Goal: Task Accomplishment & Management: Use online tool/utility

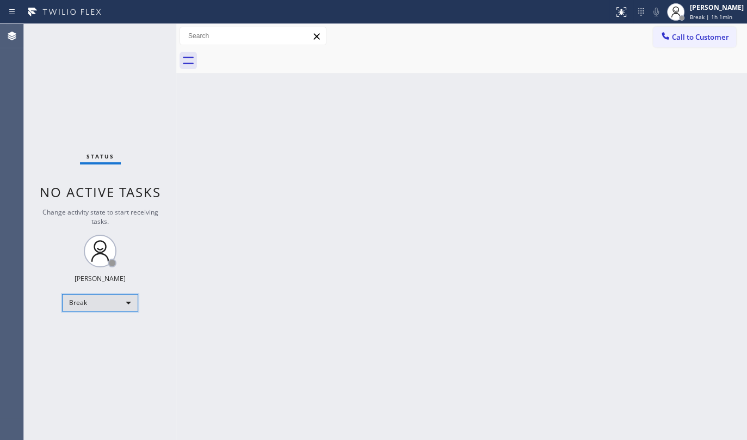
click at [96, 297] on div "Break" at bounding box center [100, 302] width 76 height 17
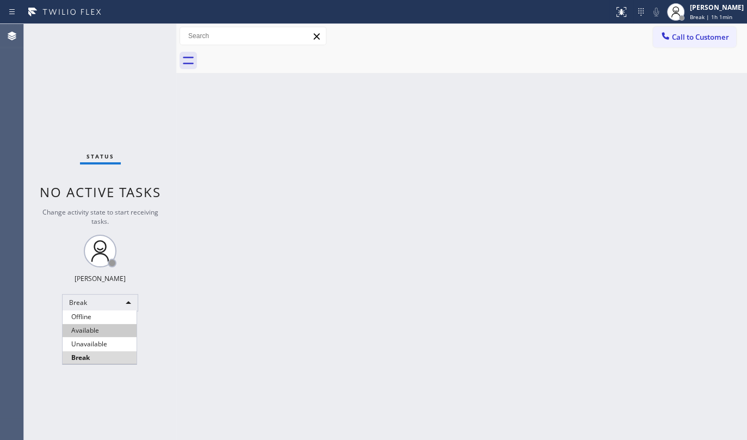
click at [94, 327] on li "Available" at bounding box center [100, 330] width 74 height 13
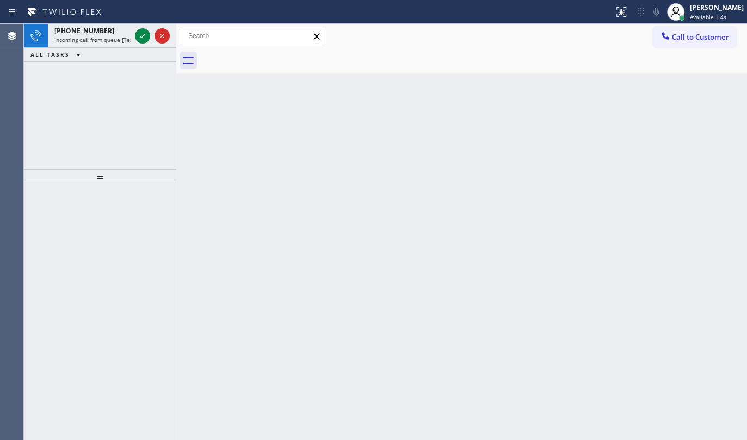
drag, startPoint x: 64, startPoint y: 141, endPoint x: 71, endPoint y: 130, distance: 13.6
click at [68, 135] on div "+15108616536 Incoming call from queue [Test] All ALL TASKS ALL TASKS ACTIVE TAS…" at bounding box center [100, 96] width 152 height 145
click at [133, 35] on div at bounding box center [152, 36] width 39 height 24
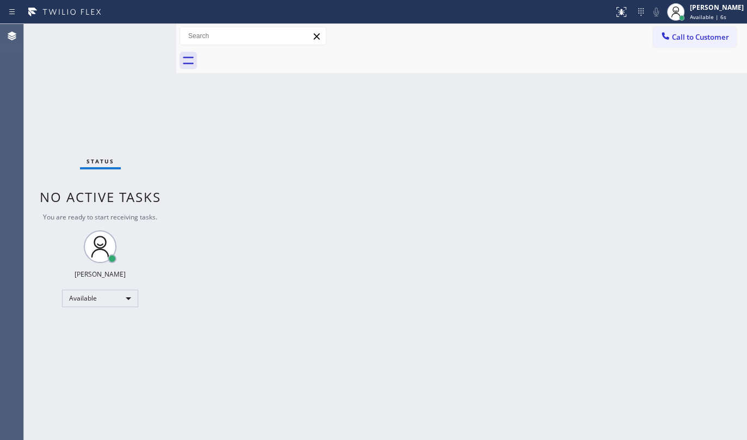
click at [137, 36] on div "Status No active tasks You are ready to start receiving tasks. JENIZA ALCAYDE A…" at bounding box center [100, 232] width 152 height 416
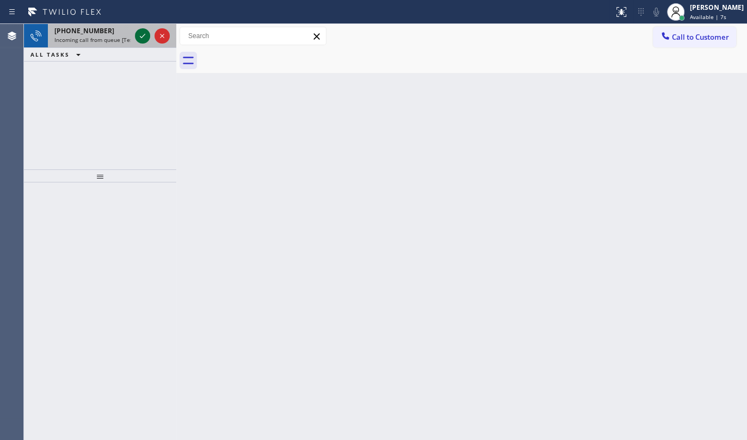
click at [138, 40] on icon at bounding box center [142, 35] width 13 height 13
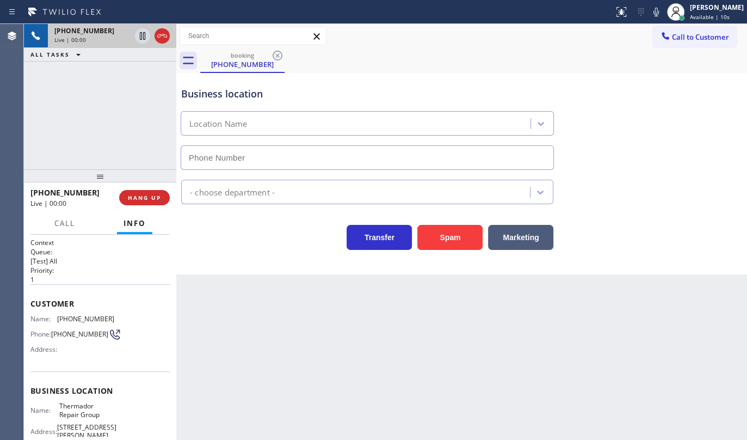
type input "(855) 920-0838"
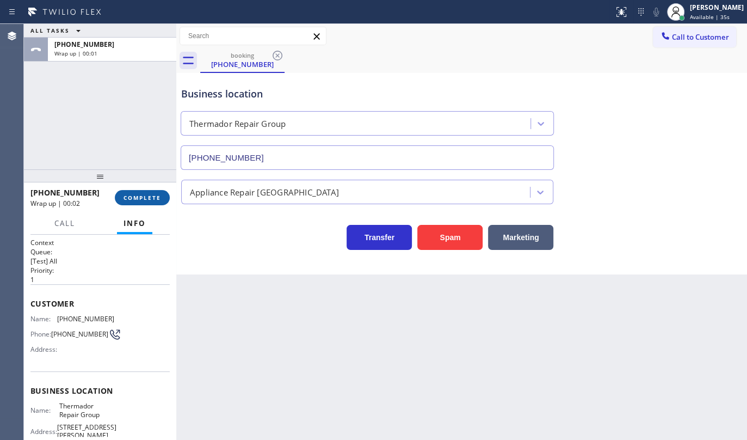
click at [134, 199] on span "COMPLETE" at bounding box center [143, 198] width 38 height 8
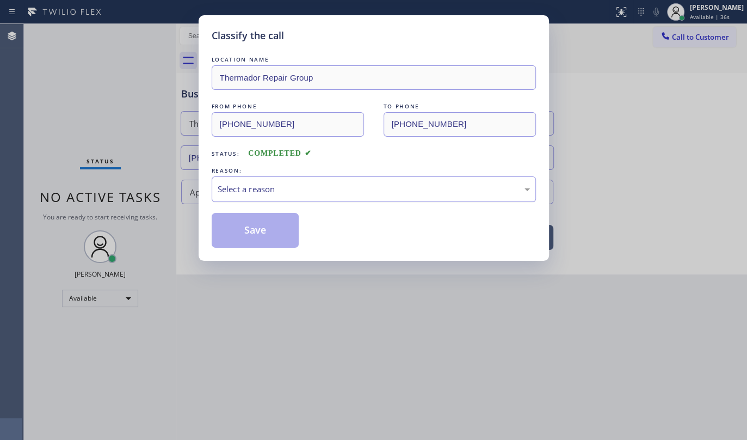
click at [266, 195] on div "Select a reason" at bounding box center [374, 189] width 324 height 26
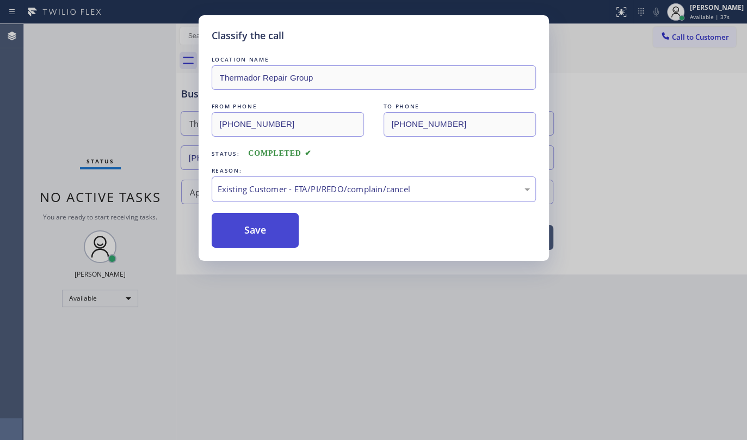
click at [254, 233] on button "Save" at bounding box center [256, 230] width 88 height 35
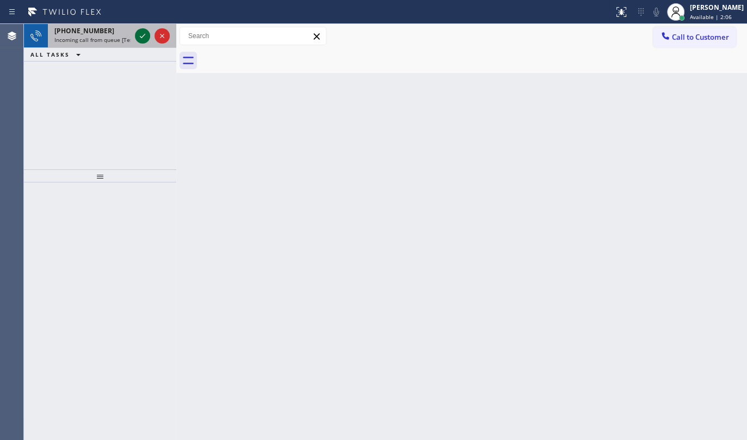
click at [141, 36] on icon at bounding box center [142, 35] width 13 height 13
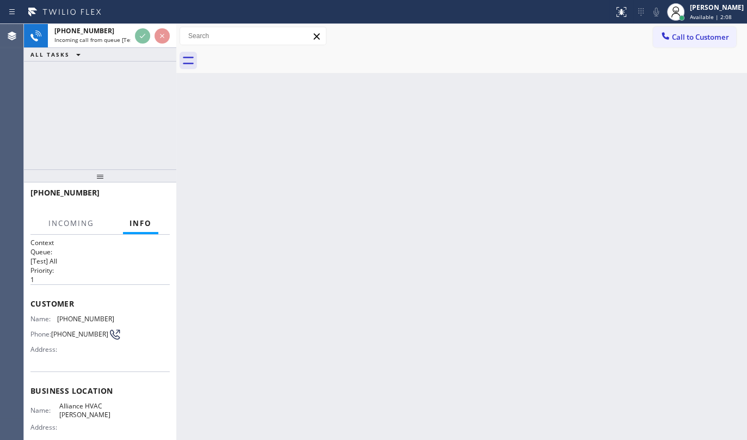
click at [141, 21] on div "Status report No issues detected If you experience an issue, please download th…" at bounding box center [373, 220] width 747 height 440
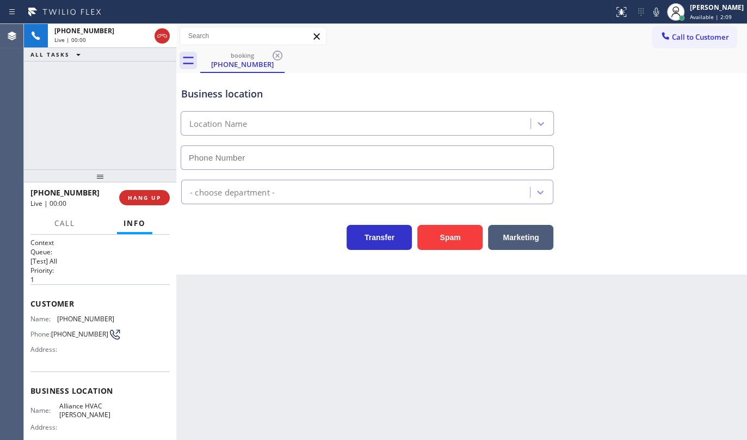
type input "(562) 414-6434"
click at [162, 199] on button "HANG UP" at bounding box center [144, 197] width 51 height 15
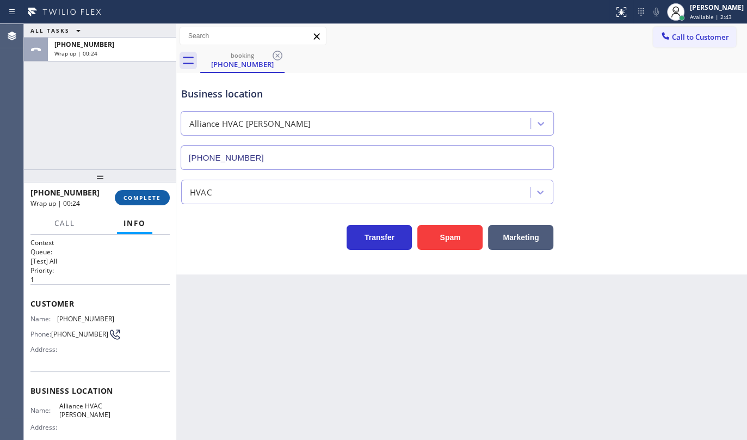
click at [138, 196] on span "COMPLETE" at bounding box center [143, 198] width 38 height 8
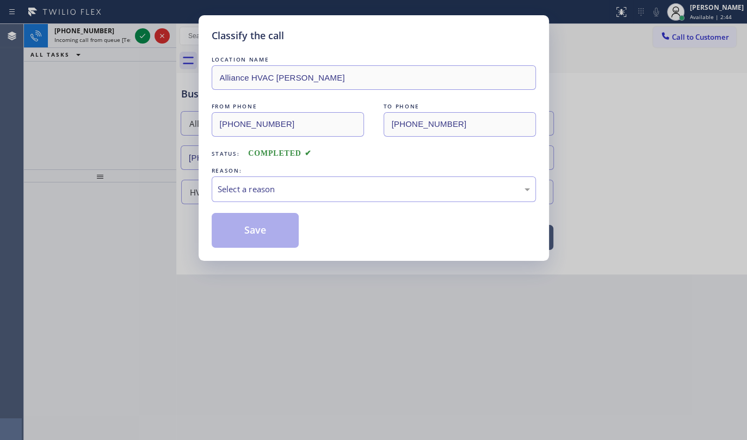
click at [252, 193] on div "Select a reason" at bounding box center [374, 189] width 312 height 13
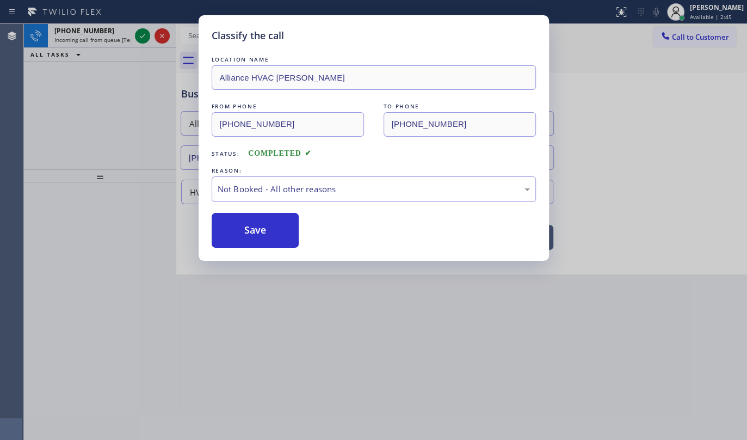
click at [239, 226] on button "Save" at bounding box center [256, 230] width 88 height 35
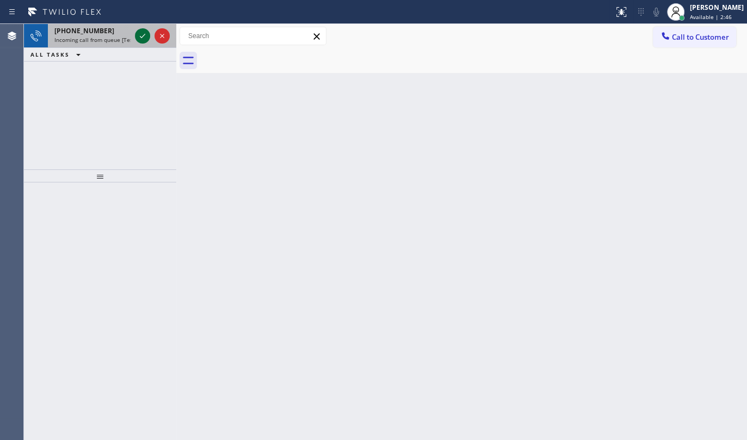
click at [147, 33] on icon at bounding box center [142, 35] width 13 height 13
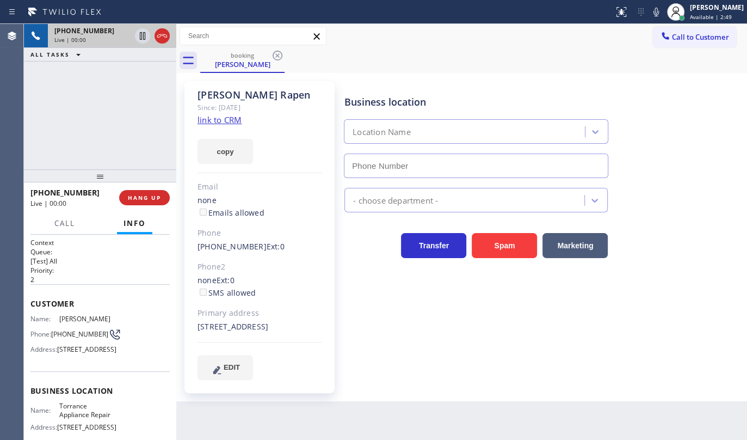
type input "(310) 935-4069"
click at [205, 122] on link "link to CRM" at bounding box center [220, 119] width 44 height 11
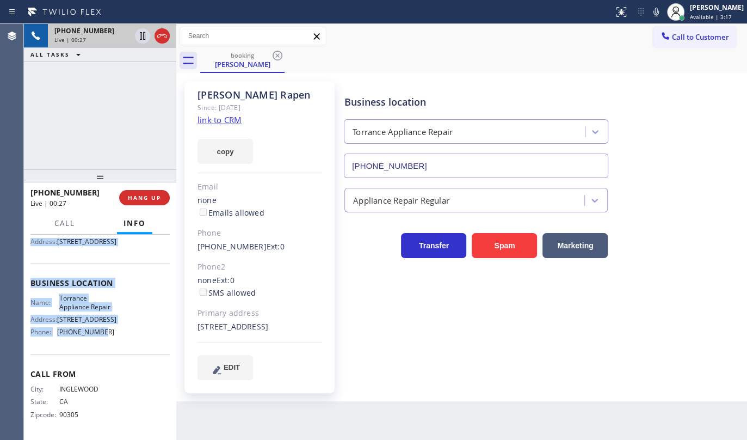
scroll to position [135, 0]
drag, startPoint x: 27, startPoint y: 299, endPoint x: 135, endPoint y: 333, distance: 113.4
click at [135, 333] on div "Context Queue: [Test] All Priority: 2 Customer Name: Shanon Rapen Phone: (310) …" at bounding box center [100, 337] width 152 height 205
copy div "Customer Name: Shanon Rapen Phone: (310) 910-3071 Address: 701 W Mariposa Ave, …"
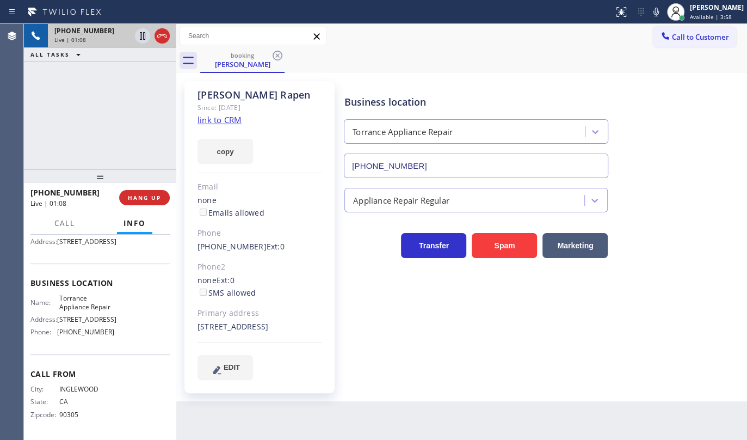
click at [42, 131] on div "+13109103071 Live | 01:08 ALL TASKS ALL TASKS ACTIVE TASKS TASKS IN WRAP UP" at bounding box center [100, 96] width 152 height 145
click at [71, 213] on button "Call" at bounding box center [65, 223] width 34 height 21
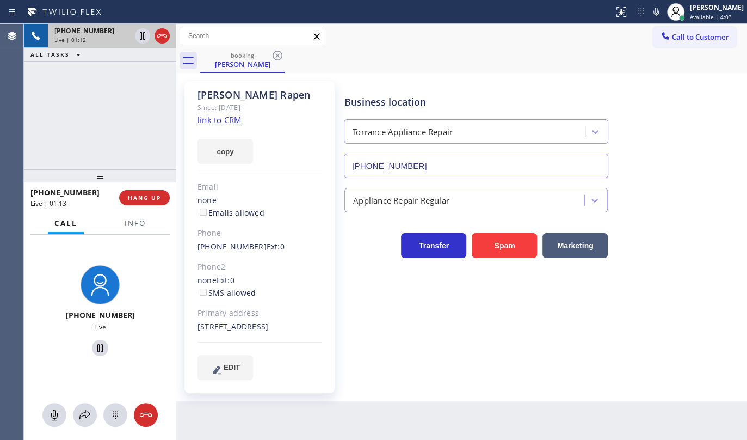
click at [76, 405] on div at bounding box center [100, 415] width 152 height 24
click at [77, 410] on div at bounding box center [85, 414] width 24 height 13
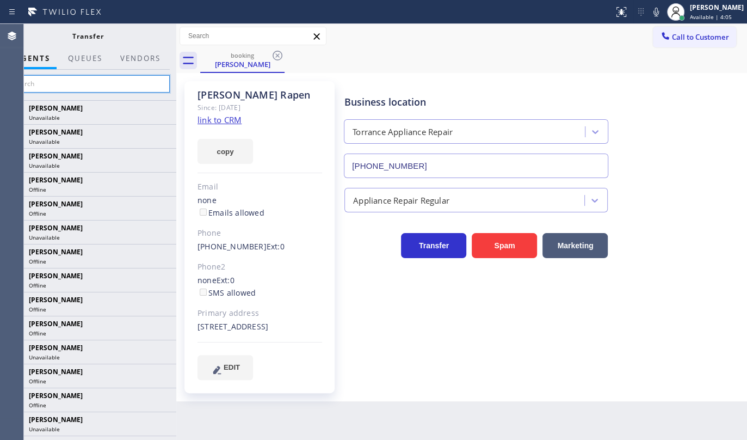
click at [70, 88] on input "text" at bounding box center [88, 83] width 164 height 17
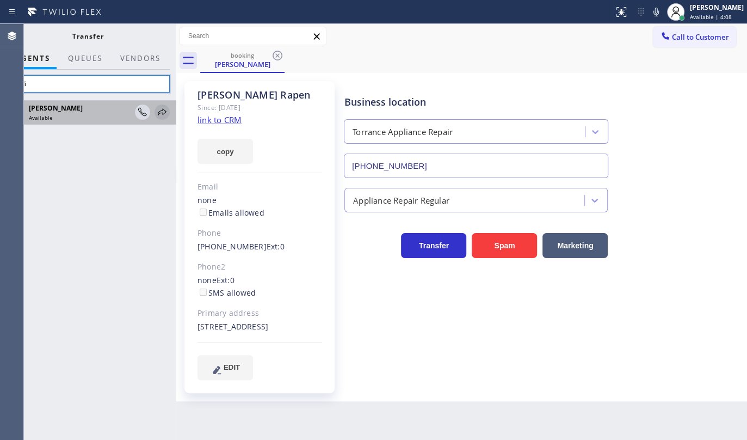
type input "padi"
click at [159, 109] on icon at bounding box center [162, 112] width 13 height 13
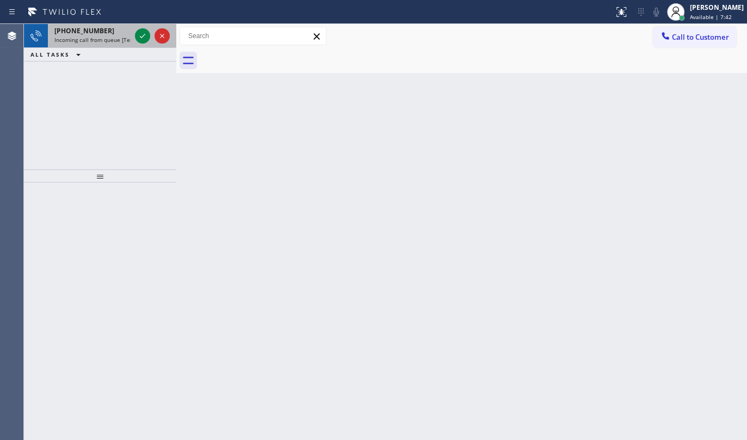
drag, startPoint x: 58, startPoint y: 113, endPoint x: 125, endPoint y: 36, distance: 101.5
click at [73, 98] on div "+17328086554 Incoming call from queue [Test] All ALL TASKS ALL TASKS ACTIVE TAS…" at bounding box center [100, 96] width 152 height 145
click at [140, 28] on button at bounding box center [142, 35] width 15 height 15
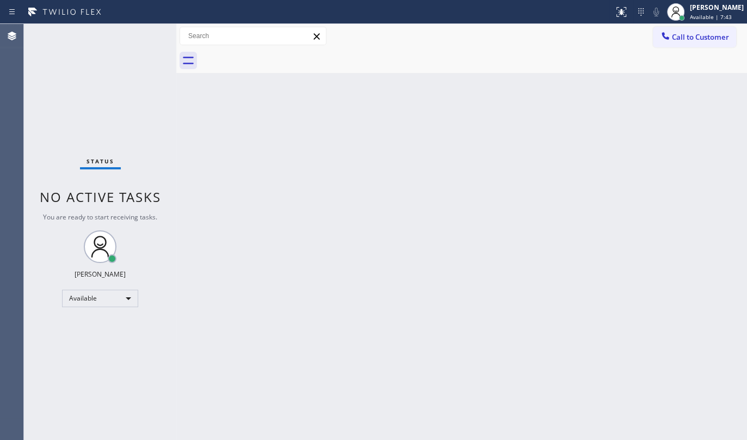
click at [139, 39] on div "Status No active tasks You are ready to start receiving tasks. JENIZA ALCAYDE A…" at bounding box center [100, 232] width 152 height 416
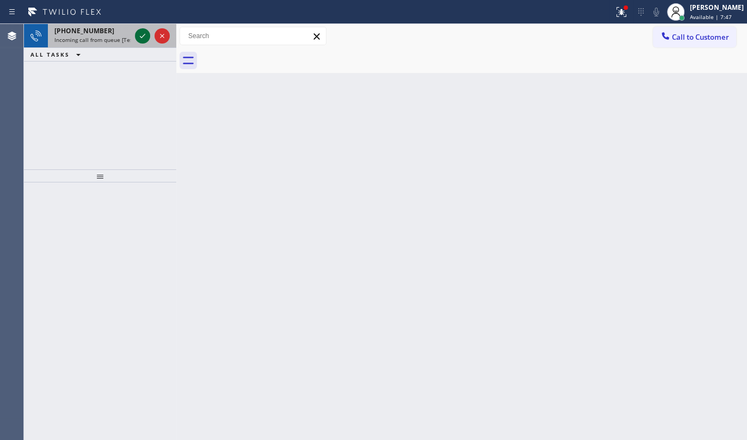
drag, startPoint x: 152, startPoint y: 38, endPoint x: 146, endPoint y: 36, distance: 5.7
click at [152, 38] on div at bounding box center [152, 36] width 39 height 24
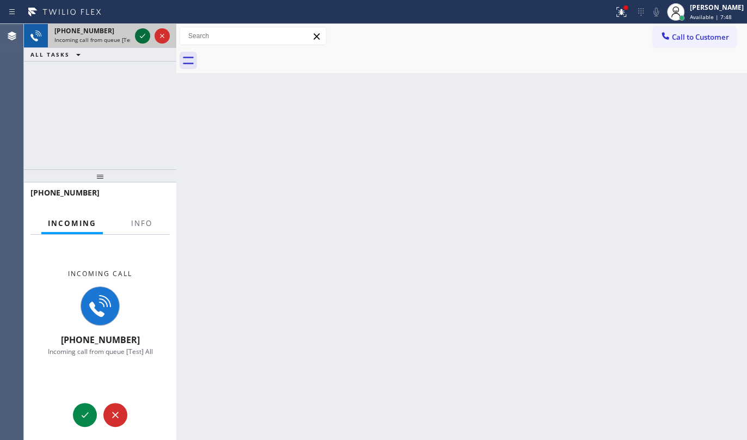
click at [138, 33] on icon at bounding box center [142, 35] width 13 height 13
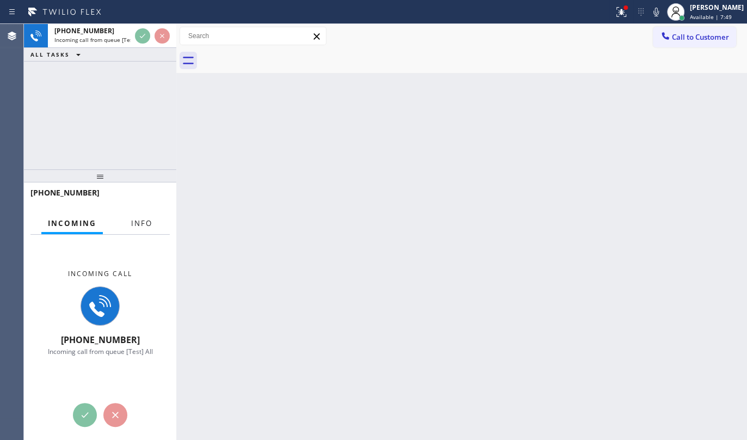
click at [158, 224] on button "Info" at bounding box center [142, 223] width 34 height 21
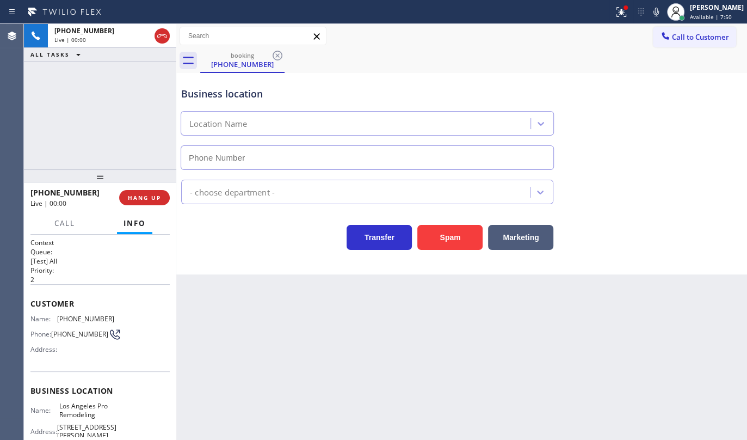
type input "(562) 449-2508"
click at [133, 198] on span "HANG UP" at bounding box center [144, 198] width 33 height 8
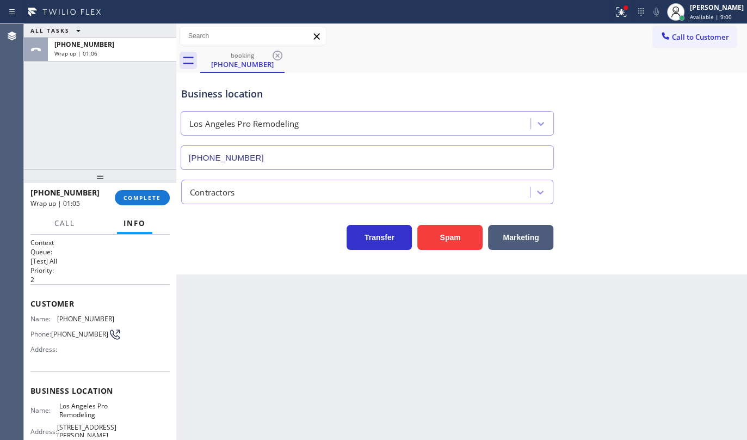
click at [60, 105] on div "ALL TASKS ALL TASKS ACTIVE TASKS TASKS IN WRAP UP +13109911470 Wrap up | 01:06" at bounding box center [100, 96] width 152 height 145
click at [159, 191] on button "COMPLETE" at bounding box center [142, 197] width 55 height 15
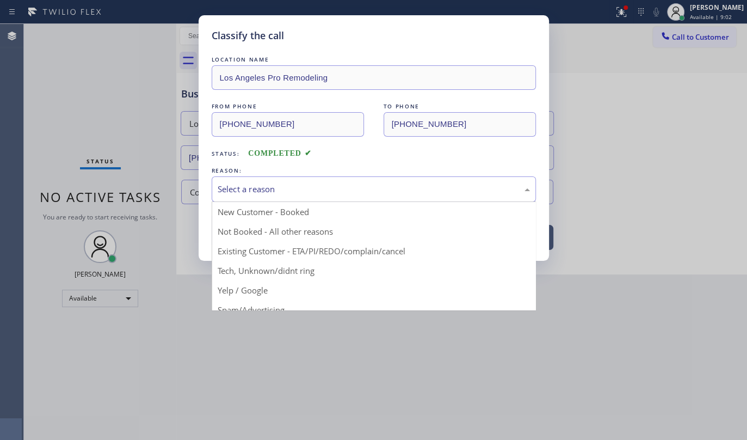
click at [258, 190] on div "Select a reason" at bounding box center [374, 189] width 312 height 13
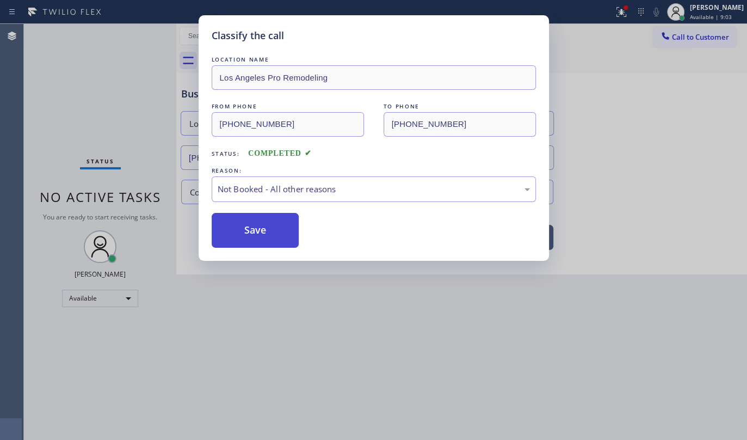
click at [243, 229] on button "Save" at bounding box center [256, 230] width 88 height 35
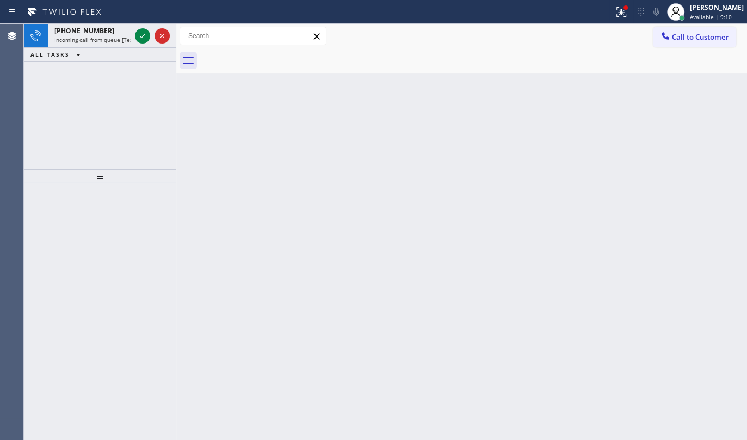
drag, startPoint x: 69, startPoint y: 94, endPoint x: 81, endPoint y: 76, distance: 21.4
click at [69, 94] on div "+17147013198 Incoming call from queue [Test] All ALL TASKS ALL TASKS ACTIVE TAS…" at bounding box center [100, 96] width 152 height 145
click at [137, 30] on icon at bounding box center [142, 35] width 13 height 13
click at [142, 35] on icon at bounding box center [142, 35] width 13 height 13
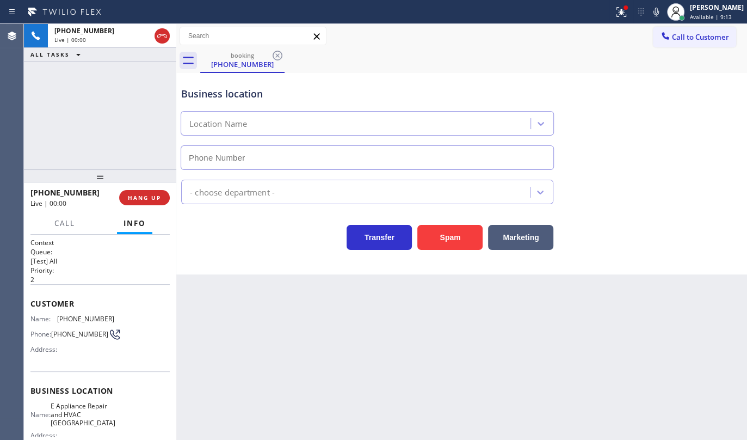
type input "(631) 430-5154"
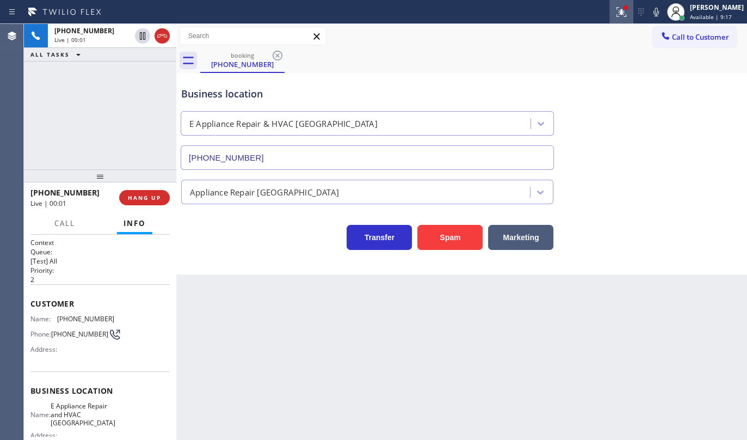
click at [615, 9] on icon at bounding box center [621, 11] width 13 height 13
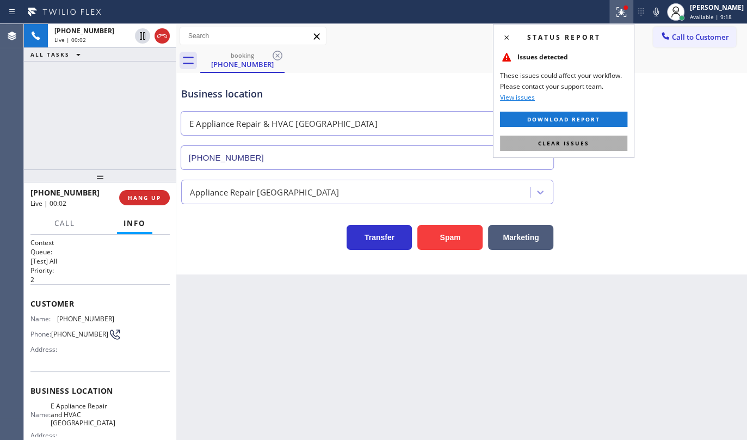
click at [588, 141] on button "Clear issues" at bounding box center [563, 142] width 127 height 15
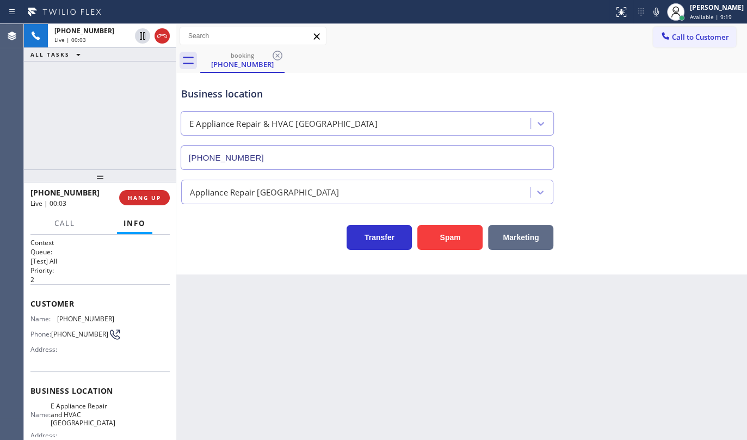
click at [522, 236] on button "Marketing" at bounding box center [520, 237] width 65 height 25
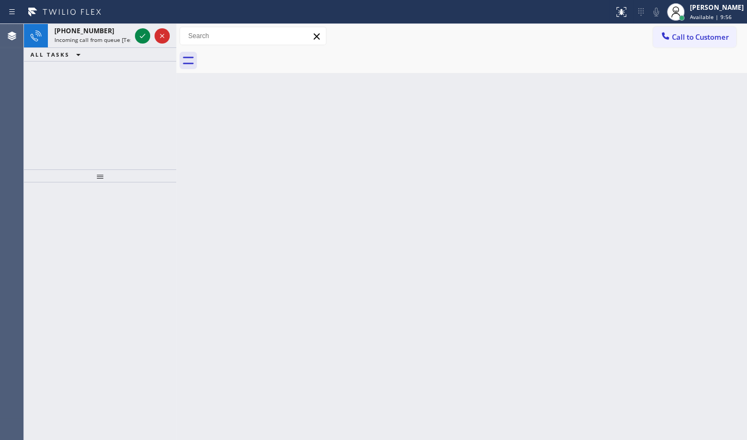
drag, startPoint x: 118, startPoint y: 121, endPoint x: 106, endPoint y: 52, distance: 70.0
click at [115, 109] on div "+19097849712 Incoming call from queue [Test] All ALL TASKS ALL TASKS ACTIVE TAS…" at bounding box center [100, 96] width 152 height 145
drag, startPoint x: 132, startPoint y: 35, endPoint x: 140, endPoint y: 38, distance: 7.9
click at [137, 38] on div at bounding box center [152, 36] width 39 height 24
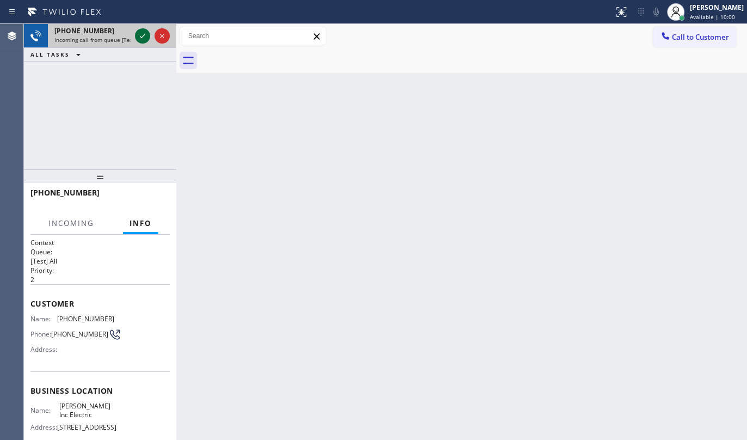
click at [141, 37] on icon at bounding box center [142, 36] width 5 height 4
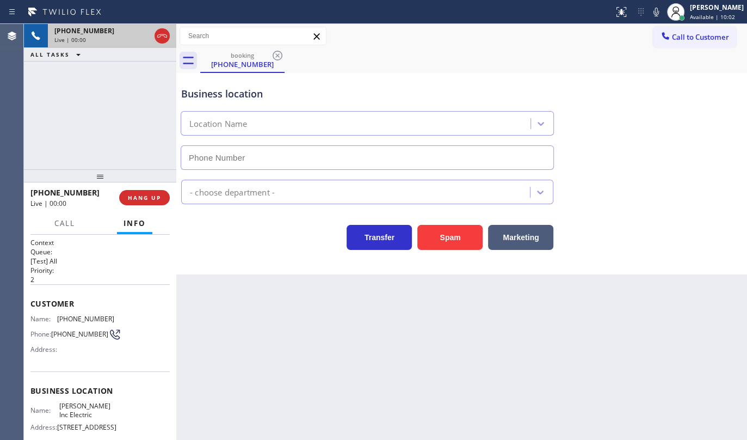
type input "(908) 913-8985"
click at [453, 235] on button "Spam" at bounding box center [449, 237] width 65 height 25
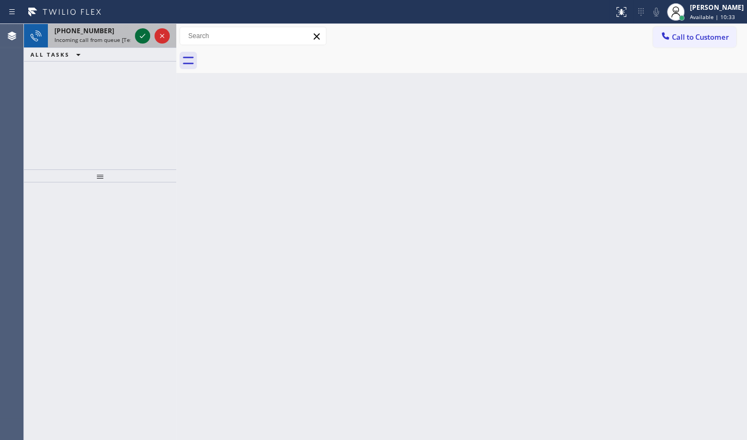
click at [140, 34] on icon at bounding box center [142, 35] width 13 height 13
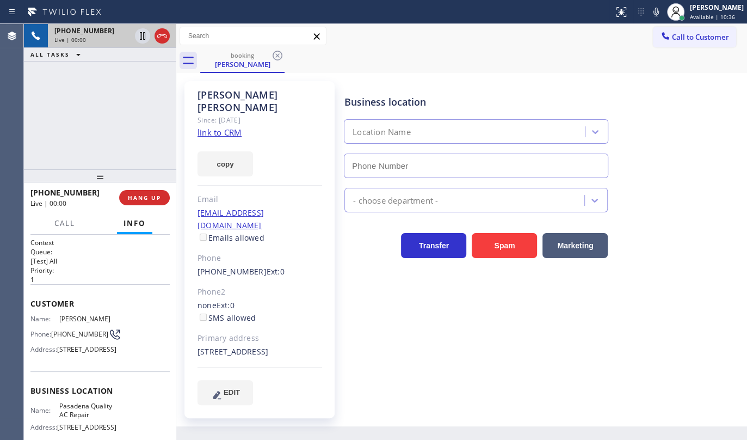
type input "(626) 788-9730"
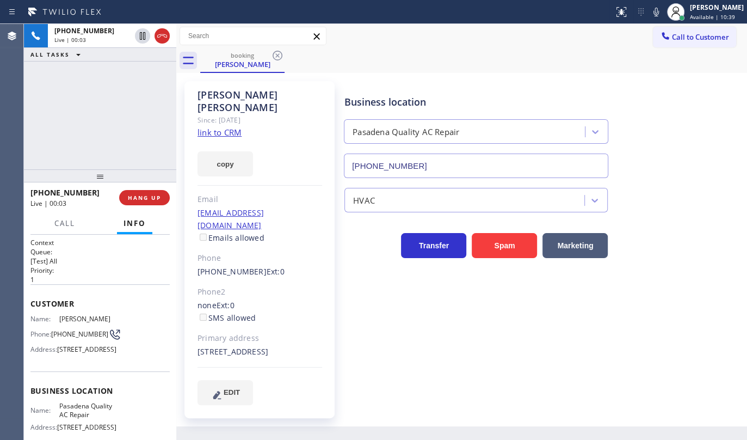
click at [216, 127] on link "link to CRM" at bounding box center [220, 132] width 44 height 11
click at [140, 39] on icon at bounding box center [142, 36] width 5 height 8
click at [659, 12] on icon at bounding box center [656, 11] width 13 height 13
click at [239, 151] on button "copy" at bounding box center [226, 163] width 56 height 25
click at [125, 113] on div "+13235950695 Live | 04:22 ALL TASKS ALL TASKS ACTIVE TASKS TASKS IN WRAP UP" at bounding box center [100, 96] width 152 height 145
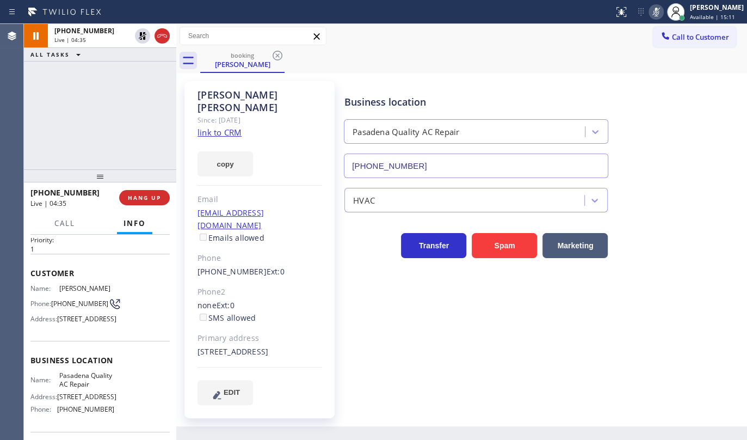
scroll to position [98, 0]
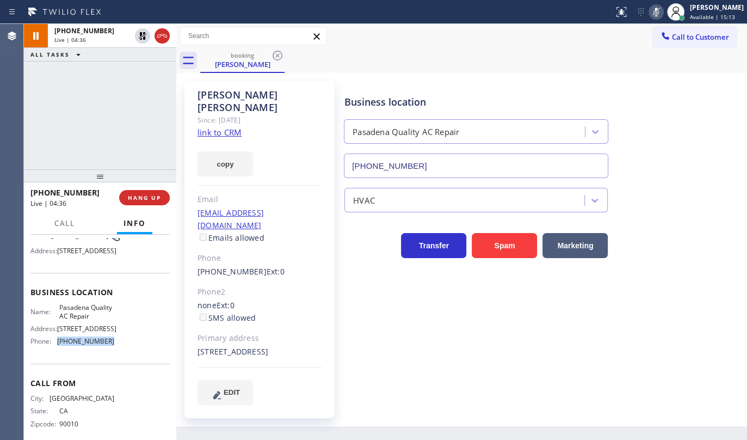
drag, startPoint x: 58, startPoint y: 386, endPoint x: 109, endPoint y: 392, distance: 51.0
click at [109, 350] on div "Name: Pasadena Quality AC Repair Address: 363 S Fair Oaks Ave Phone: (626) 788-…" at bounding box center [72, 326] width 84 height 47
copy span "(626) 788-9730"
click at [662, 14] on icon at bounding box center [656, 11] width 13 height 13
click at [134, 36] on div at bounding box center [152, 36] width 39 height 24
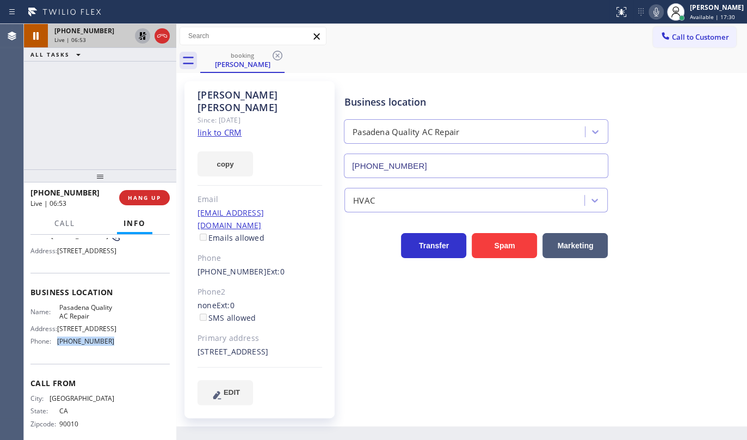
click at [140, 33] on icon at bounding box center [143, 36] width 8 height 8
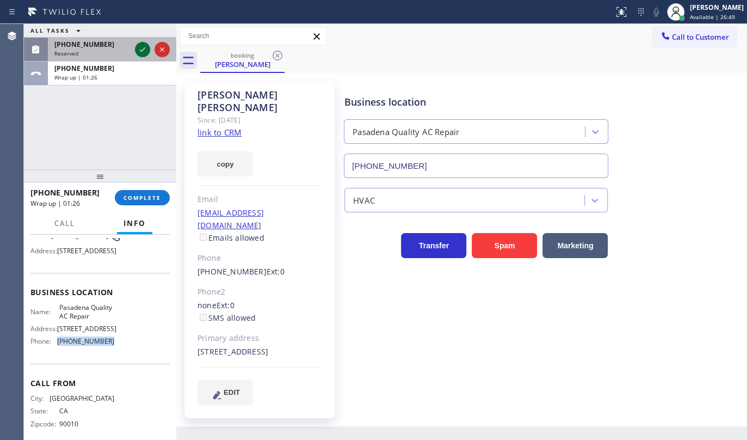
click at [141, 50] on icon at bounding box center [142, 49] width 5 height 4
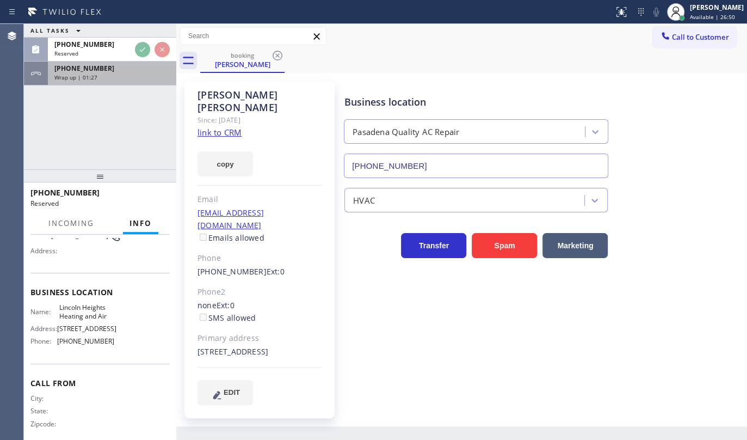
click at [101, 79] on div "Wrap up | 01:27" at bounding box center [111, 77] width 115 height 8
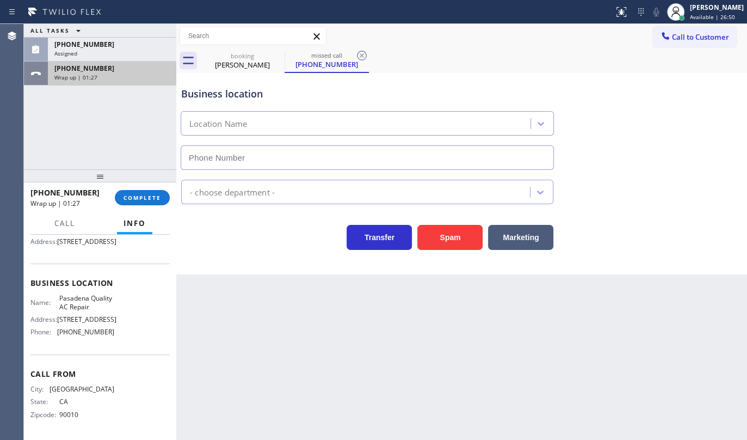
scroll to position [98, 0]
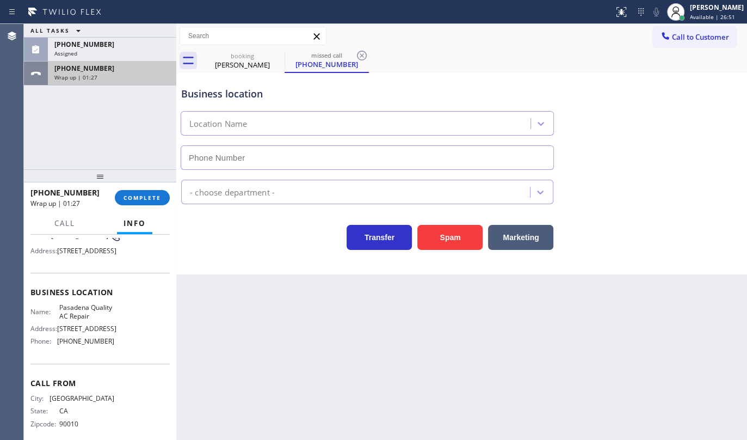
type input "(213) 223-7277"
click at [97, 73] on div "Wrap up | 01:27" at bounding box center [111, 77] width 115 height 8
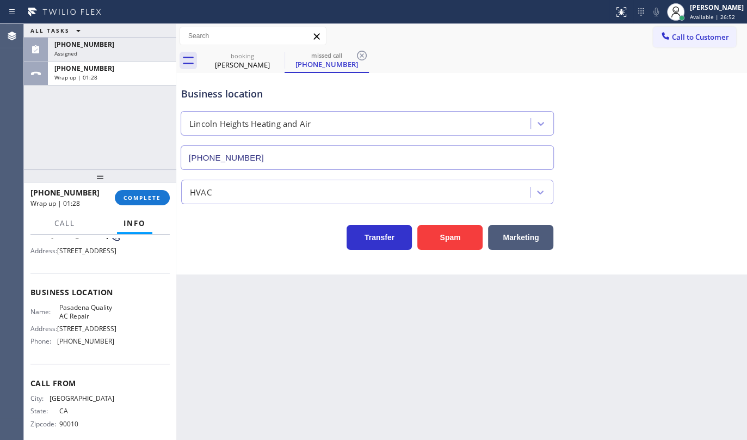
scroll to position [152, 0]
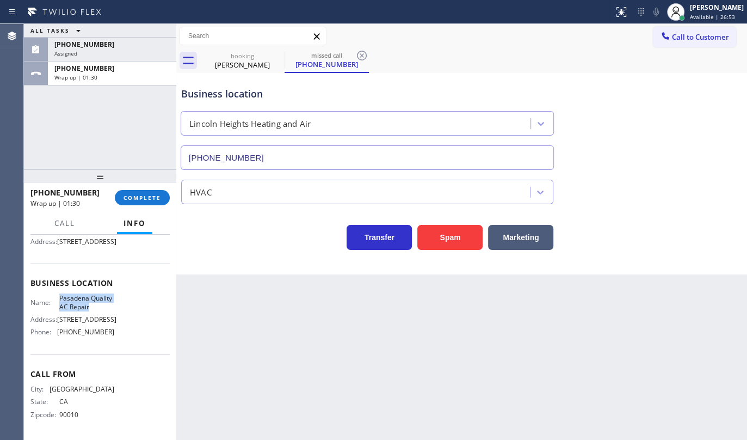
drag, startPoint x: 55, startPoint y: 278, endPoint x: 83, endPoint y: 302, distance: 36.7
click at [83, 302] on div "Name: Pasadena Quality AC Repair" at bounding box center [72, 302] width 84 height 17
copy span "Pasadena Quality AC Repair"
click at [68, 79] on span "Wrap up | 01:31" at bounding box center [75, 77] width 43 height 8
click at [112, 41] on div "(350) 207-2637" at bounding box center [111, 44] width 115 height 9
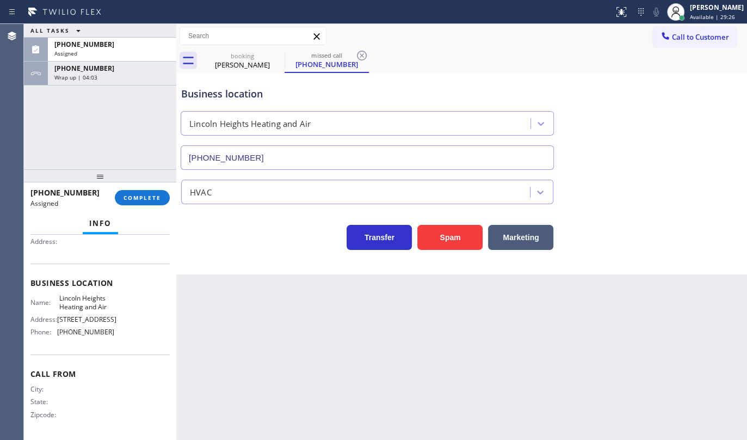
scroll to position [144, 0]
click at [140, 190] on button "COMPLETE" at bounding box center [142, 197] width 55 height 15
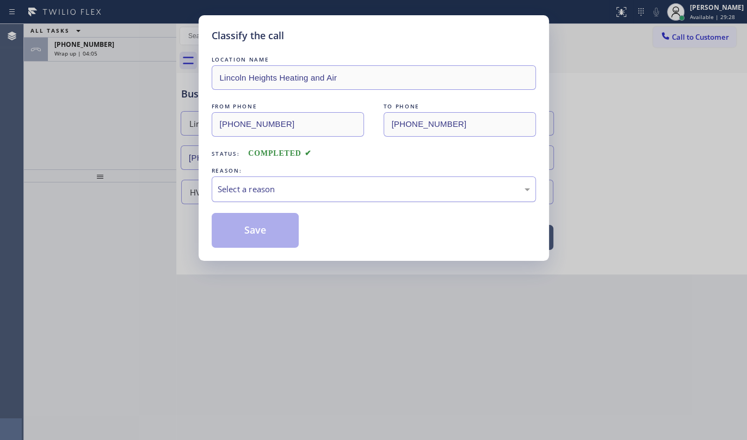
click at [267, 185] on div "Select a reason" at bounding box center [374, 189] width 312 height 13
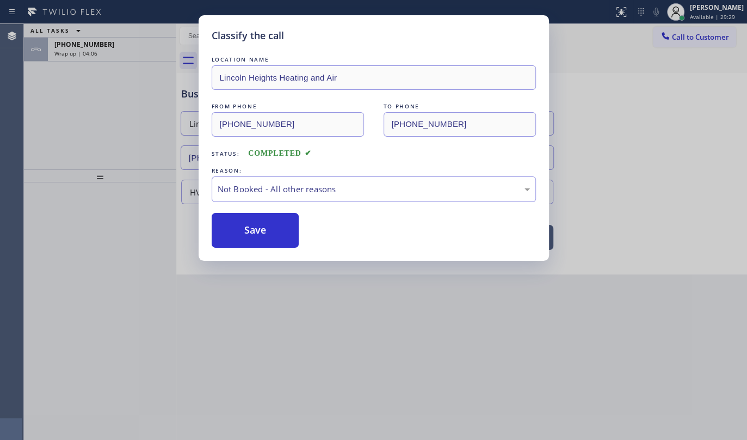
click at [257, 226] on button "Save" at bounding box center [256, 230] width 88 height 35
type input "(626) 788-9730"
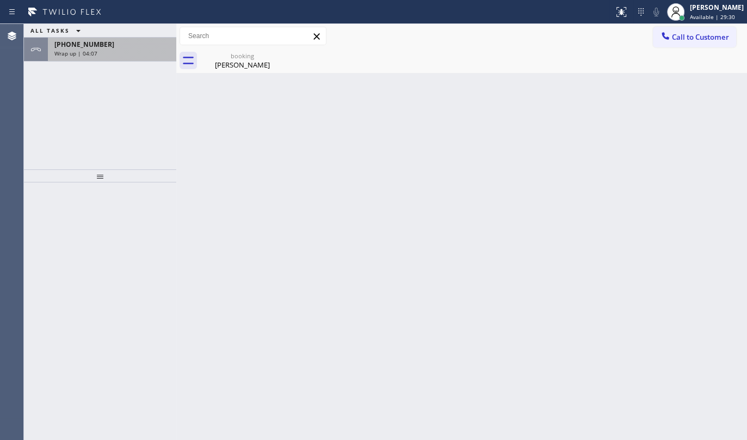
click at [98, 52] on div "Wrap up | 04:07" at bounding box center [111, 54] width 115 height 8
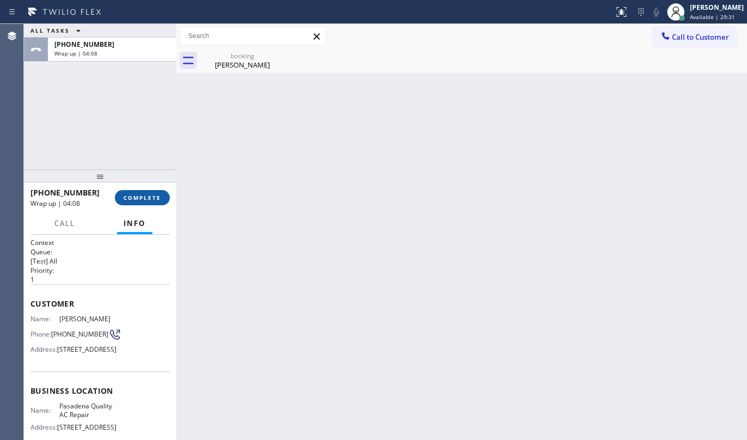
click at [148, 198] on span "COMPLETE" at bounding box center [143, 198] width 38 height 8
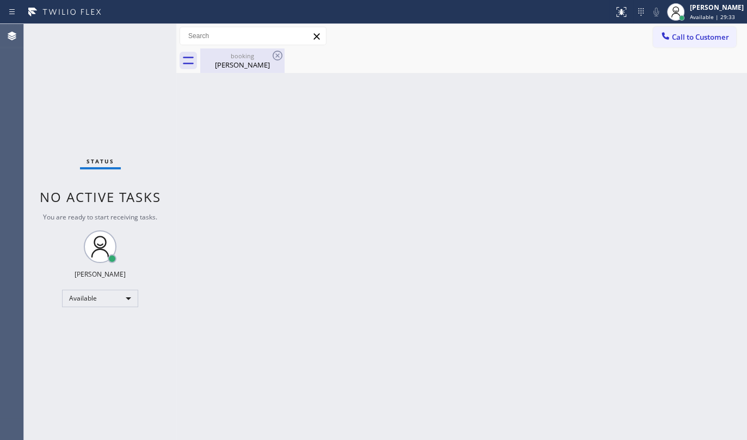
click at [267, 62] on div "Alan Delamora" at bounding box center [242, 65] width 82 height 10
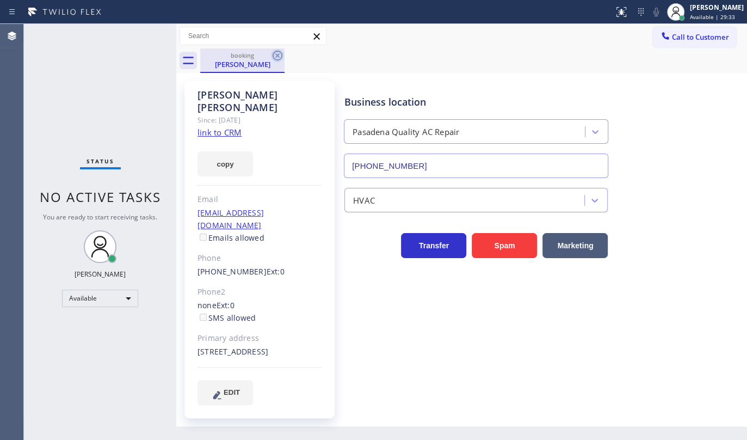
click at [279, 57] on icon at bounding box center [277, 55] width 13 height 13
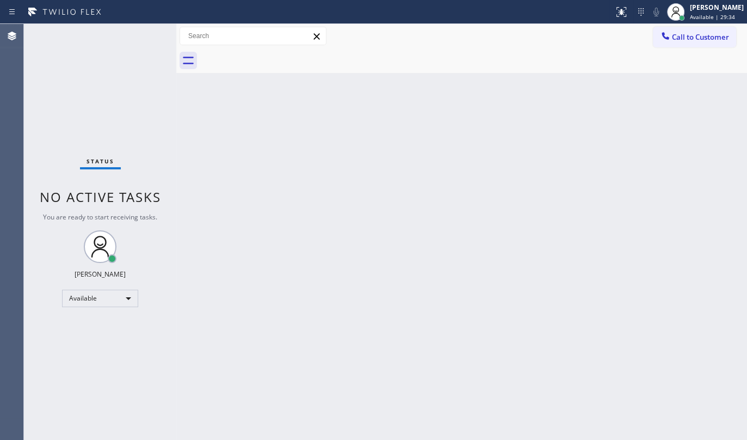
click at [65, 109] on div "Status No active tasks You are ready to start receiving tasks. JENIZA ALCAYDE A…" at bounding box center [100, 232] width 152 height 416
click at [90, 51] on div "Status No active tasks You are ready to start receiving tasks. JENIZA ALCAYDE A…" at bounding box center [100, 232] width 152 height 416
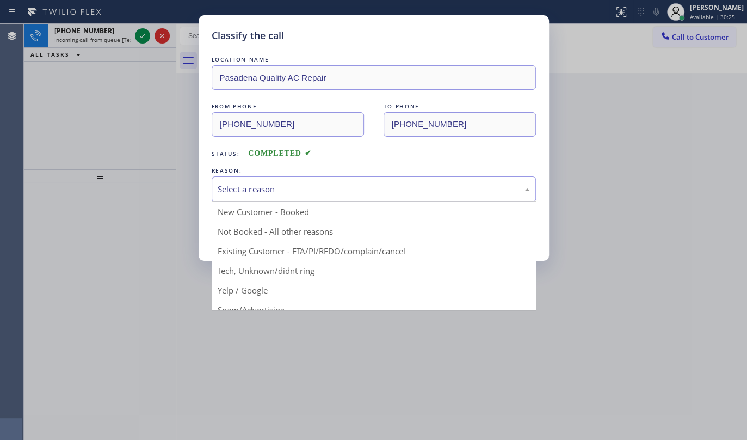
click at [272, 184] on div "Select a reason" at bounding box center [374, 189] width 312 height 13
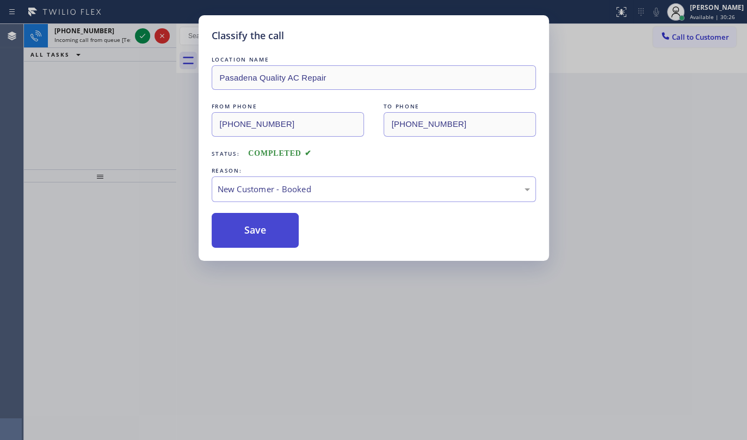
click at [259, 223] on button "Save" at bounding box center [256, 230] width 88 height 35
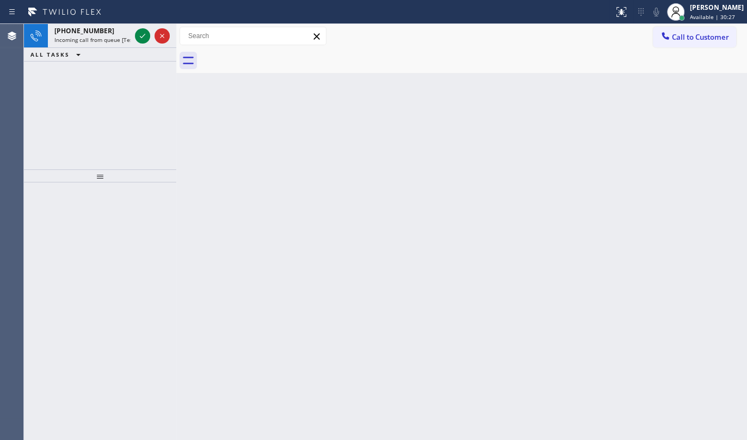
click at [140, 35] on div "Classify the call LOCATION NAME ArcticBlast HVAC FROM PHONE (586) 200-7062 TO P…" at bounding box center [385, 232] width 723 height 416
click at [140, 35] on icon at bounding box center [142, 35] width 13 height 13
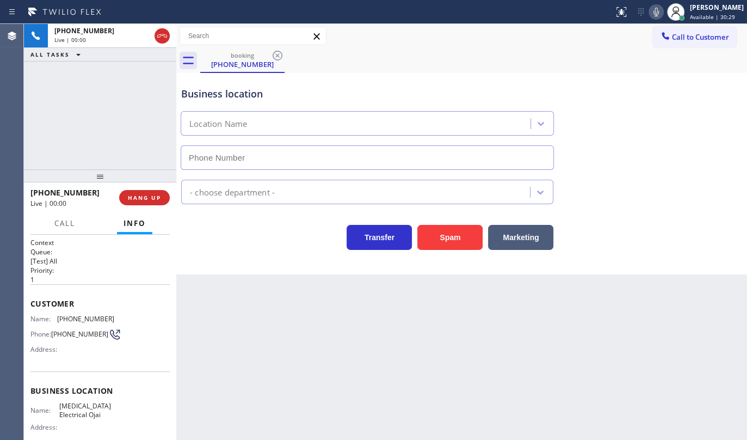
type input "(805) 222-7808"
click at [91, 132] on div "+14423986397 Live | 00:48 ALL TASKS ALL TASKS ACTIVE TASKS TASKS IN WRAP UP" at bounding box center [100, 96] width 152 height 145
click at [507, 232] on button "Marketing" at bounding box center [520, 237] width 65 height 25
click at [513, 241] on button "Marketing" at bounding box center [520, 237] width 65 height 25
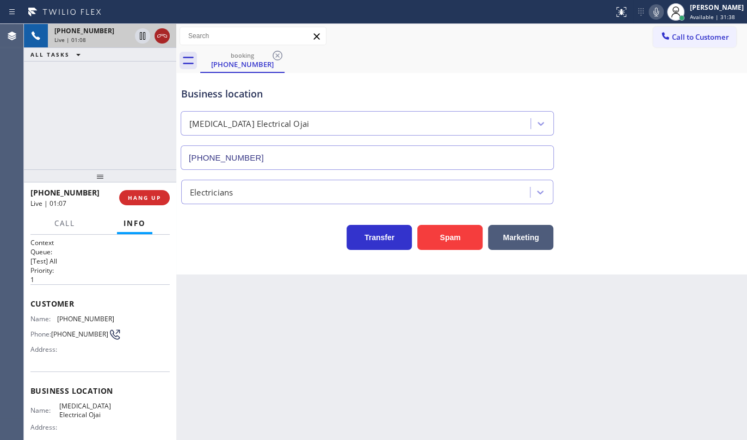
click at [159, 41] on icon at bounding box center [162, 35] width 13 height 13
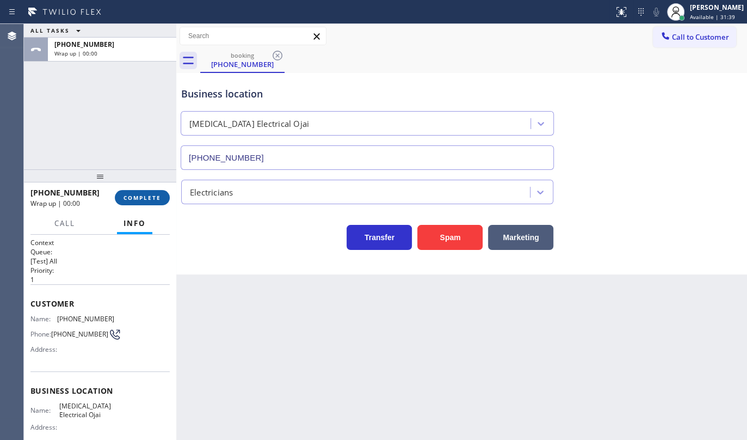
click at [136, 199] on span "COMPLETE" at bounding box center [143, 198] width 38 height 8
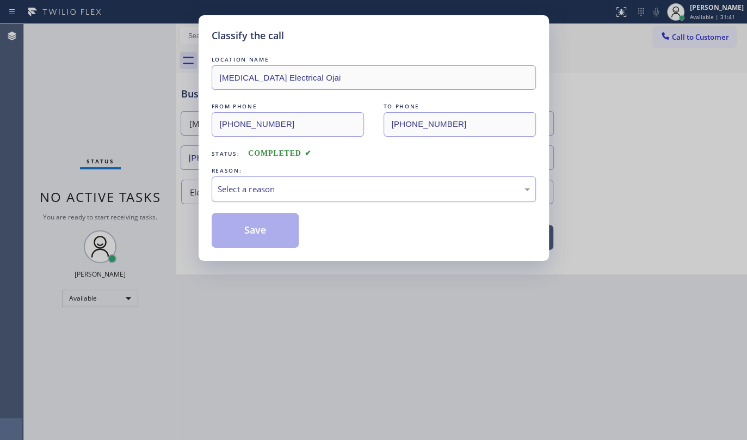
click at [224, 190] on div "Select a reason" at bounding box center [374, 189] width 312 height 13
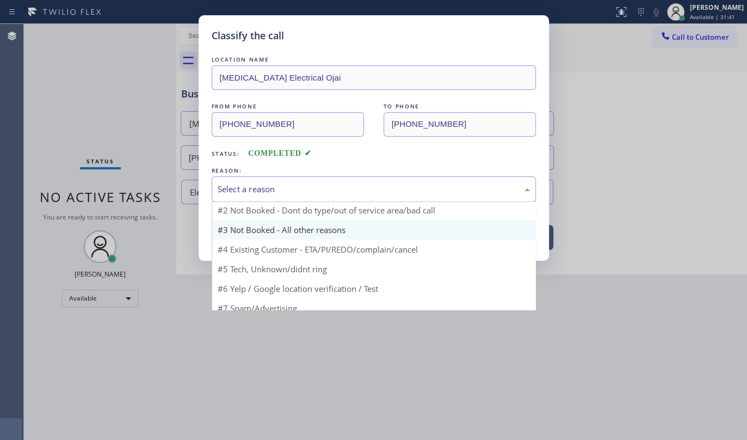
scroll to position [33, 0]
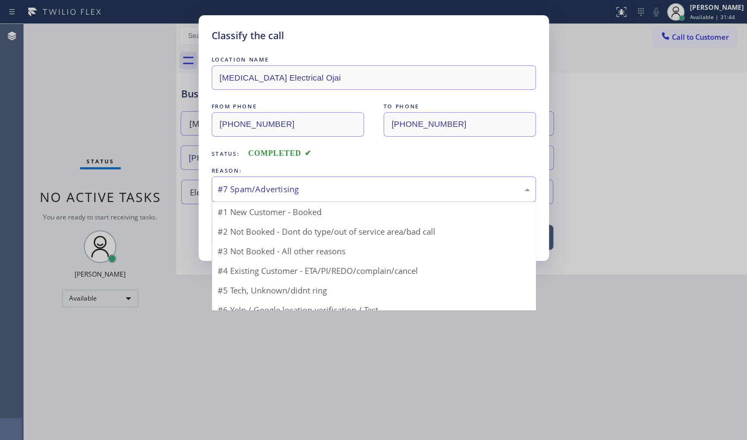
click at [254, 180] on div "#7 Spam/Advertising" at bounding box center [374, 189] width 324 height 26
click at [281, 184] on div "#6 Yelp / Google location verification / Test" at bounding box center [374, 189] width 312 height 13
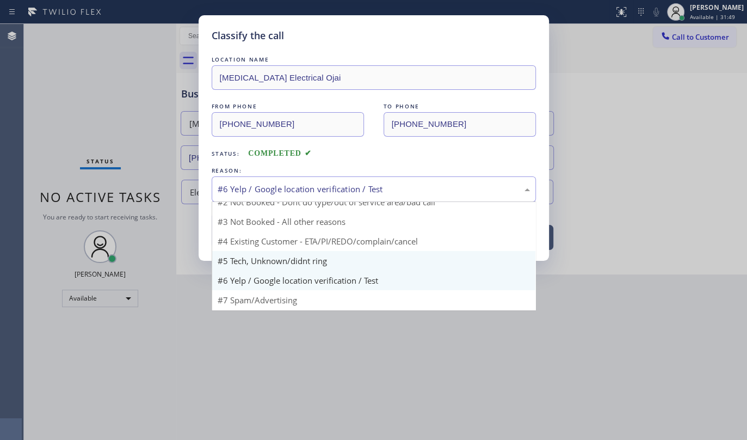
scroll to position [0, 0]
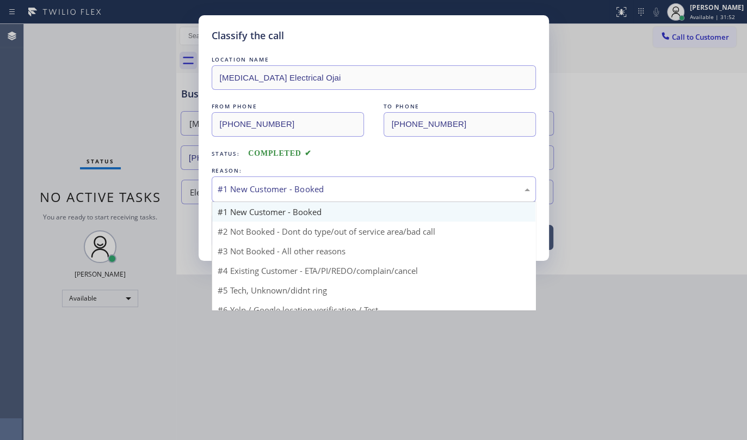
click at [259, 196] on div "#1 New Customer - Booked" at bounding box center [374, 189] width 324 height 26
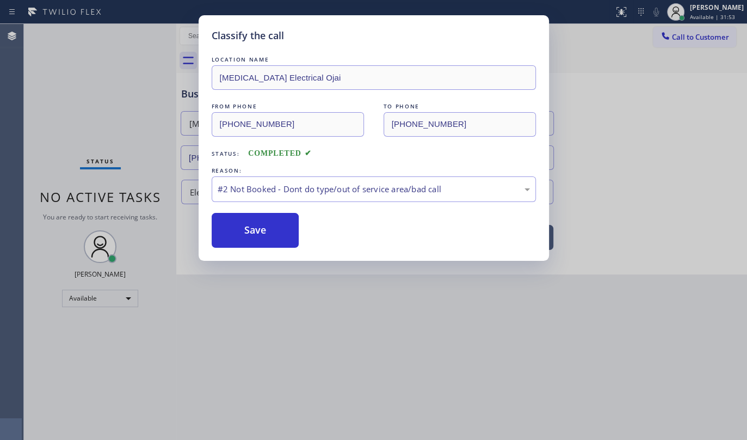
click at [250, 227] on button "Save" at bounding box center [256, 230] width 88 height 35
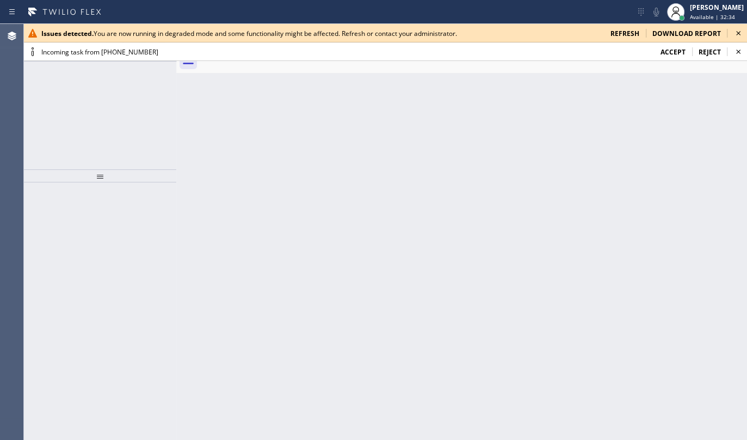
click at [93, 131] on div "[PHONE_NUMBER] Incoming call from queue [Test] All ALL TASKS ALL TASKS ACTIVE T…" at bounding box center [100, 96] width 152 height 145
click at [623, 40] on div "Issues detected. You are now running in degraded mode and some functionality mi…" at bounding box center [385, 33] width 723 height 19
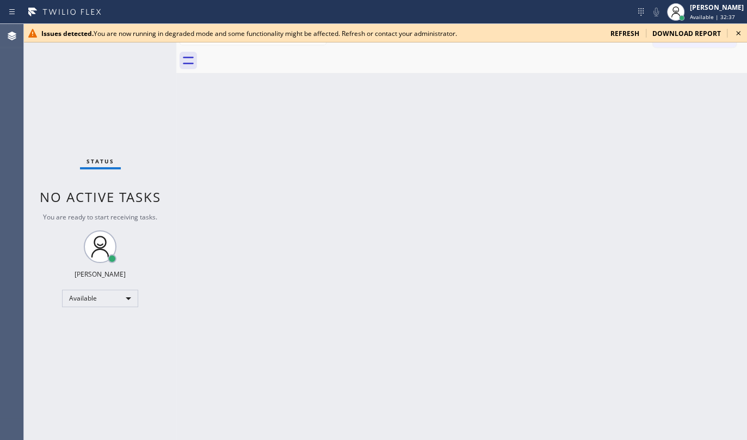
click at [639, 30] on span "refresh" at bounding box center [625, 33] width 29 height 9
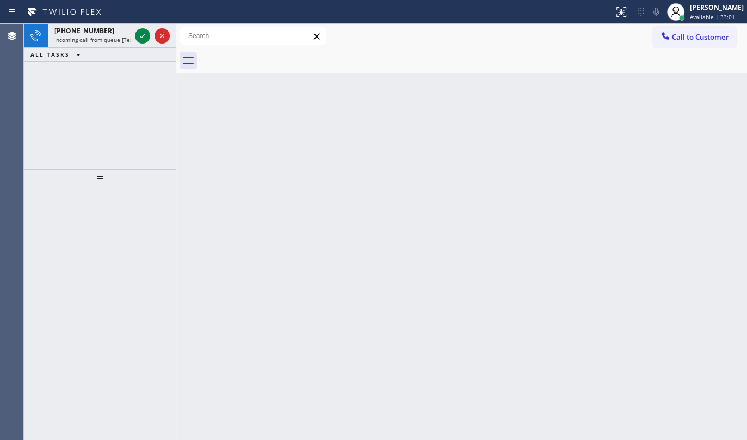
drag, startPoint x: 73, startPoint y: 73, endPoint x: 94, endPoint y: 56, distance: 27.0
click at [78, 69] on div "+12139867272 Incoming call from queue [Test] All ALL TASKS ALL TASKS ACTIVE TAS…" at bounding box center [100, 96] width 152 height 145
click at [142, 32] on icon at bounding box center [142, 35] width 13 height 13
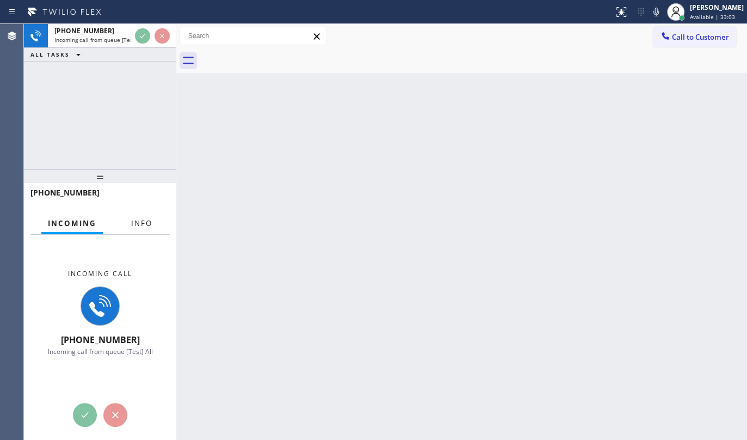
click at [144, 226] on span "Info" at bounding box center [141, 223] width 21 height 10
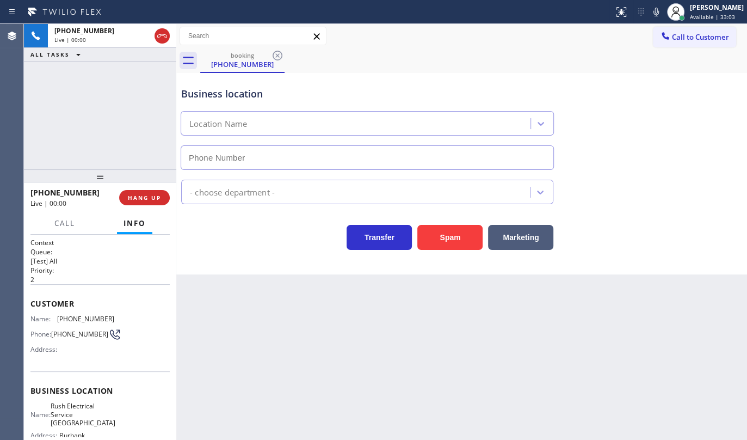
type input "(747) 236-6810"
click at [59, 102] on div "+12139867272 Live | 02:19 ALL TASKS ALL TASKS ACTIVE TASKS TASKS IN WRAP UP" at bounding box center [100, 96] width 152 height 145
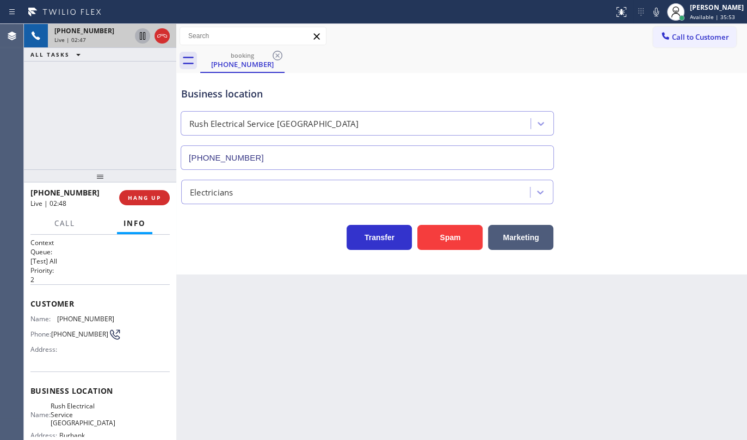
click at [141, 36] on icon at bounding box center [142, 35] width 13 height 13
click at [653, 11] on icon at bounding box center [656, 11] width 13 height 13
click at [41, 119] on div "+12139867272 Live | 03:49 ALL TASKS ALL TASKS ACTIVE TASKS TASKS IN WRAP UP" at bounding box center [100, 96] width 152 height 145
click at [140, 36] on icon at bounding box center [143, 36] width 8 height 8
click at [656, 14] on icon at bounding box center [656, 11] width 13 height 13
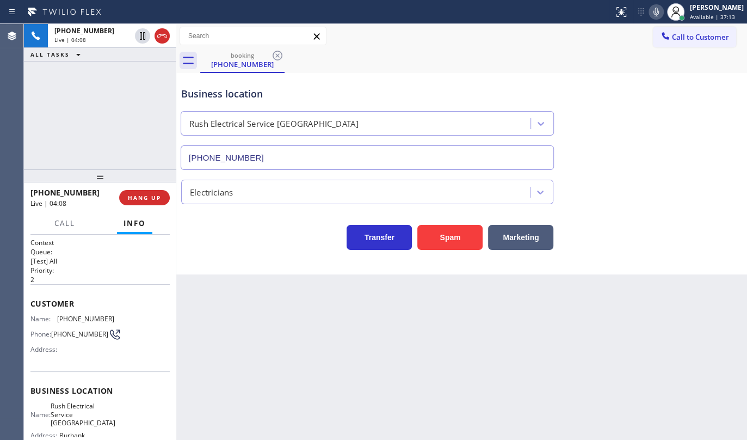
click at [13, 115] on div "Agent Desktop" at bounding box center [11, 232] width 23 height 416
drag, startPoint x: 50, startPoint y: 319, endPoint x: 114, endPoint y: 320, distance: 64.2
click at [114, 320] on div "Name: (213) 986-7272 Phone: (213) 986-7272 Address:" at bounding box center [99, 336] width 139 height 43
copy div "(213) 986-7272"
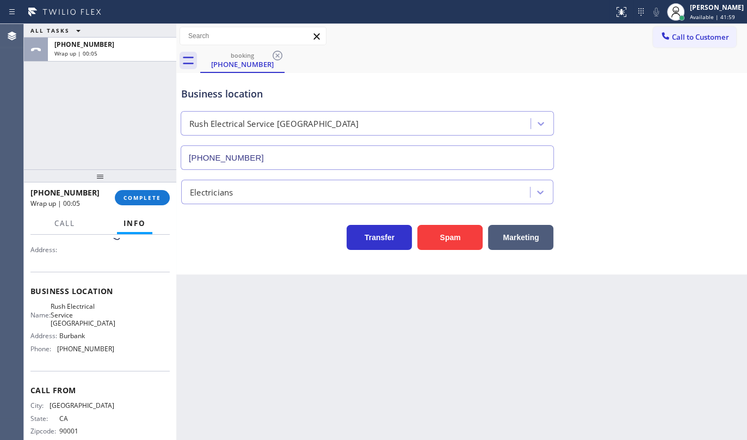
scroll to position [109, 0]
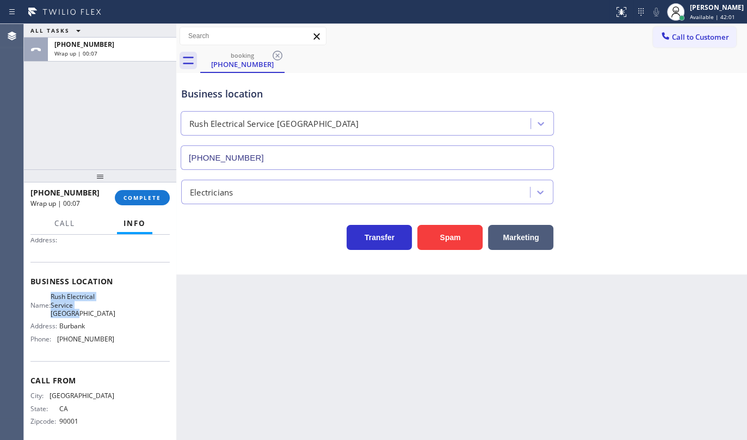
drag, startPoint x: 57, startPoint y: 298, endPoint x: 126, endPoint y: 306, distance: 69.0
click at [126, 306] on div "Name: Rush Electrical Service Burbank Address: Burbank Phone: (747) 236-6810" at bounding box center [99, 319] width 139 height 55
copy div "Rush Electrical Service Burbank"
drag, startPoint x: 58, startPoint y: 332, endPoint x: 124, endPoint y: 334, distance: 66.4
click at [124, 334] on div "Name: Rush Electrical Service Burbank Address: Burbank Phone: (747) 236-6810" at bounding box center [99, 319] width 139 height 55
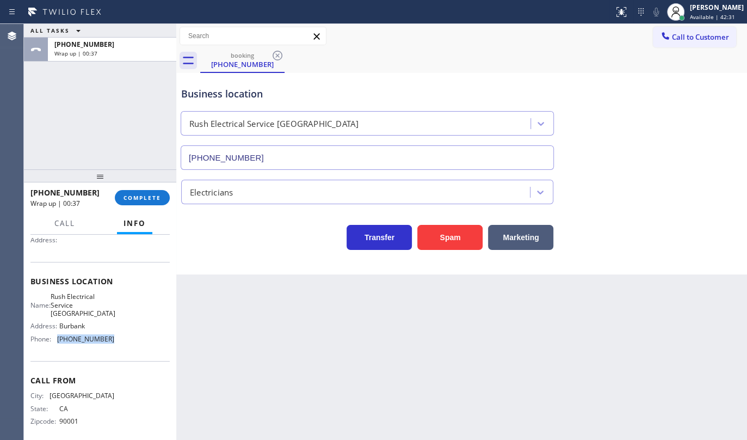
copy span "(747) 236-6810"
click at [136, 201] on button "COMPLETE" at bounding box center [142, 197] width 55 height 15
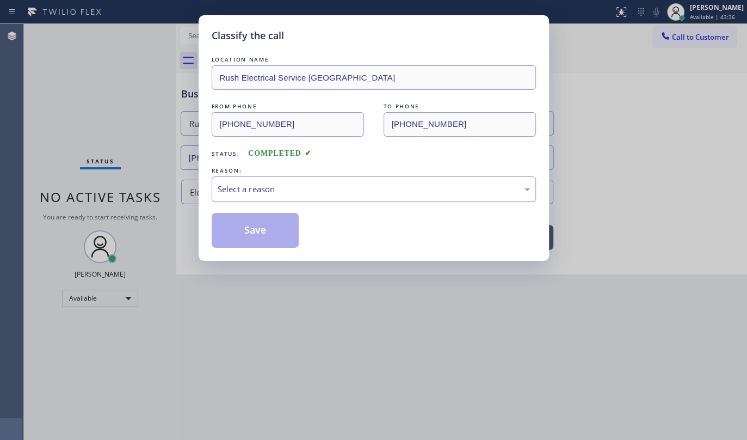
click at [218, 195] on div "Select a reason" at bounding box center [374, 189] width 324 height 26
click at [229, 225] on button "Save" at bounding box center [256, 230] width 88 height 35
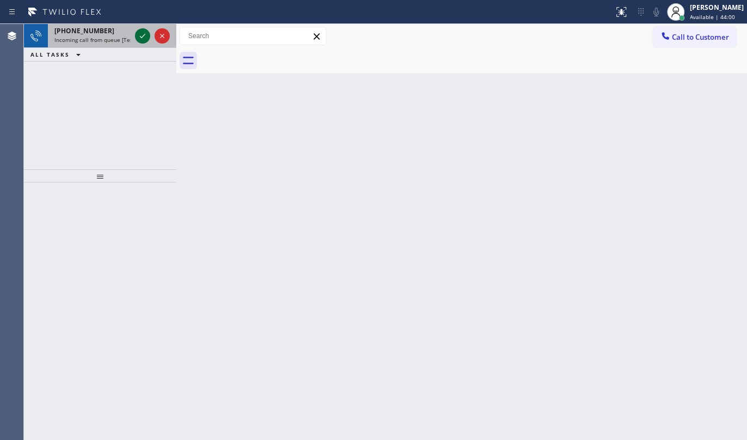
click at [137, 36] on icon at bounding box center [142, 35] width 13 height 13
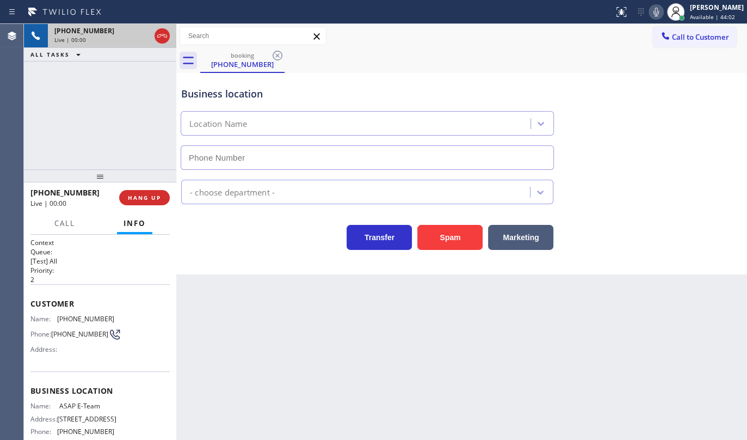
type input "(609) 554-1212"
click at [141, 198] on span "HANG UP" at bounding box center [144, 198] width 33 height 8
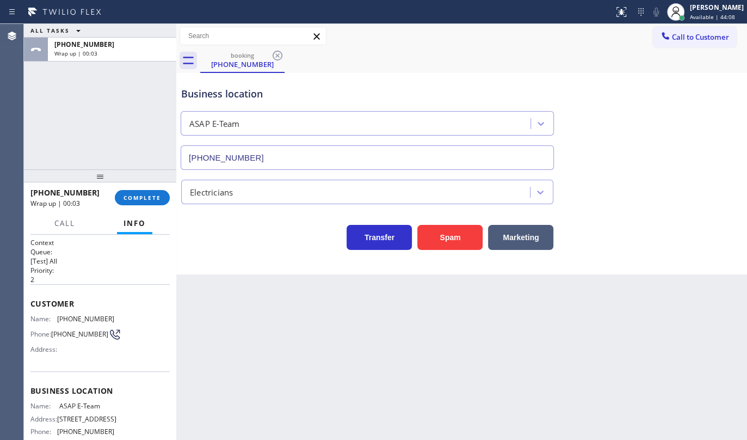
click at [13, 93] on div "Agent Desktop" at bounding box center [11, 232] width 23 height 416
click at [149, 196] on span "COMPLETE" at bounding box center [143, 198] width 38 height 8
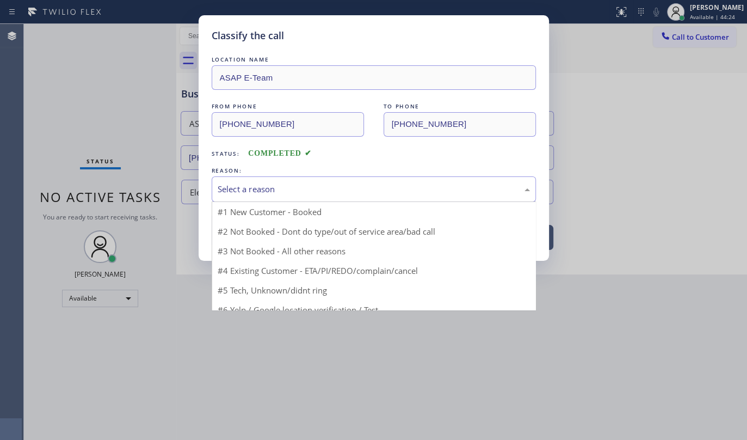
click at [276, 187] on div "Select a reason" at bounding box center [374, 189] width 312 height 13
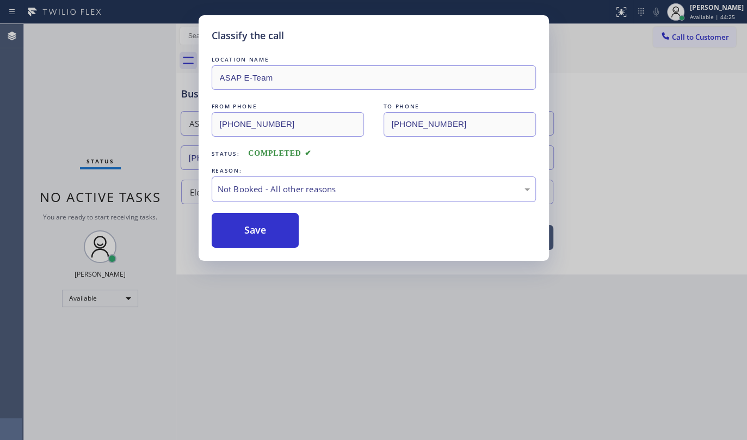
click at [262, 227] on button "Save" at bounding box center [256, 230] width 88 height 35
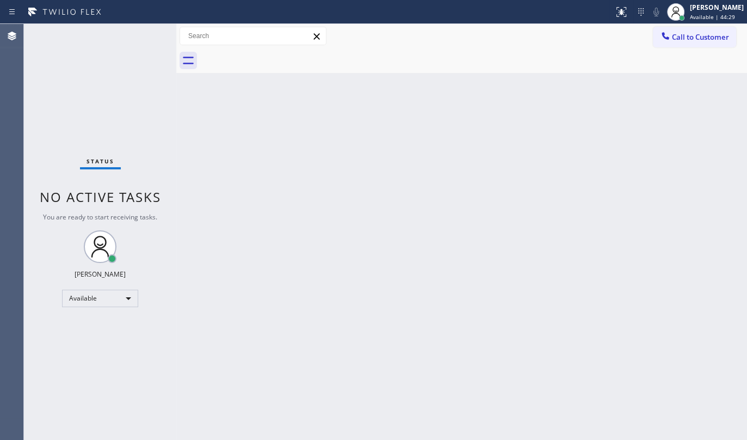
click at [423, 194] on div "Back to Dashboard Change Sender ID Customers Technicians Select a contact Outbo…" at bounding box center [461, 232] width 571 height 416
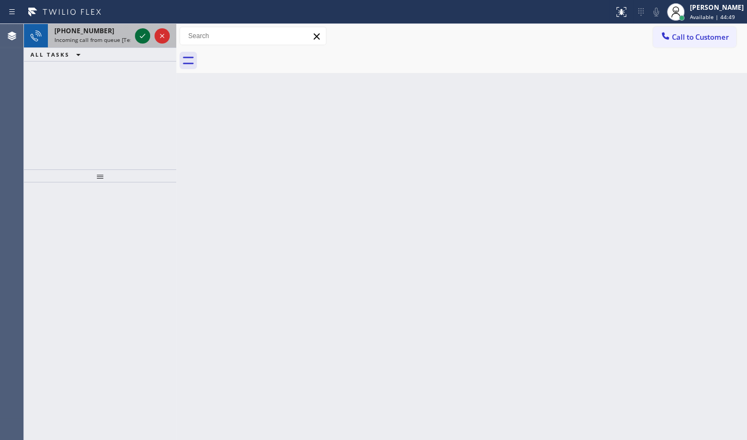
click at [138, 33] on icon at bounding box center [142, 35] width 13 height 13
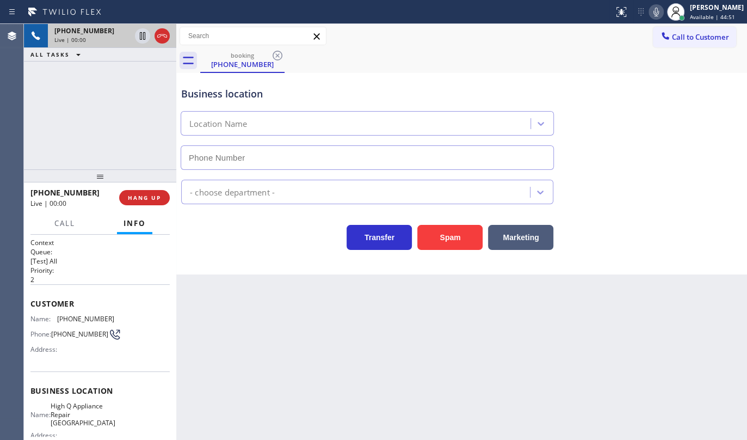
type input "(631) 430-4343"
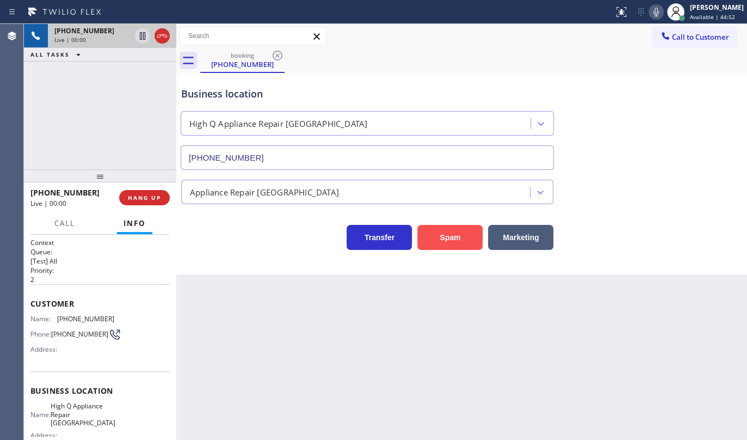
click at [435, 241] on button "Spam" at bounding box center [449, 237] width 65 height 25
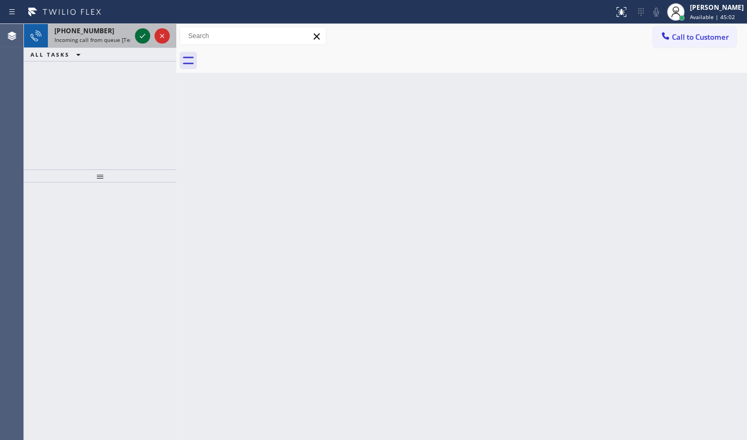
click at [139, 29] on icon at bounding box center [142, 35] width 13 height 13
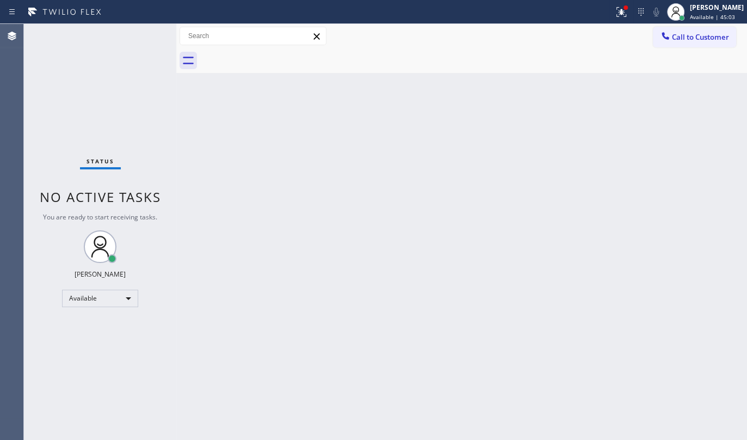
click at [140, 38] on div "Status No active tasks You are ready to start receiving tasks. JENIZA ALCAYDE A…" at bounding box center [100, 232] width 152 height 416
click at [633, 14] on div at bounding box center [621, 11] width 24 height 13
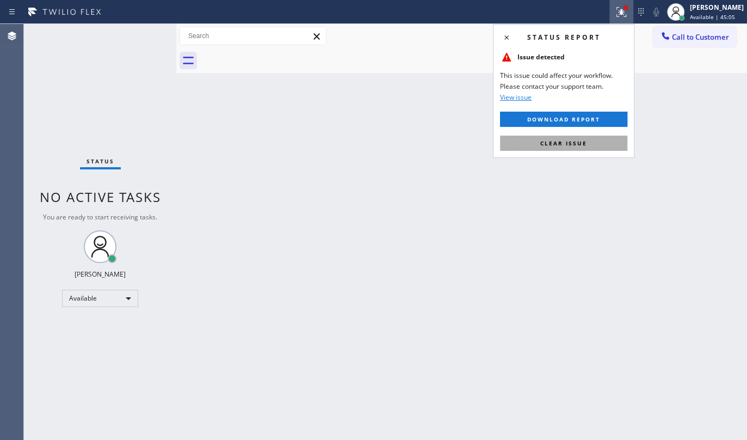
click at [581, 147] on button "Clear issue" at bounding box center [563, 142] width 127 height 15
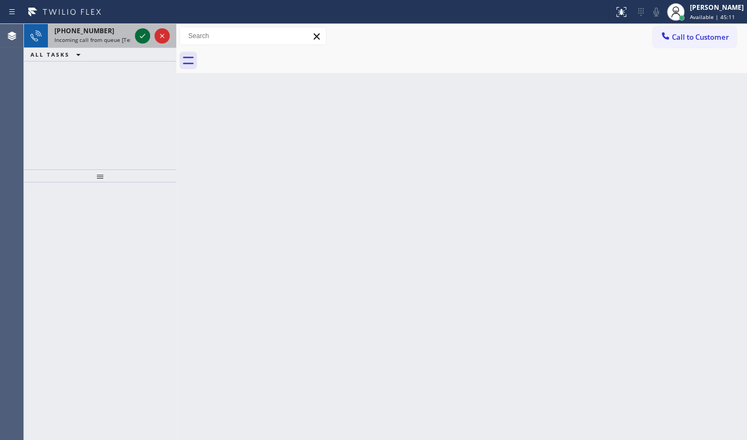
click at [141, 40] on icon at bounding box center [142, 35] width 13 height 13
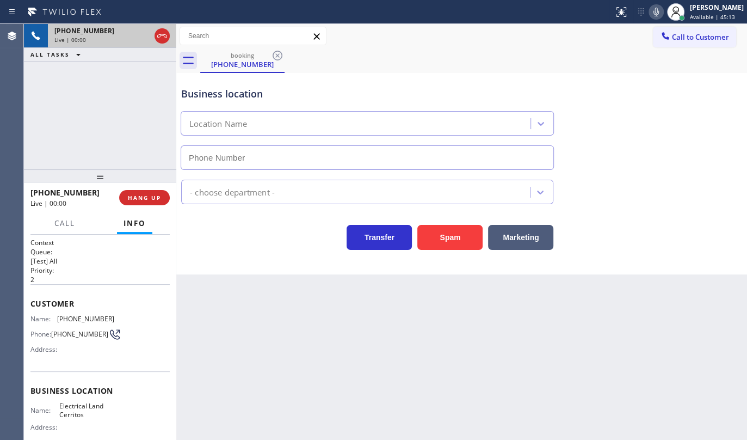
type input "(562) 358-5911"
click at [294, 296] on div "Back to Dashboard Change Sender ID Customers Technicians Select a contact Outbo…" at bounding box center [461, 232] width 571 height 416
click at [57, 115] on div "+15626666022 Live | 04:39 ALL TASKS ALL TASKS ACTIVE TASKS TASKS IN WRAP UP" at bounding box center [100, 96] width 152 height 145
drag, startPoint x: 52, startPoint y: 316, endPoint x: 135, endPoint y: 317, distance: 83.3
click at [135, 317] on div "Name: (562) 666-6022 Phone: (562) 666-6022 Address:" at bounding box center [99, 336] width 139 height 43
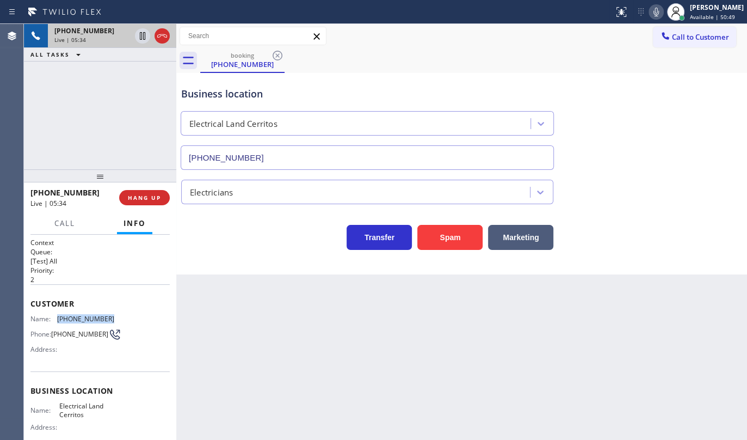
copy div "(562) 666-6022"
click at [87, 301] on span "Customer" at bounding box center [99, 303] width 139 height 10
drag, startPoint x: 59, startPoint y: 316, endPoint x: 115, endPoint y: 318, distance: 55.5
click at [115, 318] on div "Name: (562) 666-6022 Phone: (562) 666-6022 Address:" at bounding box center [99, 336] width 139 height 43
copy span "562) 666-6022"
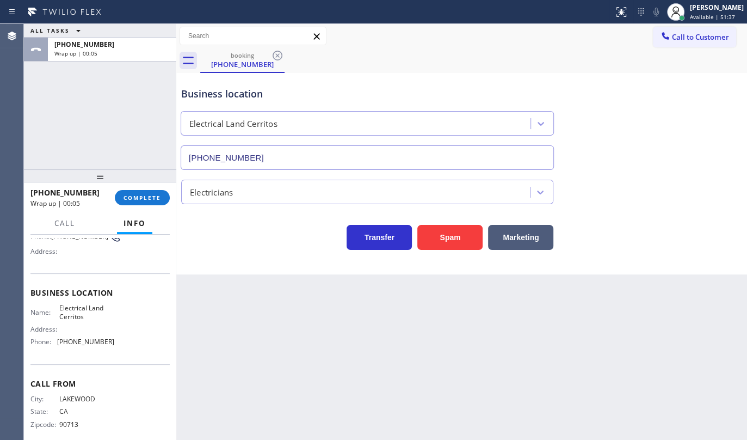
scroll to position [98, 0]
drag, startPoint x: 55, startPoint y: 308, endPoint x: 112, endPoint y: 319, distance: 57.7
click at [112, 319] on div "Name: Electrical Land Cerritos Address: Phone: (562) 358-5911" at bounding box center [99, 326] width 139 height 47
copy div "Electrical Land Cerritos"
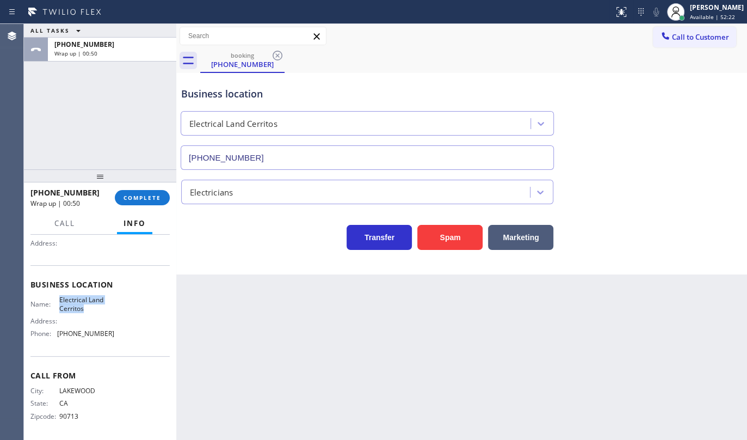
scroll to position [109, 0]
drag, startPoint x: 54, startPoint y: 331, endPoint x: 133, endPoint y: 337, distance: 79.1
click at [133, 337] on div "Name: Electrical Land Cerritos Address: Phone: (562) 358-5911" at bounding box center [99, 317] width 139 height 47
copy div "(562) 358-5911"
drag, startPoint x: 147, startPoint y: 198, endPoint x: 164, endPoint y: 195, distance: 17.6
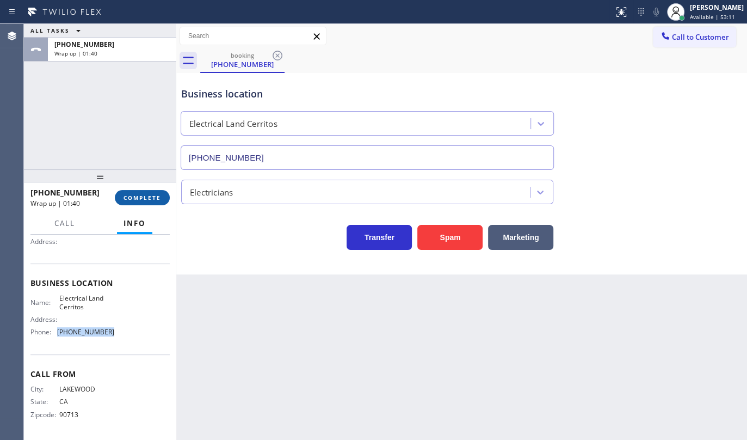
click at [147, 198] on span "COMPLETE" at bounding box center [143, 198] width 38 height 8
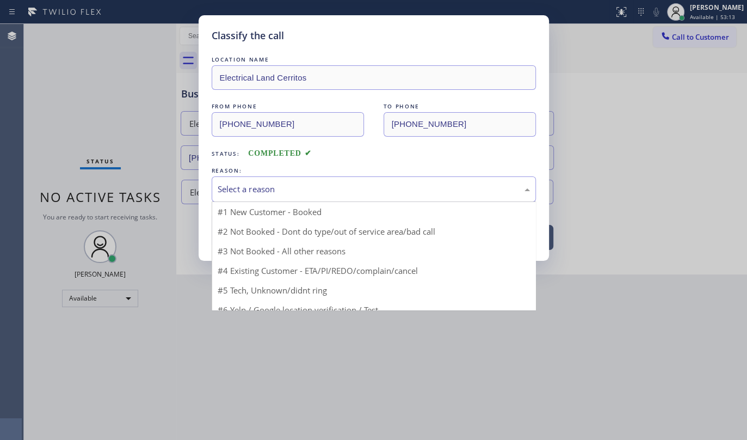
click at [233, 185] on div "Select a reason" at bounding box center [374, 189] width 312 height 13
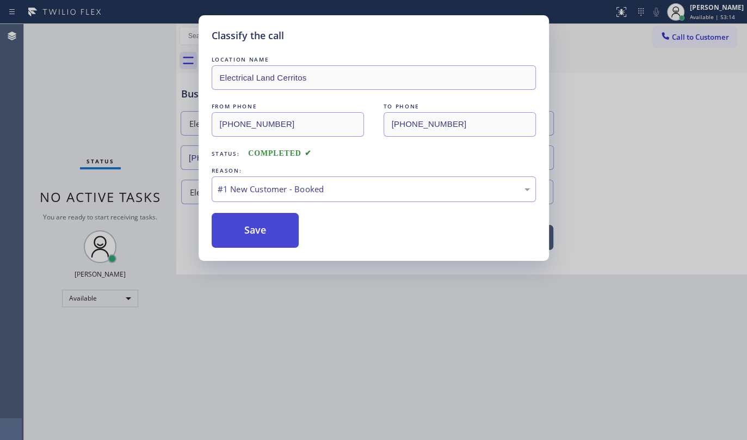
click at [239, 214] on button "Save" at bounding box center [256, 230] width 88 height 35
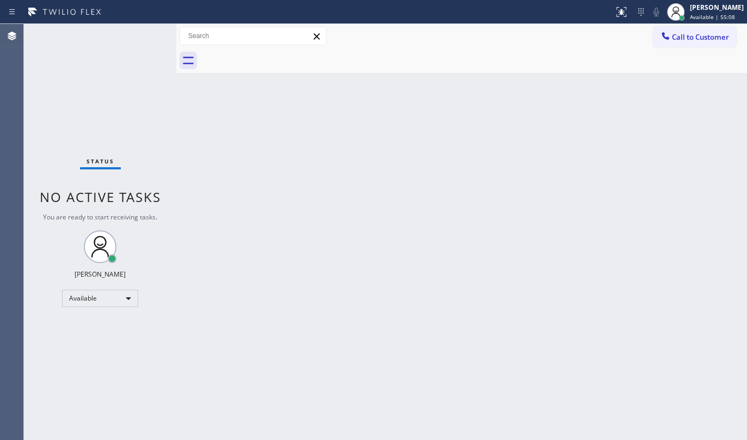
click at [115, 102] on div "Status No active tasks You are ready to start receiving tasks. JENIZA ALCAYDE A…" at bounding box center [100, 232] width 152 height 416
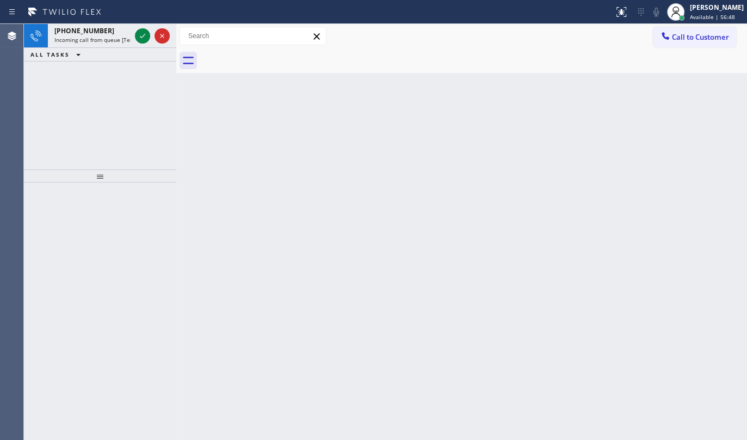
drag, startPoint x: 106, startPoint y: 110, endPoint x: 86, endPoint y: 54, distance: 58.9
click at [99, 101] on div "+12137825428 Incoming call from queue [Test] All ALL TASKS ALL TASKS ACTIVE TAS…" at bounding box center [100, 96] width 152 height 145
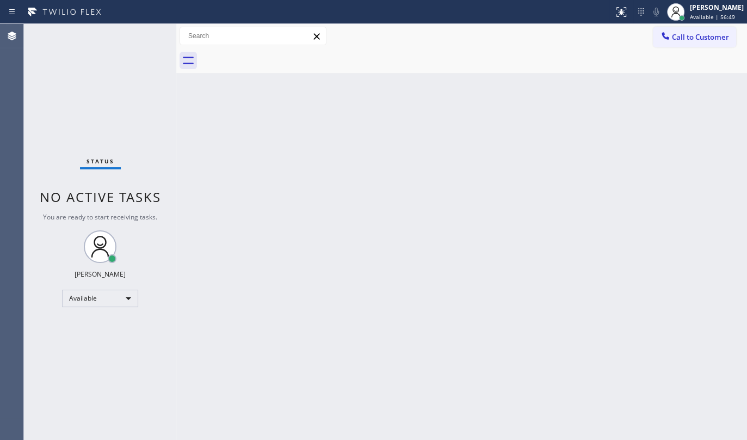
click at [145, 33] on div "Status No active tasks You are ready to start receiving tasks. JENIZA ALCAYDE A…" at bounding box center [100, 232] width 152 height 416
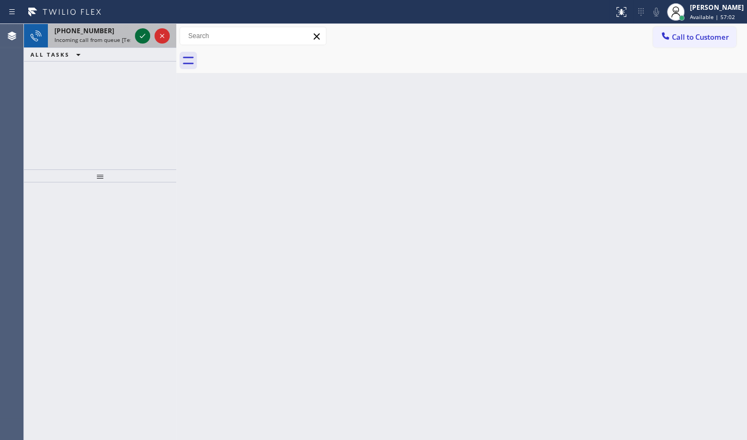
click at [141, 43] on button at bounding box center [142, 35] width 15 height 15
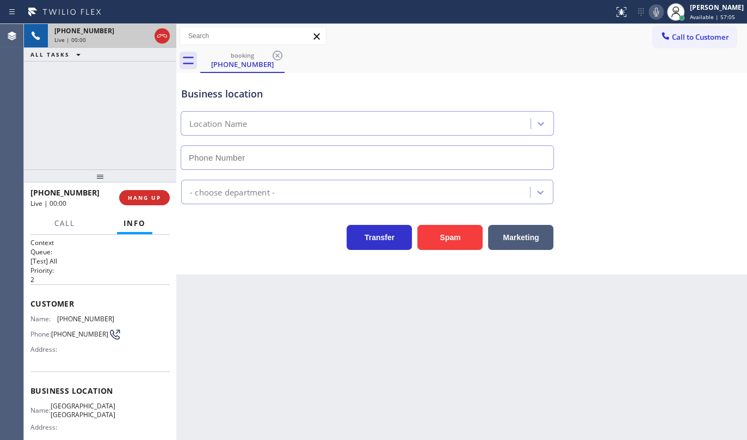
type input "(949) 878-9978"
click at [127, 192] on button "HANG UP" at bounding box center [144, 197] width 51 height 15
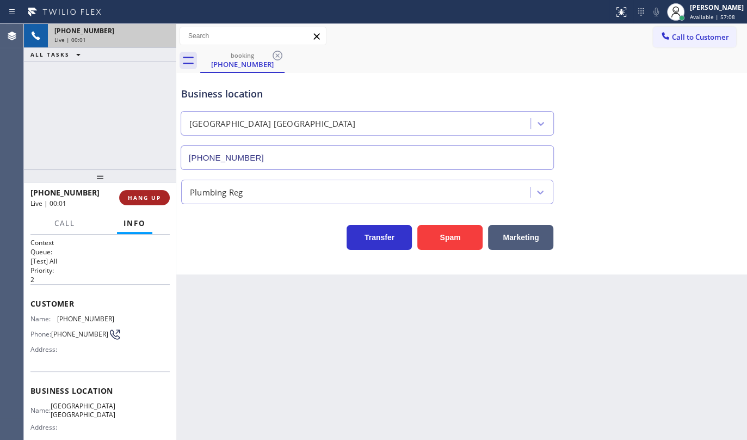
click at [138, 201] on button "HANG UP" at bounding box center [144, 197] width 51 height 15
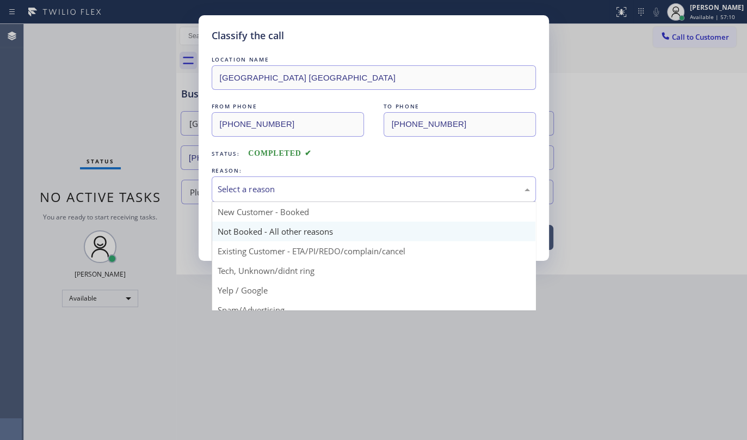
drag, startPoint x: 257, startPoint y: 192, endPoint x: 250, endPoint y: 220, distance: 29.8
click at [257, 194] on div "Select a reason" at bounding box center [374, 189] width 312 height 13
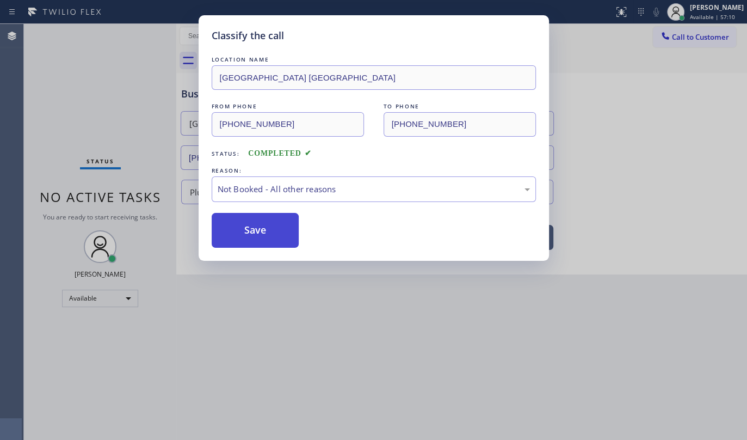
click at [248, 228] on button "Save" at bounding box center [256, 230] width 88 height 35
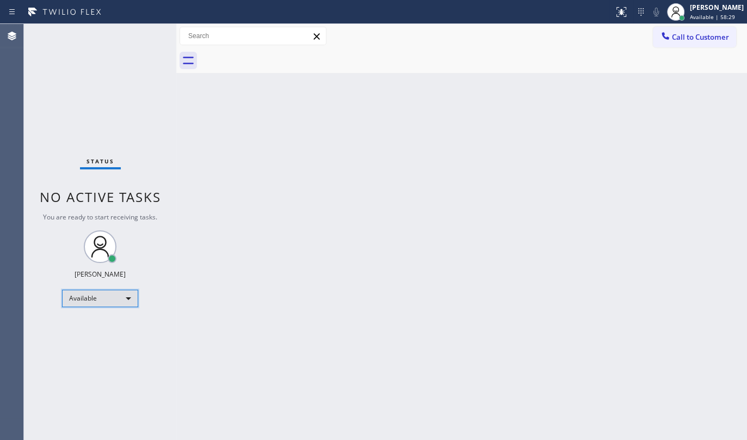
click at [79, 299] on div "Available" at bounding box center [100, 297] width 76 height 17
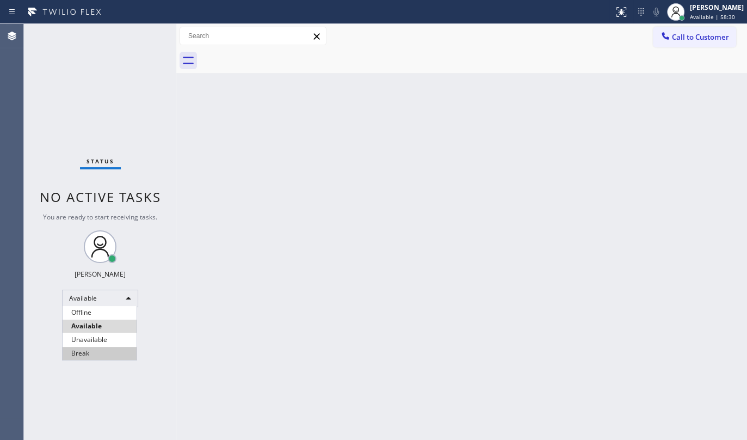
click at [98, 354] on li "Break" at bounding box center [100, 353] width 74 height 13
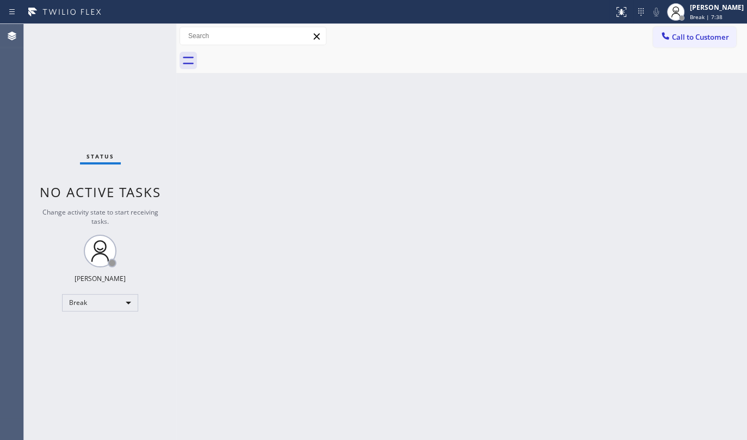
click at [81, 127] on div "Status No active tasks Change activity state to start receiving tasks. JENIZA A…" at bounding box center [100, 232] width 152 height 416
click at [82, 303] on div "Break" at bounding box center [100, 302] width 76 height 17
click at [79, 330] on li "Available" at bounding box center [100, 330] width 74 height 13
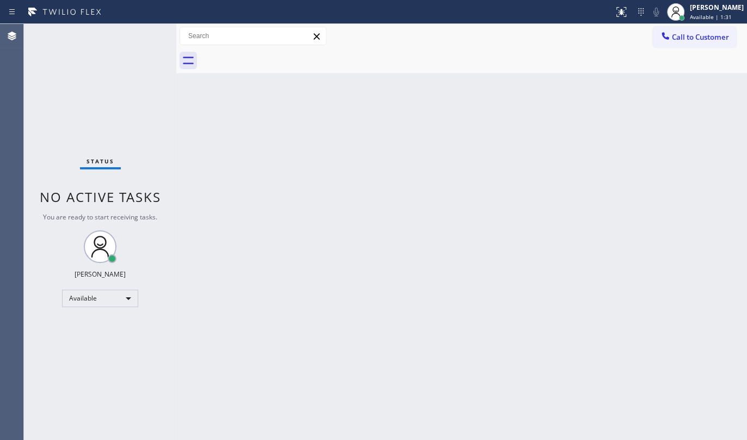
click at [66, 95] on div "Status No active tasks You are ready to start receiving tasks. JENIZA ALCAYDE A…" at bounding box center [100, 232] width 152 height 416
drag, startPoint x: 505, startPoint y: 239, endPoint x: 497, endPoint y: 222, distance: 18.5
click at [503, 230] on div "Back to Dashboard Change Sender ID Customers Technicians Select a contact Outbo…" at bounding box center [461, 232] width 571 height 416
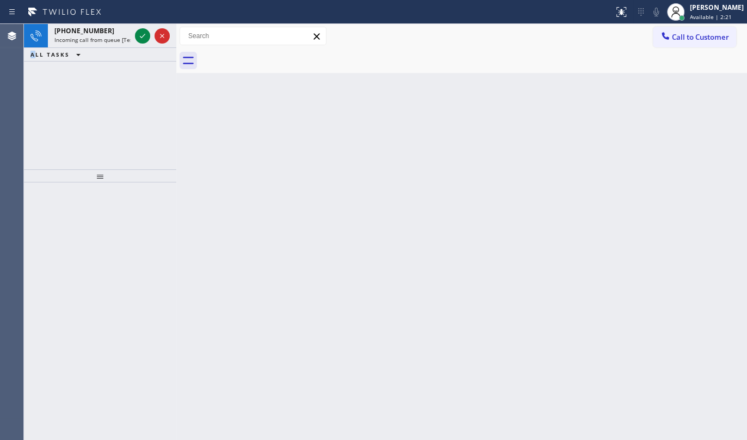
drag, startPoint x: 27, startPoint y: 112, endPoint x: 71, endPoint y: 103, distance: 44.9
click at [63, 106] on div "+14322017062 Incoming call from queue [Test] All ALL TASKS ALL TASKS ACTIVE TAS…" at bounding box center [100, 96] width 152 height 145
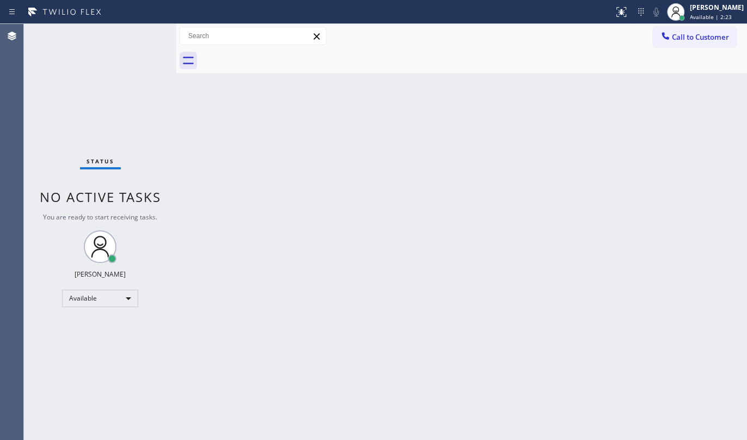
click at [146, 34] on div "Status No active tasks You are ready to start receiving tasks. JENIZA ALCAYDE A…" at bounding box center [100, 232] width 152 height 416
click at [156, 65] on div "Status No active tasks You are ready to start receiving tasks. JENIZA ALCAYDE A…" at bounding box center [100, 232] width 152 height 416
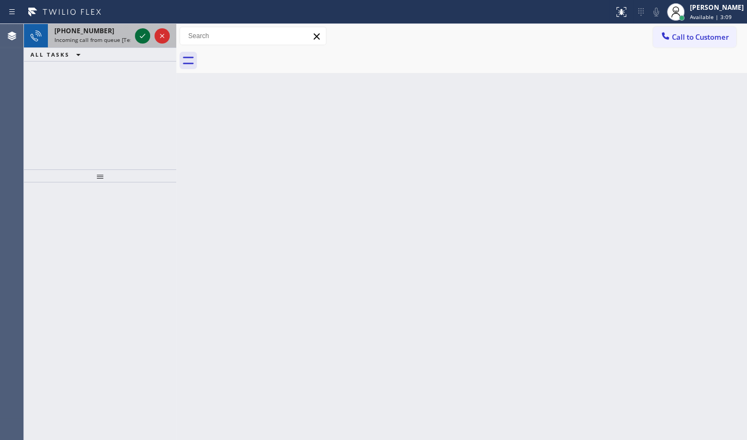
click at [138, 36] on icon at bounding box center [142, 35] width 13 height 13
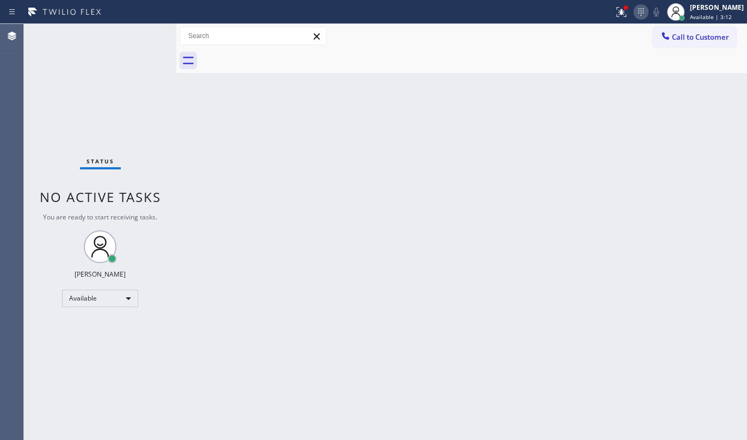
click at [635, 9] on icon at bounding box center [640, 11] width 13 height 13
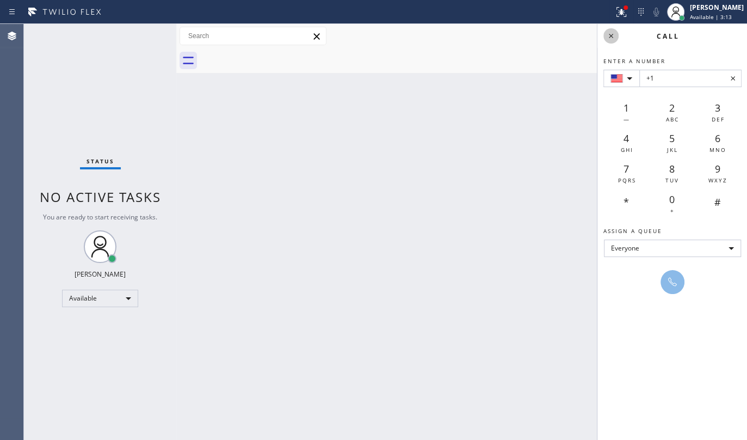
click at [615, 36] on icon at bounding box center [611, 35] width 13 height 13
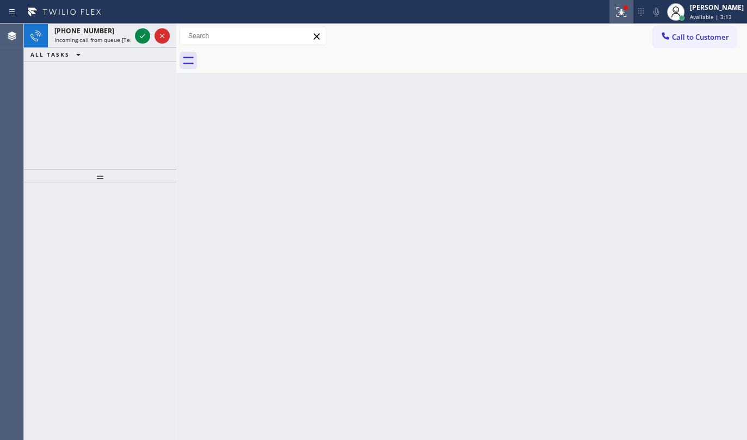
click at [613, 7] on div at bounding box center [621, 11] width 24 height 13
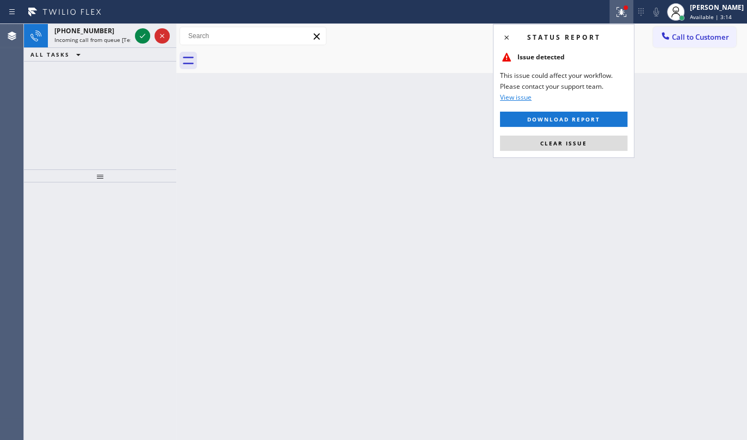
drag, startPoint x: 588, startPoint y: 147, endPoint x: 47, endPoint y: 72, distance: 546.0
click at [584, 147] on button "Clear issue" at bounding box center [563, 142] width 127 height 15
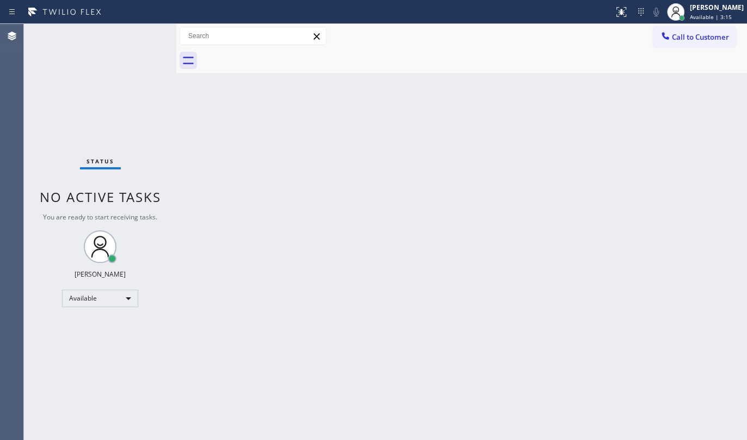
click at [140, 40] on div "Status No active tasks You are ready to start receiving tasks. JENIZA ALCAYDE A…" at bounding box center [100, 232] width 152 height 416
click at [384, 285] on div "Back to Dashboard Change Sender ID Customers Technicians Select a contact Outbo…" at bounding box center [461, 232] width 571 height 416
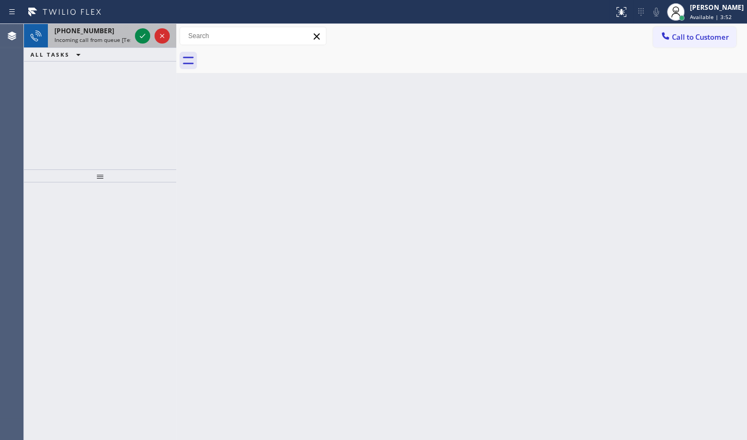
drag, startPoint x: 73, startPoint y: 75, endPoint x: 119, endPoint y: 44, distance: 56.0
click at [81, 71] on div "+17075589761 Incoming call from queue [Test] All ALL TASKS ALL TASKS ACTIVE TAS…" at bounding box center [100, 96] width 152 height 145
click at [136, 36] on div at bounding box center [152, 36] width 39 height 24
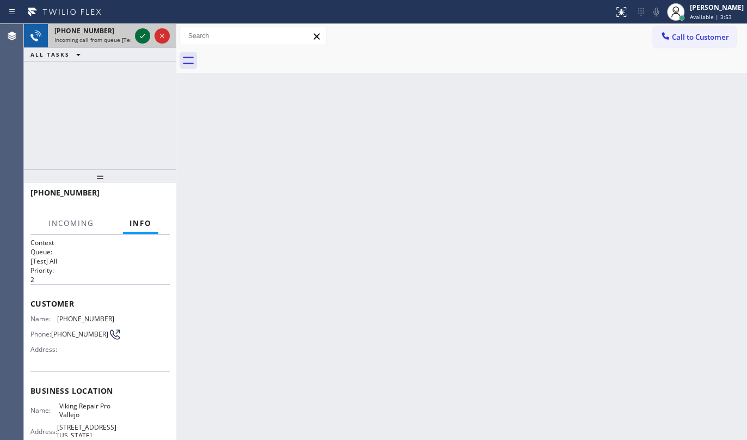
click at [140, 35] on icon at bounding box center [142, 35] width 13 height 13
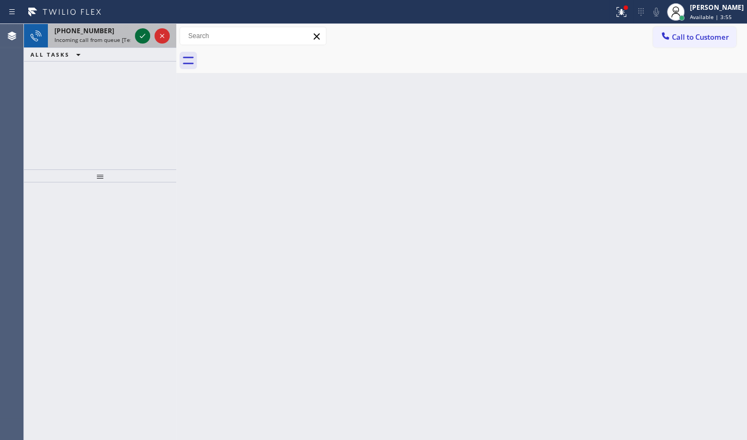
click at [145, 35] on icon at bounding box center [142, 35] width 13 height 13
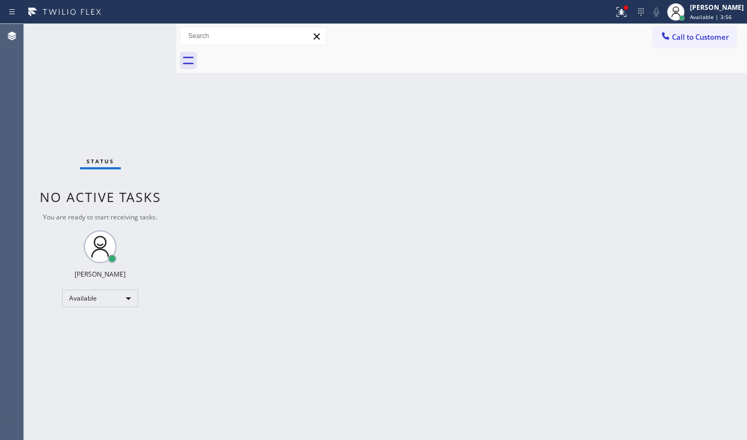
click at [145, 35] on div "Status No active tasks You are ready to start receiving tasks. JENIZA ALCAYDE A…" at bounding box center [100, 232] width 152 height 416
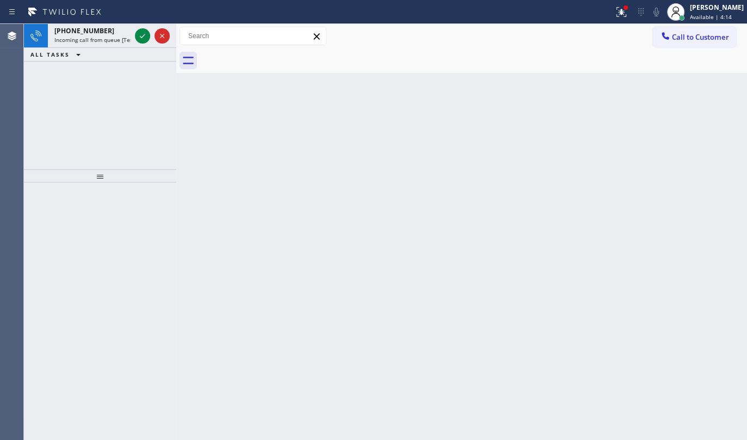
drag, startPoint x: 63, startPoint y: 83, endPoint x: 112, endPoint y: 49, distance: 59.3
click at [69, 78] on div "+18053172414 Incoming call from queue [Test] All ALL TASKS ALL TASKS ACTIVE TAS…" at bounding box center [100, 96] width 152 height 145
click at [153, 32] on div at bounding box center [152, 36] width 39 height 24
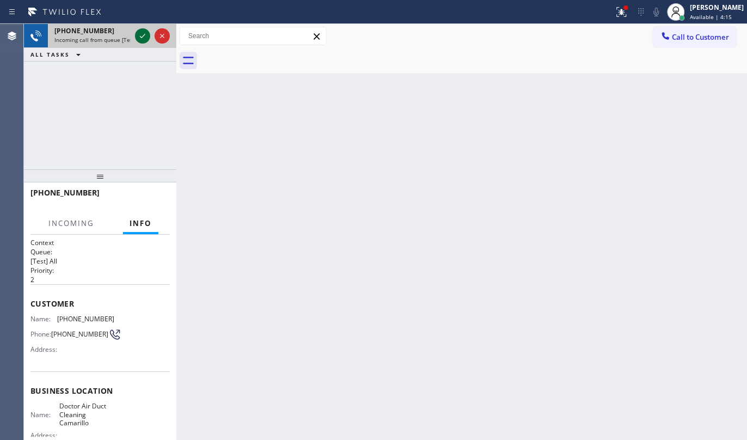
click at [137, 38] on icon at bounding box center [142, 35] width 13 height 13
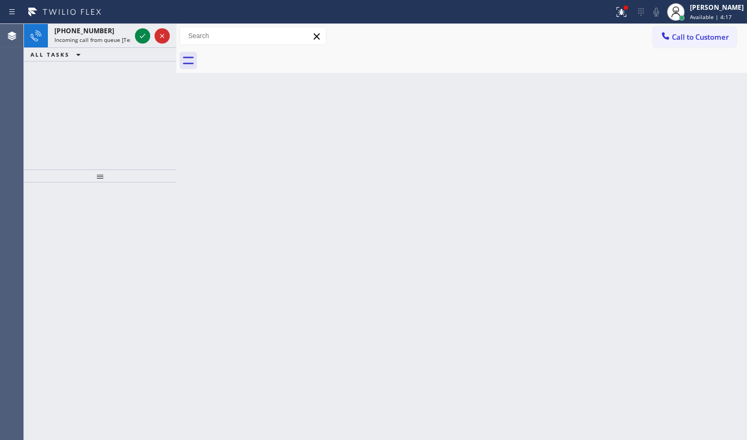
click at [137, 38] on icon at bounding box center [142, 35] width 13 height 13
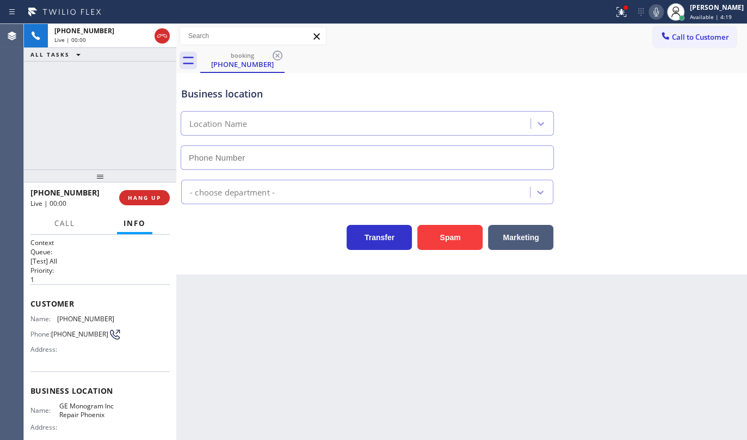
type input "(602) 755-6398"
click at [627, 18] on button at bounding box center [621, 12] width 24 height 24
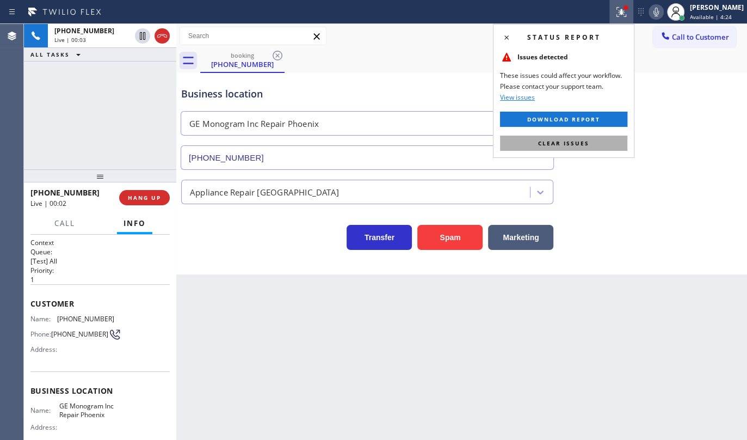
click at [593, 145] on button "Clear issues" at bounding box center [563, 142] width 127 height 15
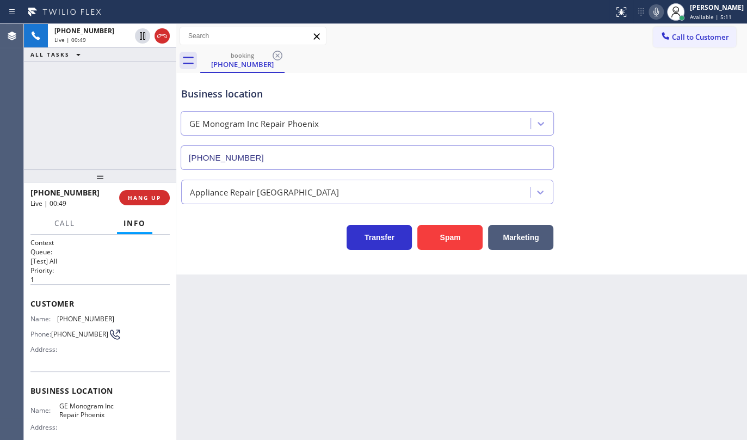
click at [61, 113] on div "+14806240453 Live | 00:49 ALL TASKS ALL TASKS ACTIVE TASKS TASKS IN WRAP UP" at bounding box center [100, 96] width 152 height 145
drag, startPoint x: 56, startPoint y: 316, endPoint x: 109, endPoint y: 310, distance: 53.7
click at [109, 310] on div "Customer Name: (480) 624-0453 Phone: (480) 624-0453 Address:" at bounding box center [99, 327] width 139 height 87
copy div "(480) 624-0453"
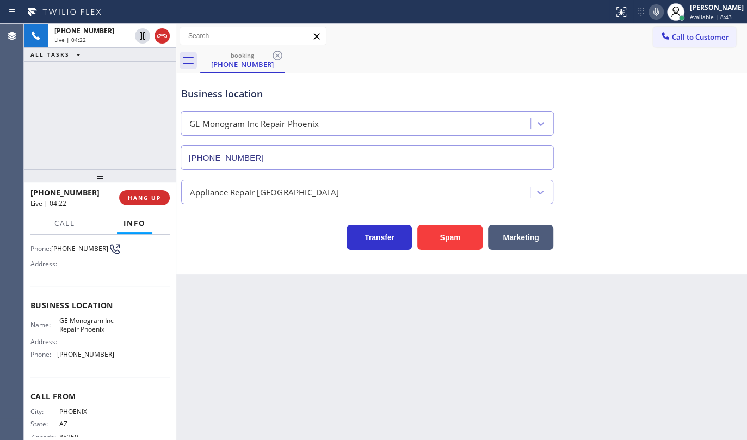
scroll to position [98, 0]
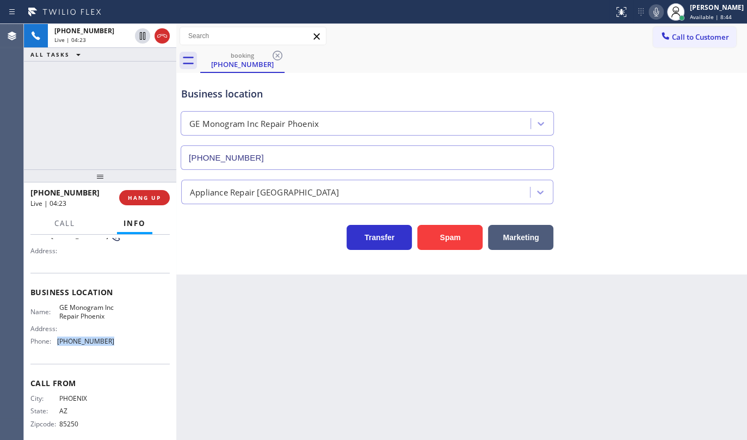
drag, startPoint x: 59, startPoint y: 354, endPoint x: 139, endPoint y: 354, distance: 80.5
click at [139, 350] on div "Name: GE Monogram Inc Repair Phoenix Address: Phone: (602) 755-6398" at bounding box center [99, 326] width 139 height 47
copy span "(602) 755-6398"
click at [297, 316] on div "Back to Dashboard Change Sender ID Customers Technicians Select a contact Outbo…" at bounding box center [461, 232] width 571 height 416
click at [76, 111] on div "+14806240453 Live | 06:32 ALL TASKS ALL TASKS ACTIVE TASKS TASKS IN WRAP UP" at bounding box center [100, 96] width 152 height 145
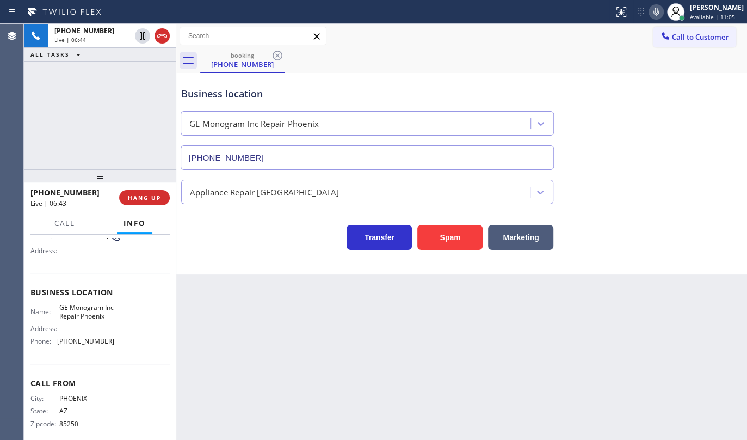
click at [133, 120] on div "+14806240453 Live | 06:44 ALL TASKS ALL TASKS ACTIVE TASKS TASKS IN WRAP UP" at bounding box center [100, 96] width 152 height 145
drag, startPoint x: 56, startPoint y: 306, endPoint x: 90, endPoint y: 328, distance: 40.4
click at [90, 320] on div "Name: GE Monogram Inc Repair Phoenix" at bounding box center [72, 311] width 84 height 17
copy span "GE Monogram Inc Repair Phoenix"
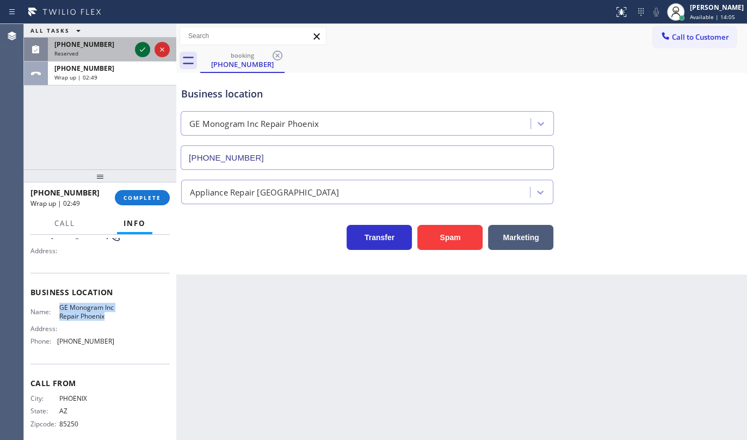
click at [140, 48] on icon at bounding box center [142, 49] width 13 height 13
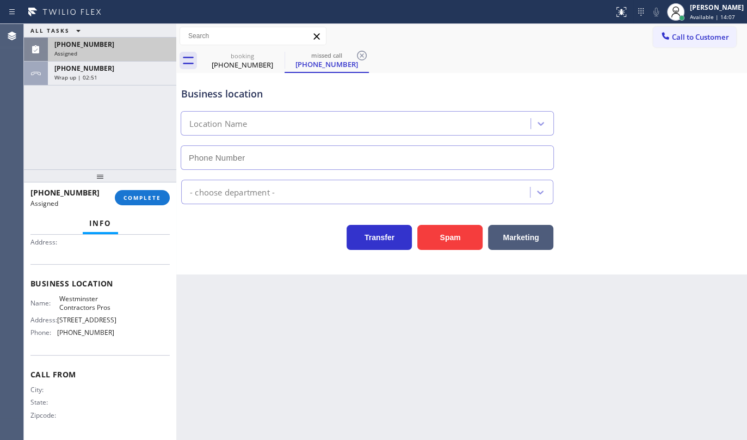
scroll to position [108, 0]
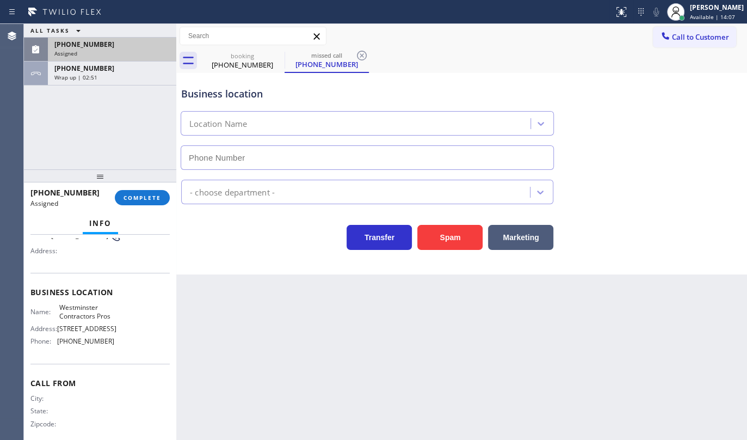
type input "(714) 613-0495"
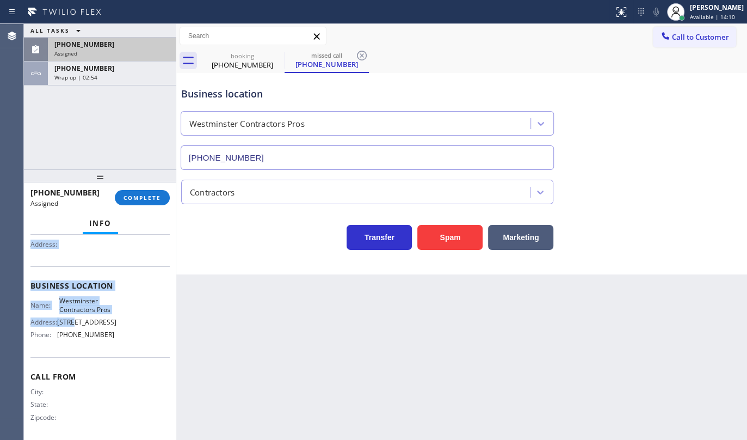
scroll to position [127, 0]
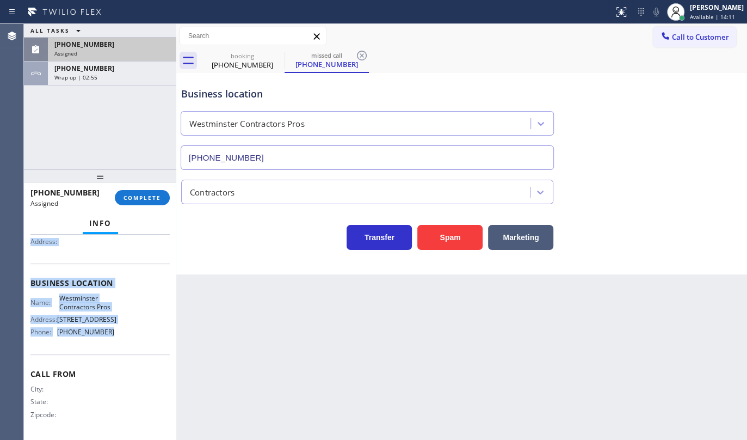
drag, startPoint x: 32, startPoint y: 298, endPoint x: 119, endPoint y: 331, distance: 93.4
click at [119, 331] on div "Context Queue: Contractors Priority: 0 Task Age: Customer Name: (714) 318-3625 …" at bounding box center [99, 279] width 139 height 316
click at [141, 198] on span "COMPLETE" at bounding box center [143, 198] width 38 height 8
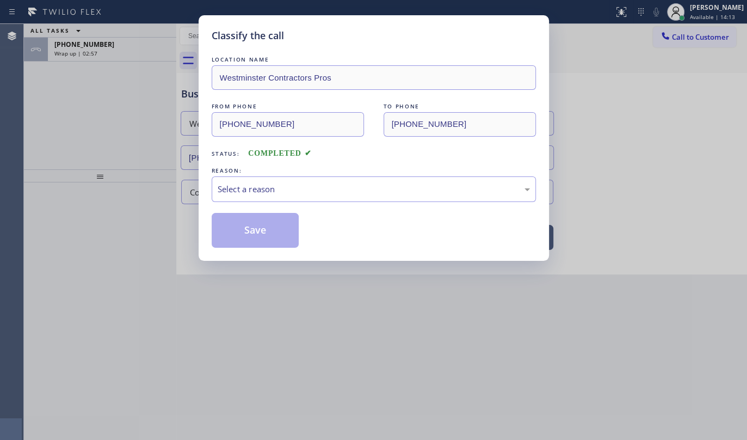
click at [278, 187] on div "Select a reason" at bounding box center [374, 189] width 312 height 13
click at [266, 226] on button "Save" at bounding box center [256, 230] width 88 height 35
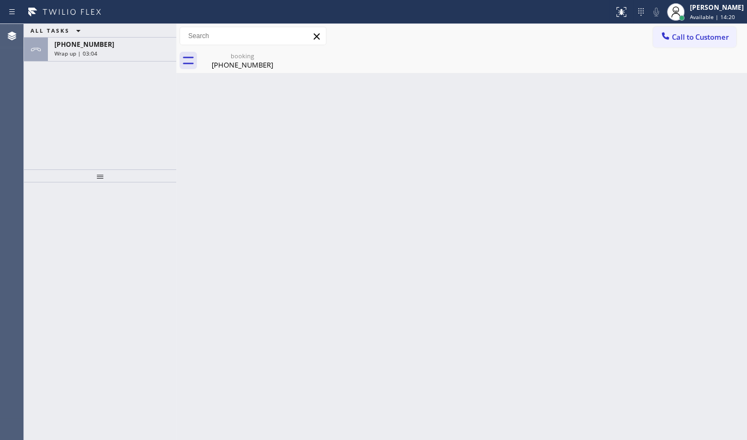
click at [82, 190] on div at bounding box center [100, 310] width 152 height 257
click at [90, 44] on span "+14806240453" at bounding box center [84, 44] width 60 height 9
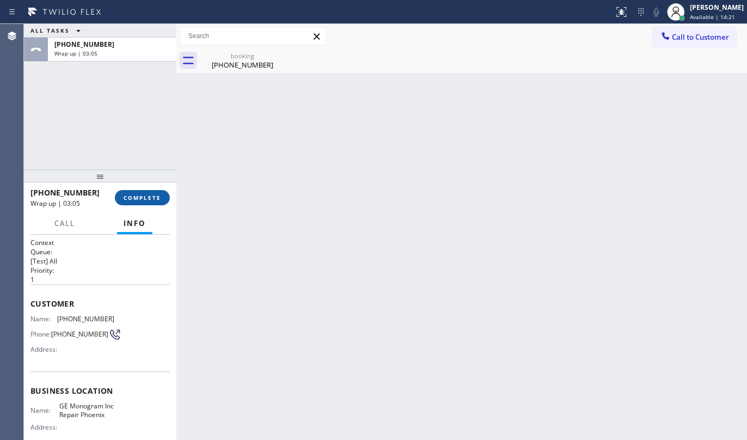
click at [131, 200] on span "COMPLETE" at bounding box center [143, 198] width 38 height 8
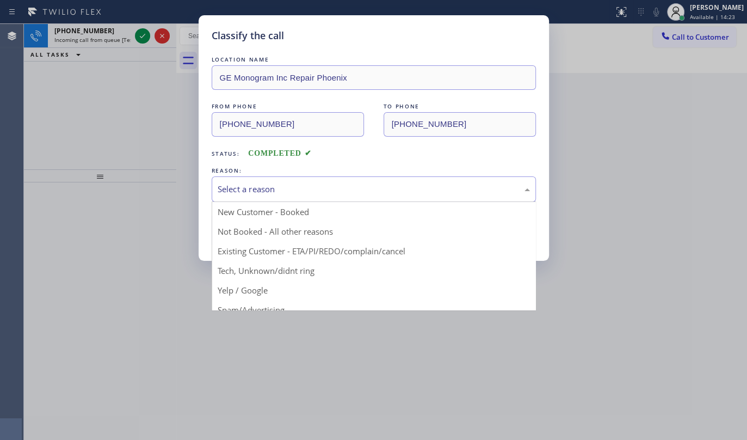
click at [246, 192] on div "Select a reason" at bounding box center [374, 189] width 312 height 13
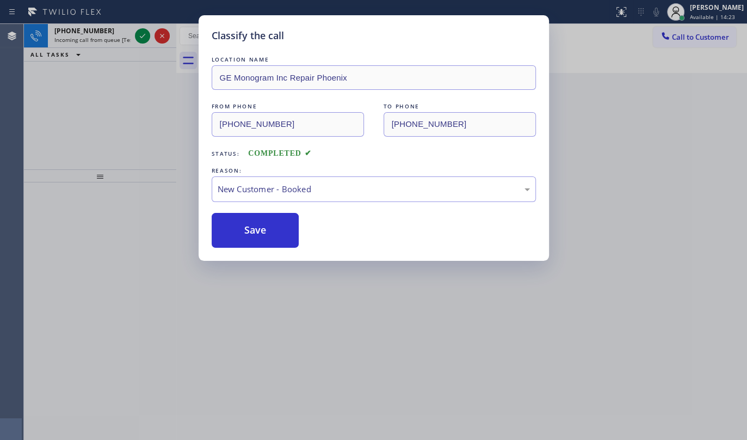
drag, startPoint x: 244, startPoint y: 219, endPoint x: 230, endPoint y: 201, distance: 22.9
click at [244, 217] on button "Save" at bounding box center [256, 230] width 88 height 35
drag, startPoint x: 134, startPoint y: 31, endPoint x: 141, endPoint y: 34, distance: 7.8
click at [135, 32] on div "Classify the call LOCATION NAME GE Monogram Inc Repair Phoenix FROM PHONE (480)…" at bounding box center [373, 220] width 747 height 440
click at [141, 34] on div "Classify the call LOCATION NAME Rush Electrical Service Burbank FROM PHONE (213…" at bounding box center [385, 232] width 723 height 416
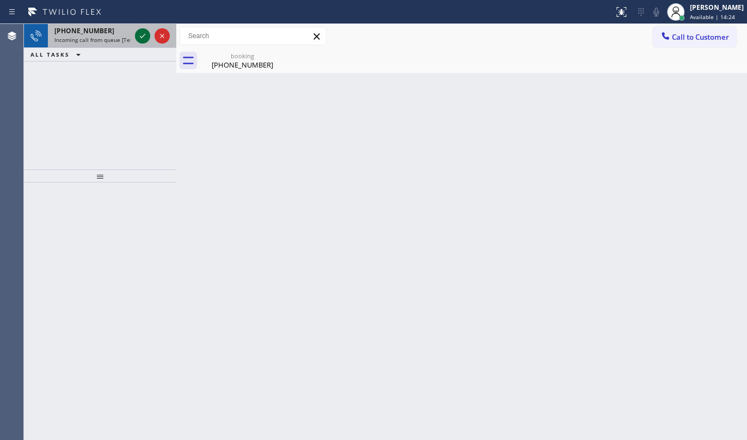
click at [141, 34] on icon at bounding box center [142, 35] width 13 height 13
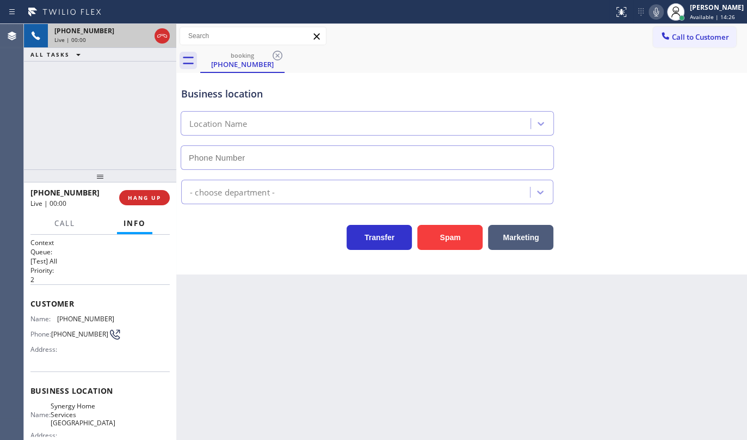
type input "(718) 865-3568"
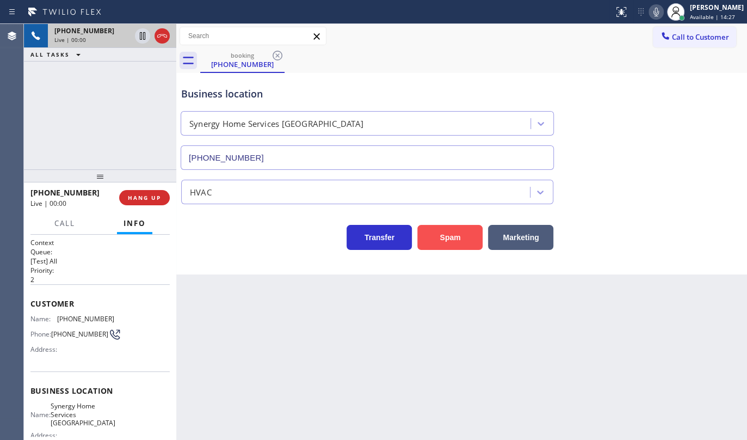
click at [449, 230] on button "Spam" at bounding box center [449, 237] width 65 height 25
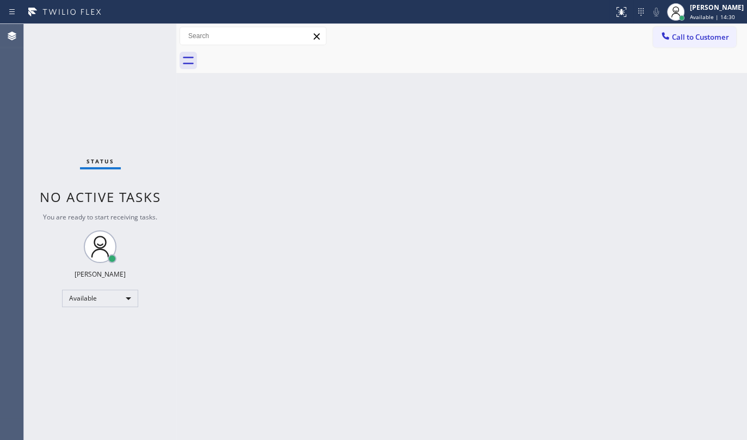
click at [78, 128] on div "Status No active tasks You are ready to start receiving tasks. JENIZA ALCAYDE A…" at bounding box center [100, 232] width 152 height 416
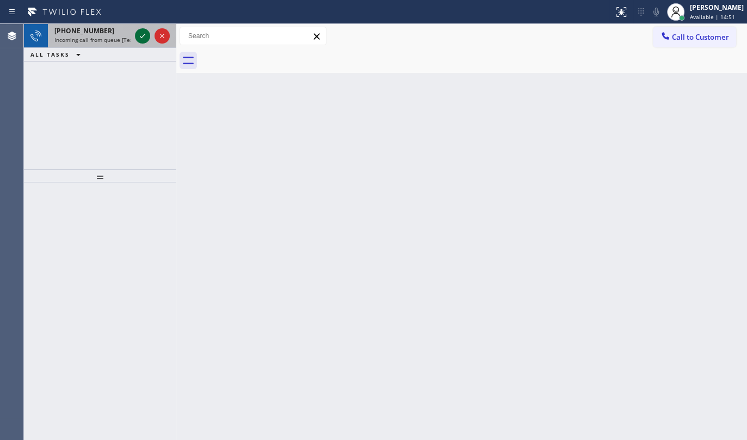
click at [146, 32] on icon at bounding box center [142, 35] width 13 height 13
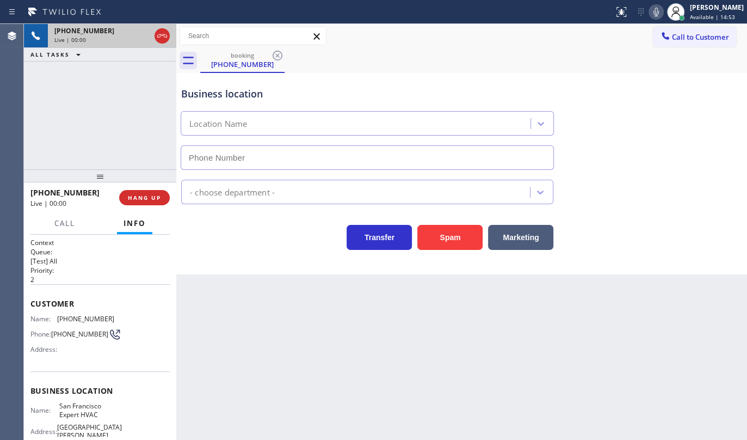
type input "(415) 371-9413"
click at [116, 139] on div "+14156723725 Live | 01:41 ALL TASKS ALL TASKS ACTIVE TASKS TASKS IN WRAP UP" at bounding box center [100, 96] width 152 height 145
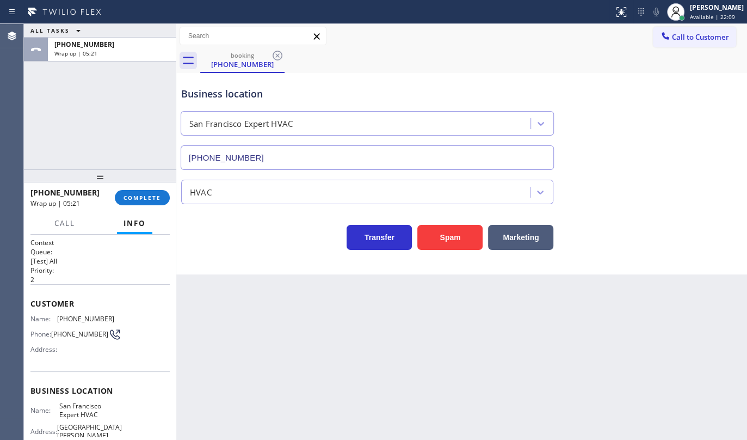
click at [27, 152] on div "ALL TASKS ALL TASKS ACTIVE TASKS TASKS IN WRAP UP +14156723725 Wrap up | 05:21" at bounding box center [100, 96] width 152 height 145
click at [695, 13] on span "Available | 22:10" at bounding box center [712, 17] width 45 height 8
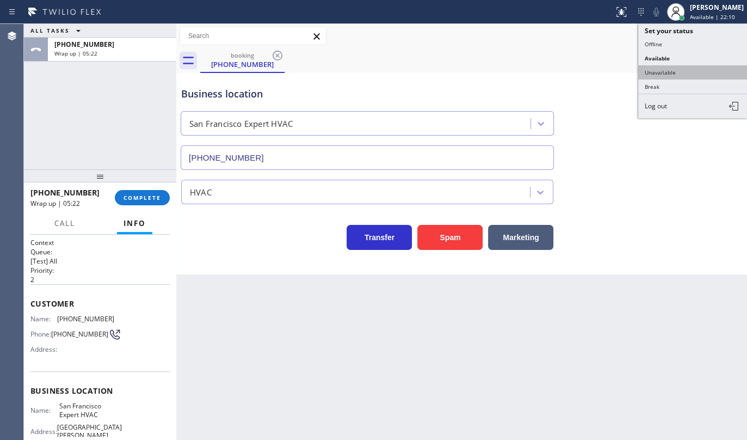
click at [675, 72] on button "Unavailable" at bounding box center [692, 72] width 109 height 14
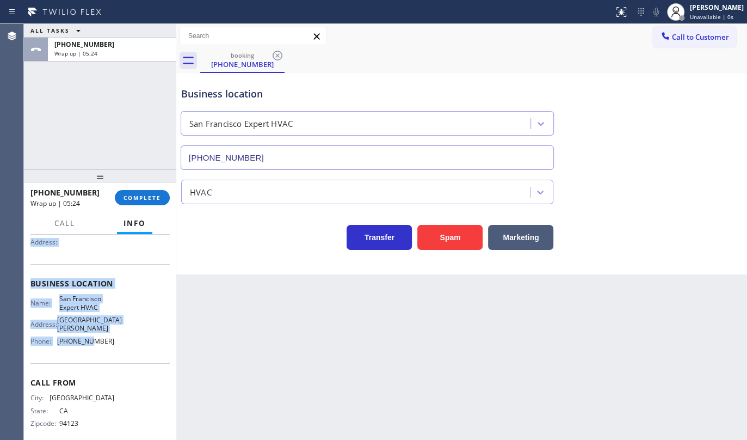
scroll to position [118, 0]
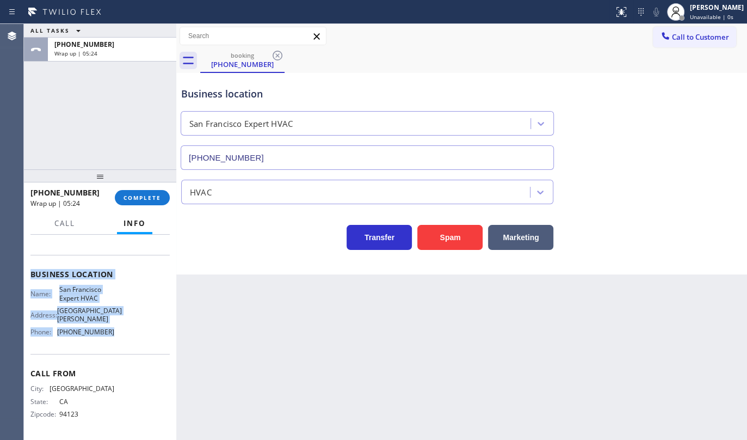
drag, startPoint x: 31, startPoint y: 298, endPoint x: 137, endPoint y: 334, distance: 112.0
click at [137, 334] on div "Context Queue: [Test] All Priority: 2 Customer Name: (415) 672-3725 Phone: (415…" at bounding box center [99, 278] width 139 height 315
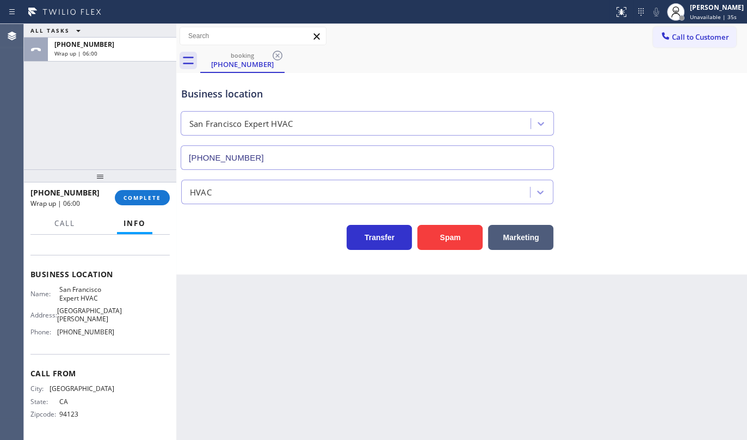
drag, startPoint x: 57, startPoint y: 127, endPoint x: 69, endPoint y: 145, distance: 21.6
click at [57, 127] on div "ALL TASKS ALL TASKS ACTIVE TASKS TASKS IN WRAP UP +14156723725 Wrap up | 06:00" at bounding box center [100, 96] width 152 height 145
drag, startPoint x: 120, startPoint y: 199, endPoint x: 128, endPoint y: 193, distance: 9.8
click at [124, 198] on button "COMPLETE" at bounding box center [142, 197] width 55 height 15
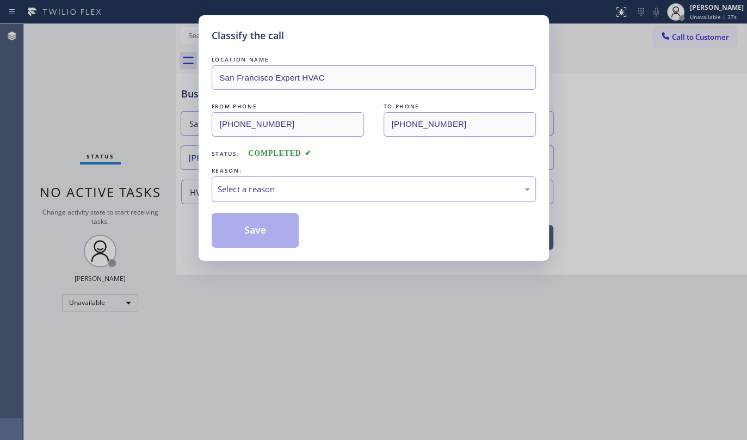
click at [246, 195] on div "Select a reason" at bounding box center [374, 189] width 324 height 26
click at [234, 229] on button "Save" at bounding box center [256, 230] width 88 height 35
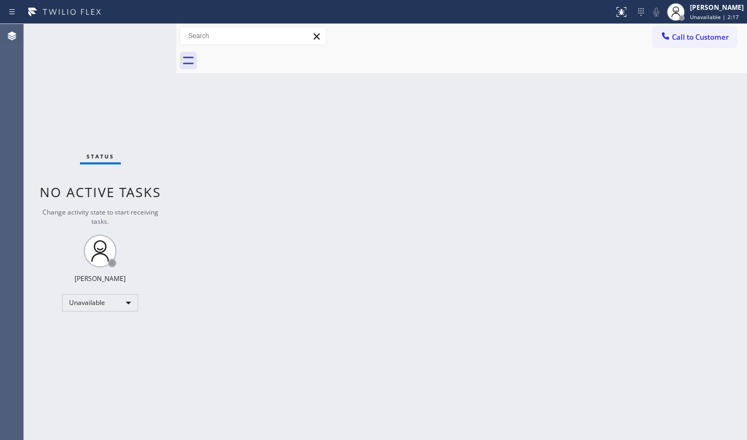
click at [66, 114] on div "Status No active tasks Change activity state to start receiving tasks. JENIZA A…" at bounding box center [100, 232] width 152 height 416
drag, startPoint x: 537, startPoint y: 178, endPoint x: 622, endPoint y: 120, distance: 103.4
click at [538, 175] on div "Back to Dashboard Change Sender ID Customers Technicians Select a contact Outbo…" at bounding box center [461, 232] width 571 height 416
click at [666, 33] on icon at bounding box center [665, 35] width 11 height 11
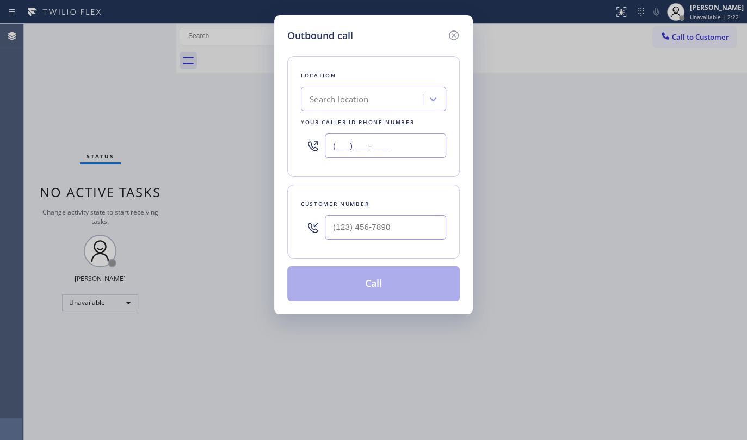
click at [366, 145] on input "(___) ___-____" at bounding box center [385, 145] width 121 height 24
paste input "415) 371-9413"
type input "(415) 371-9413"
click at [367, 229] on input "(___) ___-____" at bounding box center [385, 227] width 121 height 24
paste input "415) 672-3725"
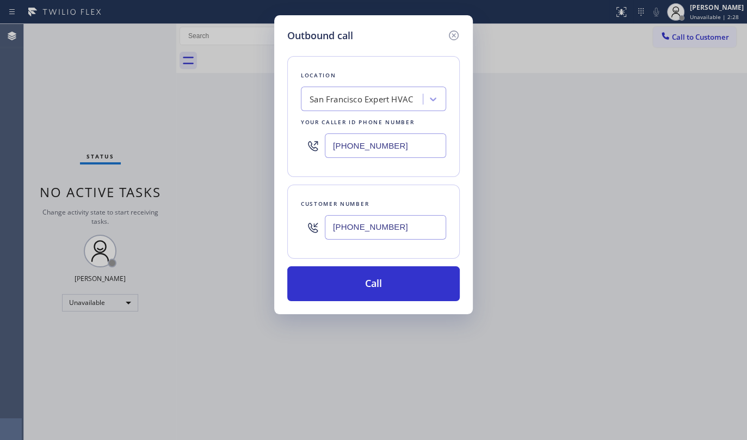
type input "(415) 672-3725"
click at [368, 260] on div "Location San Francisco Expert HVAC Your caller id phone number (415) 371-9413 C…" at bounding box center [373, 172] width 172 height 258
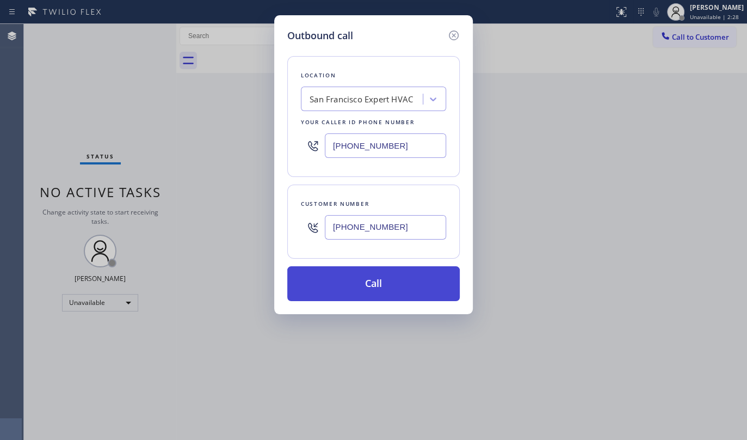
click at [370, 269] on button "Call" at bounding box center [373, 283] width 172 height 35
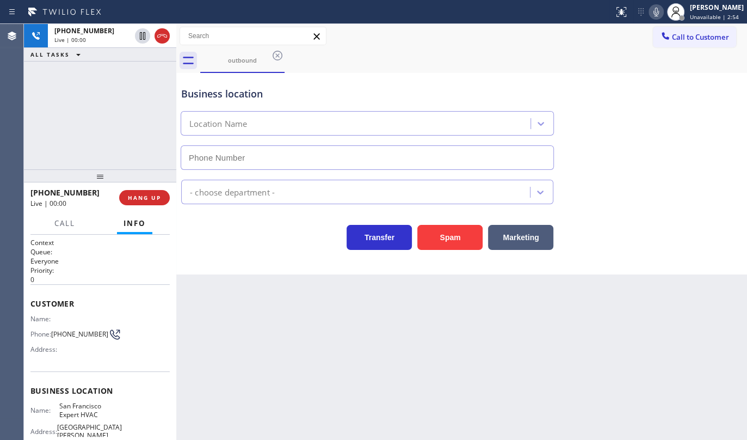
type input "(415) 371-9413"
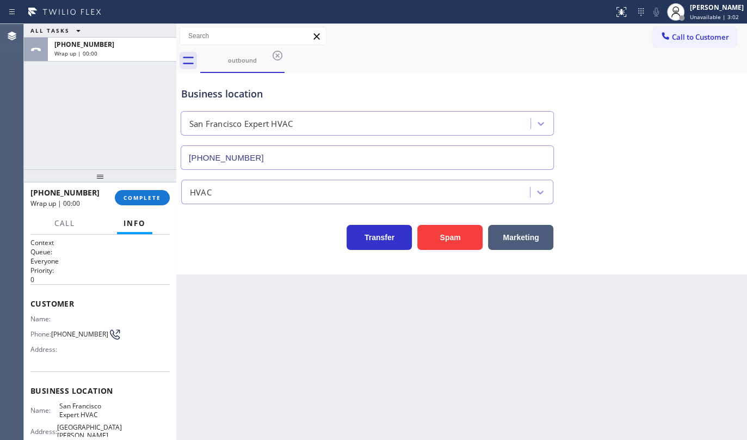
click at [108, 90] on div "ALL TASKS ALL TASKS ACTIVE TASKS TASKS IN WRAP UP +14156723725 Wrap up | 00:00" at bounding box center [100, 96] width 152 height 145
click at [161, 198] on span "COMPLETE" at bounding box center [143, 198] width 38 height 8
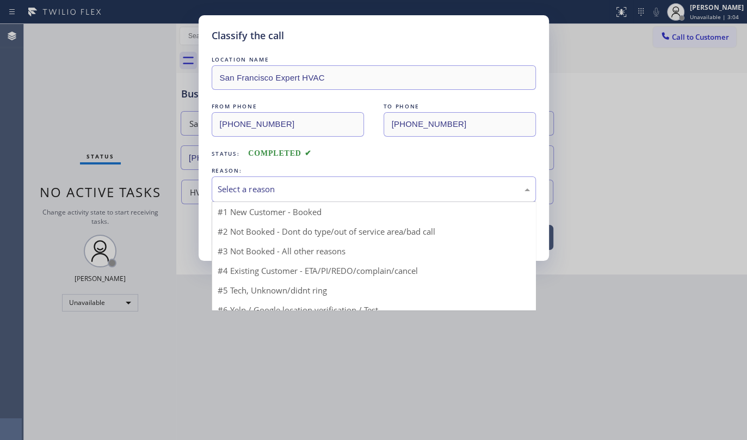
drag, startPoint x: 250, startPoint y: 192, endPoint x: 243, endPoint y: 214, distance: 23.4
click at [250, 193] on div "Select a reason" at bounding box center [374, 189] width 312 height 13
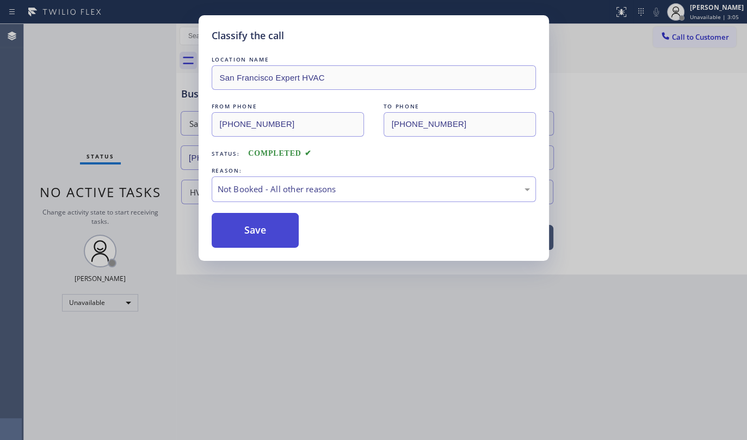
click at [248, 230] on button "Save" at bounding box center [256, 230] width 88 height 35
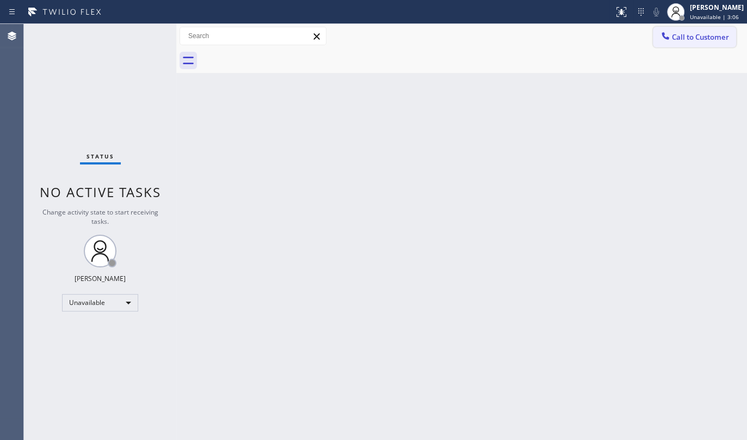
click at [670, 37] on icon at bounding box center [665, 35] width 11 height 11
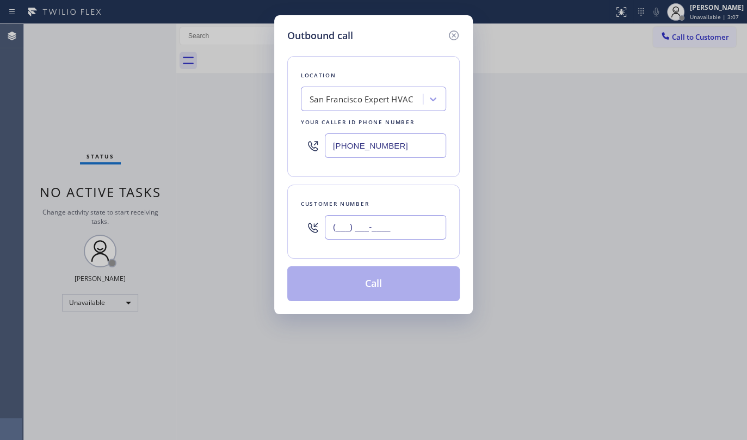
click at [344, 229] on input "(___) ___-____" at bounding box center [385, 227] width 121 height 24
paste input "415) 672-3725"
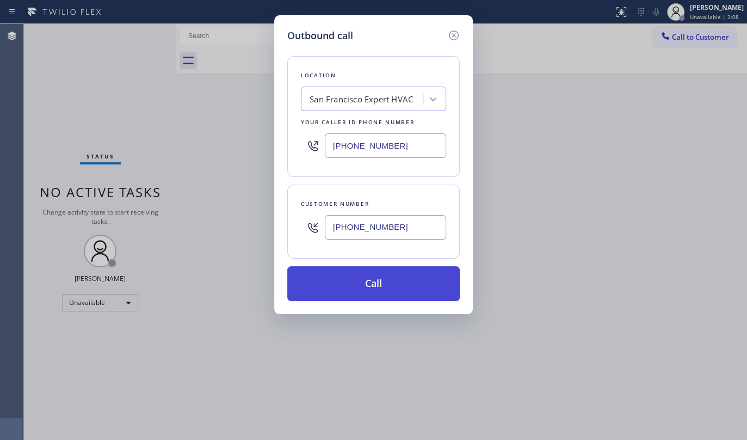
type input "(415) 672-3725"
click at [372, 278] on button "Call" at bounding box center [373, 283] width 172 height 35
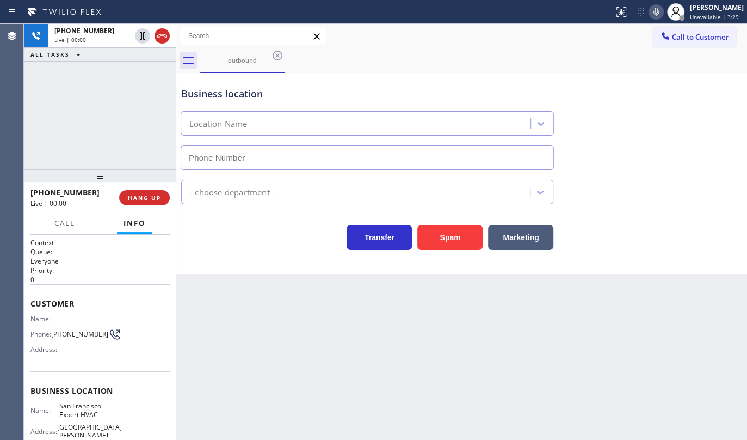
type input "(415) 371-9413"
click at [52, 91] on div "+14156723725 Live | 00:00 ALL TASKS ALL TASKS ACTIVE TASKS TASKS IN WRAP UP" at bounding box center [100, 96] width 152 height 145
click at [123, 113] on div "+14156723725 Live | 00:04 ALL TASKS ALL TASKS ACTIVE TASKS TASKS IN WRAP UP" at bounding box center [100, 96] width 152 height 145
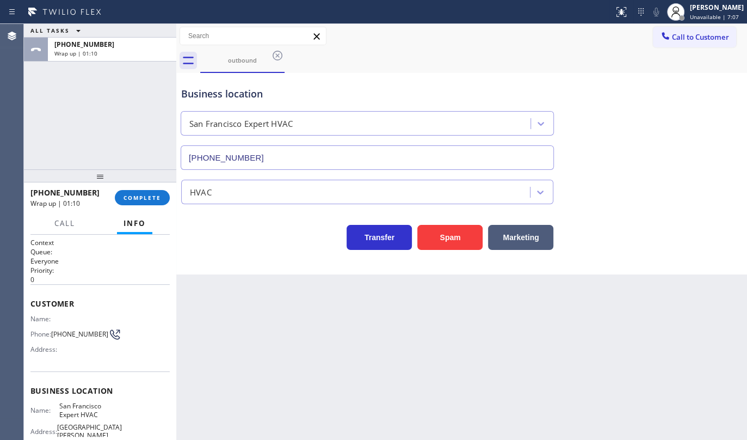
drag, startPoint x: 67, startPoint y: 130, endPoint x: 53, endPoint y: 3, distance: 128.1
click at [69, 114] on div "ALL TASKS ALL TASKS ACTIVE TASKS TASKS IN WRAP UP +14156723725 Wrap up | 01:10" at bounding box center [100, 96] width 152 height 145
drag, startPoint x: 53, startPoint y: 329, endPoint x: 77, endPoint y: 340, distance: 26.3
click at [77, 340] on div "Phone: (415) 672-3725" at bounding box center [72, 334] width 84 height 13
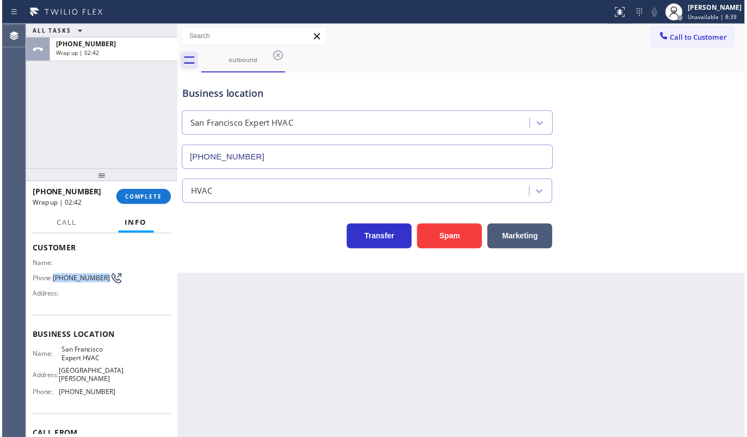
scroll to position [118, 0]
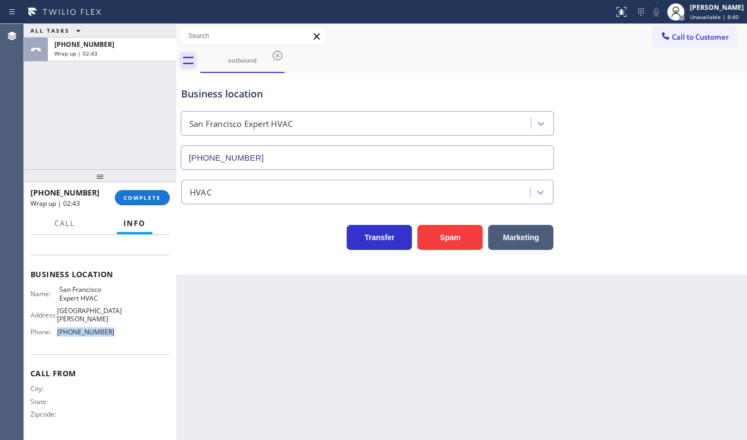
drag, startPoint x: 55, startPoint y: 329, endPoint x: 119, endPoint y: 337, distance: 64.7
click at [119, 337] on div "Name: San Francisco Expert HVAC Address: 1725 Montgomery St Phone: (415) 371-94…" at bounding box center [99, 312] width 139 height 55
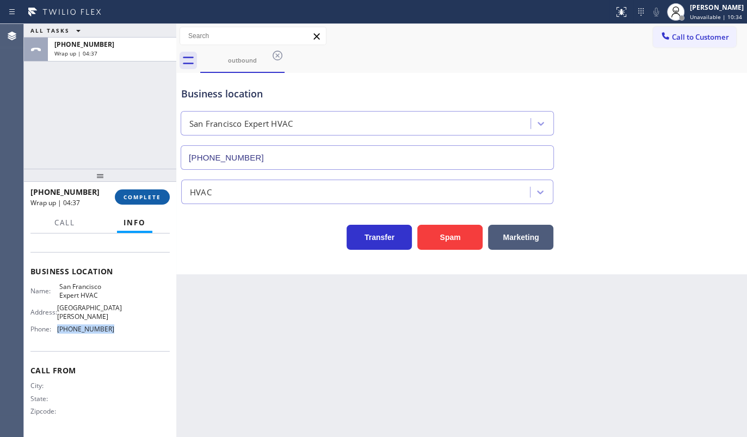
click at [157, 192] on button "COMPLETE" at bounding box center [142, 196] width 55 height 15
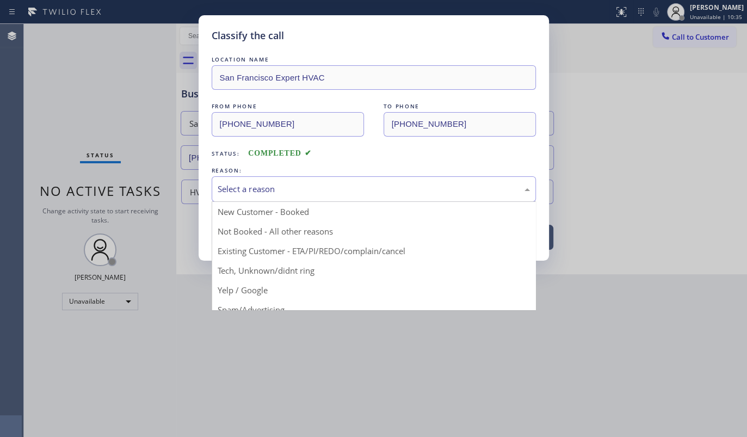
click at [255, 189] on div "Select a reason" at bounding box center [374, 189] width 312 height 13
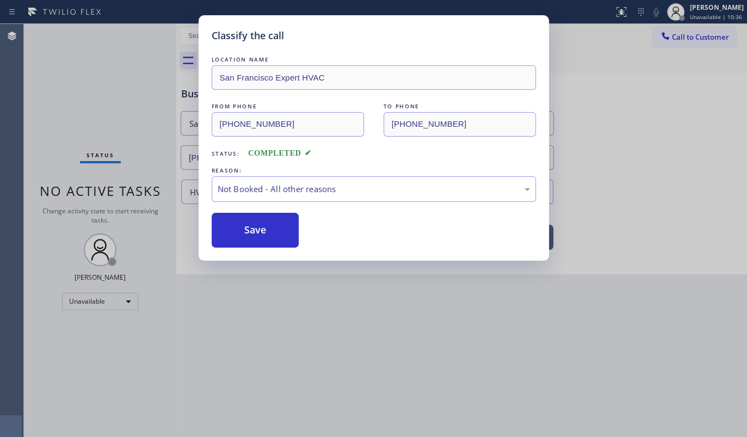
click at [244, 226] on button "Save" at bounding box center [256, 230] width 88 height 35
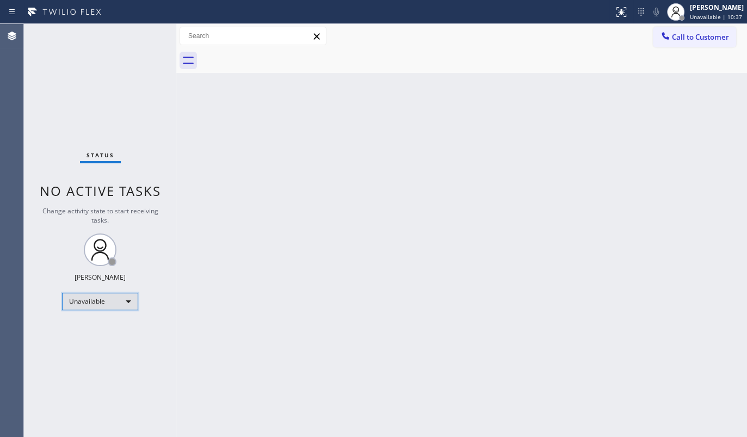
click at [76, 299] on div "Unavailable" at bounding box center [100, 301] width 76 height 17
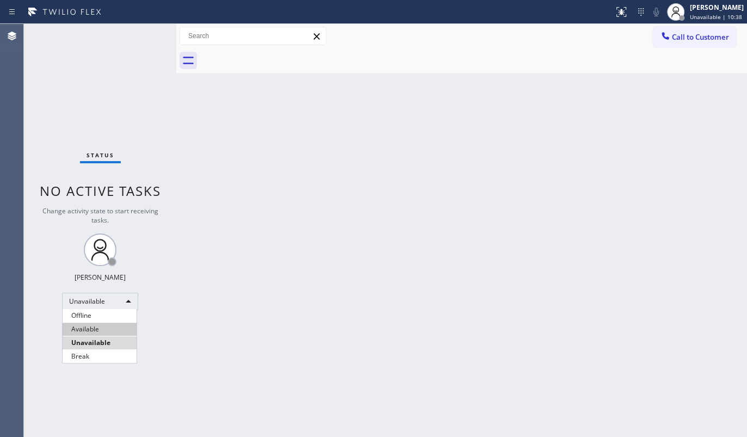
click at [85, 334] on li "Available" at bounding box center [100, 329] width 74 height 13
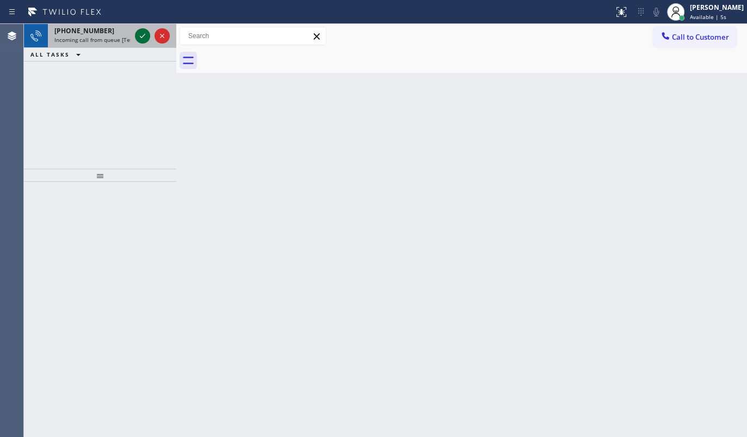
click at [141, 34] on icon at bounding box center [142, 35] width 13 height 13
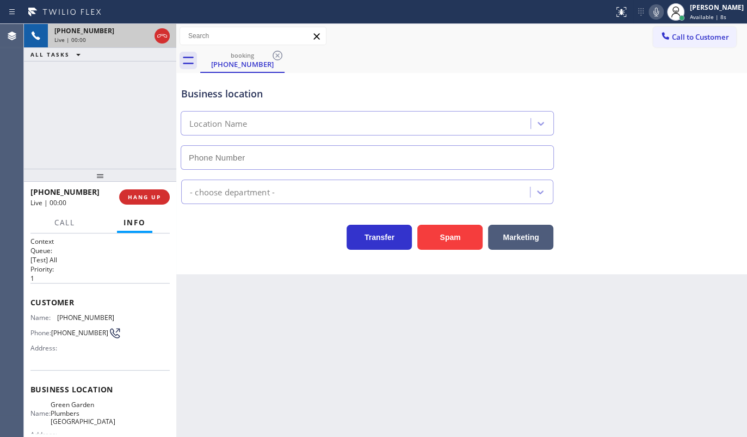
type input "(650) 881-3530"
click at [457, 64] on div "booking (337) 557-6145" at bounding box center [473, 60] width 547 height 24
click at [522, 238] on button "Marketing" at bounding box center [520, 237] width 65 height 25
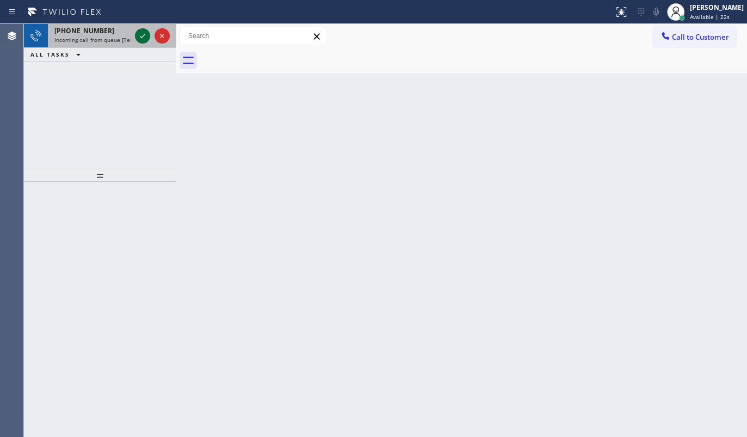
click at [144, 35] on icon at bounding box center [142, 35] width 13 height 13
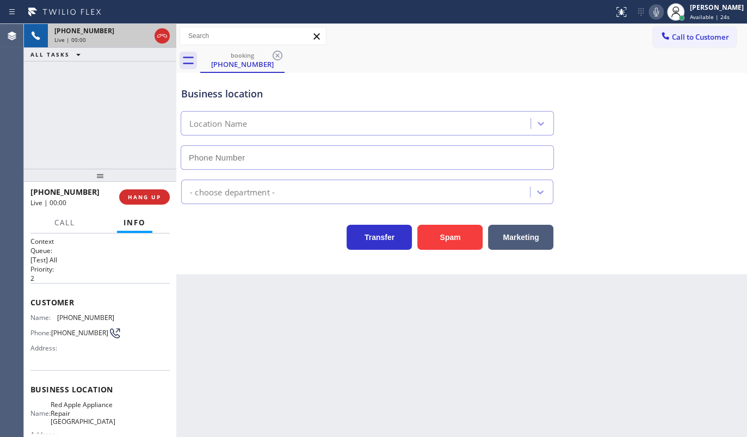
type input "(425) 363-9661"
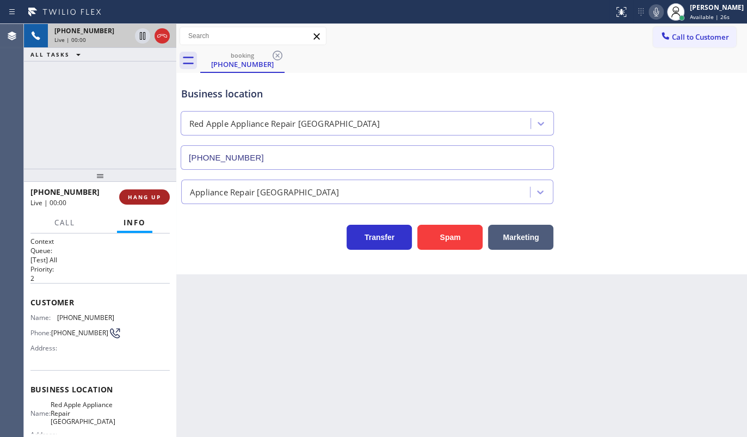
click at [157, 199] on span "HANG UP" at bounding box center [144, 197] width 33 height 8
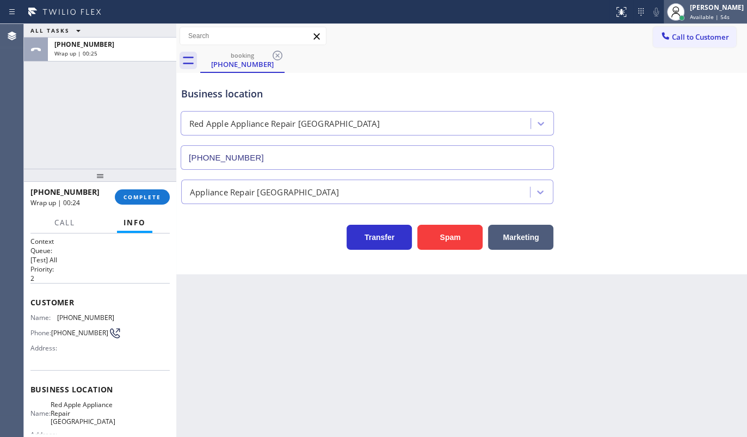
click at [710, 15] on span "Available | 54s" at bounding box center [710, 17] width 40 height 8
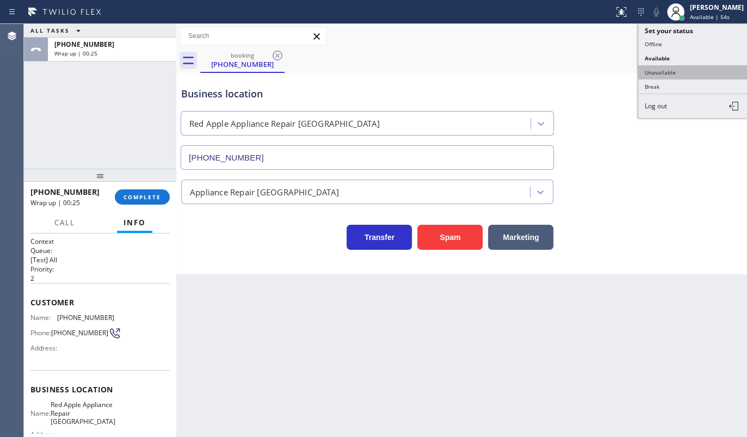
click at [683, 71] on button "Unavailable" at bounding box center [692, 72] width 109 height 14
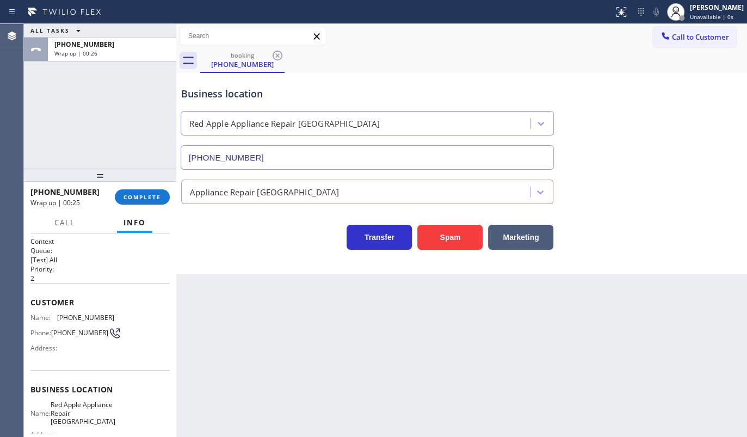
click at [142, 98] on div "ALL TASKS ALL TASKS ACTIVE TASKS TASKS IN WRAP UP +14256830776 Wrap up | 00:26" at bounding box center [100, 96] width 152 height 145
click at [162, 198] on button "COMPLETE" at bounding box center [142, 196] width 55 height 15
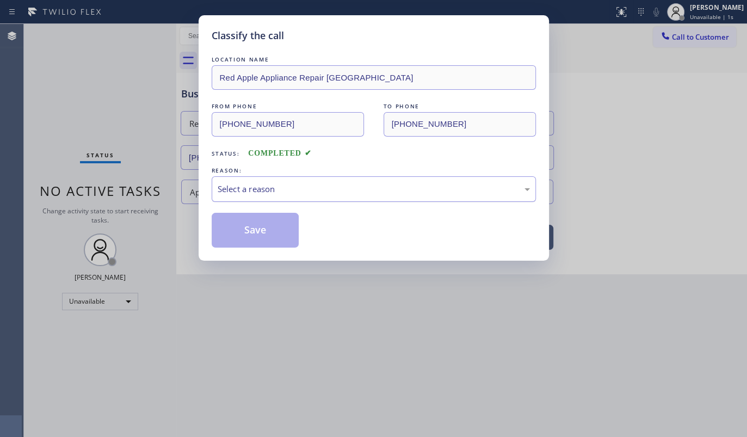
click at [244, 189] on div "Select a reason" at bounding box center [374, 189] width 312 height 13
click at [233, 229] on button "Save" at bounding box center [256, 230] width 88 height 35
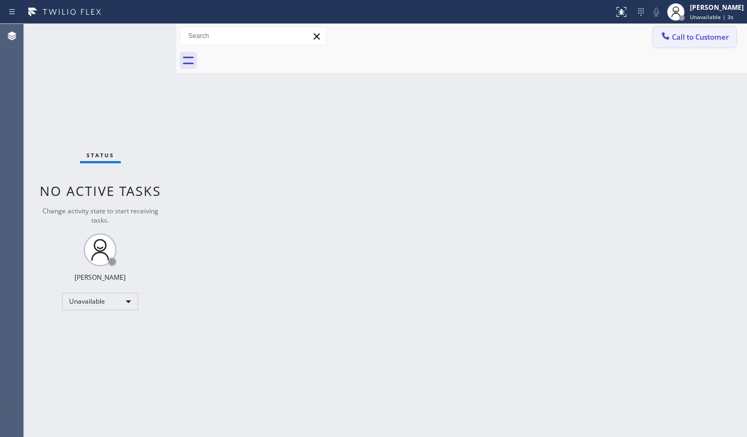
click at [691, 35] on span "Call to Customer" at bounding box center [700, 37] width 57 height 10
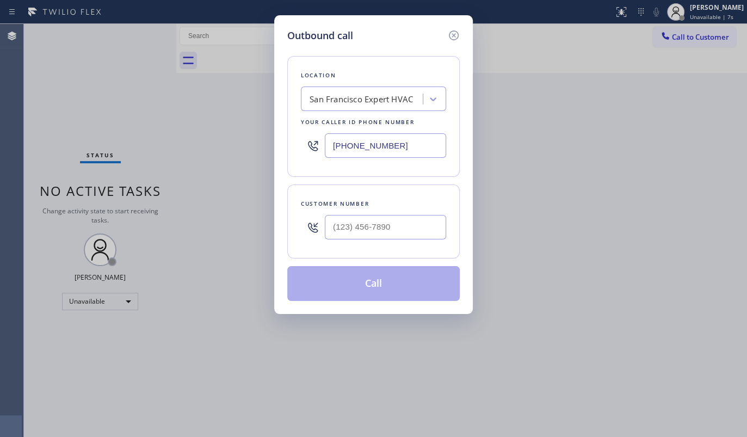
drag, startPoint x: 398, startPoint y: 142, endPoint x: 219, endPoint y: 150, distance: 178.7
click at [219, 150] on div "Outbound call Location San Francisco Expert HVAC Your caller id phone number (4…" at bounding box center [373, 218] width 747 height 437
paste input "650) 881-3530"
type input "(650) 881-3530"
click at [363, 226] on input "(___) ___-____" at bounding box center [385, 227] width 121 height 24
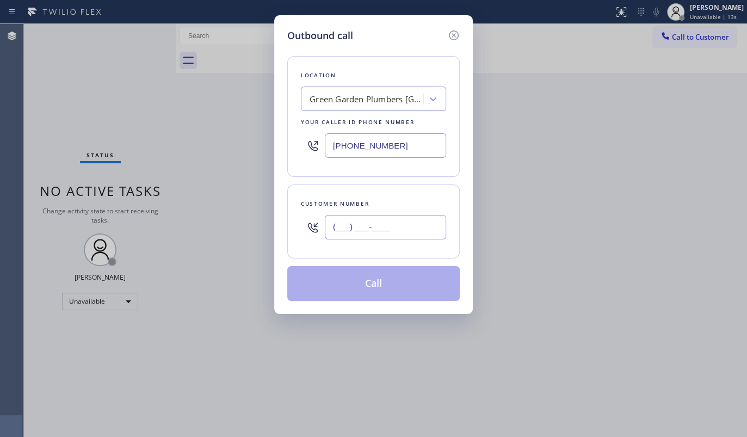
paste input "337) 557-6145"
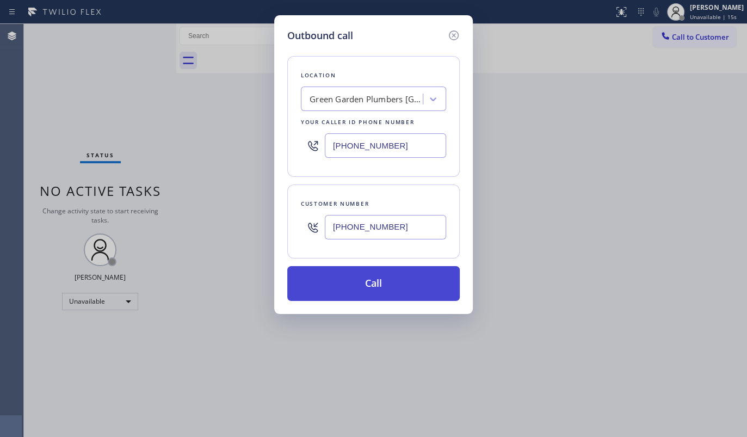
type input "(337) 557-6145"
click at [369, 283] on button "Call" at bounding box center [373, 283] width 172 height 35
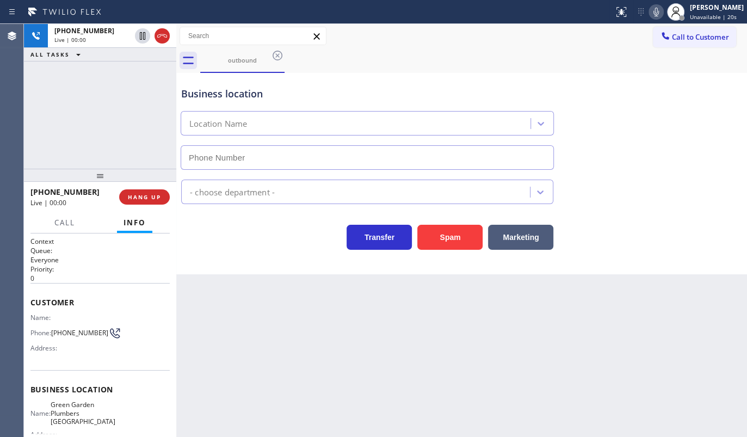
type input "(650) 881-3530"
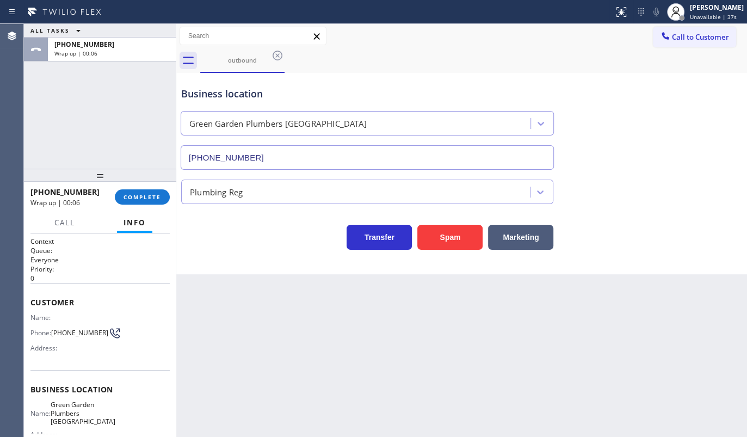
drag, startPoint x: 59, startPoint y: 132, endPoint x: 71, endPoint y: 145, distance: 17.4
click at [60, 132] on div "ALL TASKS ALL TASKS ACTIVE TASKS TASKS IN WRAP UP +13375576145 Wrap up | 00:06" at bounding box center [100, 96] width 152 height 145
click at [143, 198] on span "COMPLETE" at bounding box center [143, 197] width 38 height 8
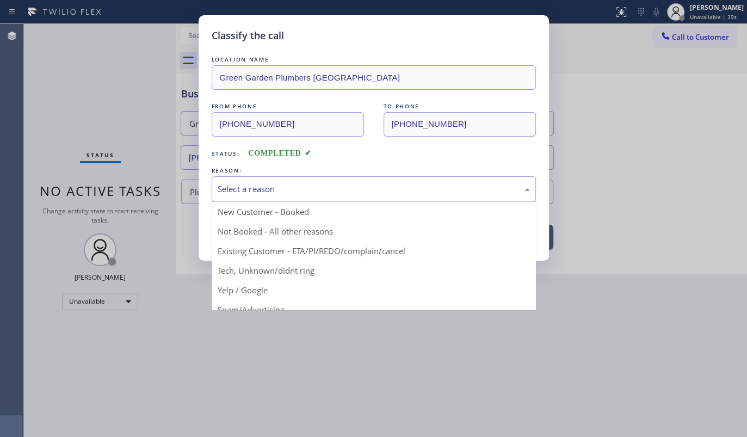
click at [290, 194] on div "Select a reason" at bounding box center [374, 189] width 312 height 13
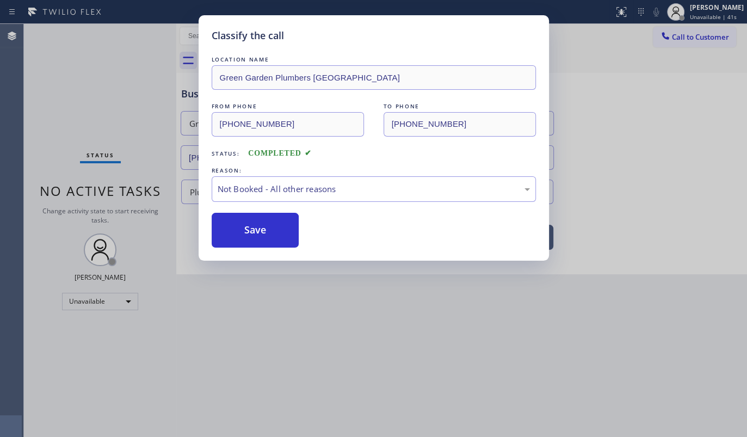
click at [238, 233] on button "Save" at bounding box center [256, 230] width 88 height 35
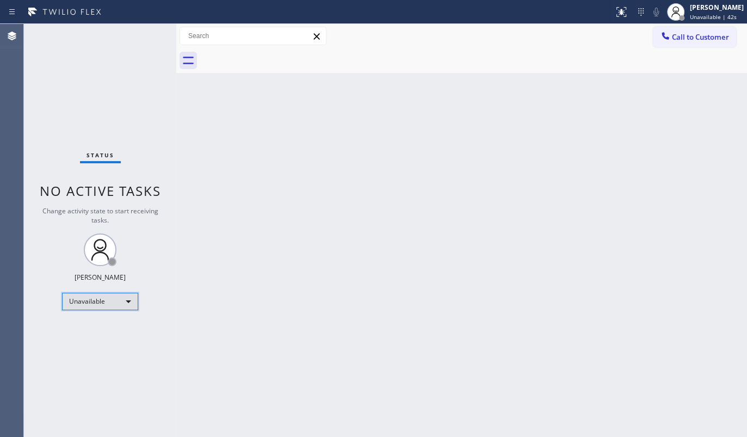
click at [89, 299] on div "Unavailable" at bounding box center [100, 301] width 76 height 17
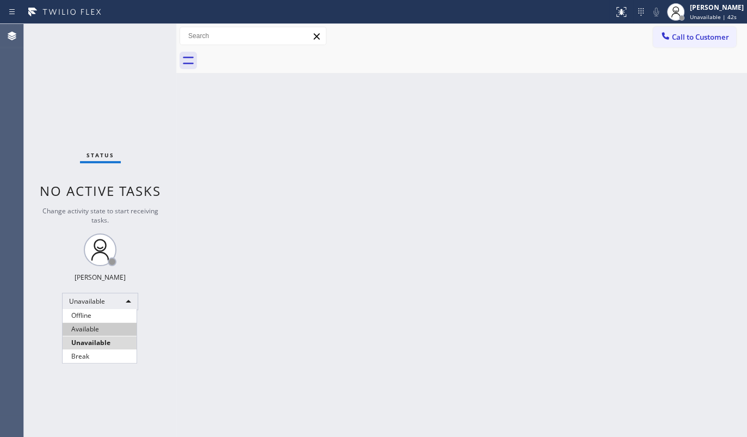
click at [91, 328] on li "Available" at bounding box center [100, 329] width 74 height 13
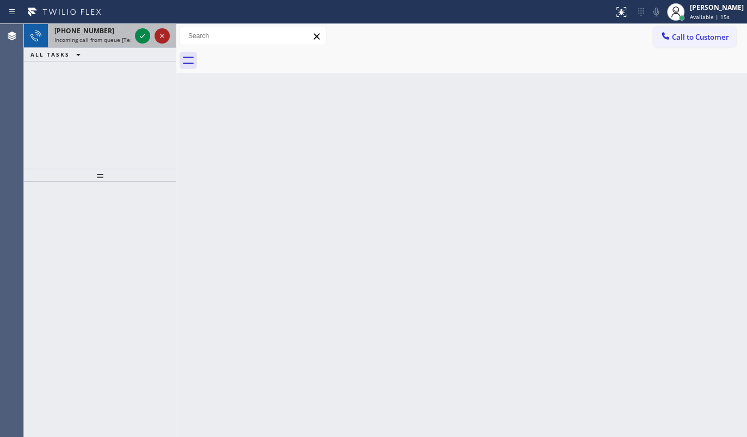
drag, startPoint x: 77, startPoint y: 134, endPoint x: 159, endPoint y: 28, distance: 134.2
click at [87, 121] on div "+17605410658 Incoming call from queue [Test] All ALL TASKS ALL TASKS ACTIVE TAS…" at bounding box center [100, 96] width 152 height 145
click at [149, 35] on icon at bounding box center [142, 35] width 13 height 13
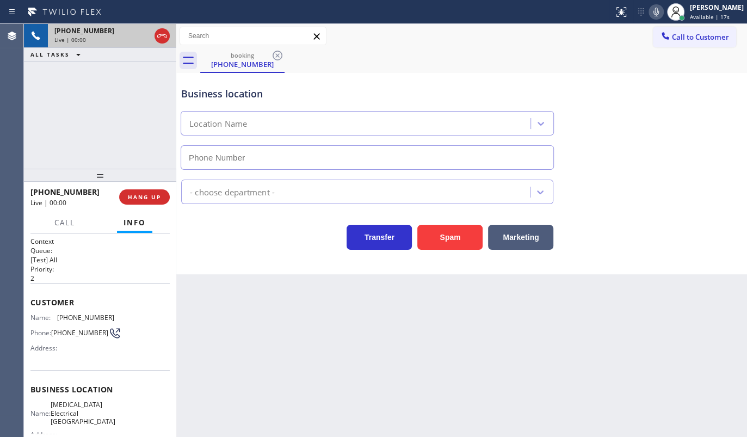
type input "(760) 388-9800"
click at [61, 65] on div "+17605410658 Live | 01:47 ALL TASKS ALL TASKS ACTIVE TASKS TASKS IN WRAP UP" at bounding box center [100, 96] width 152 height 145
click at [157, 193] on span "HANG UP" at bounding box center [144, 197] width 33 height 8
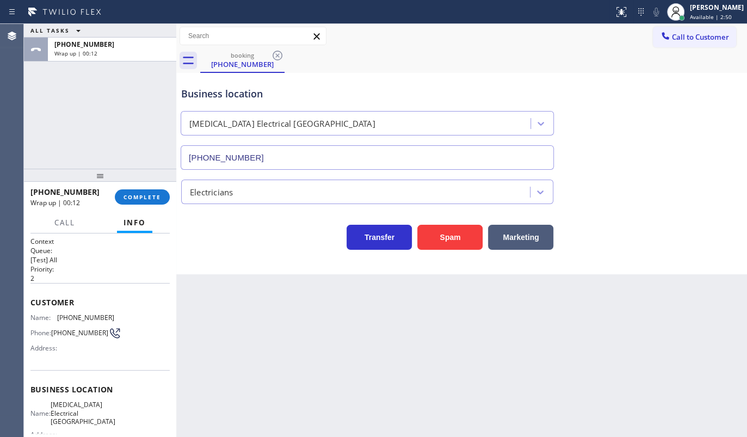
click at [75, 127] on div "ALL TASKS ALL TASKS ACTIVE TASKS TASKS IN WRAP UP +17605410658 Wrap up | 00:12" at bounding box center [100, 96] width 152 height 145
drag, startPoint x: 54, startPoint y: 315, endPoint x: 118, endPoint y: 317, distance: 64.2
click at [118, 317] on div "Name: (760) 541-0658 Phone: (760) 541-0658 Address:" at bounding box center [99, 334] width 139 height 43
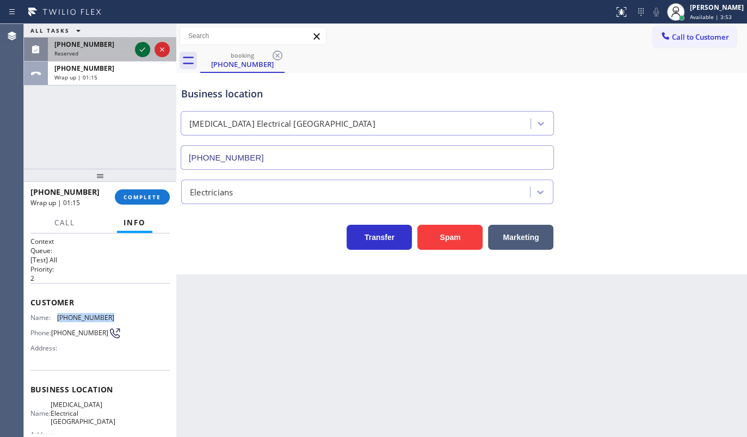
click at [145, 48] on icon at bounding box center [142, 49] width 5 height 4
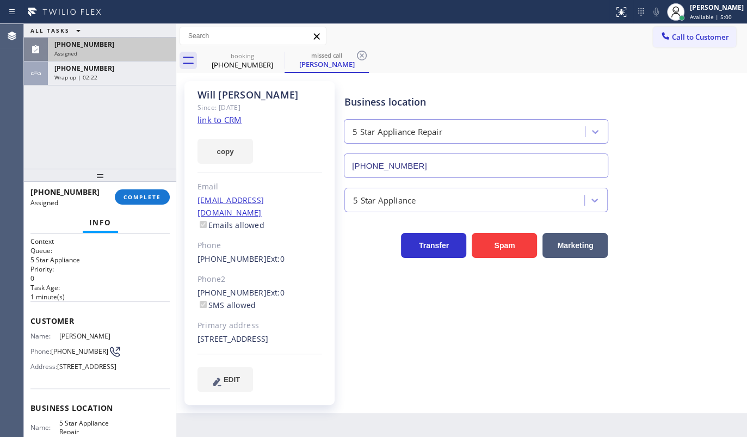
click at [122, 38] on div "(602) 920-3102 Assigned" at bounding box center [110, 50] width 124 height 24
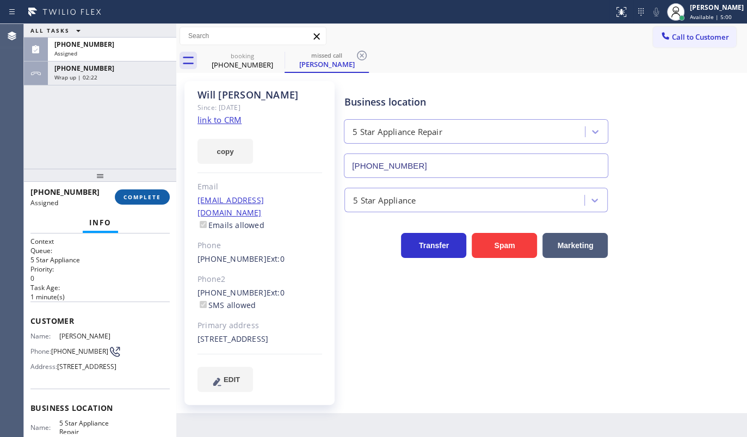
click at [143, 194] on span "COMPLETE" at bounding box center [143, 197] width 38 height 8
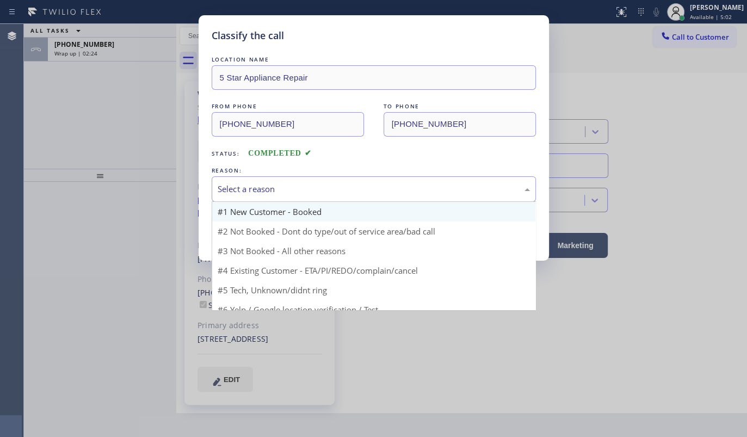
drag, startPoint x: 267, startPoint y: 184, endPoint x: 250, endPoint y: 213, distance: 32.9
click at [266, 190] on div "Select a reason" at bounding box center [374, 189] width 312 height 13
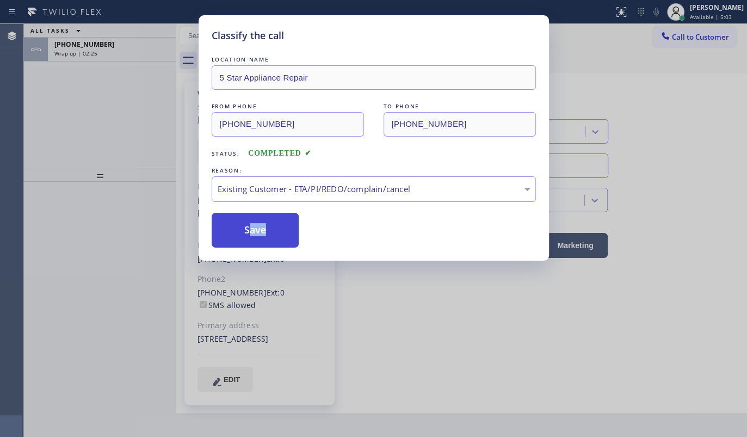
click at [255, 238] on button "Save" at bounding box center [256, 230] width 88 height 35
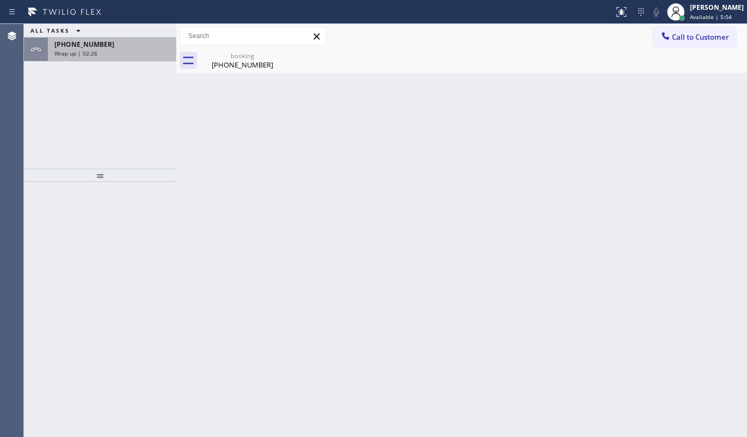
click at [88, 47] on span "+17605410658" at bounding box center [84, 44] width 60 height 9
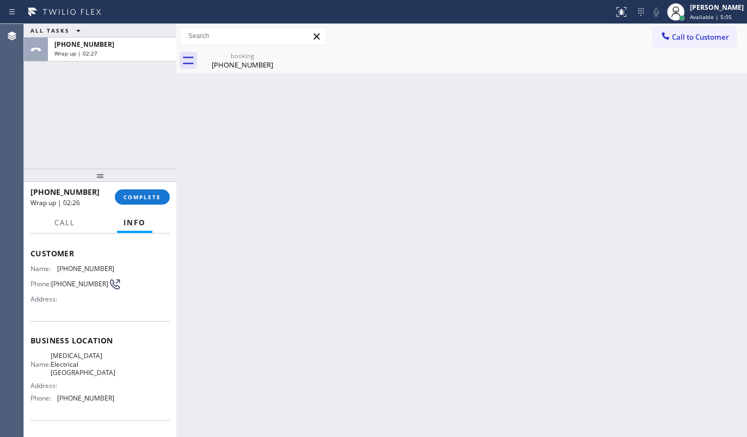
scroll to position [120, 0]
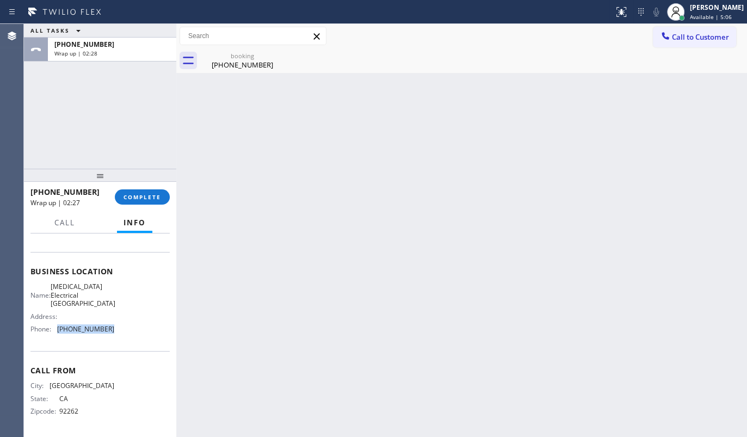
drag, startPoint x: 99, startPoint y: 332, endPoint x: 119, endPoint y: 339, distance: 21.3
click at [119, 339] on div "Business location Name: High Voltage Electrical Palm Springs Address: Phone: (7…" at bounding box center [99, 301] width 139 height 99
click at [135, 201] on button "COMPLETE" at bounding box center [142, 196] width 55 height 15
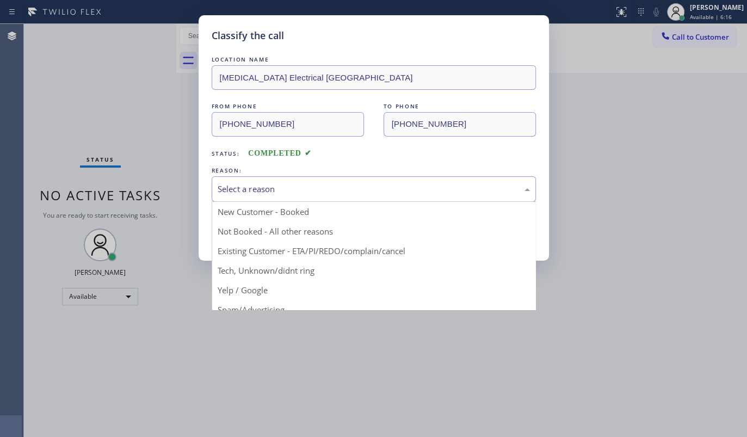
click at [264, 188] on div "Select a reason" at bounding box center [374, 189] width 312 height 13
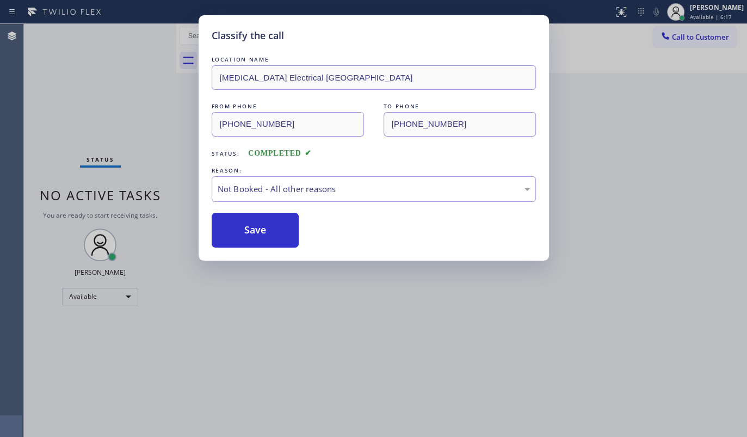
click at [240, 225] on button "Save" at bounding box center [256, 230] width 88 height 35
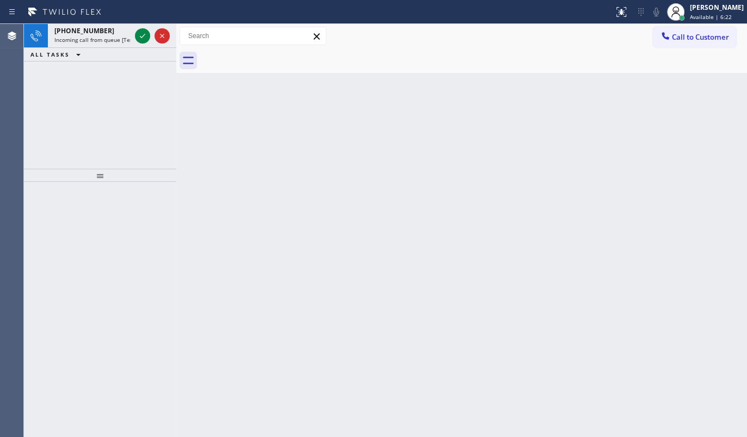
click at [79, 82] on div "+19296823138 Incoming call from queue [Test] All ALL TASKS ALL TASKS ACTIVE TAS…" at bounding box center [100, 96] width 152 height 145
click at [145, 25] on div at bounding box center [152, 36] width 39 height 24
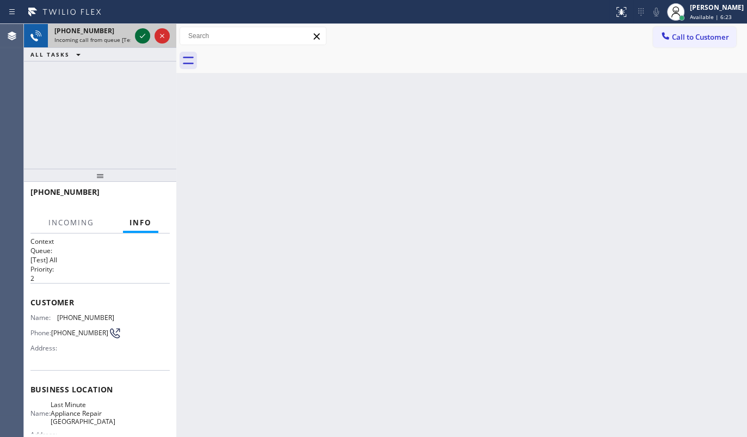
click at [138, 38] on icon at bounding box center [142, 35] width 13 height 13
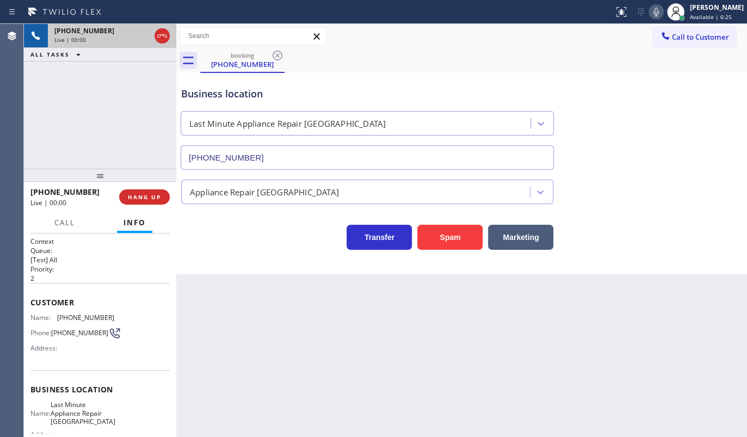
type input "(929) 605-4412"
click at [458, 232] on button "Spam" at bounding box center [449, 237] width 65 height 25
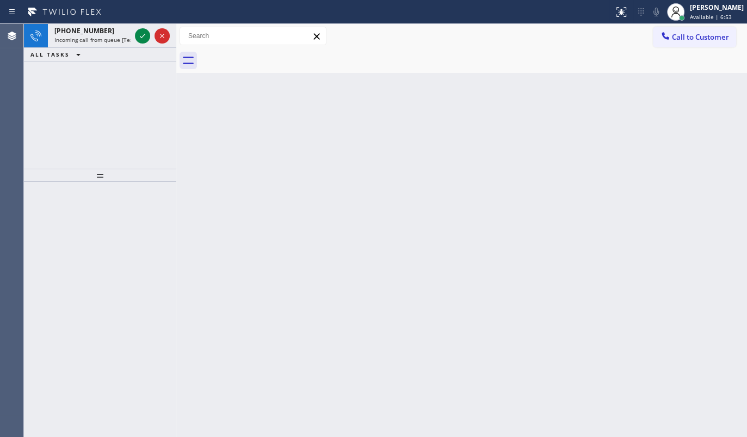
drag, startPoint x: 82, startPoint y: 93, endPoint x: 100, endPoint y: 70, distance: 29.0
click at [83, 87] on div "+12295092510 Incoming call from queue [Test] All ALL TASKS ALL TASKS ACTIVE TAS…" at bounding box center [100, 96] width 152 height 145
click at [145, 34] on icon at bounding box center [142, 35] width 13 height 13
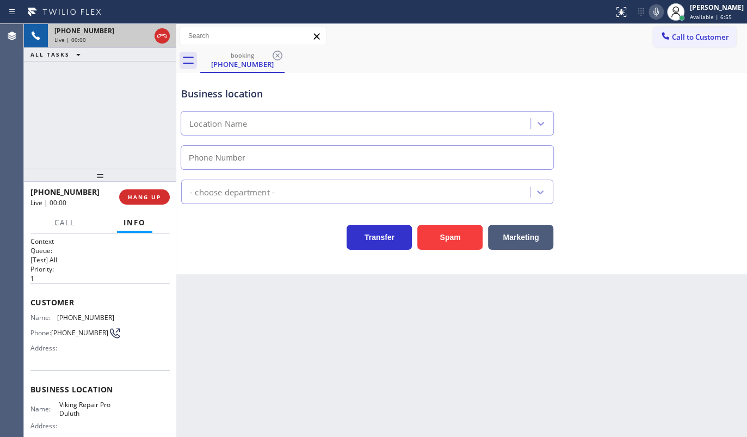
type input "(678) 922-4228"
click at [435, 239] on button "Spam" at bounding box center [449, 237] width 65 height 25
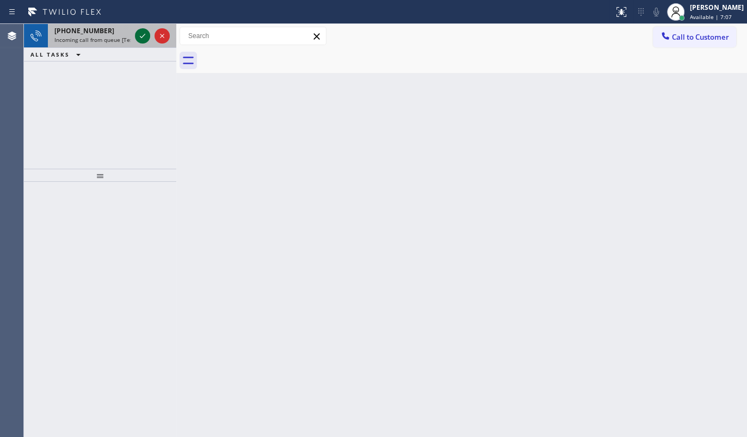
click at [138, 35] on icon at bounding box center [142, 35] width 13 height 13
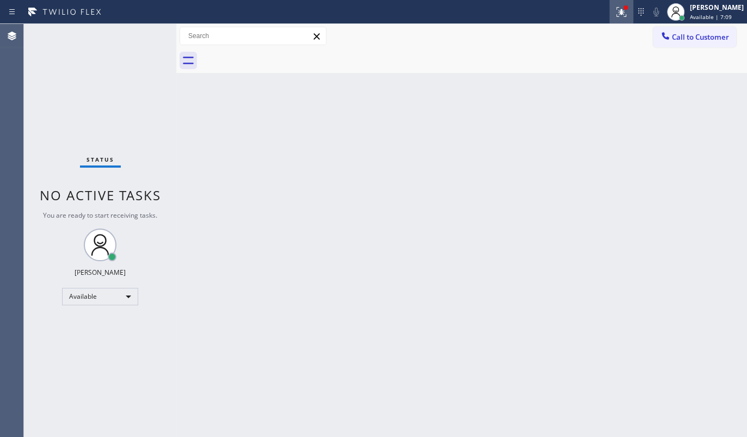
click at [618, 15] on icon at bounding box center [621, 11] width 13 height 13
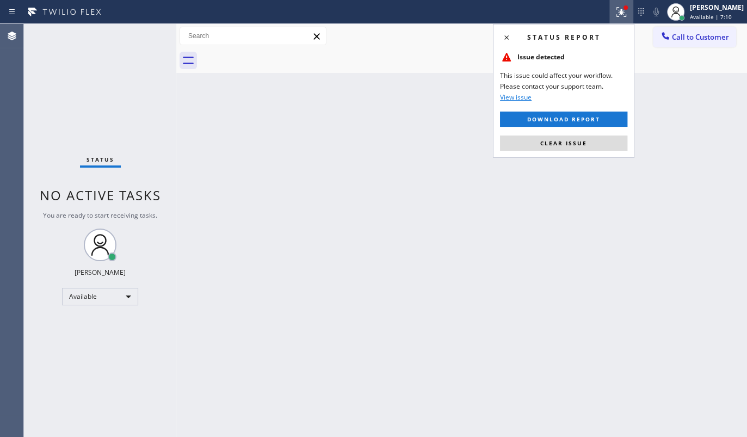
click at [539, 151] on div "Status report Issue detected This issue could affect your workflow. Please cont…" at bounding box center [563, 91] width 141 height 134
click at [543, 139] on button "Clear issue" at bounding box center [563, 142] width 127 height 15
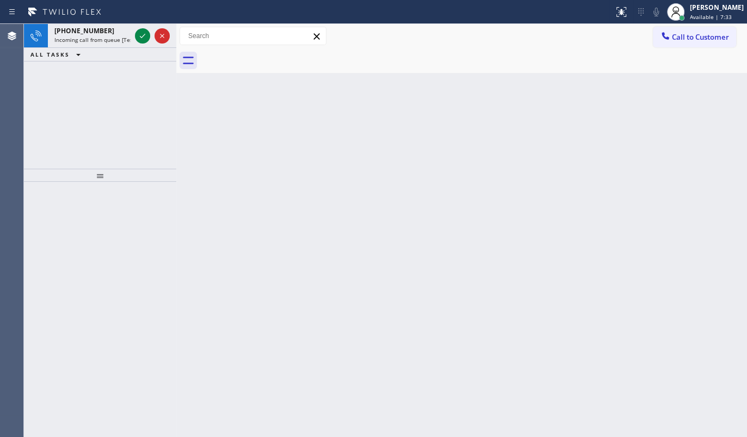
click at [108, 98] on div "+16576445712 Incoming call from queue [Test] All ALL TASKS ALL TASKS ACTIVE TAS…" at bounding box center [100, 96] width 152 height 145
click at [141, 38] on icon at bounding box center [142, 36] width 5 height 4
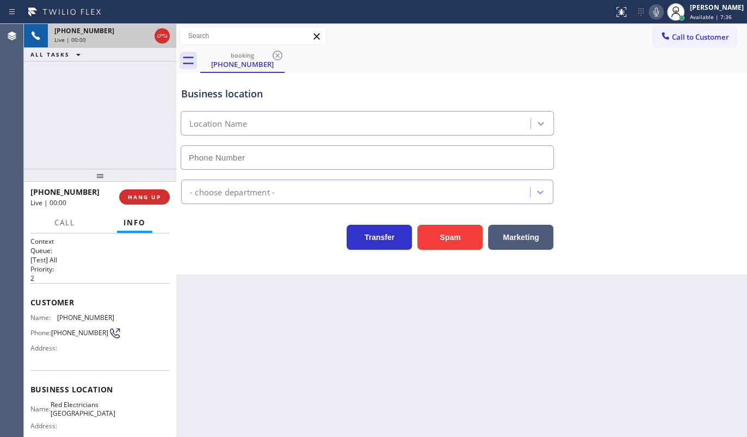
type input "(657) 306-5845"
drag, startPoint x: 135, startPoint y: 194, endPoint x: 175, endPoint y: 224, distance: 50.1
click at [135, 185] on div "+16576445712 Live | 00:00 HANG UP" at bounding box center [99, 197] width 139 height 28
click at [99, 154] on div "+16576445712 Live | 00:01 ALL TASKS ALL TASKS ACTIVE TASKS TASKS IN WRAP UP" at bounding box center [100, 96] width 152 height 145
click at [137, 198] on span "HANG UP" at bounding box center [144, 197] width 33 height 8
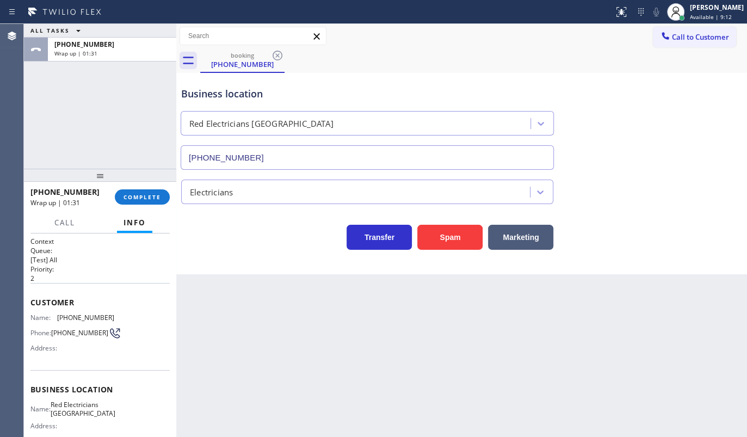
click at [82, 121] on div "ALL TASKS ALL TASKS ACTIVE TASKS TASKS IN WRAP UP +16576445712 Wrap up | 01:31" at bounding box center [100, 96] width 152 height 145
click at [130, 192] on button "COMPLETE" at bounding box center [142, 196] width 55 height 15
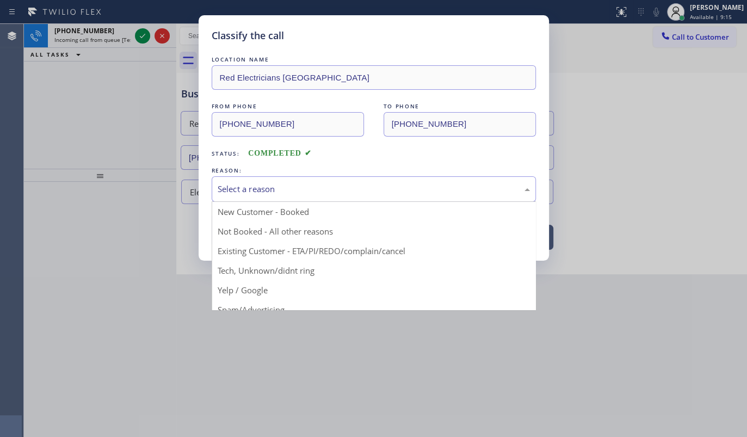
drag, startPoint x: 237, startPoint y: 190, endPoint x: 244, endPoint y: 196, distance: 8.9
click at [238, 190] on div "Select a reason" at bounding box center [374, 189] width 312 height 13
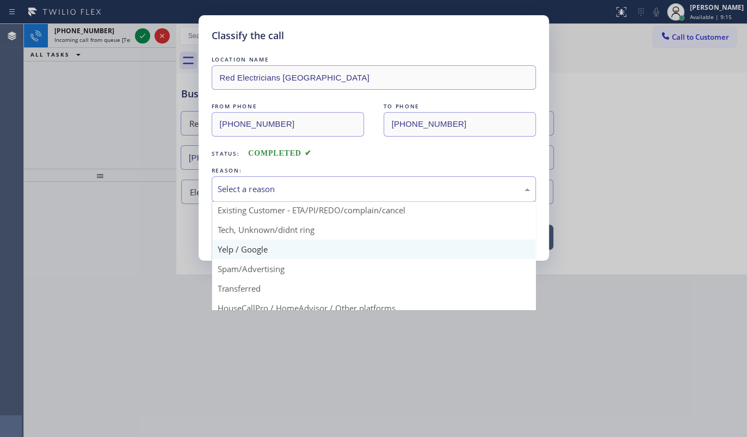
scroll to position [72, 0]
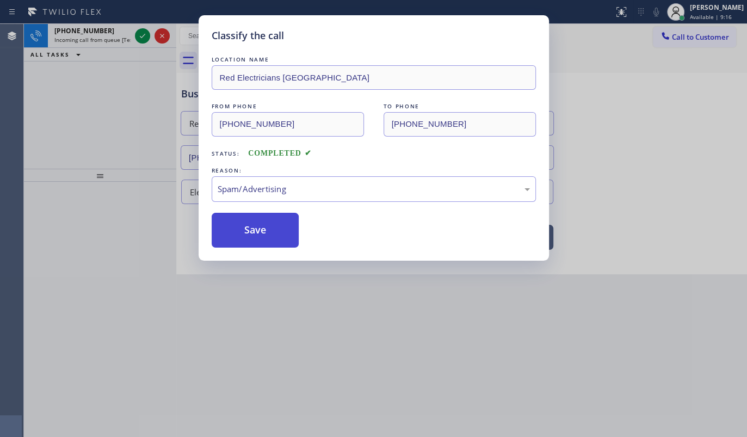
click at [258, 214] on button "Save" at bounding box center [256, 230] width 88 height 35
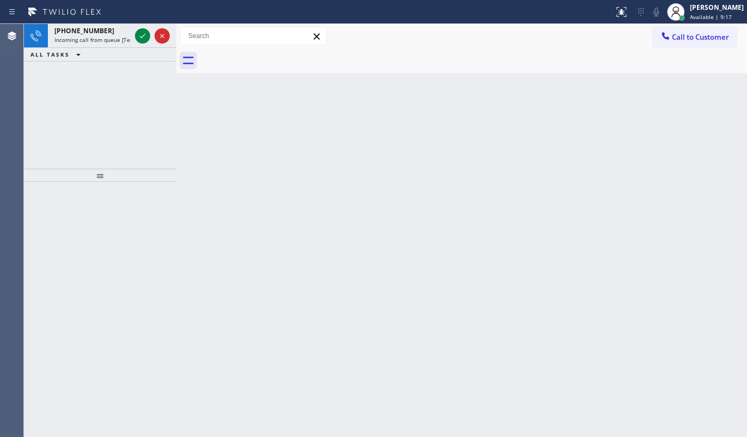
click at [142, 35] on icon at bounding box center [142, 35] width 13 height 13
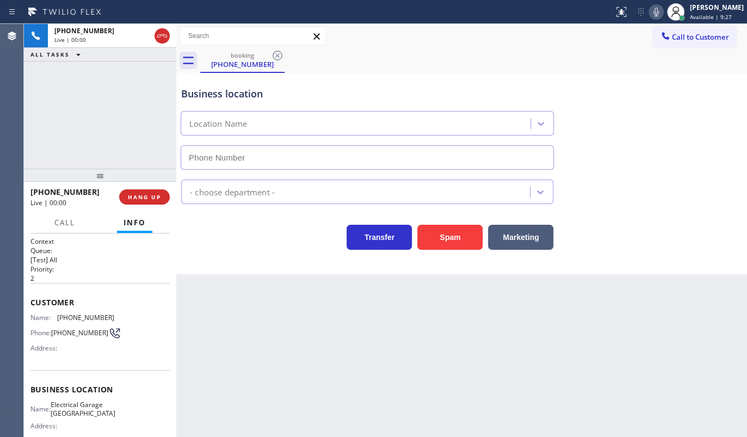
type input "(323) 403-0320"
click at [447, 235] on button "Spam" at bounding box center [449, 237] width 65 height 25
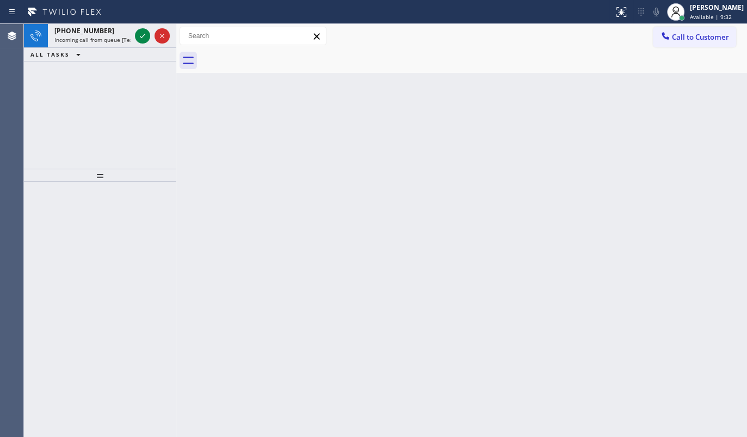
drag, startPoint x: 90, startPoint y: 104, endPoint x: 107, endPoint y: 72, distance: 36.3
click at [91, 101] on div "+14808858399 Incoming call from queue [Test] All ALL TASKS ALL TASKS ACTIVE TAS…" at bounding box center [100, 96] width 152 height 145
click at [147, 32] on icon at bounding box center [142, 35] width 13 height 13
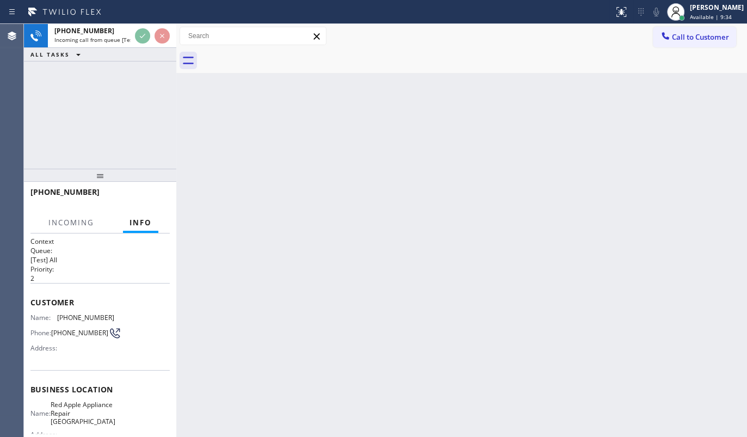
click at [143, 49] on div "ALL TASKS ALL TASKS ACTIVE TASKS TASKS IN WRAP UP" at bounding box center [100, 55] width 152 height 14
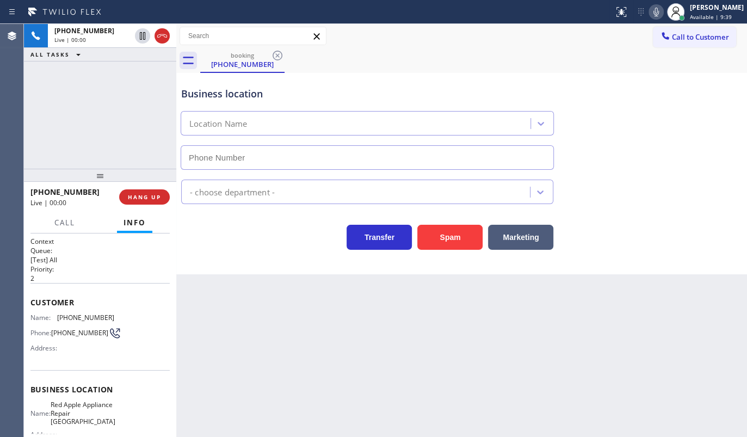
type input "(480) 771-0979"
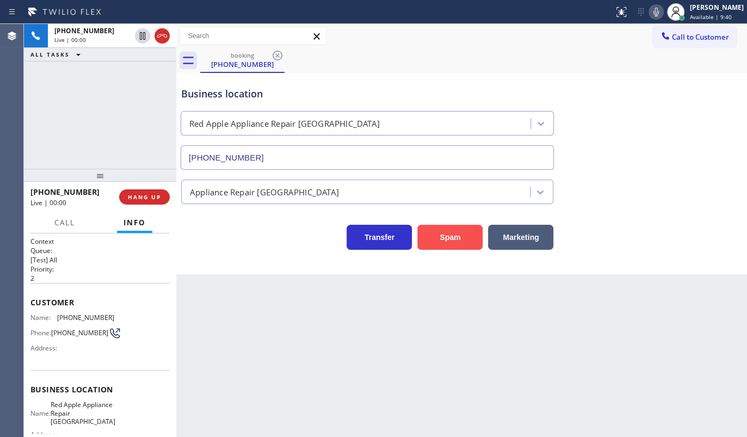
click at [463, 237] on button "Spam" at bounding box center [449, 237] width 65 height 25
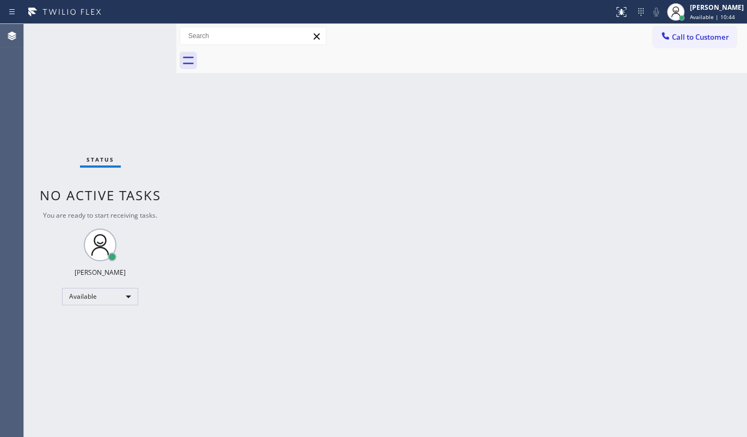
click at [146, 35] on div "Status No active tasks You are ready to start receiving tasks. JENIZA ALCAYDE A…" at bounding box center [100, 230] width 152 height 413
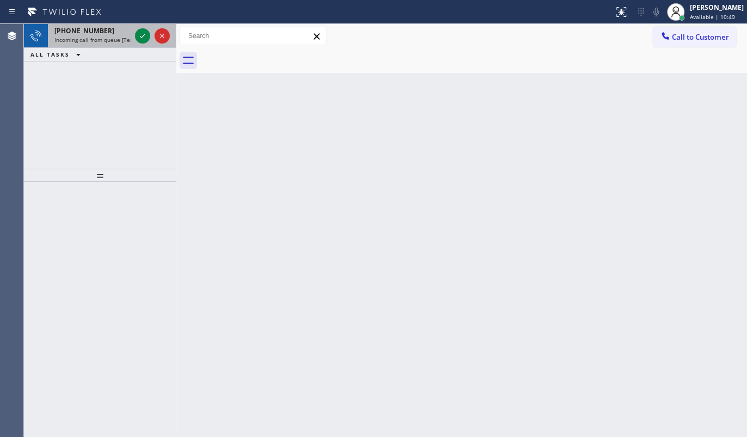
click at [130, 29] on div "+13862304540" at bounding box center [92, 30] width 76 height 9
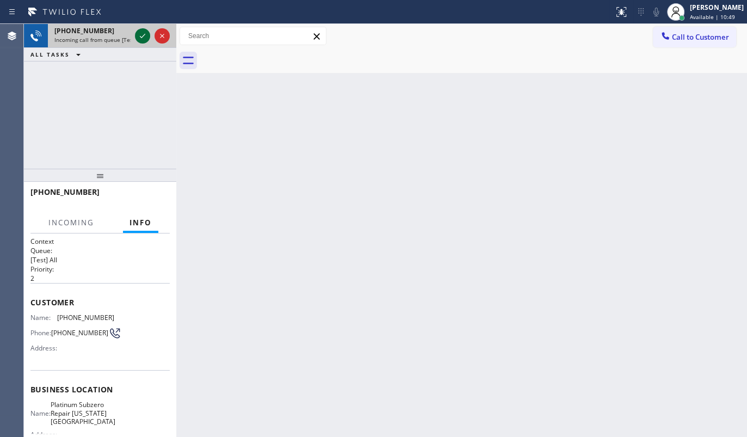
click at [140, 32] on icon at bounding box center [142, 35] width 13 height 13
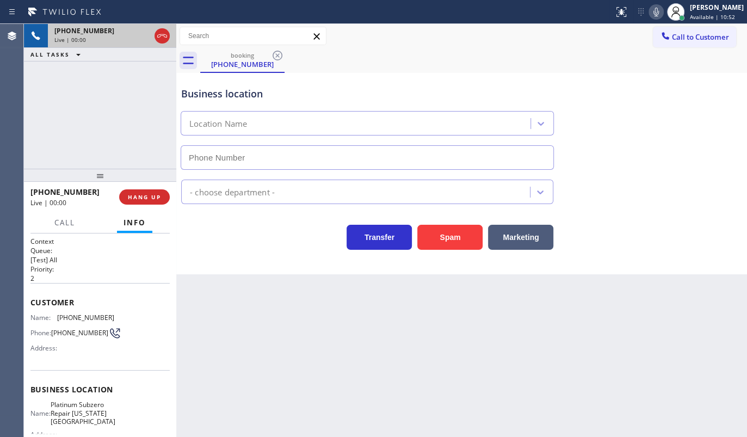
type input "(786) 699-8866"
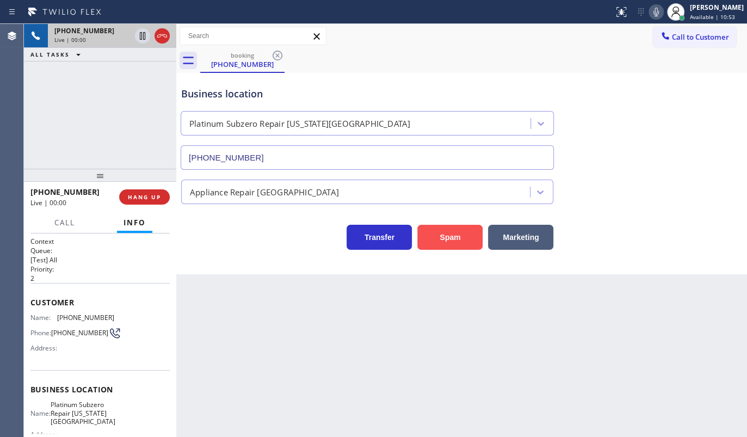
click at [441, 239] on button "Spam" at bounding box center [449, 237] width 65 height 25
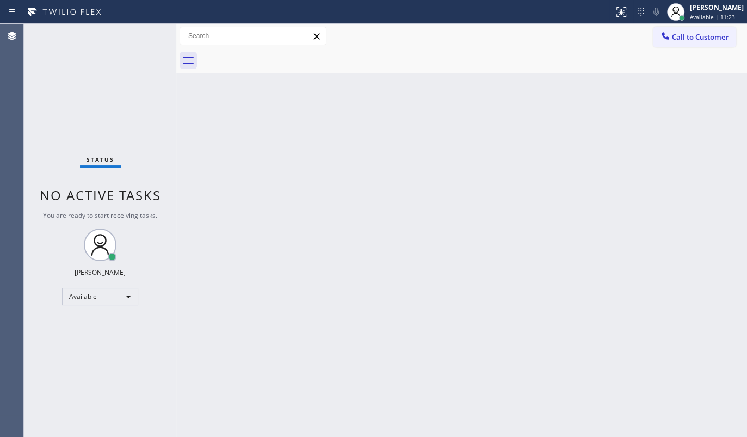
click at [564, 178] on div "Back to Dashboard Change Sender ID Customers Technicians Select a contact Outbo…" at bounding box center [461, 230] width 571 height 413
click at [564, 177] on div "Back to Dashboard Change Sender ID Customers Technicians Select a contact Outbo…" at bounding box center [461, 230] width 571 height 413
click at [542, 135] on div "Back to Dashboard Change Sender ID Customers Technicians Select a contact Outbo…" at bounding box center [461, 230] width 571 height 413
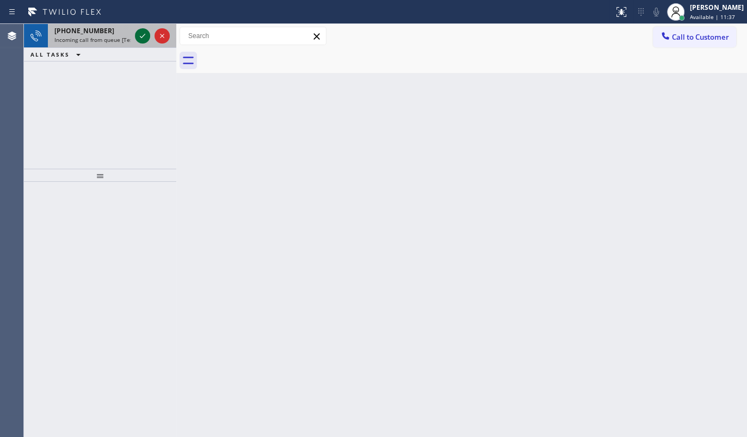
click at [149, 32] on div at bounding box center [142, 35] width 15 height 13
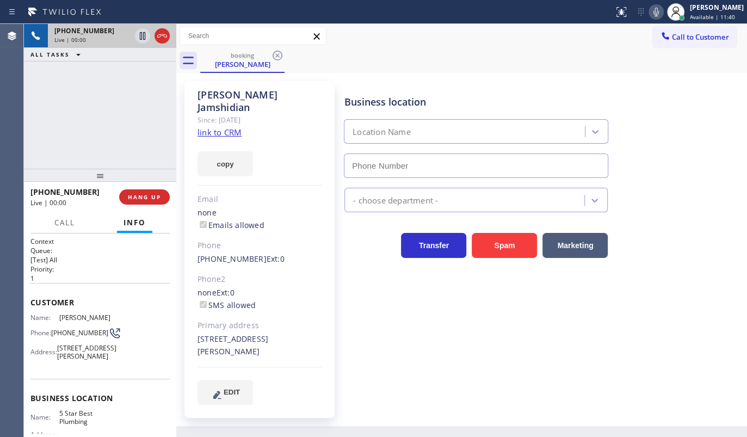
type input "(866) 702-1734"
click at [225, 127] on link "link to CRM" at bounding box center [220, 132] width 44 height 11
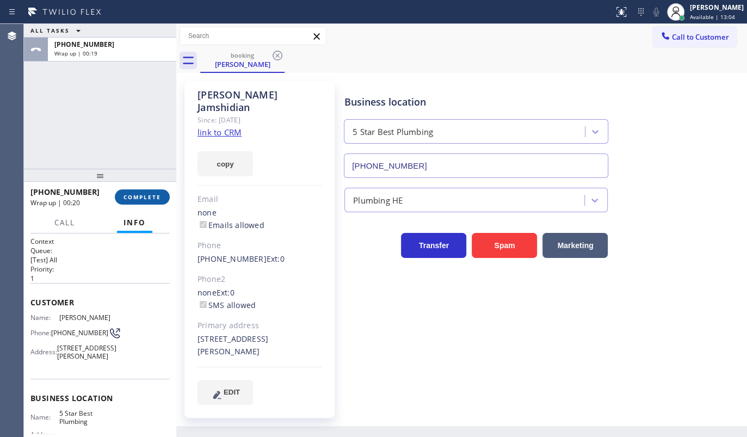
click at [146, 193] on span "COMPLETE" at bounding box center [143, 197] width 38 height 8
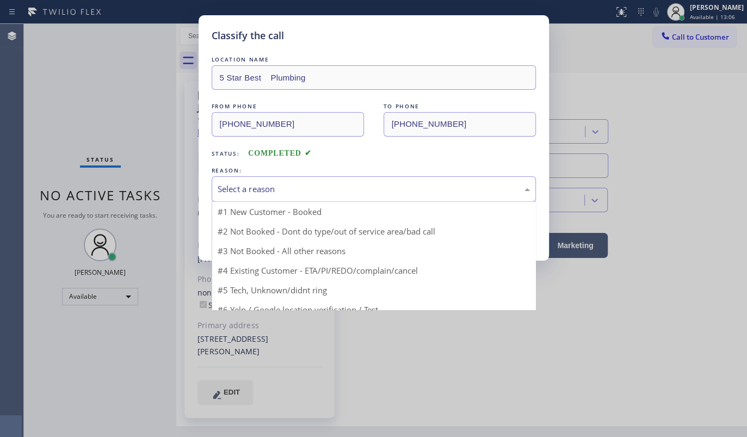
click at [282, 186] on div "Select a reason" at bounding box center [374, 189] width 312 height 13
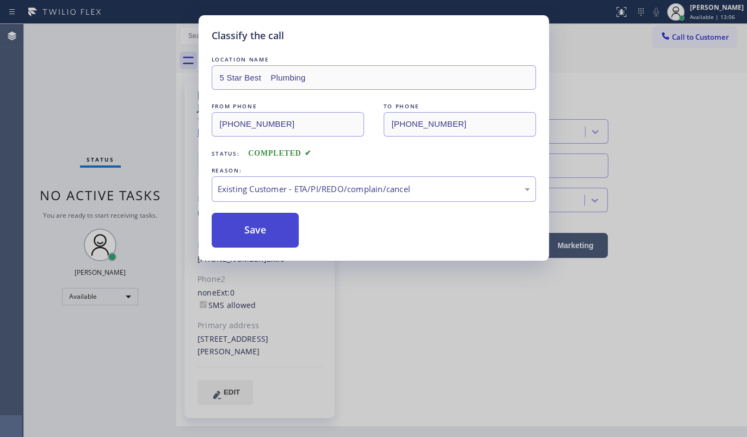
click at [249, 239] on button "Save" at bounding box center [256, 230] width 88 height 35
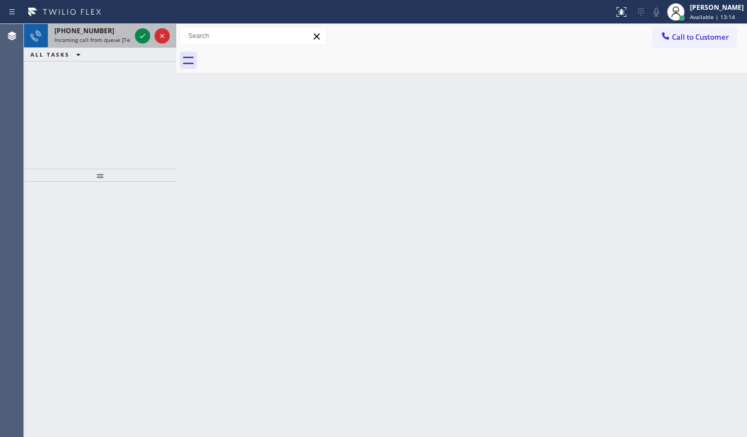
drag, startPoint x: 83, startPoint y: 91, endPoint x: 116, endPoint y: 35, distance: 65.4
click at [91, 80] on div "+15205271783 Incoming call from queue [Test] All ALL TASKS ALL TASKS ACTIVE TAS…" at bounding box center [100, 96] width 152 height 145
click at [142, 33] on icon at bounding box center [142, 35] width 13 height 13
click at [143, 30] on icon at bounding box center [142, 35] width 13 height 13
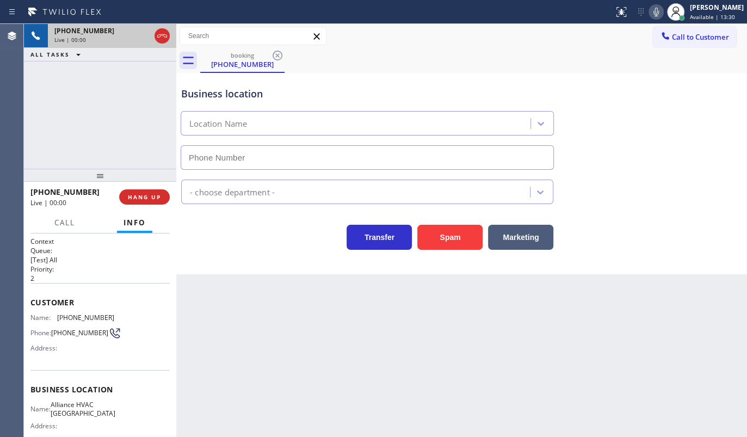
type input "(714) 942-4636"
click at [434, 228] on button "Spam" at bounding box center [449, 237] width 65 height 25
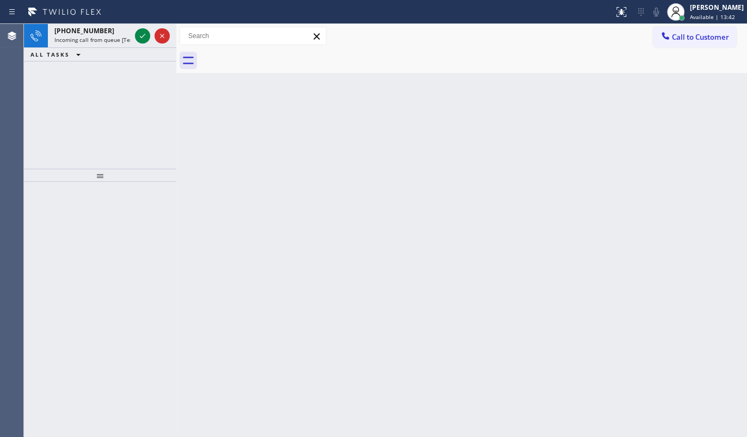
drag, startPoint x: 58, startPoint y: 86, endPoint x: 158, endPoint y: 7, distance: 127.5
click at [81, 69] on div "+17145773780 Incoming call from queue [Test] All ALL TASKS ALL TASKS ACTIVE TAS…" at bounding box center [100, 96] width 152 height 145
click at [141, 40] on icon at bounding box center [142, 35] width 13 height 13
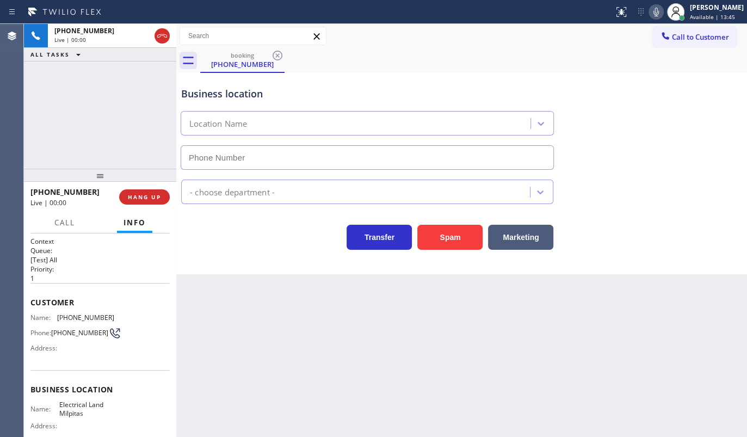
type input "(408) 547-9940"
click at [56, 110] on div "+12146490223 Live | 00:43 ALL TASKS ALL TASKS ACTIVE TASKS TASKS IN WRAP UP" at bounding box center [100, 96] width 152 height 145
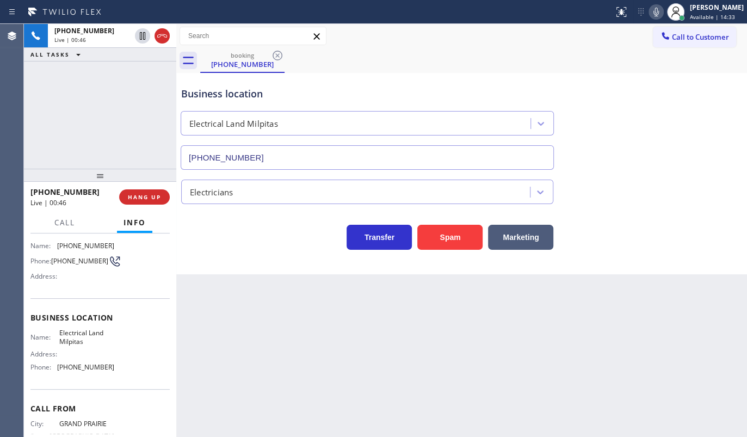
scroll to position [13, 0]
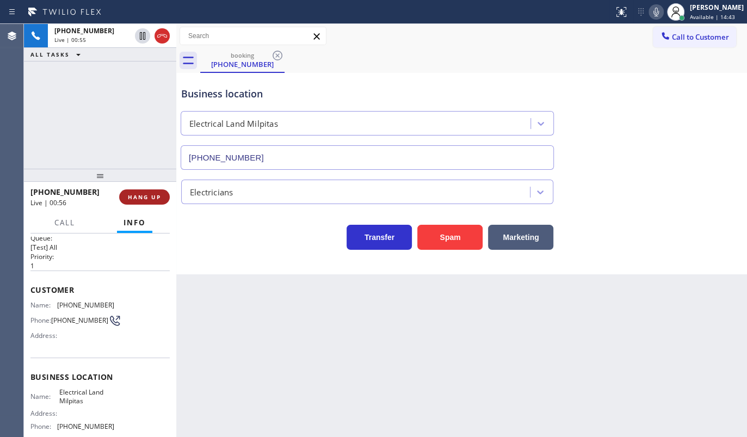
click at [151, 193] on span "HANG UP" at bounding box center [144, 197] width 33 height 8
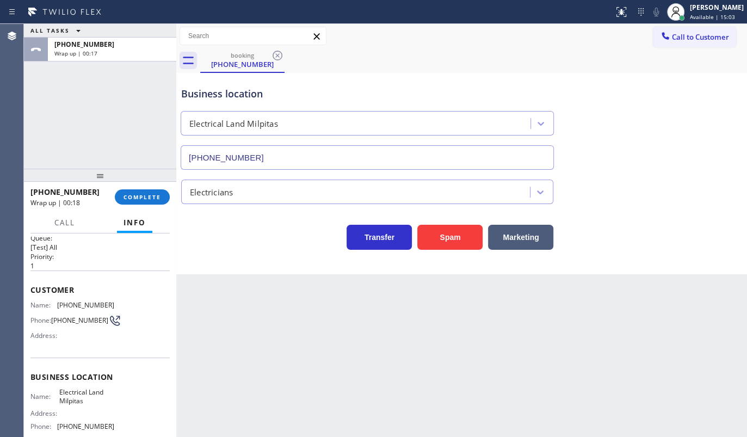
click at [60, 139] on div "ALL TASKS ALL TASKS ACTIVE TASKS TASKS IN WRAP UP +12146490223 Wrap up | 00:17" at bounding box center [100, 96] width 152 height 145
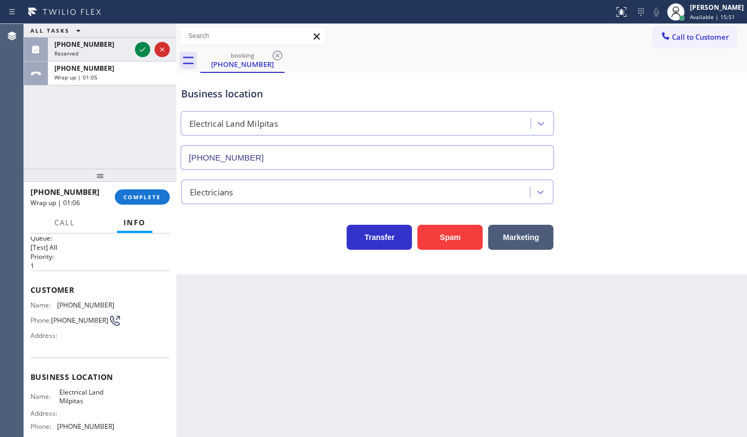
click at [85, 115] on div "ALL TASKS ALL TASKS ACTIVE TASKS TASKS IN WRAP UP (520) 527-1783 Reserved +1214…" at bounding box center [100, 96] width 152 height 145
click at [143, 45] on icon at bounding box center [142, 49] width 13 height 13
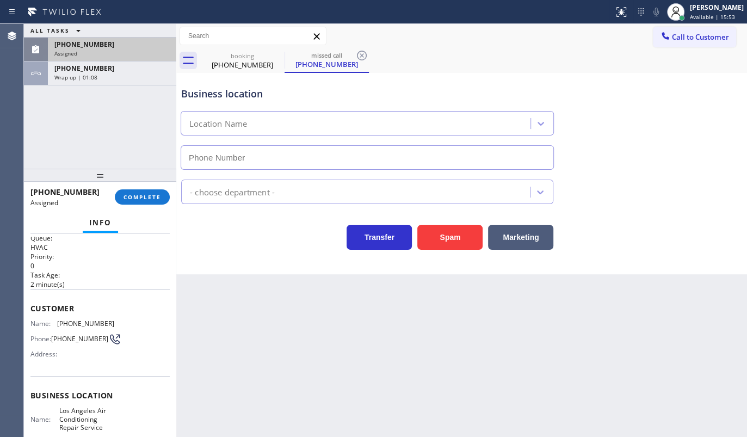
type input "(323) 639-7441"
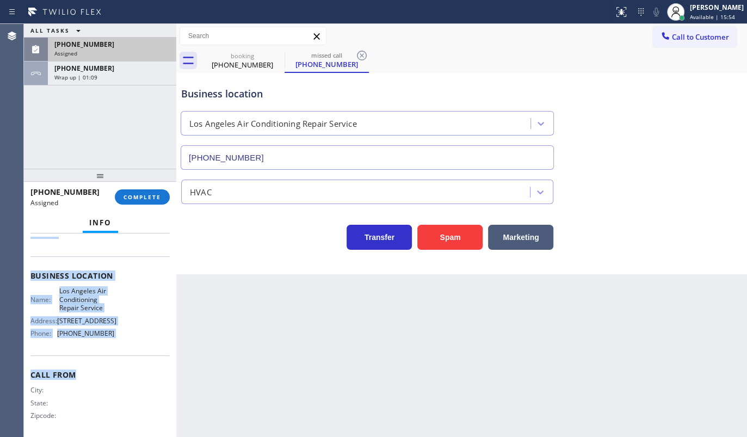
scroll to position [146, 0]
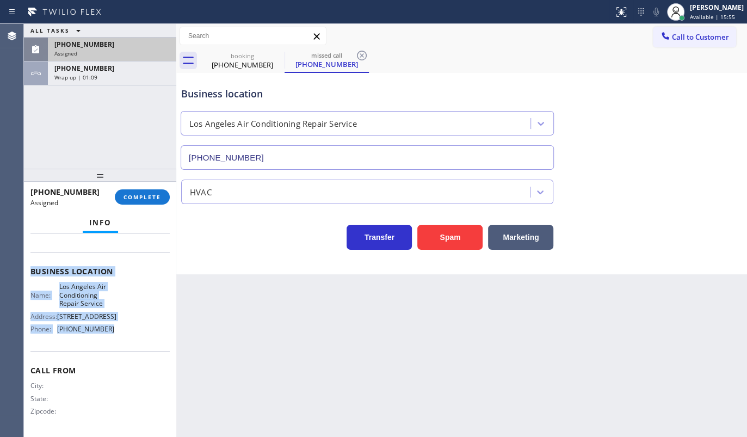
drag, startPoint x: 32, startPoint y: 296, endPoint x: 136, endPoint y: 341, distance: 113.6
click at [136, 341] on div "Context Queue: HVAC Priority: 0 Task Age: 2 minute(s) Customer Name: (520) 527-…" at bounding box center [99, 267] width 139 height 334
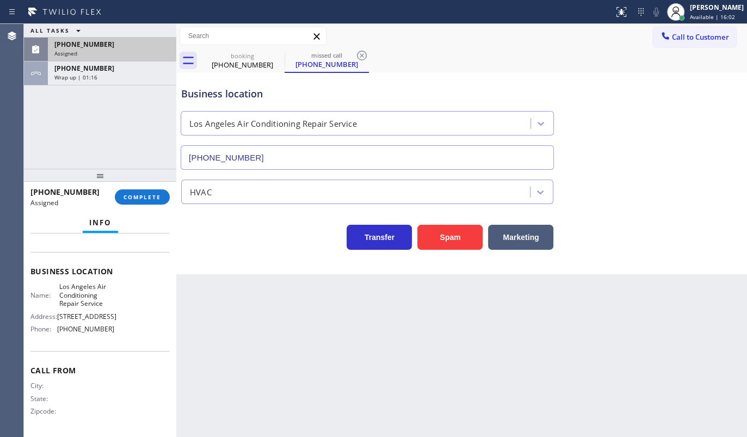
click at [63, 110] on div "ALL TASKS ALL TASKS ACTIVE TASKS TASKS IN WRAP UP (520) 527-1783 Assigned +1214…" at bounding box center [100, 96] width 152 height 145
click at [702, 9] on div "[PERSON_NAME]" at bounding box center [717, 7] width 54 height 9
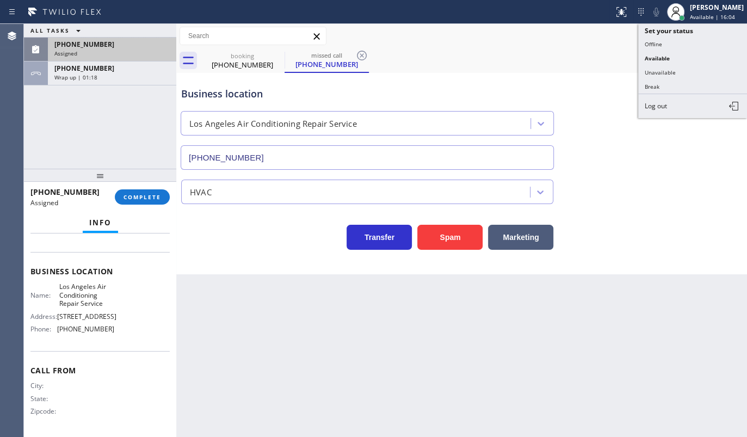
drag, startPoint x: 675, startPoint y: 71, endPoint x: 431, endPoint y: 39, distance: 245.4
click at [675, 71] on button "Unavailable" at bounding box center [692, 72] width 109 height 14
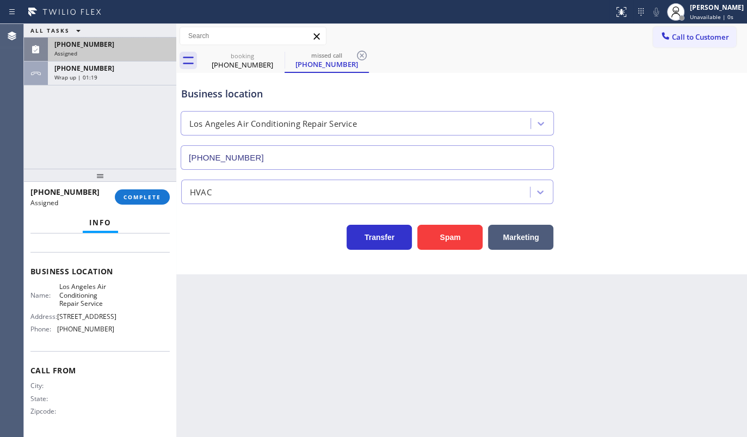
click at [124, 52] on div "Assigned" at bounding box center [111, 54] width 115 height 8
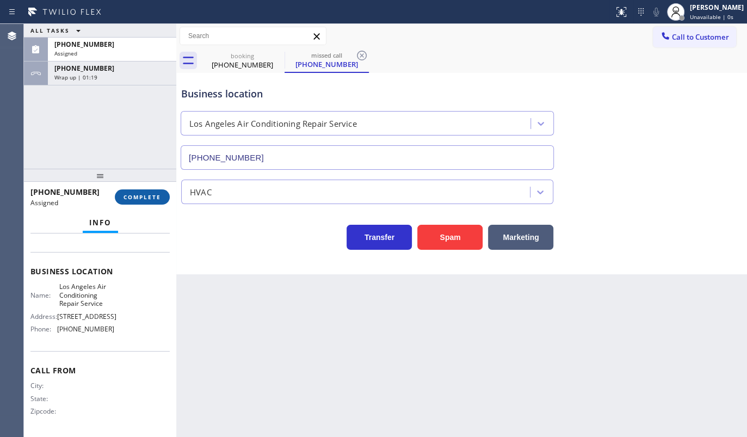
click at [135, 201] on button "COMPLETE" at bounding box center [142, 196] width 55 height 15
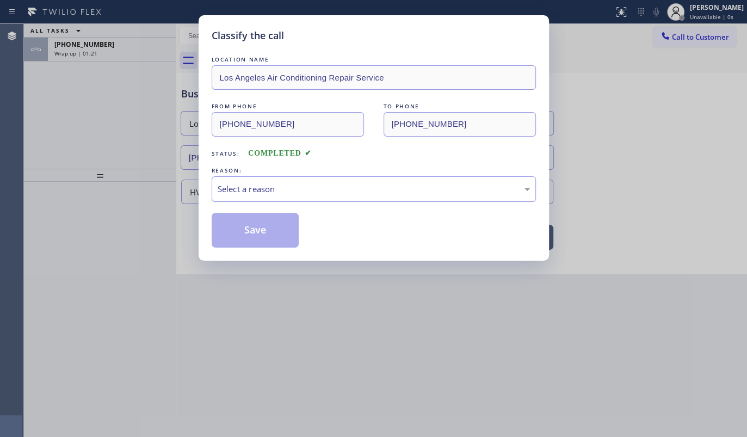
drag, startPoint x: 263, startPoint y: 184, endPoint x: 262, endPoint y: 193, distance: 9.3
click at [263, 186] on div "Select a reason" at bounding box center [374, 189] width 312 height 13
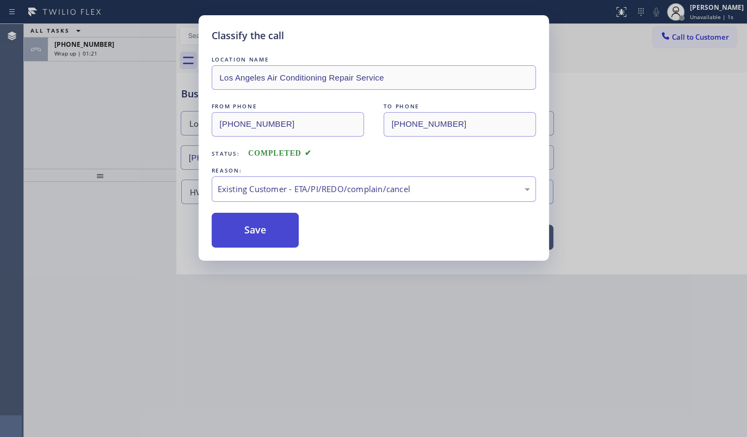
click at [244, 238] on button "Save" at bounding box center [256, 230] width 88 height 35
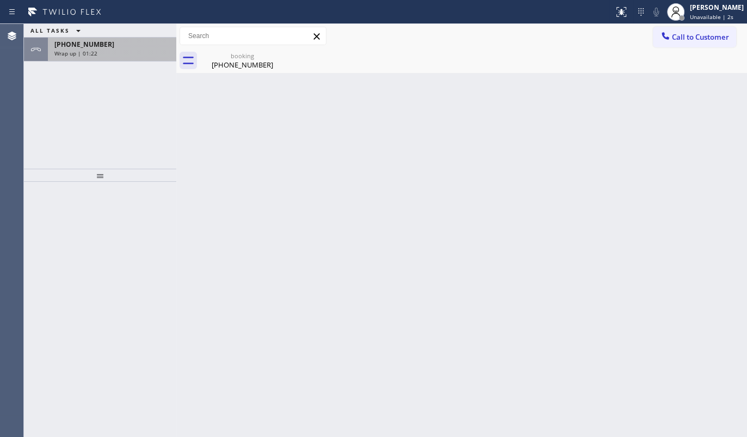
click at [102, 54] on div "Wrap up | 01:22" at bounding box center [111, 54] width 115 height 8
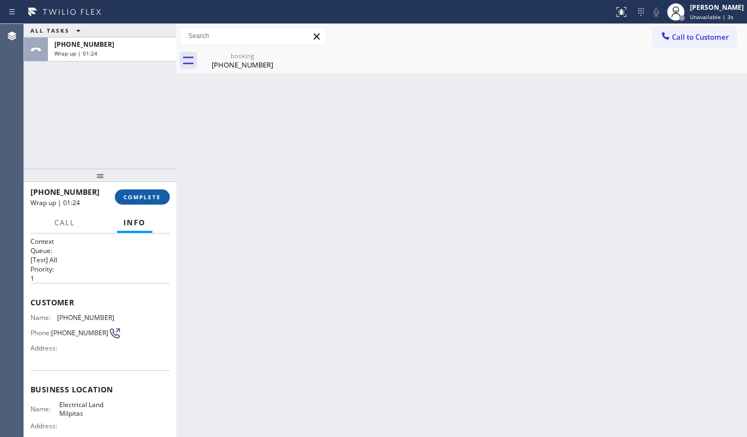
click at [138, 196] on span "COMPLETE" at bounding box center [143, 197] width 38 height 8
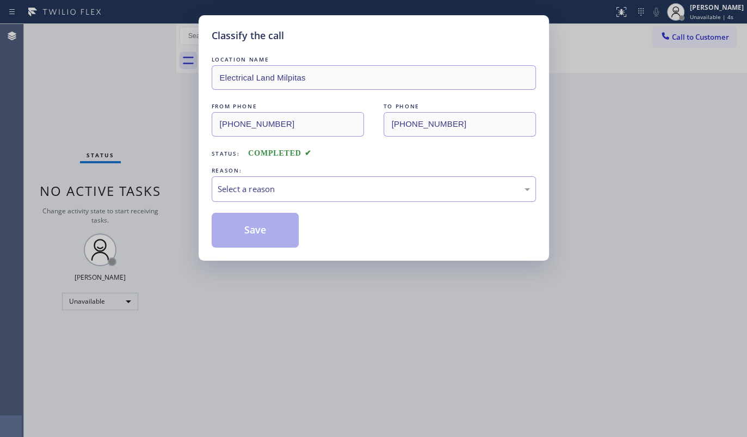
click at [282, 183] on div "Select a reason" at bounding box center [374, 189] width 312 height 13
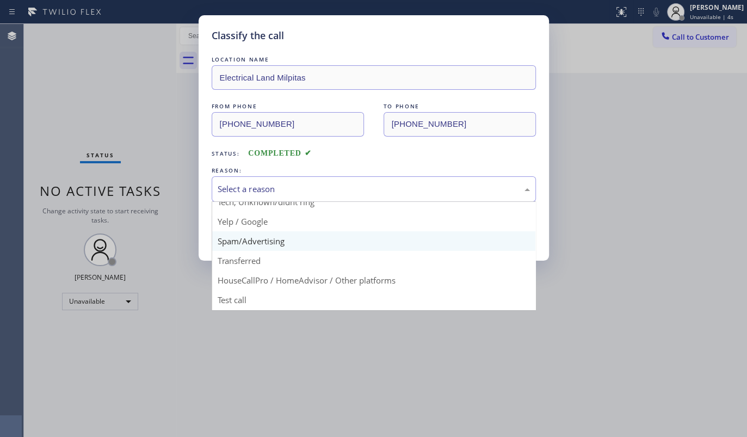
scroll to position [72, 0]
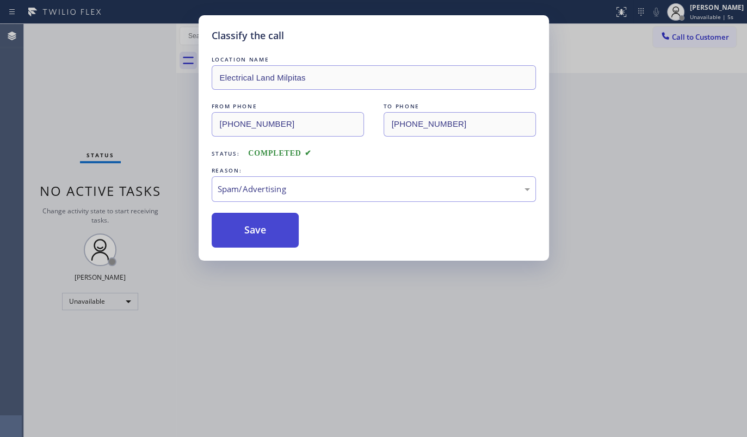
click at [246, 233] on button "Save" at bounding box center [256, 230] width 88 height 35
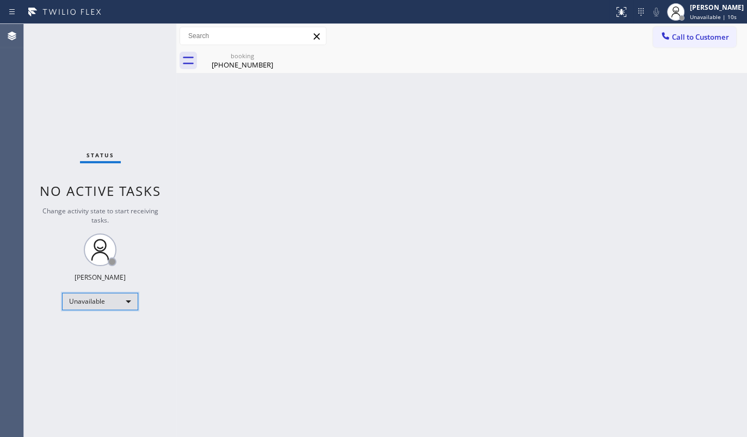
click at [86, 307] on div "Unavailable" at bounding box center [100, 301] width 76 height 17
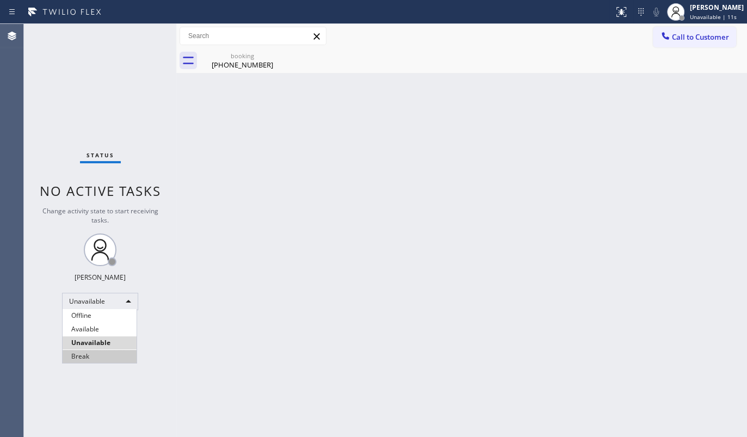
click at [84, 354] on li "Break" at bounding box center [100, 356] width 74 height 13
click at [83, 136] on div "Status No active tasks Change activity state to start receiving tasks. JENIZA A…" at bounding box center [100, 230] width 152 height 413
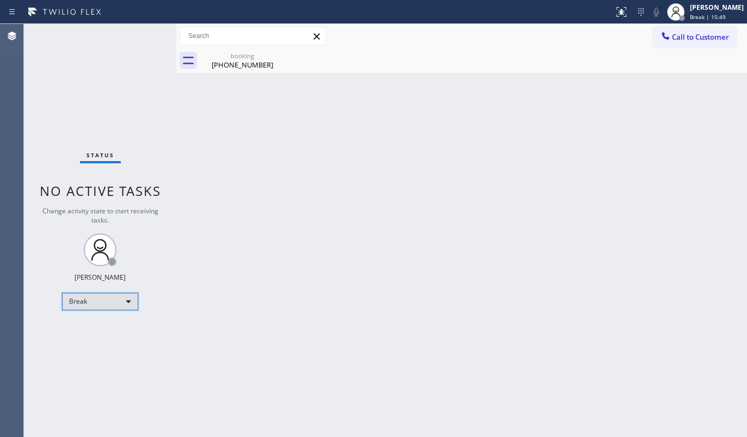
click at [95, 296] on div "Break" at bounding box center [100, 301] width 76 height 17
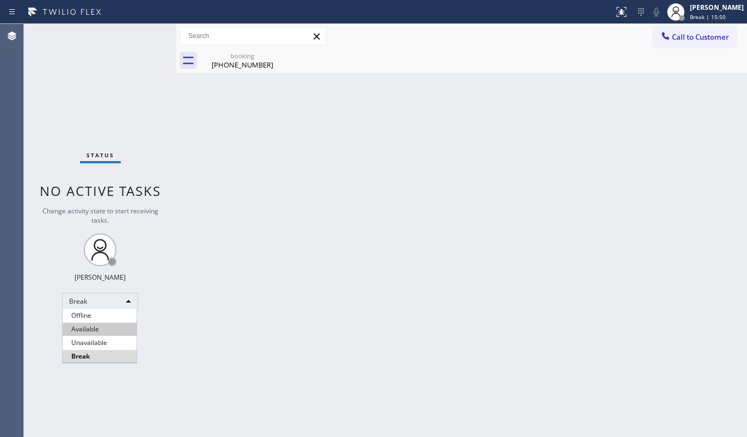
click at [87, 331] on li "Available" at bounding box center [100, 329] width 74 height 13
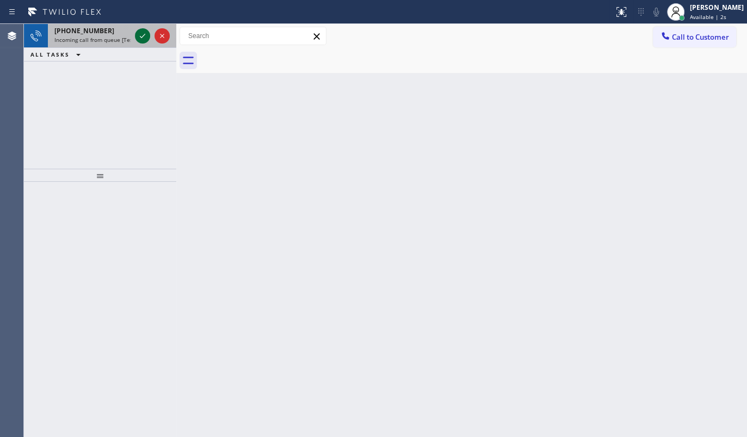
click at [141, 34] on icon at bounding box center [142, 35] width 13 height 13
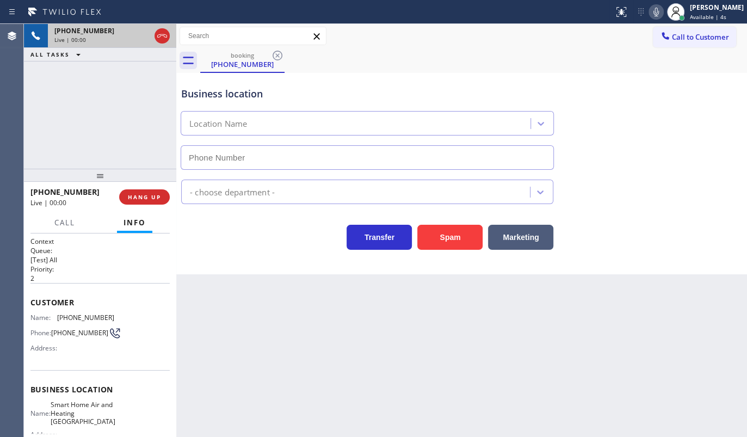
type input "(516) 654-8624"
click at [79, 145] on div "+15165405534 Live | 00:02 ALL TASKS ALL TASKS ACTIVE TASKS TASKS IN WRAP UP" at bounding box center [100, 96] width 152 height 145
click at [152, 199] on span "HANG UP" at bounding box center [144, 197] width 33 height 8
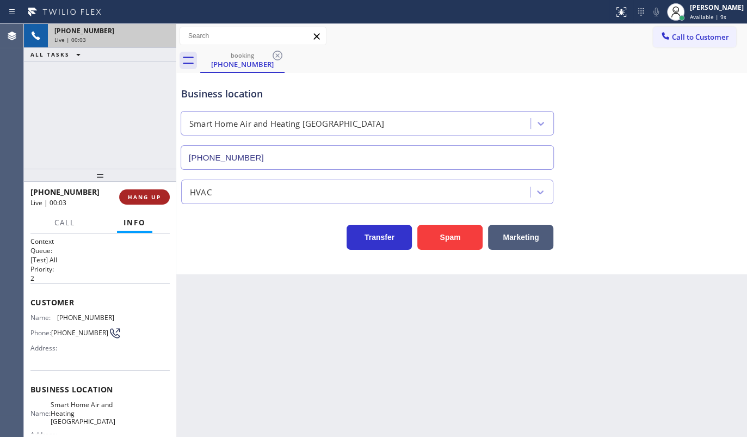
click at [152, 200] on span "HANG UP" at bounding box center [144, 197] width 33 height 8
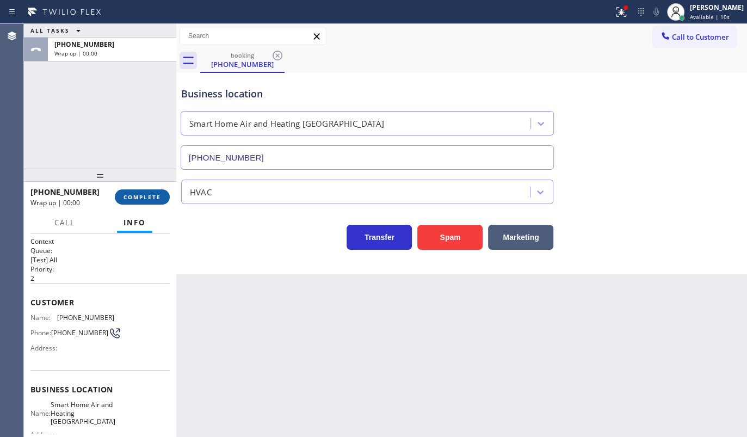
click at [152, 200] on span "COMPLETE" at bounding box center [143, 197] width 38 height 8
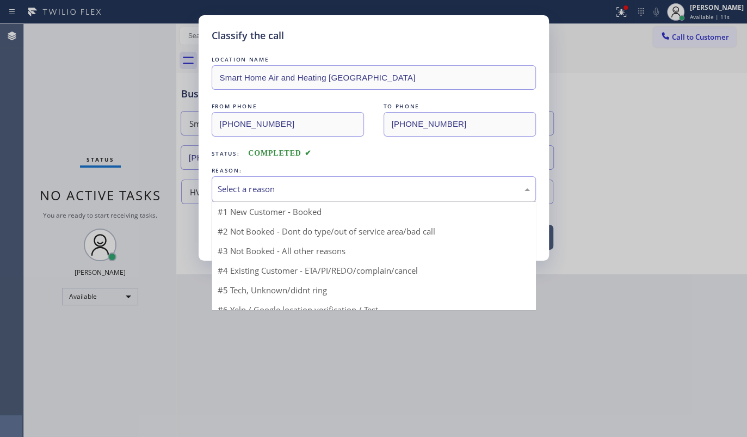
click at [234, 192] on div "Select a reason" at bounding box center [374, 189] width 312 height 13
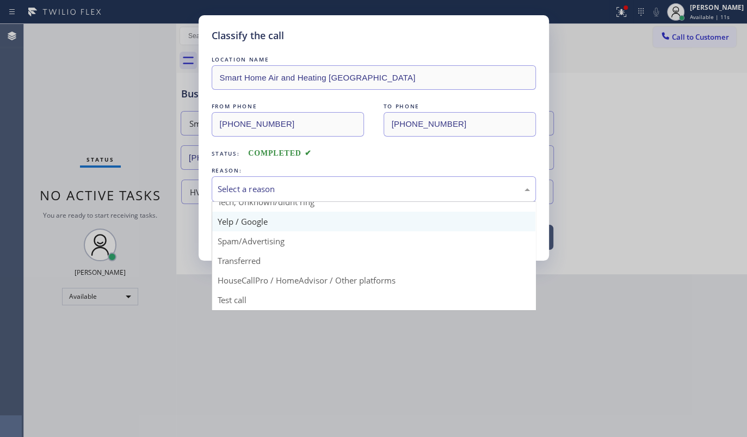
scroll to position [72, 0]
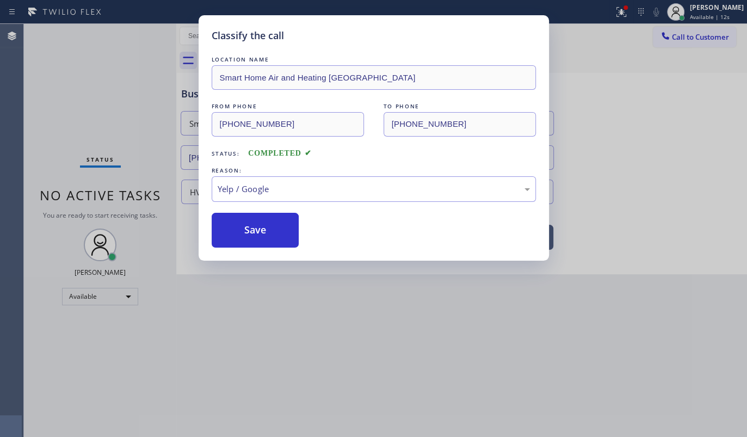
click at [240, 222] on button "Save" at bounding box center [256, 230] width 88 height 35
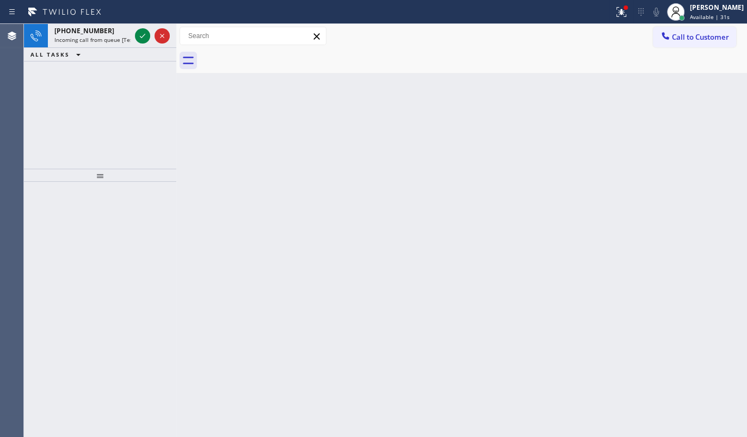
drag, startPoint x: 74, startPoint y: 99, endPoint x: 94, endPoint y: 91, distance: 21.0
click at [74, 99] on div "+15307355399 Incoming call from queue [Test] All ALL TASKS ALL TASKS ACTIVE TAS…" at bounding box center [100, 96] width 152 height 145
click at [146, 32] on icon at bounding box center [142, 35] width 13 height 13
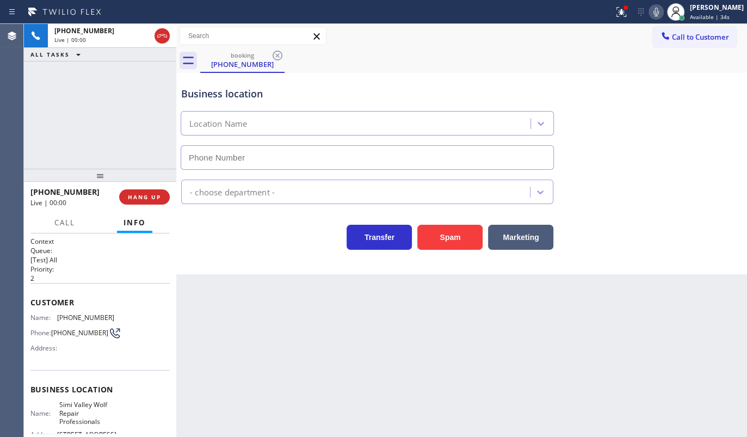
type input "(530) 404-5402"
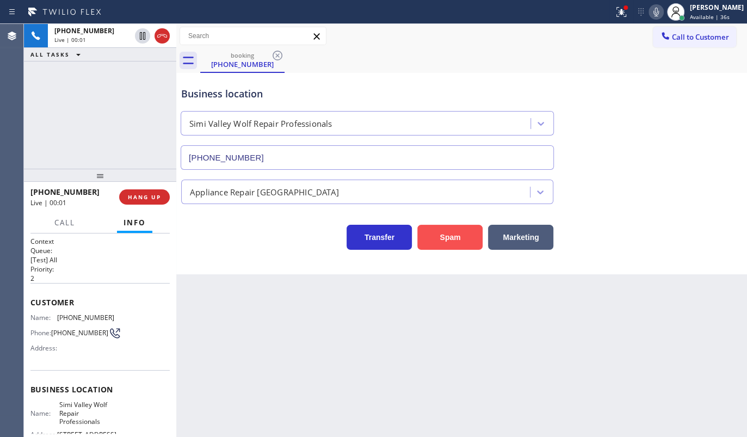
click at [430, 232] on button "Spam" at bounding box center [449, 237] width 65 height 25
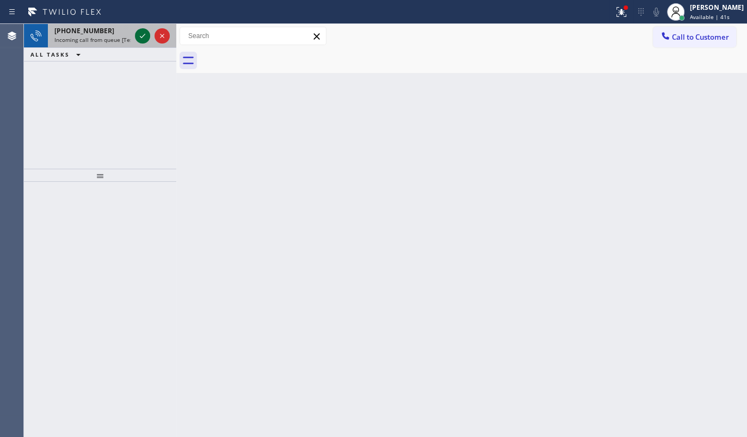
click at [147, 37] on icon at bounding box center [142, 35] width 13 height 13
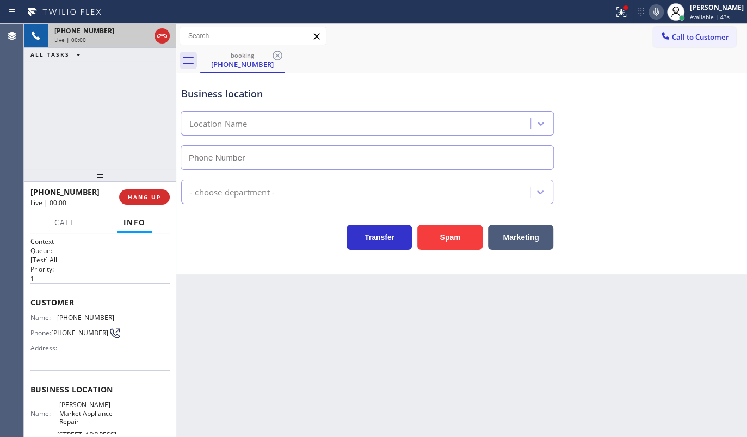
type input "(312) 345-5493"
click at [626, 11] on icon at bounding box center [621, 11] width 13 height 13
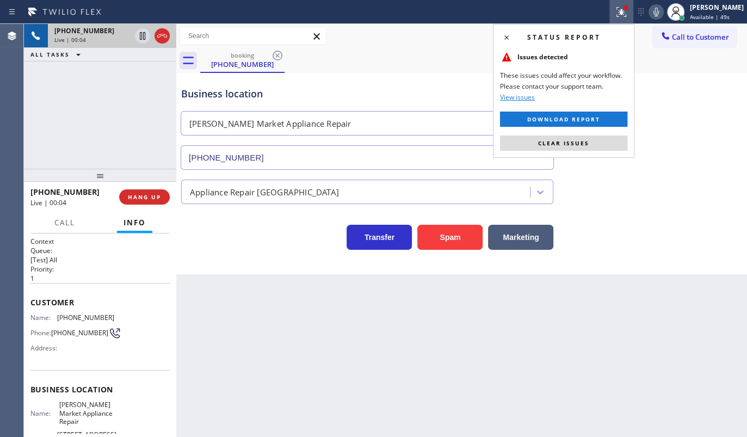
click at [599, 141] on button "Clear issues" at bounding box center [563, 142] width 127 height 15
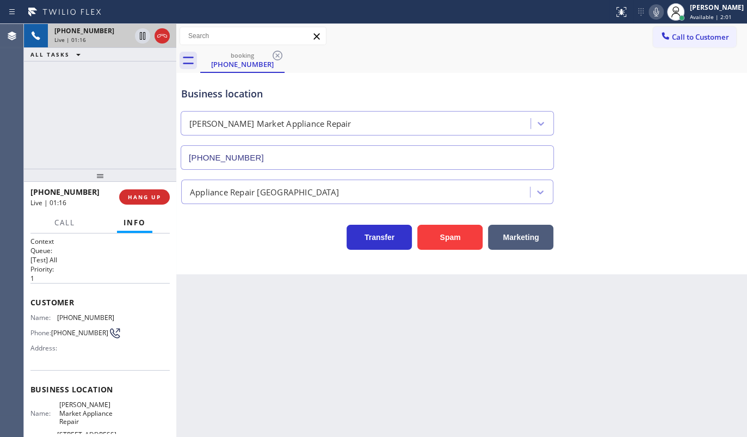
click at [138, 94] on div "+18155459019 Live | 01:16 ALL TASKS ALL TASKS ACTIVE TASKS TASKS IN WRAP UP" at bounding box center [100, 96] width 152 height 145
click at [141, 33] on icon at bounding box center [142, 35] width 13 height 13
click at [141, 33] on icon at bounding box center [143, 36] width 8 height 8
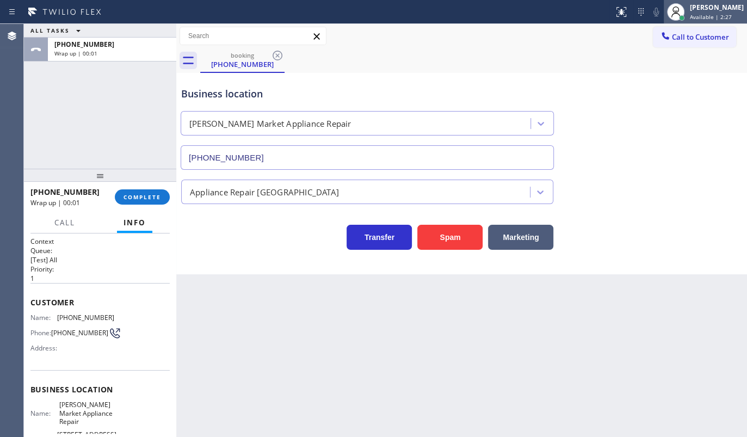
click at [714, 11] on div "[PERSON_NAME]" at bounding box center [717, 7] width 54 height 9
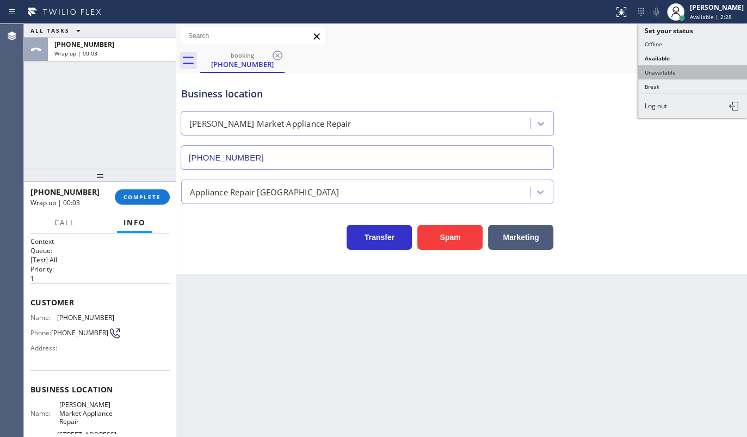
click at [663, 71] on button "Unavailable" at bounding box center [692, 72] width 109 height 14
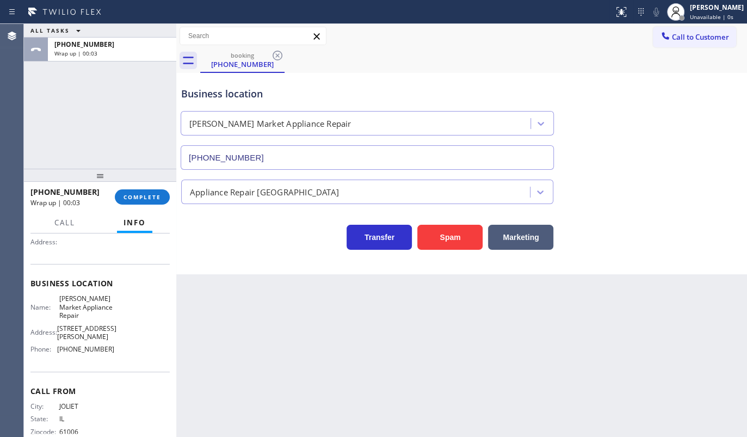
scroll to position [112, 0]
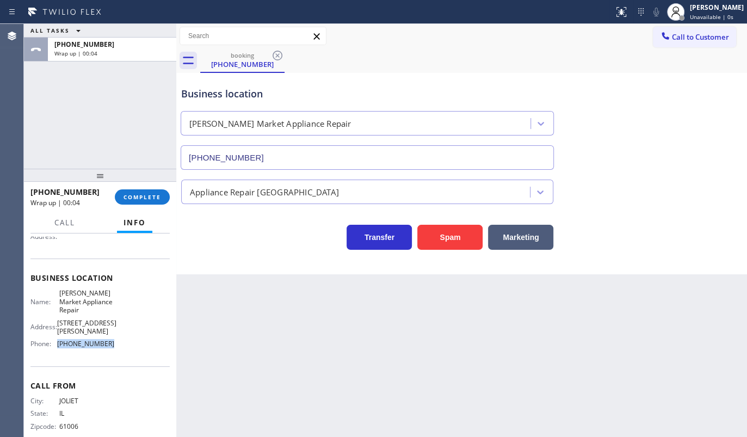
drag, startPoint x: 59, startPoint y: 332, endPoint x: 125, endPoint y: 332, distance: 65.3
click at [125, 332] on div "Name: Fulton Market Appliance Repair Address: 300 W Fulton St Phone: (312) 345-…" at bounding box center [99, 321] width 139 height 64
click at [683, 29] on button "Call to Customer" at bounding box center [694, 37] width 83 height 21
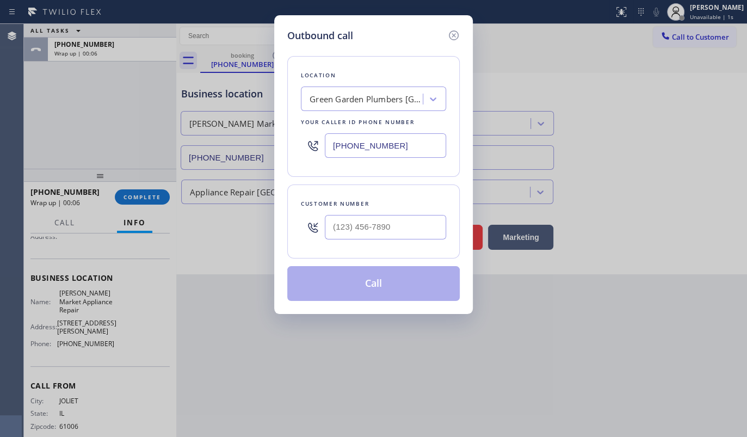
click at [381, 144] on input "(650) 881-3530" at bounding box center [385, 145] width 121 height 24
drag, startPoint x: 408, startPoint y: 140, endPoint x: 306, endPoint y: 147, distance: 102.0
click at [306, 147] on div "(650) 881-3530" at bounding box center [373, 145] width 145 height 35
paste input "312) 345-5493"
type input "(312) 345-5493"
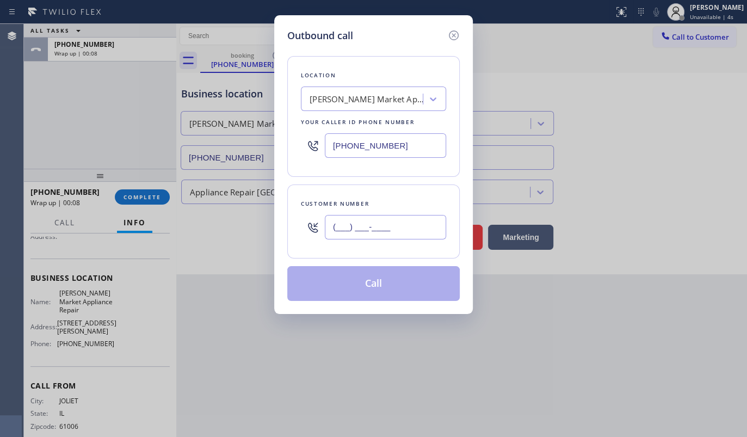
click at [362, 230] on input "(___) ___-____" at bounding box center [385, 227] width 121 height 24
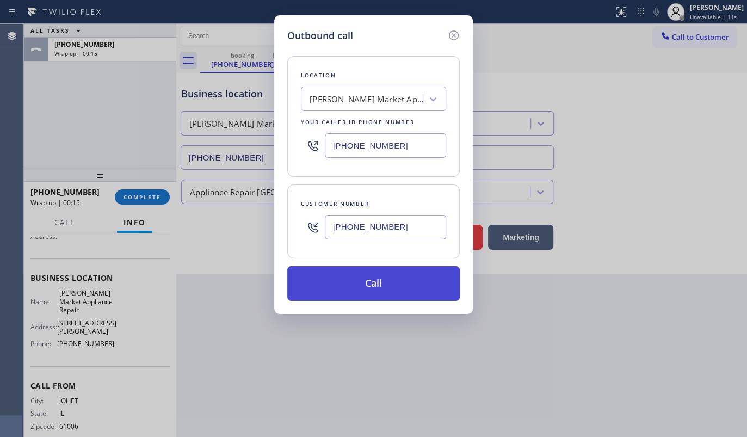
type input "(815) 545-9019"
click at [365, 285] on button "Call" at bounding box center [373, 283] width 172 height 35
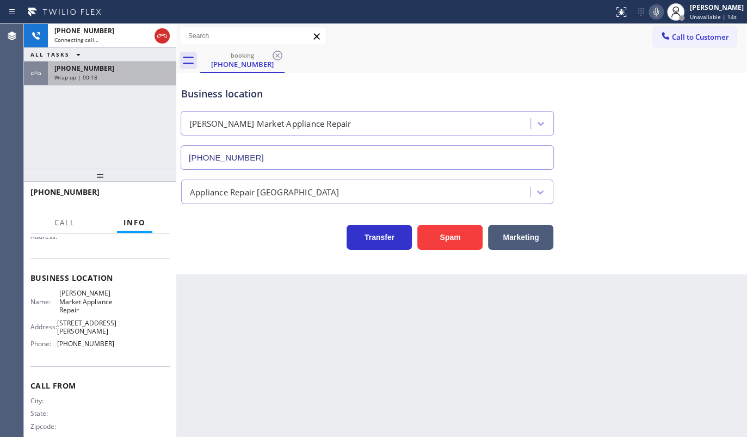
click at [64, 74] on span "Wrap up | 00:18" at bounding box center [75, 77] width 43 height 8
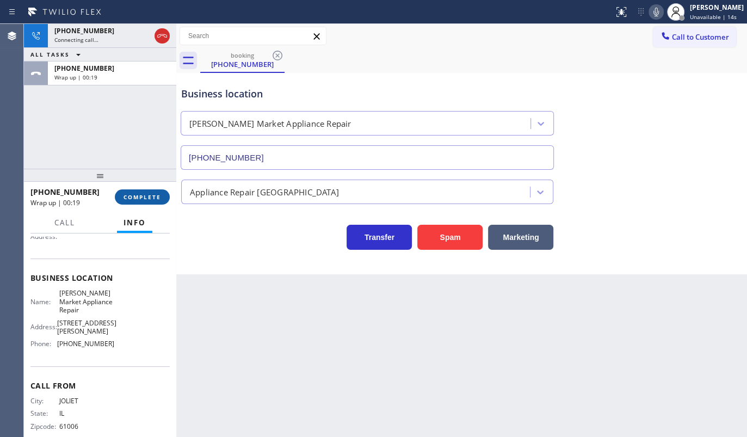
click at [135, 193] on span "COMPLETE" at bounding box center [143, 197] width 38 height 8
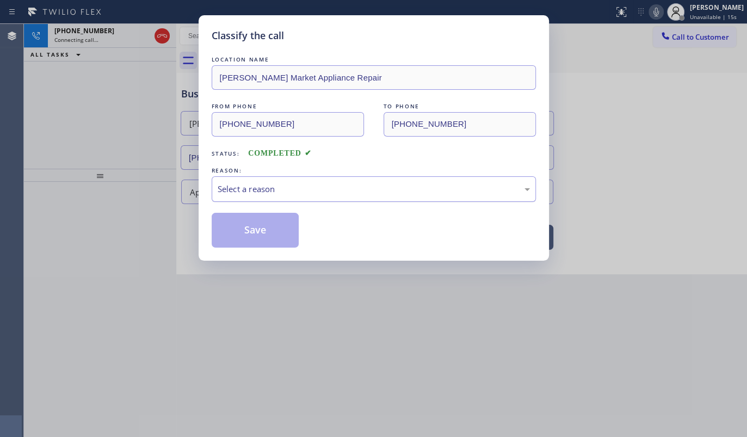
click at [266, 188] on div "Select a reason" at bounding box center [374, 189] width 312 height 13
click at [248, 232] on button "Save" at bounding box center [256, 230] width 88 height 35
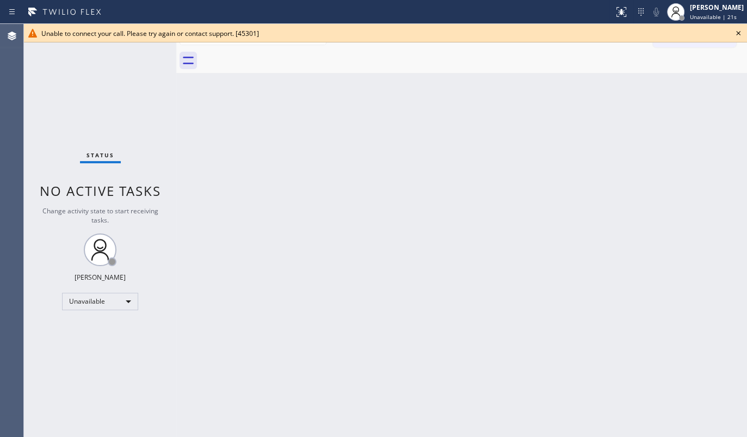
click at [426, 215] on div "Back to Dashboard Change Sender ID Customers Technicians Select a contact Outbo…" at bounding box center [461, 230] width 571 height 413
click at [232, 279] on div "Back to Dashboard Change Sender ID Customers Technicians Select a contact Outbo…" at bounding box center [461, 230] width 571 height 413
click at [738, 32] on icon at bounding box center [738, 33] width 4 height 4
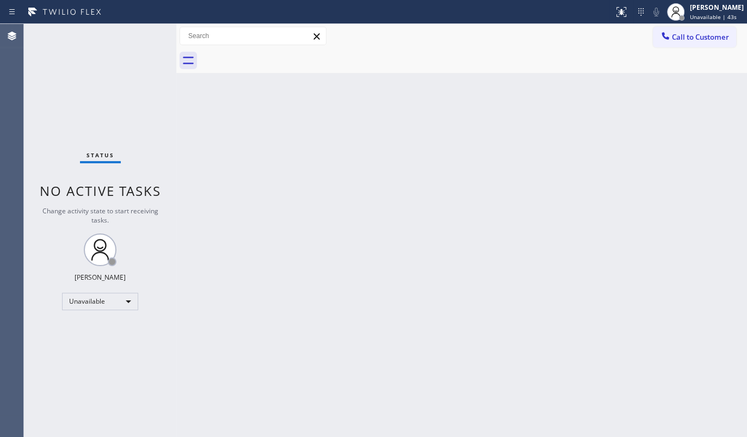
click at [103, 314] on div "Status No active tasks Change activity state to start receiving tasks. JENIZA A…" at bounding box center [100, 230] width 152 height 413
click at [105, 304] on div "Unavailable" at bounding box center [100, 301] width 76 height 17
click at [101, 326] on li "Available" at bounding box center [100, 329] width 74 height 13
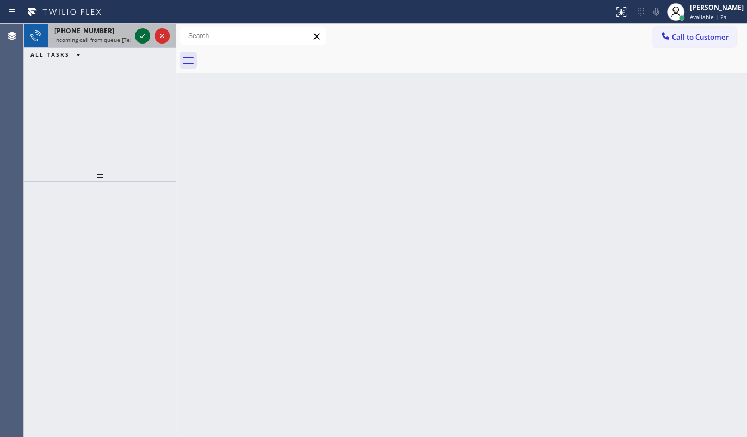
click at [143, 34] on icon at bounding box center [142, 35] width 13 height 13
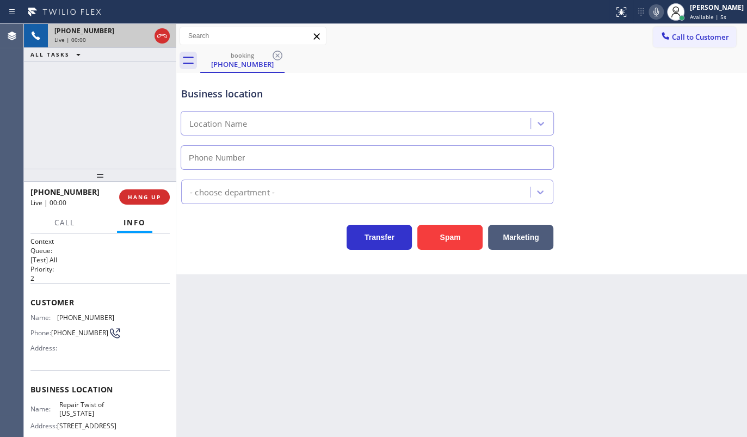
type input "(347) 284-6179"
click at [162, 201] on button "HANG UP" at bounding box center [144, 196] width 51 height 15
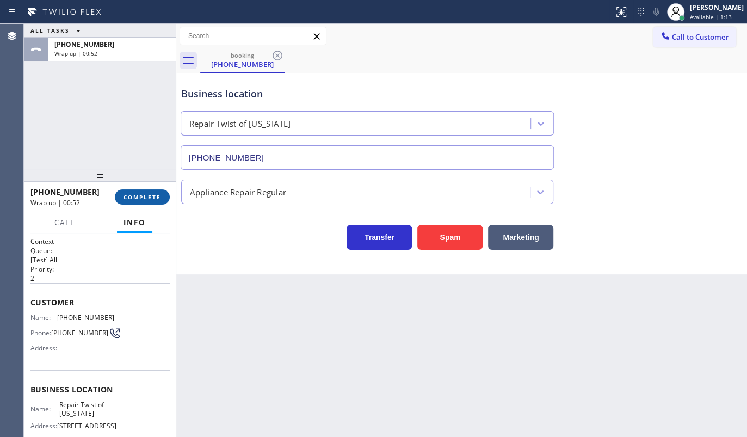
click at [143, 195] on span "COMPLETE" at bounding box center [143, 197] width 38 height 8
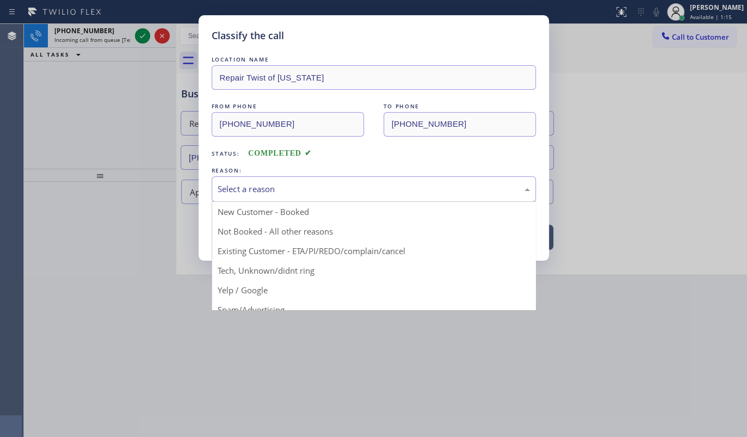
click at [272, 191] on div "Select a reason" at bounding box center [374, 189] width 312 height 13
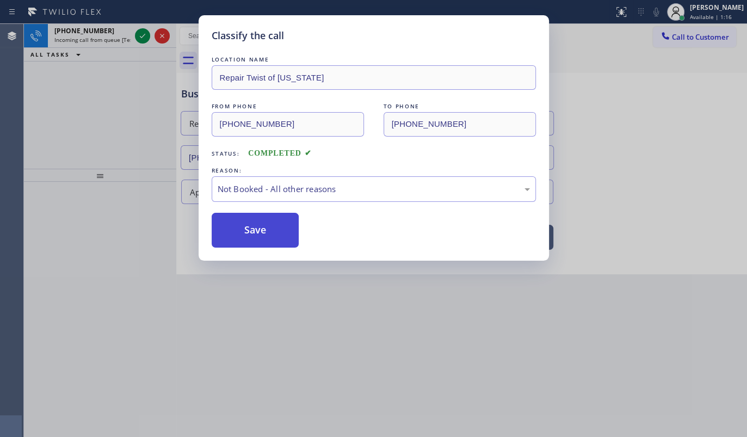
click at [237, 231] on button "Save" at bounding box center [256, 230] width 88 height 35
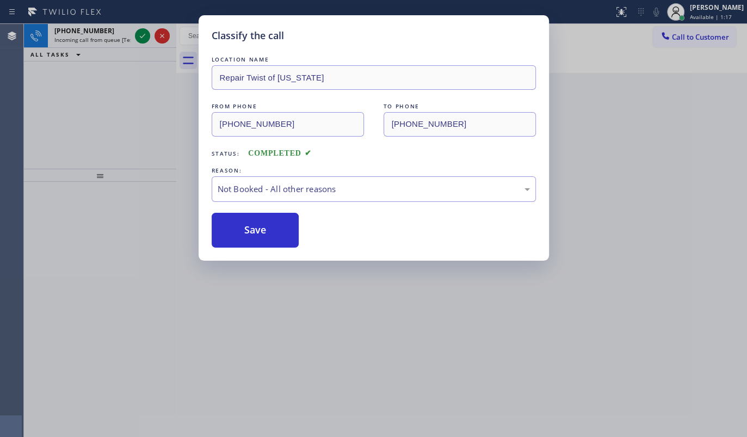
click at [139, 37] on div "Classify the call LOCATION NAME Rush Electrical Service Burbank FROM PHONE (213…" at bounding box center [385, 230] width 723 height 413
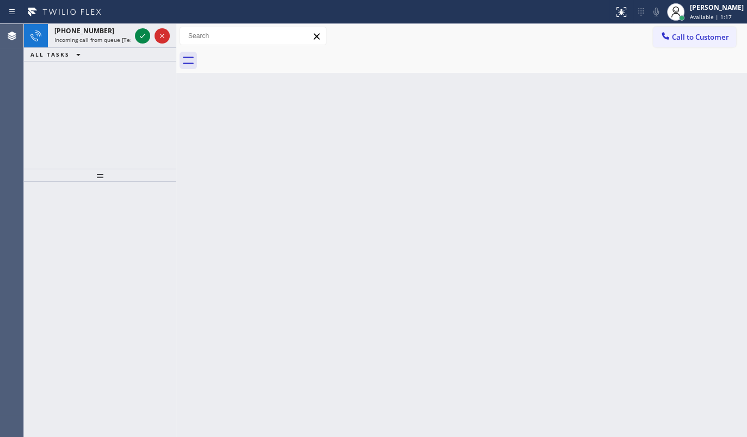
click at [139, 37] on icon at bounding box center [142, 35] width 13 height 13
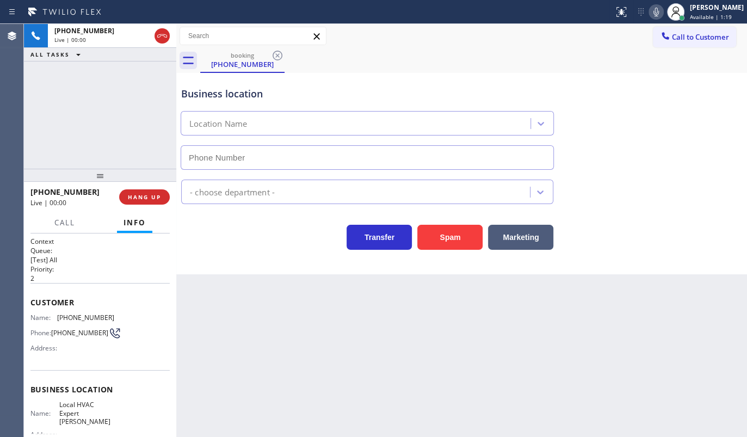
type input "(480) 660-0988"
click at [463, 233] on button "Spam" at bounding box center [449, 237] width 65 height 25
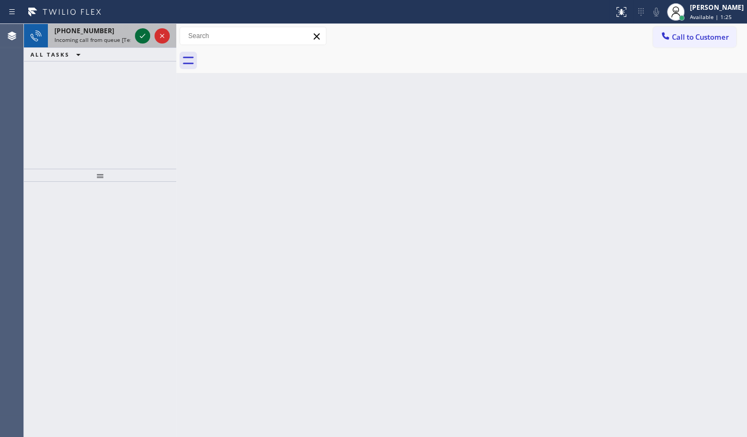
click at [141, 32] on icon at bounding box center [142, 35] width 13 height 13
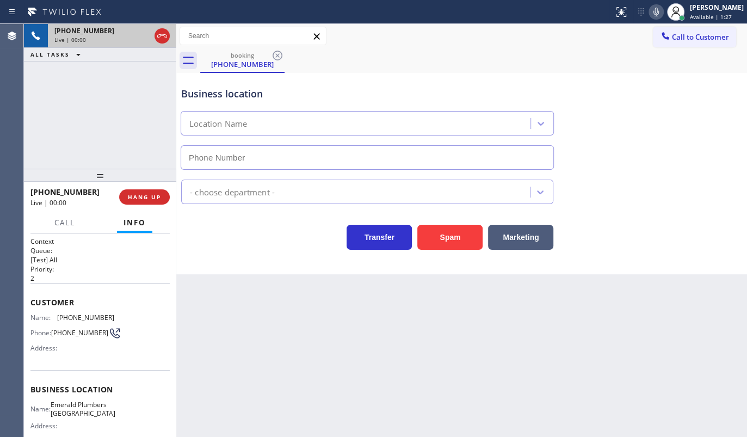
type input "(714) 463-1133"
click at [456, 239] on button "Spam" at bounding box center [449, 237] width 65 height 25
click at [455, 238] on button "Spam" at bounding box center [449, 237] width 65 height 25
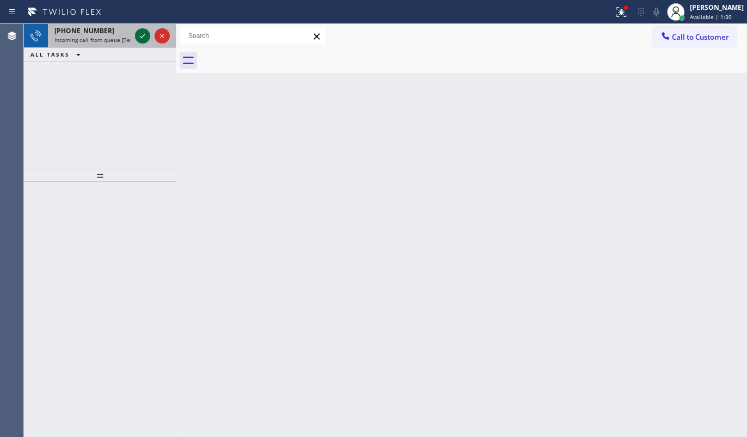
click at [141, 31] on icon at bounding box center [142, 35] width 13 height 13
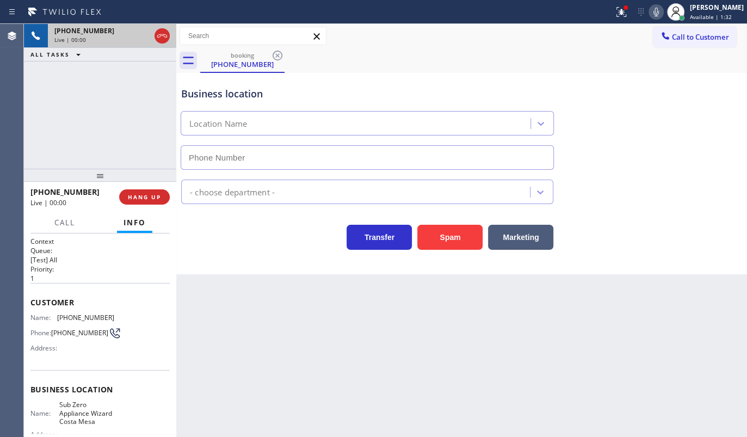
type input "(714) 677-8441"
click at [627, 11] on icon at bounding box center [621, 11] width 13 height 13
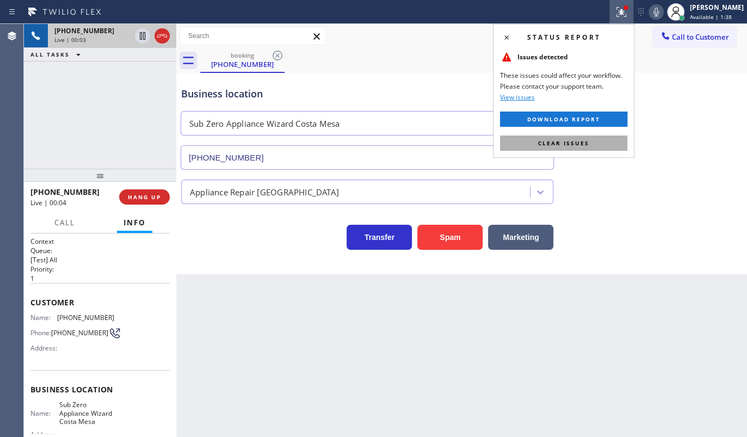
click at [607, 147] on button "Clear issues" at bounding box center [563, 142] width 127 height 15
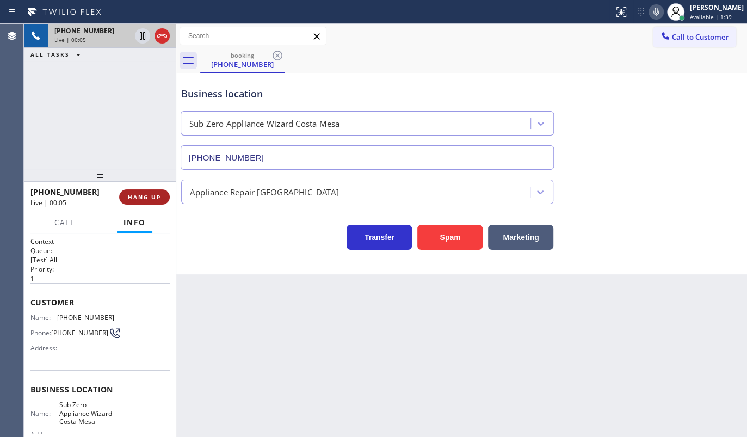
click at [132, 201] on button "HANG UP" at bounding box center [144, 196] width 51 height 15
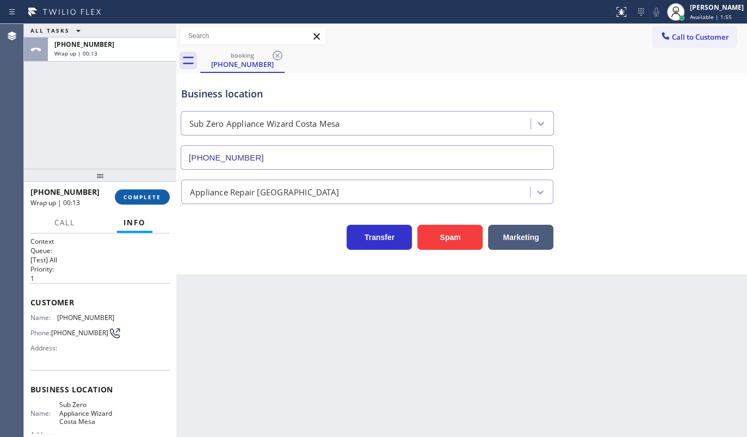
click at [147, 198] on span "COMPLETE" at bounding box center [143, 197] width 38 height 8
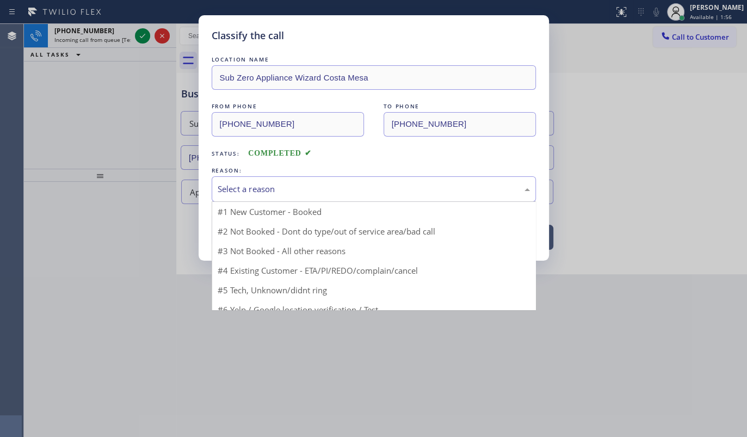
click at [249, 186] on div "Select a reason" at bounding box center [374, 189] width 312 height 13
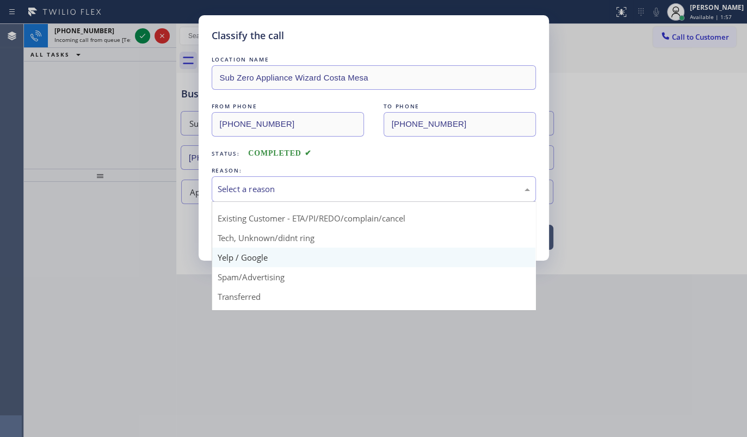
scroll to position [72, 0]
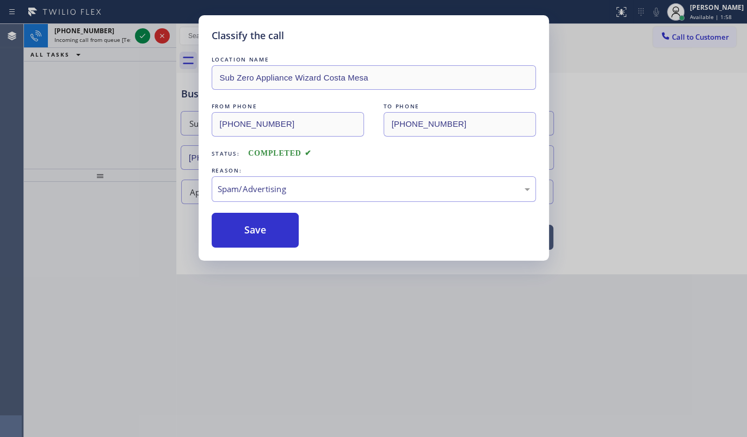
click at [264, 236] on button "Save" at bounding box center [256, 230] width 88 height 35
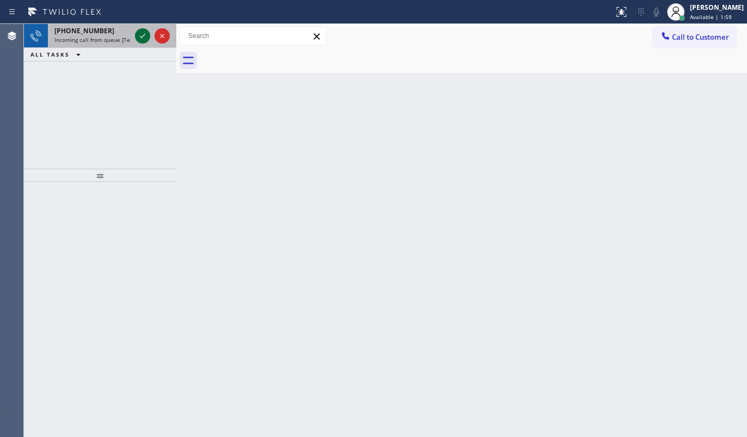
click at [135, 34] on div at bounding box center [142, 35] width 15 height 13
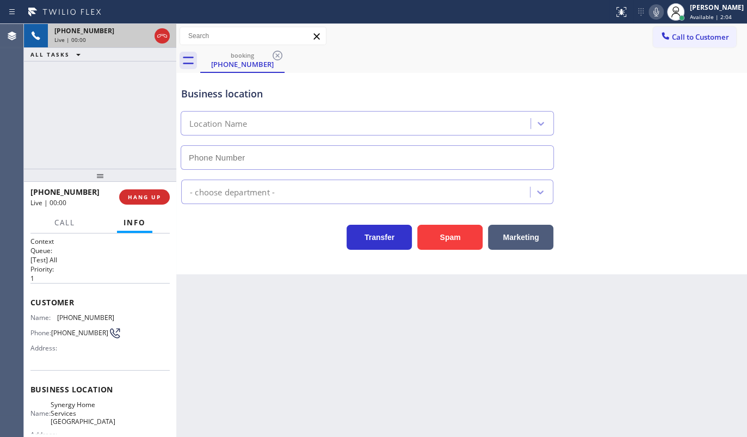
type input "(929) 590-9669"
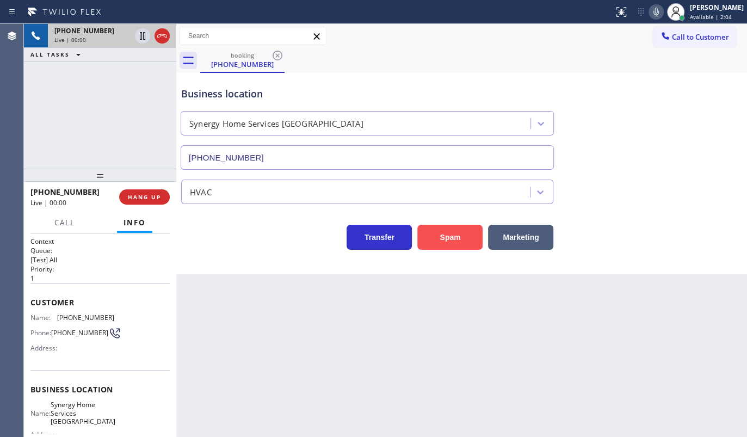
click at [436, 246] on button "Spam" at bounding box center [449, 237] width 65 height 25
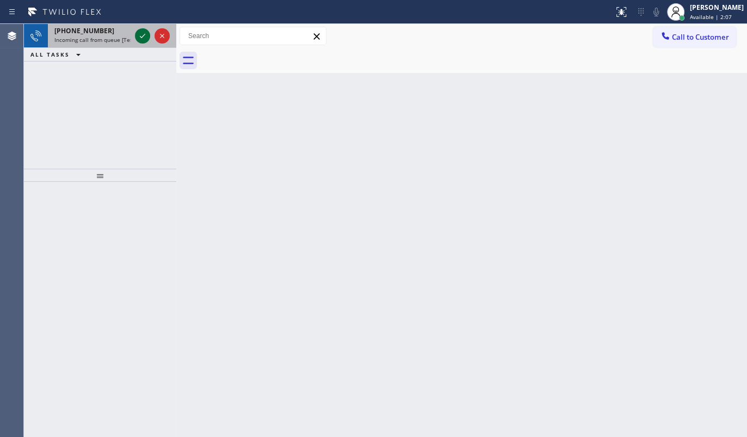
click at [135, 35] on div at bounding box center [142, 35] width 15 height 13
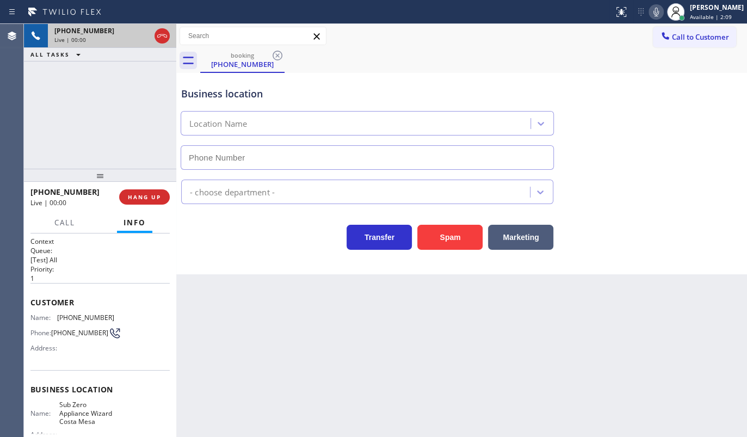
type input "(714) 677-8441"
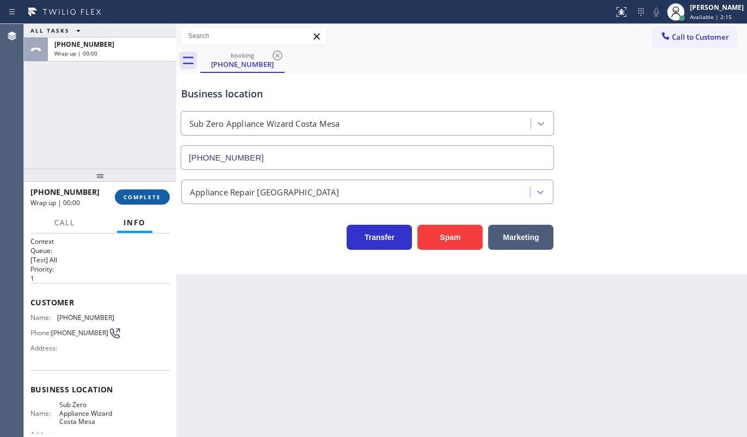
click at [138, 201] on button "COMPLETE" at bounding box center [142, 196] width 55 height 15
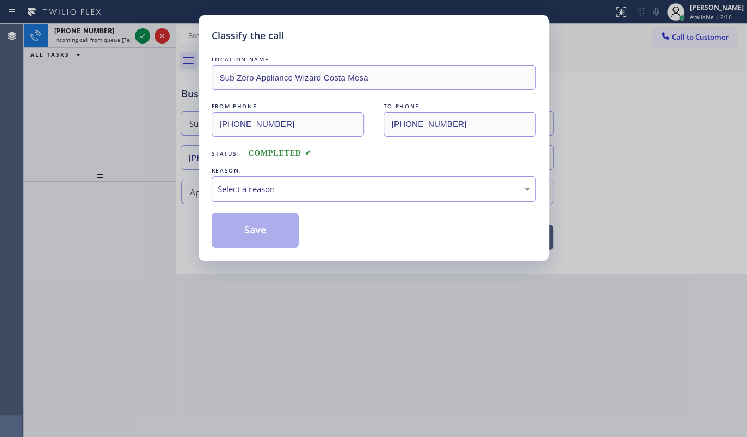
click at [218, 190] on div "Select a reason" at bounding box center [374, 189] width 324 height 26
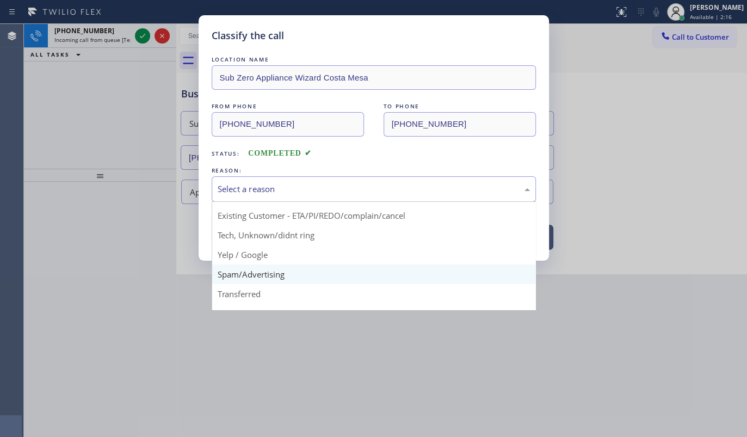
scroll to position [72, 0]
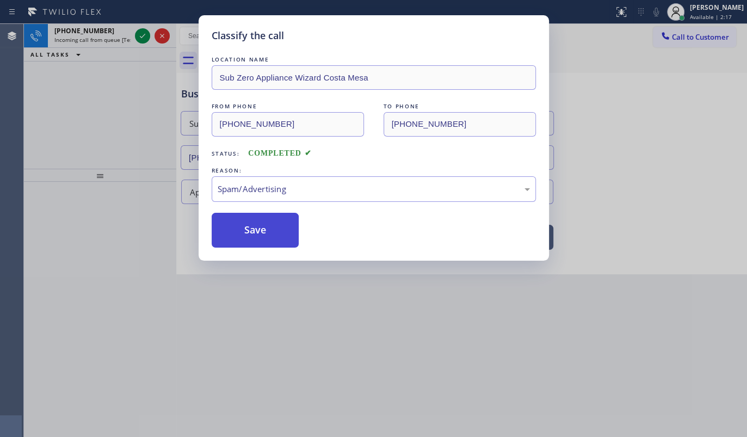
click at [244, 233] on button "Save" at bounding box center [256, 230] width 88 height 35
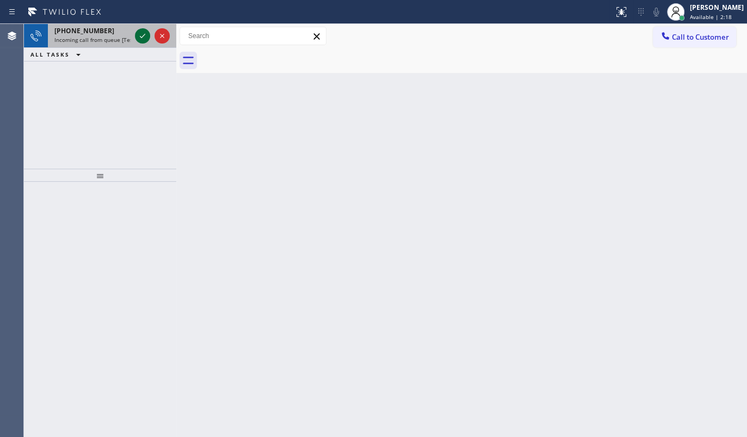
click at [148, 35] on icon at bounding box center [142, 35] width 13 height 13
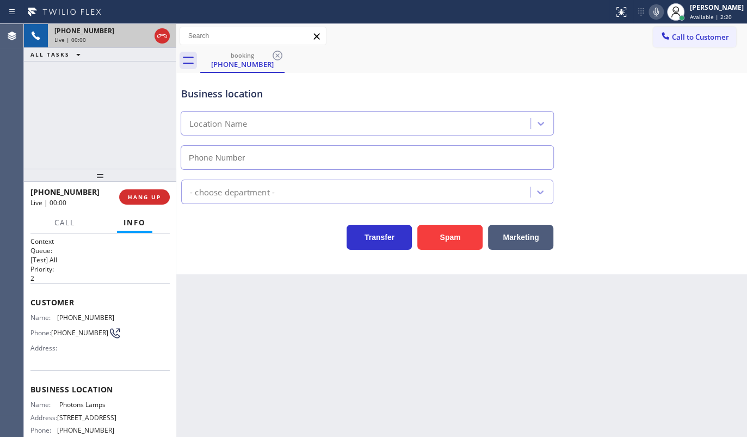
type input "(617) 297-9722"
click at [154, 199] on span "HANG UP" at bounding box center [144, 197] width 33 height 8
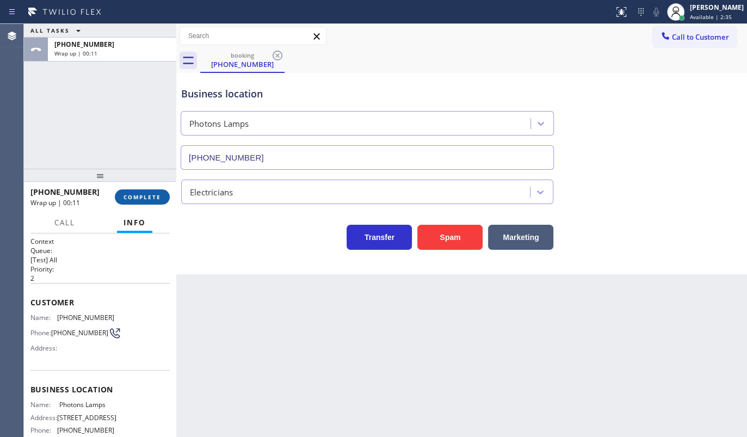
click at [152, 193] on span "COMPLETE" at bounding box center [143, 197] width 38 height 8
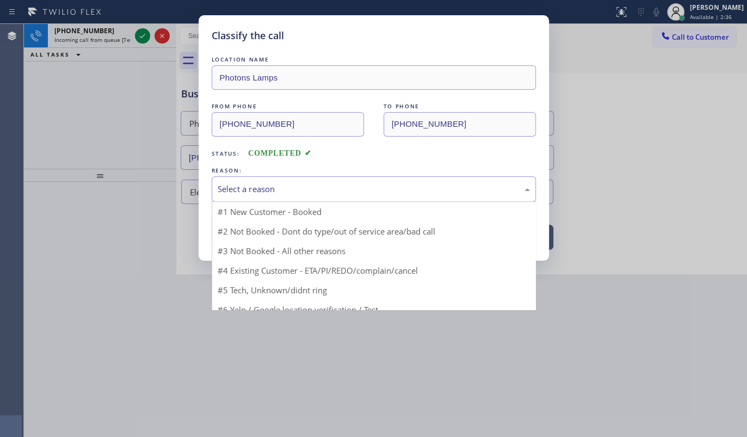
click at [250, 186] on div "Select a reason" at bounding box center [374, 189] width 312 height 13
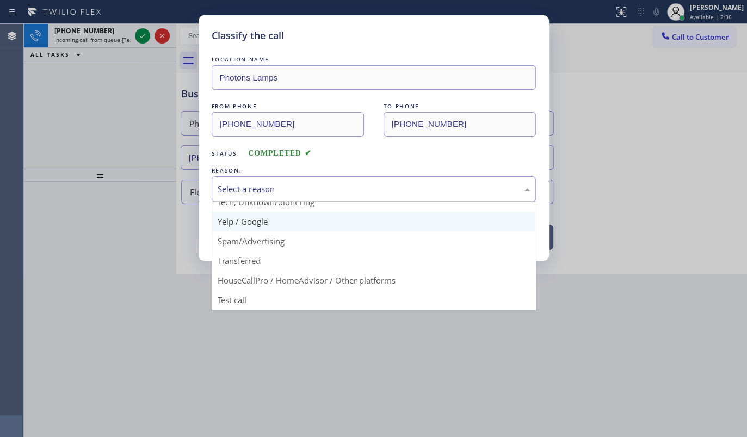
scroll to position [72, 0]
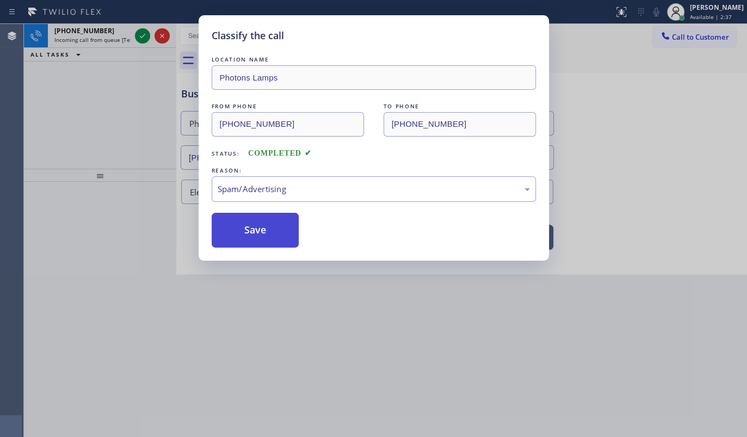
click at [254, 223] on button "Save" at bounding box center [256, 230] width 88 height 35
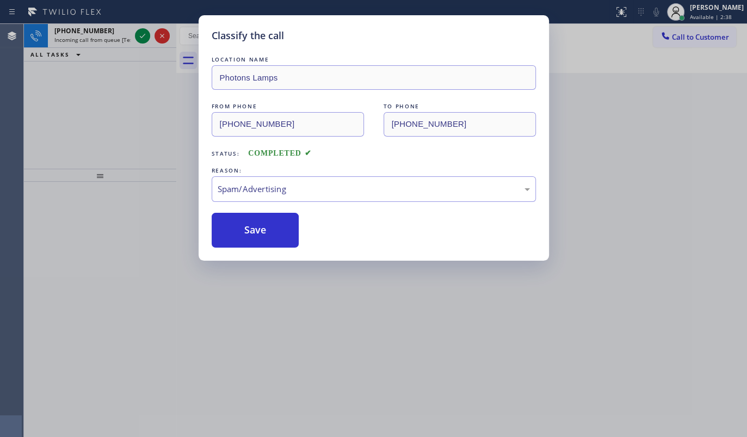
click at [140, 35] on div "Classify the call LOCATION NAME Photons Lamps FROM PHONE (617) 322-2416 TO PHON…" at bounding box center [373, 218] width 747 height 437
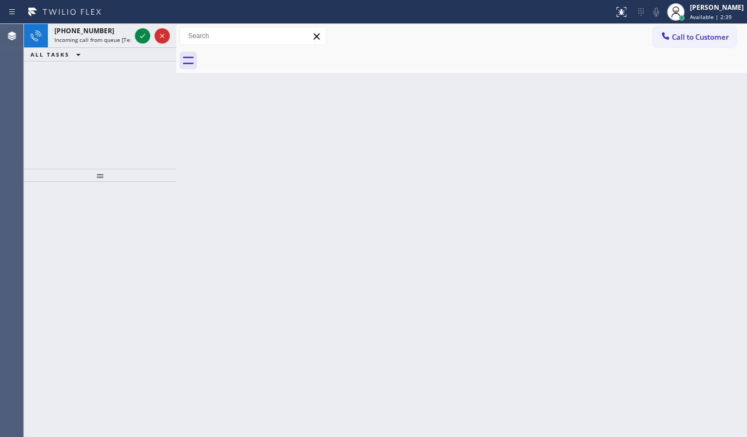
click at [140, 35] on icon at bounding box center [142, 35] width 13 height 13
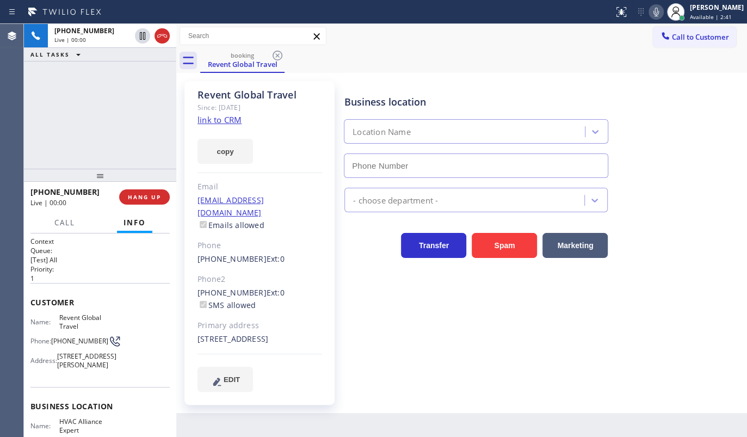
type input "(855) 999-4417"
click at [224, 122] on link "link to CRM" at bounding box center [220, 119] width 44 height 11
click at [657, 12] on icon at bounding box center [656, 11] width 13 height 13
click at [656, 10] on icon at bounding box center [655, 12] width 5 height 9
click at [126, 127] on div "+13236160150 Live | 00:37 ALL TASKS ALL TASKS ACTIVE TASKS TASKS IN WRAP UP" at bounding box center [100, 96] width 152 height 145
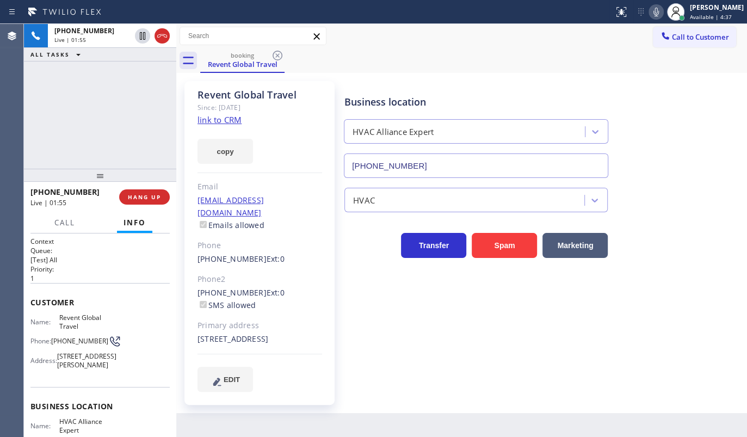
click at [659, 10] on icon at bounding box center [656, 11] width 13 height 13
click at [139, 32] on icon at bounding box center [142, 35] width 13 height 13
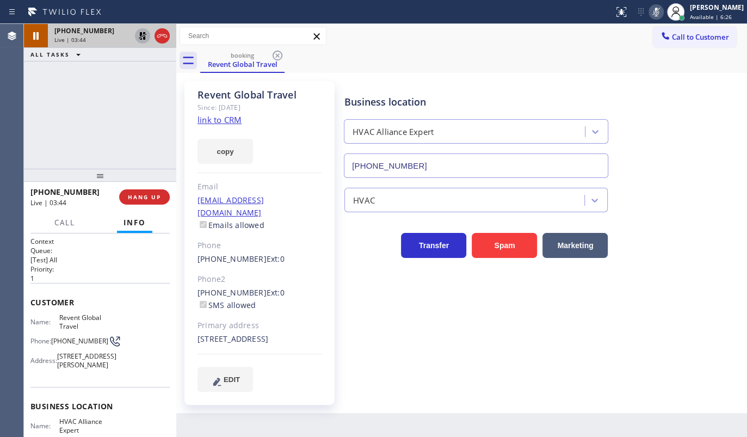
click at [653, 13] on icon at bounding box center [656, 11] width 13 height 13
click at [141, 34] on icon at bounding box center [142, 35] width 13 height 13
click at [420, 360] on div "Business location HVAC Alliance Expert (855) 999-4417 HVAC Transfer Spam Market…" at bounding box center [543, 236] width 402 height 305
click at [87, 153] on div "+13236160150 Live | 03:50 ALL TASKS ALL TASKS ACTIVE TASKS TASKS IN WRAP UP" at bounding box center [100, 96] width 152 height 145
drag, startPoint x: 83, startPoint y: 77, endPoint x: 41, endPoint y: 3, distance: 85.5
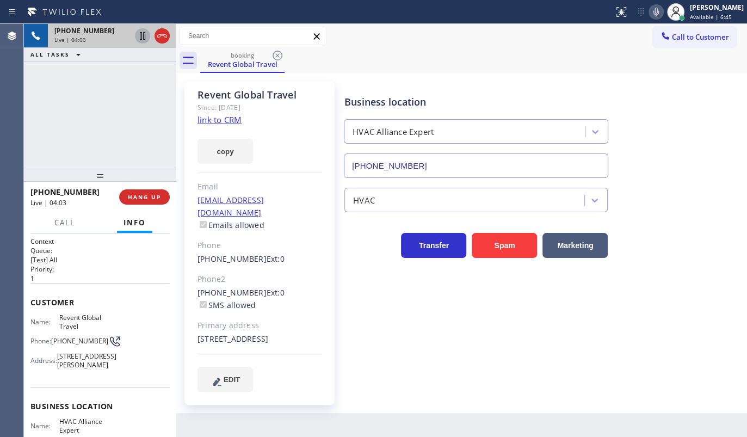
click at [79, 67] on div "+13236160150 Live | 04:03 ALL TASKS ALL TASKS ACTIVE TASKS TASKS IN WRAP UP" at bounding box center [100, 96] width 152 height 145
click at [147, 193] on span "HANG UP" at bounding box center [144, 197] width 33 height 8
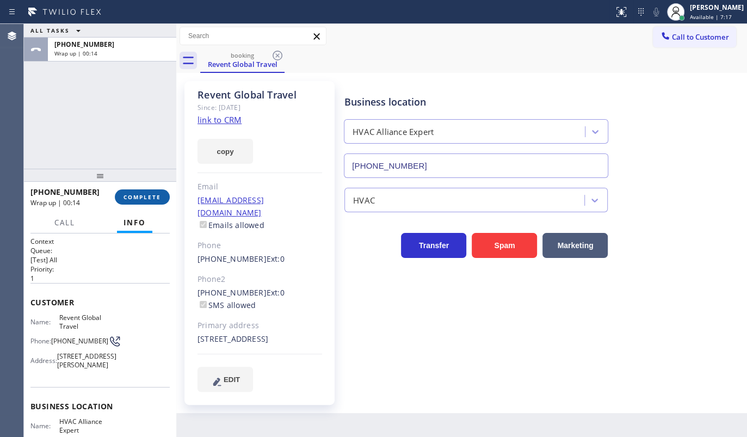
drag, startPoint x: 143, startPoint y: 183, endPoint x: 142, endPoint y: 193, distance: 9.8
click at [143, 182] on div at bounding box center [100, 175] width 152 height 13
click at [142, 195] on span "COMPLETE" at bounding box center [143, 198] width 38 height 8
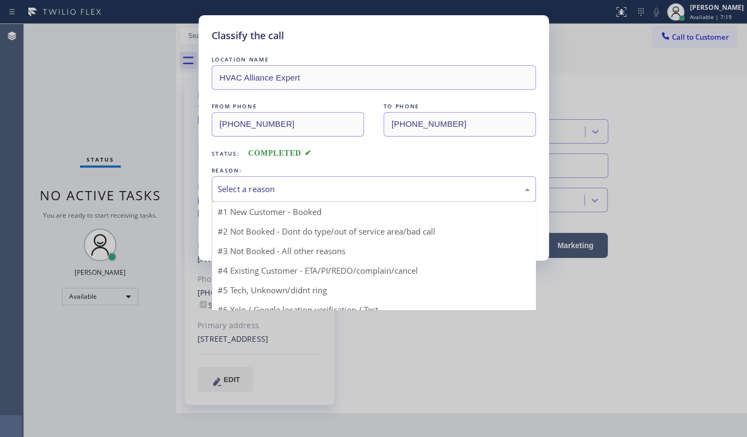
click at [316, 191] on div "Select a reason" at bounding box center [374, 189] width 312 height 13
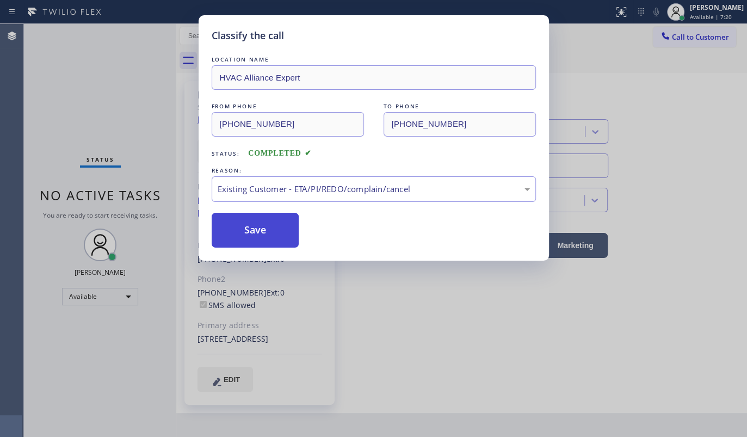
click at [256, 239] on button "Save" at bounding box center [256, 230] width 88 height 35
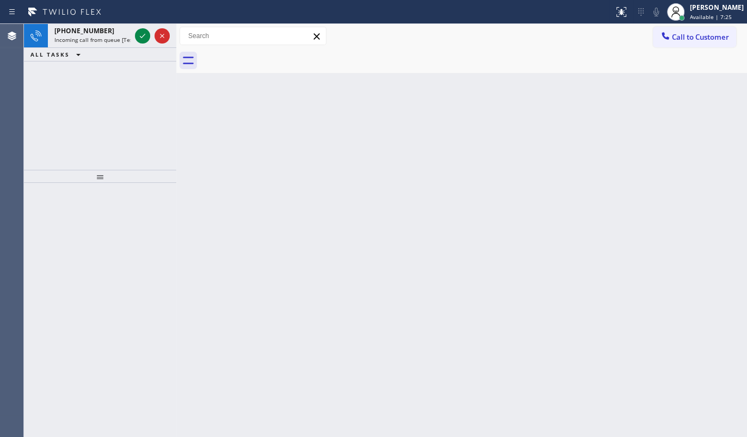
drag, startPoint x: 91, startPoint y: 78, endPoint x: 118, endPoint y: 65, distance: 30.2
click at [95, 76] on div "+18053724537 Incoming call from queue [Test] All ALL TASKS ALL TASKS ACTIVE TAS…" at bounding box center [100, 97] width 152 height 146
click at [144, 34] on icon at bounding box center [142, 35] width 13 height 13
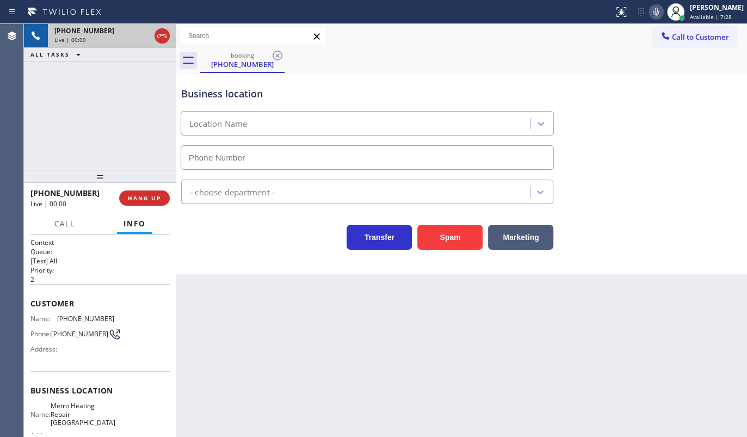
type input "(805) 600-3605"
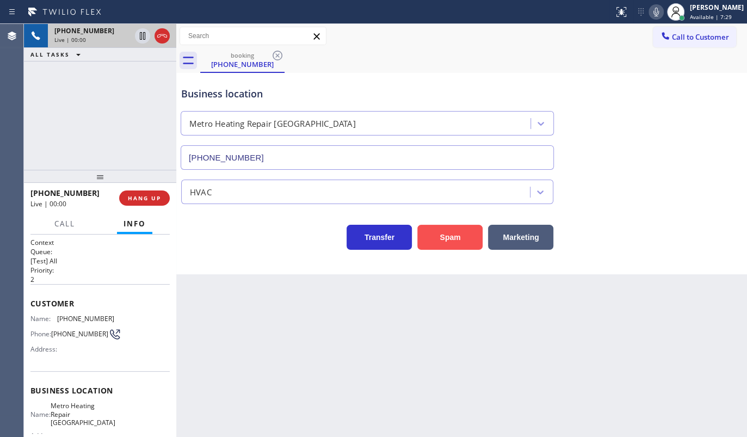
click at [429, 241] on button "Spam" at bounding box center [449, 237] width 65 height 25
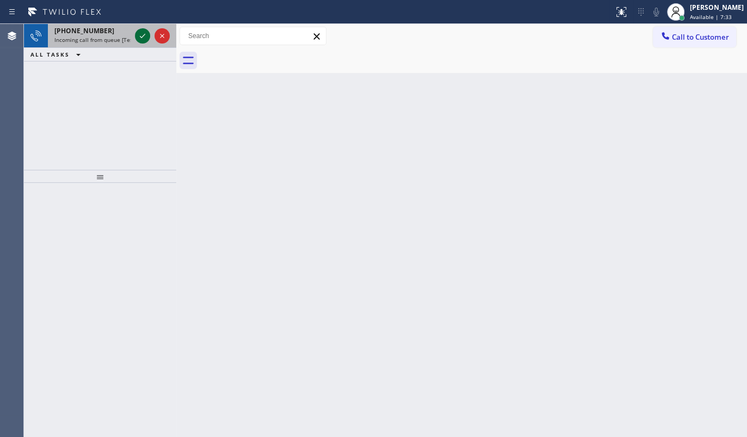
drag, startPoint x: 143, startPoint y: 46, endPoint x: 144, endPoint y: 39, distance: 7.7
click at [144, 45] on div at bounding box center [152, 36] width 39 height 24
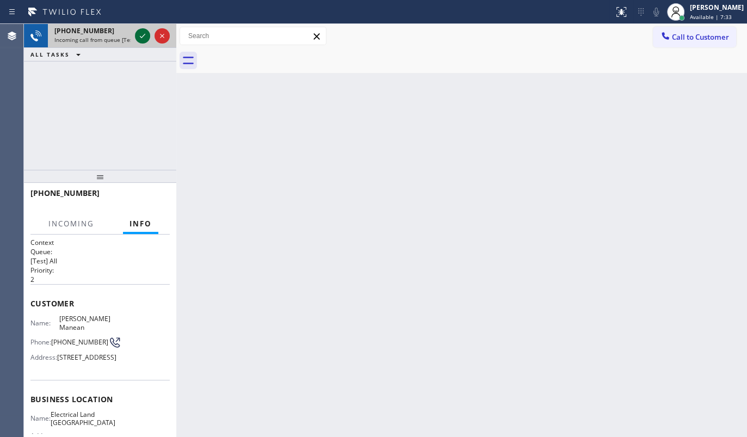
click at [144, 39] on icon at bounding box center [142, 35] width 13 height 13
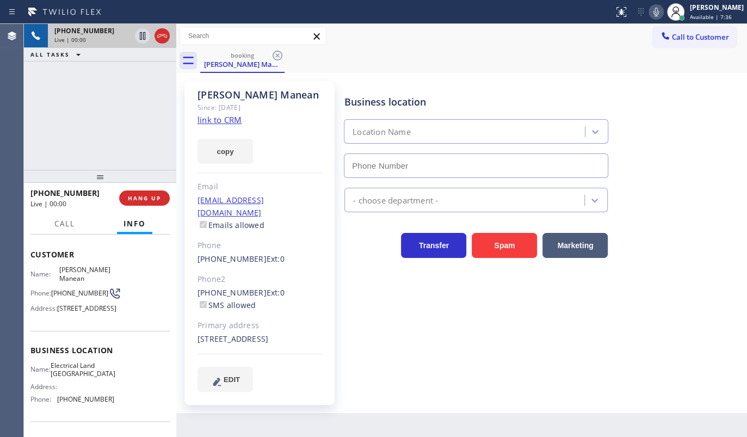
type input "(415) 727-4640"
click at [215, 122] on link "link to CRM" at bounding box center [220, 119] width 44 height 11
click at [59, 220] on span "Call" at bounding box center [64, 224] width 21 height 10
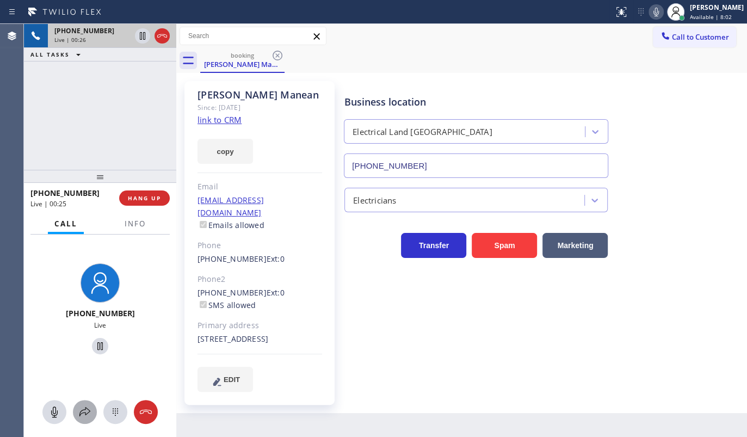
click at [87, 417] on icon at bounding box center [84, 411] width 13 height 13
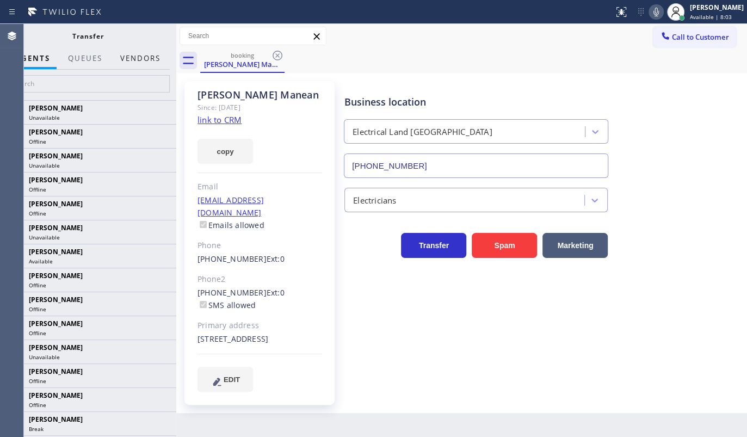
click at [139, 60] on button "Vendors" at bounding box center [140, 58] width 53 height 21
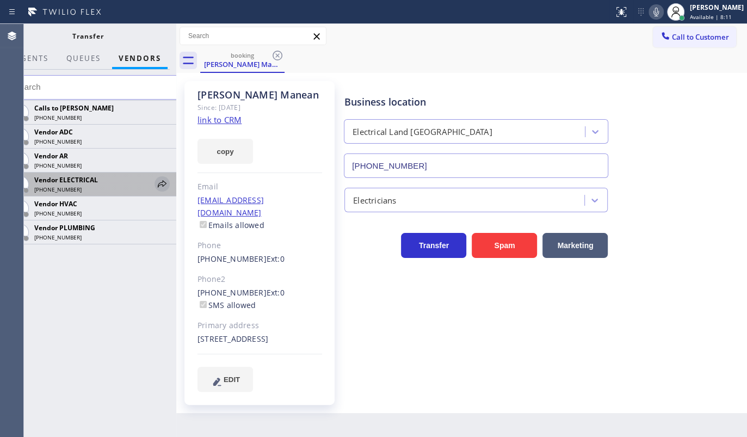
click at [163, 183] on icon at bounding box center [162, 183] width 13 height 13
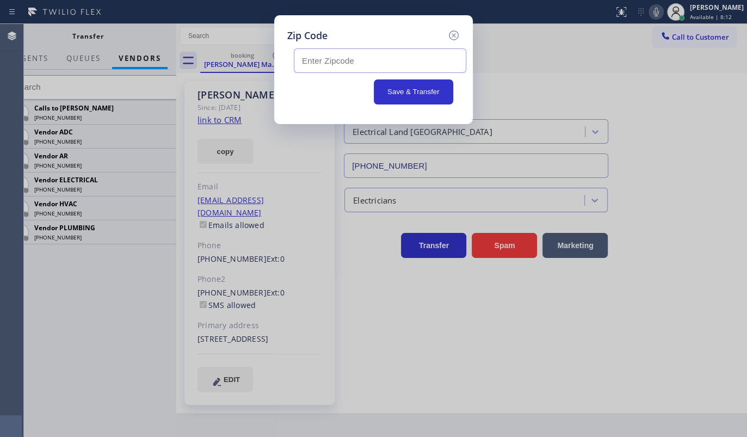
click at [348, 64] on input "text" at bounding box center [380, 60] width 172 height 24
type input "94112"
click at [408, 97] on button "Save & Transfer" at bounding box center [414, 91] width 80 height 25
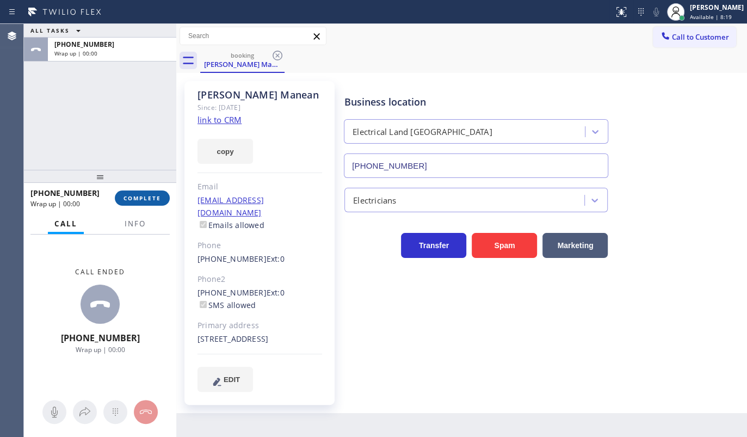
click at [135, 200] on span "COMPLETE" at bounding box center [143, 198] width 38 height 8
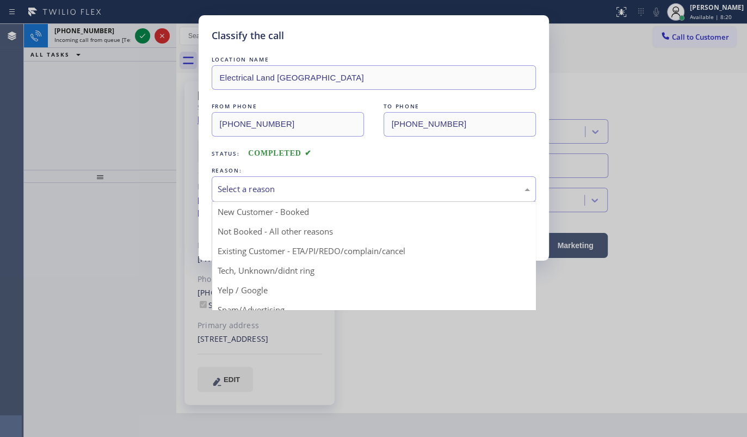
click at [284, 199] on div "Select a reason" at bounding box center [374, 189] width 324 height 26
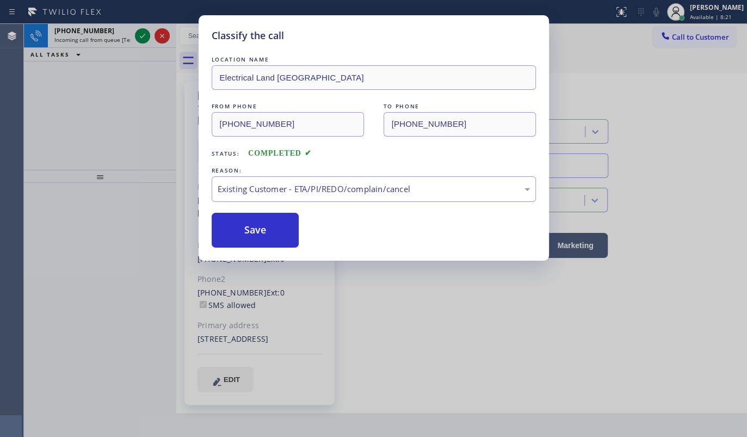
click at [266, 249] on div "Classify the call LOCATION NAME Electrical Land Sunnyside FROM PHONE (415) 373-…" at bounding box center [374, 137] width 350 height 245
click at [261, 233] on button "Save" at bounding box center [256, 230] width 88 height 35
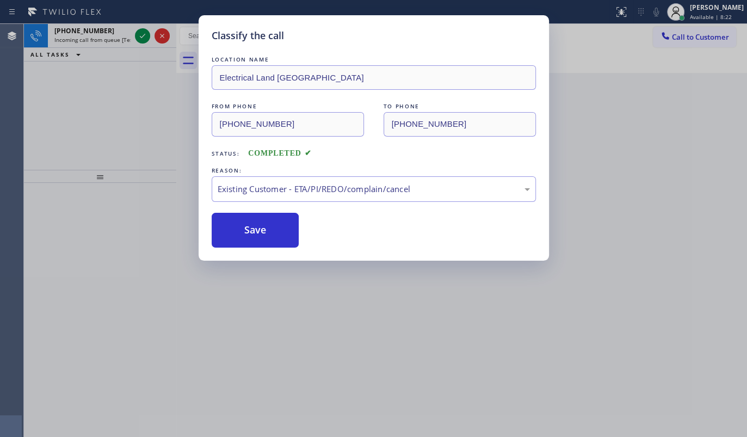
click at [143, 38] on div "Classify the call LOCATION NAME Electrical Land Sunnyside FROM PHONE (415) 373-…" at bounding box center [373, 218] width 747 height 437
click at [142, 37] on div "Classify the call LOCATION NAME Rush Electrical Service Burbank FROM PHONE (213…" at bounding box center [385, 230] width 723 height 413
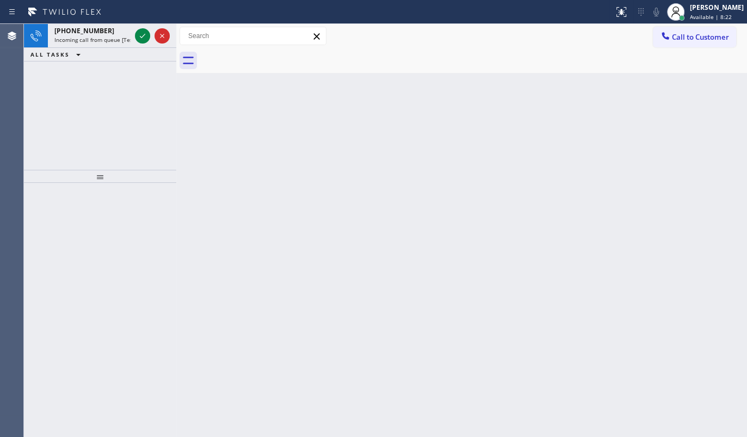
click at [142, 37] on icon at bounding box center [142, 36] width 5 height 4
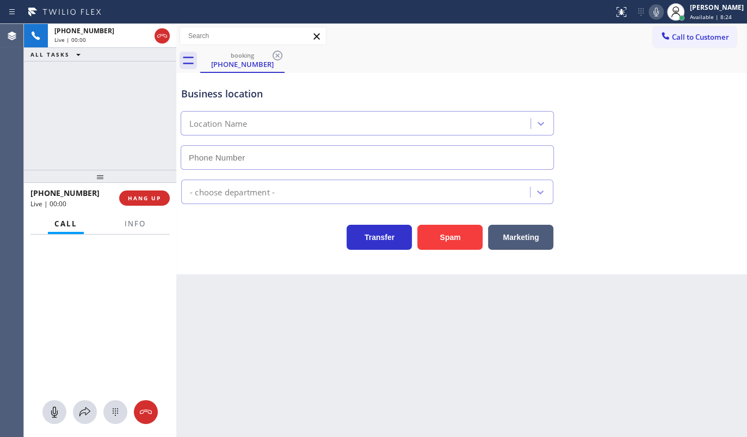
type input "(805) 659-8484"
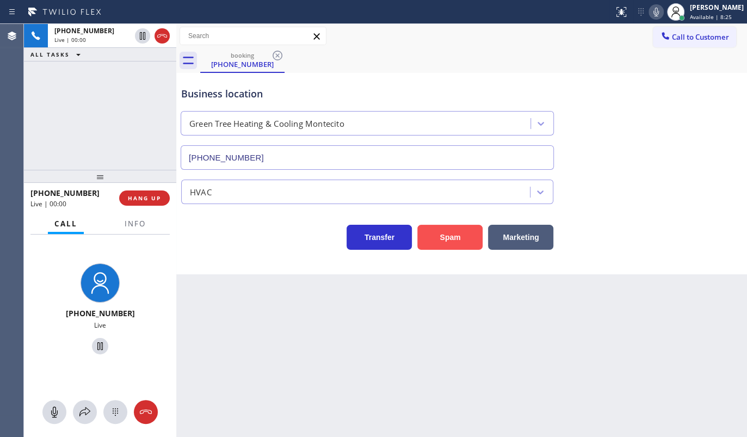
click at [454, 239] on button "Spam" at bounding box center [449, 237] width 65 height 25
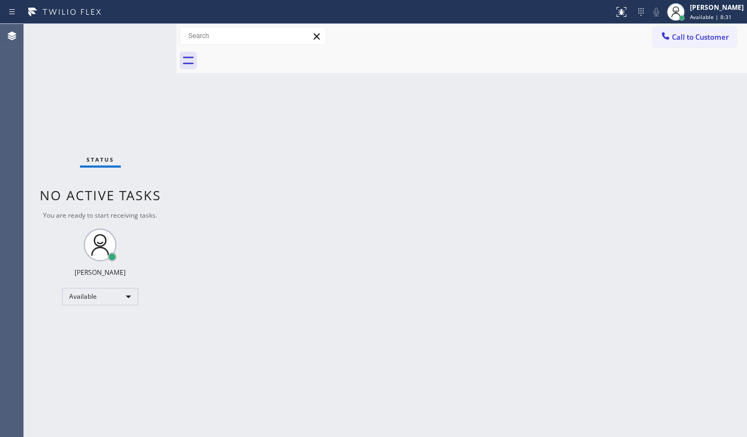
click at [190, 343] on div "Back to Dashboard Change Sender ID Customers Technicians Select a contact Outbo…" at bounding box center [461, 230] width 571 height 413
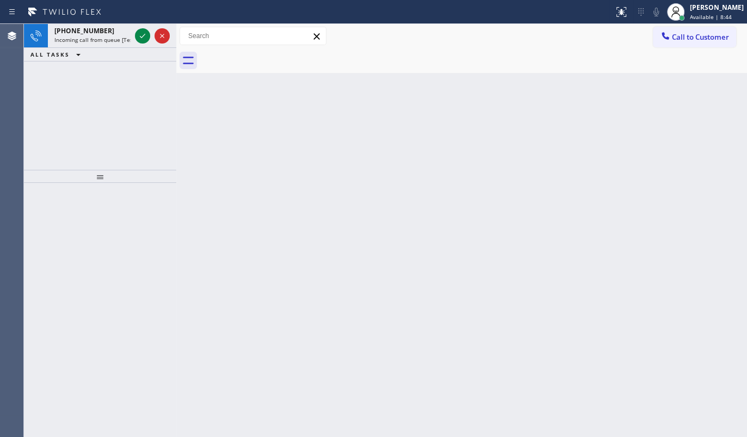
drag, startPoint x: 46, startPoint y: 59, endPoint x: 67, endPoint y: 56, distance: 21.5
click at [54, 61] on div "ALL TASKS ALL TASKS ACTIVE TASKS TASKS IN WRAP UP" at bounding box center [100, 55] width 152 height 14
click at [140, 37] on icon at bounding box center [142, 35] width 13 height 13
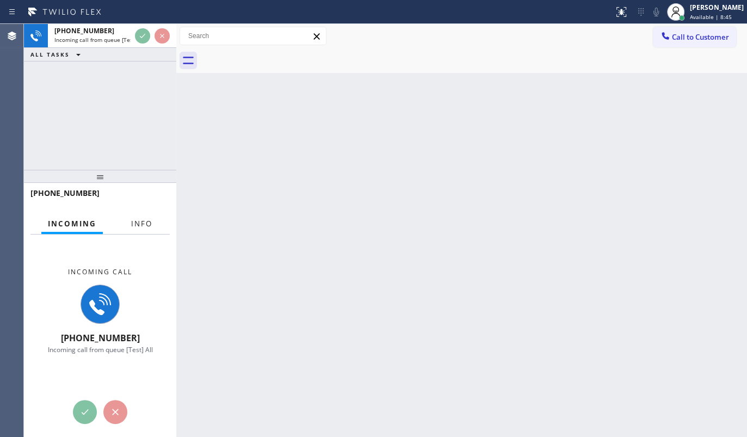
click at [140, 213] on button "Info" at bounding box center [142, 223] width 34 height 21
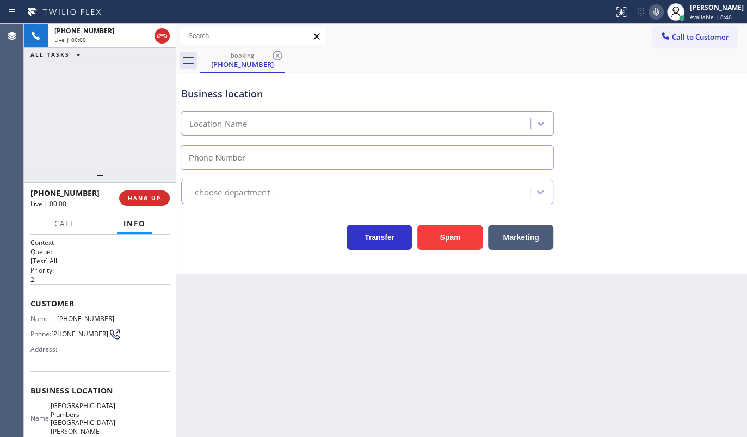
type input "(818) 806-0705"
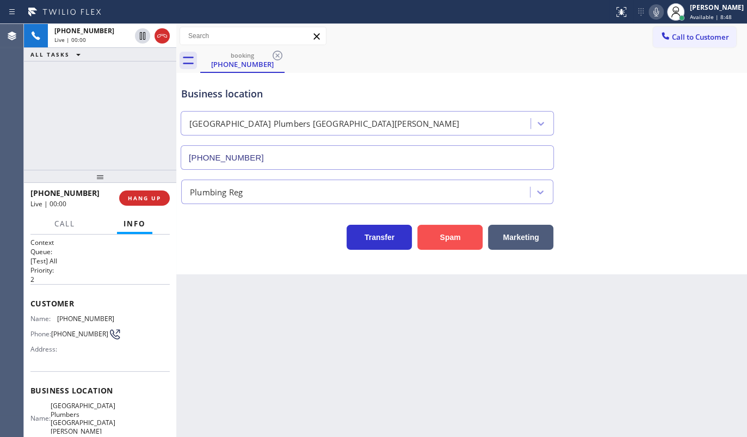
click at [449, 233] on button "Spam" at bounding box center [449, 237] width 65 height 25
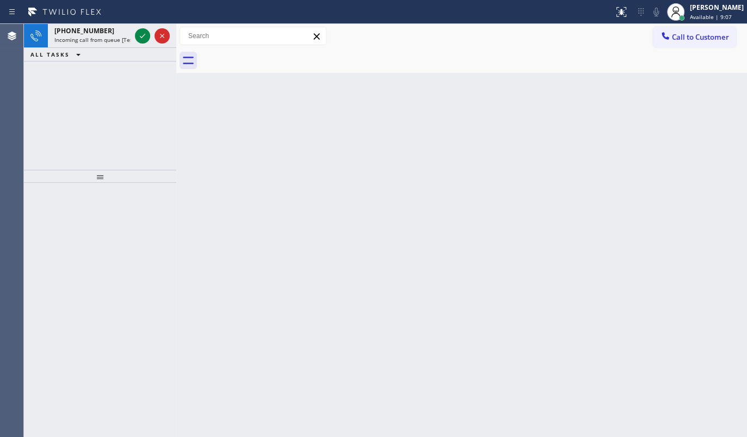
click at [76, 119] on div "+17817899999 Incoming call from queue [Test] All ALL TASKS ALL TASKS ACTIVE TAS…" at bounding box center [100, 97] width 152 height 146
click at [141, 29] on icon at bounding box center [142, 35] width 13 height 13
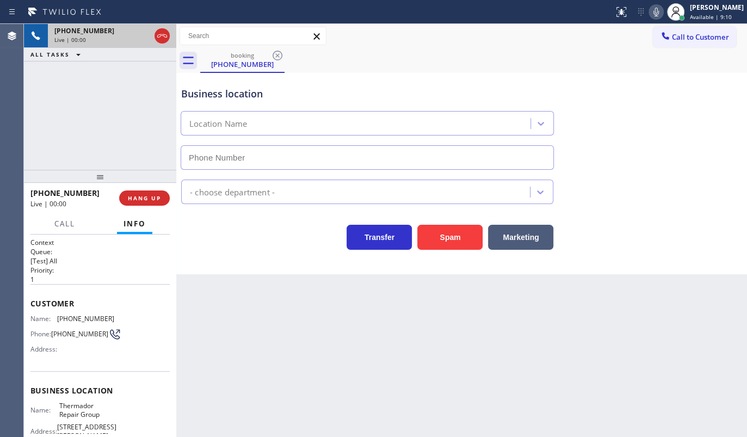
type input "(855) 920-0838"
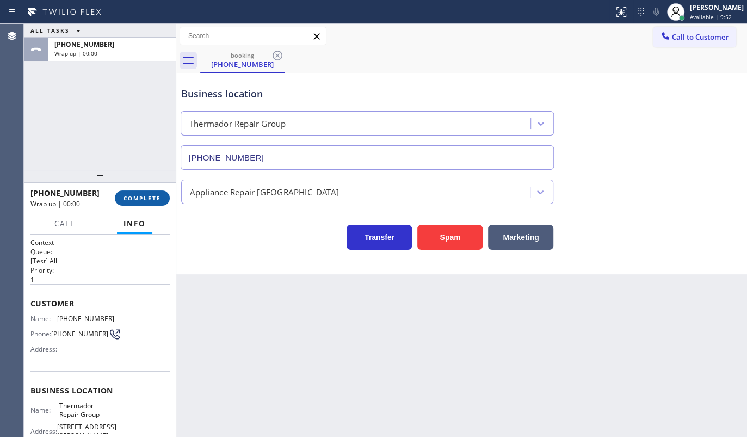
click at [146, 195] on span "COMPLETE" at bounding box center [143, 198] width 38 height 8
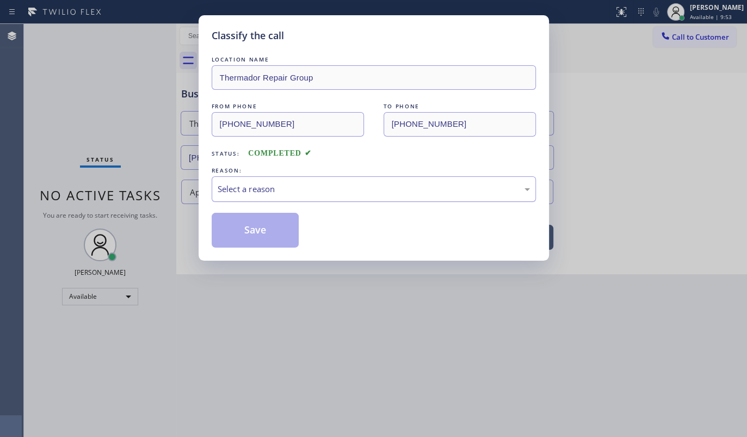
click at [248, 183] on div "Select a reason" at bounding box center [374, 189] width 324 height 26
click at [242, 235] on button "Save" at bounding box center [256, 230] width 88 height 35
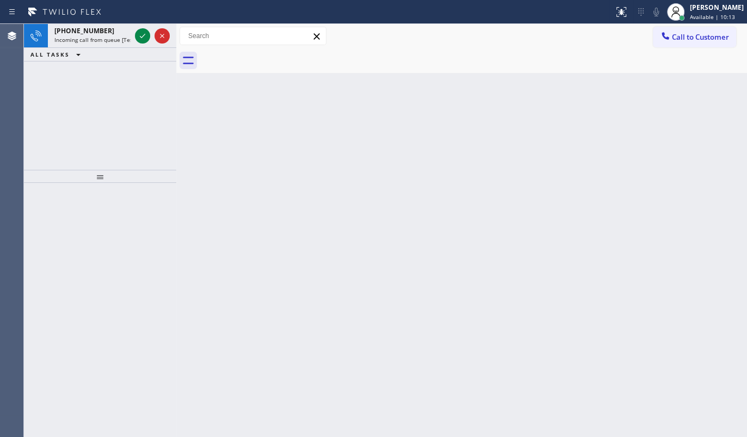
drag, startPoint x: 100, startPoint y: 89, endPoint x: 106, endPoint y: 76, distance: 13.6
click at [100, 88] on div "+14097826759 Incoming call from queue [Test] All ALL TASKS ALL TASKS ACTIVE TAS…" at bounding box center [100, 97] width 152 height 146
click at [134, 36] on div at bounding box center [152, 36] width 39 height 24
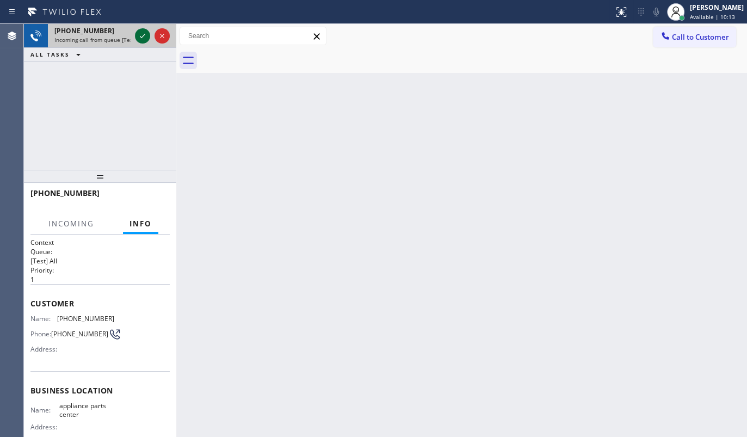
click at [147, 37] on icon at bounding box center [142, 35] width 13 height 13
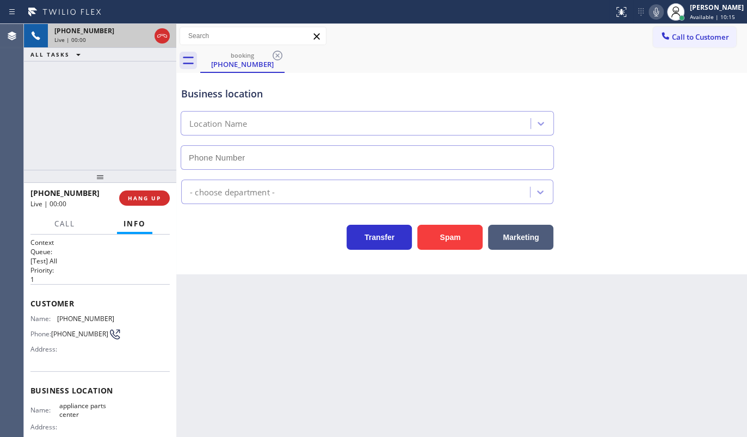
type input "(817) 482-5346"
click at [86, 109] on div "+14097826759 Live | 01:08 ALL TASKS ALL TASKS ACTIVE TASKS TASKS IN WRAP UP" at bounding box center [100, 97] width 152 height 146
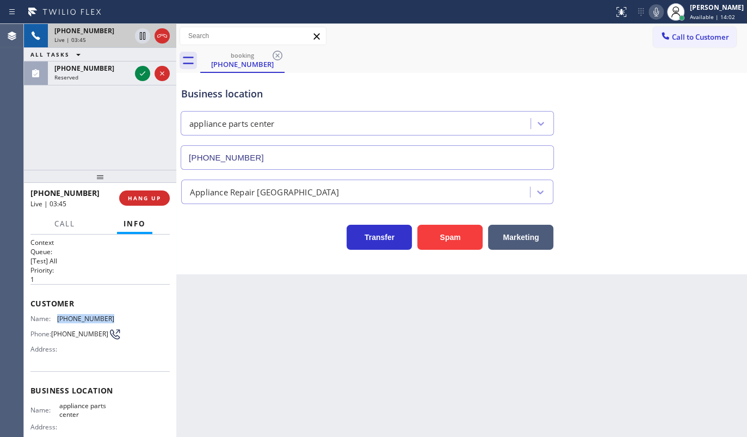
drag, startPoint x: 58, startPoint y: 315, endPoint x: 112, endPoint y: 317, distance: 54.5
click at [112, 317] on div "Name: (409) 782-6759 Phone: (409) 782-6759 Address:" at bounding box center [99, 336] width 139 height 43
click at [138, 71] on icon at bounding box center [142, 73] width 13 height 13
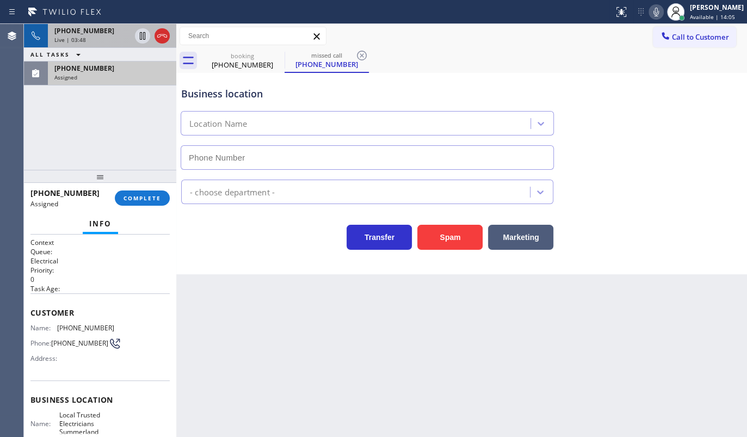
type input "(805) 222-7082"
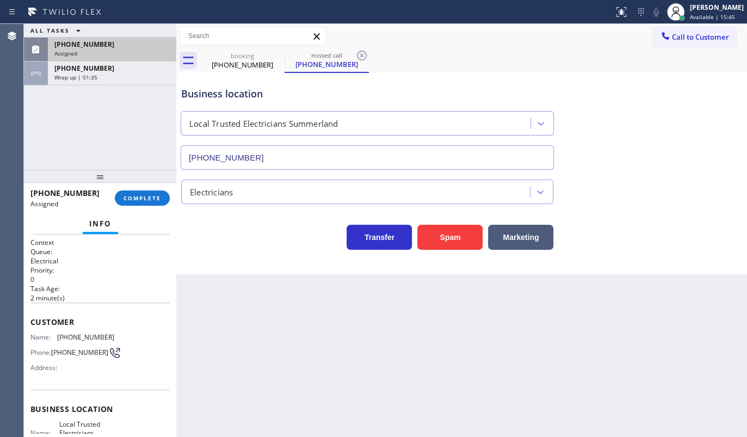
click at [88, 50] on div "Assigned" at bounding box center [111, 54] width 115 height 8
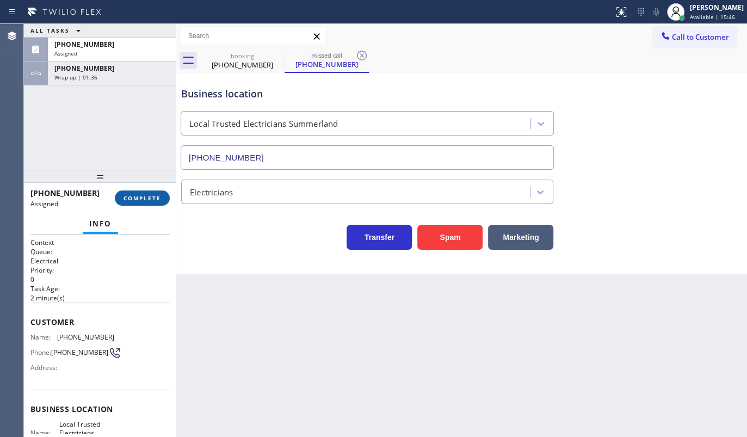
click at [140, 196] on span "COMPLETE" at bounding box center [143, 198] width 38 height 8
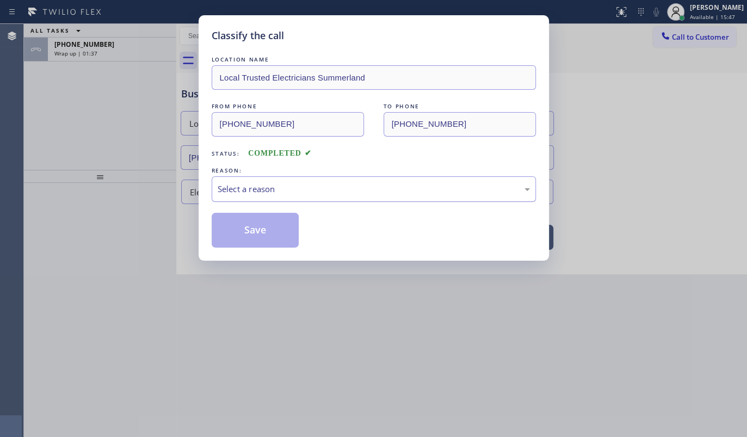
click at [242, 192] on div "Select a reason" at bounding box center [374, 189] width 312 height 13
drag, startPoint x: 242, startPoint y: 227, endPoint x: 274, endPoint y: 236, distance: 33.7
click at [242, 227] on button "Save" at bounding box center [256, 230] width 88 height 35
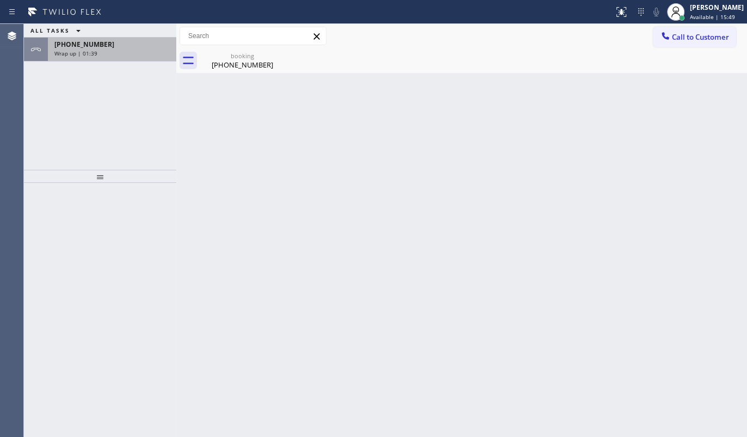
click at [92, 48] on span "+14097826759" at bounding box center [84, 44] width 60 height 9
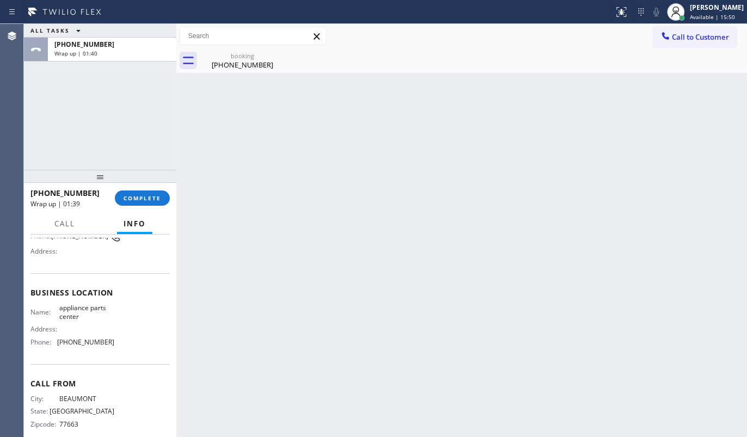
scroll to position [98, 0]
drag, startPoint x: 56, startPoint y: 344, endPoint x: 107, endPoint y: 347, distance: 51.8
click at [107, 347] on div "Name: appliance parts center Address: Phone: (817) 482-5346" at bounding box center [72, 326] width 84 height 47
click at [132, 201] on button "COMPLETE" at bounding box center [142, 197] width 55 height 15
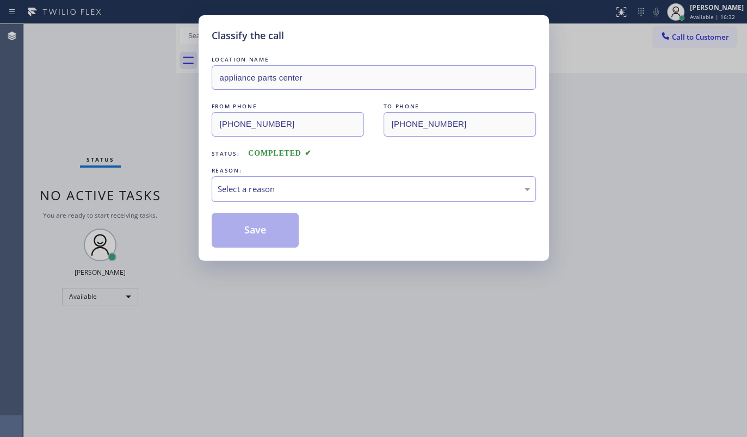
click at [254, 197] on div "Select a reason" at bounding box center [374, 189] width 324 height 26
click at [243, 229] on button "Save" at bounding box center [256, 230] width 88 height 35
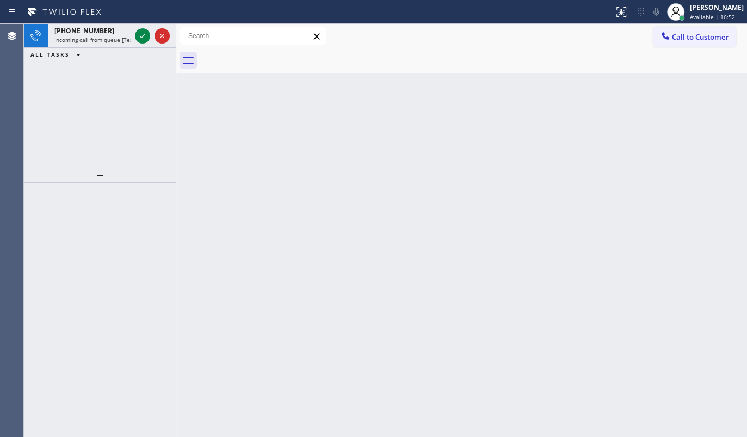
click at [49, 69] on div "+18188628649 Incoming call from queue [Test] All ALL TASKS ALL TASKS ACTIVE TAS…" at bounding box center [100, 97] width 152 height 146
click at [144, 32] on icon at bounding box center [142, 35] width 13 height 13
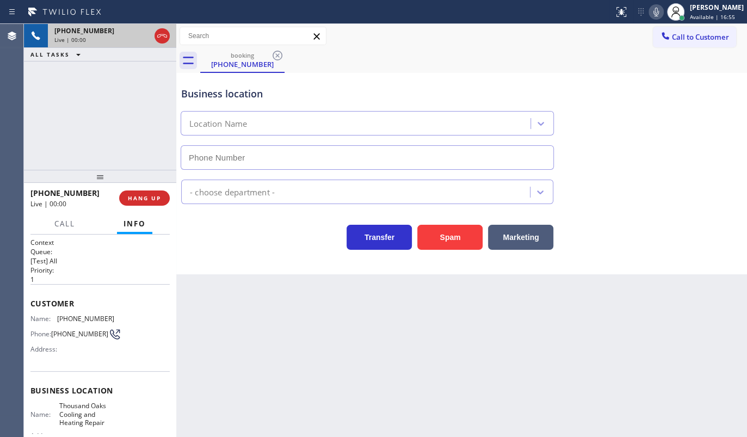
type input "(805) 856-6898"
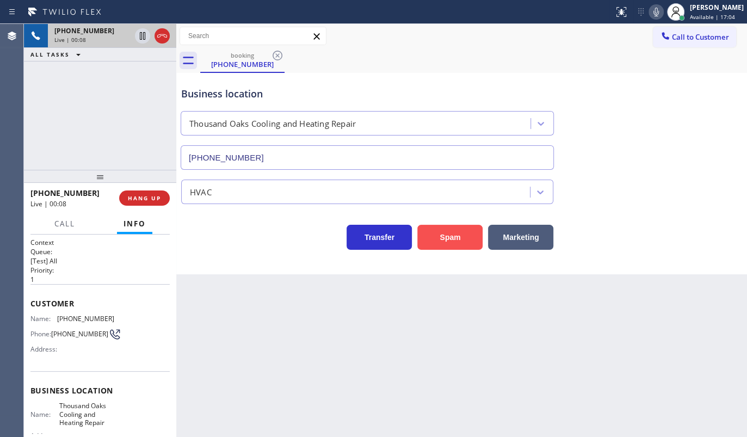
click at [464, 230] on button "Spam" at bounding box center [449, 237] width 65 height 25
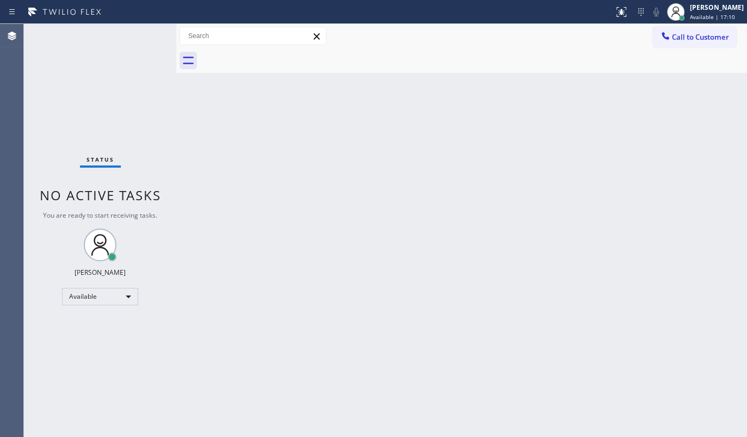
click at [297, 218] on div "Back to Dashboard Change Sender ID Customers Technicians Select a contact Outbo…" at bounding box center [461, 230] width 571 height 413
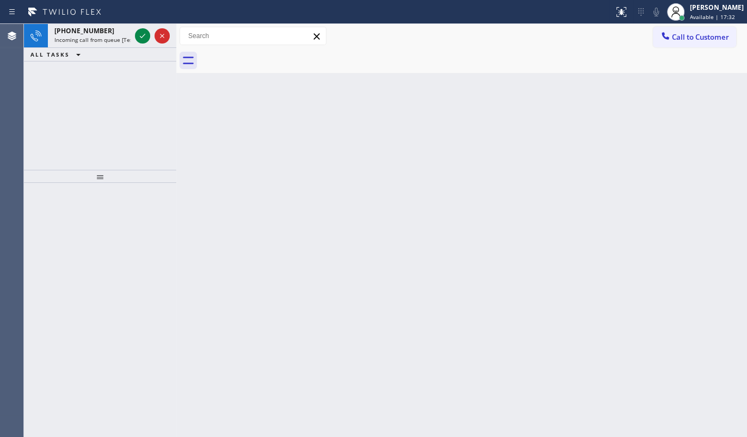
drag, startPoint x: 20, startPoint y: 78, endPoint x: 98, endPoint y: 52, distance: 82.4
click at [30, 75] on div "Agent Desktop Classify the call LOCATION NAME Rush Electrical Service Burbank F…" at bounding box center [373, 230] width 747 height 413
click at [139, 33] on icon at bounding box center [142, 35] width 13 height 13
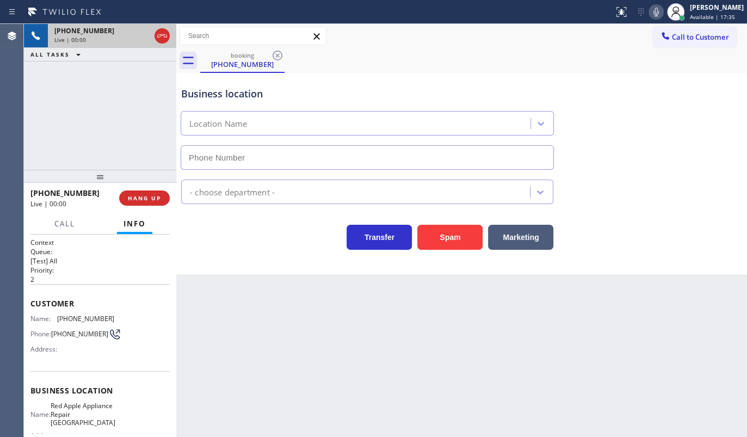
type input "(510) 681-2233"
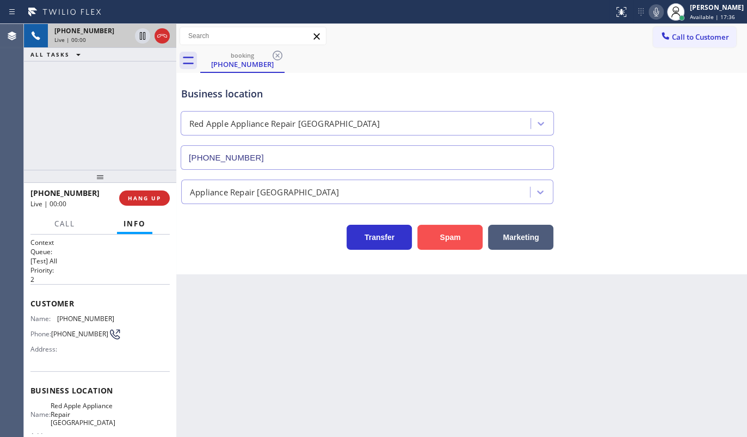
click at [448, 244] on button "Spam" at bounding box center [449, 237] width 65 height 25
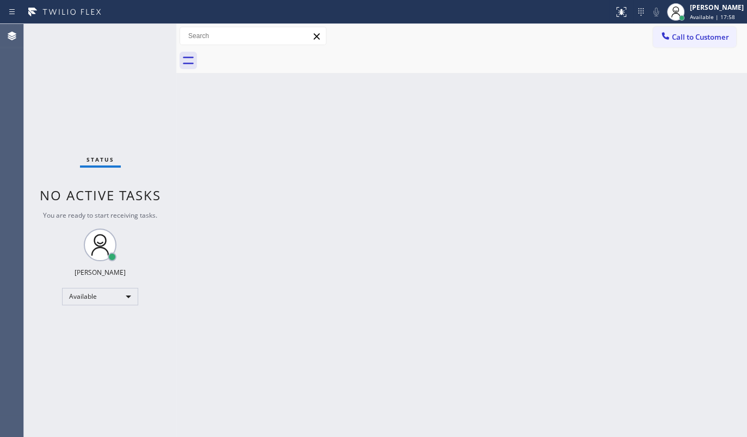
click at [315, 292] on div "Back to Dashboard Change Sender ID Customers Technicians Select a contact Outbo…" at bounding box center [461, 230] width 571 height 413
click at [315, 291] on div "Back to Dashboard Change Sender ID Customers Technicians Select a contact Outbo…" at bounding box center [461, 230] width 571 height 413
click at [141, 33] on div "Status No active tasks You are ready to start receiving tasks. JENIZA ALCAYDE A…" at bounding box center [100, 230] width 152 height 413
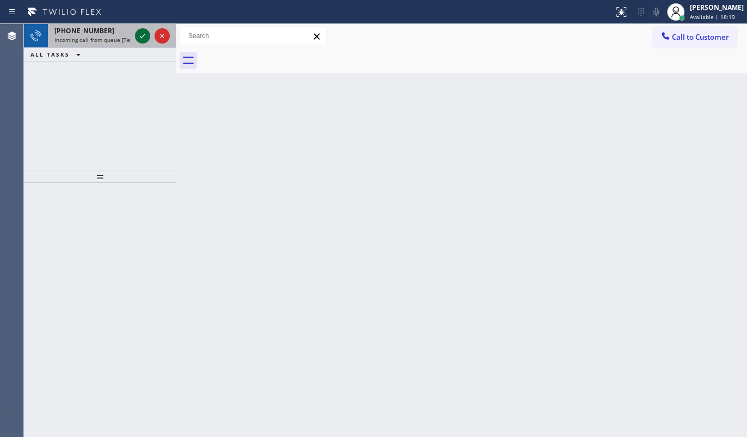
click at [137, 36] on icon at bounding box center [142, 35] width 13 height 13
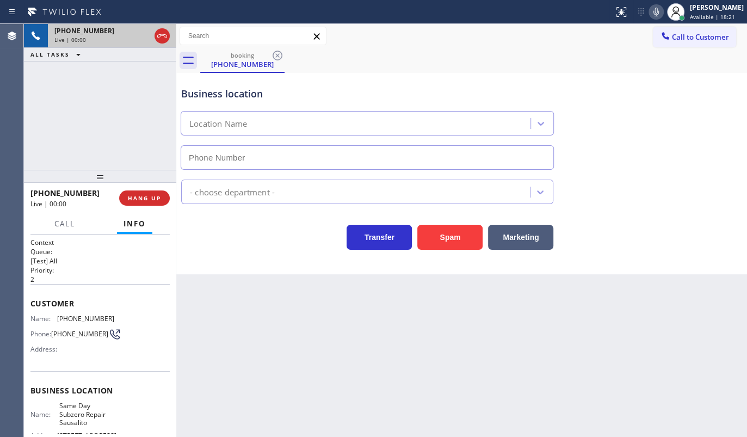
type input "(415) 689-7567"
click at [447, 259] on div "Business location Same Day Subzero Repair Sausalito (415) 689-7567 Appliance Re…" at bounding box center [461, 173] width 571 height 201
click at [455, 239] on button "Spam" at bounding box center [449, 237] width 65 height 25
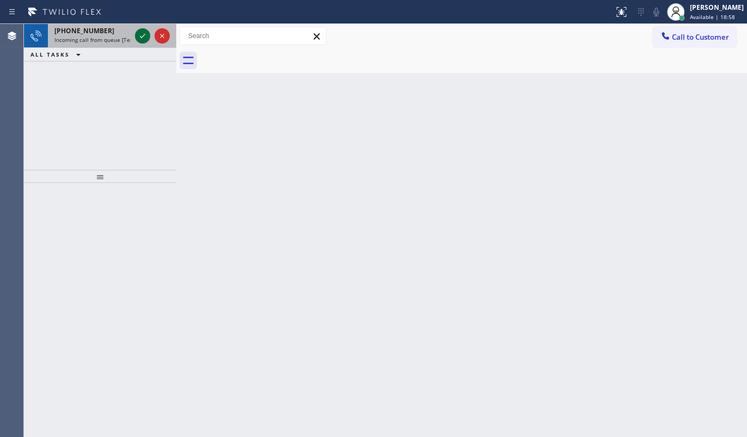
click at [142, 32] on icon at bounding box center [142, 35] width 13 height 13
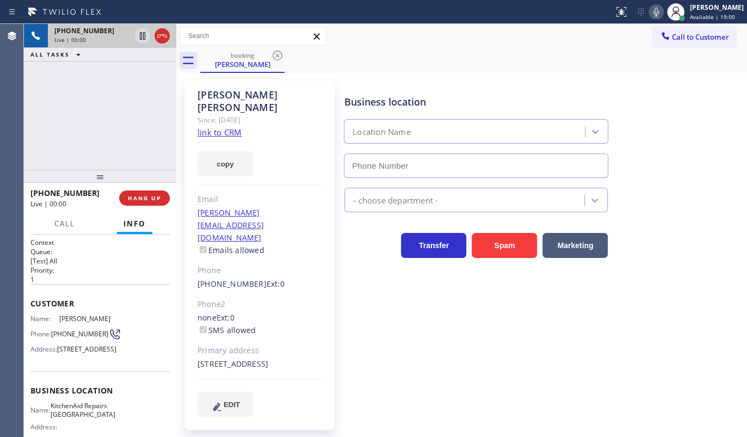
type input "(361) 203-3251"
click at [214, 127] on link "link to CRM" at bounding box center [220, 132] width 44 height 11
click at [144, 38] on icon at bounding box center [142, 35] width 13 height 13
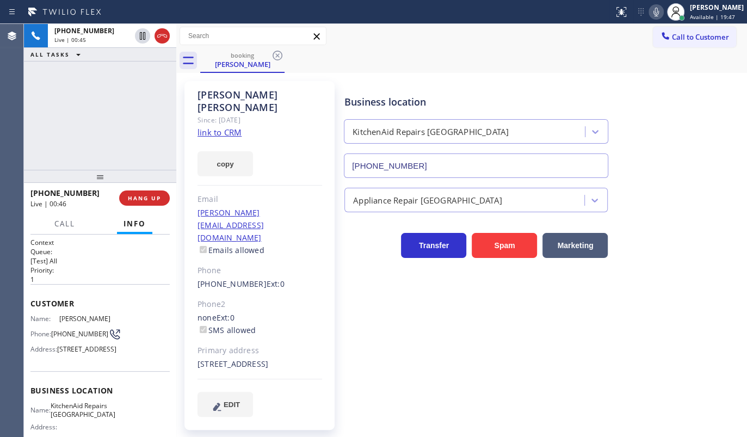
click at [658, 12] on icon at bounding box center [655, 12] width 5 height 9
drag, startPoint x: 100, startPoint y: 94, endPoint x: 116, endPoint y: 69, distance: 29.9
click at [100, 90] on div "+18587229401 Live | 03:04 ALL TASKS ALL TASKS ACTIVE TASKS TASKS IN WRAP UP" at bounding box center [100, 97] width 152 height 146
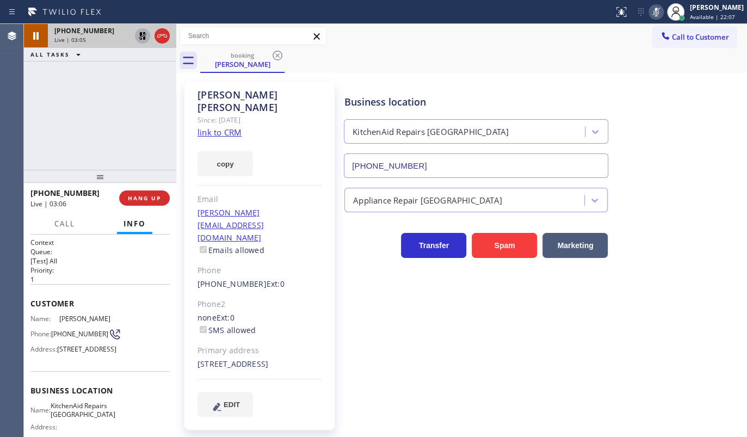
click at [144, 31] on icon at bounding box center [142, 35] width 13 height 13
click at [653, 9] on icon at bounding box center [656, 11] width 13 height 13
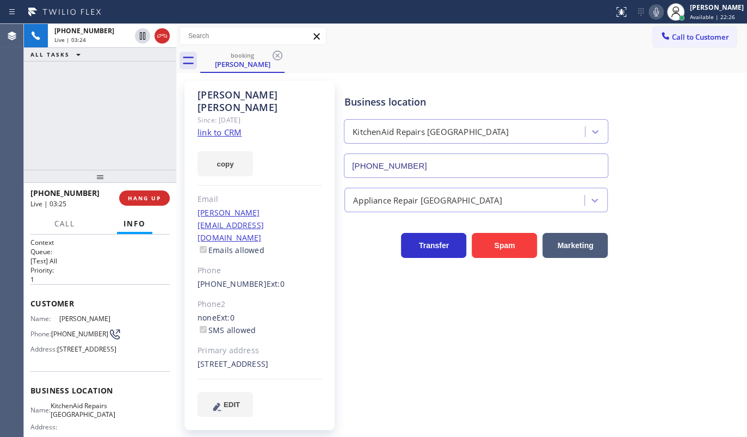
click at [87, 97] on div "+18587229401 Live | 03:24 ALL TASKS ALL TASKS ACTIVE TASKS TASKS IN WRAP UP" at bounding box center [100, 97] width 152 height 146
click at [146, 200] on span "HANG UP" at bounding box center [144, 198] width 33 height 8
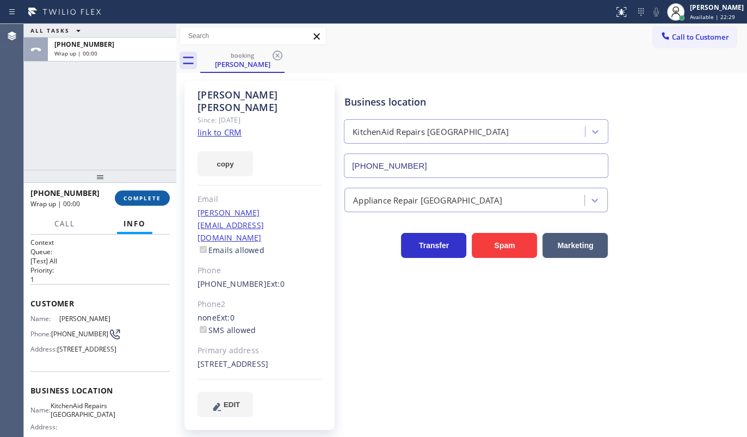
click at [148, 200] on span "COMPLETE" at bounding box center [143, 198] width 38 height 8
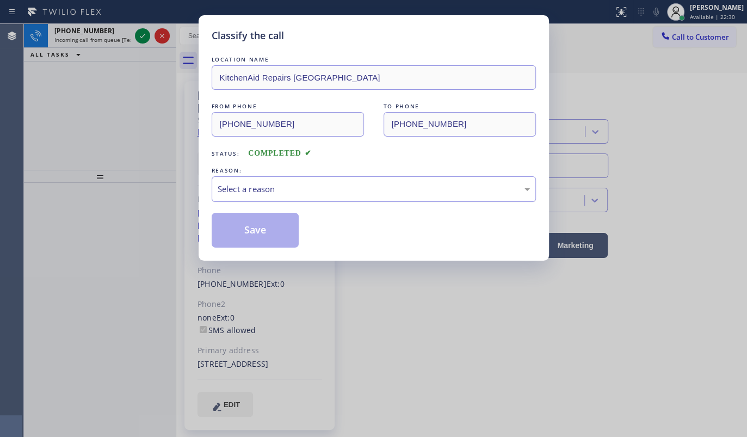
click at [259, 190] on div "Select a reason" at bounding box center [374, 189] width 312 height 13
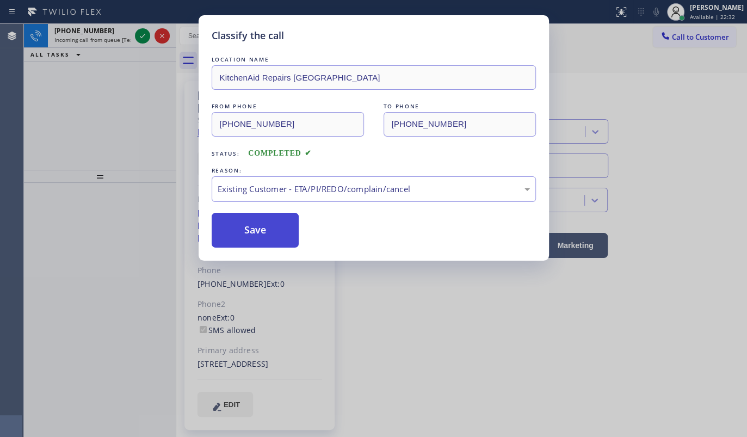
click at [254, 229] on button "Save" at bounding box center [256, 230] width 88 height 35
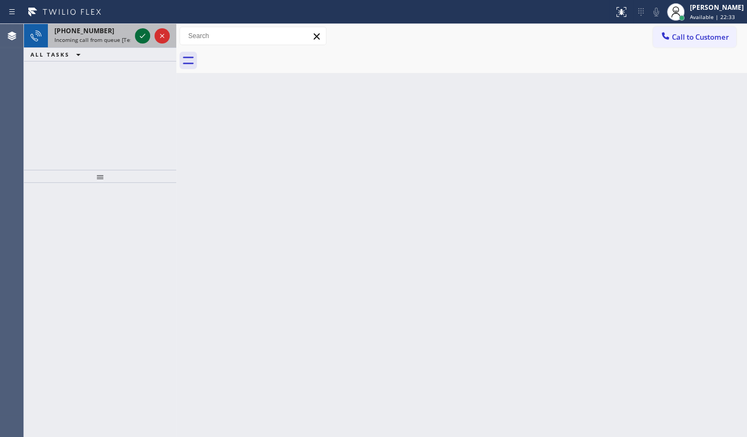
click at [141, 34] on icon at bounding box center [142, 35] width 13 height 13
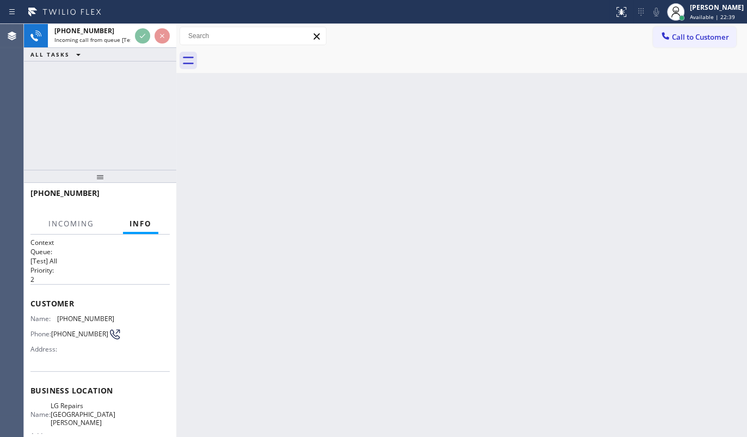
click at [81, 94] on div "+14082231124 Incoming call from queue [Test] All ALL TASKS ALL TASKS ACTIVE TAS…" at bounding box center [100, 97] width 152 height 146
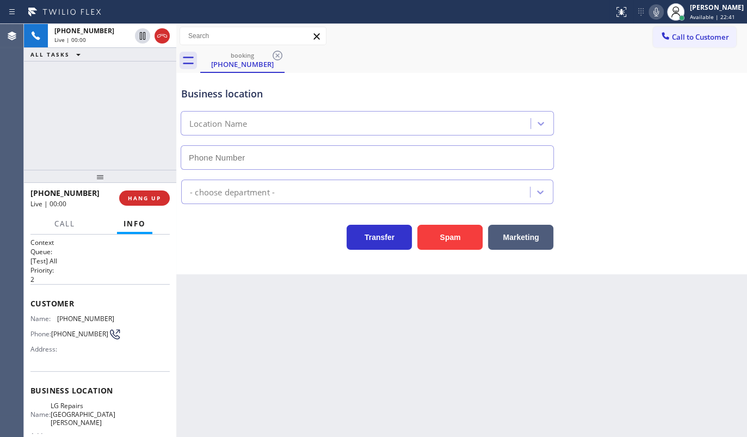
type input "(408) 521-1176"
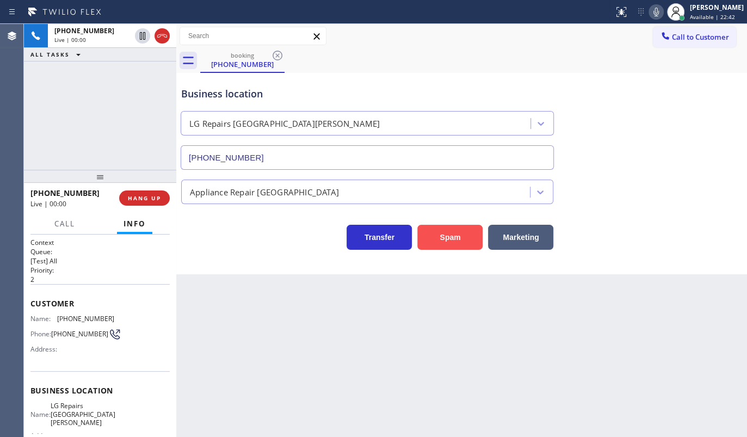
click at [449, 230] on button "Spam" at bounding box center [449, 237] width 65 height 25
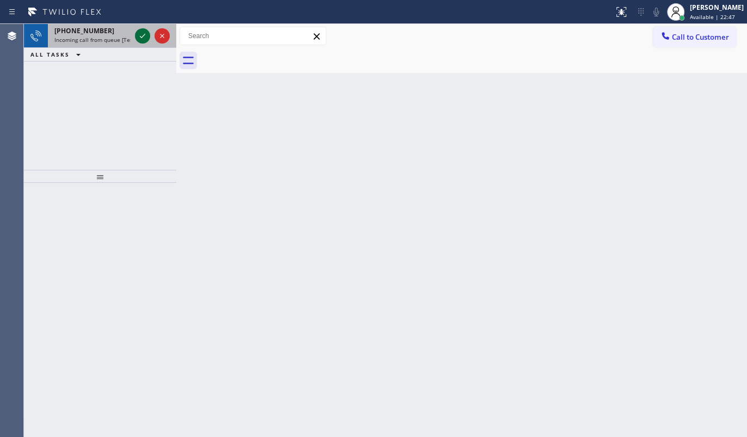
click at [144, 36] on icon at bounding box center [142, 35] width 13 height 13
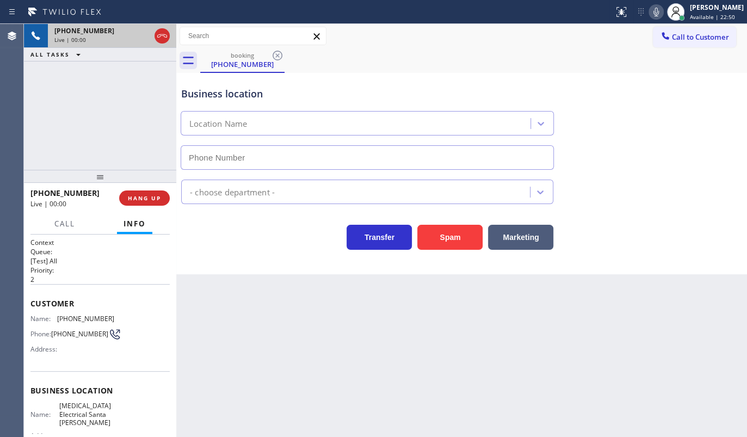
type input "(805) 222-7315"
click at [269, 283] on div "Back to Dashboard Change Sender ID Customers Technicians Select a contact Outbo…" at bounding box center [461, 230] width 571 height 413
drag, startPoint x: 59, startPoint y: 313, endPoint x: 116, endPoint y: 317, distance: 57.3
click at [116, 317] on div "Name: (805) 444-9807 Phone: (805) 444-9807 Address:" at bounding box center [99, 336] width 139 height 43
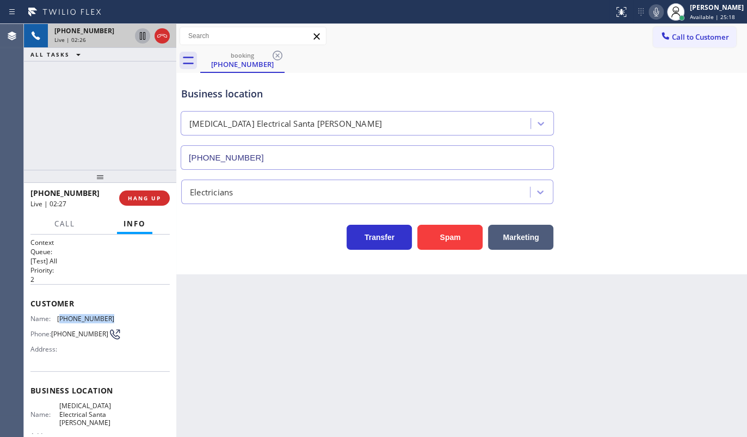
click at [141, 35] on icon at bounding box center [142, 35] width 13 height 13
click at [657, 11] on icon at bounding box center [656, 11] width 13 height 13
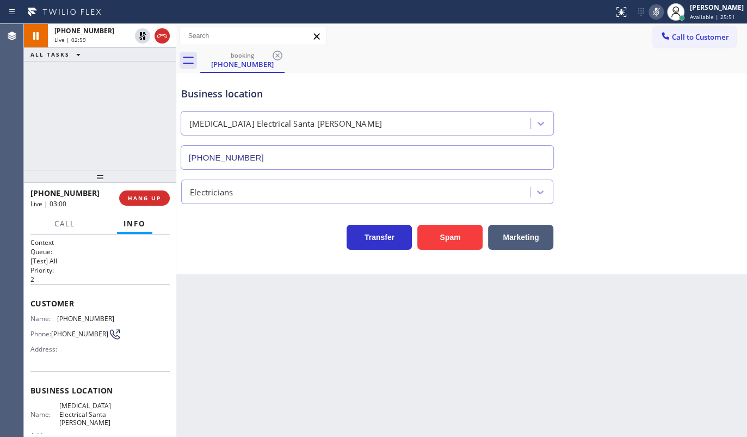
drag, startPoint x: 49, startPoint y: 110, endPoint x: 46, endPoint y: 99, distance: 11.7
click at [47, 104] on div "+18054449807 Live | 02:59 ALL TASKS ALL TASKS ACTIVE TASKS TASKS IN WRAP UP" at bounding box center [100, 97] width 152 height 146
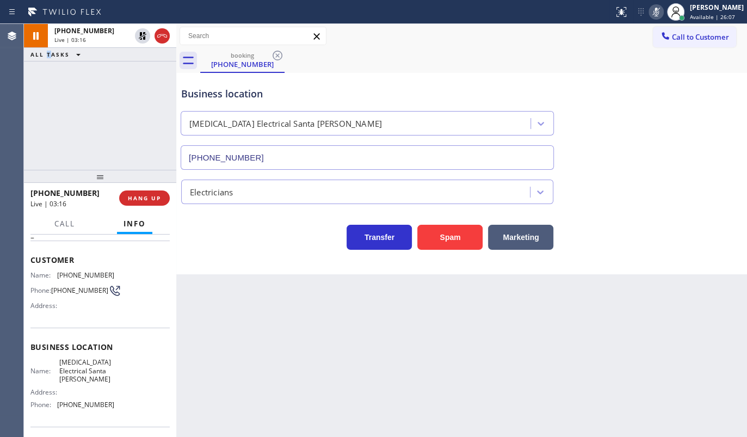
scroll to position [121, 0]
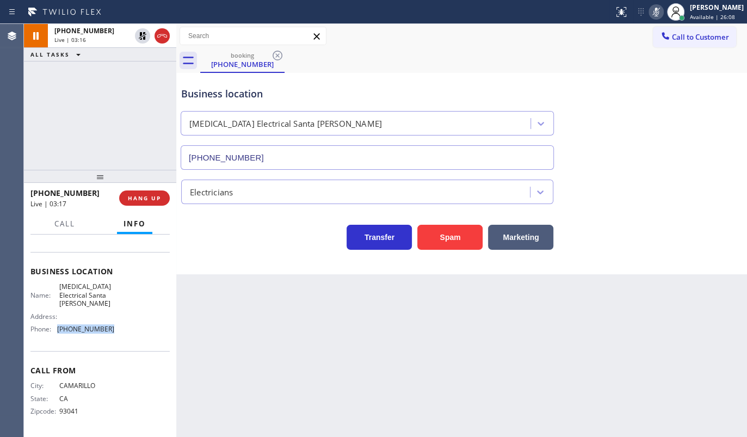
drag, startPoint x: 58, startPoint y: 330, endPoint x: 115, endPoint y: 328, distance: 56.6
click at [115, 328] on div "Name: High Voltage Electrical Santa Paula Address: Phone: (805) 222-7315" at bounding box center [99, 309] width 139 height 55
drag, startPoint x: 56, startPoint y: 286, endPoint x: 85, endPoint y: 300, distance: 32.1
click at [85, 300] on div "Name: High Voltage Electrical Santa Paula" at bounding box center [72, 294] width 84 height 25
drag, startPoint x: 44, startPoint y: 126, endPoint x: 90, endPoint y: 85, distance: 61.7
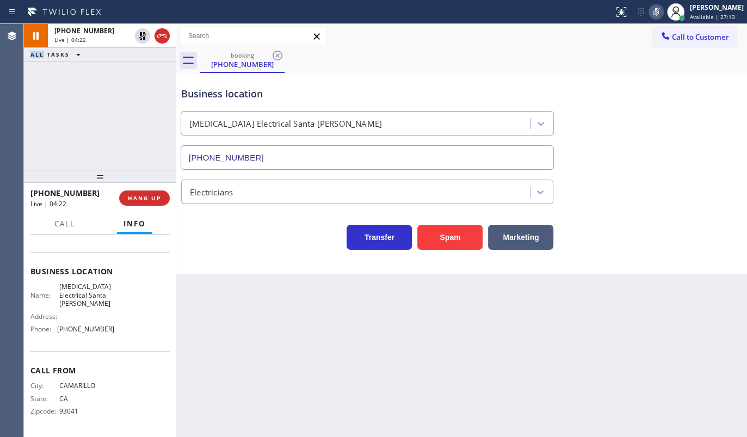
click at [48, 122] on div "+18054449807 Live | 04:22 ALL TASKS ALL TASKS ACTIVE TASKS TASKS IN WRAP UP" at bounding box center [100, 97] width 152 height 146
click at [141, 37] on icon at bounding box center [142, 35] width 13 height 13
click at [656, 10] on icon at bounding box center [655, 12] width 5 height 9
drag, startPoint x: 81, startPoint y: 96, endPoint x: 49, endPoint y: 10, distance: 91.6
click at [81, 91] on div "+18054449807 Live | 04:40 ALL TASKS ALL TASKS ACTIVE TASKS TASKS IN WRAP UP" at bounding box center [100, 97] width 152 height 146
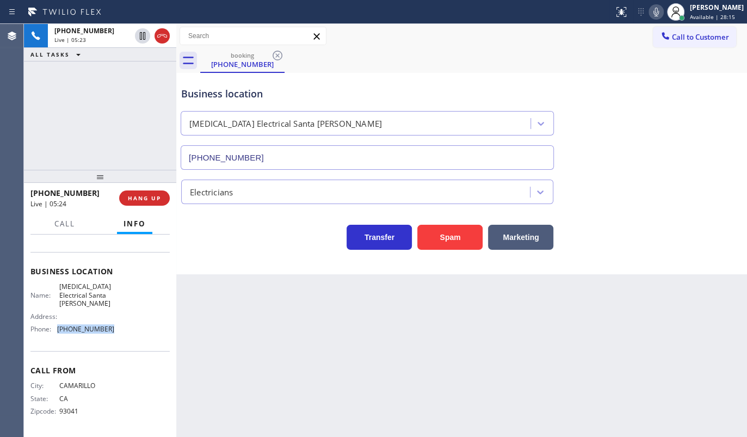
drag, startPoint x: 56, startPoint y: 329, endPoint x: 142, endPoint y: 332, distance: 86.6
click at [142, 332] on div "Name: High Voltage Electrical Santa Paula Address: Phone: (805) 222-7315" at bounding box center [99, 309] width 139 height 55
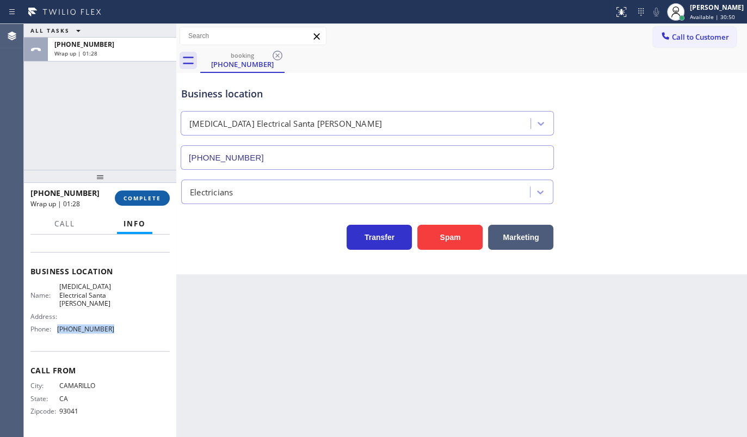
click at [146, 196] on span "COMPLETE" at bounding box center [143, 198] width 38 height 8
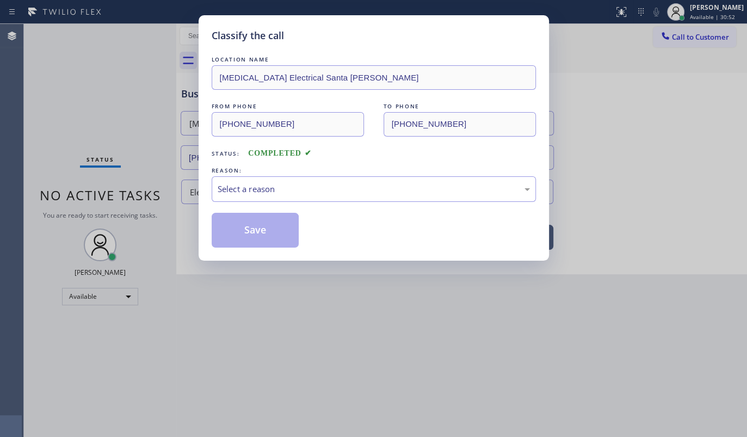
click at [258, 193] on div "Select a reason" at bounding box center [374, 189] width 312 height 13
drag, startPoint x: 257, startPoint y: 223, endPoint x: 278, endPoint y: 218, distance: 21.8
click at [258, 220] on button "Save" at bounding box center [256, 230] width 88 height 35
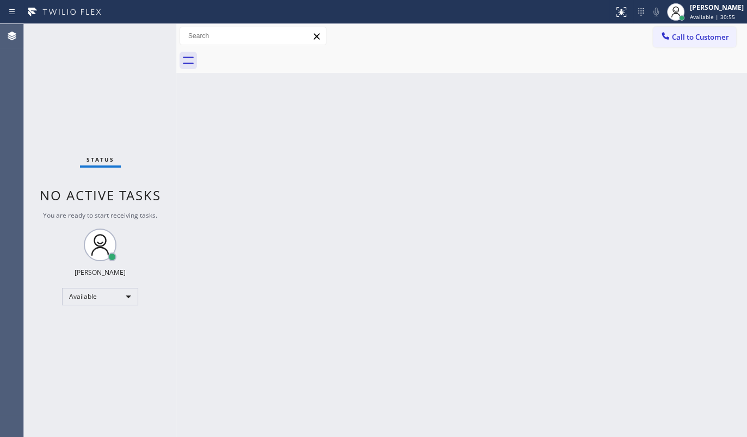
drag, startPoint x: 563, startPoint y: 90, endPoint x: 603, endPoint y: 4, distance: 94.9
click at [565, 80] on div "Back to Dashboard Change Sender ID Customers Technicians Select a contact Outbo…" at bounding box center [461, 230] width 571 height 413
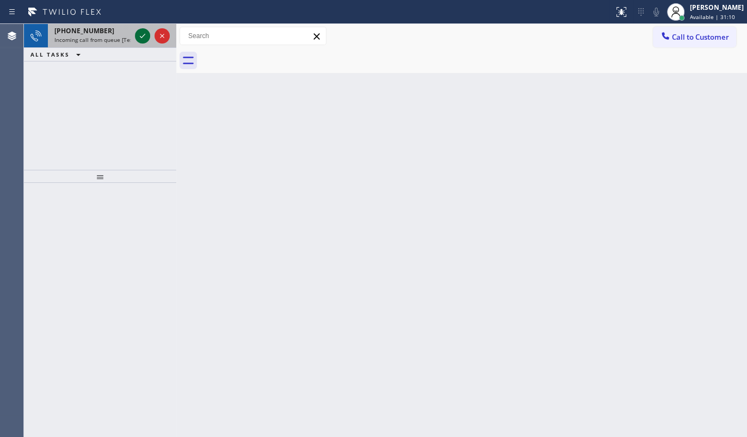
click at [139, 38] on div at bounding box center [142, 35] width 15 height 13
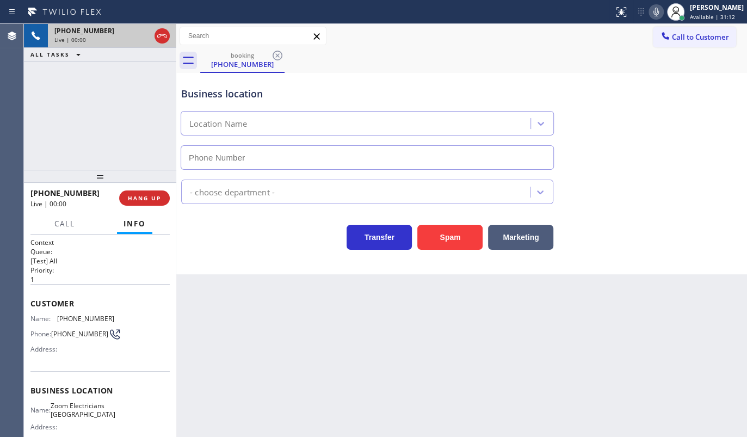
type input "(562) 242-3406"
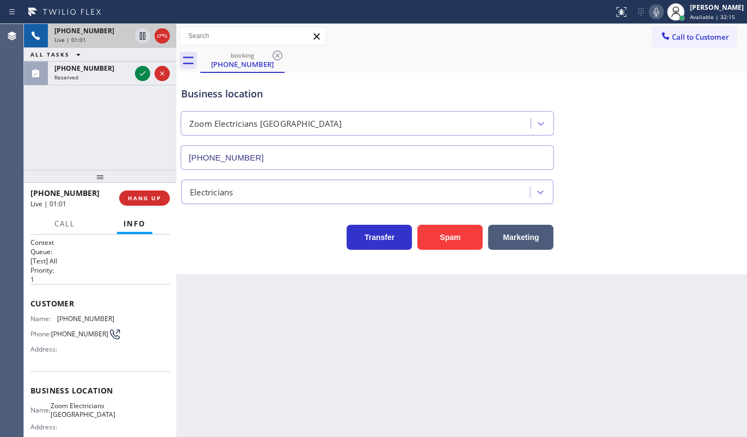
drag, startPoint x: 147, startPoint y: 125, endPoint x: 147, endPoint y: 110, distance: 14.7
click at [147, 125] on div "+13109273411 Live | 01:01 ALL TASKS ALL TASKS ACTIVE TASKS TASKS IN WRAP UP (32…" at bounding box center [100, 97] width 152 height 146
click at [140, 70] on icon at bounding box center [142, 73] width 13 height 13
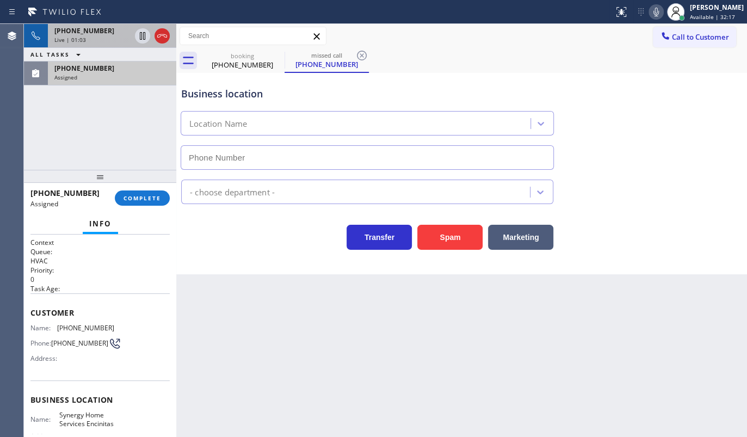
type input "(619) 330-0933"
drag, startPoint x: 35, startPoint y: 306, endPoint x: 33, endPoint y: 313, distance: 7.1
click at [33, 315] on span "Customer" at bounding box center [99, 312] width 139 height 10
click at [32, 303] on div "Customer Name: (323) 207-7591 Phone: (323) 207-7591 Address:" at bounding box center [99, 336] width 139 height 87
click at [40, 293] on div "Customer Name: (323) 207-7591 Phone: (323) 207-7591 Address:" at bounding box center [99, 336] width 139 height 87
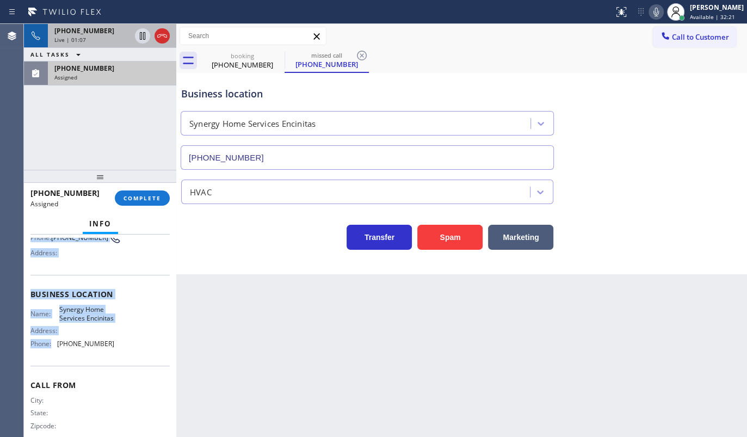
scroll to position [130, 0]
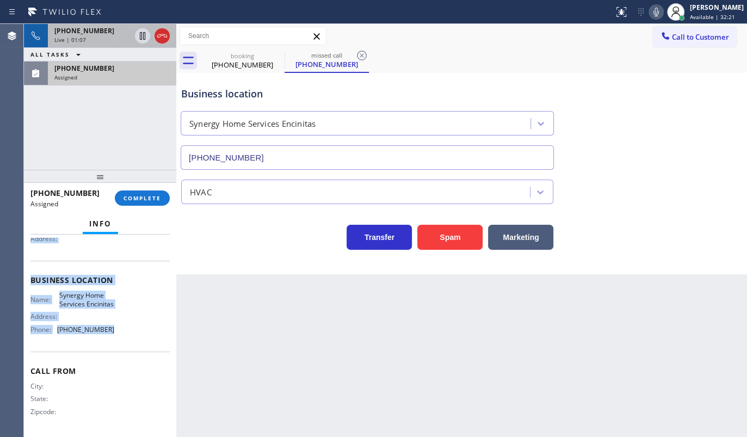
drag, startPoint x: 27, startPoint y: 301, endPoint x: 112, endPoint y: 332, distance: 90.4
click at [112, 332] on div "Context Queue: HVAC Priority: 0 Task Age: Customer Name: (323) 207-7591 Phone: …" at bounding box center [100, 336] width 152 height 202
click at [138, 196] on span "COMPLETE" at bounding box center [143, 198] width 38 height 8
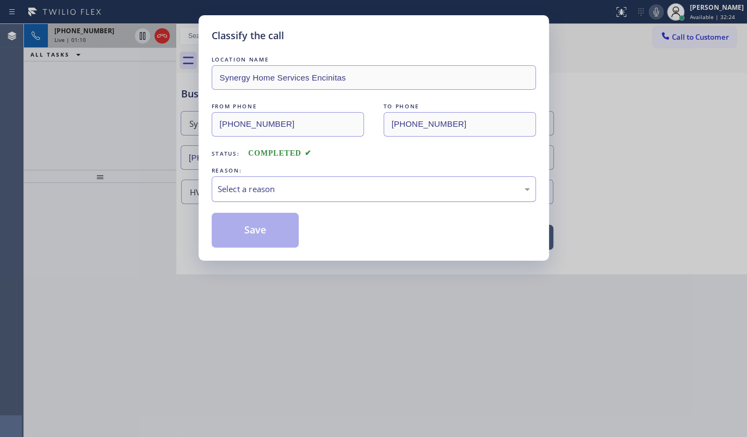
click at [274, 190] on div "Select a reason" at bounding box center [374, 189] width 312 height 13
click at [251, 231] on button "Save" at bounding box center [256, 230] width 88 height 35
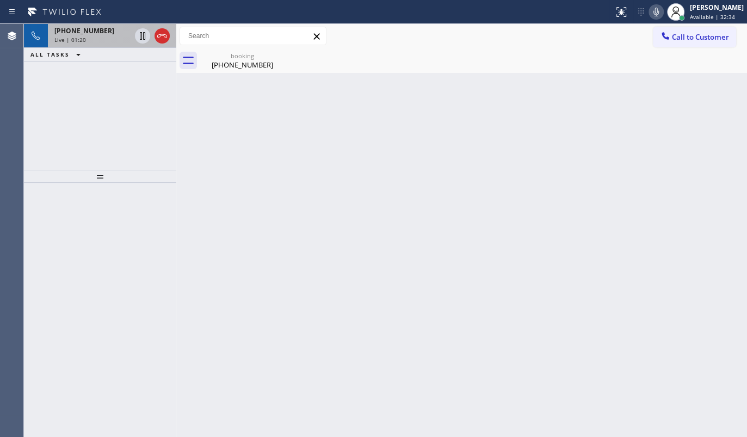
drag, startPoint x: 59, startPoint y: 53, endPoint x: 74, endPoint y: 37, distance: 21.6
click at [63, 58] on span "ALL TASKS" at bounding box center [49, 55] width 39 height 8
click at [79, 26] on span "+13109273411" at bounding box center [84, 30] width 60 height 9
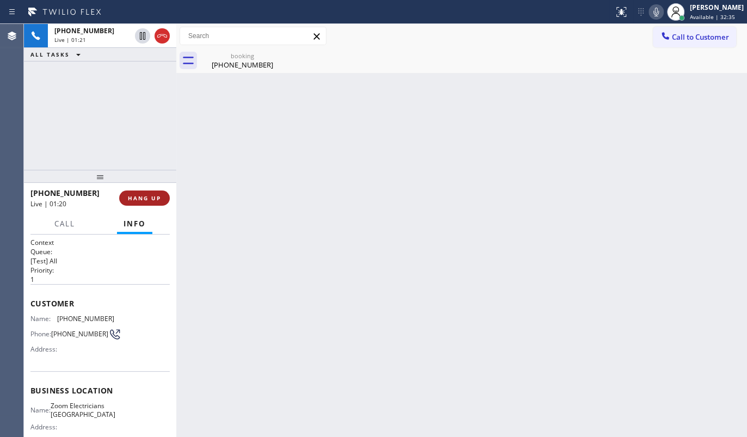
click at [147, 201] on button "HANG UP" at bounding box center [144, 197] width 51 height 15
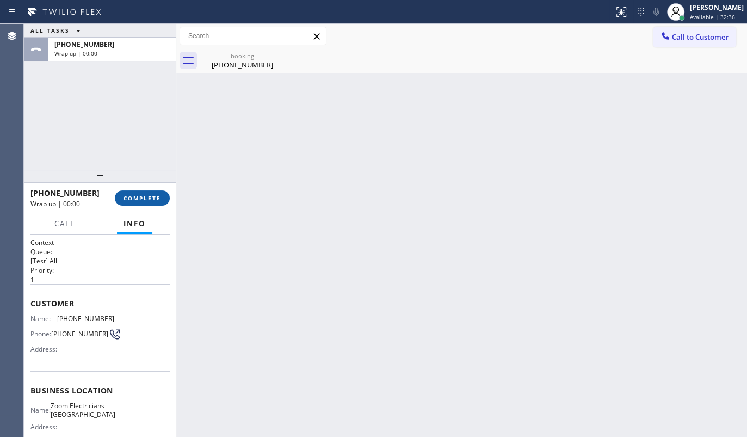
click at [143, 202] on button "COMPLETE" at bounding box center [142, 197] width 55 height 15
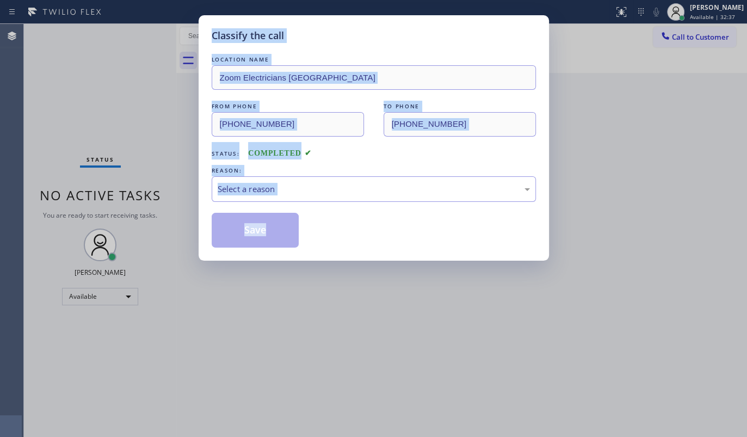
click at [144, 201] on div "Classify the call LOCATION NAME Zoom Electricians Long Beach FROM PHONE (310) 9…" at bounding box center [373, 218] width 747 height 437
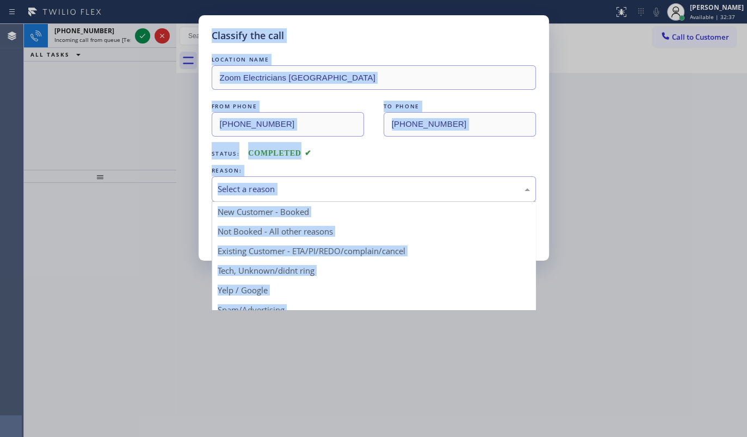
click at [274, 179] on div "Select a reason" at bounding box center [374, 189] width 324 height 26
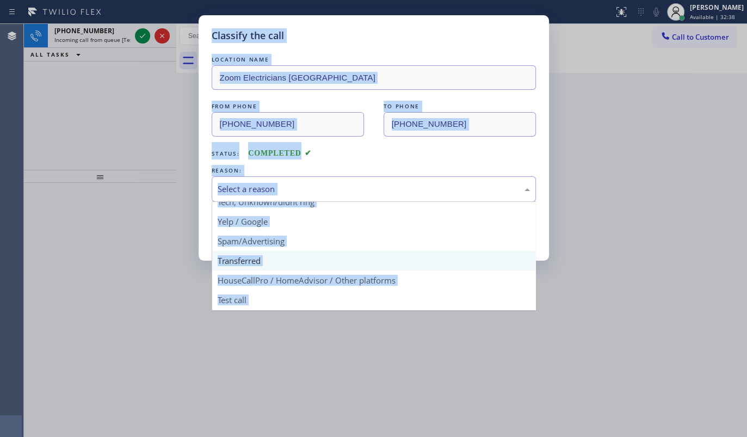
scroll to position [72, 0]
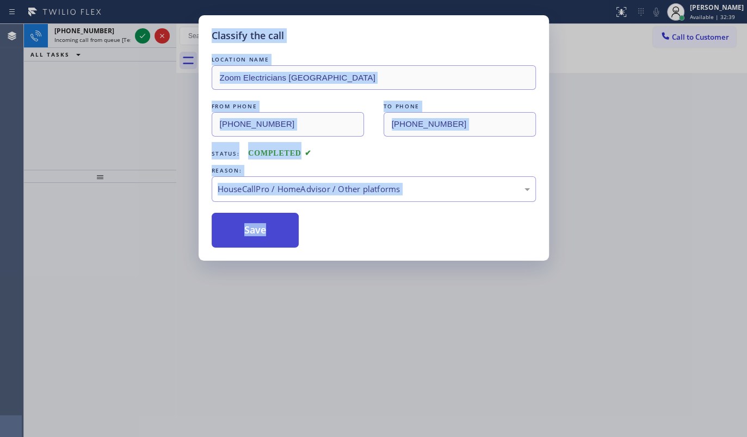
drag, startPoint x: 251, startPoint y: 227, endPoint x: 202, endPoint y: 85, distance: 149.7
click at [249, 223] on button "Save" at bounding box center [256, 230] width 88 height 35
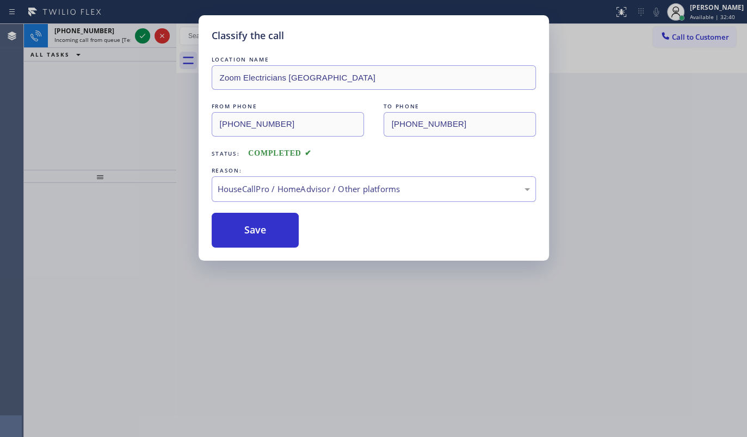
click at [144, 38] on div "Classify the call LOCATION NAME Zoom Electricians Long Beach FROM PHONE (310) 9…" at bounding box center [373, 218] width 747 height 437
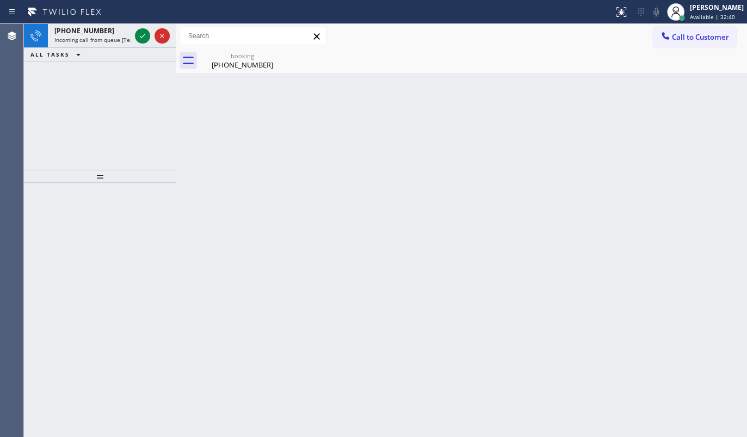
click at [144, 38] on icon at bounding box center [142, 35] width 13 height 13
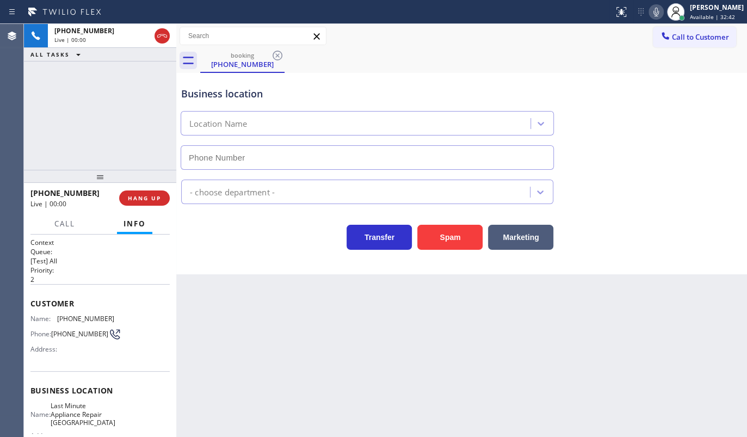
type input "(949) 569-5535"
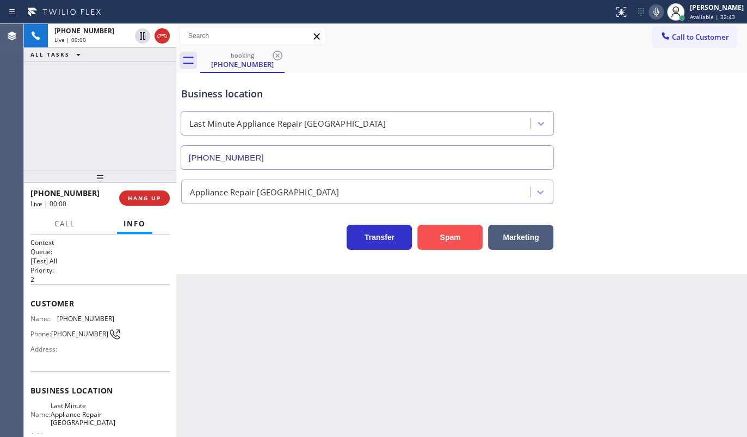
click at [460, 235] on button "Spam" at bounding box center [449, 237] width 65 height 25
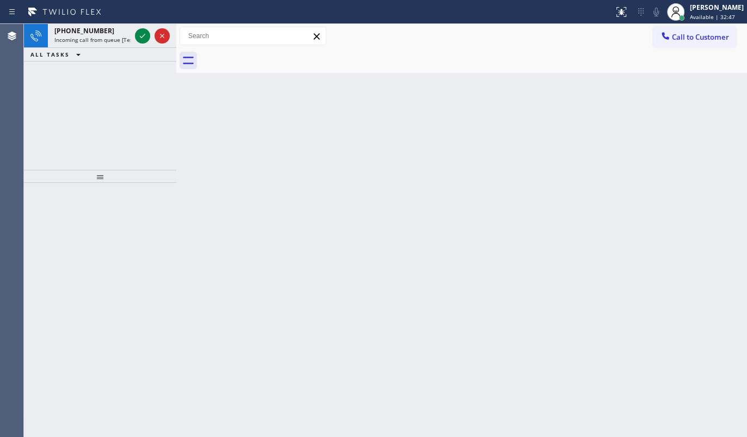
drag, startPoint x: 480, startPoint y: 212, endPoint x: 184, endPoint y: 18, distance: 353.8
click at [468, 195] on div "Back to Dashboard Change Sender ID Customers Technicians Select a contact Outbo…" at bounding box center [461, 230] width 571 height 413
click at [140, 33] on icon at bounding box center [142, 35] width 13 height 13
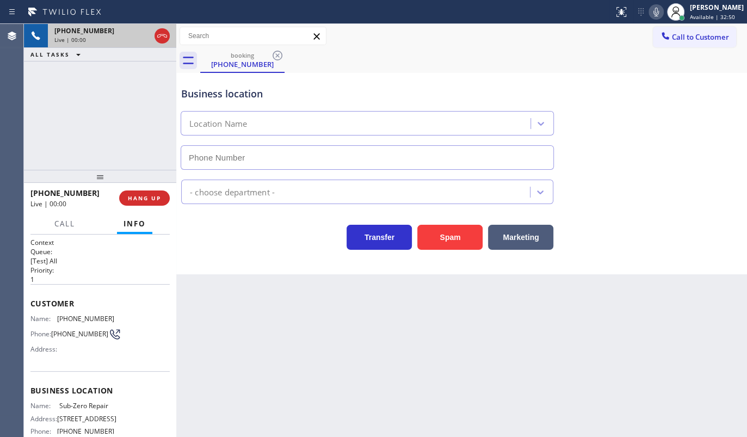
type input "(833) 330-0126"
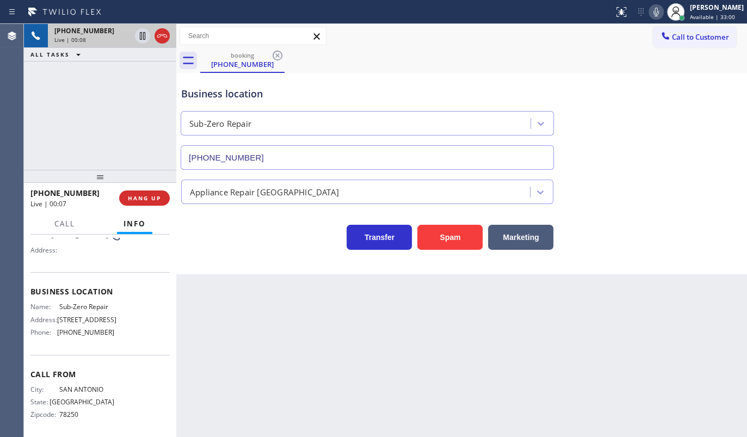
scroll to position [104, 0]
click at [143, 194] on span "HANG UP" at bounding box center [144, 198] width 33 height 8
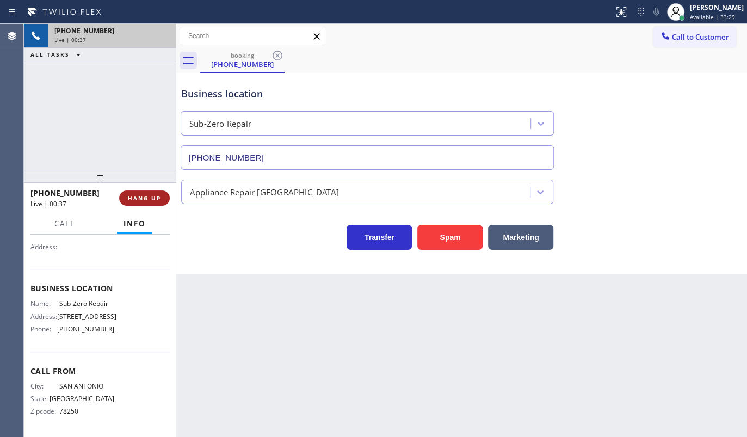
click at [143, 194] on span "HANG UP" at bounding box center [144, 198] width 33 height 8
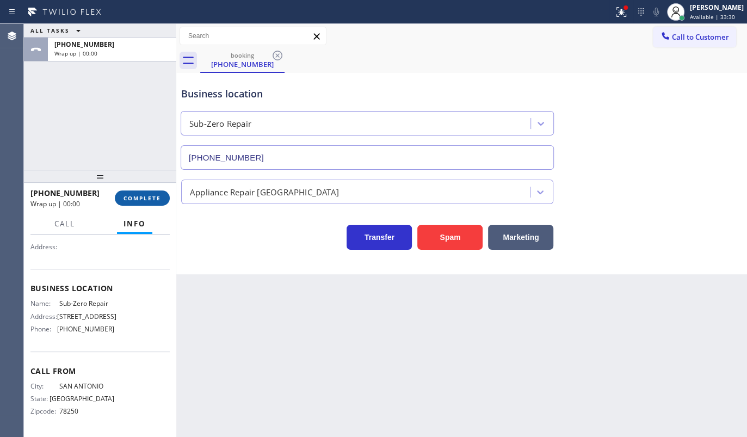
click at [143, 194] on span "COMPLETE" at bounding box center [143, 198] width 38 height 8
click at [156, 159] on div "ALL TASKS ALL TASKS ACTIVE TASKS TASKS IN WRAP UP +12108728179 Wrap up | 00:00" at bounding box center [100, 97] width 152 height 146
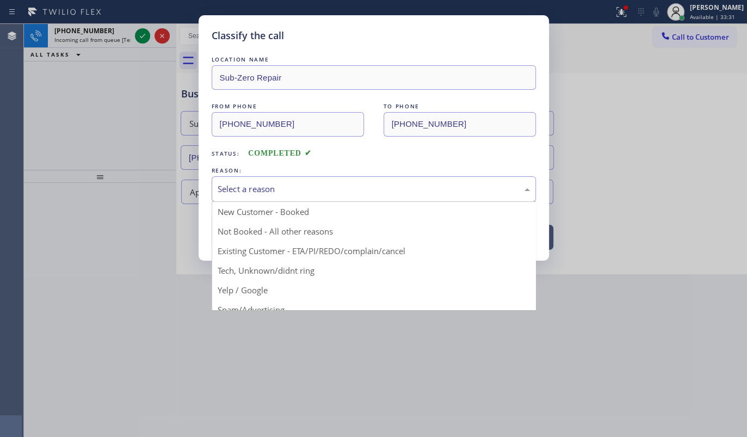
click at [248, 190] on div "Select a reason" at bounding box center [374, 189] width 312 height 13
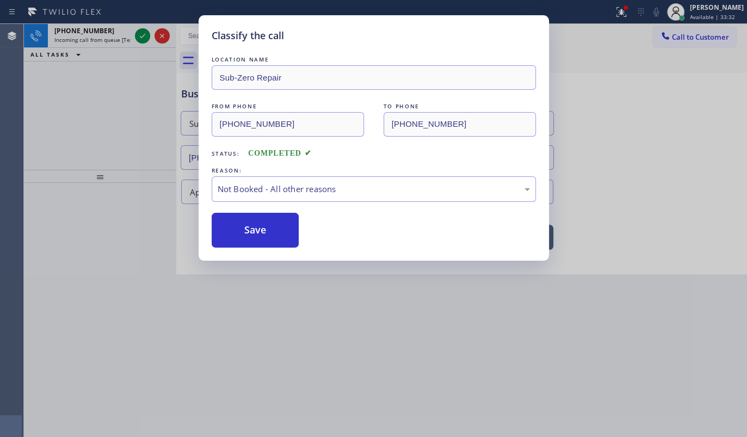
drag, startPoint x: 238, startPoint y: 230, endPoint x: 140, endPoint y: 125, distance: 143.6
click at [232, 224] on button "Save" at bounding box center [256, 230] width 88 height 35
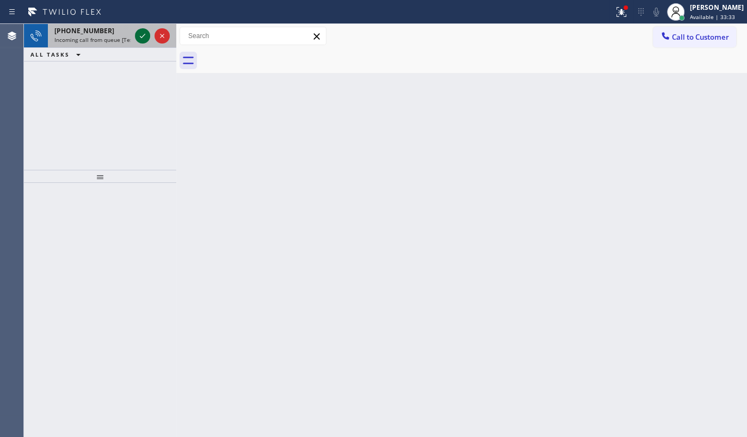
click at [143, 36] on button at bounding box center [142, 35] width 15 height 15
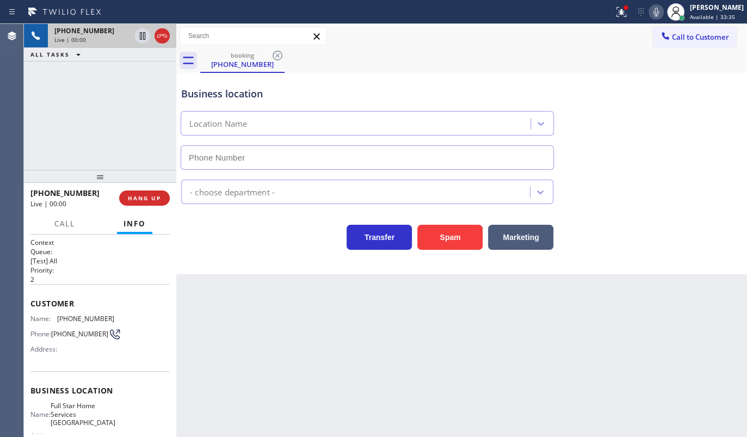
type input "(805) 549-4904"
click at [139, 198] on span "HANG UP" at bounding box center [144, 198] width 33 height 8
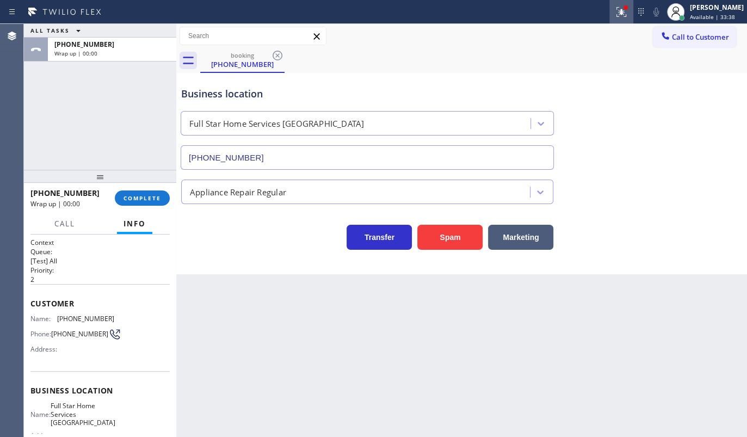
click at [632, 13] on div at bounding box center [621, 11] width 24 height 13
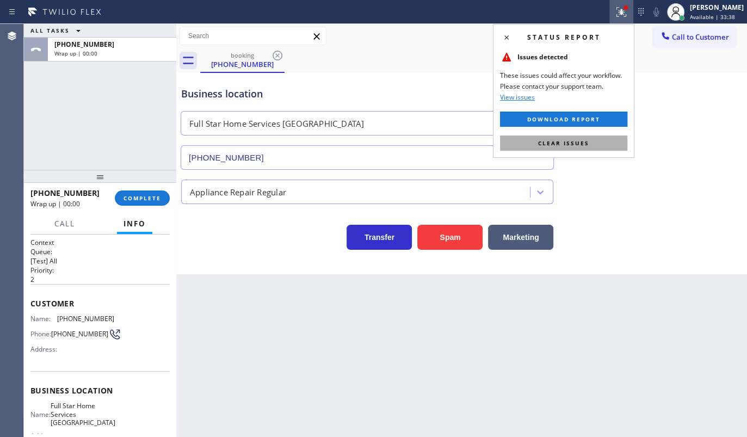
click at [578, 144] on span "Clear issues" at bounding box center [563, 143] width 51 height 8
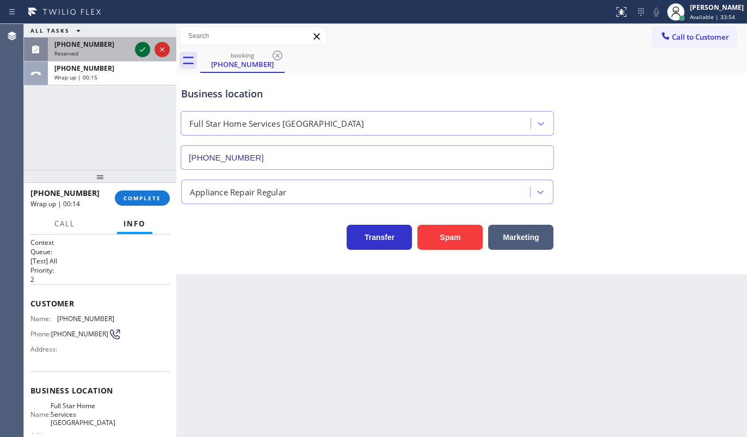
click at [141, 50] on icon at bounding box center [142, 49] width 13 height 13
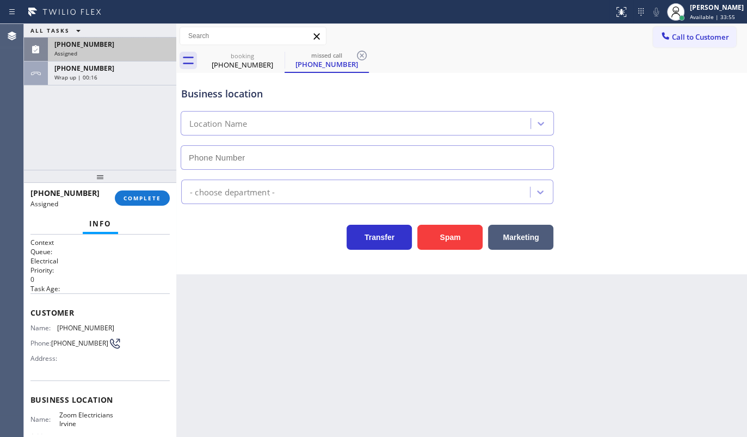
type input "(949) 873-0851"
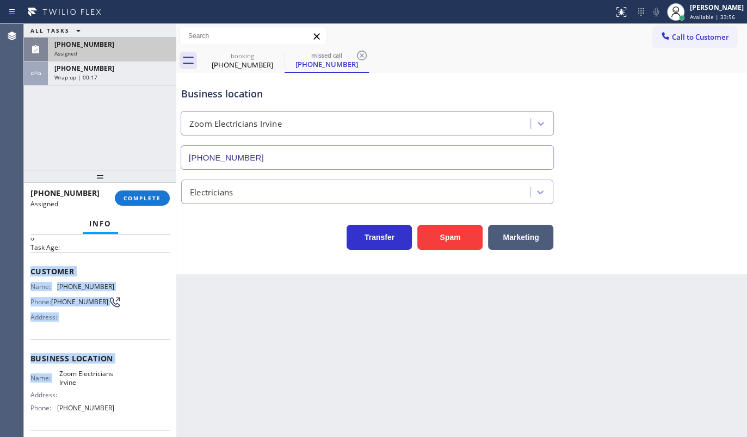
scroll to position [98, 0]
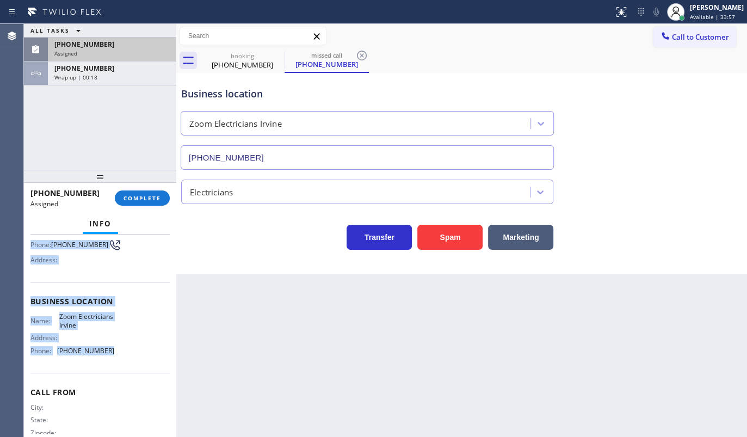
drag, startPoint x: 28, startPoint y: 299, endPoint x: 125, endPoint y: 362, distance: 115.2
click at [125, 362] on div "Context Queue: Electrical Priority: 0 Task Age: Customer Name: (951) 731-2043 P…" at bounding box center [100, 336] width 152 height 202
click at [150, 196] on span "COMPLETE" at bounding box center [143, 198] width 38 height 8
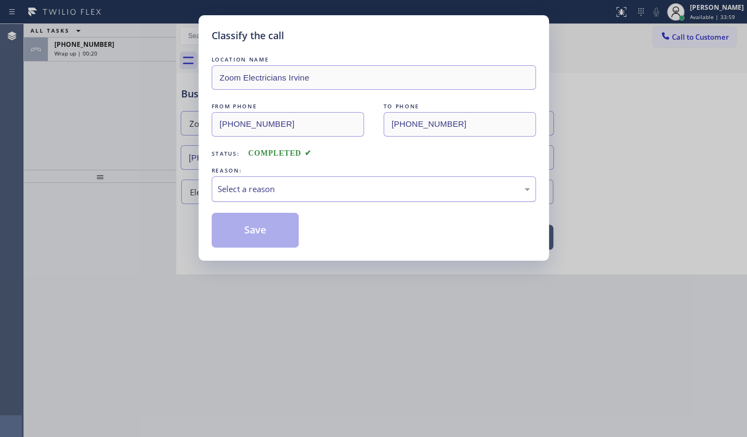
click at [288, 192] on div "Select a reason" at bounding box center [374, 189] width 312 height 13
click at [255, 227] on button "Save" at bounding box center [256, 230] width 88 height 35
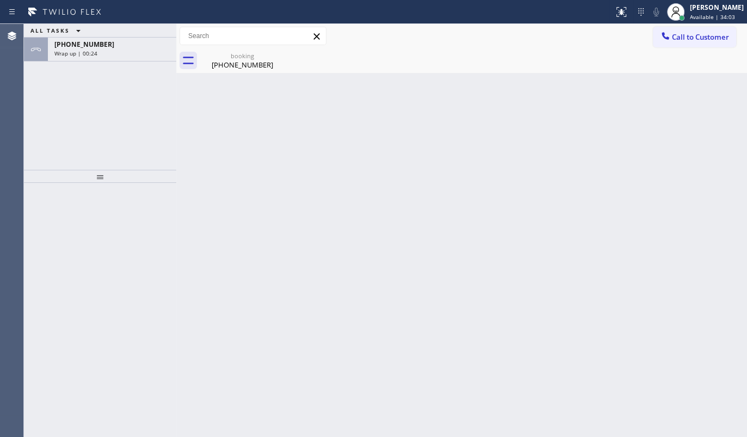
click at [84, 114] on div "ALL TASKS ALL TASKS ACTIVE TASKS TASKS IN WRAP UP +18055933907 Wrap up | 00:24" at bounding box center [100, 97] width 152 height 146
drag, startPoint x: 112, startPoint y: 49, endPoint x: 114, endPoint y: 58, distance: 9.4
click at [112, 50] on div "Wrap up | 00:24" at bounding box center [111, 54] width 115 height 8
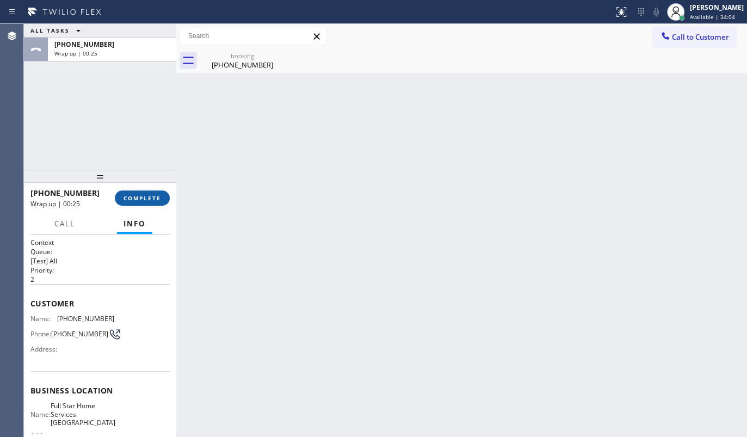
drag, startPoint x: 133, startPoint y: 190, endPoint x: 143, endPoint y: 195, distance: 10.7
click at [137, 193] on button "COMPLETE" at bounding box center [142, 197] width 55 height 15
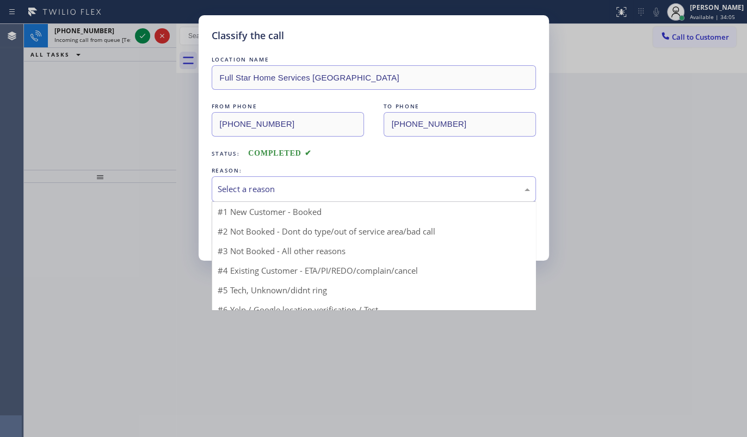
click at [280, 194] on div "Select a reason" at bounding box center [374, 189] width 312 height 13
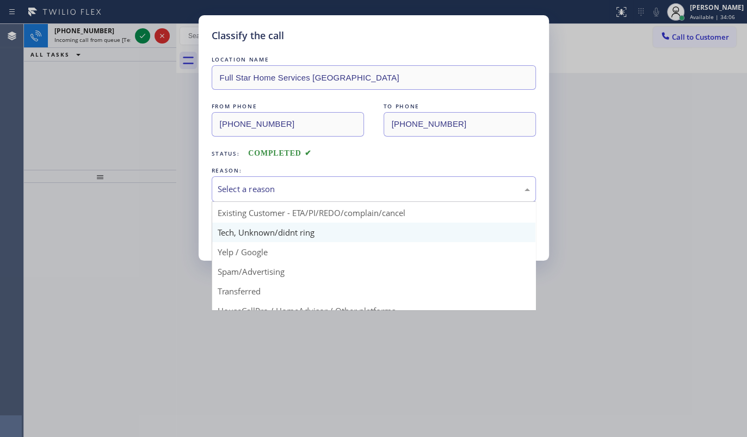
scroll to position [49, 0]
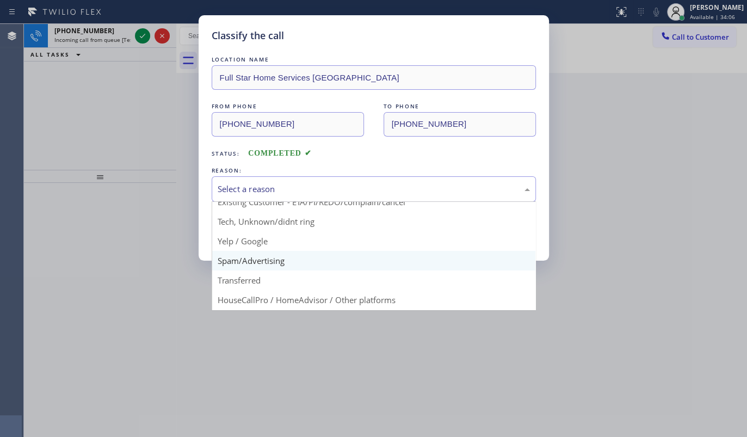
drag, startPoint x: 248, startPoint y: 258, endPoint x: 248, endPoint y: 237, distance: 20.7
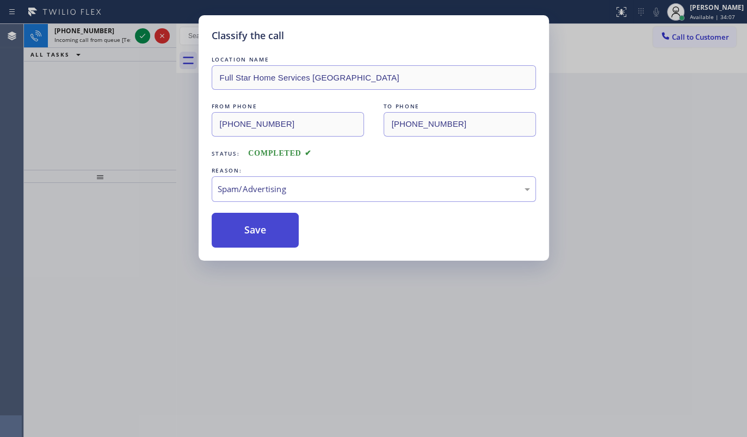
drag, startPoint x: 248, startPoint y: 232, endPoint x: 244, endPoint y: 213, distance: 19.4
click at [248, 228] on button "Save" at bounding box center [256, 230] width 88 height 35
click at [142, 33] on div "Classify the call LOCATION NAME Full Star Home Services El Rio FROM PHONE (805)…" at bounding box center [373, 218] width 747 height 437
click at [142, 33] on icon at bounding box center [142, 35] width 13 height 13
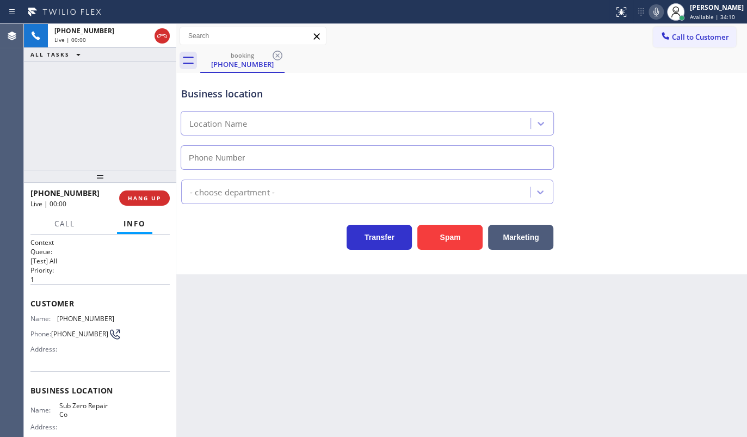
type input "(888) 789-2281"
click at [144, 193] on button "HANG UP" at bounding box center [144, 197] width 51 height 15
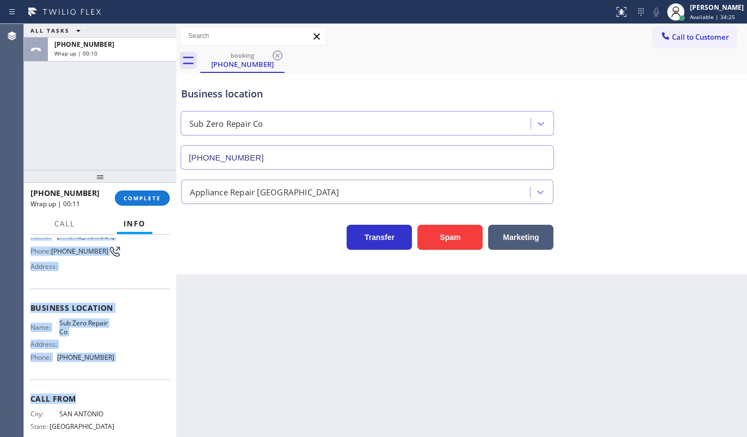
scroll to position [98, 0]
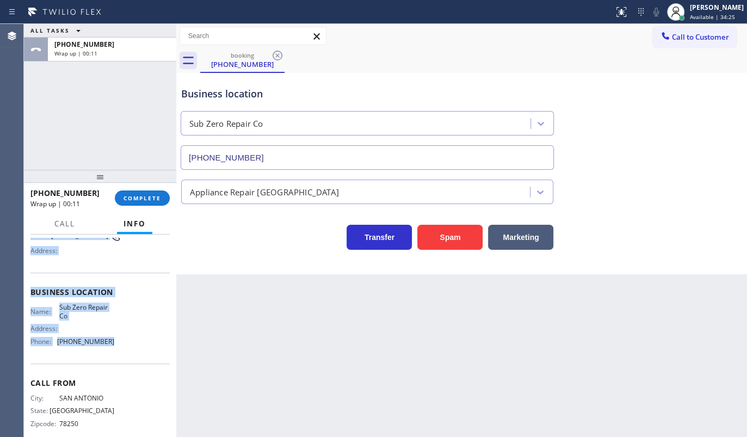
drag, startPoint x: 31, startPoint y: 295, endPoint x: 128, endPoint y: 363, distance: 119.1
click at [128, 363] on div "Context Queue: [Test] All Priority: 1 Customer Name: (210) 872-8179 Phone: (210…" at bounding box center [99, 292] width 139 height 306
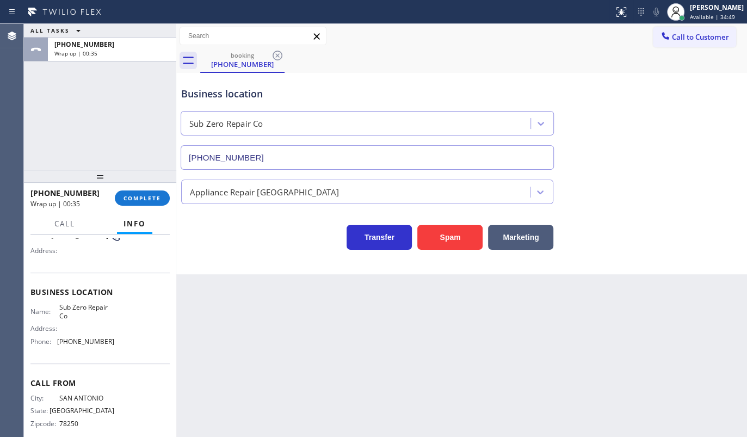
click at [106, 143] on div "ALL TASKS ALL TASKS ACTIVE TASKS TASKS IN WRAP UP +12108728179 Wrap up | 00:35" at bounding box center [100, 97] width 152 height 146
click at [152, 198] on span "COMPLETE" at bounding box center [143, 198] width 38 height 8
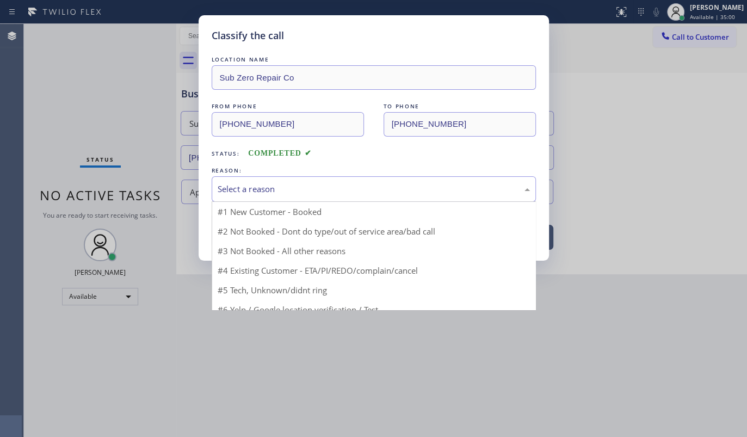
click at [220, 189] on div "Select a reason" at bounding box center [374, 189] width 312 height 13
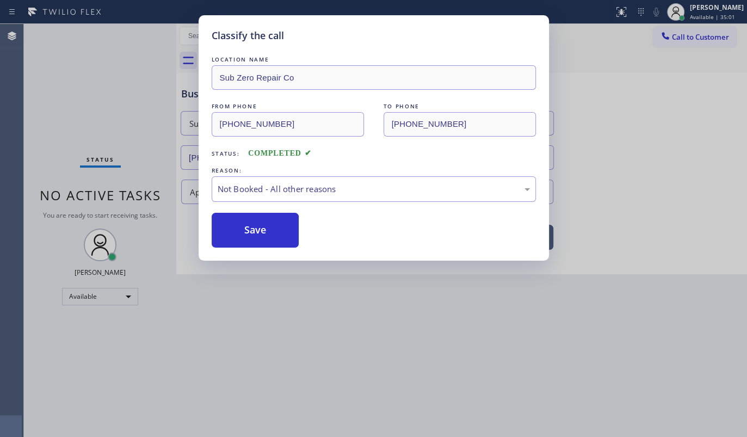
click at [231, 221] on button "Save" at bounding box center [256, 230] width 88 height 35
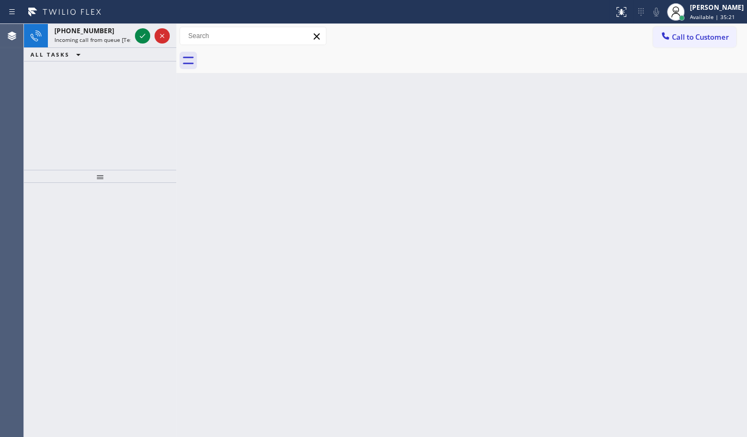
drag, startPoint x: 52, startPoint y: 81, endPoint x: 78, endPoint y: 69, distance: 28.7
click at [70, 71] on div "+19704854680 Incoming call from queue [Test] All ALL TASKS ALL TASKS ACTIVE TAS…" at bounding box center [100, 97] width 152 height 146
click at [141, 35] on icon at bounding box center [142, 35] width 13 height 13
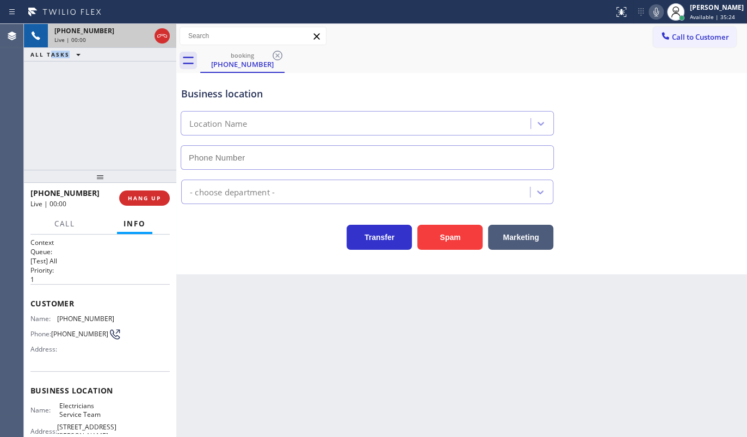
type input "(800) 568-8664"
click at [733, 202] on div "Electricians" at bounding box center [461, 189] width 565 height 29
click at [132, 183] on div at bounding box center [100, 176] width 152 height 13
click at [135, 196] on span "HANG UP" at bounding box center [144, 198] width 33 height 8
click at [137, 194] on span "HANG UP" at bounding box center [144, 198] width 33 height 8
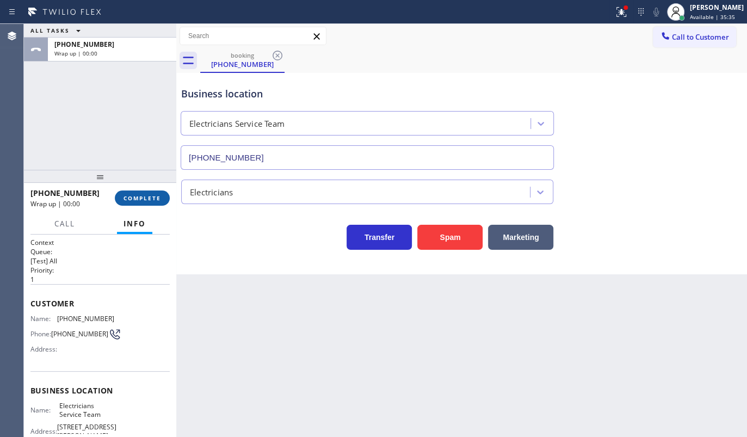
click at [137, 194] on span "COMPLETE" at bounding box center [143, 198] width 38 height 8
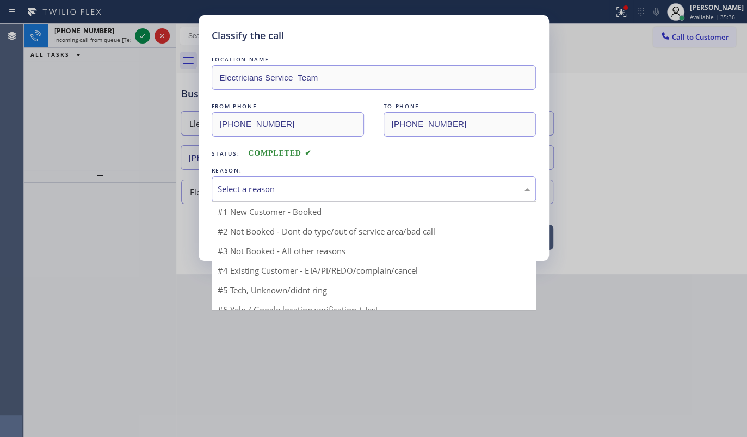
click at [255, 186] on div "Select a reason" at bounding box center [374, 189] width 312 height 13
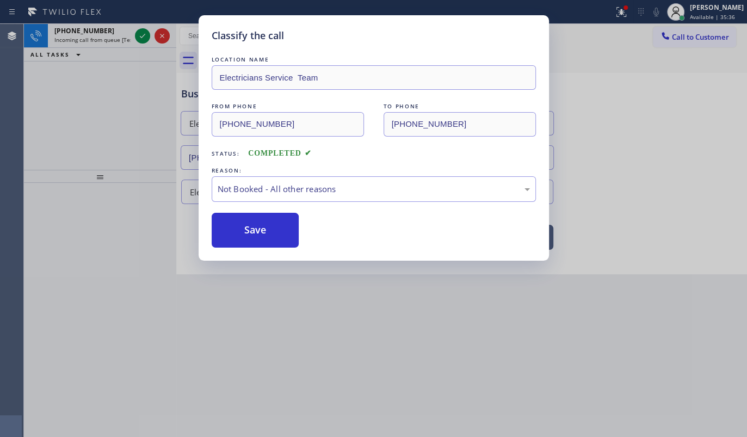
click at [241, 225] on button "Save" at bounding box center [256, 230] width 88 height 35
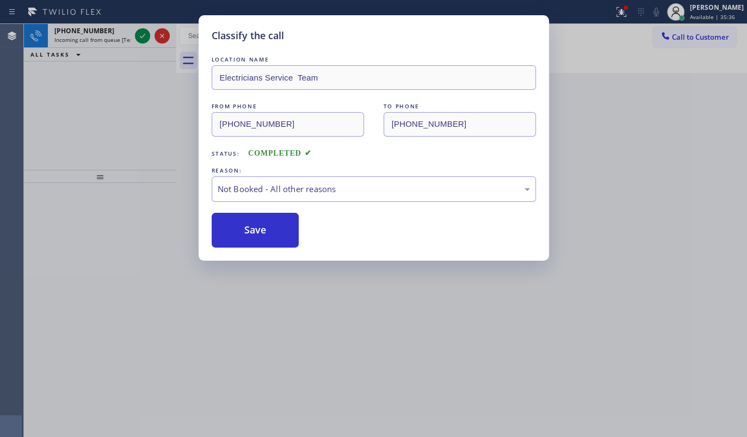
click at [241, 225] on button "Save" at bounding box center [256, 230] width 88 height 35
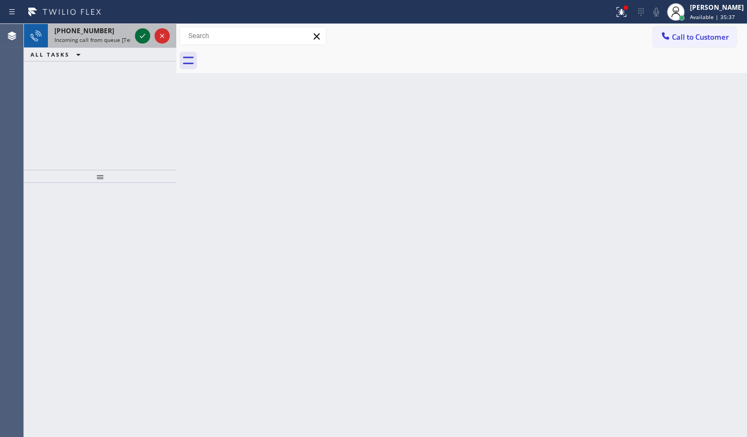
click at [142, 34] on icon at bounding box center [142, 35] width 13 height 13
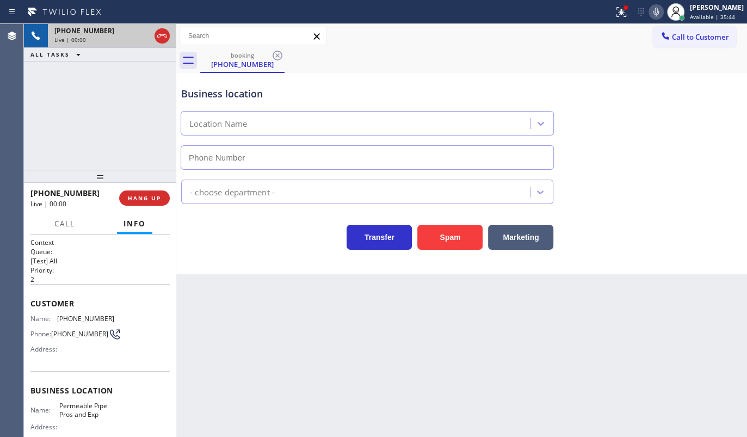
type input "(323) 250-9327"
click at [475, 232] on button "Spam" at bounding box center [449, 237] width 65 height 25
click at [473, 229] on button "Spam" at bounding box center [449, 237] width 65 height 25
click at [476, 223] on div "Spam" at bounding box center [447, 234] width 71 height 30
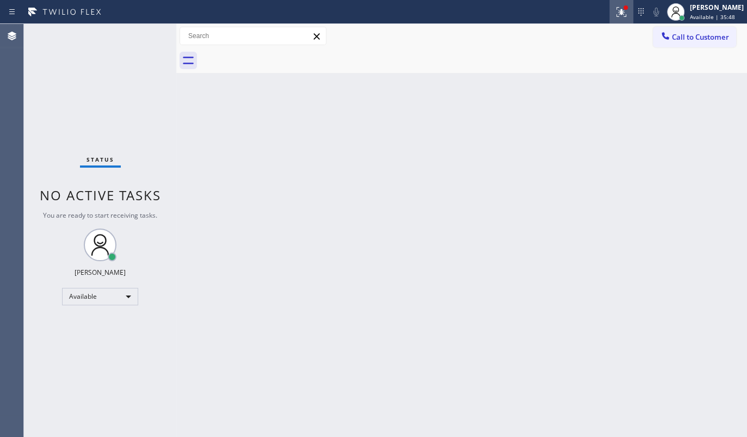
click at [618, 15] on icon at bounding box center [621, 11] width 13 height 13
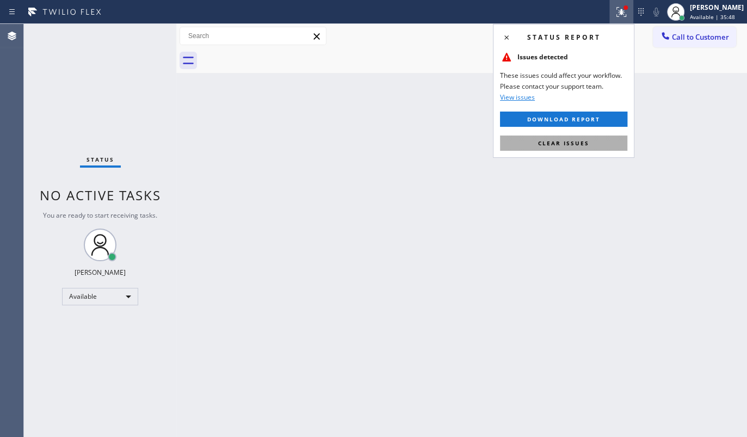
click at [569, 139] on span "Clear issues" at bounding box center [563, 143] width 51 height 8
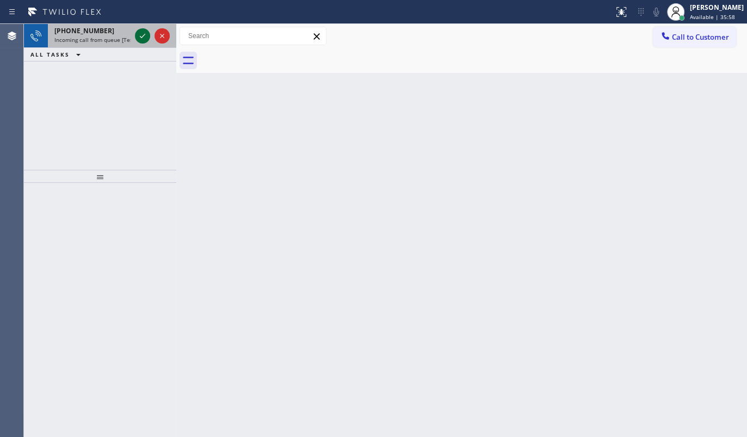
click at [140, 38] on icon at bounding box center [142, 35] width 13 height 13
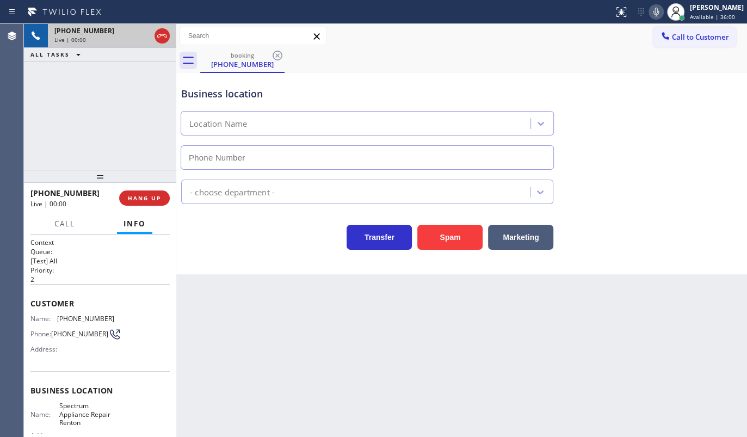
type input "(425) 800-8078"
click at [137, 197] on span "HANG UP" at bounding box center [144, 198] width 33 height 8
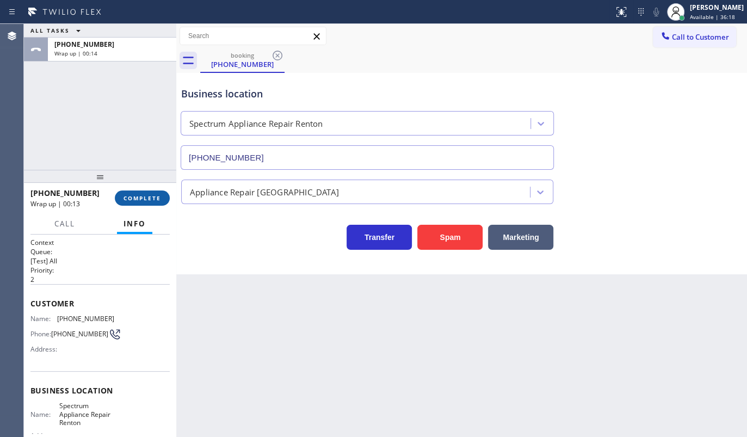
click at [163, 193] on button "COMPLETE" at bounding box center [142, 197] width 55 height 15
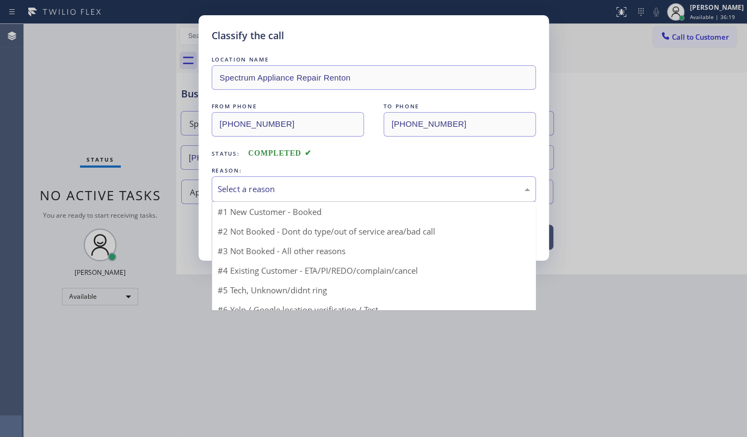
click at [284, 192] on div "Select a reason" at bounding box center [374, 189] width 312 height 13
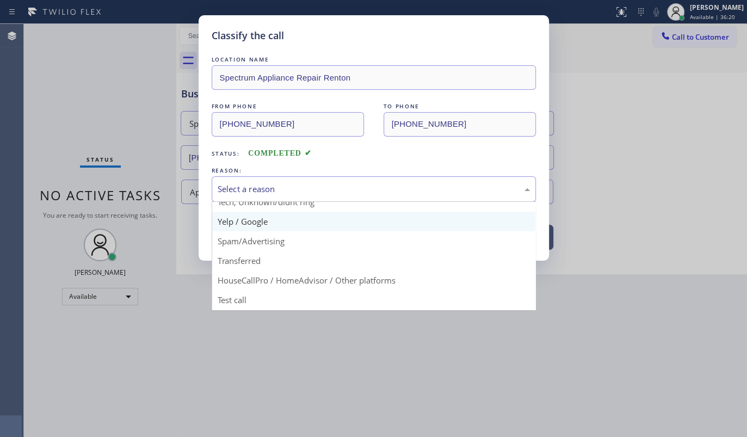
scroll to position [72, 0]
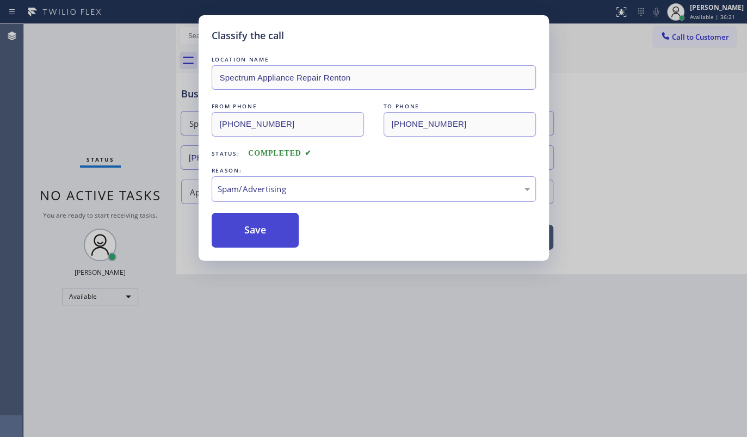
click at [250, 224] on button "Save" at bounding box center [256, 230] width 88 height 35
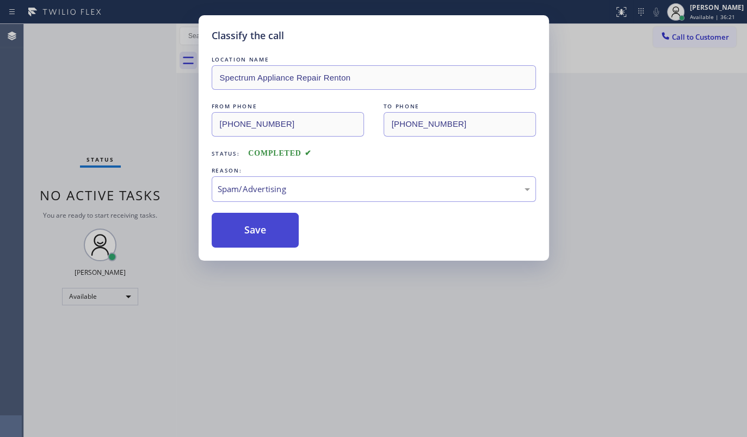
click at [250, 224] on button "Save" at bounding box center [256, 230] width 88 height 35
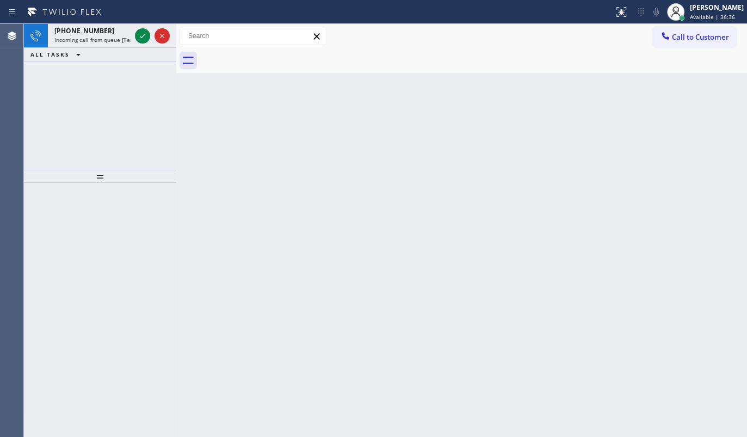
drag, startPoint x: 30, startPoint y: 64, endPoint x: 61, endPoint y: 75, distance: 32.9
click at [44, 71] on div "Agent Desktop Classify the call LOCATION NAME Rush Electrical Service Burbank F…" at bounding box center [373, 230] width 747 height 413
drag, startPoint x: 114, startPoint y: 71, endPoint x: 132, endPoint y: 46, distance: 30.5
click at [116, 69] on div "+17183103983 Incoming call from queue [Test] All ALL TASKS ALL TASKS ACTIVE TAS…" at bounding box center [100, 97] width 152 height 146
click at [142, 33] on icon at bounding box center [142, 35] width 13 height 13
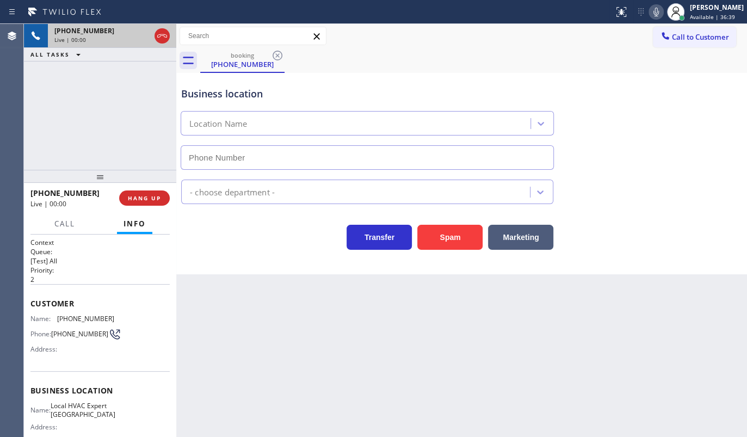
type input "(718) 550-3799"
click at [433, 233] on button "Spam" at bounding box center [449, 237] width 65 height 25
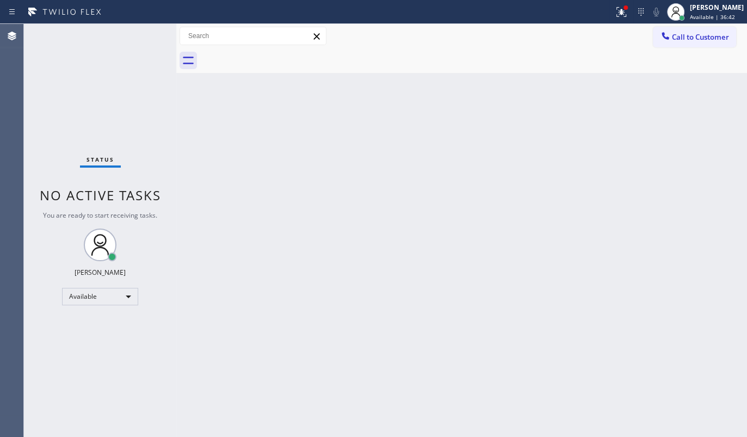
click at [198, 116] on div "Back to Dashboard Change Sender ID Customers Technicians Select a contact Outbo…" at bounding box center [461, 230] width 571 height 413
click at [621, 10] on icon at bounding box center [621, 11] width 13 height 13
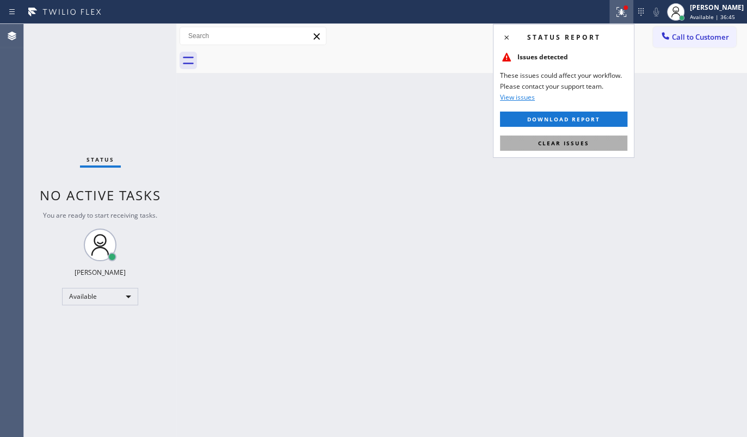
click at [589, 141] on button "Clear issues" at bounding box center [563, 142] width 127 height 15
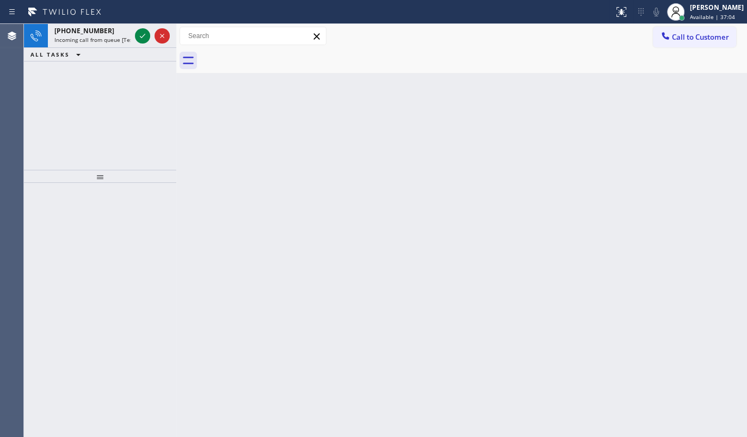
click at [141, 36] on icon at bounding box center [142, 35] width 13 height 13
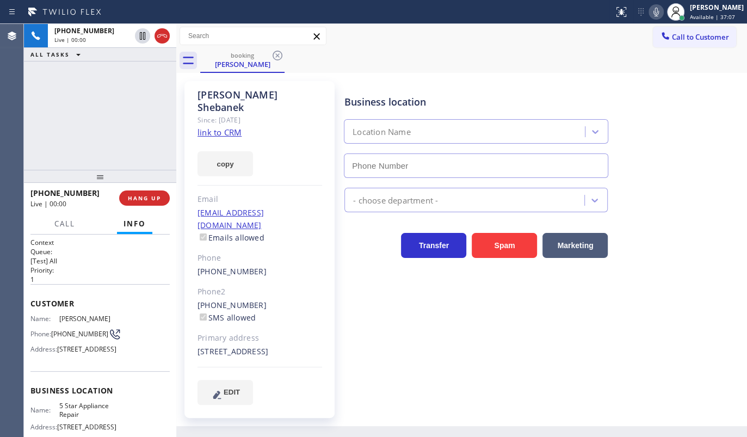
type input "[PHONE_NUMBER]"
click at [226, 127] on link "link to CRM" at bounding box center [220, 132] width 44 height 11
click at [657, 11] on icon at bounding box center [656, 11] width 13 height 13
click at [659, 10] on icon at bounding box center [656, 11] width 13 height 13
click at [658, 11] on icon at bounding box center [656, 11] width 13 height 13
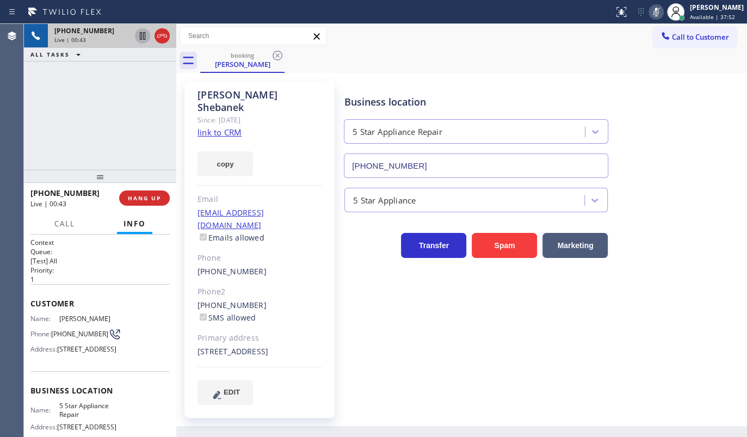
click at [141, 35] on icon at bounding box center [142, 36] width 5 height 8
drag, startPoint x: 229, startPoint y: 147, endPoint x: 239, endPoint y: 239, distance: 92.5
click at [228, 151] on button "copy" at bounding box center [226, 163] width 56 height 25
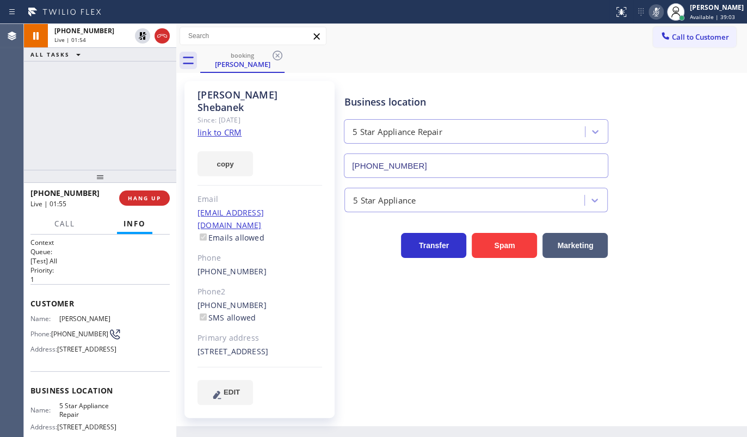
drag, startPoint x: 49, startPoint y: 140, endPoint x: 50, endPoint y: 125, distance: 15.2
click at [50, 136] on div "+14084253208 Live | 01:54 ALL TASKS ALL TASKS ACTIVE TASKS TASKS IN WRAP UP" at bounding box center [100, 97] width 152 height 146
click at [65, 96] on div "+14084253208 Live | 03:04 ALL TASKS ALL TASKS ACTIVE TASKS TASKS IN WRAP UP" at bounding box center [100, 97] width 152 height 146
click at [142, 33] on icon at bounding box center [142, 35] width 13 height 13
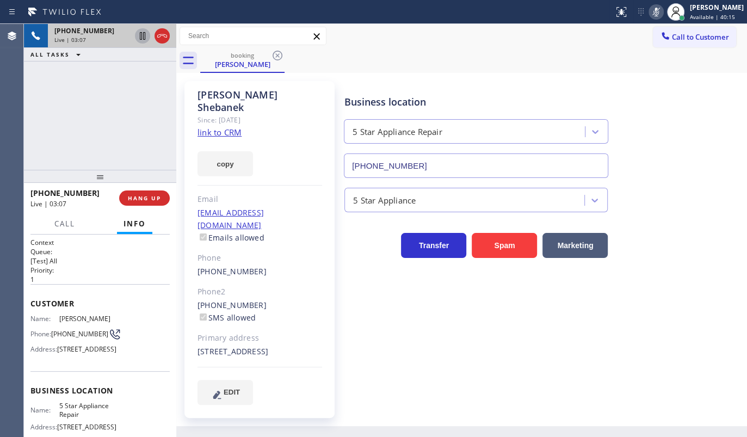
click at [651, 14] on icon at bounding box center [656, 11] width 13 height 13
click at [81, 114] on div "+14084253208 Live | 04:04 ALL TASKS ALL TASKS ACTIVE TASKS TASKS IN WRAP UP" at bounding box center [100, 97] width 152 height 146
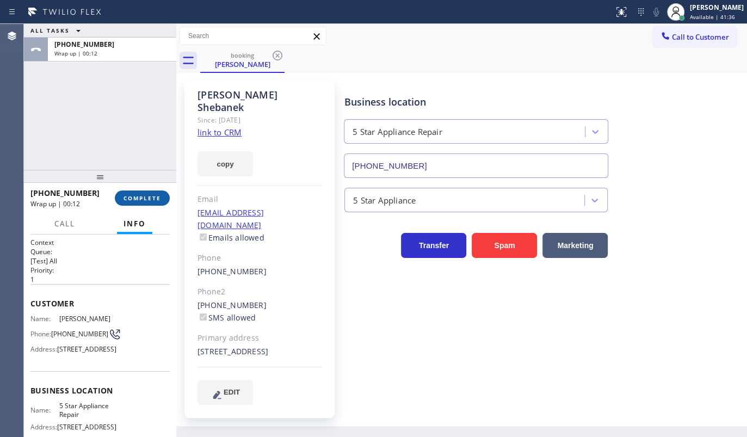
click at [137, 196] on span "COMPLETE" at bounding box center [143, 198] width 38 height 8
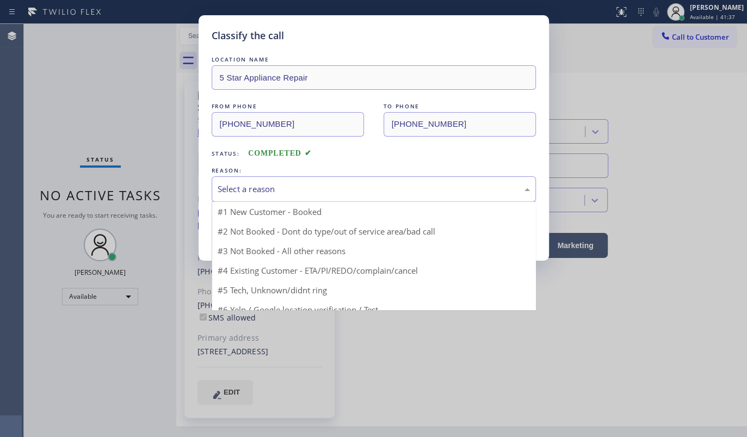
click at [251, 184] on div "Select a reason" at bounding box center [374, 189] width 312 height 13
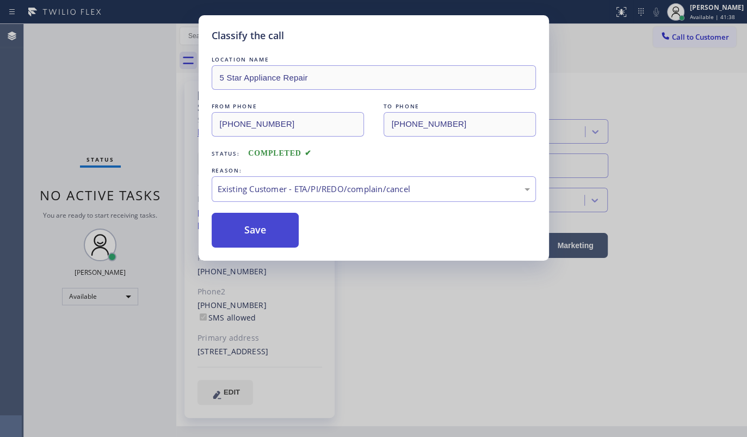
click at [246, 227] on button "Save" at bounding box center [256, 230] width 88 height 35
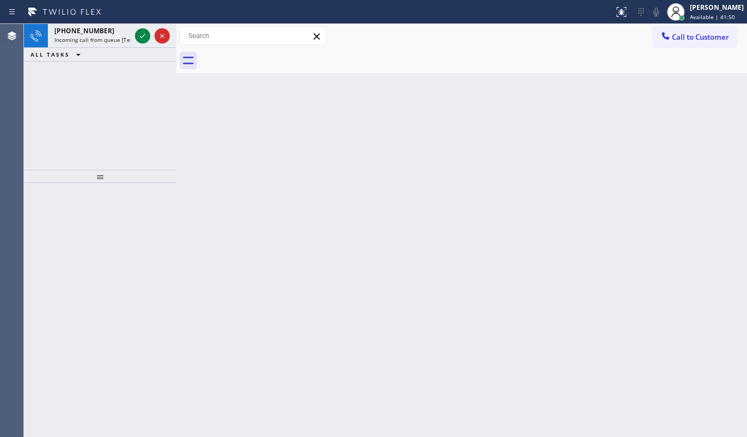
click at [96, 109] on div "+18482276255 Incoming call from queue [Test] All ALL TASKS ALL TASKS ACTIVE TAS…" at bounding box center [100, 97] width 152 height 146
click at [143, 35] on icon at bounding box center [142, 35] width 13 height 13
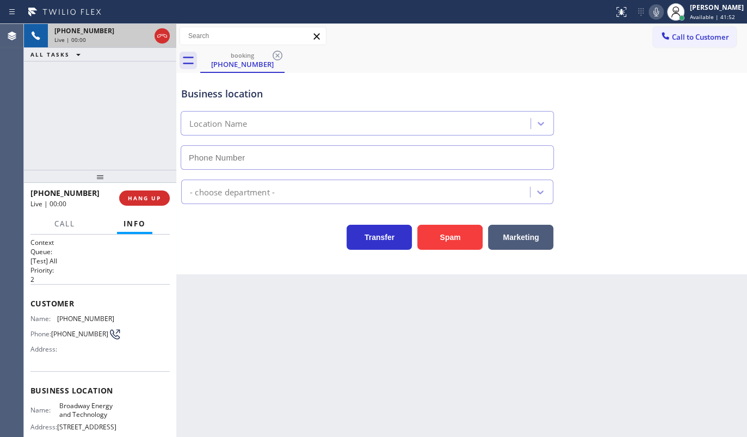
type input "(848) 292-9183"
click at [463, 233] on button "Spam" at bounding box center [449, 237] width 65 height 25
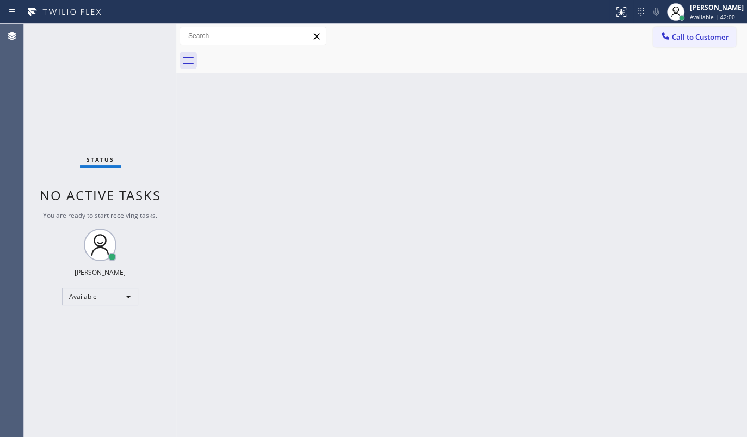
click at [581, 141] on div "Back to Dashboard Change Sender ID Customers Technicians Select a contact Outbo…" at bounding box center [461, 230] width 571 height 413
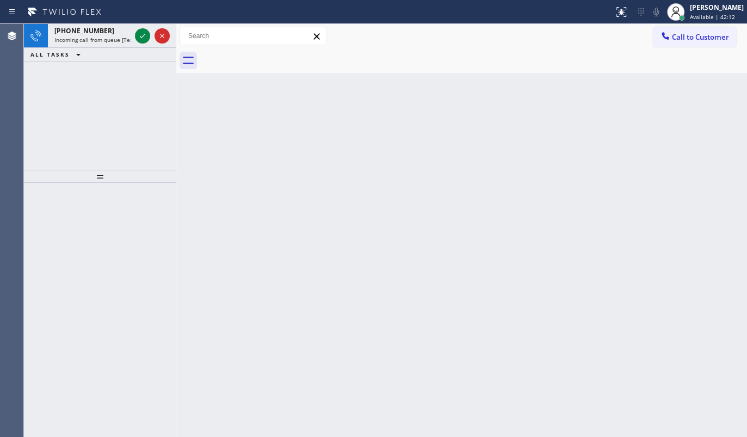
drag, startPoint x: 117, startPoint y: 152, endPoint x: 116, endPoint y: 141, distance: 10.9
click at [117, 152] on div "+15625877382 Incoming call from queue [Test] All ALL TASKS ALL TASKS ACTIVE TAS…" at bounding box center [100, 97] width 152 height 146
click at [144, 36] on icon at bounding box center [142, 35] width 13 height 13
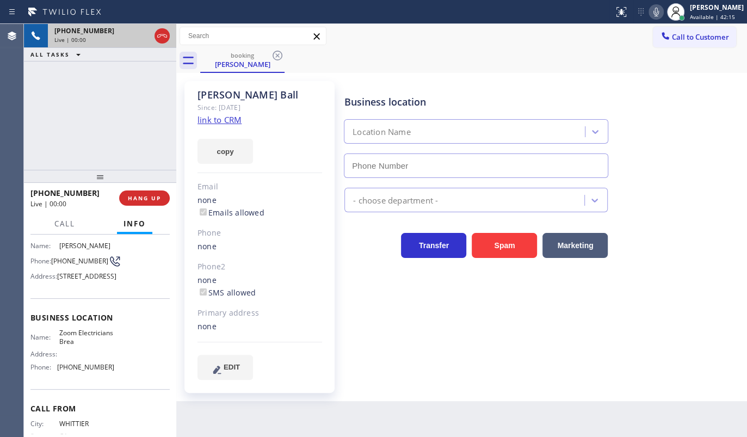
scroll to position [98, 0]
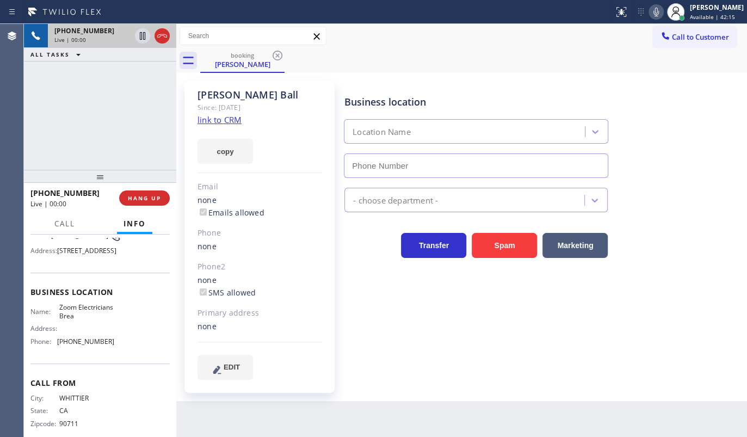
type input "(714) 455-3772"
click at [218, 118] on link "link to CRM" at bounding box center [220, 119] width 44 height 11
click at [138, 193] on button "HANG UP" at bounding box center [144, 197] width 51 height 15
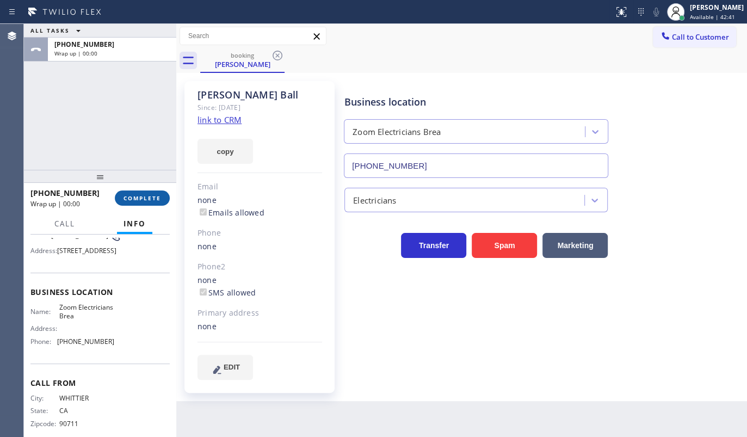
click at [135, 190] on button "COMPLETE" at bounding box center [142, 197] width 55 height 15
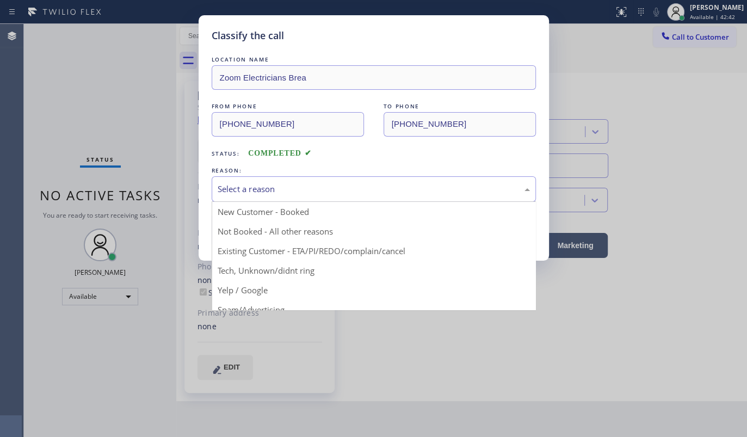
drag, startPoint x: 266, startPoint y: 190, endPoint x: 268, endPoint y: 178, distance: 12.2
click at [268, 178] on div "Select a reason" at bounding box center [374, 189] width 324 height 26
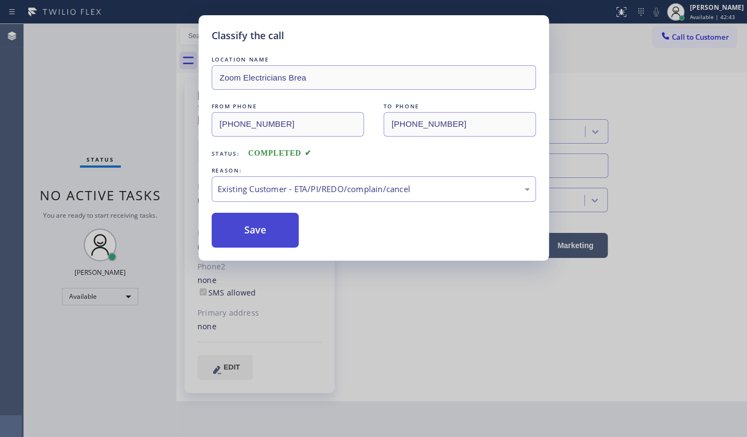
drag, startPoint x: 242, startPoint y: 244, endPoint x: 243, endPoint y: 223, distance: 21.2
click at [243, 223] on button "Save" at bounding box center [256, 230] width 88 height 35
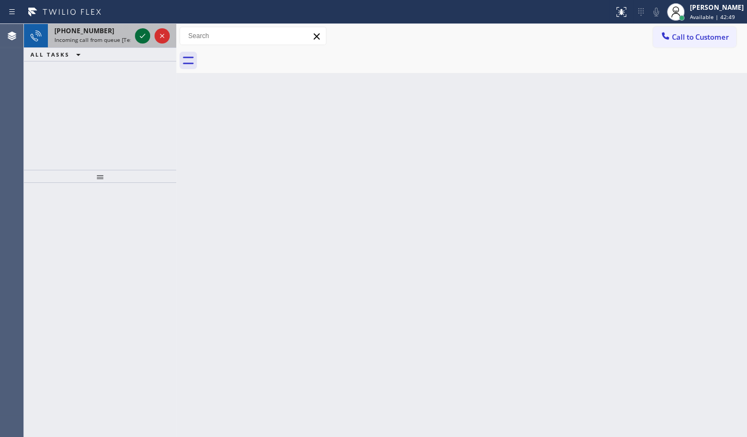
click at [140, 38] on icon at bounding box center [142, 35] width 13 height 13
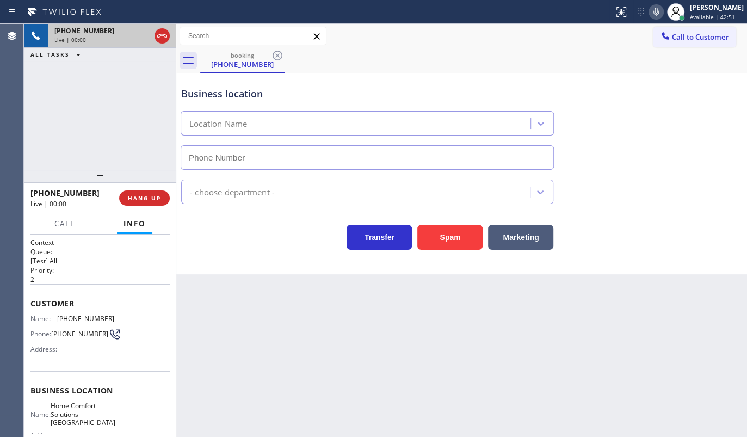
type input "(650) 747-8494"
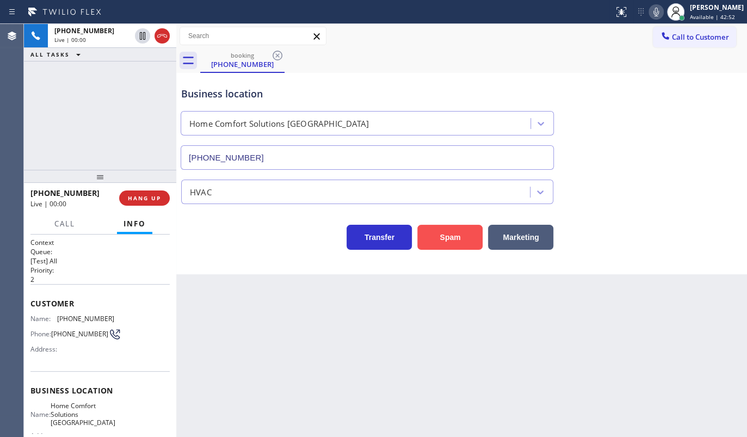
click at [431, 226] on button "Spam" at bounding box center [449, 237] width 65 height 25
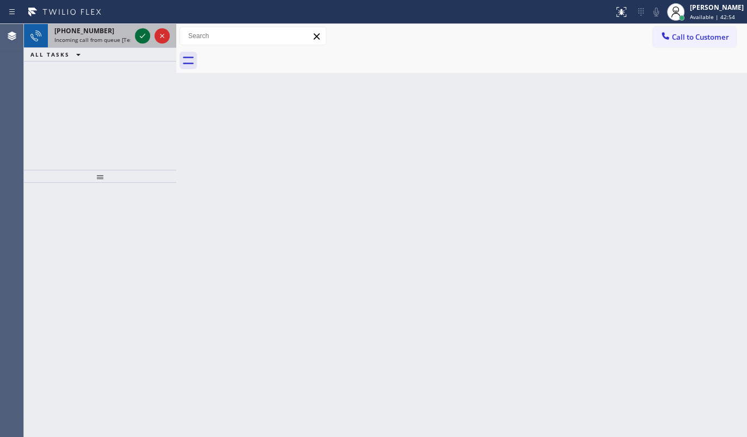
click at [139, 33] on icon at bounding box center [142, 35] width 13 height 13
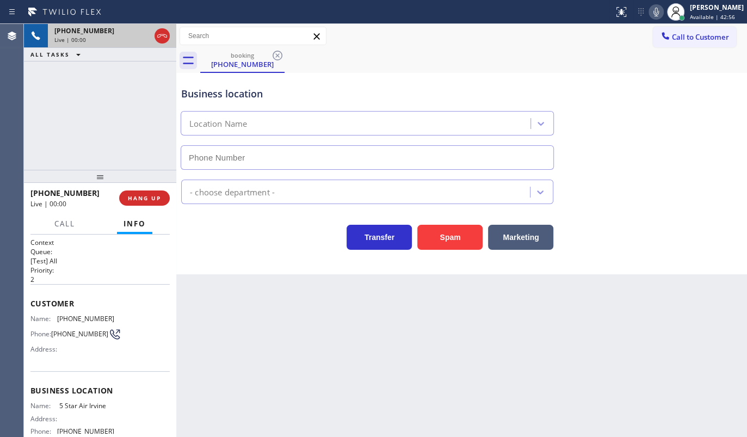
type input "(949) 894-4434"
click at [446, 223] on div "Spam" at bounding box center [447, 234] width 71 height 30
click at [444, 245] on button "Spam" at bounding box center [449, 237] width 65 height 25
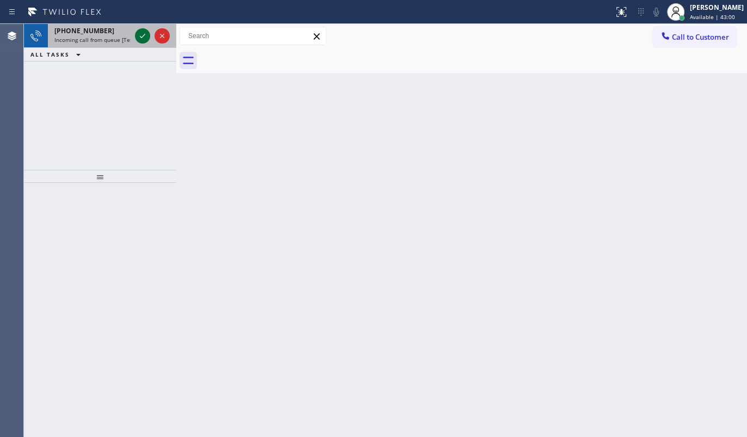
click at [144, 36] on icon at bounding box center [142, 35] width 13 height 13
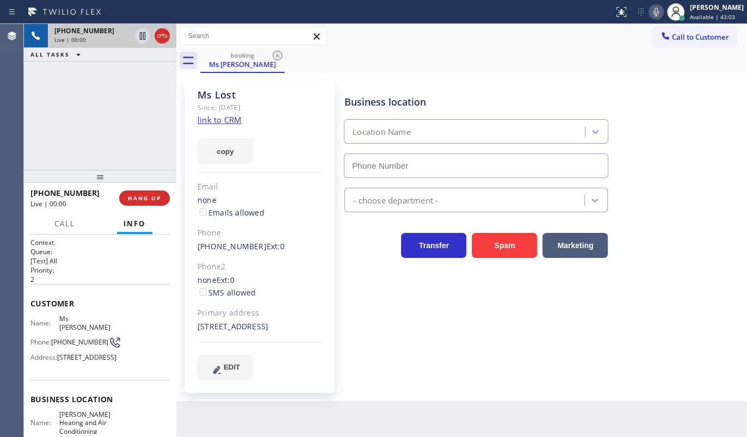
type input "(323) 215-1266"
click at [216, 116] on link "link to CRM" at bounding box center [220, 119] width 44 height 11
click at [103, 134] on div "+13239920640 Live | 05:38 ALL TASKS ALL TASKS ACTIVE TASKS TASKS IN WRAP UP" at bounding box center [100, 97] width 152 height 146
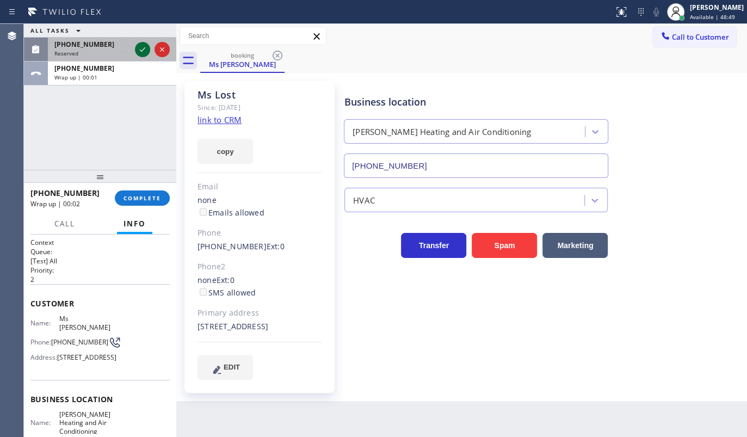
click at [144, 47] on icon at bounding box center [142, 49] width 13 height 13
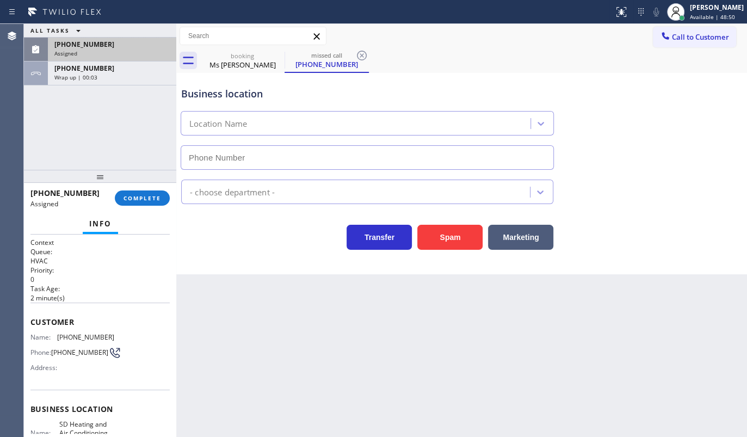
type input "(858) 649-1098"
click at [102, 47] on div "(858) 983-2203" at bounding box center [111, 44] width 115 height 9
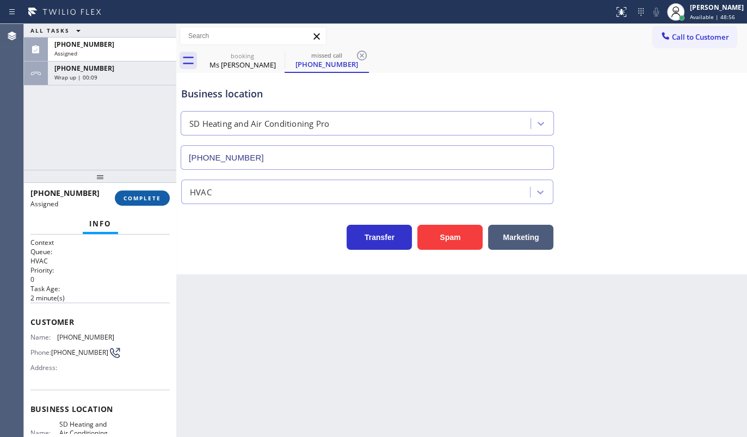
click at [152, 198] on span "COMPLETE" at bounding box center [143, 198] width 38 height 8
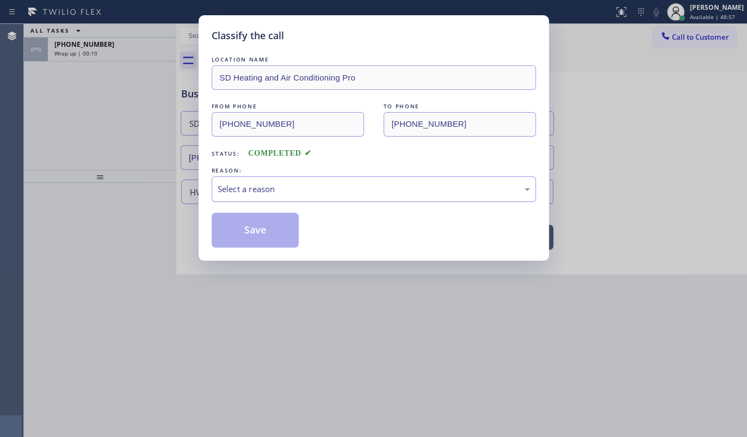
click at [241, 201] on div "LOCATION NAME SD Heating and Air Conditioning Pro FROM PHONE (858) 983-2203 TO …" at bounding box center [374, 151] width 324 height 194
click at [244, 189] on div "Select a reason" at bounding box center [374, 189] width 312 height 13
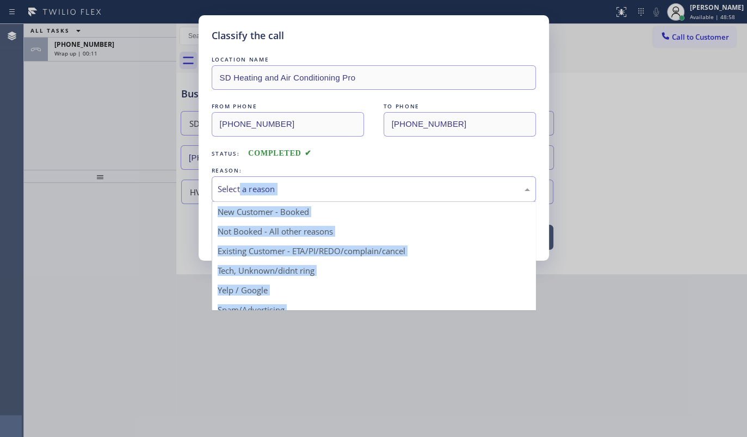
click at [214, 186] on div "Select a reason" at bounding box center [374, 189] width 324 height 26
click at [218, 186] on div "Select a reason" at bounding box center [374, 189] width 312 height 13
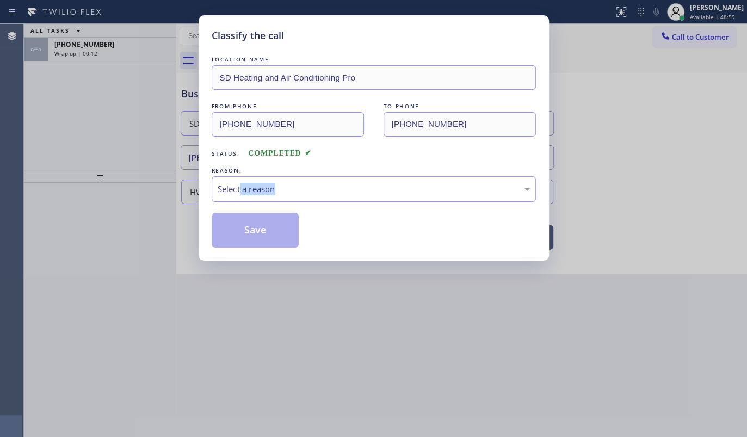
click at [218, 186] on div "Select a reason" at bounding box center [374, 189] width 312 height 13
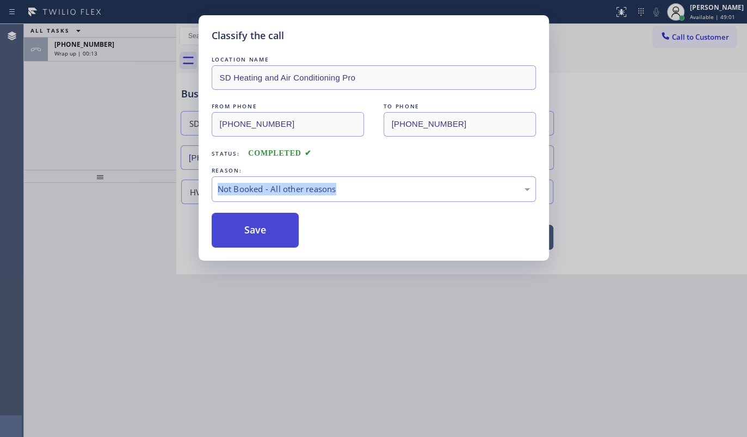
click at [229, 230] on button "Save" at bounding box center [256, 230] width 88 height 35
type input "(323) 215-1266"
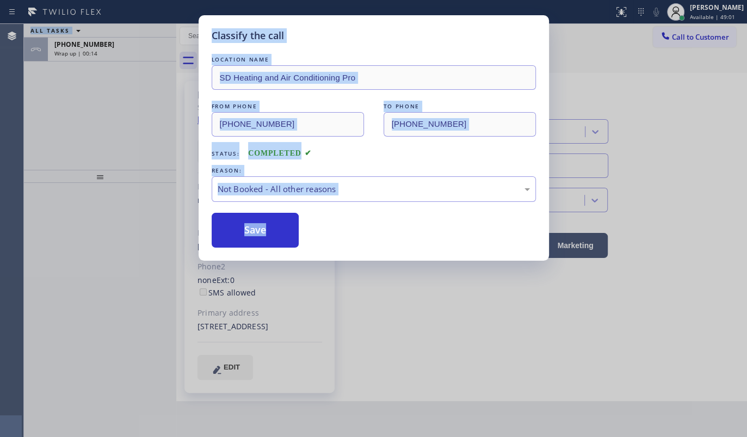
click at [82, 125] on div "Classify the call LOCATION NAME Rush Electrical Service Burbank FROM PHONE (213…" at bounding box center [385, 230] width 723 height 413
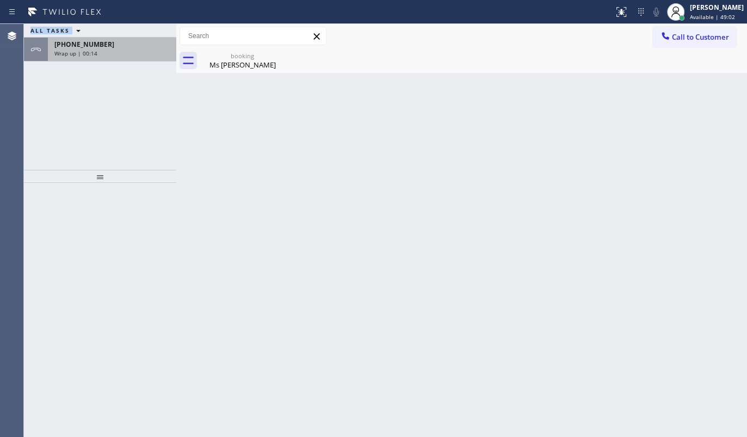
click at [101, 57] on div "+13239920640 Wrap up | 00:14" at bounding box center [110, 50] width 124 height 24
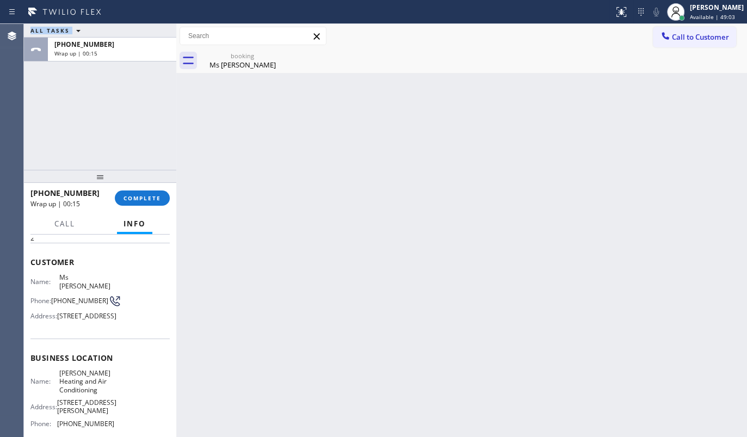
scroll to position [98, 0]
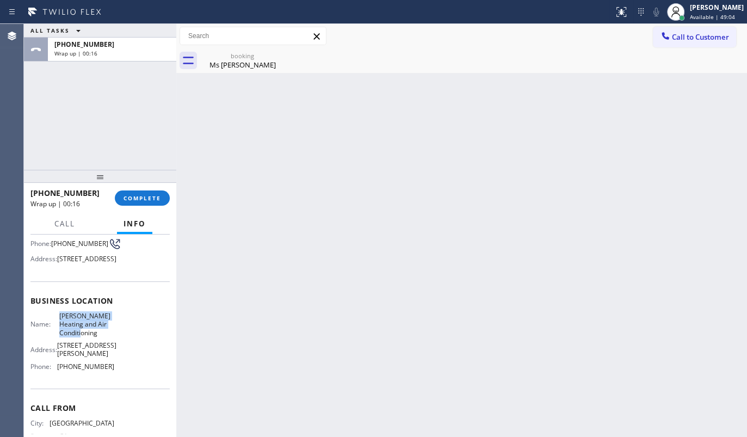
drag, startPoint x: 55, startPoint y: 335, endPoint x: 107, endPoint y: 351, distance: 54.2
click at [107, 337] on div "Name: Crenshaw Heating and Air Conditioning" at bounding box center [72, 324] width 84 height 25
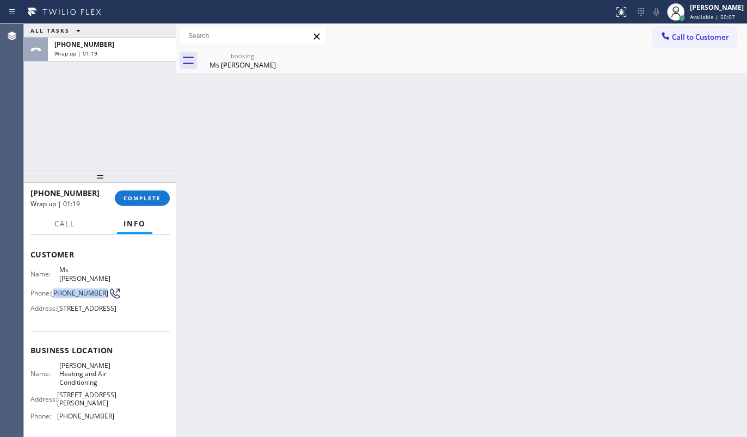
drag, startPoint x: 54, startPoint y: 281, endPoint x: 81, endPoint y: 287, distance: 26.8
click at [81, 289] on span "(323) 992-0640" at bounding box center [79, 293] width 57 height 8
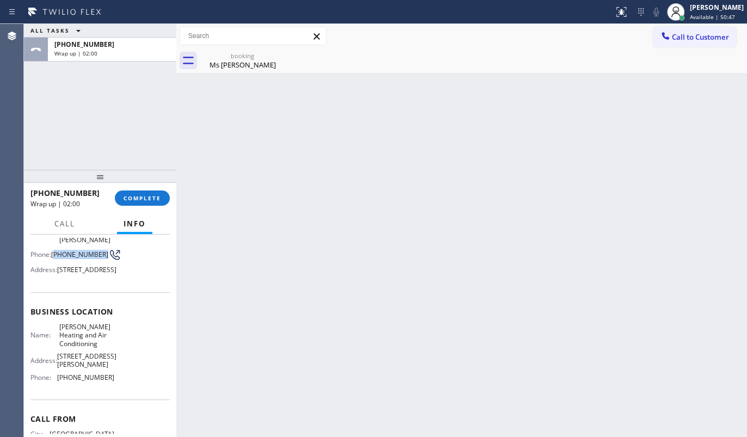
scroll to position [155, 0]
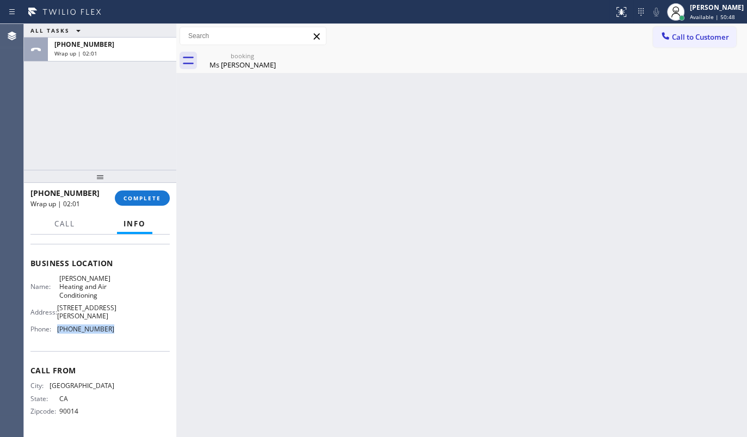
drag, startPoint x: 55, startPoint y: 326, endPoint x: 117, endPoint y: 329, distance: 62.1
click at [117, 329] on div "Name: Crenshaw Heating and Air Conditioning Address: 3818 Crenshaw Blvd Phone: …" at bounding box center [99, 306] width 139 height 64
click at [135, 195] on span "COMPLETE" at bounding box center [143, 198] width 38 height 8
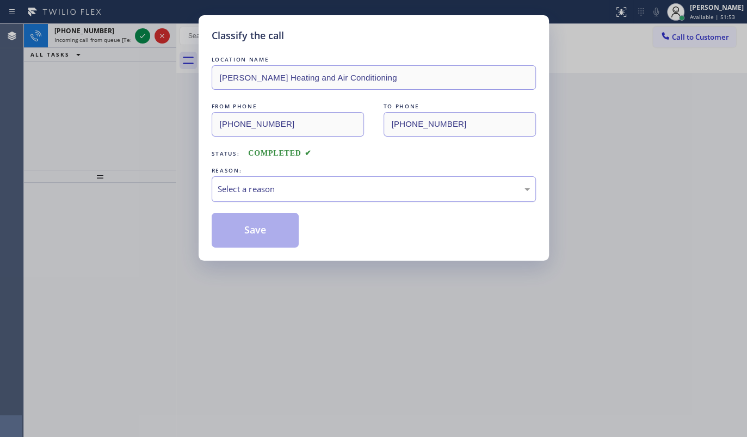
click at [215, 183] on div "Select a reason" at bounding box center [374, 189] width 324 height 26
drag, startPoint x: 233, startPoint y: 219, endPoint x: 163, endPoint y: 44, distance: 188.7
click at [228, 211] on div "LOCATION NAME Crenshaw Heating and Air Conditioning FROM PHONE (323) 992-0640 T…" at bounding box center [374, 151] width 324 height 194
click at [274, 223] on button "Save" at bounding box center [256, 230] width 88 height 35
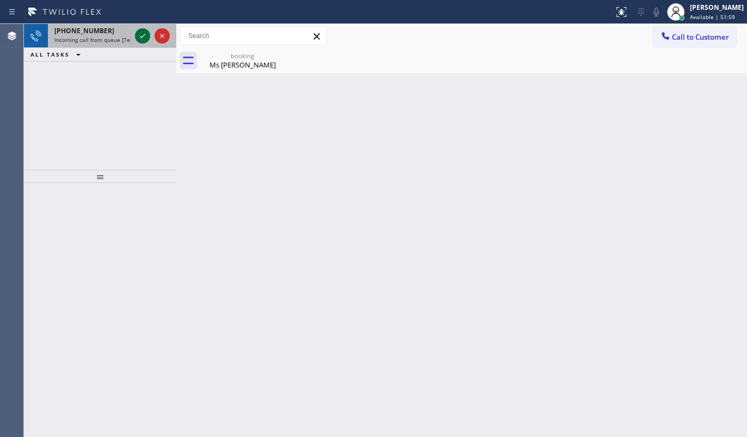
click at [141, 36] on icon at bounding box center [142, 35] width 13 height 13
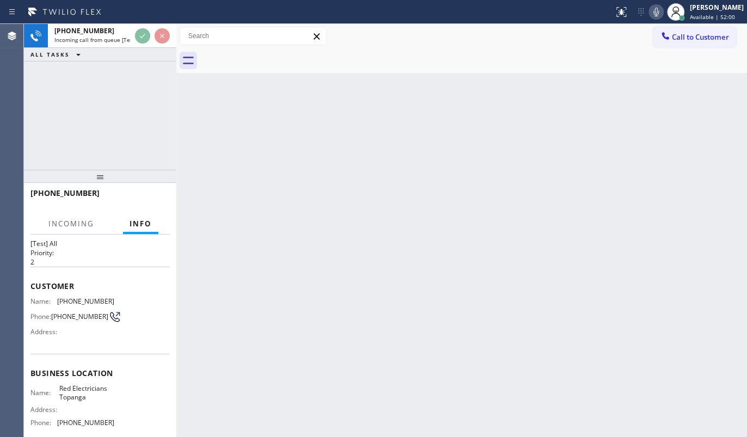
scroll to position [49, 0]
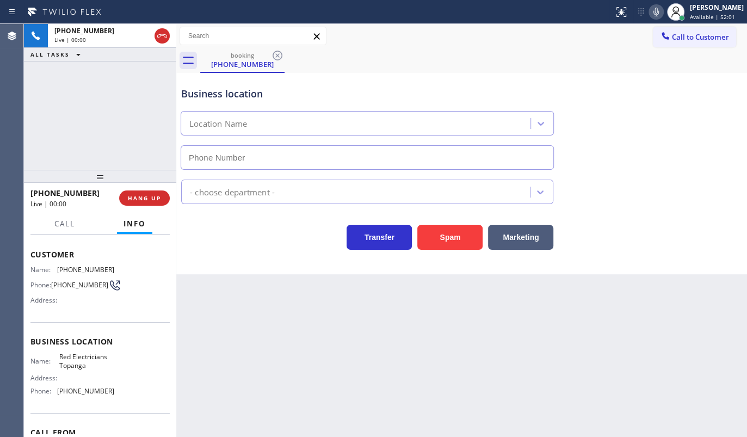
type input "(310) 388-4101"
click at [131, 194] on span "HANG UP" at bounding box center [144, 198] width 33 height 8
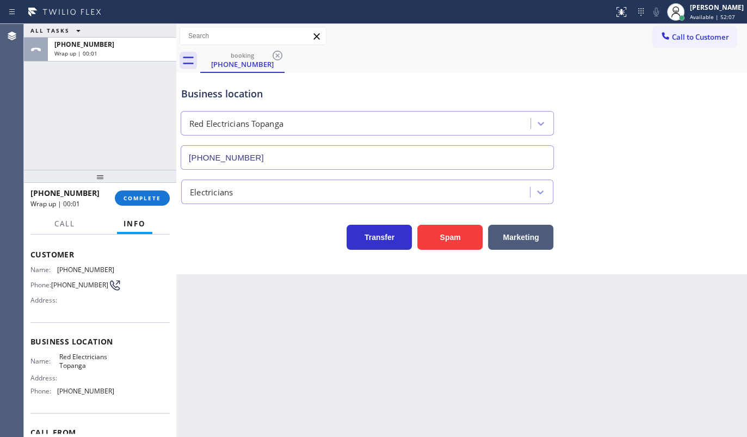
click at [543, 65] on div "booking (323) 442-4444" at bounding box center [473, 60] width 547 height 24
drag, startPoint x: 141, startPoint y: 196, endPoint x: 175, endPoint y: 186, distance: 35.4
click at [141, 194] on span "COMPLETE" at bounding box center [143, 198] width 38 height 8
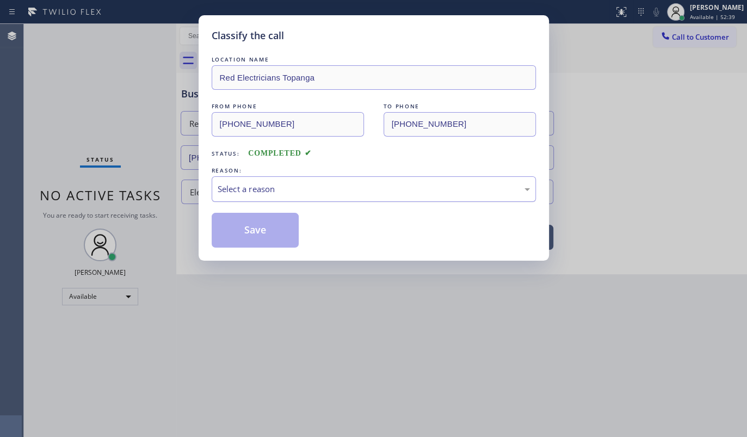
click at [252, 196] on div "Select a reason" at bounding box center [374, 189] width 324 height 26
click at [254, 186] on div "New Customer - Booked" at bounding box center [374, 189] width 312 height 13
click at [256, 231] on button "Save" at bounding box center [256, 230] width 88 height 35
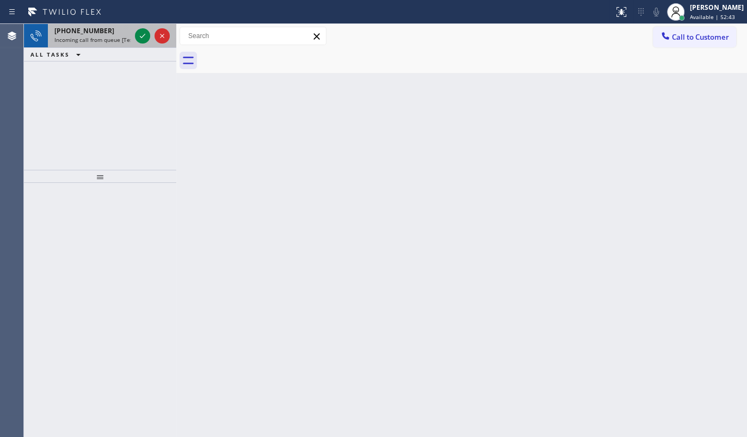
click at [153, 35] on div at bounding box center [152, 36] width 39 height 24
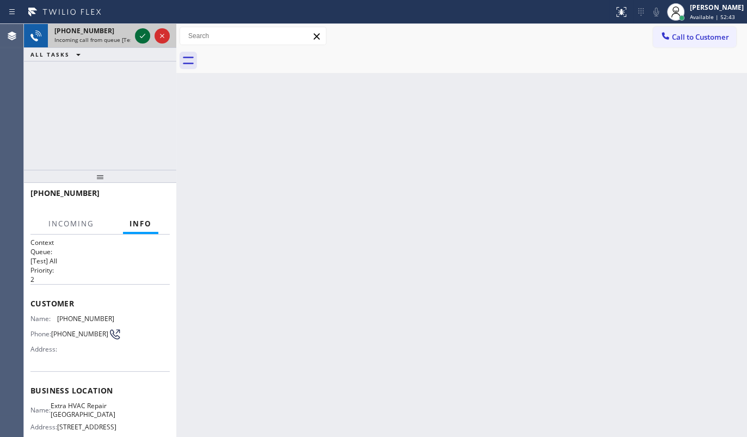
click at [148, 35] on icon at bounding box center [142, 35] width 13 height 13
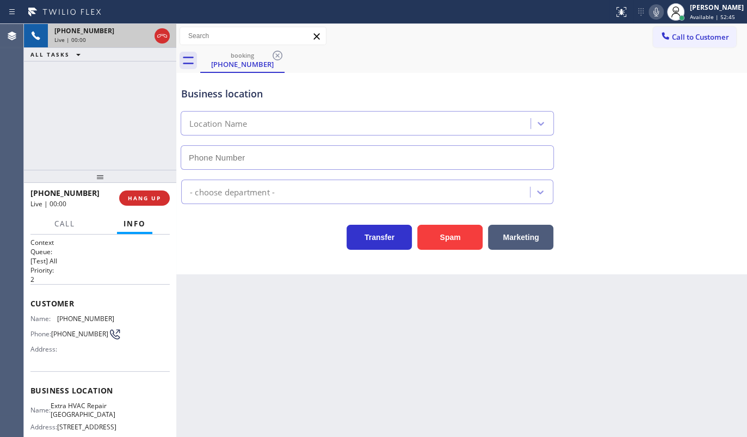
type input "(415) 851-3664"
click at [435, 225] on button "Spam" at bounding box center [449, 237] width 65 height 25
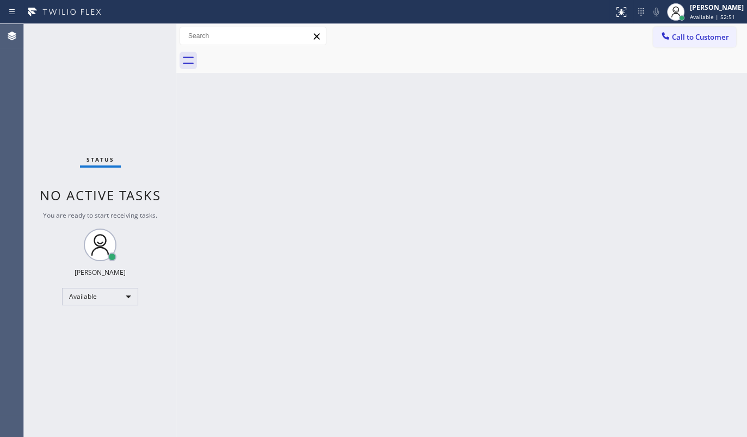
drag, startPoint x: 511, startPoint y: 195, endPoint x: 727, endPoint y: 155, distance: 219.8
click at [516, 194] on div "Back to Dashboard Change Sender ID Customers Technicians Select a contact Outbo…" at bounding box center [461, 230] width 571 height 413
drag, startPoint x: 504, startPoint y: 157, endPoint x: 523, endPoint y: 111, distance: 49.5
click at [507, 146] on div "Back to Dashboard Change Sender ID Customers Technicians Select a contact Outbo…" at bounding box center [461, 230] width 571 height 413
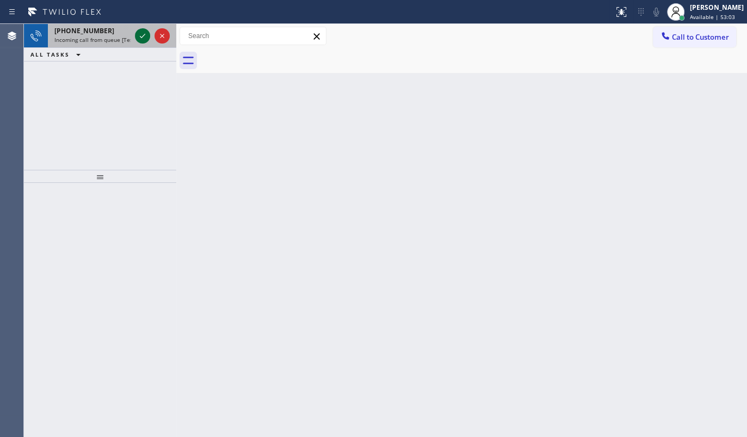
click at [145, 36] on icon at bounding box center [142, 35] width 13 height 13
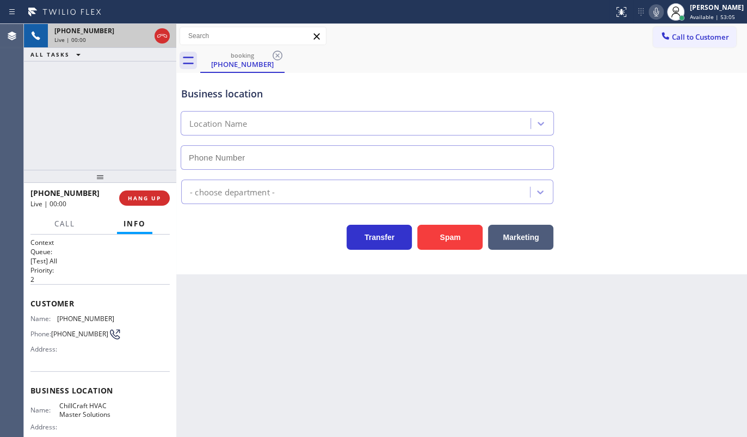
type input "(805) 303-5747"
click at [453, 237] on button "Spam" at bounding box center [449, 237] width 65 height 25
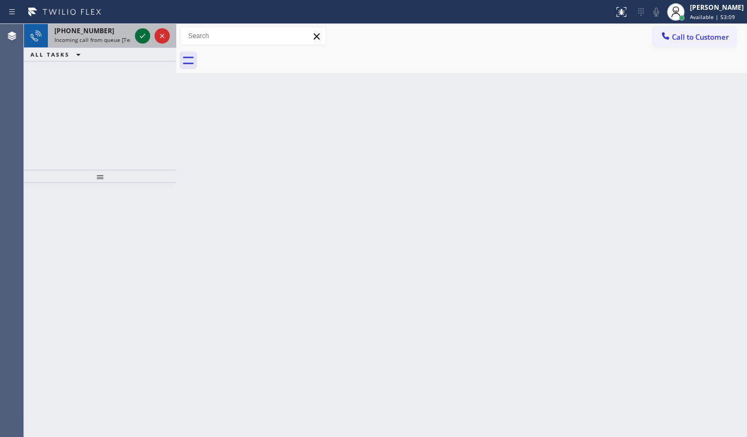
click at [143, 34] on icon at bounding box center [142, 35] width 13 height 13
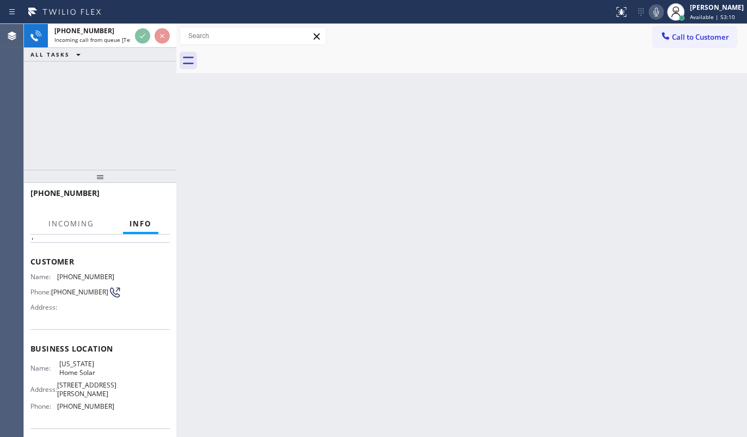
scroll to position [113, 0]
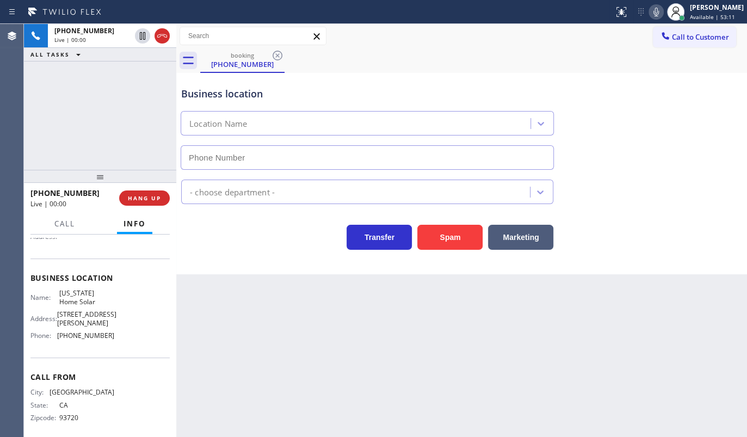
type input "(818) 495-0014"
click at [457, 230] on button "Spam" at bounding box center [449, 237] width 65 height 25
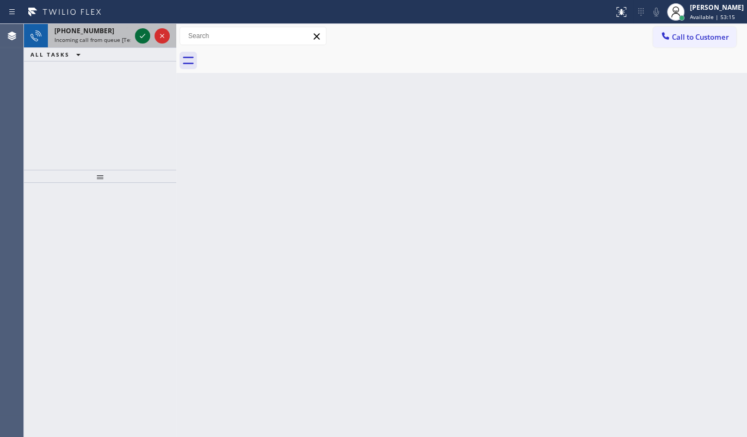
click at [140, 36] on icon at bounding box center [142, 36] width 5 height 4
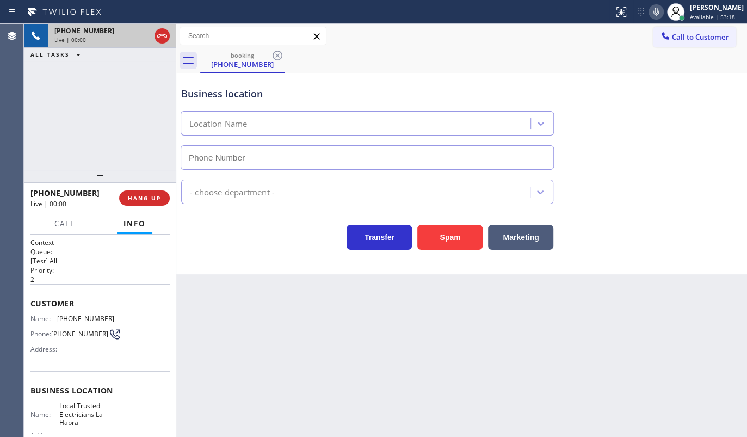
type input "(562) 456-3053"
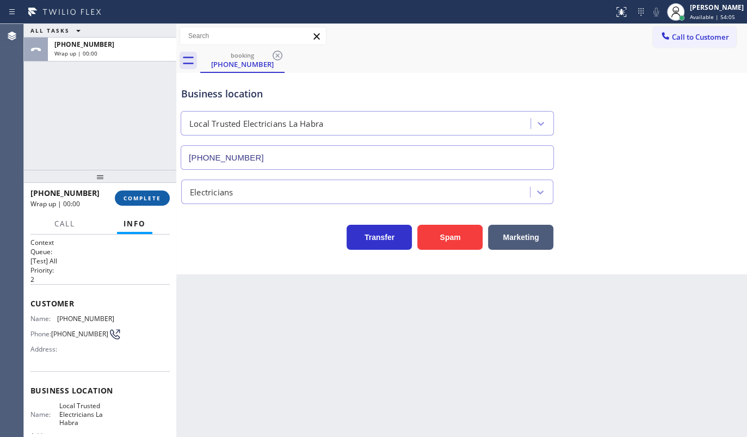
click at [140, 193] on button "COMPLETE" at bounding box center [142, 197] width 55 height 15
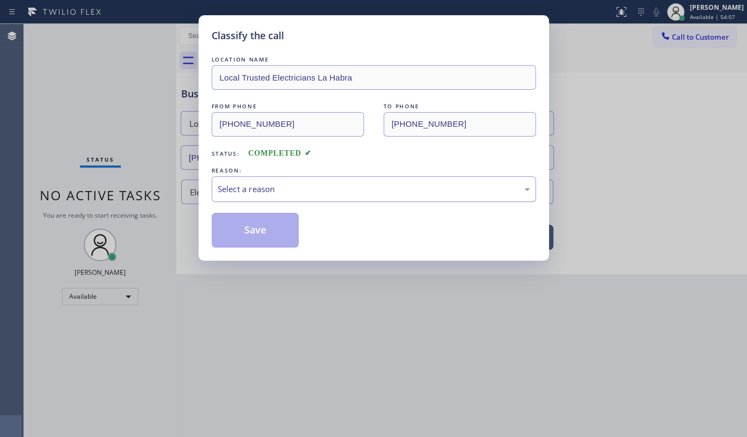
drag, startPoint x: 269, startPoint y: 184, endPoint x: 263, endPoint y: 188, distance: 6.6
click at [266, 185] on div "Select a reason" at bounding box center [374, 189] width 312 height 13
click at [235, 229] on button "Save" at bounding box center [256, 230] width 88 height 35
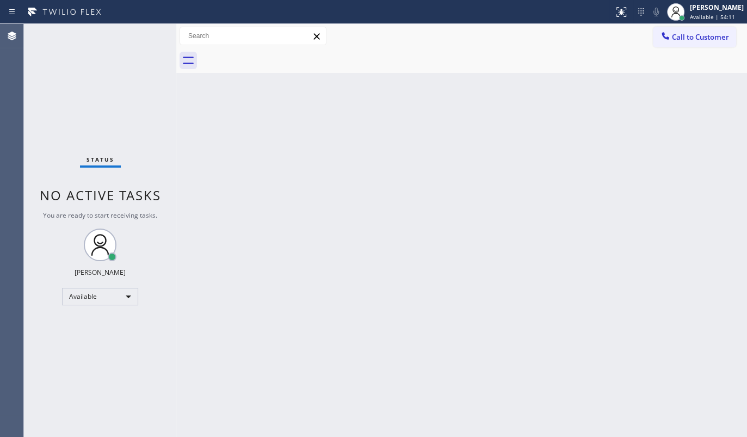
click at [610, 120] on div "Back to Dashboard Change Sender ID Customers Technicians Select a contact Outbo…" at bounding box center [461, 230] width 571 height 413
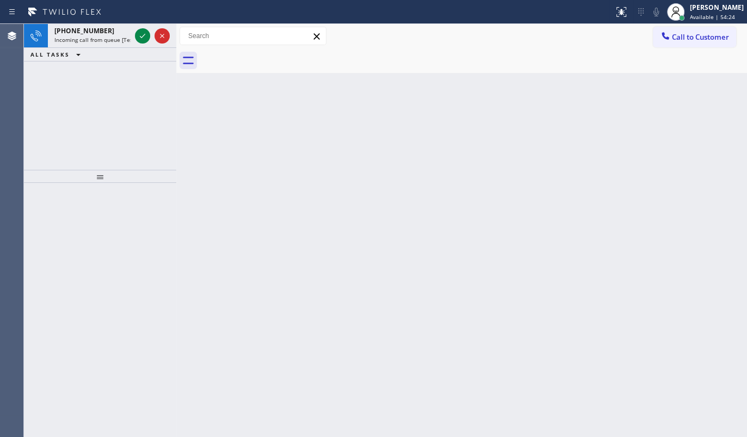
click at [81, 51] on icon at bounding box center [78, 54] width 13 height 13
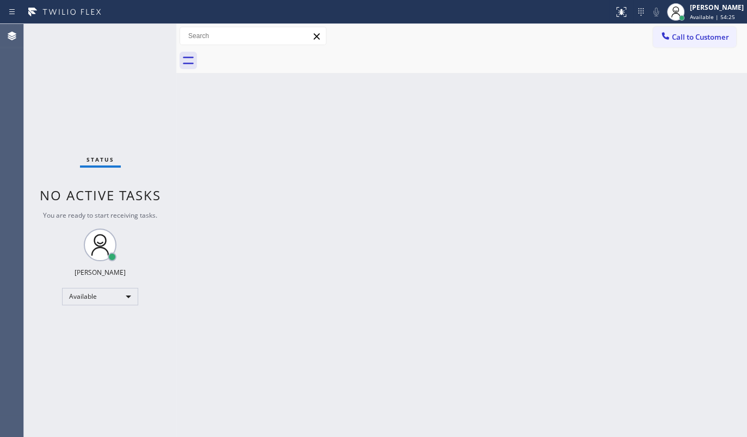
click at [138, 36] on div "Status No active tasks You are ready to start receiving tasks. JENIZA ALCAYDE A…" at bounding box center [100, 230] width 152 height 413
drag, startPoint x: 414, startPoint y: 305, endPoint x: 584, endPoint y: 11, distance: 339.6
click at [426, 288] on div "Back to Dashboard Change Sender ID Customers Technicians Select a contact Outbo…" at bounding box center [461, 230] width 571 height 413
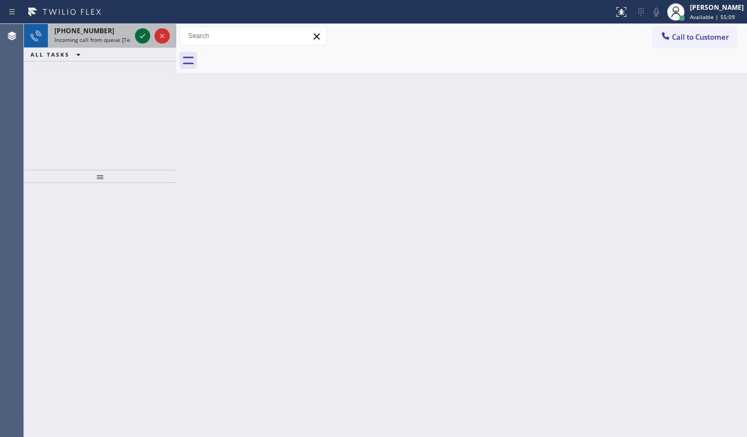
click at [141, 36] on icon at bounding box center [142, 35] width 13 height 13
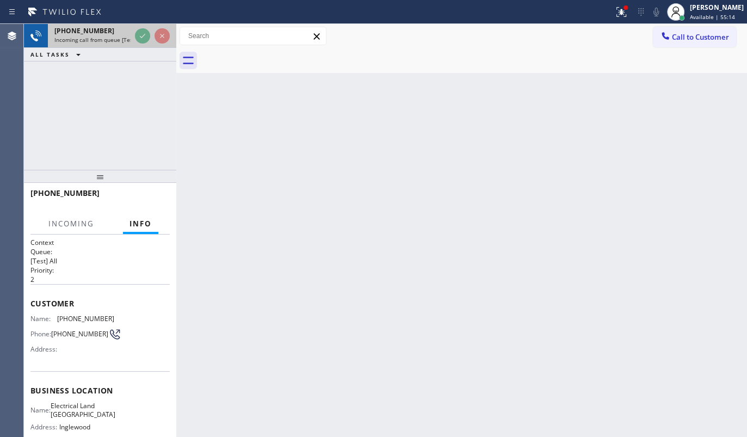
click at [145, 24] on div at bounding box center [152, 36] width 39 height 24
drag, startPoint x: 145, startPoint y: 24, endPoint x: 145, endPoint y: 18, distance: 6.0
click at [145, 18] on div "Status report Issue detected This issue could affect your workflow. Please cont…" at bounding box center [373, 218] width 747 height 437
click at [130, 51] on div "ALL TASKS ALL TASKS ACTIVE TASKS TASKS IN WRAP UP" at bounding box center [100, 55] width 152 height 14
click at [152, 37] on div at bounding box center [152, 36] width 39 height 24
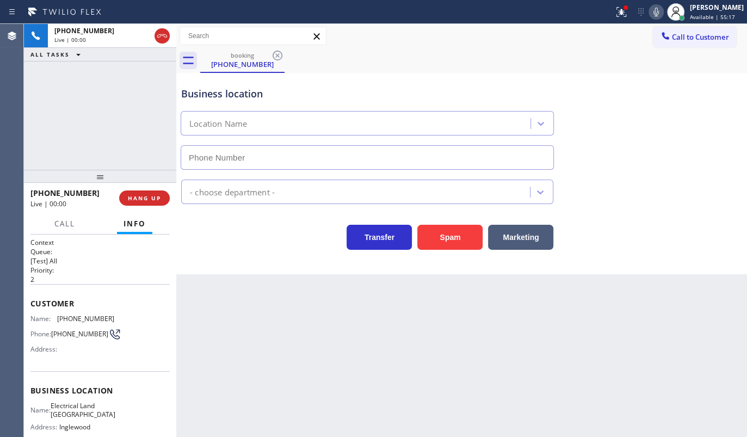
type input "(310) 409-4493"
drag, startPoint x: 449, startPoint y: 239, endPoint x: 480, endPoint y: 190, distance: 58.4
click at [450, 233] on button "Spam" at bounding box center [449, 237] width 65 height 25
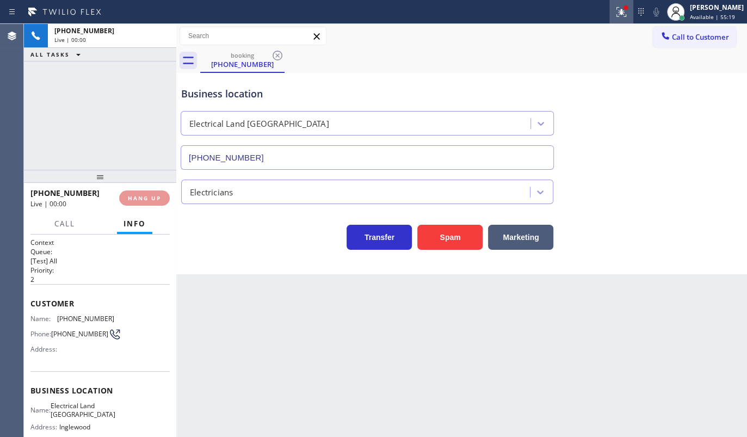
click at [619, 5] on icon at bounding box center [621, 11] width 13 height 13
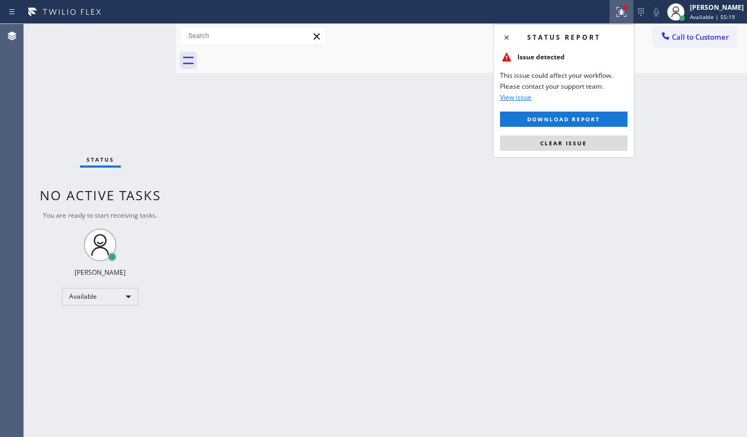
drag, startPoint x: 585, startPoint y: 144, endPoint x: 568, endPoint y: 139, distance: 17.9
click at [584, 141] on span "Clear issue" at bounding box center [563, 143] width 47 height 8
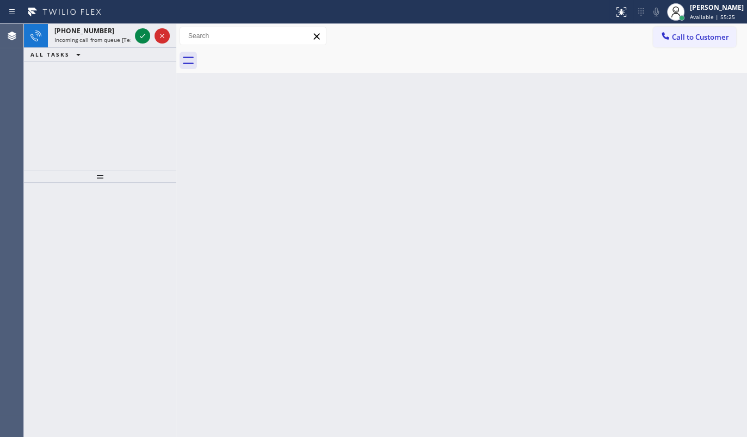
click at [140, 35] on icon at bounding box center [142, 35] width 13 height 13
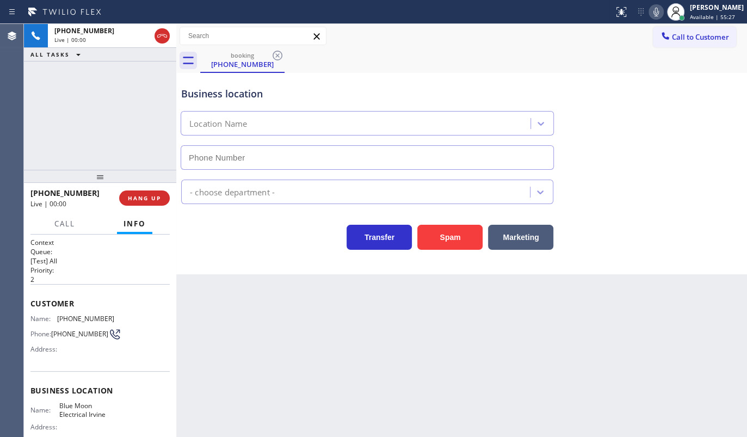
type input "(949) 438-5263"
click at [146, 196] on span "HANG UP" at bounding box center [144, 198] width 33 height 8
click at [156, 196] on span "HANG UP" at bounding box center [144, 198] width 33 height 8
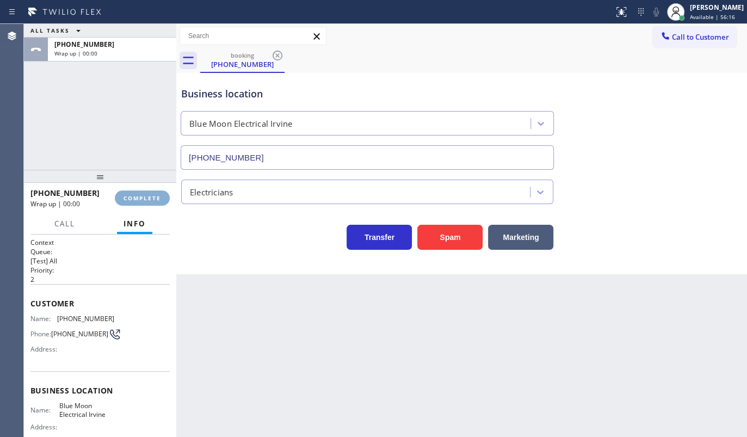
click at [156, 196] on span "COMPLETE" at bounding box center [143, 198] width 38 height 8
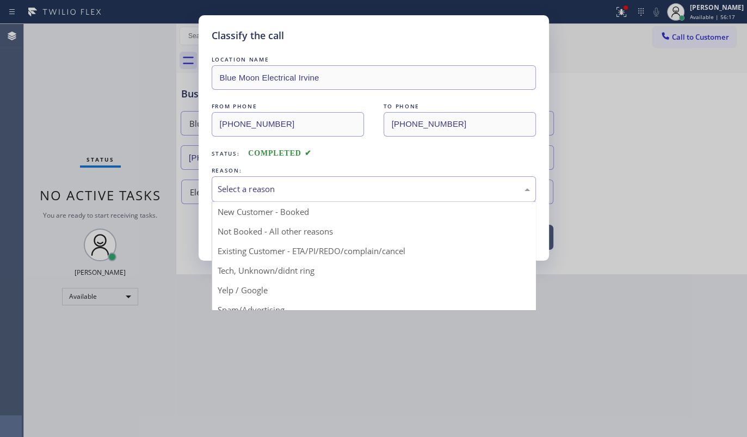
click at [258, 184] on div "Select a reason" at bounding box center [374, 189] width 312 height 13
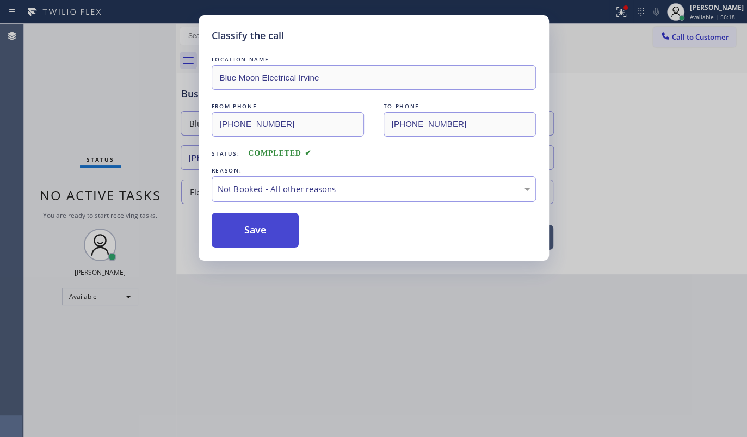
click at [248, 229] on button "Save" at bounding box center [256, 230] width 88 height 35
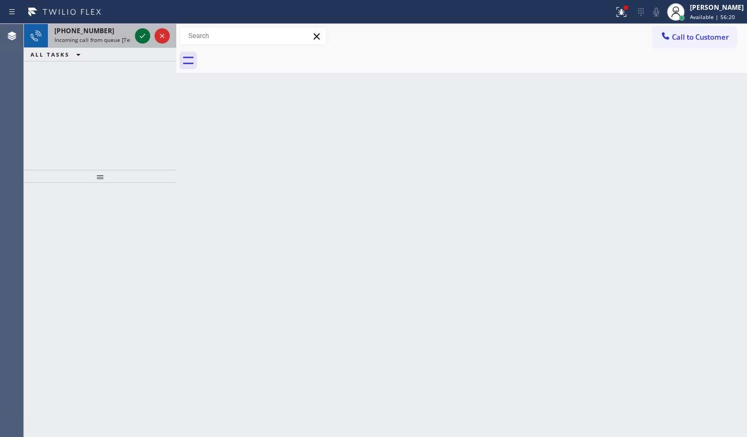
click at [141, 36] on icon at bounding box center [142, 35] width 13 height 13
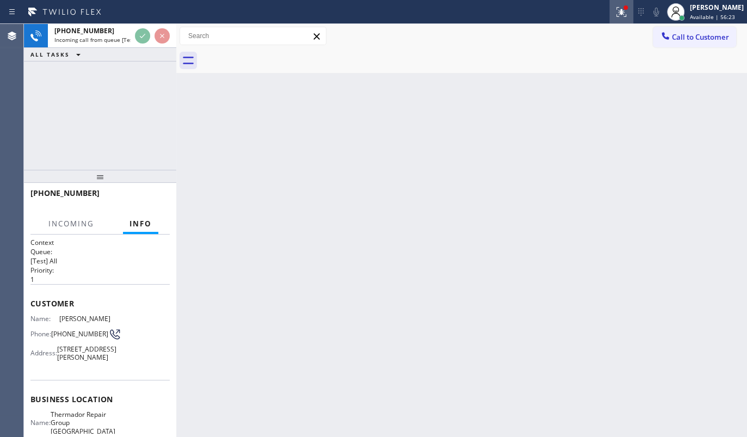
click at [632, 10] on div at bounding box center [621, 11] width 24 height 13
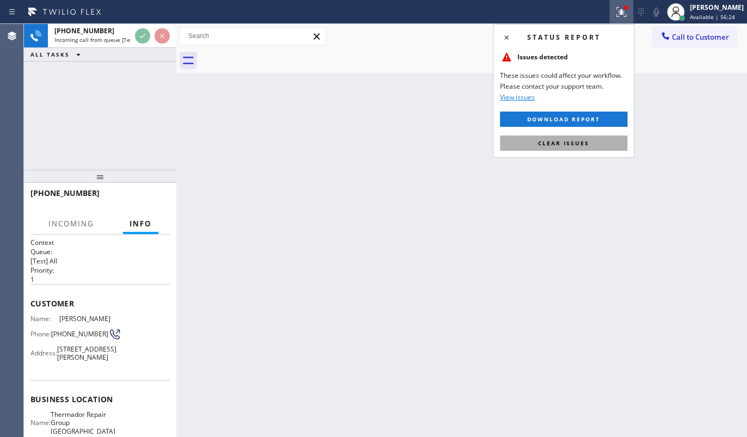
drag, startPoint x: 573, startPoint y: 146, endPoint x: 318, endPoint y: 82, distance: 262.6
click at [571, 140] on span "Clear issues" at bounding box center [563, 143] width 51 height 8
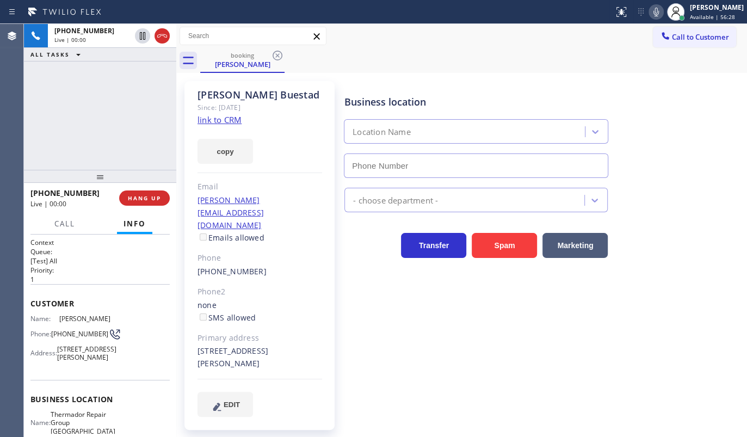
type input "(415) 319-9486"
click at [220, 118] on link "link to CRM" at bounding box center [220, 119] width 44 height 11
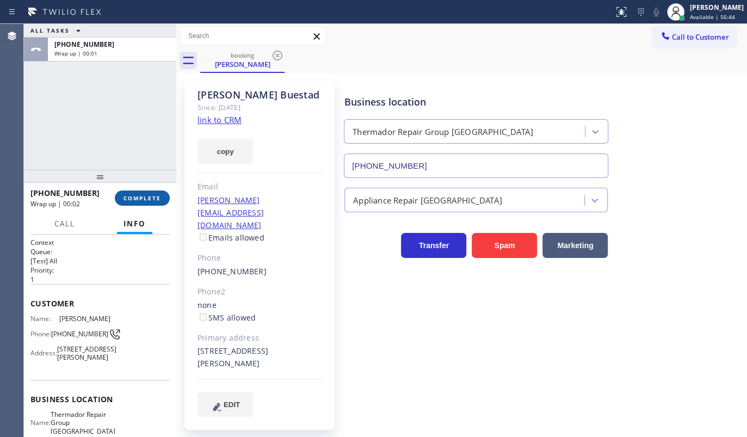
click at [125, 192] on button "COMPLETE" at bounding box center [142, 197] width 55 height 15
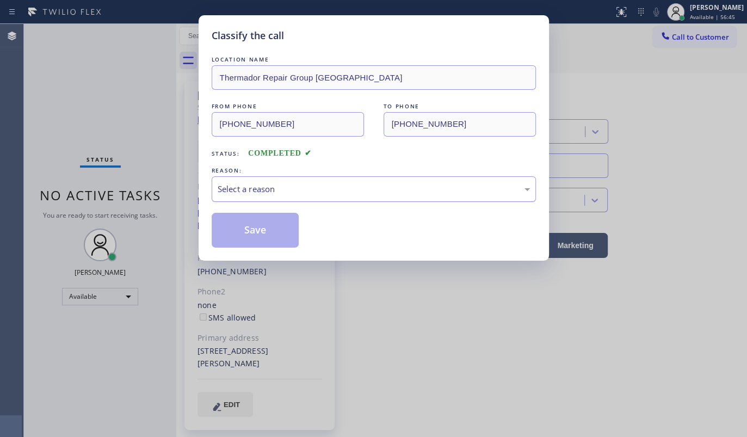
click at [241, 187] on div "Select a reason" at bounding box center [374, 189] width 312 height 13
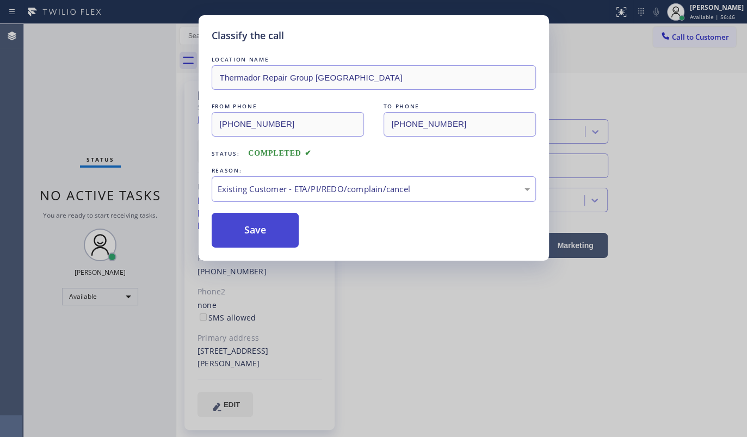
drag, startPoint x: 230, startPoint y: 251, endPoint x: 236, endPoint y: 231, distance: 21.7
click at [237, 231] on button "Save" at bounding box center [256, 230] width 88 height 35
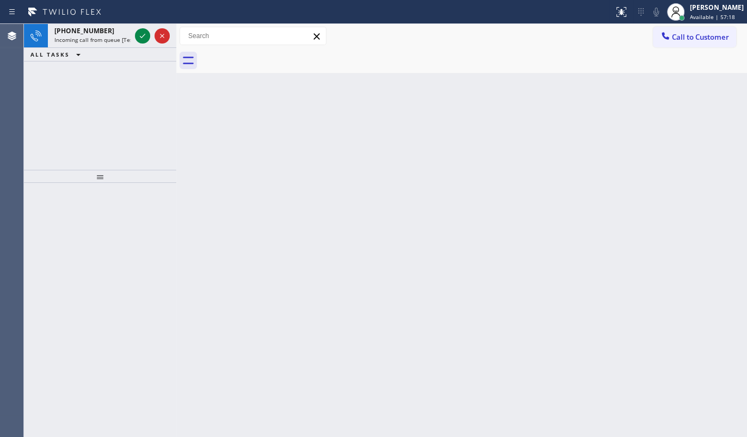
drag, startPoint x: 137, startPoint y: 32, endPoint x: 148, endPoint y: 39, distance: 12.7
click at [138, 32] on icon at bounding box center [142, 35] width 13 height 13
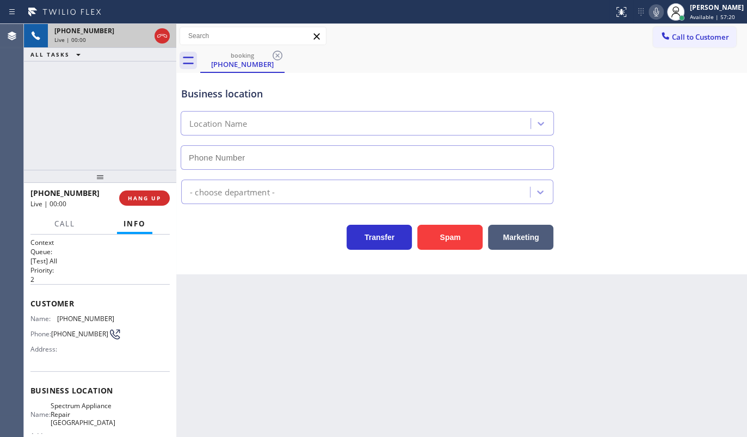
type input "(714) 844-7736"
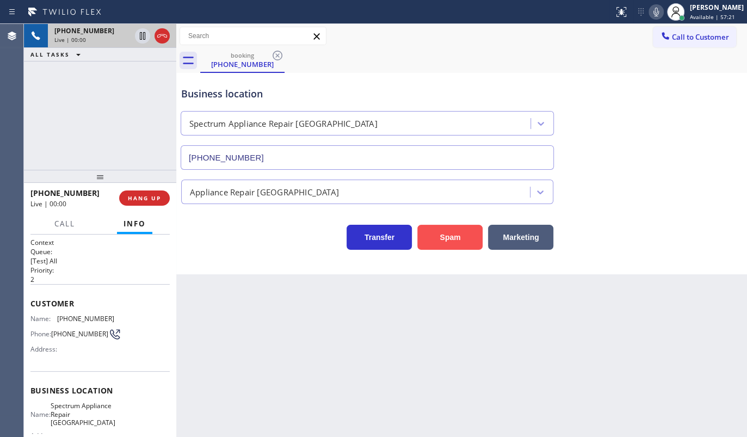
click at [429, 225] on div "Spam" at bounding box center [447, 234] width 71 height 30
click at [429, 225] on button "Spam" at bounding box center [449, 237] width 65 height 25
click at [437, 239] on button "Spam" at bounding box center [449, 237] width 65 height 25
click at [449, 216] on div "Transfer Spam Marketing" at bounding box center [461, 232] width 565 height 35
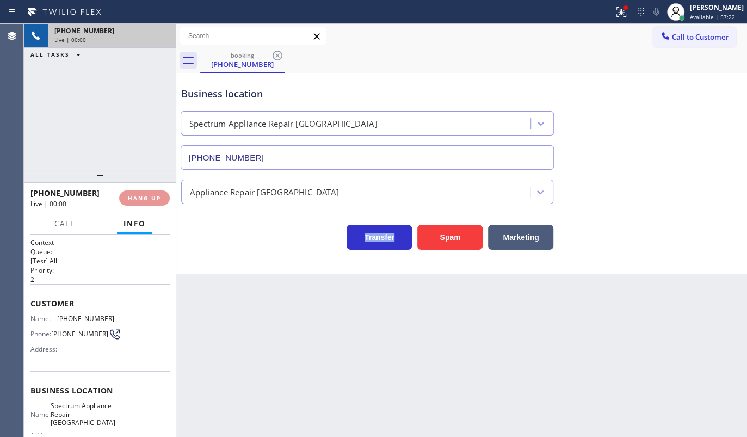
click at [449, 216] on div "Transfer Spam Marketing" at bounding box center [461, 232] width 565 height 35
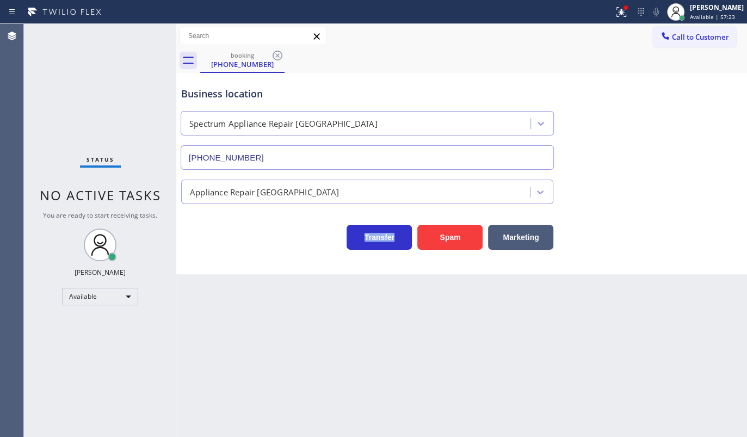
click at [449, 215] on div "Back to Dashboard Change Sender ID Customers Technicians Select a contact Outbo…" at bounding box center [461, 230] width 571 height 413
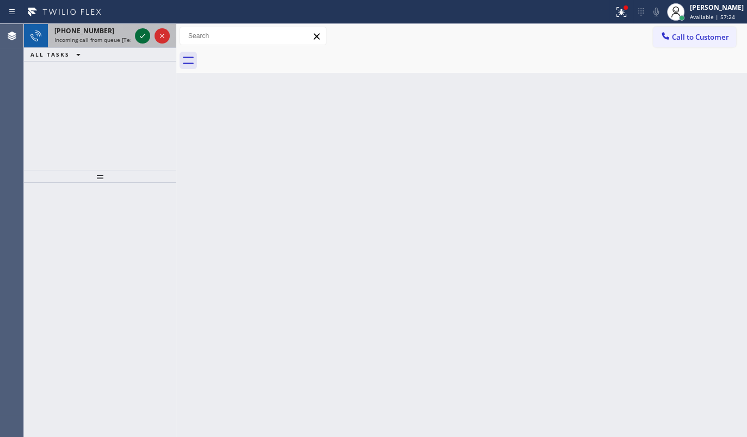
click at [141, 33] on icon at bounding box center [142, 35] width 13 height 13
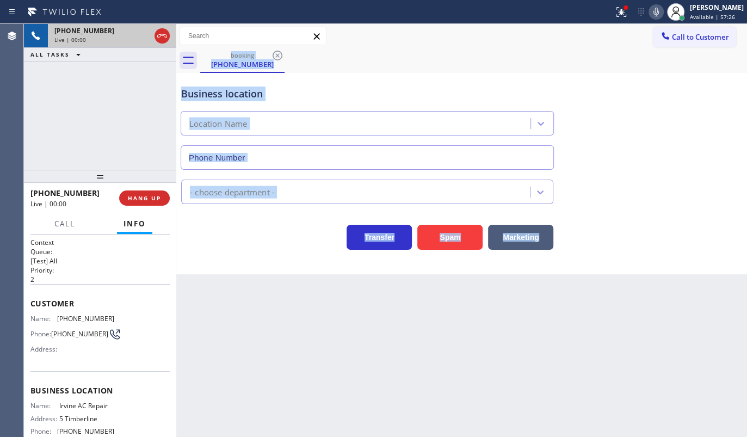
type input "(949) 353-6929"
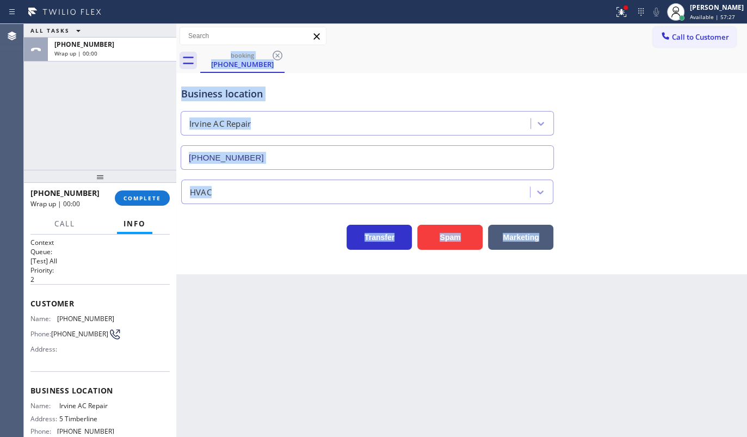
click at [302, 288] on div "Back to Dashboard Change Sender ID Customers Technicians Select a contact Outbo…" at bounding box center [461, 230] width 571 height 413
click at [131, 191] on button "COMPLETE" at bounding box center [142, 197] width 55 height 15
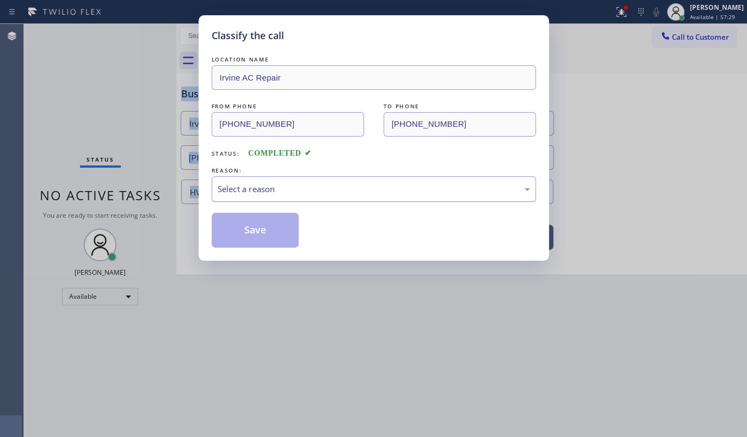
click at [288, 201] on div "Select a reason" at bounding box center [374, 189] width 324 height 26
click at [268, 225] on button "Save" at bounding box center [256, 230] width 88 height 35
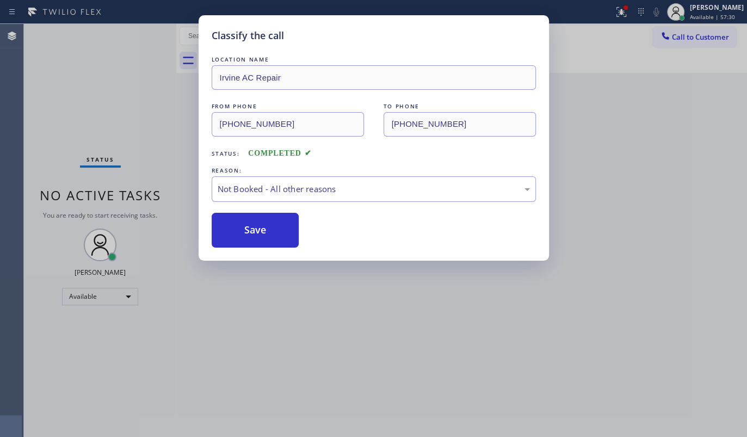
click at [268, 225] on button "Save" at bounding box center [256, 230] width 88 height 35
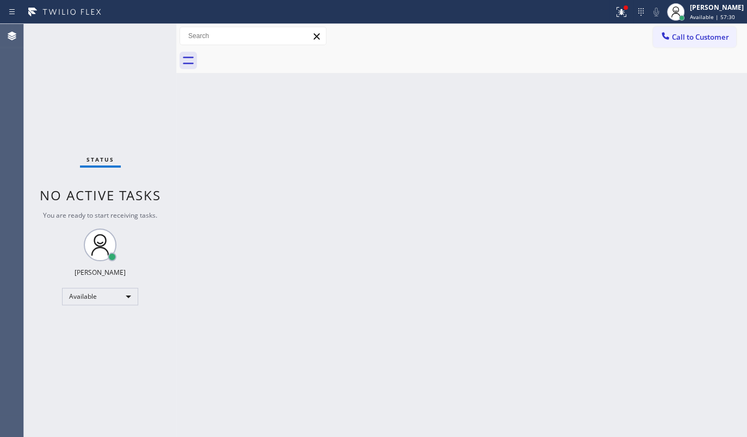
click at [268, 225] on div "Classify the call LOCATION NAME Rush Electrical Service Burbank FROM PHONE (213…" at bounding box center [385, 230] width 723 height 413
click at [618, 17] on icon at bounding box center [621, 11] width 13 height 13
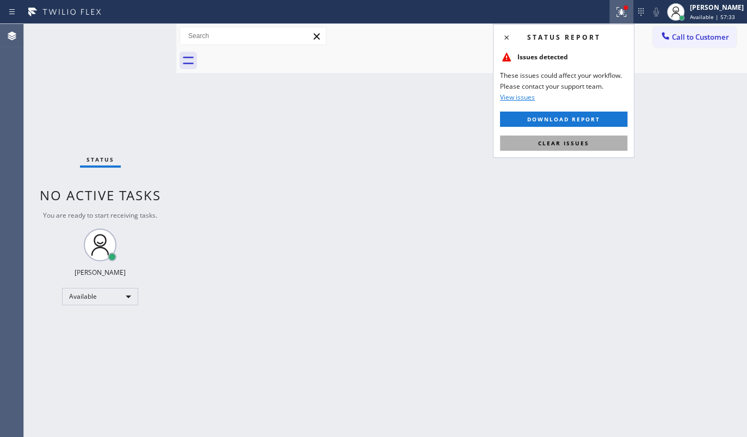
click at [602, 138] on button "Clear issues" at bounding box center [563, 142] width 127 height 15
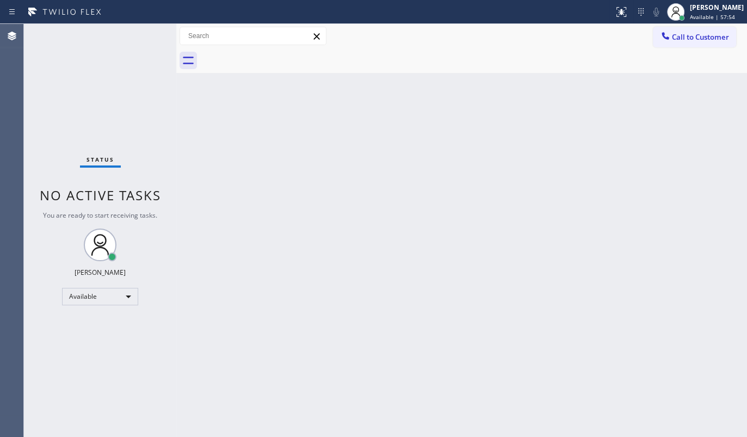
click at [316, 175] on div "Back to Dashboard Change Sender ID Customers Technicians Select a contact Outbo…" at bounding box center [461, 230] width 571 height 413
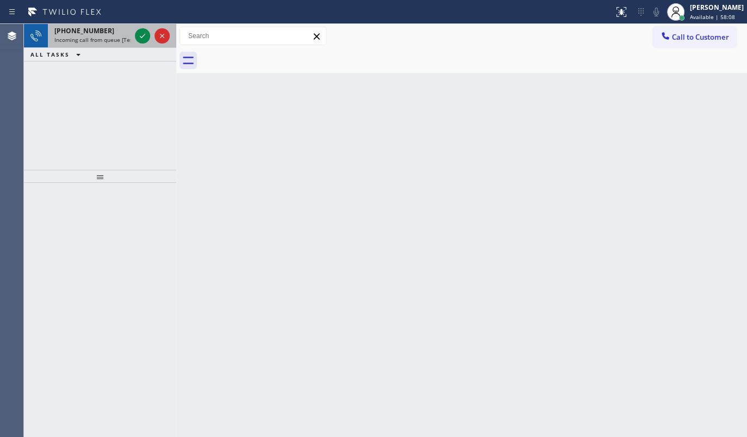
click at [152, 38] on div at bounding box center [152, 36] width 39 height 24
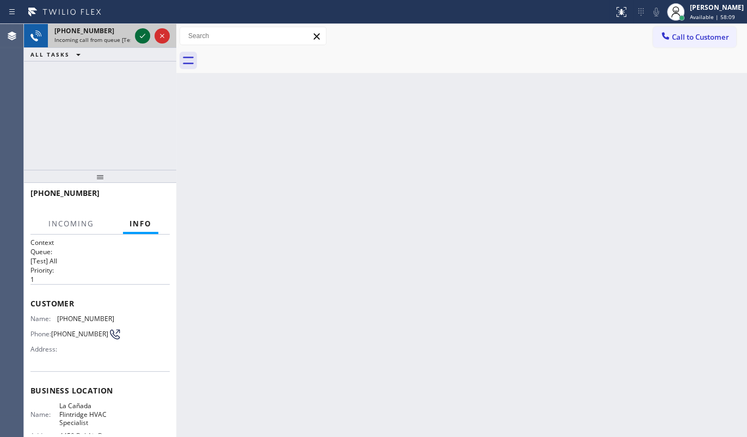
click at [143, 38] on icon at bounding box center [142, 35] width 13 height 13
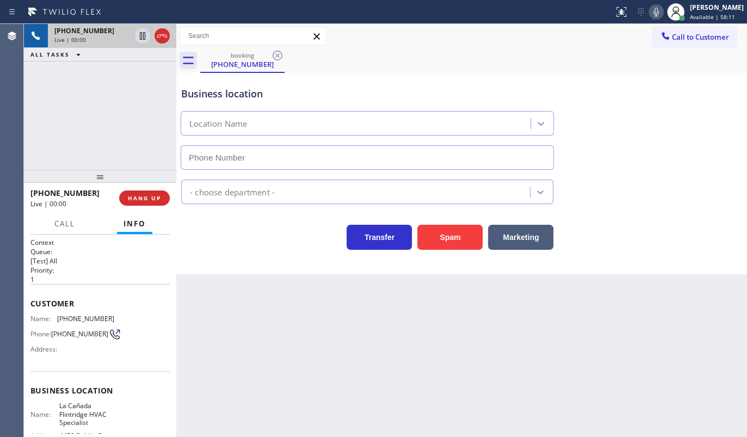
type input "(818) 740-6341"
drag, startPoint x: 63, startPoint y: 98, endPoint x: 69, endPoint y: 7, distance: 91.1
click at [66, 71] on div "+16269935873 Live | 00:30 ALL TASKS ALL TASKS ACTIVE TASKS TASKS IN WRAP UP" at bounding box center [100, 97] width 152 height 146
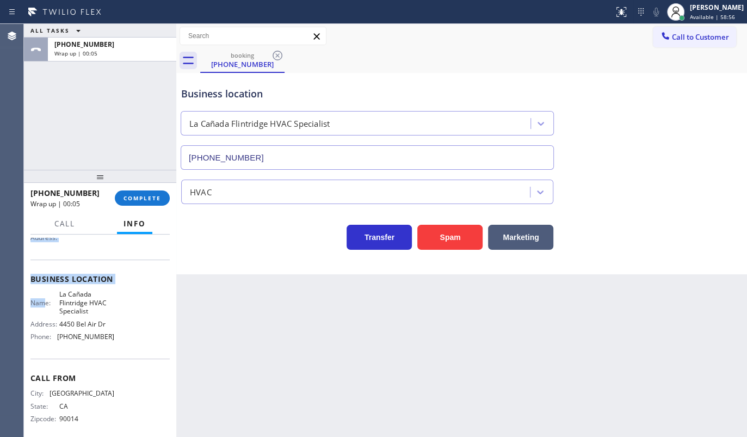
scroll to position [121, 0]
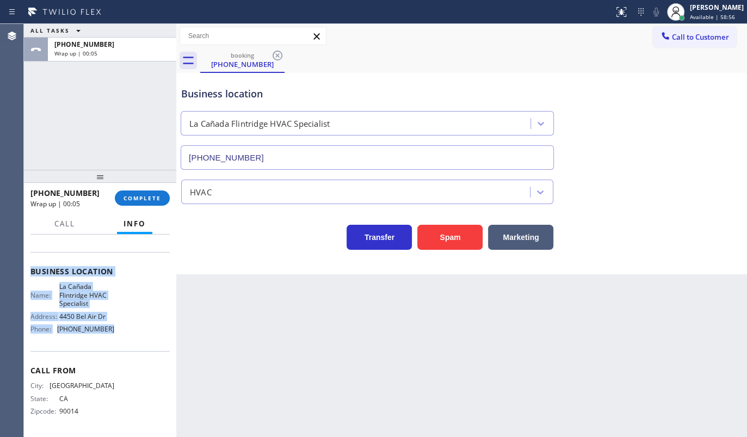
drag, startPoint x: 28, startPoint y: 272, endPoint x: 119, endPoint y: 330, distance: 107.9
click at [119, 330] on div "Context Queue: [Test] All Priority: 1 Customer Name: (626) 993-5873 Phone: (626…" at bounding box center [100, 336] width 152 height 202
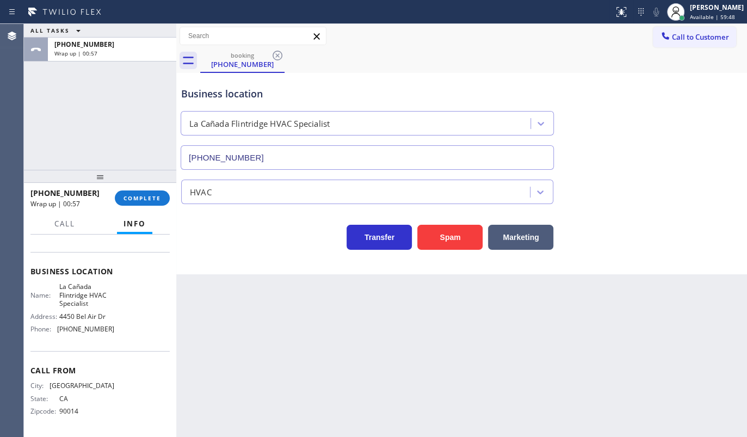
drag, startPoint x: 70, startPoint y: 117, endPoint x: 93, endPoint y: 128, distance: 25.3
click at [70, 117] on div "ALL TASKS ALL TASKS ACTIVE TASKS TASKS IN WRAP UP +16269935873 Wrap up | 00:57" at bounding box center [100, 97] width 152 height 146
click at [144, 191] on button "COMPLETE" at bounding box center [142, 197] width 55 height 15
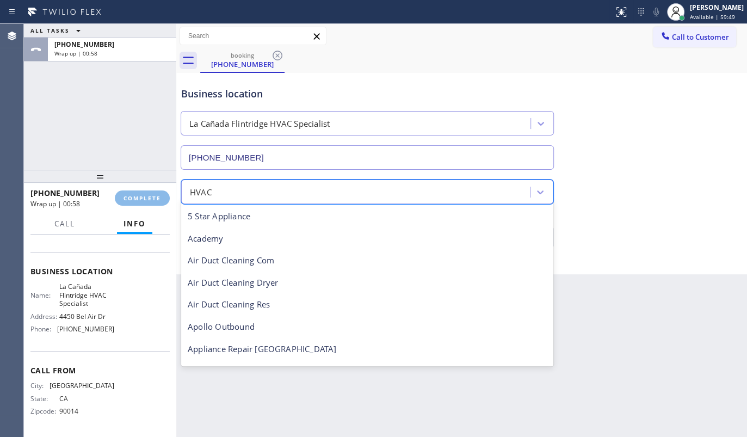
click at [184, 201] on div "HVAC" at bounding box center [367, 192] width 372 height 24
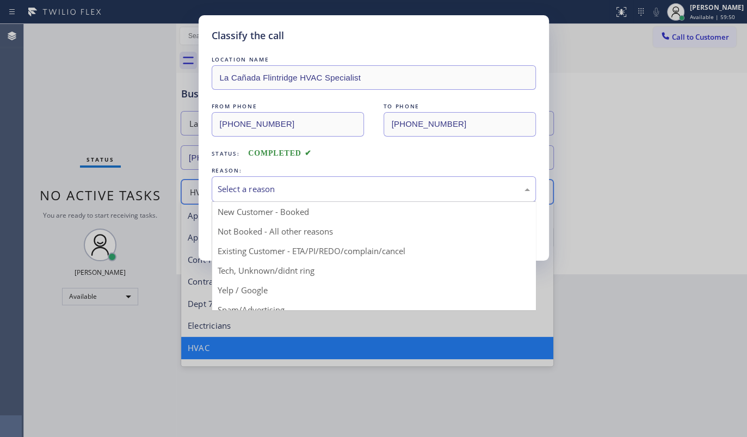
click at [234, 183] on div "Select a reason" at bounding box center [374, 189] width 312 height 13
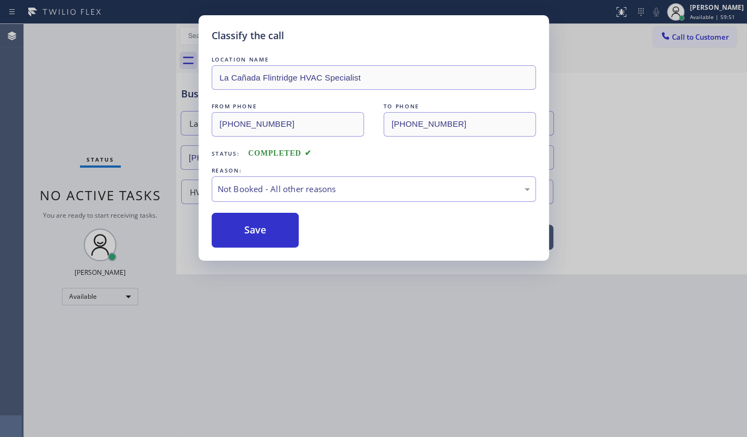
click at [237, 230] on button "Save" at bounding box center [256, 230] width 88 height 35
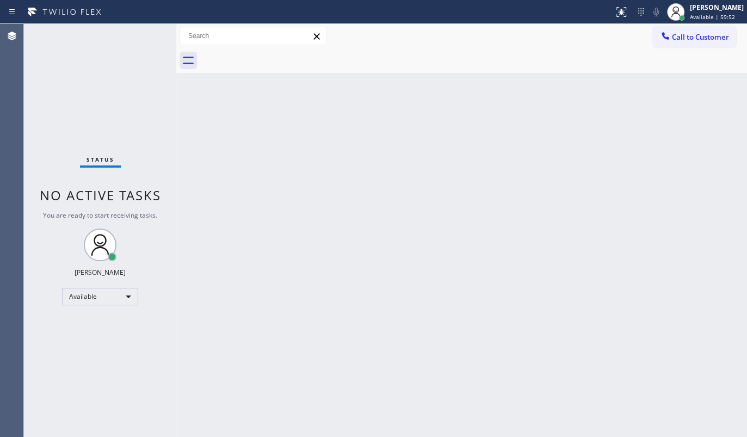
click at [70, 75] on div "Status No active tasks You are ready to start receiving tasks. JENIZA ALCAYDE A…" at bounding box center [100, 230] width 152 height 413
click at [463, 211] on div "Back to Dashboard Change Sender ID Customers Technicians Select a contact Outbo…" at bounding box center [461, 230] width 571 height 413
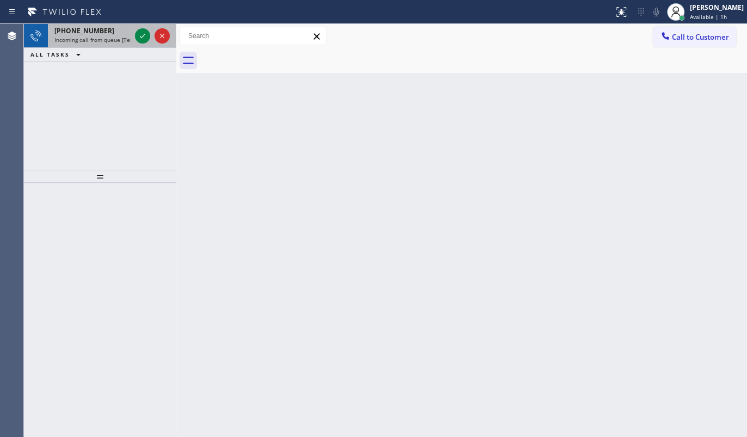
drag, startPoint x: 89, startPoint y: 86, endPoint x: 133, endPoint y: 41, distance: 63.1
click at [98, 81] on div "+19517312043 Incoming call from queue [Test] All ALL TASKS ALL TASKS ACTIVE TAS…" at bounding box center [100, 97] width 152 height 146
click at [137, 38] on icon at bounding box center [142, 35] width 13 height 13
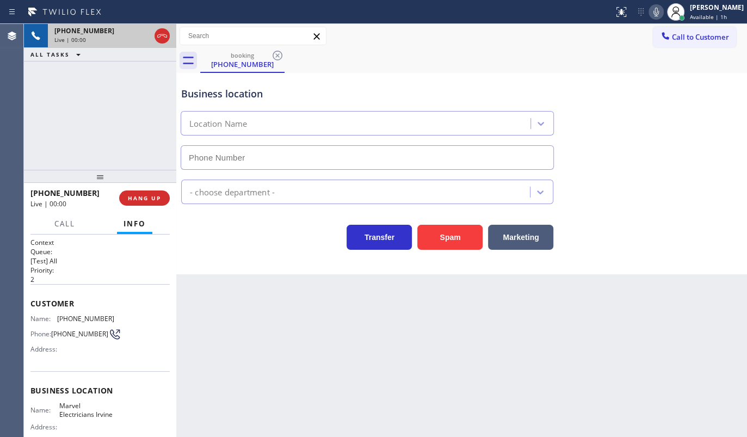
type input "(949) 565-4681"
click at [153, 194] on span "HANG UP" at bounding box center [144, 198] width 33 height 8
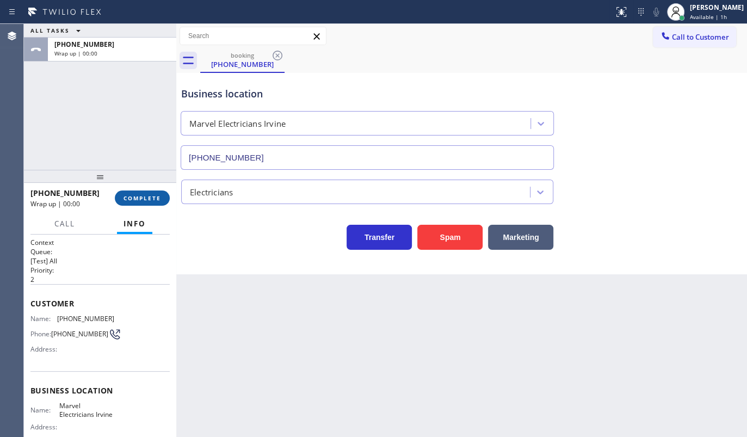
drag, startPoint x: 139, startPoint y: 197, endPoint x: 162, endPoint y: 201, distance: 22.6
click at [141, 197] on span "COMPLETE" at bounding box center [143, 198] width 38 height 8
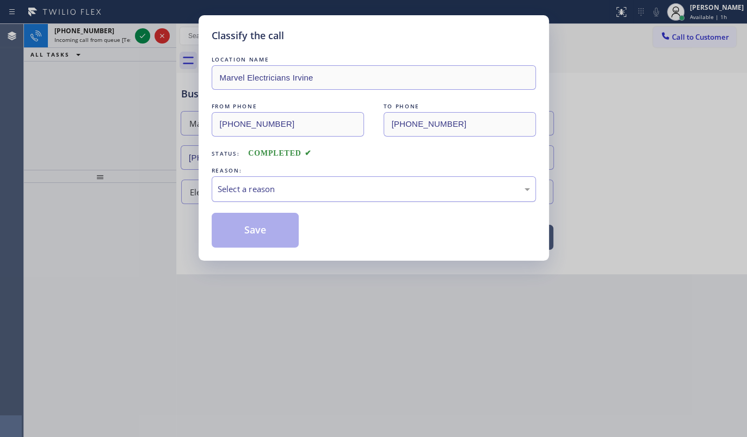
drag, startPoint x: 245, startPoint y: 171, endPoint x: 241, endPoint y: 176, distance: 6.2
click at [241, 176] on div "REASON: Select a reason" at bounding box center [374, 183] width 324 height 37
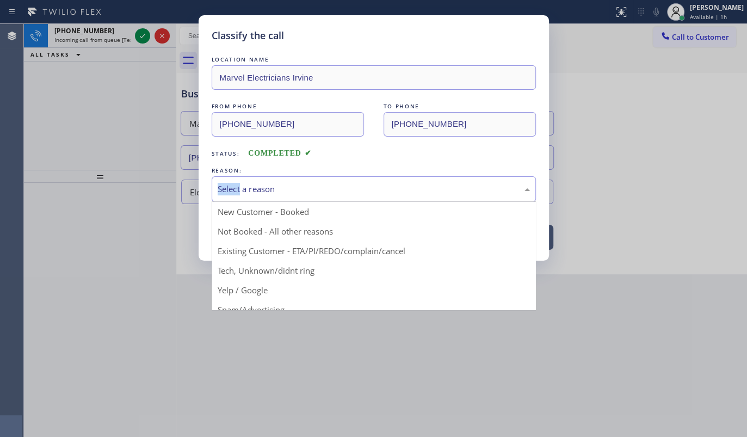
click at [241, 187] on div "Select a reason" at bounding box center [374, 189] width 312 height 13
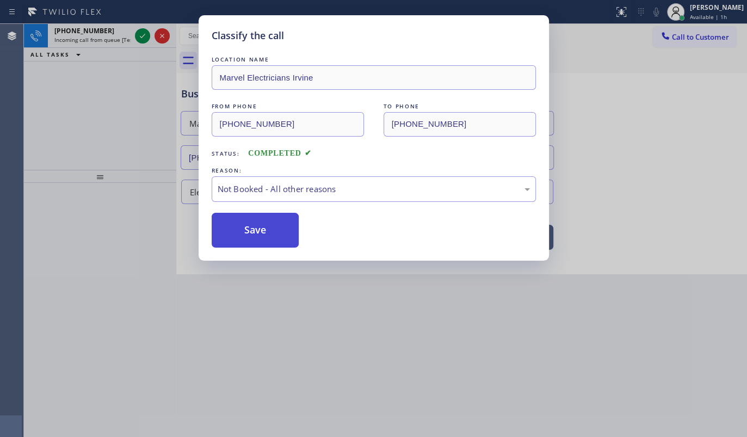
click at [233, 226] on button "Save" at bounding box center [256, 230] width 88 height 35
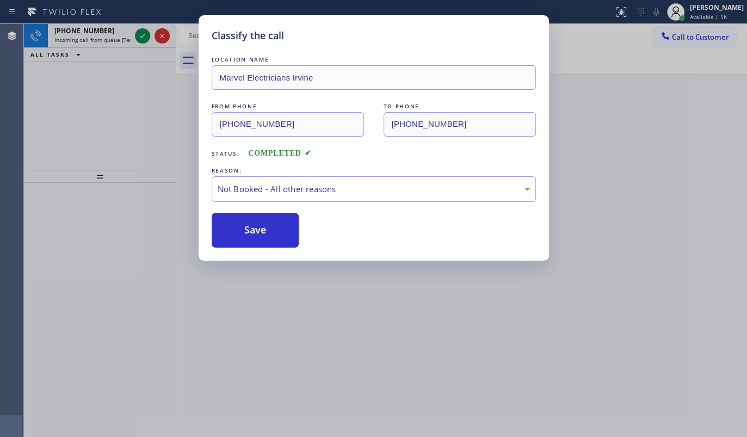
click at [141, 39] on div "Classify the call LOCATION NAME Marvel Electricians Irvine FROM PHONE (951) 731…" at bounding box center [373, 218] width 747 height 437
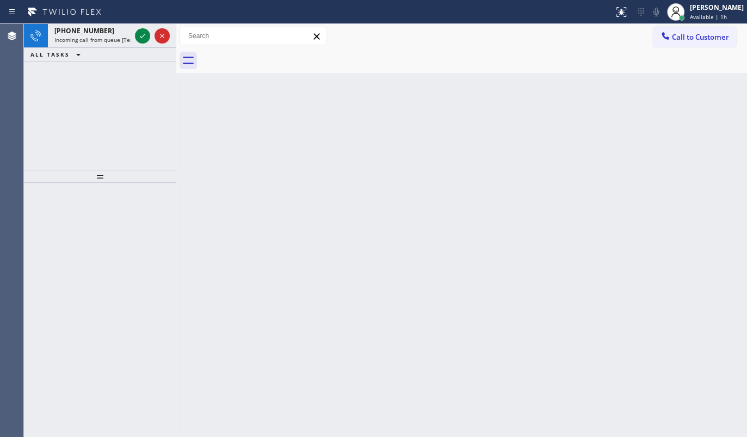
click at [141, 39] on icon at bounding box center [142, 35] width 13 height 13
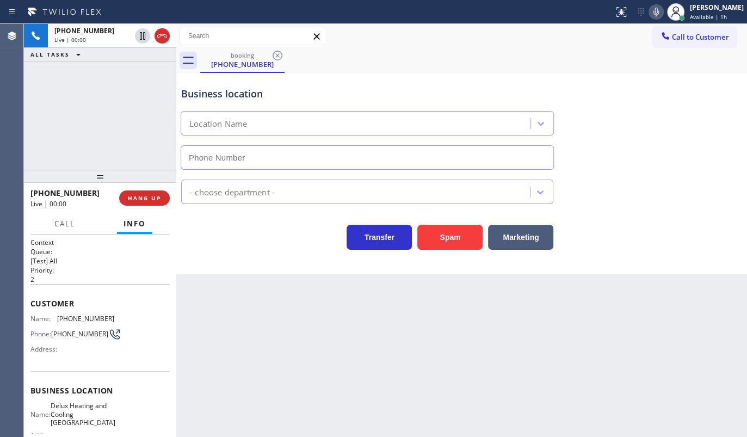
type input "(408) 409-8635"
click at [452, 260] on div "Business location Delux Heating & Cooling Sunnyvale (408) 409-8635 HVAC Transfe…" at bounding box center [461, 173] width 571 height 201
drag, startPoint x: 452, startPoint y: 242, endPoint x: 454, endPoint y: 251, distance: 9.5
click at [453, 249] on button "Spam" at bounding box center [449, 237] width 65 height 25
click at [449, 219] on div "Spam" at bounding box center [447, 234] width 71 height 30
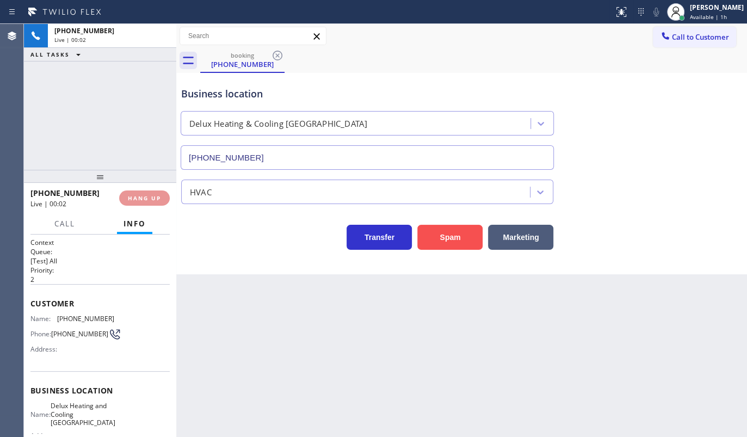
click at [449, 229] on button "Spam" at bounding box center [449, 237] width 65 height 25
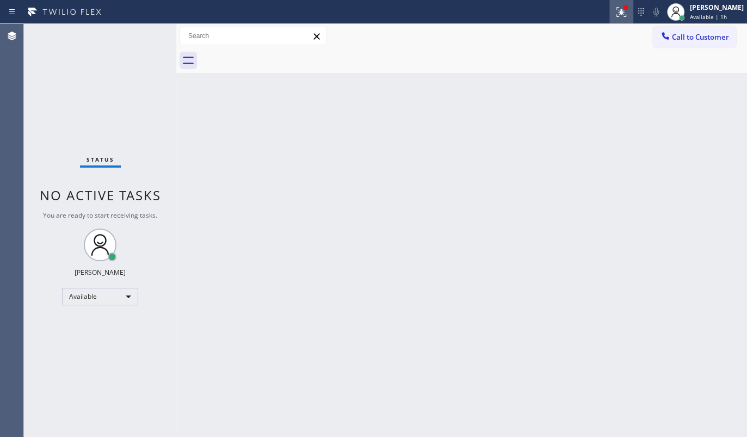
click at [614, 7] on div at bounding box center [621, 11] width 24 height 13
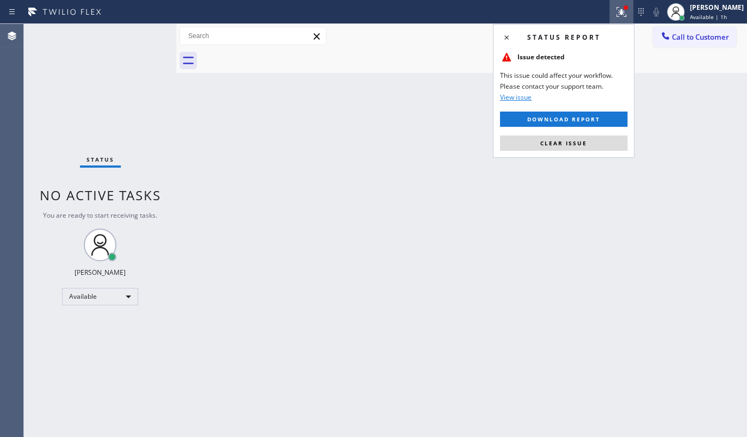
drag, startPoint x: 591, startPoint y: 141, endPoint x: 254, endPoint y: 155, distance: 337.6
click at [591, 141] on button "Clear issue" at bounding box center [563, 142] width 127 height 15
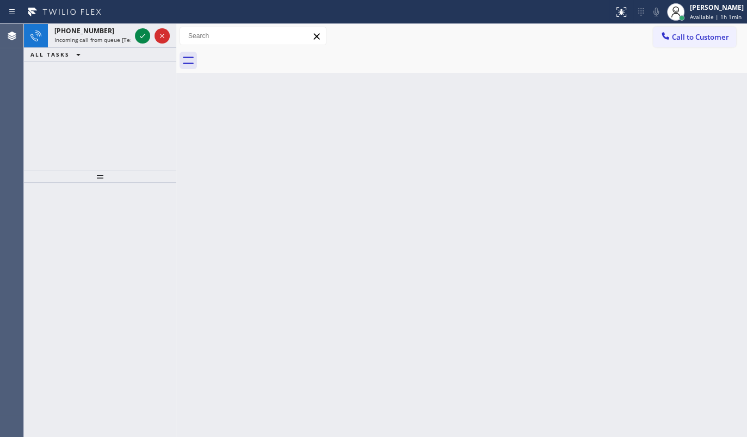
click at [57, 79] on div "+18307195382 Incoming call from queue [Test] All ALL TASKS ALL TASKS ACTIVE TAS…" at bounding box center [100, 97] width 152 height 146
click at [137, 32] on icon at bounding box center [142, 35] width 13 height 13
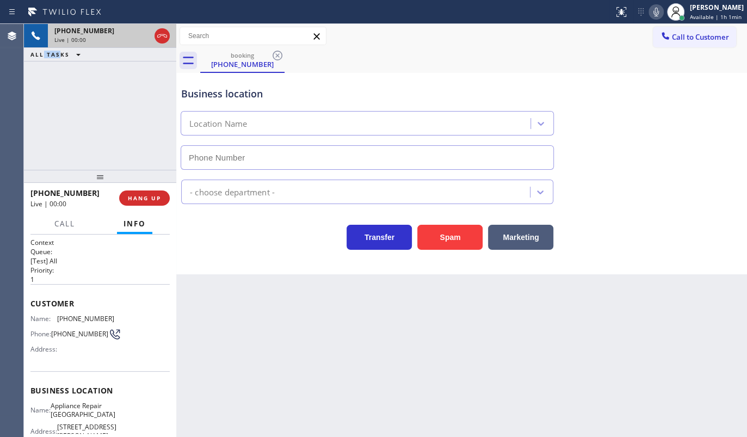
type input "(480) 269-8504"
click at [122, 125] on div "+18307195382 Live | 00:07 ALL TASKS ALL TASKS ACTIVE TASKS TASKS IN WRAP UP" at bounding box center [100, 97] width 152 height 146
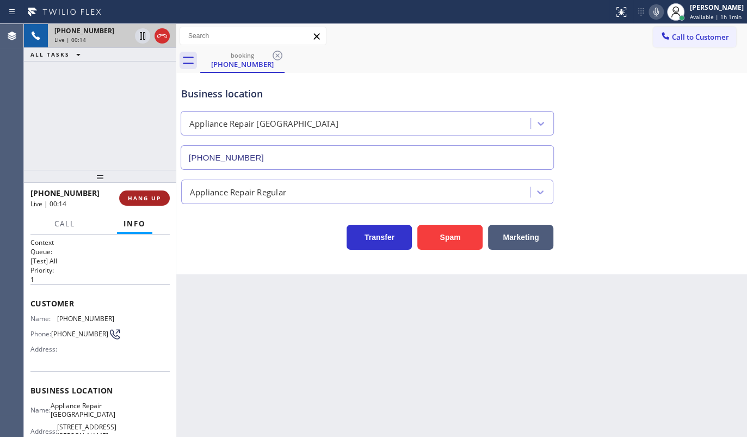
click at [126, 196] on button "HANG UP" at bounding box center [144, 197] width 51 height 15
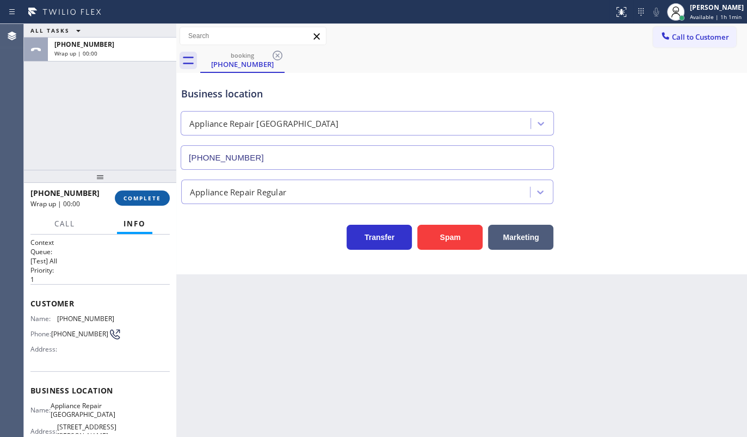
click at [148, 199] on span "COMPLETE" at bounding box center [143, 198] width 38 height 8
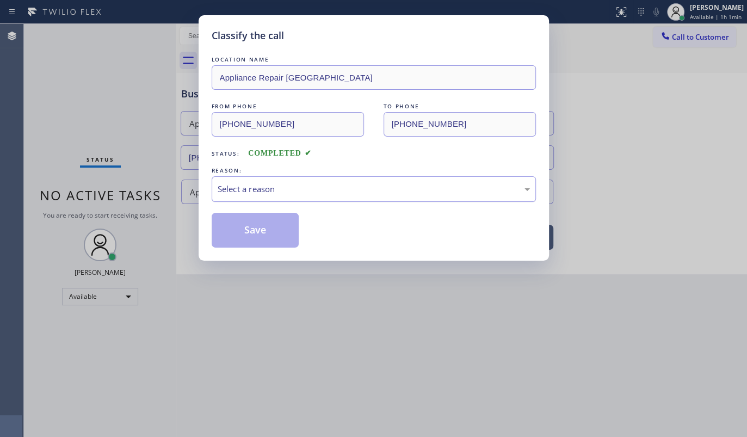
click at [244, 186] on div "Select a reason" at bounding box center [374, 189] width 312 height 13
click at [233, 223] on button "Save" at bounding box center [256, 230] width 88 height 35
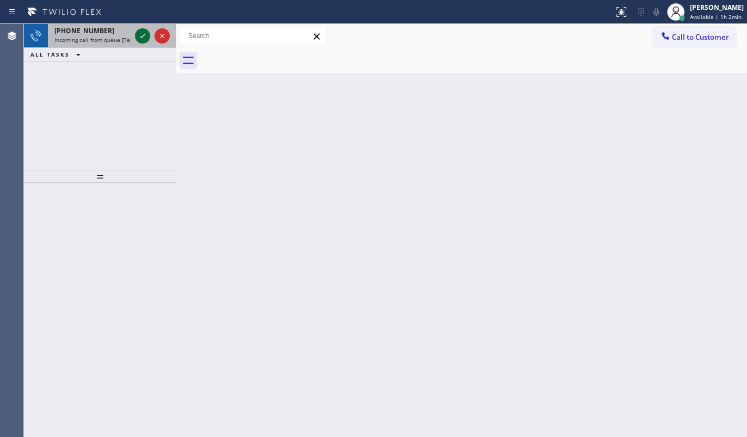
click at [141, 33] on icon at bounding box center [142, 35] width 13 height 13
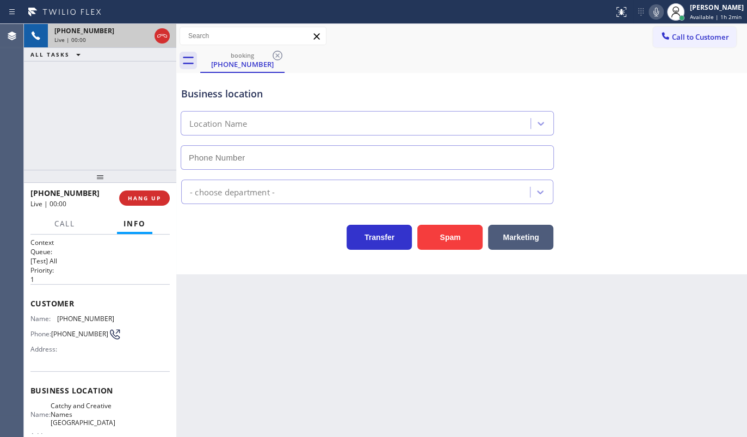
type input "(786) 982-8115"
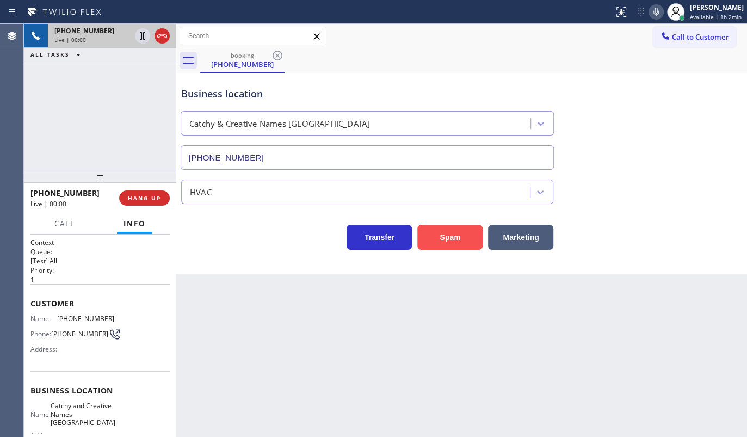
click at [448, 239] on button "Spam" at bounding box center [449, 237] width 65 height 25
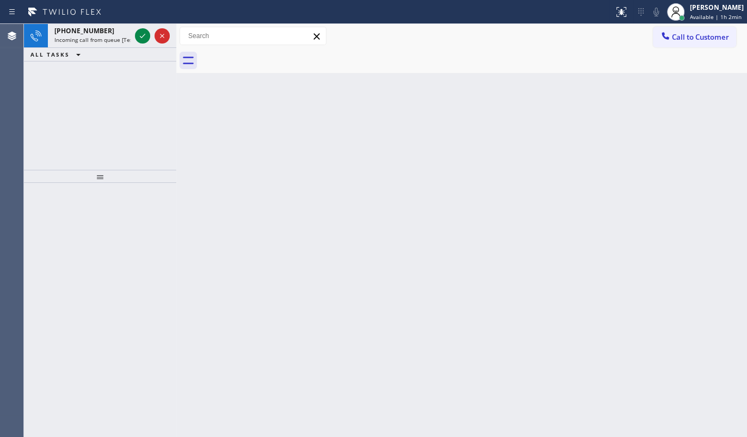
click at [85, 93] on div "+18307195382 Incoming call from queue [Test] All ALL TASKS ALL TASKS ACTIVE TAS…" at bounding box center [100, 97] width 152 height 146
click at [139, 35] on icon at bounding box center [142, 35] width 13 height 13
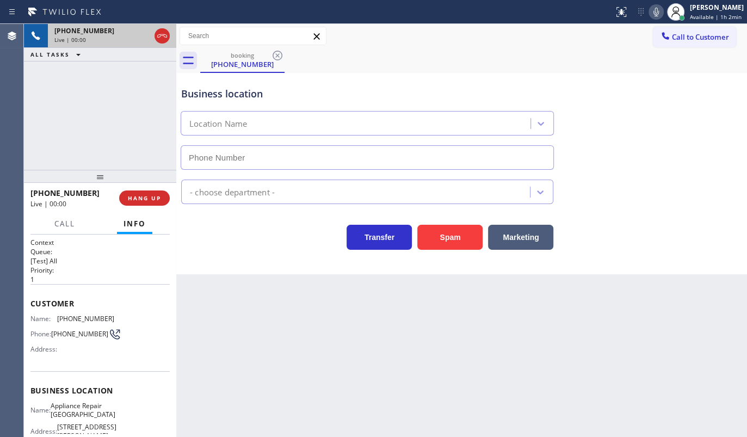
type input "(480) 269-8504"
click at [172, 38] on div "+18307195382 Live | 00:00" at bounding box center [100, 36] width 152 height 24
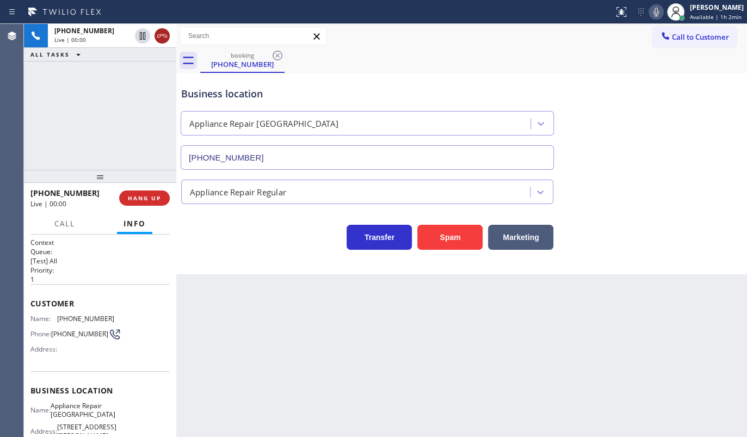
click at [161, 34] on icon at bounding box center [162, 35] width 10 height 3
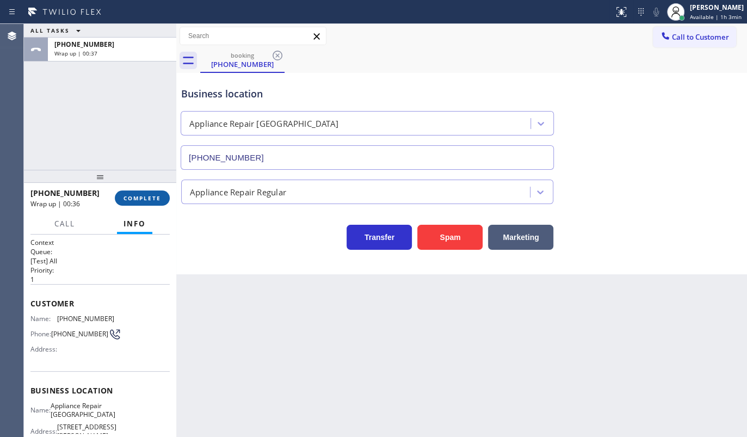
click at [157, 195] on span "COMPLETE" at bounding box center [143, 198] width 38 height 8
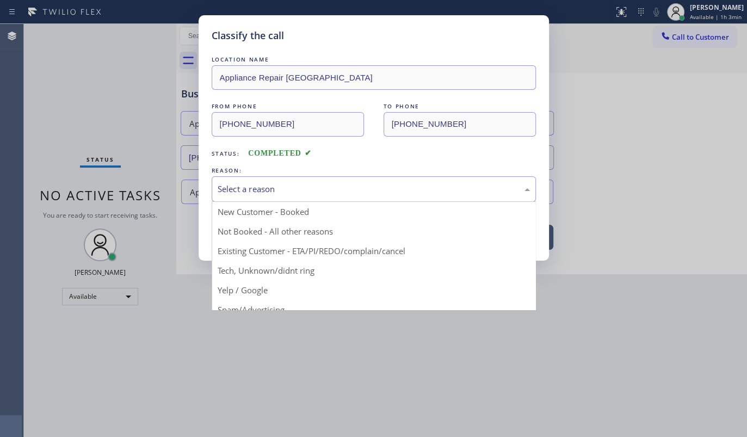
click at [225, 188] on div "Select a reason" at bounding box center [374, 189] width 312 height 13
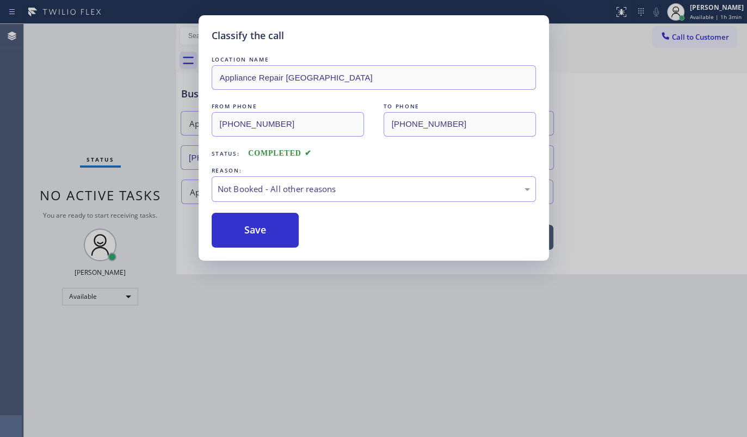
click at [239, 231] on button "Save" at bounding box center [256, 230] width 88 height 35
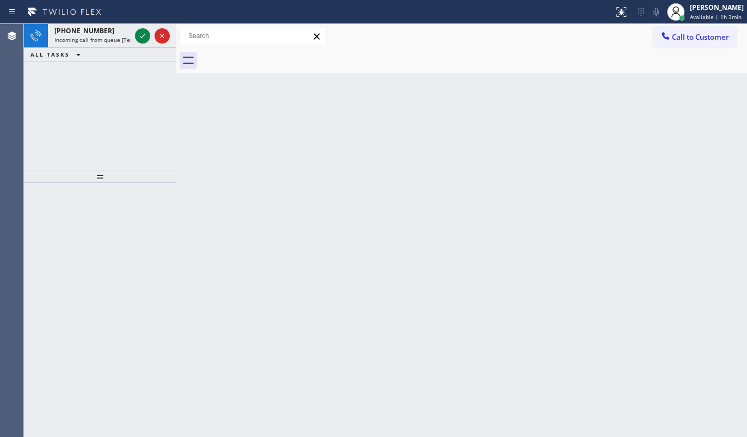
drag, startPoint x: 33, startPoint y: 95, endPoint x: 39, endPoint y: 89, distance: 8.9
click at [36, 91] on div "+14632773414 Incoming call from queue [Test] All ALL TASKS ALL TASKS ACTIVE TAS…" at bounding box center [100, 97] width 152 height 146
click at [142, 36] on icon at bounding box center [142, 35] width 13 height 13
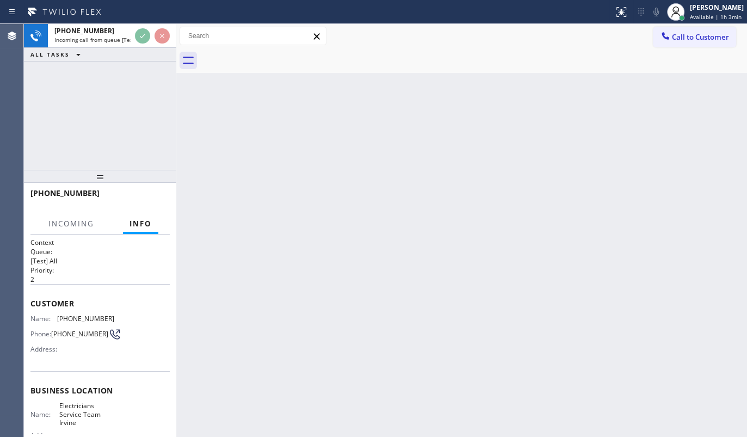
click at [143, 52] on div "ALL TASKS ALL TASKS ACTIVE TASKS TASKS IN WRAP UP" at bounding box center [100, 55] width 152 height 14
click at [143, 50] on div "ALL TASKS ALL TASKS ACTIVE TASKS TASKS IN WRAP UP" at bounding box center [100, 55] width 152 height 14
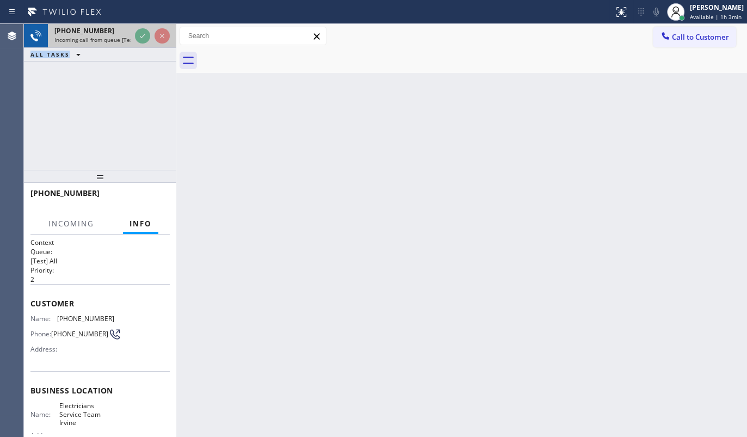
click at [143, 46] on div "+19517312043 Incoming call from queue [Test] All ALL TASKS ALL TASKS ACTIVE TAS…" at bounding box center [100, 43] width 152 height 38
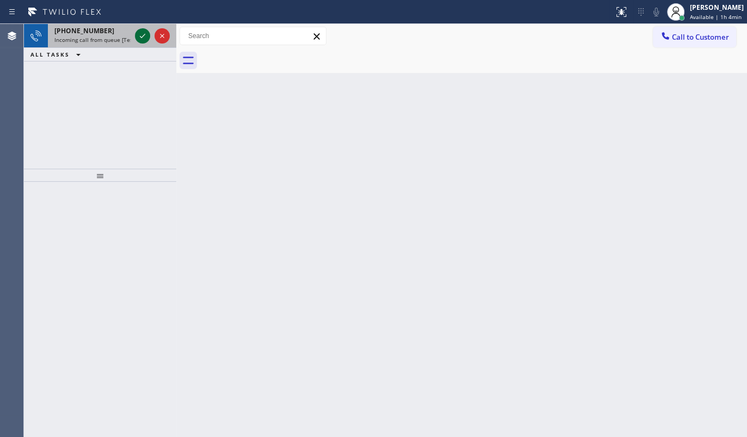
drag, startPoint x: 88, startPoint y: 63, endPoint x: 135, endPoint y: 42, distance: 52.2
click at [108, 51] on div "[PHONE_NUMBER] Incoming call from queue [Test] All ALL TASKS ALL TASKS ACTIVE T…" at bounding box center [100, 96] width 152 height 145
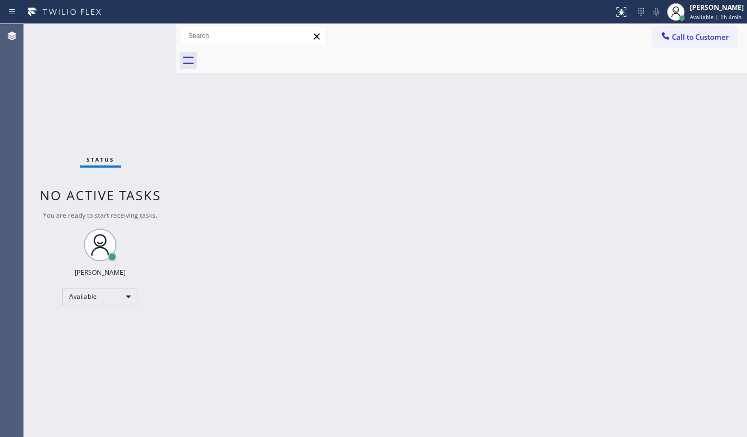
click at [140, 37] on div "Status No active tasks You are ready to start receiving tasks. JENIZA ALCAYDE A…" at bounding box center [100, 230] width 152 height 413
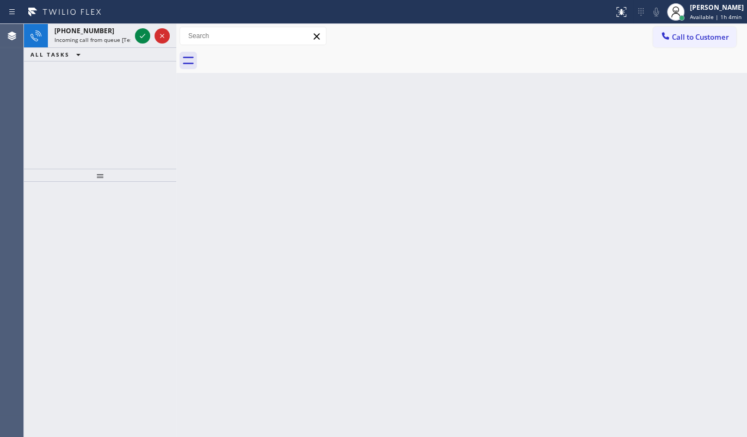
drag, startPoint x: 67, startPoint y: 90, endPoint x: 98, endPoint y: 56, distance: 45.8
click at [68, 85] on div "[PHONE_NUMBER] Incoming call from queue [Test] All ALL TASKS ALL TASKS ACTIVE T…" at bounding box center [100, 96] width 152 height 145
click at [146, 34] on icon at bounding box center [142, 35] width 13 height 13
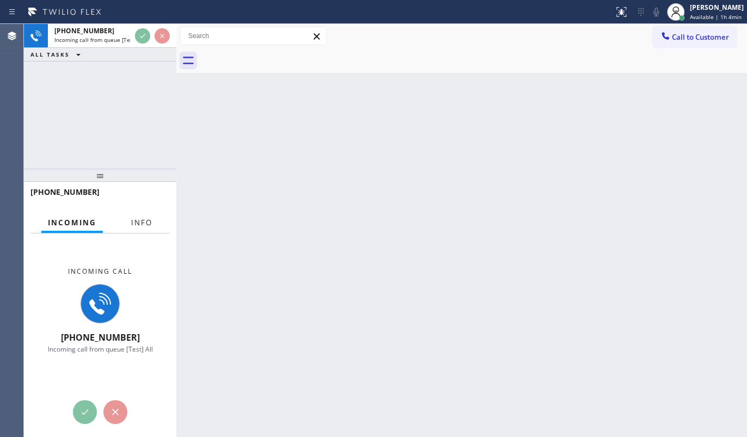
click at [135, 220] on span "Info" at bounding box center [141, 223] width 21 height 10
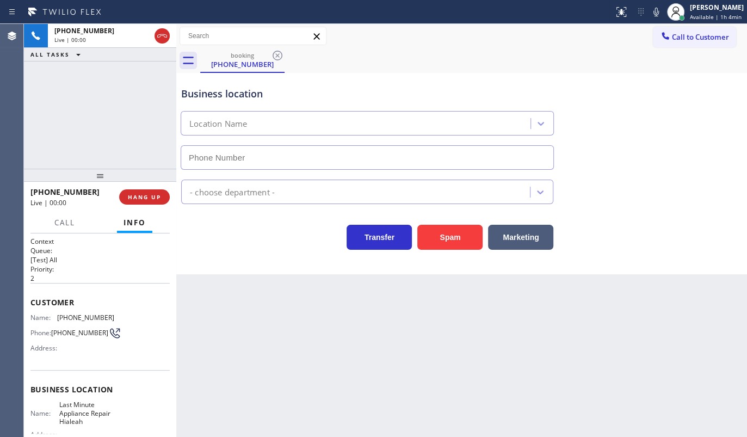
type input "[PHONE_NUMBER]"
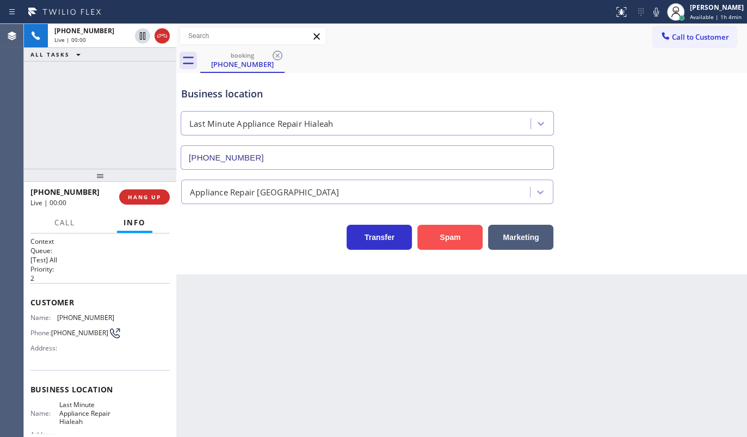
click at [459, 239] on button "Spam" at bounding box center [449, 237] width 65 height 25
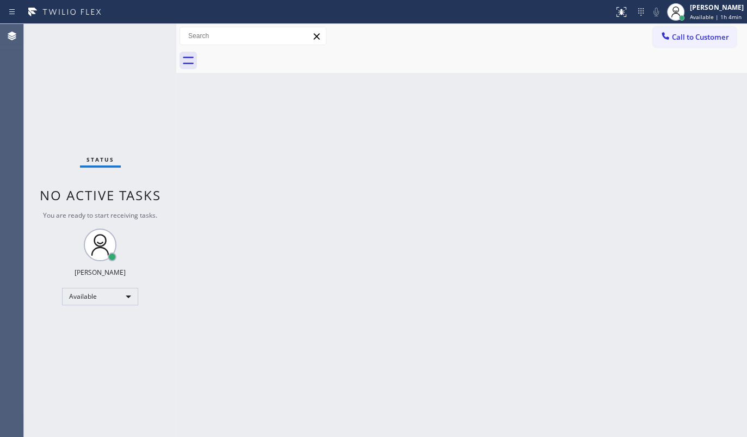
click at [155, 242] on div "Status No active tasks You are ready to start receiving tasks. JENIZA ALCAYDE A…" at bounding box center [100, 230] width 152 height 413
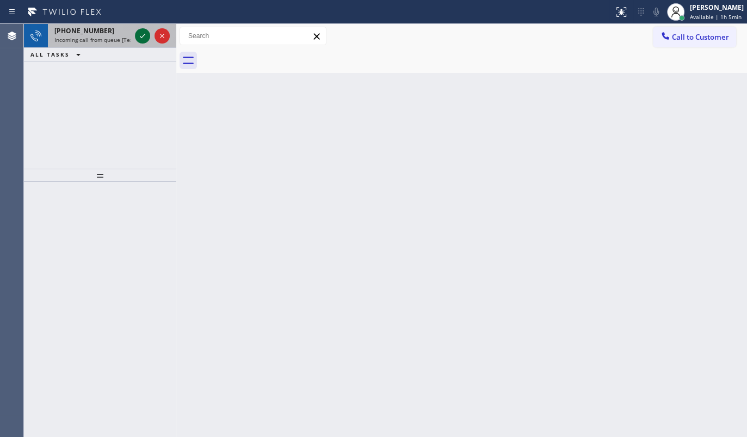
click at [144, 29] on icon at bounding box center [142, 35] width 13 height 13
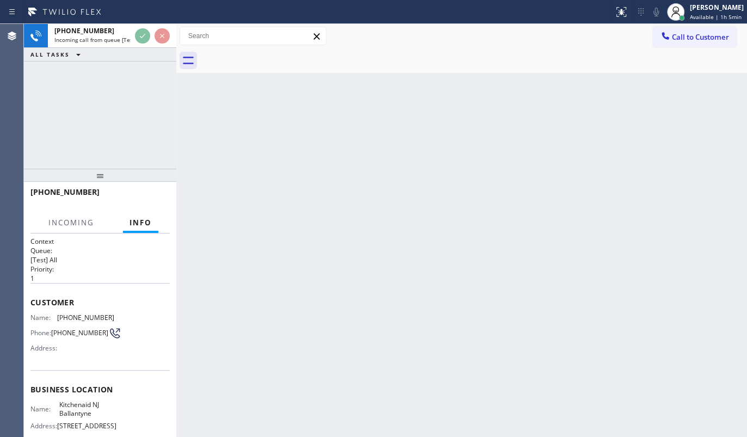
click at [130, 39] on span "Incoming call from queue [Test] All" at bounding box center [99, 40] width 90 height 8
click at [127, 51] on div "ALL TASKS ALL TASKS ACTIVE TASKS TASKS IN WRAP UP" at bounding box center [100, 55] width 152 height 14
click at [130, 54] on div "ALL TASKS ALL TASKS ACTIVE TASKS TASKS IN WRAP UP" at bounding box center [100, 55] width 152 height 14
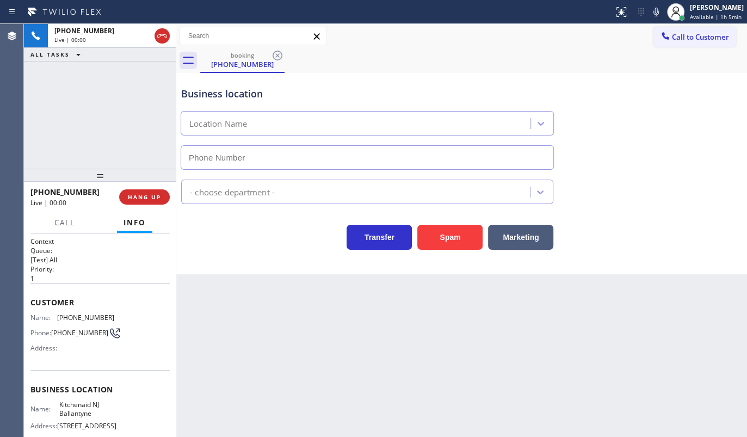
type input "[PHONE_NUMBER]"
click at [149, 197] on span "HANG UP" at bounding box center [144, 197] width 33 height 8
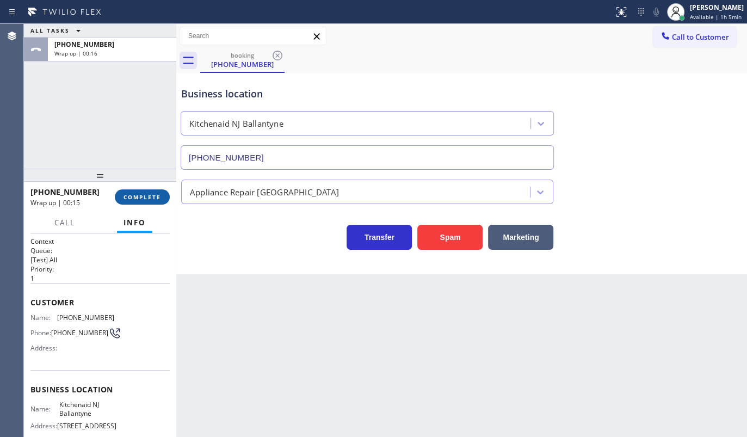
click at [151, 195] on span "COMPLETE" at bounding box center [143, 197] width 38 height 8
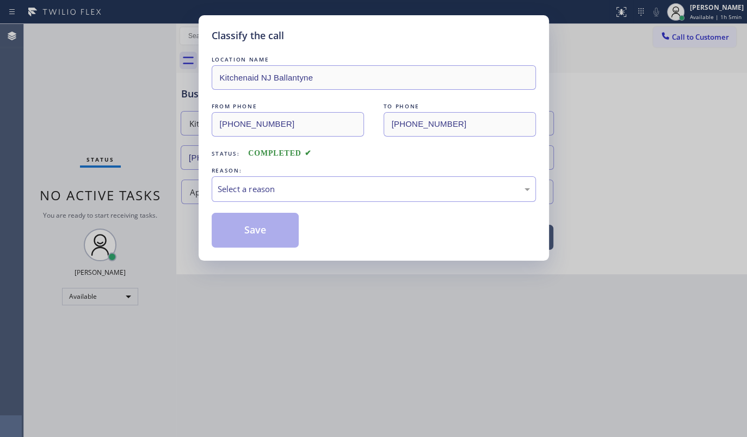
click at [255, 204] on div "LOCATION NAME [GEOGRAPHIC_DATA] [GEOGRAPHIC_DATA] Ballantyne FROM PHONE [PHONE_…" at bounding box center [374, 151] width 324 height 194
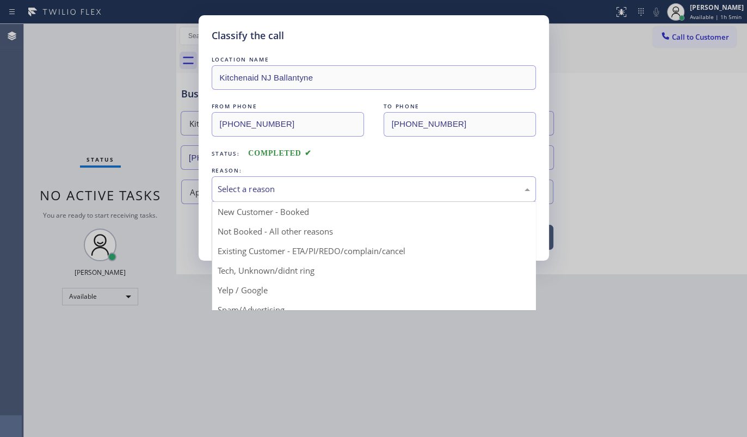
click at [255, 186] on div "Select a reason" at bounding box center [374, 189] width 312 height 13
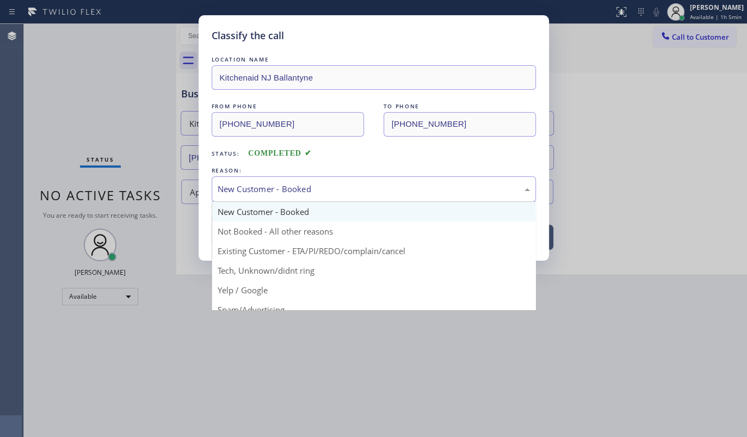
click at [250, 188] on div "New Customer - Booked" at bounding box center [374, 189] width 312 height 13
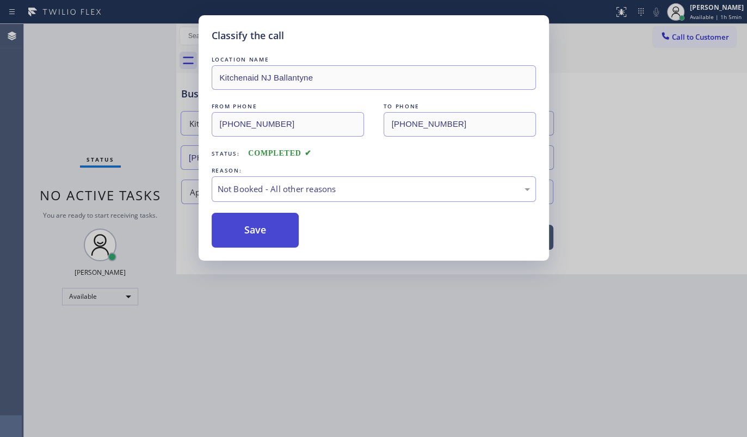
click at [248, 227] on button "Save" at bounding box center [256, 230] width 88 height 35
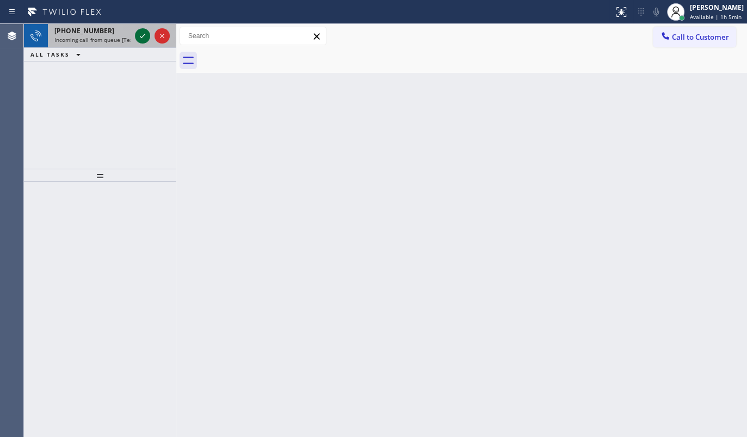
click at [138, 37] on icon at bounding box center [142, 35] width 13 height 13
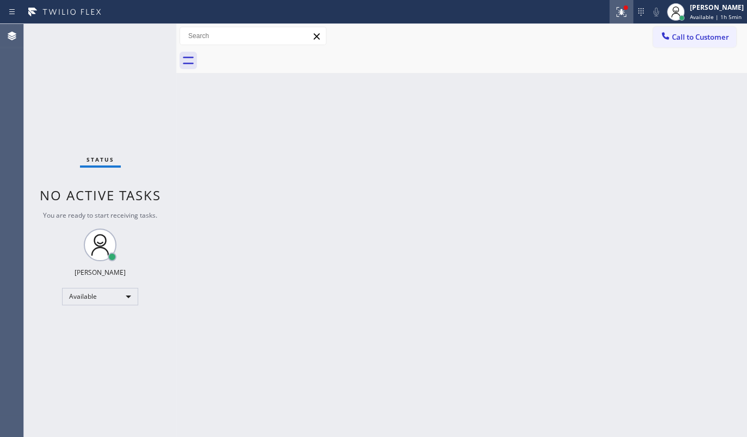
click at [624, 15] on icon at bounding box center [621, 11] width 13 height 13
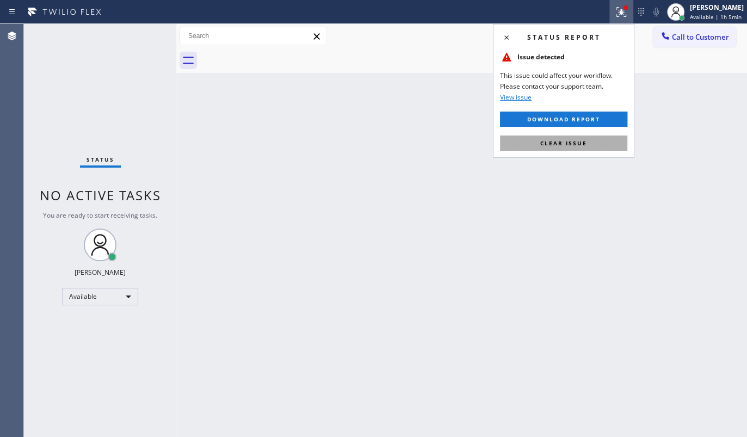
click at [581, 145] on button "Clear issue" at bounding box center [563, 142] width 127 height 15
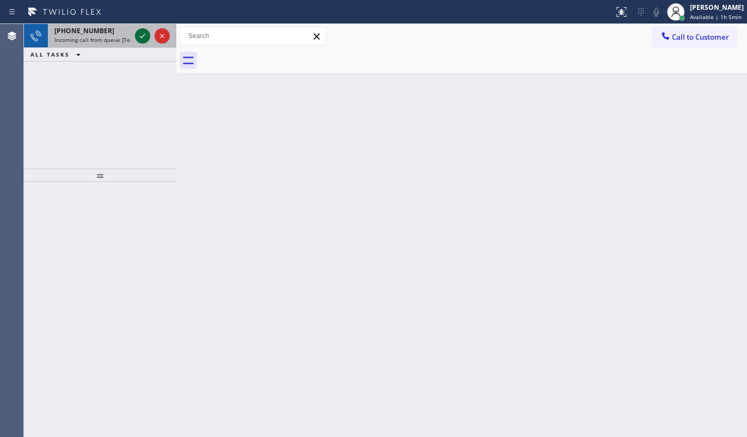
click at [137, 32] on icon at bounding box center [142, 35] width 13 height 13
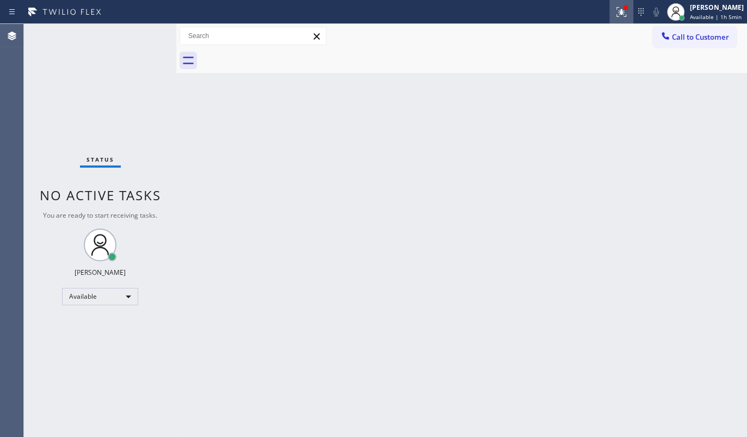
click at [620, 14] on icon at bounding box center [621, 11] width 13 height 13
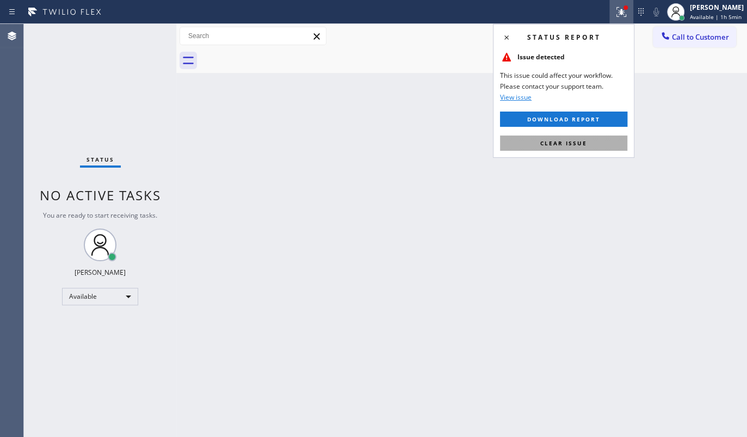
click at [579, 144] on span "Clear issue" at bounding box center [563, 143] width 47 height 8
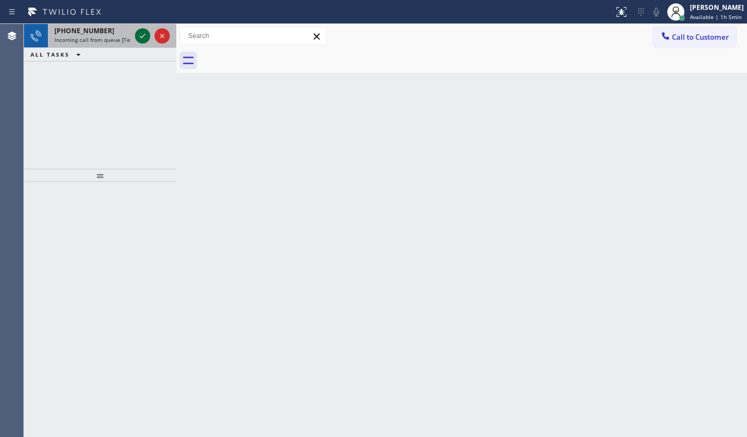
click at [141, 34] on icon at bounding box center [142, 35] width 13 height 13
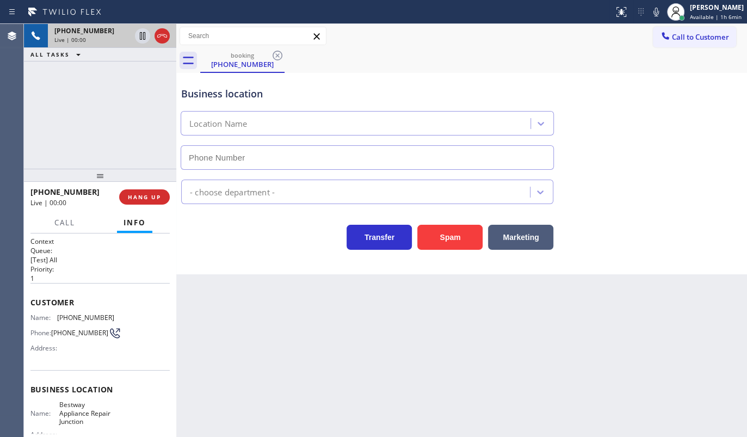
type input "[PHONE_NUMBER]"
drag, startPoint x: 59, startPoint y: 315, endPoint x: 118, endPoint y: 315, distance: 58.2
click at [118, 315] on div "Name: [PHONE_NUMBER] Phone: [PHONE_NUMBER] Address:" at bounding box center [99, 334] width 139 height 43
copy span "718) 312-2124"
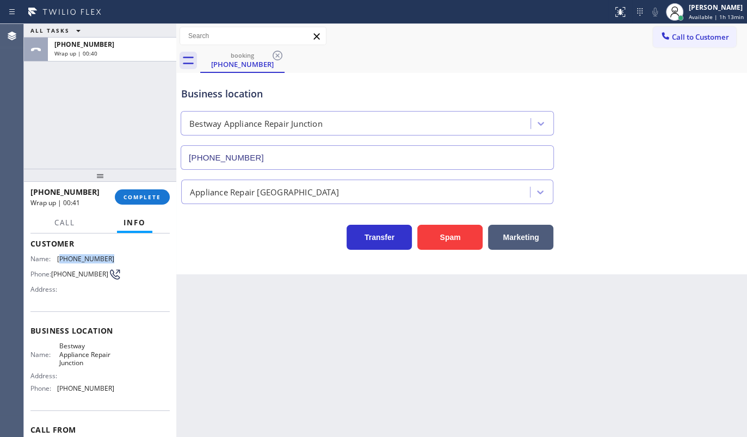
scroll to position [120, 0]
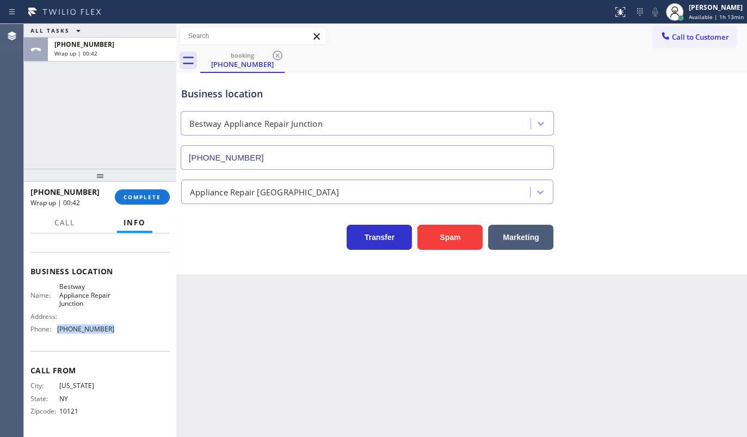
drag, startPoint x: 58, startPoint y: 329, endPoint x: 112, endPoint y: 333, distance: 54.0
click at [112, 333] on div "Name: Bestway Appliance Repair Junction Address: Phone: [PHONE_NUMBER]" at bounding box center [99, 309] width 139 height 55
copy span "[PHONE_NUMBER]"
drag, startPoint x: 56, startPoint y: 285, endPoint x: 94, endPoint y: 308, distance: 44.4
click at [94, 308] on div "Name: Bestway Appliance Repair Junction Address: Phone: [PHONE_NUMBER]" at bounding box center [72, 309] width 84 height 55
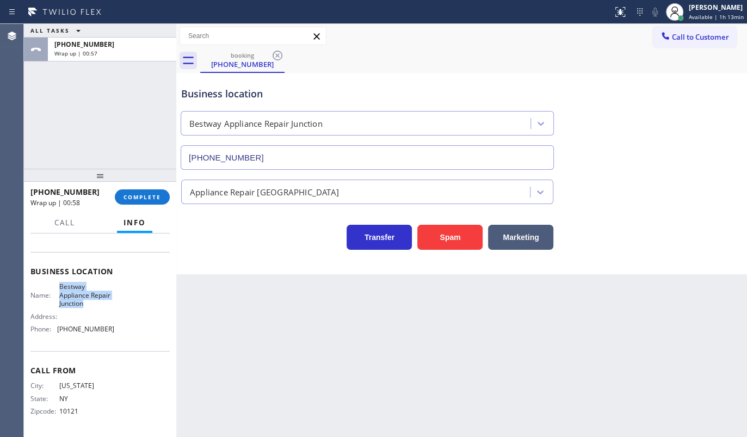
copy span "Bestway Appliance Repair Junction"
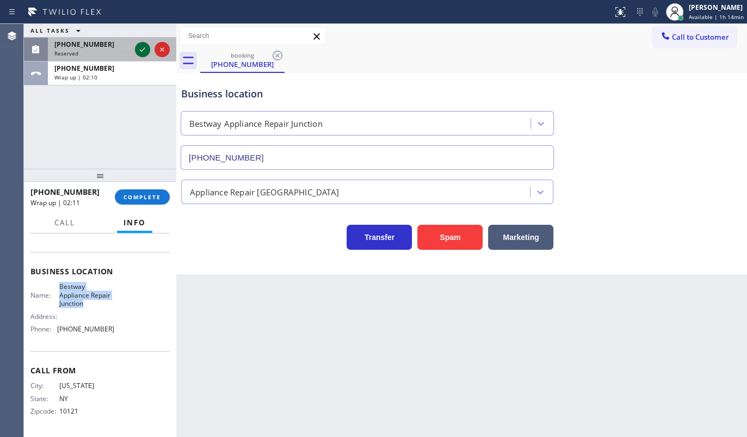
click at [139, 44] on icon at bounding box center [142, 49] width 13 height 13
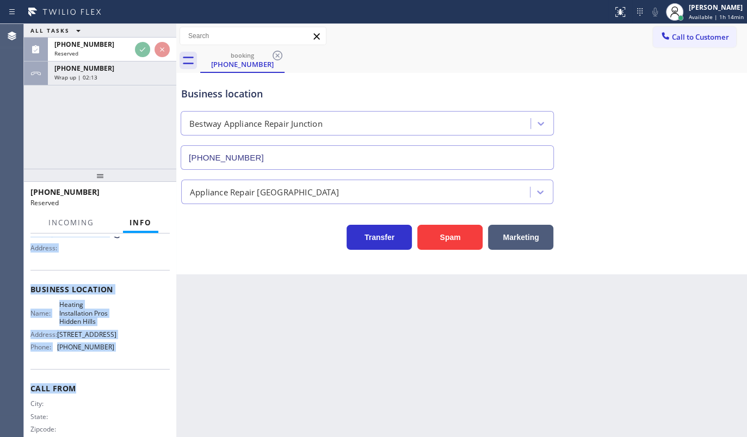
scroll to position [146, 0]
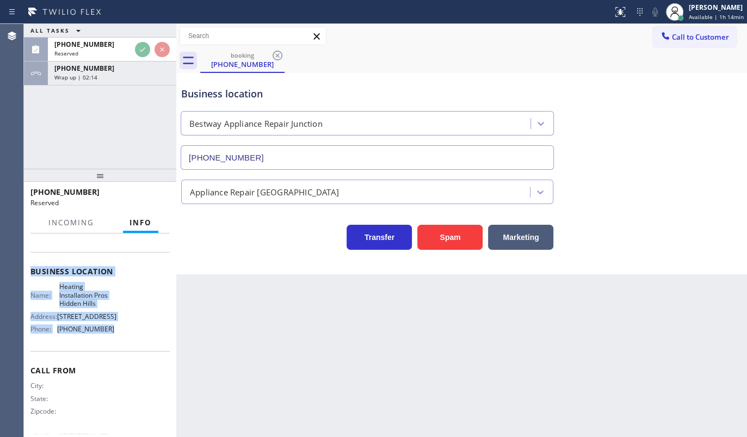
drag, startPoint x: 31, startPoint y: 316, endPoint x: 140, endPoint y: 327, distance: 109.4
click at [140, 327] on div "Context Queue: HVAC Priority: 0 Task Age: [DEMOGRAPHIC_DATA] minute(s) Customer…" at bounding box center [99, 267] width 139 height 334
copy div "Customer Name: [PHONE_NUMBER] Phone: [PHONE_NUMBER] Address: Business location …"
click at [145, 46] on icon at bounding box center [142, 49] width 13 height 13
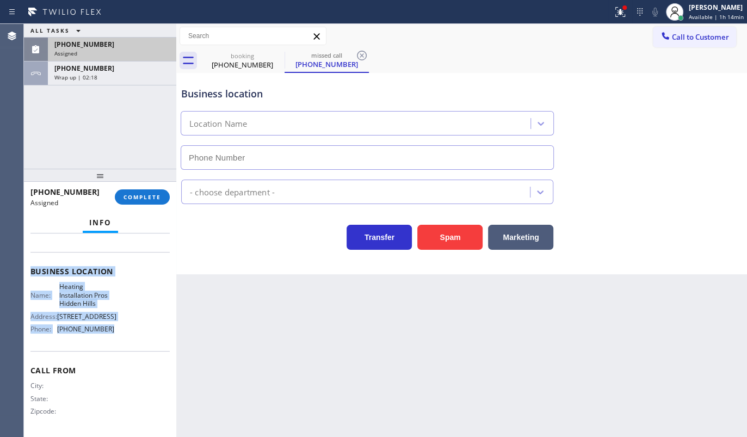
type input "[PHONE_NUMBER]"
click at [100, 45] on span "[PHONE_NUMBER]" at bounding box center [84, 44] width 60 height 9
click at [69, 50] on span "Assigned" at bounding box center [65, 54] width 23 height 8
click at [75, 50] on span "Assigned" at bounding box center [65, 54] width 23 height 8
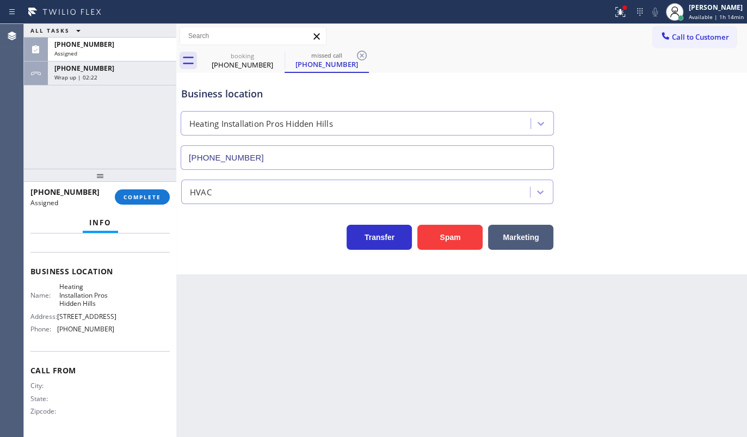
drag, startPoint x: 240, startPoint y: 430, endPoint x: 231, endPoint y: 410, distance: 22.2
click at [242, 423] on div "Back to Dashboard Change Sender ID Customers Technicians Select a contact Outbo…" at bounding box center [461, 230] width 571 height 413
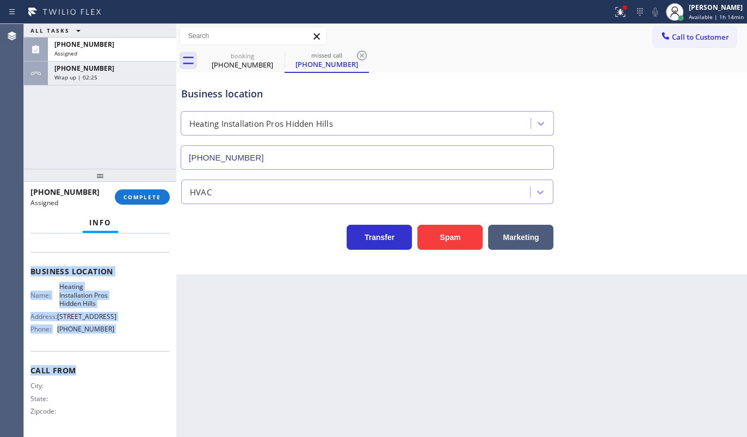
drag, startPoint x: 27, startPoint y: 268, endPoint x: 127, endPoint y: 377, distance: 148.2
click at [127, 377] on div "Context Queue: HVAC Priority: 0 Task Age: [DEMOGRAPHIC_DATA] minute(s) Customer…" at bounding box center [100, 335] width 152 height 204
copy div "Customer Name: [PHONE_NUMBER] Phone: [PHONE_NUMBER] Address: Business location …"
click at [149, 197] on span "COMPLETE" at bounding box center [143, 197] width 38 height 8
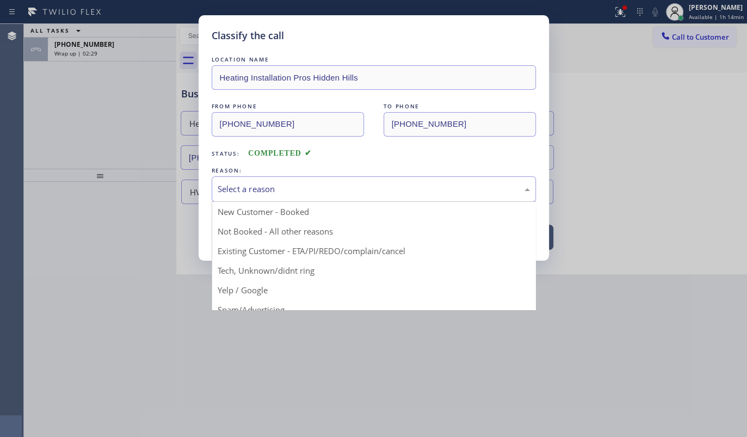
drag, startPoint x: 257, startPoint y: 186, endPoint x: 246, endPoint y: 223, distance: 38.6
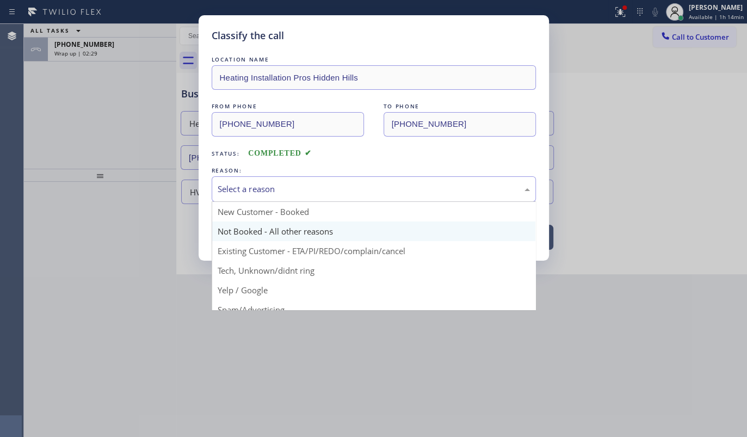
click at [257, 188] on div "Select a reason" at bounding box center [374, 189] width 312 height 13
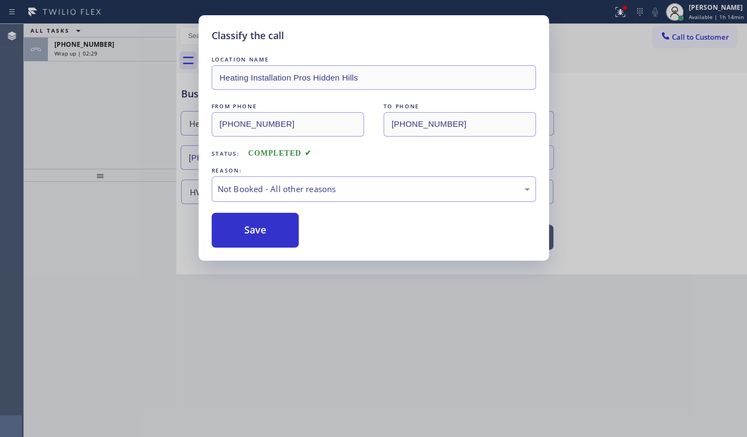
click at [245, 226] on button "Save" at bounding box center [256, 230] width 88 height 35
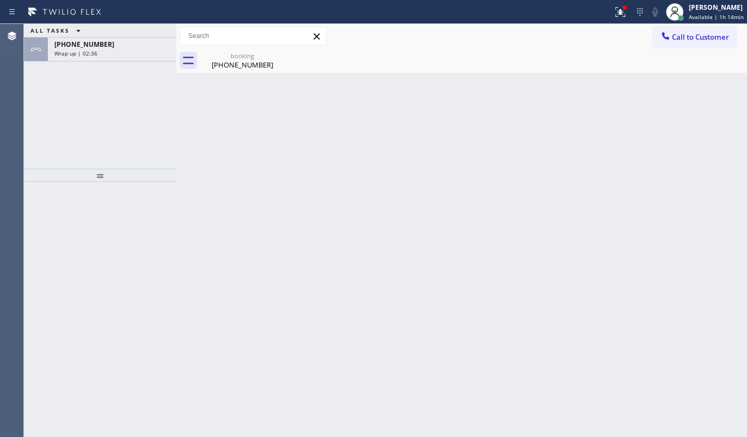
click at [87, 119] on div "ALL TASKS ALL TASKS ACTIVE TASKS TASKS IN WRAP UP [PHONE_NUMBER] Wrap up | 02:36" at bounding box center [100, 96] width 152 height 145
click at [100, 40] on div "[PHONE_NUMBER]" at bounding box center [111, 44] width 115 height 9
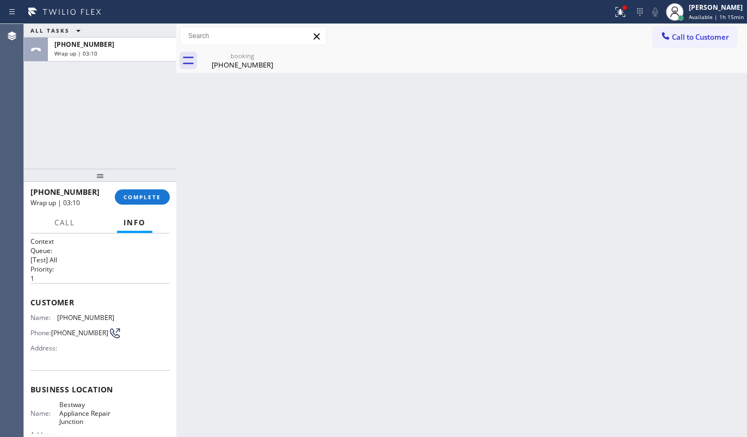
click at [158, 207] on div "[PHONE_NUMBER] Wrap up | 03:10 COMPLETE" at bounding box center [99, 197] width 139 height 28
click at [155, 185] on div "[PHONE_NUMBER] Wrap up | 03:10 COMPLETE" at bounding box center [99, 197] width 139 height 28
click at [157, 201] on button "COMPLETE" at bounding box center [142, 196] width 55 height 15
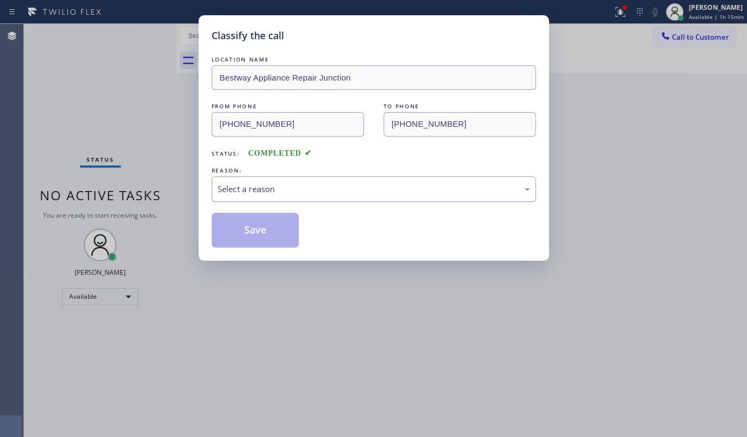
click at [233, 190] on div "Select a reason" at bounding box center [374, 189] width 312 height 13
click at [233, 223] on button "Save" at bounding box center [256, 230] width 88 height 35
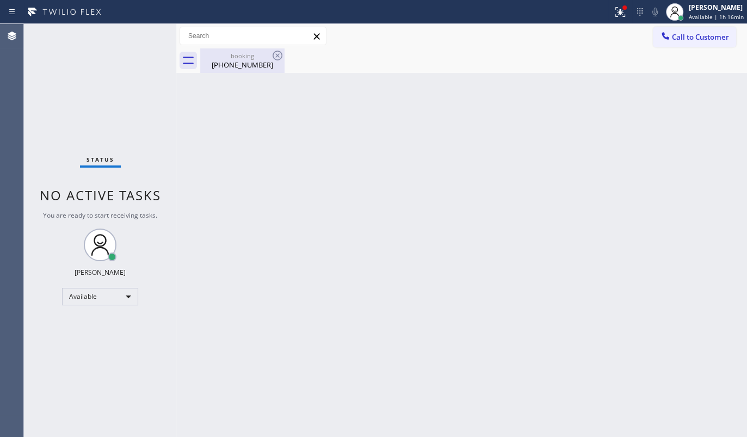
click at [252, 58] on div "booking" at bounding box center [242, 56] width 82 height 8
click at [618, 16] on icon at bounding box center [620, 12] width 10 height 10
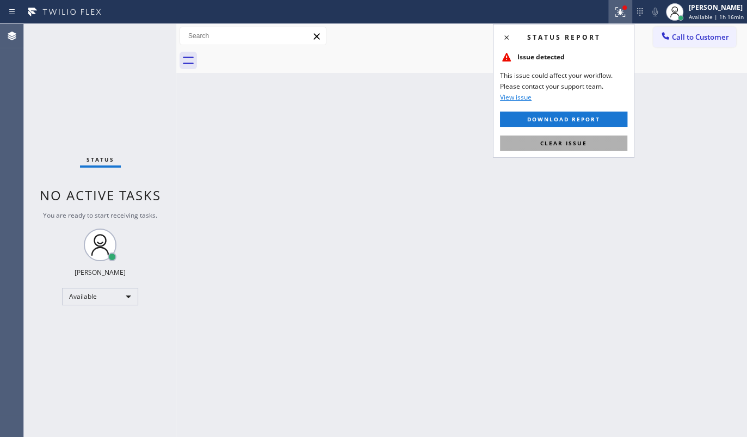
click at [565, 143] on span "Clear issue" at bounding box center [563, 143] width 47 height 8
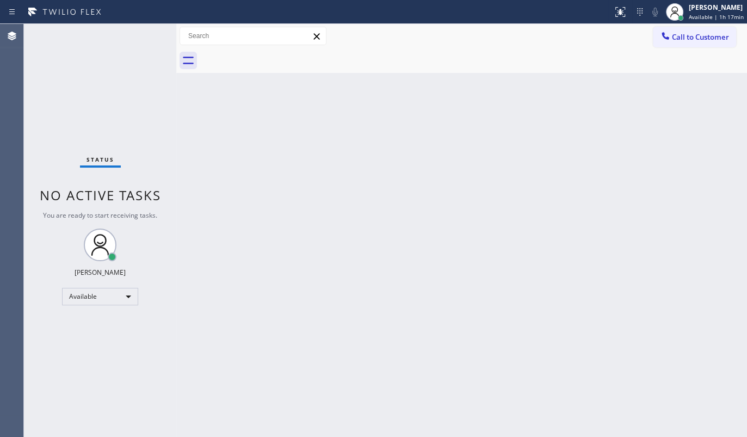
drag, startPoint x: 259, startPoint y: 193, endPoint x: 253, endPoint y: 184, distance: 11.0
click at [258, 189] on div "Back to Dashboard Change Sender ID Customers Technicians Select a contact Outbo…" at bounding box center [461, 230] width 571 height 413
click at [107, 44] on div "Status No active tasks You are ready to start receiving tasks. JENIZA ALCAYDE A…" at bounding box center [100, 230] width 152 height 413
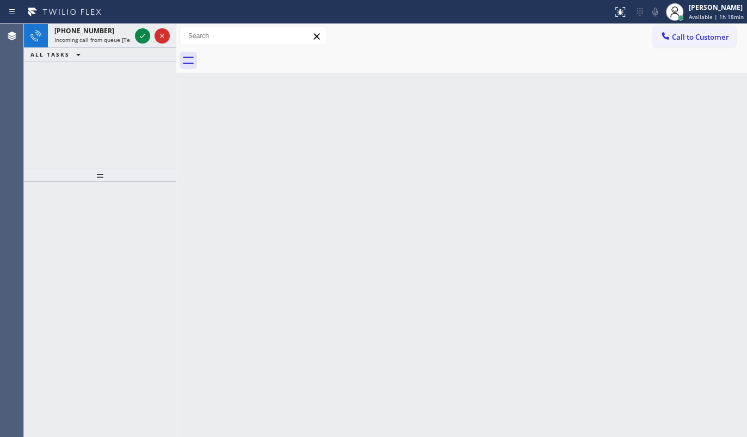
click at [52, 71] on div "[PHONE_NUMBER] Incoming call from queue [Test] All ALL TASKS ALL TASKS ACTIVE T…" at bounding box center [100, 96] width 152 height 145
click at [137, 36] on icon at bounding box center [142, 35] width 13 height 13
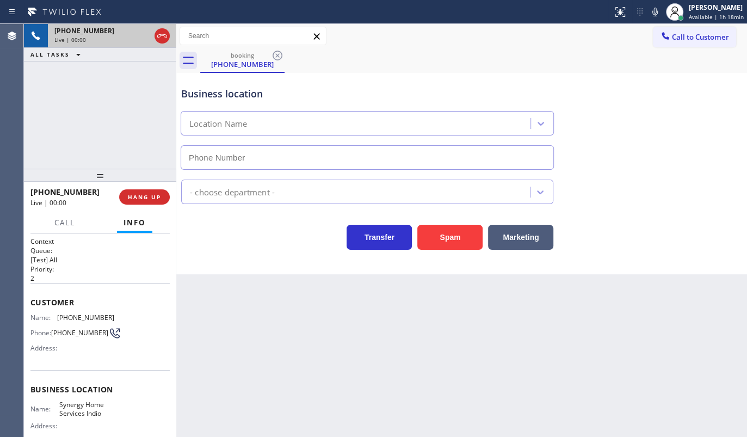
type input "[PHONE_NUMBER]"
click at [442, 220] on div "Spam" at bounding box center [447, 234] width 71 height 30
click at [444, 237] on button "Spam" at bounding box center [449, 237] width 65 height 25
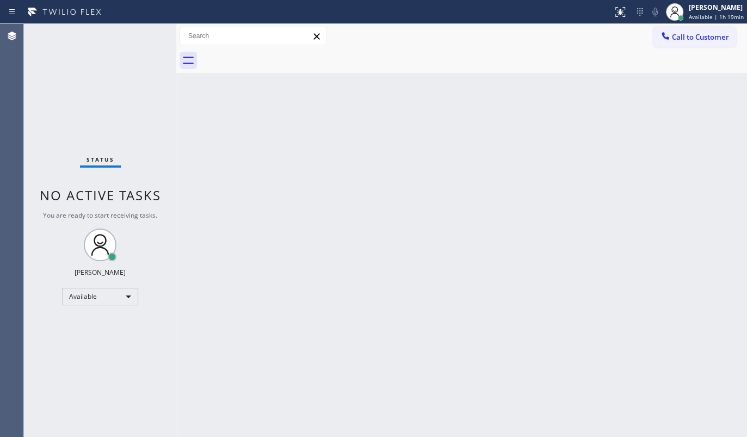
drag, startPoint x: 327, startPoint y: 182, endPoint x: 615, endPoint y: 144, distance: 290.4
click at [354, 183] on div "Back to Dashboard Change Sender ID Customers Technicians Select a contact Outbo…" at bounding box center [461, 230] width 571 height 413
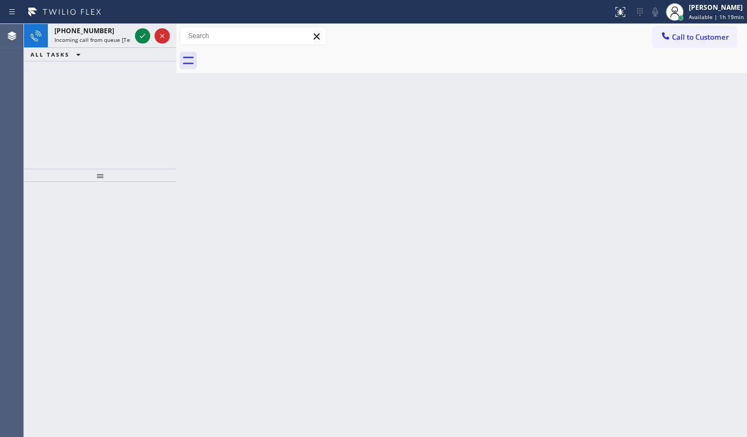
click at [213, 151] on div "Back to Dashboard Change Sender ID Customers Technicians Select a contact Outbo…" at bounding box center [461, 230] width 571 height 413
click at [136, 33] on icon at bounding box center [142, 35] width 13 height 13
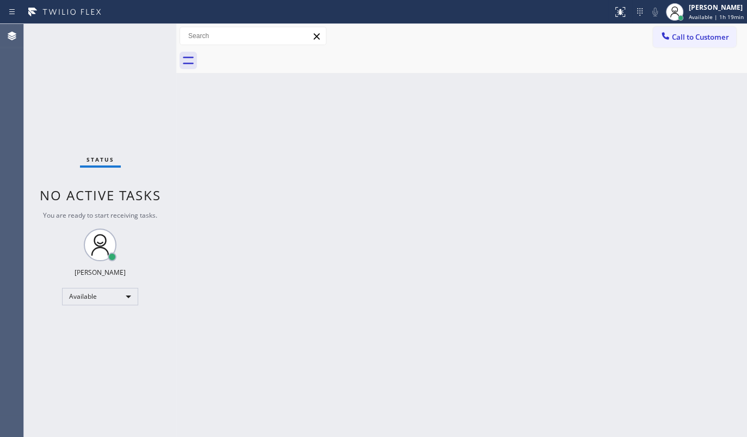
click at [142, 34] on div "Status No active tasks You are ready to start receiving tasks. JENIZA ALCAYDE A…" at bounding box center [100, 230] width 152 height 413
click at [620, 13] on icon at bounding box center [620, 12] width 10 height 10
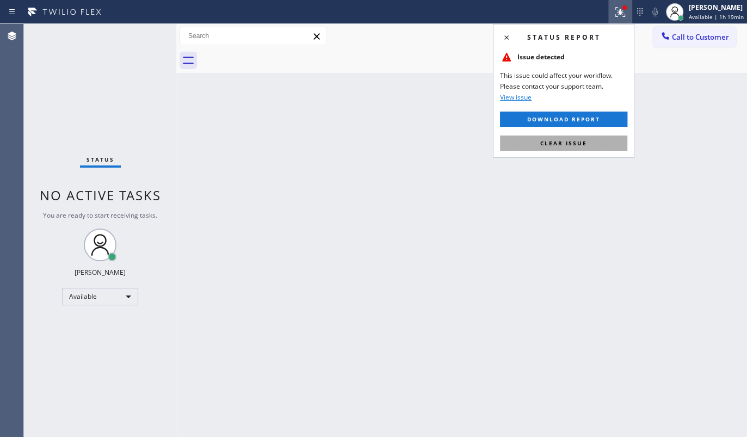
click at [585, 140] on span "Clear issue" at bounding box center [563, 143] width 47 height 8
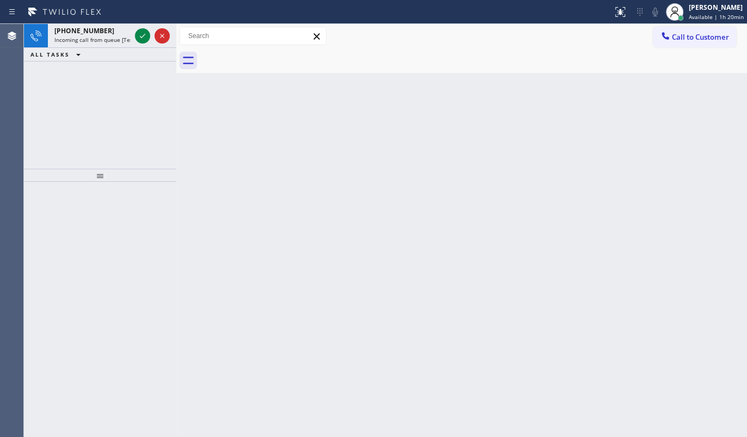
click at [98, 89] on div "[PHONE_NUMBER] Incoming call from queue [Test] All ALL TASKS ALL TASKS ACTIVE T…" at bounding box center [100, 96] width 152 height 145
click at [143, 38] on icon at bounding box center [142, 35] width 13 height 13
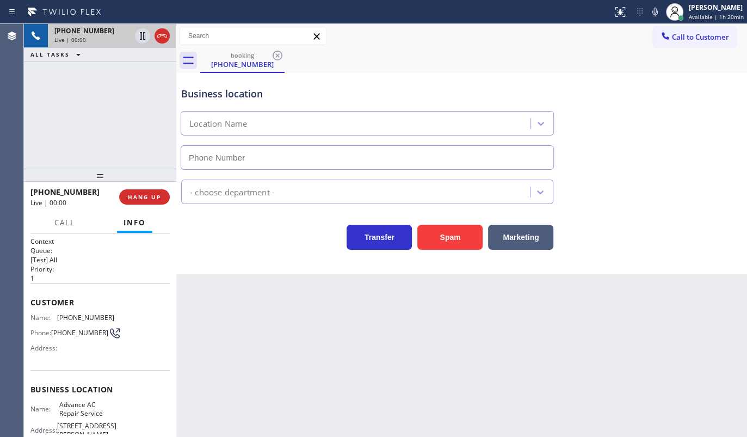
type input "[PHONE_NUMBER]"
click at [138, 198] on span "HANG UP" at bounding box center [144, 197] width 33 height 8
click at [151, 202] on button "HANG UP" at bounding box center [144, 196] width 51 height 15
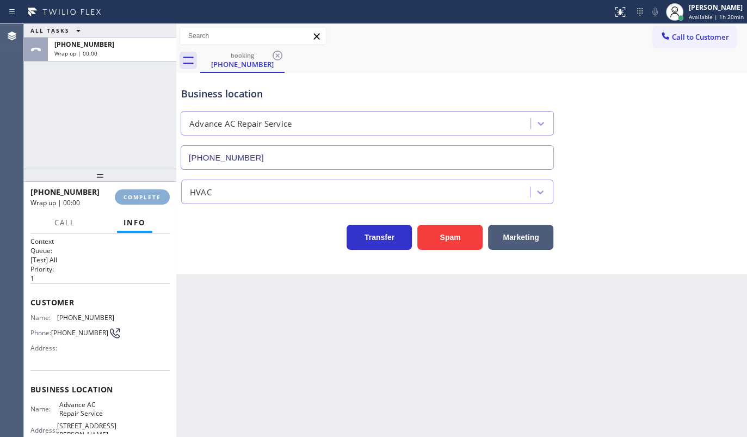
click at [151, 194] on span "COMPLETE" at bounding box center [143, 197] width 38 height 8
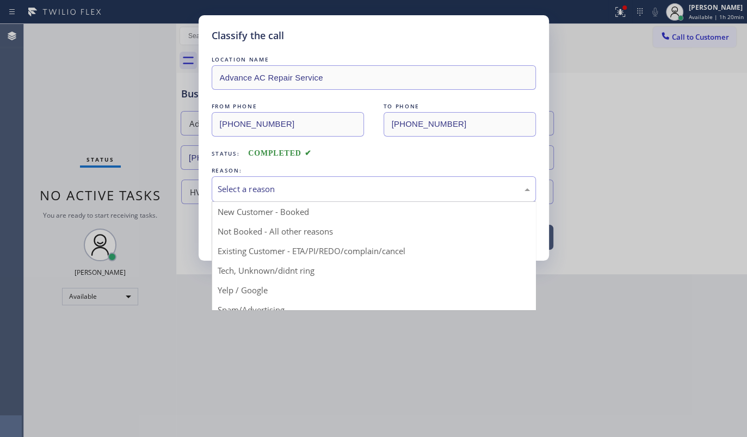
click at [250, 189] on div "Select a reason" at bounding box center [374, 189] width 312 height 13
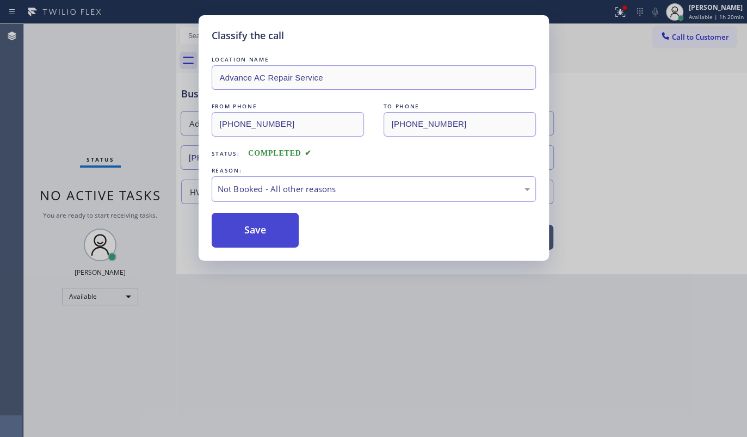
click at [247, 233] on button "Save" at bounding box center [256, 230] width 88 height 35
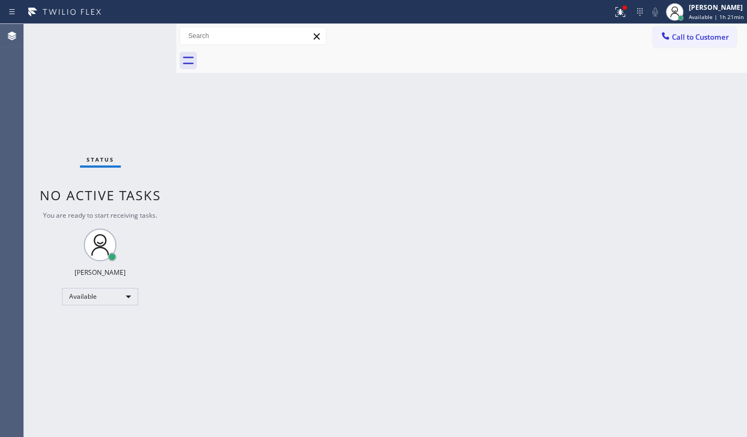
click at [85, 65] on div "Status No active tasks You are ready to start receiving tasks. JENIZA ALCAYDE A…" at bounding box center [100, 230] width 152 height 413
click at [615, 12] on div at bounding box center [620, 11] width 24 height 13
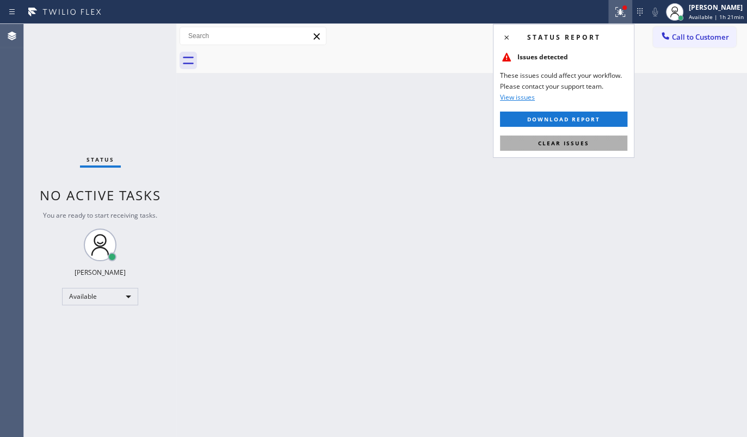
click at [590, 140] on button "Clear issues" at bounding box center [563, 142] width 127 height 15
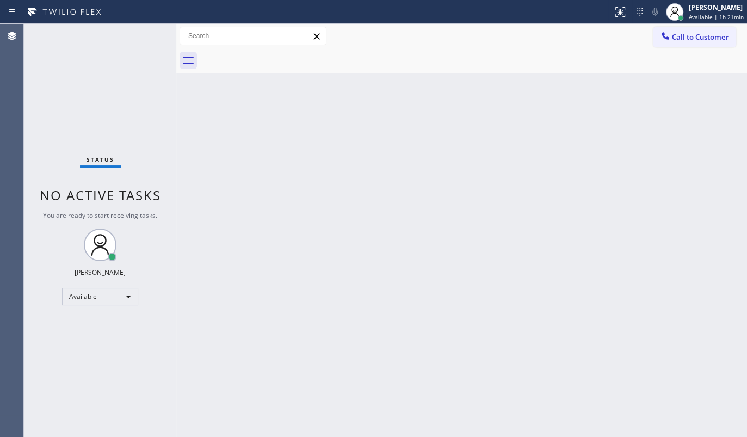
click at [262, 209] on div "Back to Dashboard Change Sender ID Customers Technicians Select a contact Outbo…" at bounding box center [461, 230] width 571 height 413
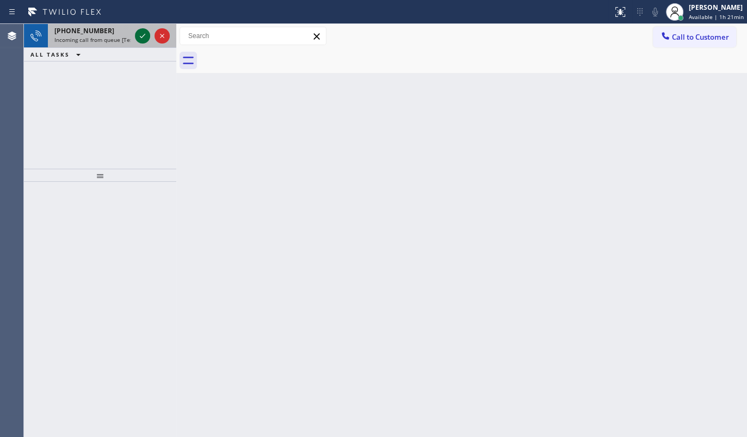
click at [147, 34] on icon at bounding box center [142, 35] width 13 height 13
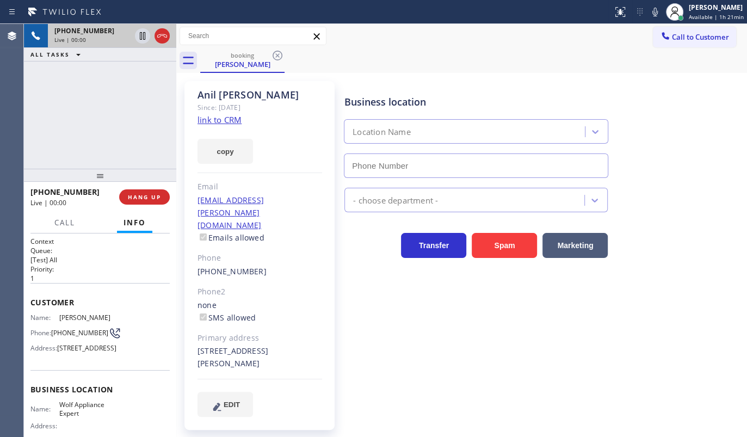
type input "[PHONE_NUMBER]"
click at [213, 122] on link "link to CRM" at bounding box center [220, 119] width 44 height 11
click at [114, 126] on div "[PHONE_NUMBER] Live | 00:47 ALL TASKS ALL TASKS ACTIVE TASKS TASKS IN WRAP UP" at bounding box center [100, 96] width 152 height 145
click at [151, 195] on span "HANG UP" at bounding box center [144, 197] width 33 height 8
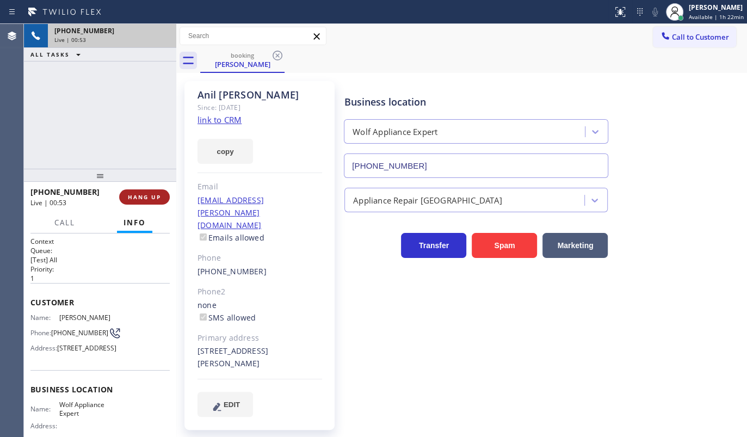
click at [151, 195] on span "HANG UP" at bounding box center [144, 197] width 33 height 8
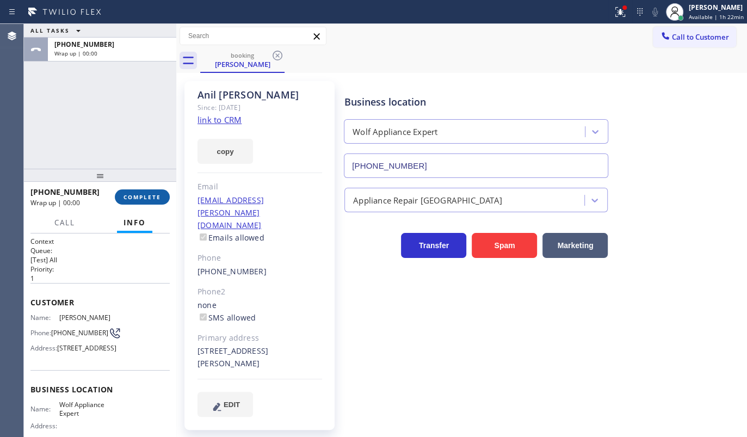
click at [151, 195] on span "COMPLETE" at bounding box center [143, 197] width 38 height 8
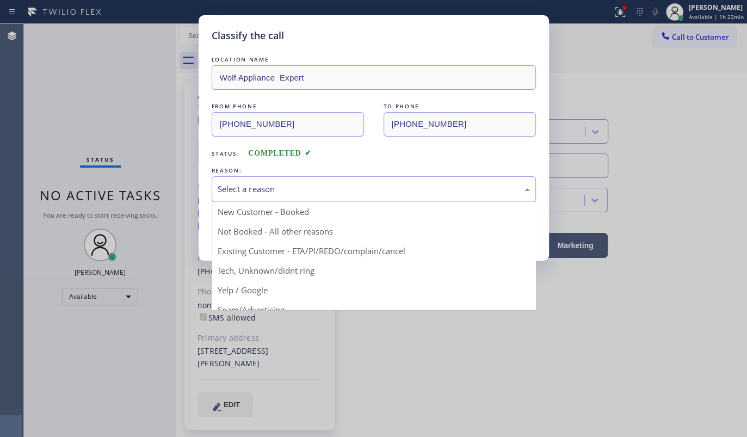
click at [244, 193] on div "Select a reason" at bounding box center [374, 189] width 312 height 13
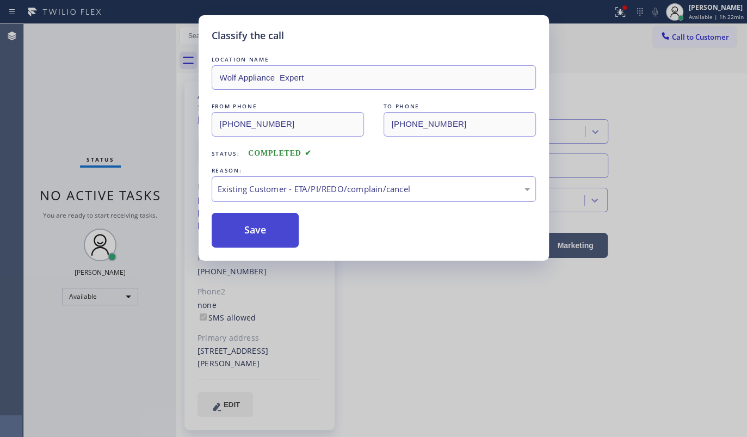
click at [243, 229] on button "Save" at bounding box center [256, 230] width 88 height 35
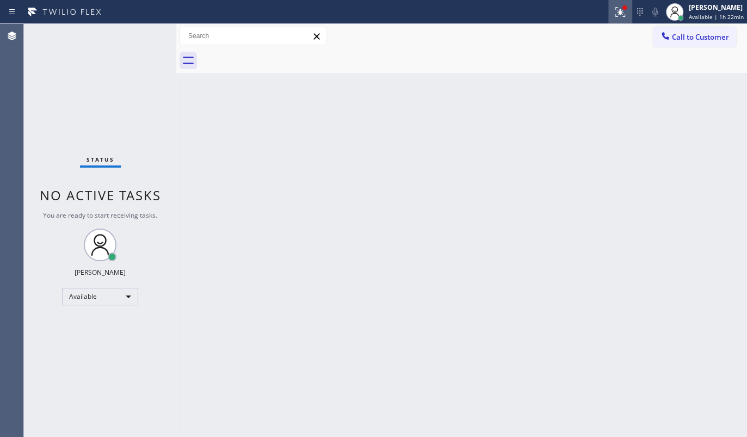
click at [625, 16] on icon at bounding box center [620, 12] width 10 height 10
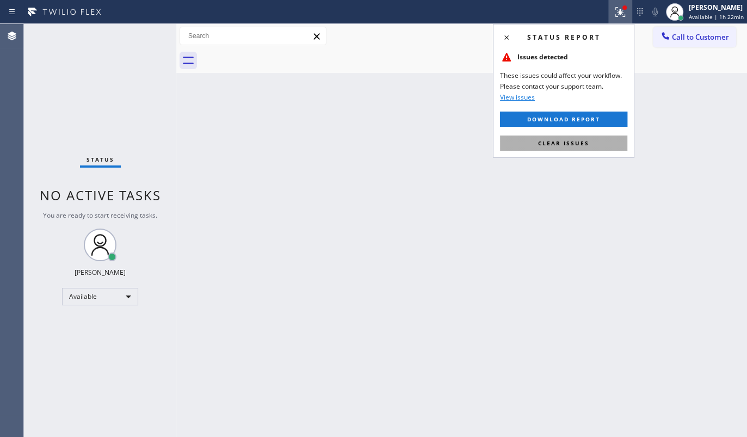
click at [544, 150] on button "Clear issues" at bounding box center [563, 142] width 127 height 15
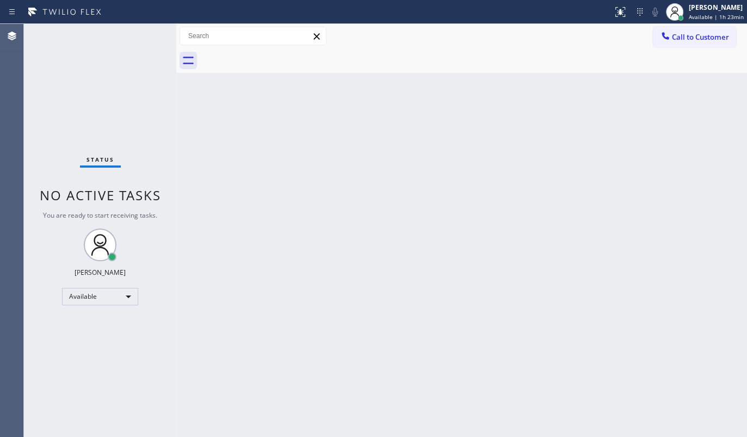
click at [71, 106] on div "Status No active tasks You are ready to start receiving tasks. JENIZA ALCAYDE A…" at bounding box center [100, 230] width 152 height 413
click at [135, 36] on div "Status No active tasks You are ready to start receiving tasks. JENIZA ALCAYDE A…" at bounding box center [100, 230] width 152 height 413
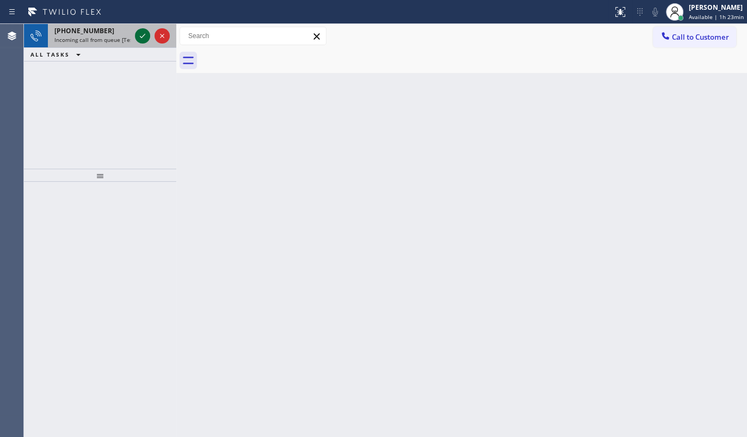
click at [139, 35] on icon at bounding box center [142, 35] width 13 height 13
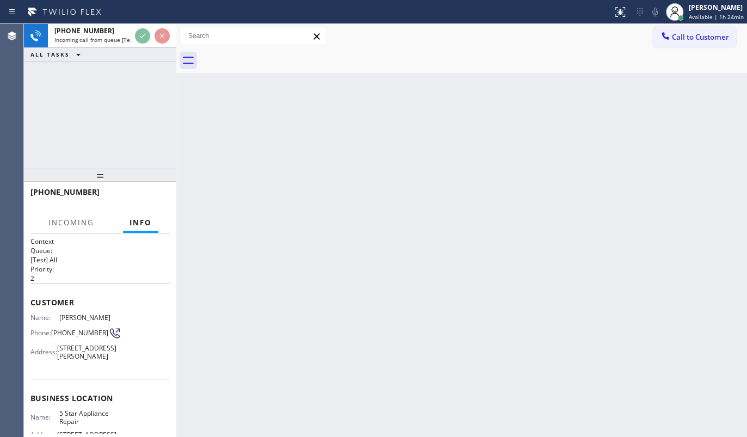
click at [340, 349] on div "Back to Dashboard Change Sender ID Customers Technicians Select a contact Outbo…" at bounding box center [461, 230] width 571 height 413
click at [372, 315] on div "Back to Dashboard Change Sender ID Customers Technicians Select a contact Outbo…" at bounding box center [461, 230] width 571 height 413
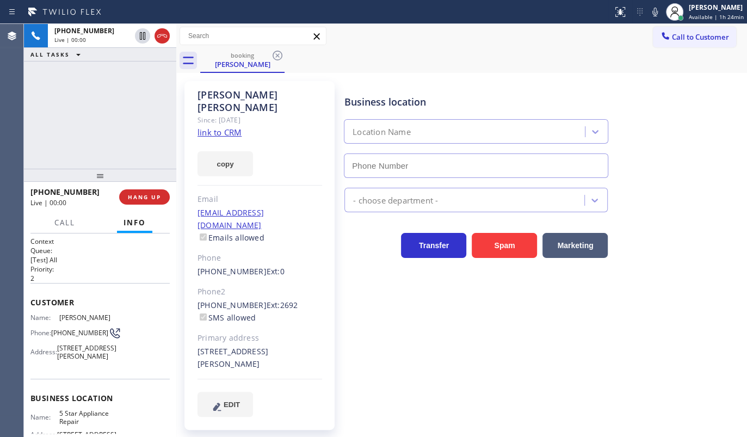
type input "[PHONE_NUMBER]"
click at [221, 127] on link "link to CRM" at bounding box center [220, 132] width 44 height 11
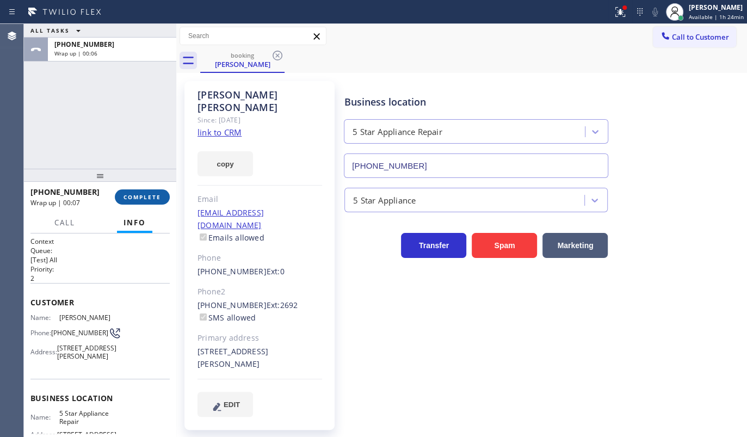
drag, startPoint x: 130, startPoint y: 186, endPoint x: 143, endPoint y: 199, distance: 19.2
click at [134, 192] on div "[PHONE_NUMBER] Wrap up | 00:07 COMPLETE" at bounding box center [99, 197] width 139 height 28
click at [144, 199] on span "COMPLETE" at bounding box center [143, 197] width 38 height 8
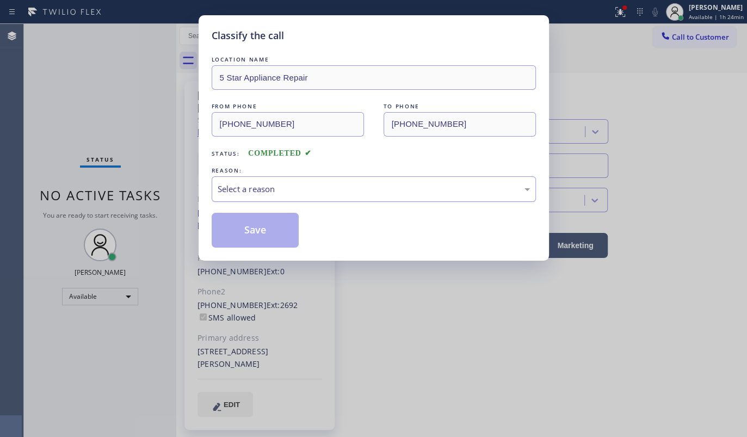
click at [255, 186] on div "Select a reason" at bounding box center [374, 189] width 312 height 13
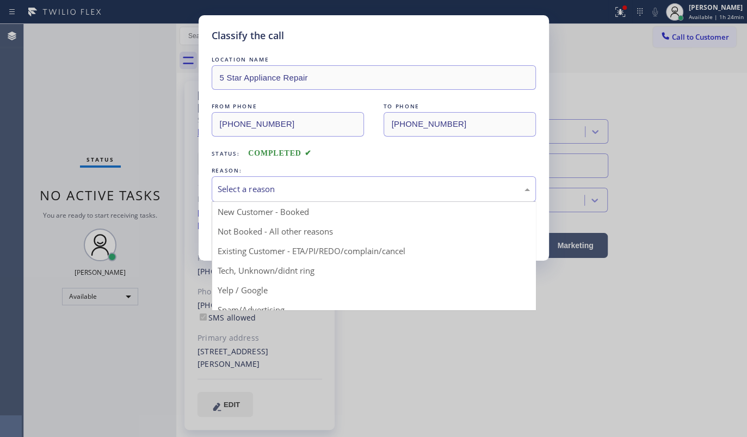
drag, startPoint x: 253, startPoint y: 245, endPoint x: 256, endPoint y: 231, distance: 14.9
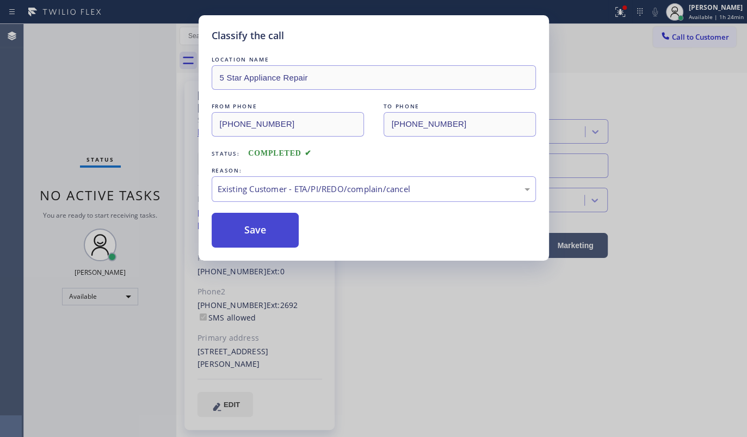
click at [260, 214] on button "Save" at bounding box center [256, 230] width 88 height 35
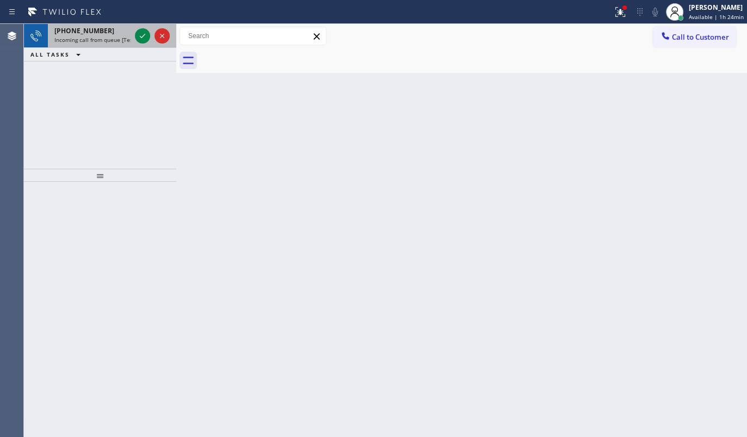
click at [150, 38] on div at bounding box center [152, 36] width 39 height 24
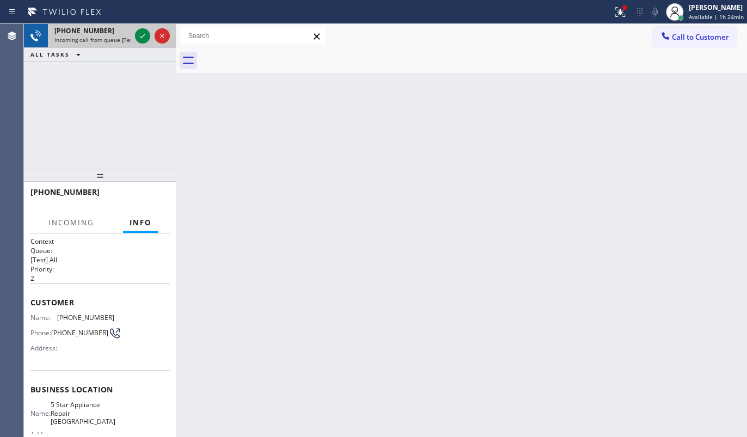
click at [150, 38] on div at bounding box center [152, 36] width 39 height 24
click at [139, 36] on icon at bounding box center [142, 35] width 13 height 13
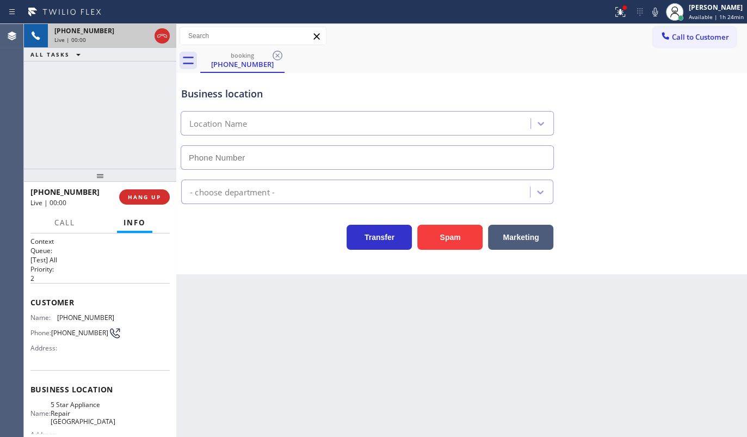
type input "[PHONE_NUMBER]"
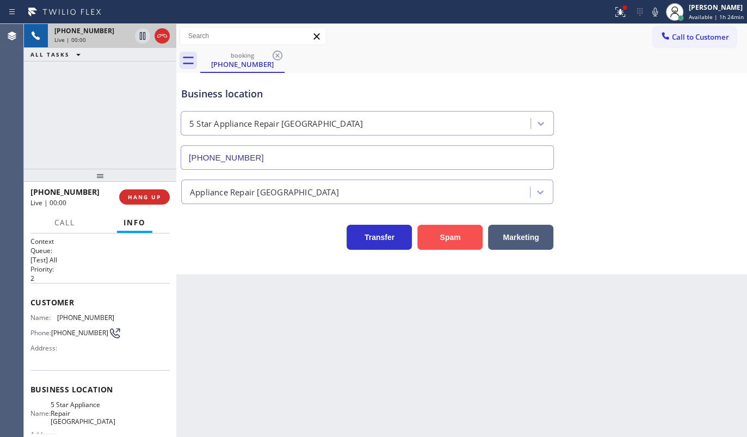
drag, startPoint x: 419, startPoint y: 242, endPoint x: 441, endPoint y: 233, distance: 23.2
click at [422, 242] on button "Spam" at bounding box center [449, 237] width 65 height 25
click at [441, 232] on button "Spam" at bounding box center [449, 237] width 65 height 25
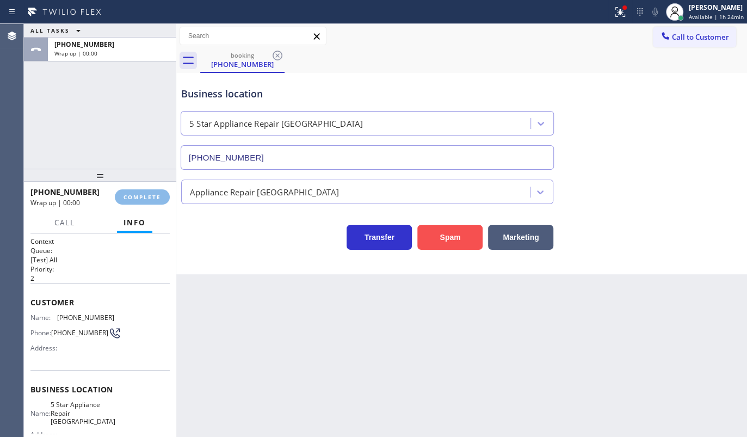
click at [441, 231] on button "Spam" at bounding box center [449, 237] width 65 height 25
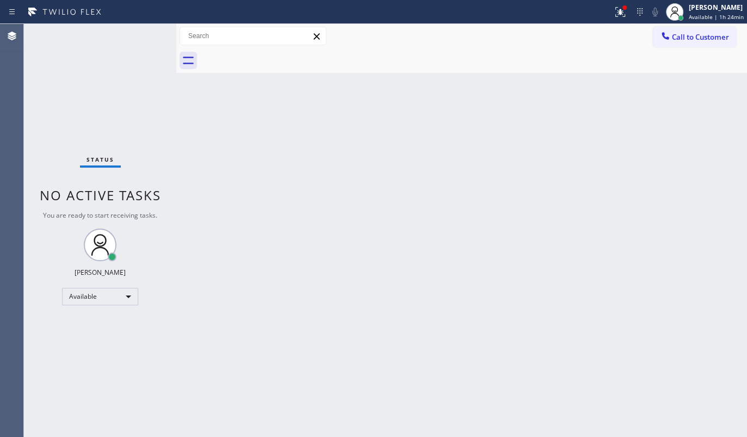
click at [441, 231] on div "Back to Dashboard Change Sender ID Customers Technicians Select a contact Outbo…" at bounding box center [461, 230] width 571 height 413
click at [625, 13] on icon at bounding box center [620, 11] width 13 height 13
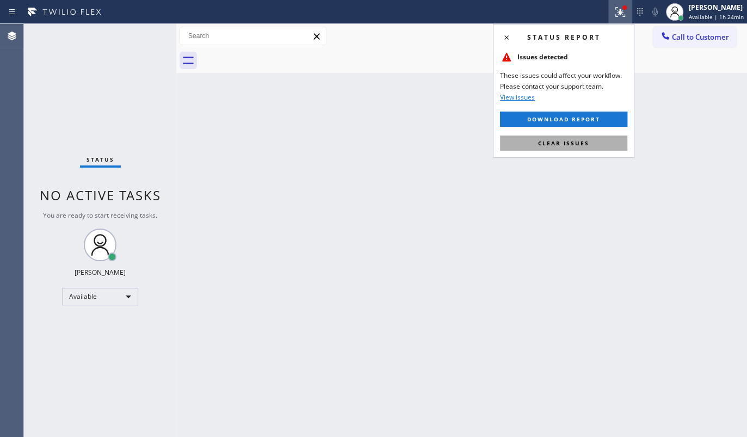
click at [594, 145] on button "Clear issues" at bounding box center [563, 142] width 127 height 15
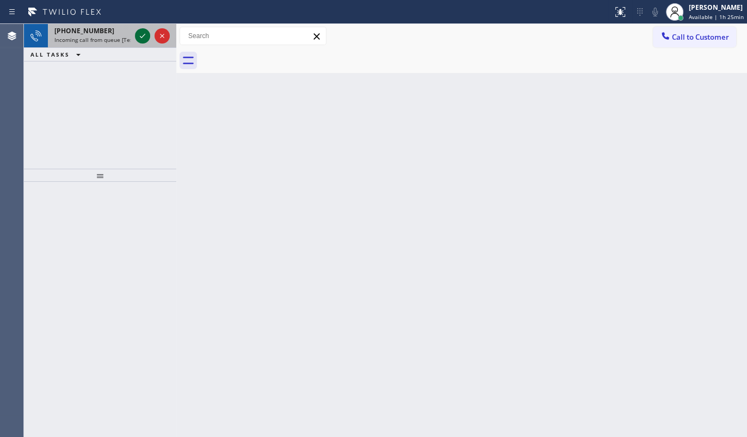
click at [140, 32] on icon at bounding box center [142, 35] width 13 height 13
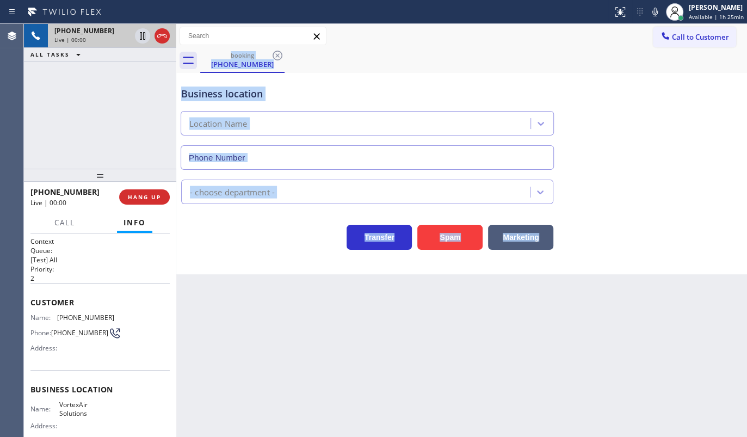
type input "[PHONE_NUMBER]"
click at [146, 196] on span "HANG UP" at bounding box center [144, 197] width 33 height 8
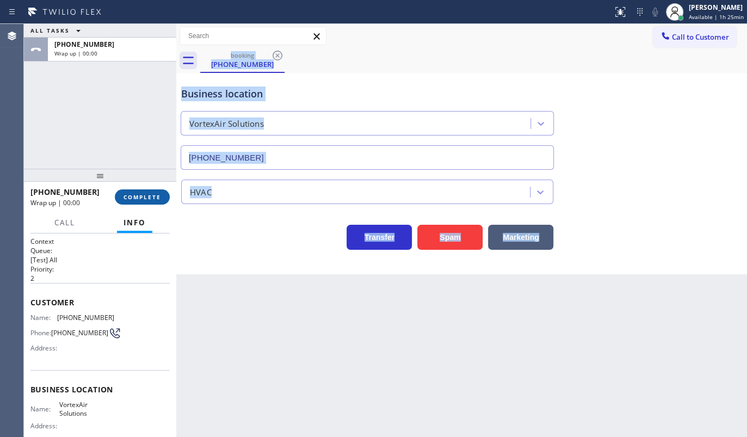
click at [135, 197] on span "COMPLETE" at bounding box center [143, 197] width 38 height 8
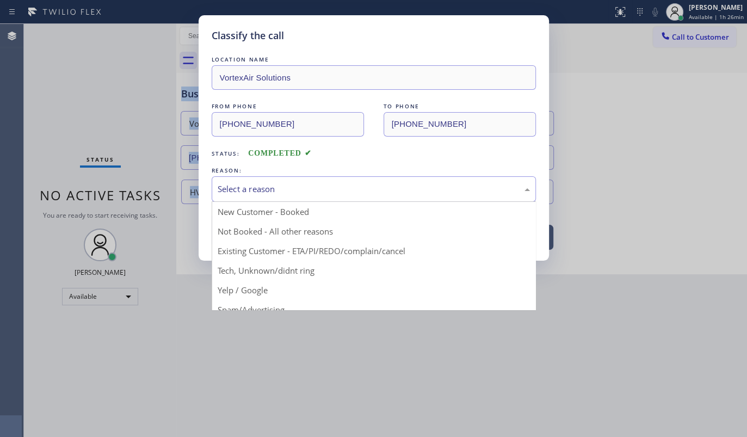
click at [225, 193] on div "Select a reason" at bounding box center [374, 189] width 312 height 13
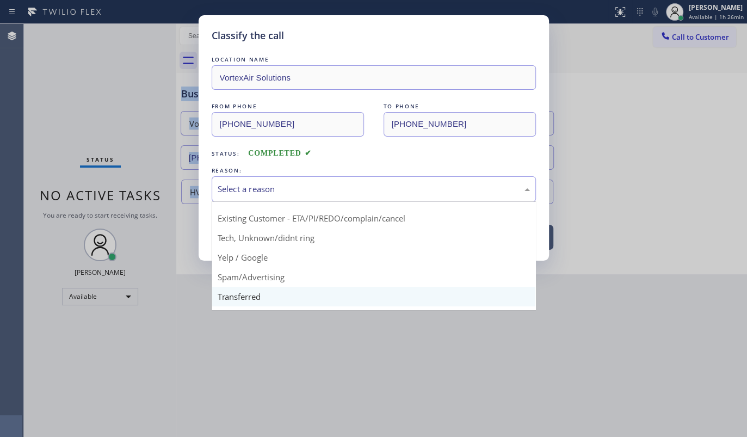
scroll to position [72, 0]
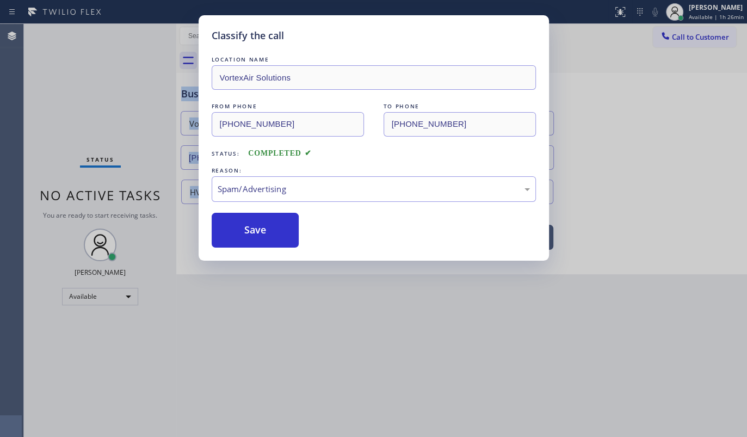
click at [236, 239] on button "Save" at bounding box center [256, 230] width 88 height 35
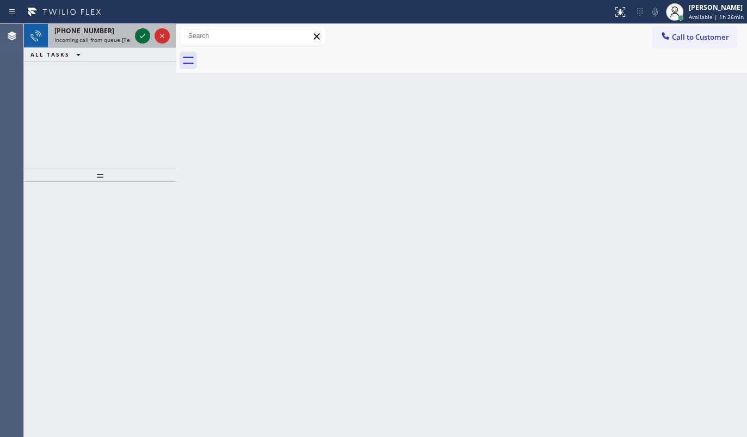
click at [139, 36] on icon at bounding box center [142, 35] width 13 height 13
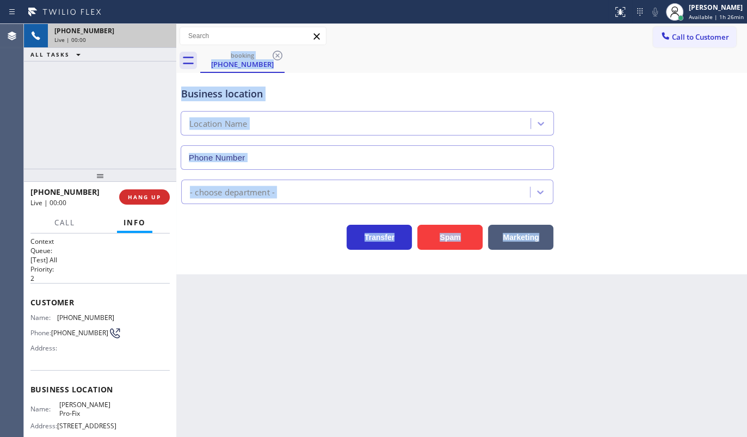
type input "[PHONE_NUMBER]"
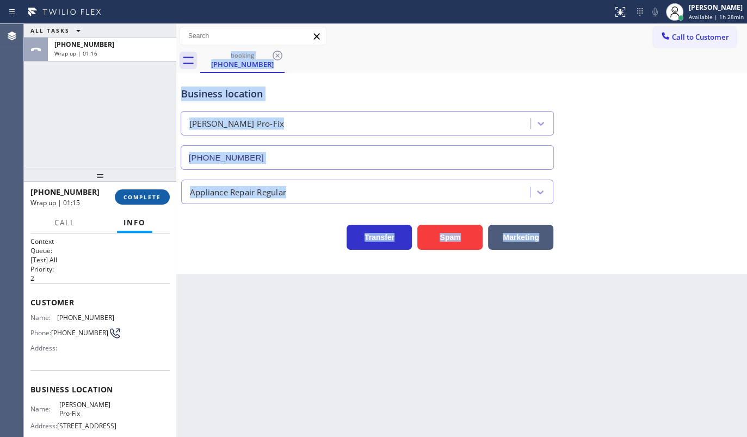
click at [137, 199] on span "COMPLETE" at bounding box center [143, 197] width 38 height 8
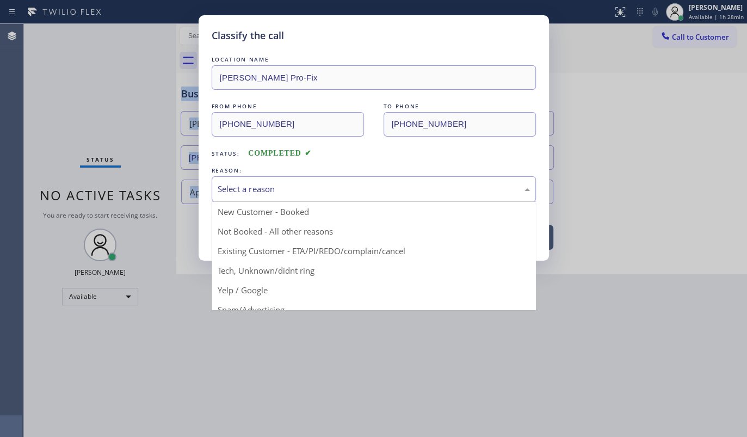
click at [284, 190] on div "Select a reason" at bounding box center [374, 189] width 312 height 13
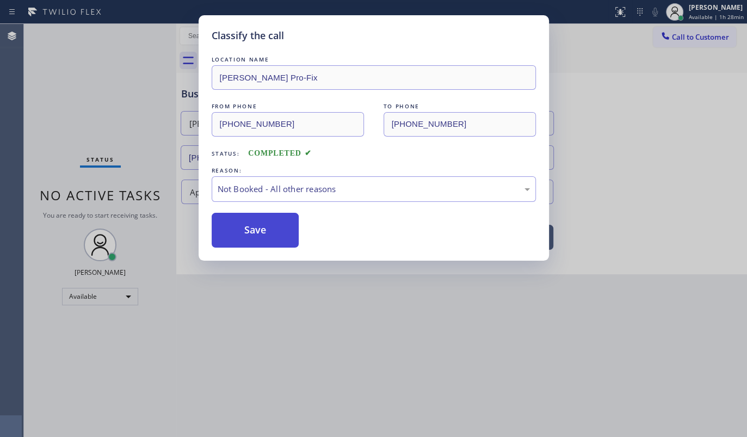
click at [230, 229] on button "Save" at bounding box center [256, 230] width 88 height 35
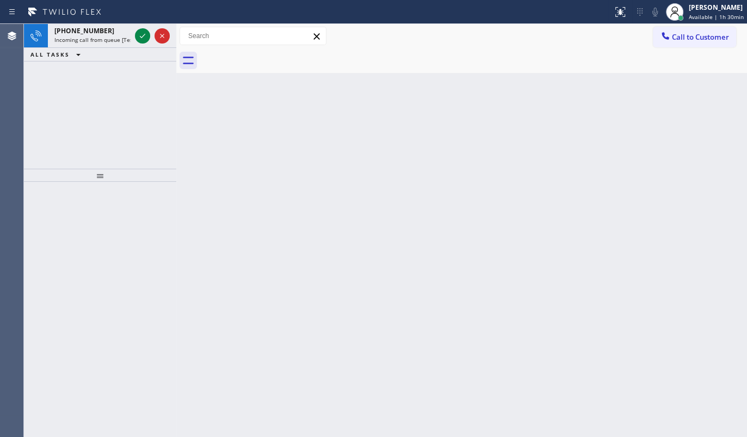
click at [61, 73] on div "[PHONE_NUMBER] Incoming call from queue [Test] All ALL TASKS ALL TASKS ACTIVE T…" at bounding box center [100, 96] width 152 height 145
click at [138, 33] on icon at bounding box center [142, 35] width 13 height 13
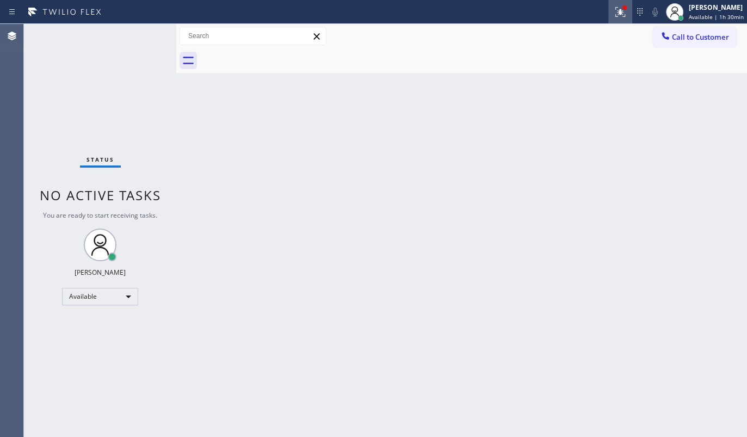
click at [619, 5] on icon at bounding box center [620, 11] width 13 height 13
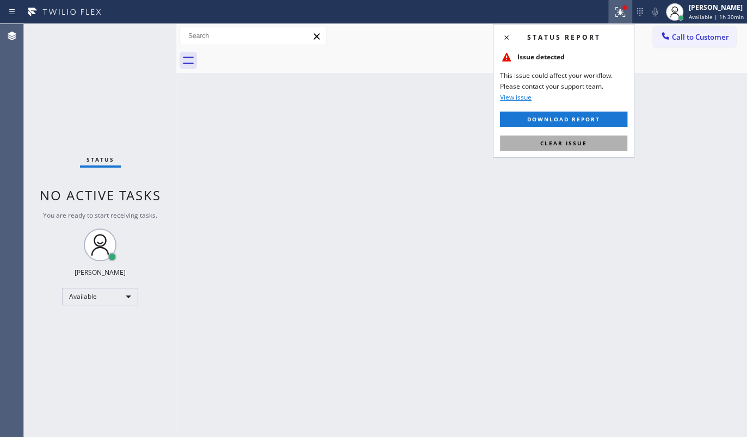
click at [605, 143] on button "Clear issue" at bounding box center [563, 142] width 127 height 15
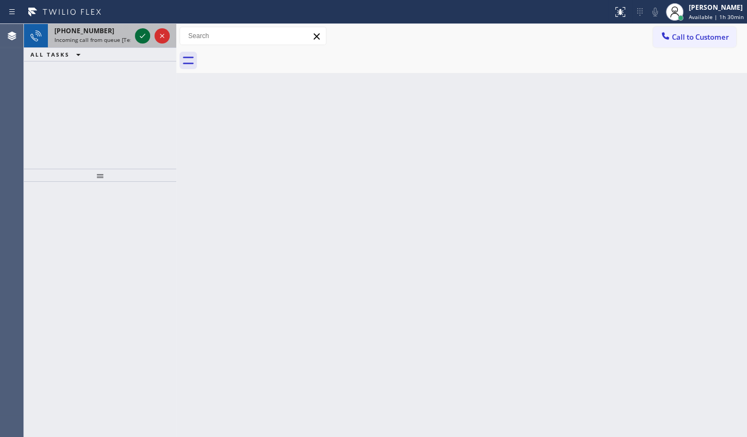
click at [144, 34] on icon at bounding box center [142, 35] width 13 height 13
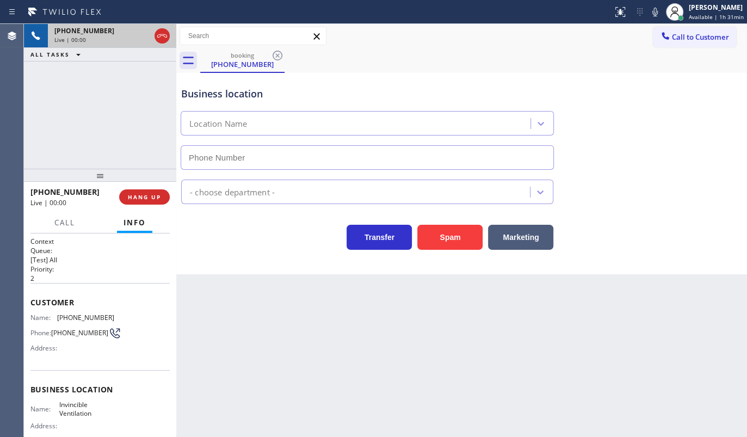
type input "[PHONE_NUMBER]"
click at [431, 227] on button "Spam" at bounding box center [449, 237] width 65 height 25
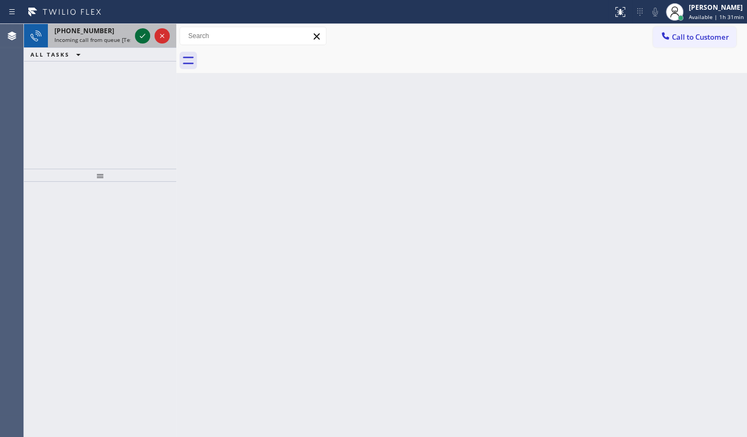
click at [135, 37] on div at bounding box center [142, 35] width 15 height 13
click at [143, 31] on icon at bounding box center [142, 35] width 13 height 13
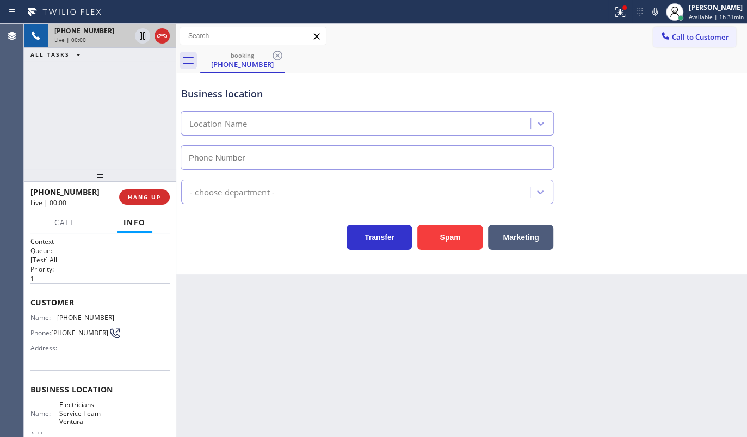
type input "[PHONE_NUMBER]"
click at [615, 15] on icon at bounding box center [620, 11] width 13 height 13
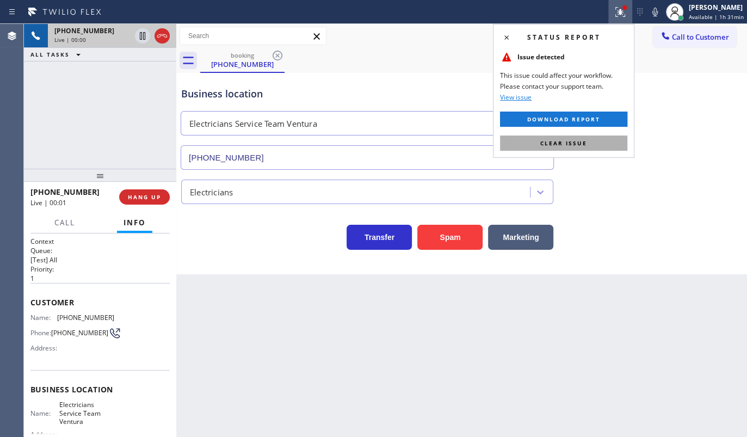
click at [546, 142] on span "Clear issue" at bounding box center [563, 143] width 47 height 8
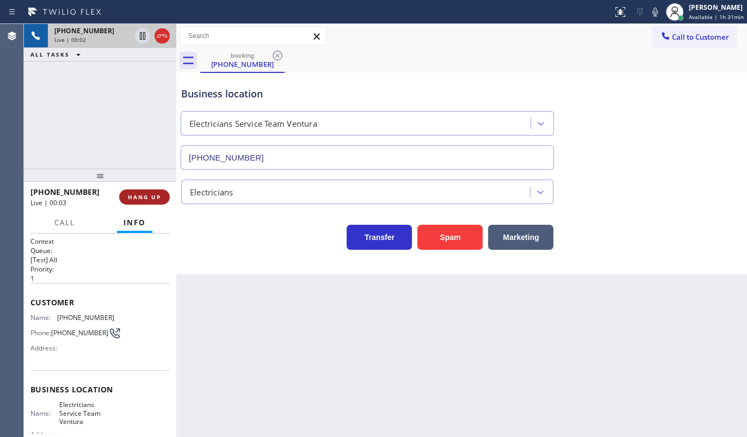
click at [151, 198] on span "HANG UP" at bounding box center [144, 197] width 33 height 8
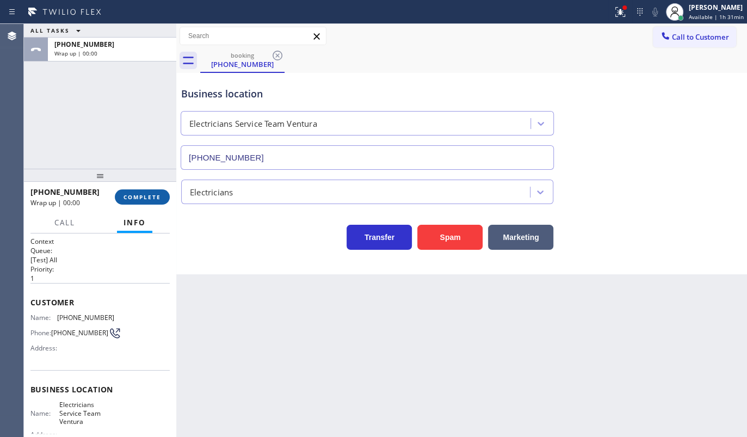
click at [151, 198] on span "COMPLETE" at bounding box center [143, 197] width 38 height 8
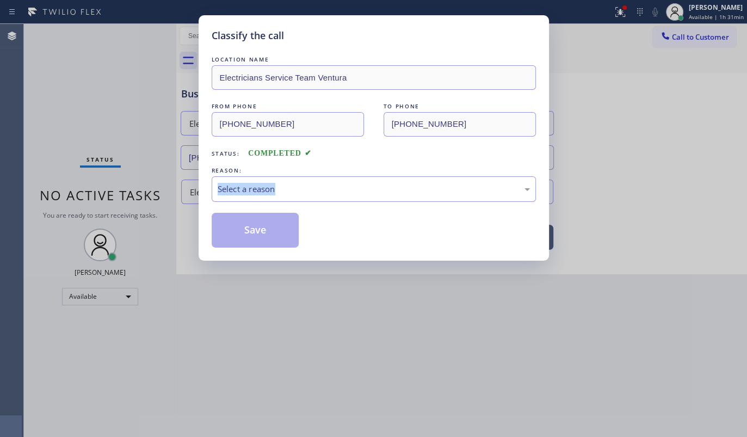
click at [151, 196] on div "Classify the call LOCATION NAME Electricians Service Team Ventura FROM PHONE [P…" at bounding box center [373, 218] width 747 height 437
click at [349, 172] on div "REASON:" at bounding box center [374, 170] width 324 height 11
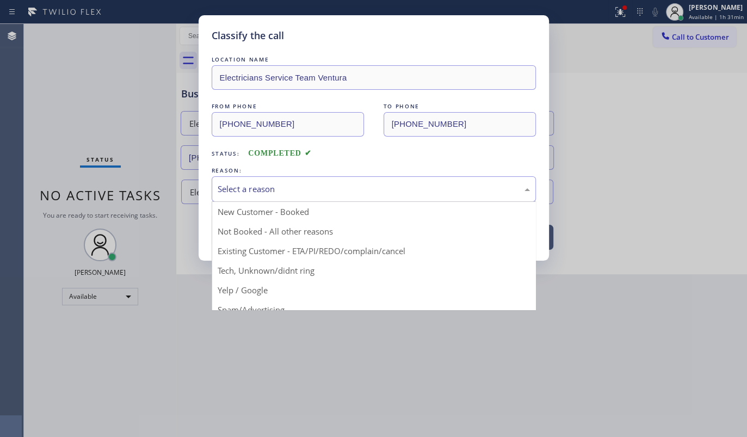
click at [288, 195] on div "Select a reason" at bounding box center [374, 189] width 324 height 26
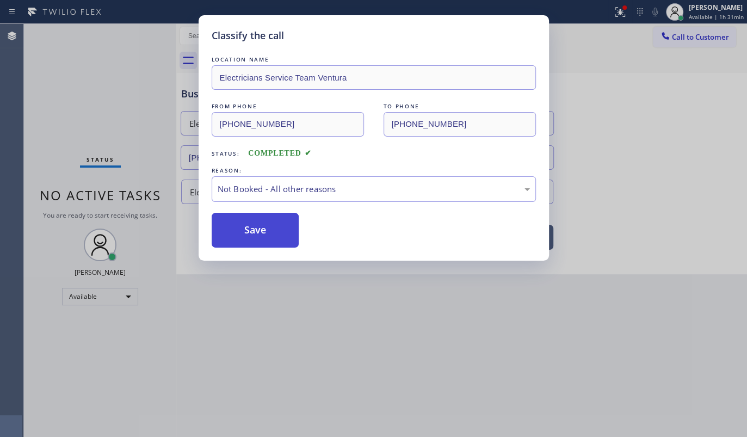
click at [243, 232] on button "Save" at bounding box center [256, 230] width 88 height 35
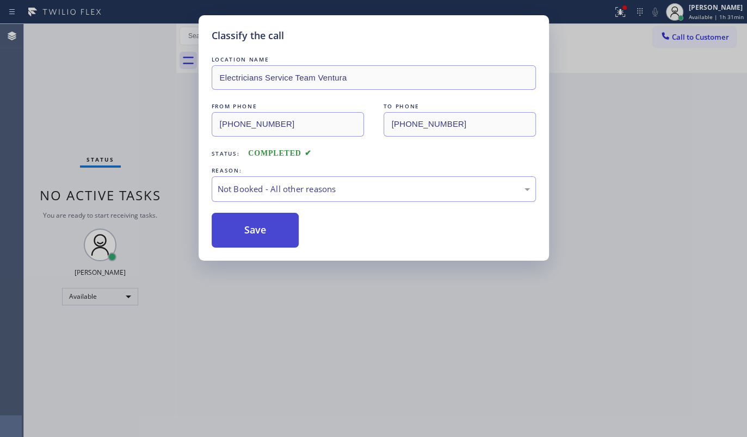
click at [243, 232] on button "Save" at bounding box center [256, 230] width 88 height 35
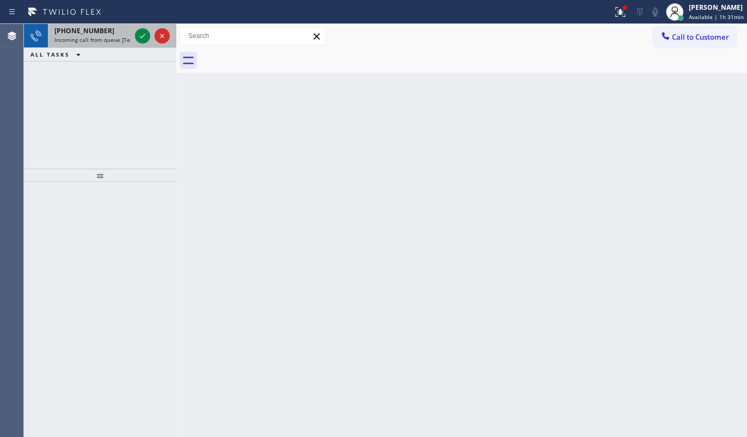
drag, startPoint x: 72, startPoint y: 113, endPoint x: 131, endPoint y: 38, distance: 94.9
click at [82, 102] on div "[PHONE_NUMBER] Incoming call from queue [Test] All ALL TASKS ALL TASKS ACTIVE T…" at bounding box center [100, 96] width 152 height 145
drag, startPoint x: 134, startPoint y: 24, endPoint x: 138, endPoint y: 38, distance: 13.6
click at [134, 33] on div at bounding box center [152, 36] width 39 height 24
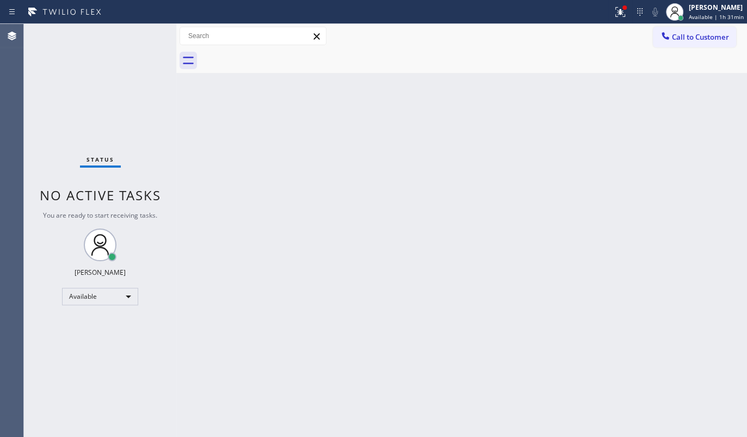
click at [139, 35] on div "Status No active tasks You are ready to start receiving tasks. JENIZA ALCAYDE A…" at bounding box center [100, 230] width 152 height 413
click at [621, 10] on icon at bounding box center [620, 11] width 7 height 4
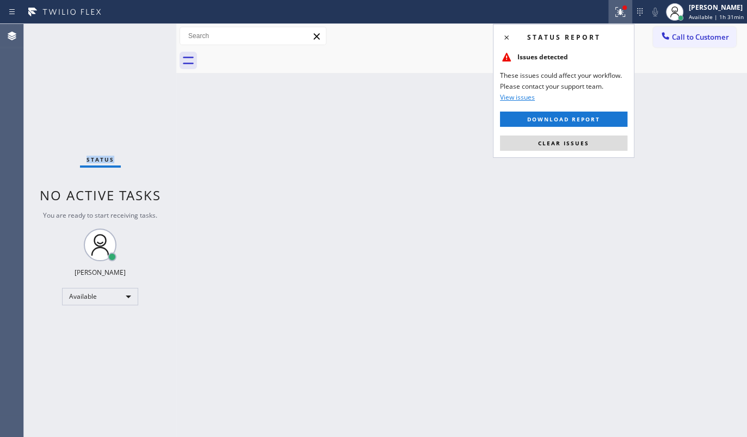
drag, startPoint x: 604, startPoint y: 139, endPoint x: 614, endPoint y: 1, distance: 139.1
click at [606, 132] on div "Status report Issues detected These issues could affect your workflow. Please c…" at bounding box center [563, 91] width 141 height 134
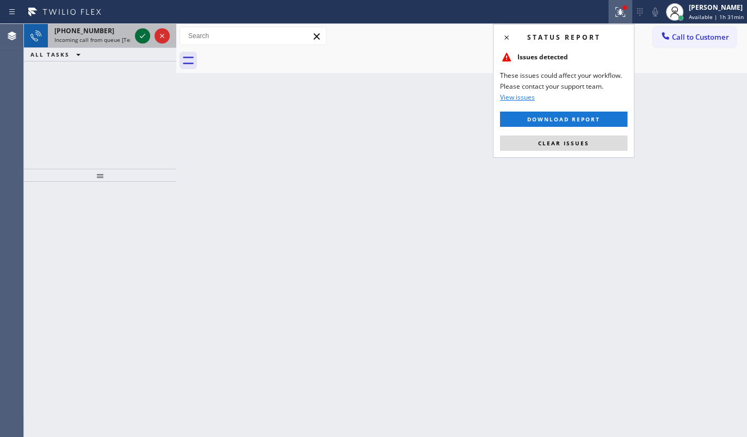
click at [138, 36] on icon at bounding box center [142, 35] width 13 height 13
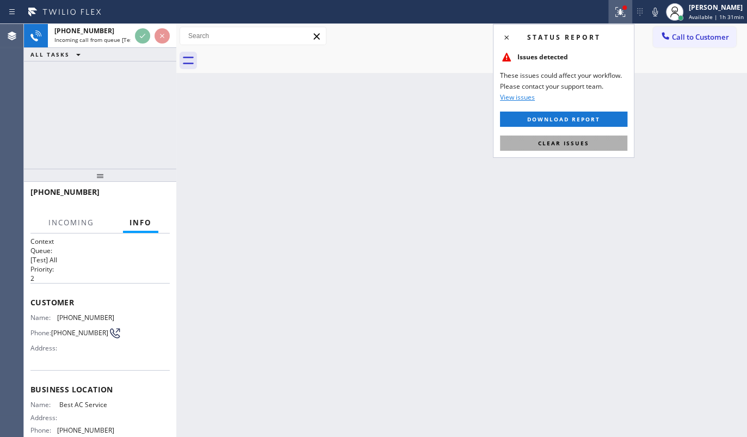
click at [515, 135] on button "Clear issues" at bounding box center [563, 142] width 127 height 15
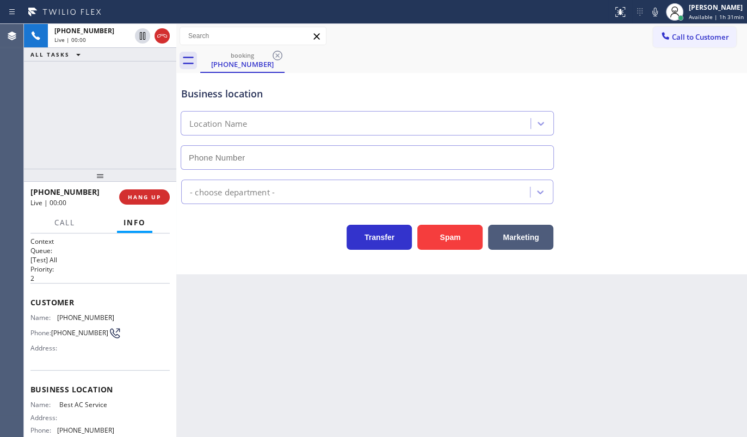
type input "[PHONE_NUMBER]"
click at [106, 265] on h2 "Priority:" at bounding box center [99, 268] width 139 height 9
drag, startPoint x: 114, startPoint y: 92, endPoint x: 115, endPoint y: 56, distance: 35.9
click at [116, 87] on div "[PHONE_NUMBER] Live | 01:17 ALL TASKS ALL TASKS ACTIVE TASKS TASKS IN WRAP UP" at bounding box center [100, 96] width 152 height 145
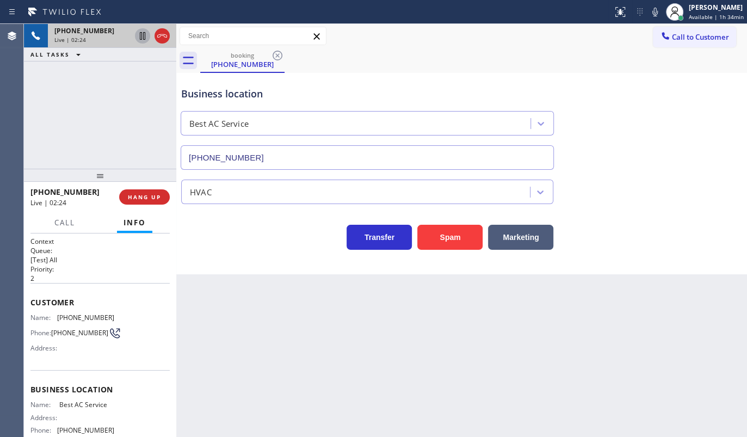
click at [140, 35] on icon at bounding box center [142, 36] width 5 height 8
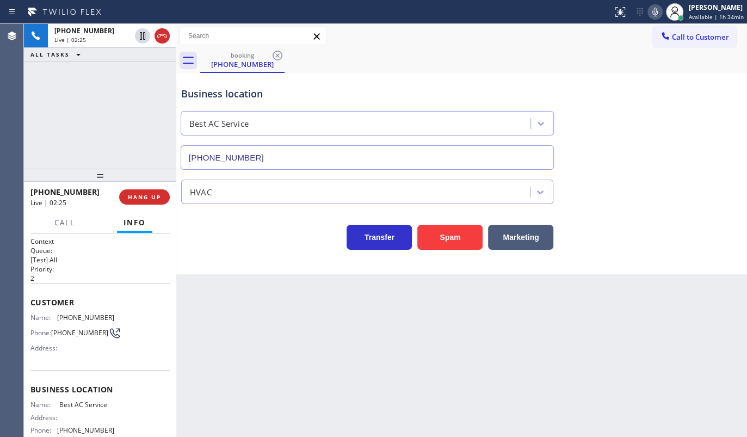
click at [658, 12] on icon at bounding box center [655, 11] width 13 height 13
click at [112, 125] on div "[PHONE_NUMBER] Live | 03:33 ALL TASKS ALL TASKS ACTIVE TASKS TASKS IN WRAP UP" at bounding box center [100, 96] width 152 height 145
drag, startPoint x: 54, startPoint y: 317, endPoint x: 137, endPoint y: 316, distance: 83.3
click at [137, 316] on div "Name: [PHONE_NUMBER] Phone: [PHONE_NUMBER] Address:" at bounding box center [99, 334] width 139 height 43
copy div "[PHONE_NUMBER]"
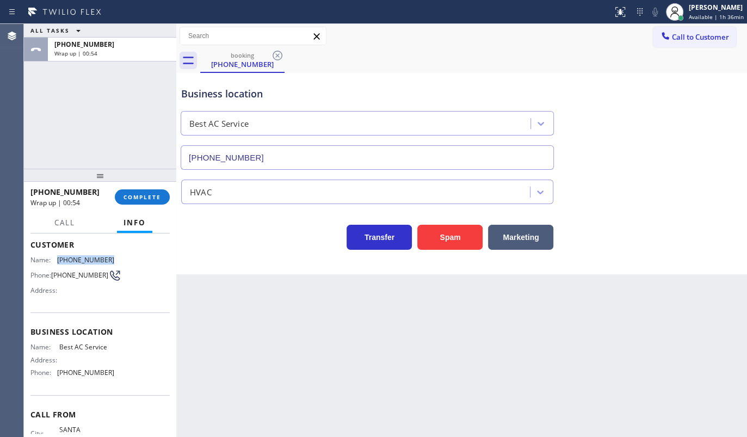
scroll to position [103, 0]
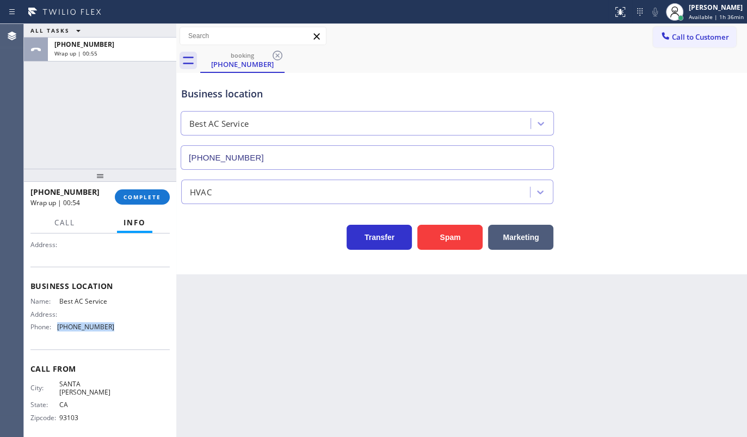
drag, startPoint x: 55, startPoint y: 335, endPoint x: 129, endPoint y: 337, distance: 74.1
click at [129, 335] on div "Name: Best AC Service Address: Phone: [PHONE_NUMBER]" at bounding box center [99, 316] width 139 height 38
click at [84, 340] on div "Business location Name: Best AC Service Address: Phone: [PHONE_NUMBER]" at bounding box center [99, 308] width 139 height 82
drag, startPoint x: 53, startPoint y: 324, endPoint x: 140, endPoint y: 328, distance: 87.1
click at [140, 328] on div "Name: Best AC Service Address: Phone: [PHONE_NUMBER]" at bounding box center [99, 316] width 139 height 38
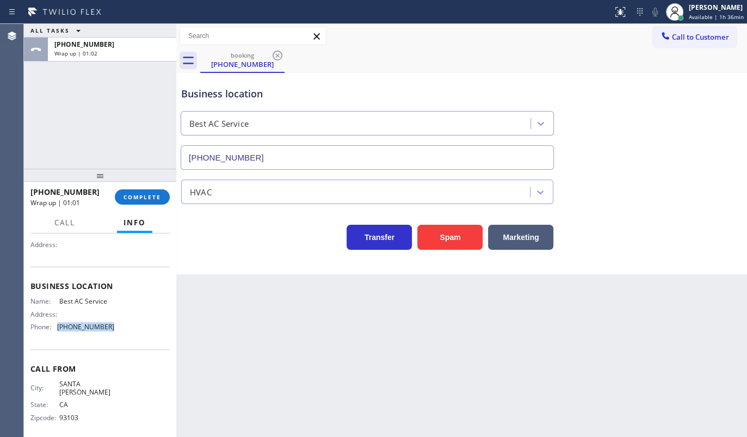
copy div "[PHONE_NUMBER]"
click at [706, 14] on span "Available | 1h 37min" at bounding box center [716, 17] width 55 height 8
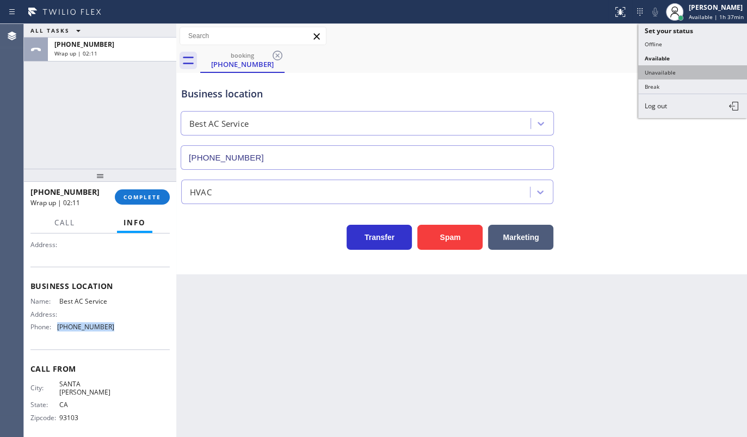
click at [688, 71] on button "Unavailable" at bounding box center [692, 72] width 109 height 14
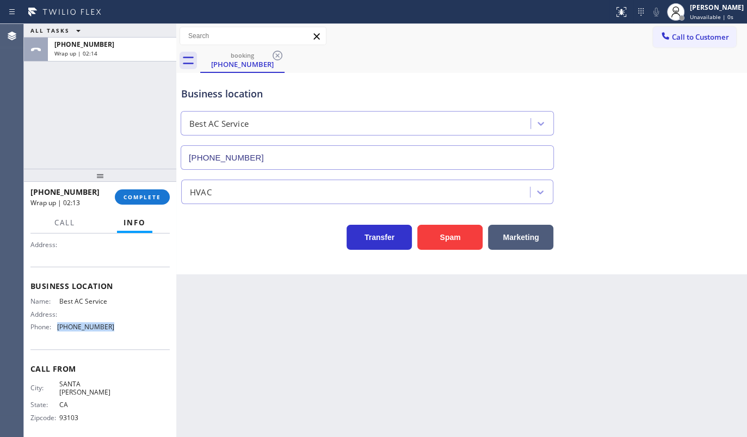
click at [59, 343] on div "Business location Name: Best AC Service Address: Phone: [PHONE_NUMBER]" at bounding box center [99, 308] width 139 height 82
click at [59, 342] on div "Business location Name: Best AC Service Address: Phone: [PHONE_NUMBER]" at bounding box center [99, 308] width 139 height 82
drag, startPoint x: 58, startPoint y: 326, endPoint x: 130, endPoint y: 328, distance: 71.3
click at [130, 328] on div "Name: Best AC Service Address: Phone: [PHONE_NUMBER]" at bounding box center [99, 316] width 139 height 38
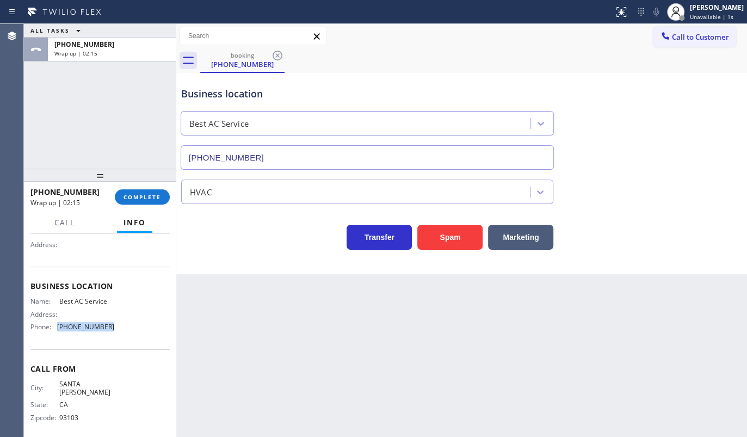
copy span "[PHONE_NUMBER]"
click at [671, 34] on div at bounding box center [665, 36] width 13 height 13
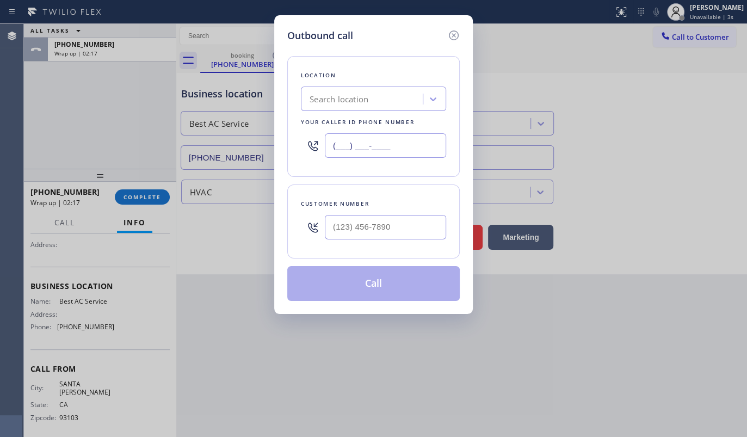
click at [398, 147] on input "(___) ___-____" at bounding box center [385, 145] width 121 height 24
paste input "855) 919-3265"
type input "[PHONE_NUMBER]"
click at [371, 224] on input "(___) ___-____" at bounding box center [385, 227] width 121 height 24
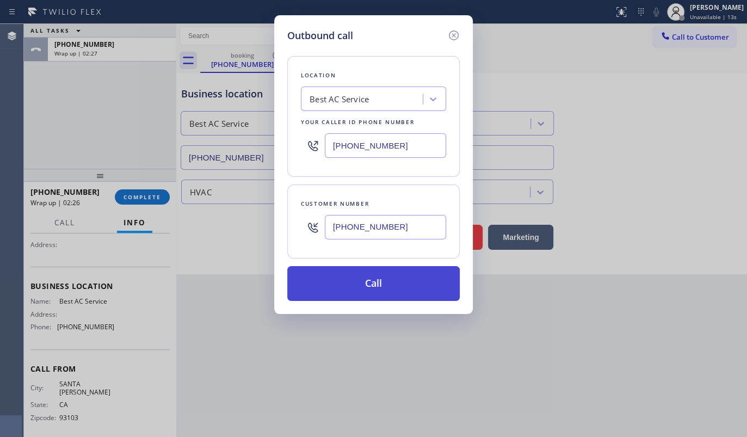
type input "[PHONE_NUMBER]"
click at [377, 274] on button "Call" at bounding box center [373, 283] width 172 height 35
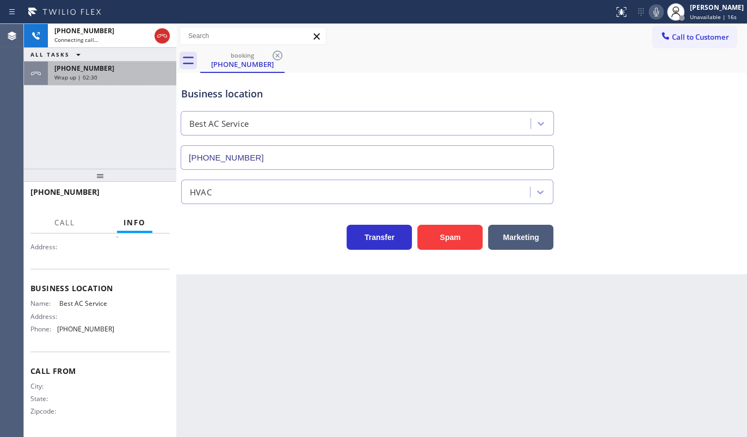
click at [101, 77] on div "Wrap up | 02:30" at bounding box center [111, 77] width 115 height 8
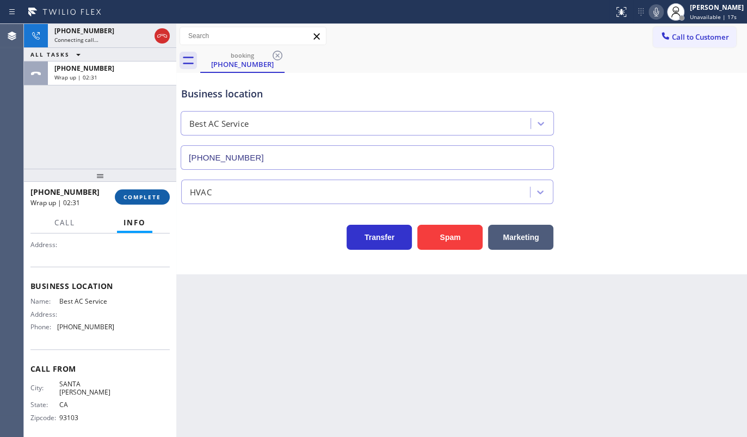
drag, startPoint x: 133, startPoint y: 195, endPoint x: 144, endPoint y: 195, distance: 10.9
click at [138, 195] on span "COMPLETE" at bounding box center [143, 197] width 38 height 8
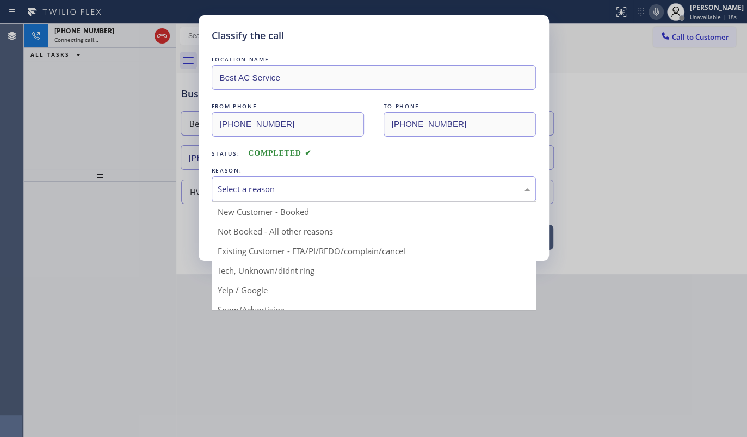
click at [237, 190] on div "Select a reason" at bounding box center [374, 189] width 312 height 13
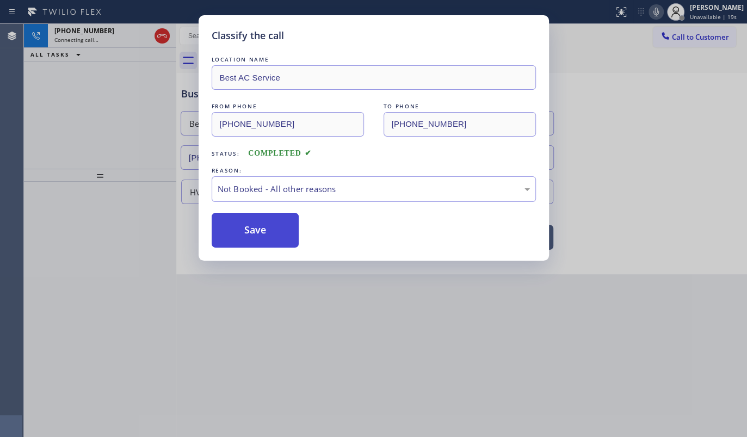
click at [238, 222] on button "Save" at bounding box center [256, 230] width 88 height 35
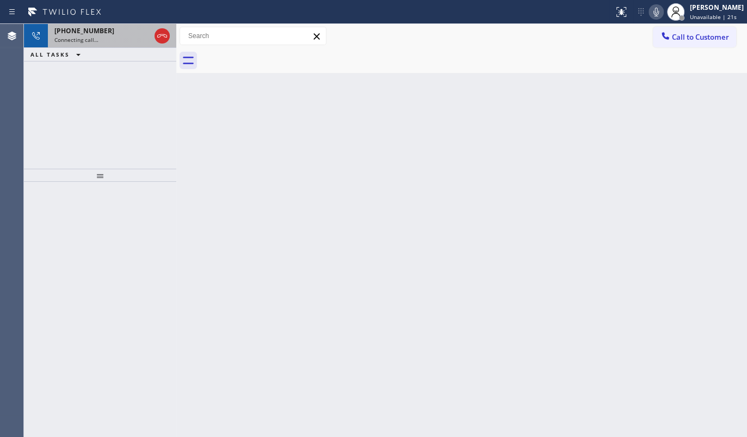
click at [59, 32] on span "[PHONE_NUMBER]" at bounding box center [84, 30] width 60 height 9
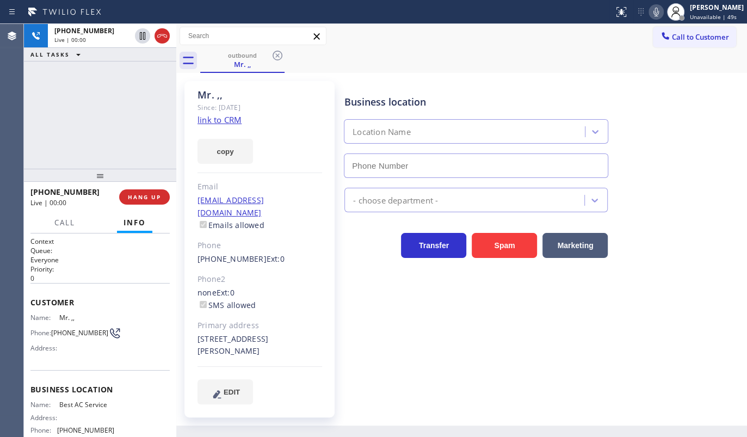
type input "[PHONE_NUMBER]"
click at [41, 125] on div "[PHONE_NUMBER] Live | 00:10 ALL TASKS ALL TASKS ACTIVE TASKS TASKS IN WRAP UP" at bounding box center [100, 96] width 152 height 145
click at [94, 92] on div "[PHONE_NUMBER] Live | 00:26 ALL TASKS ALL TASKS ACTIVE TASKS TASKS IN WRAP UP" at bounding box center [100, 96] width 152 height 145
click at [158, 191] on button "HANG UP" at bounding box center [144, 196] width 51 height 15
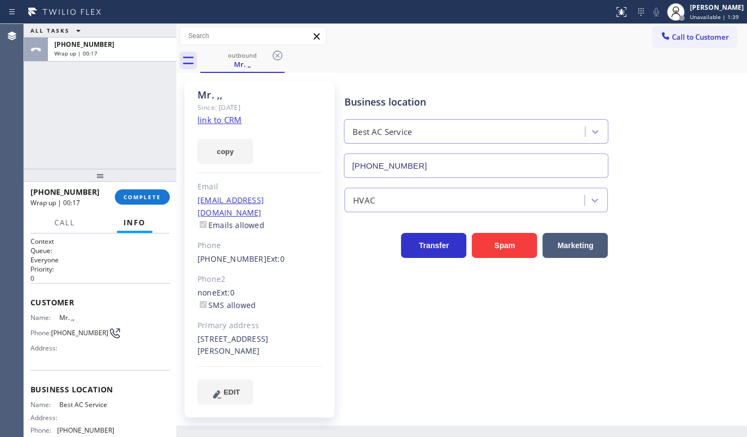
click at [96, 86] on div "ALL TASKS ALL TASKS ACTIVE TASKS TASKS IN WRAP UP [PHONE_NUMBER] Wrap up | 00:17" at bounding box center [100, 96] width 152 height 145
click at [143, 194] on span "COMPLETE" at bounding box center [143, 197] width 38 height 8
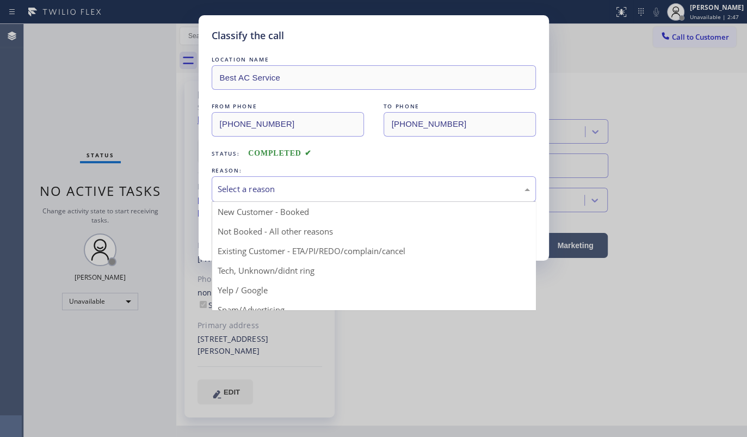
click at [250, 183] on div "Select a reason" at bounding box center [374, 189] width 312 height 13
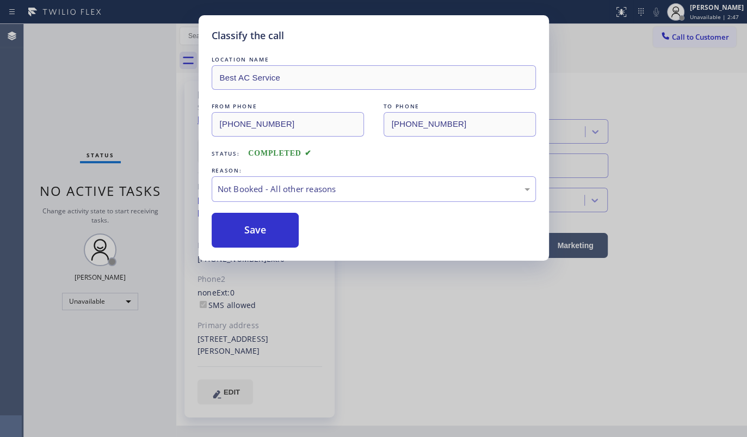
click at [249, 225] on button "Save" at bounding box center [256, 230] width 88 height 35
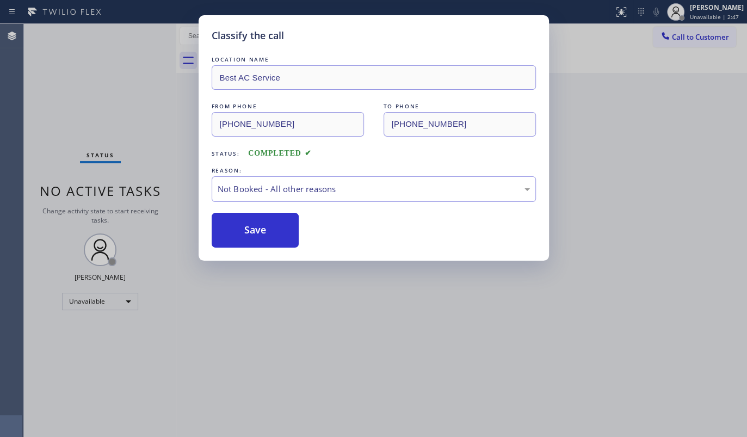
click at [249, 225] on button "Save" at bounding box center [256, 230] width 88 height 35
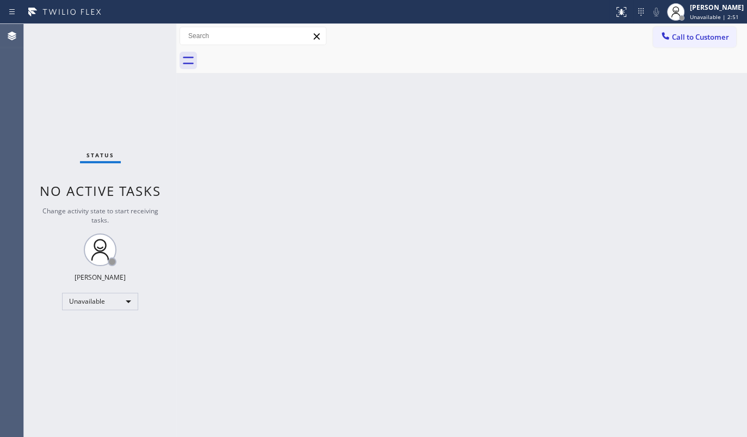
click at [401, 283] on div "Back to Dashboard Change Sender ID Customers Technicians Select a contact Outbo…" at bounding box center [461, 230] width 571 height 413
click at [64, 131] on div "Status No active tasks Change activity state to start receiving tasks. JENIZA A…" at bounding box center [100, 230] width 152 height 413
click at [682, 9] on icon at bounding box center [675, 11] width 13 height 13
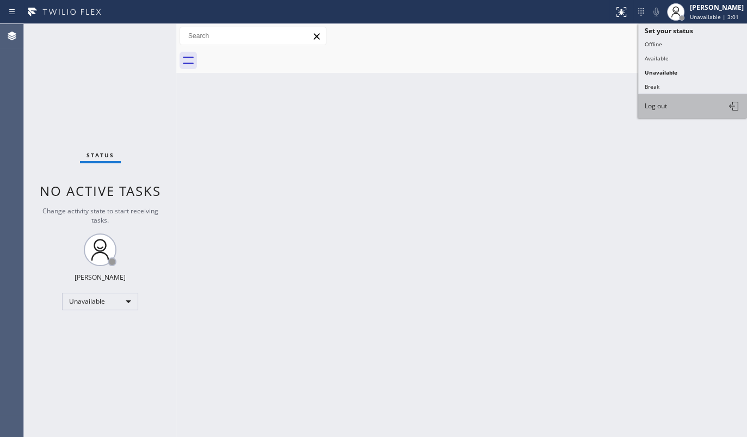
click at [664, 104] on span "Log out" at bounding box center [656, 105] width 22 height 9
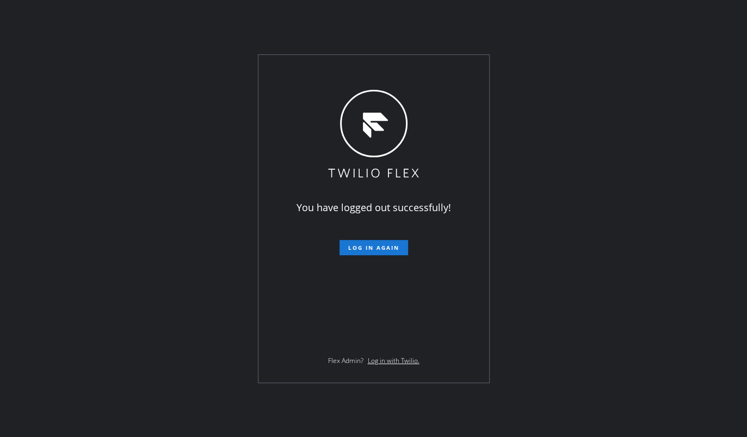
drag, startPoint x: 93, startPoint y: 182, endPoint x: 239, endPoint y: 59, distance: 191.5
click at [93, 182] on div "You have logged out successfully! Log in again Flex Admin? Log in with Twilio." at bounding box center [373, 218] width 747 height 437
